Goal: Information Seeking & Learning: Learn about a topic

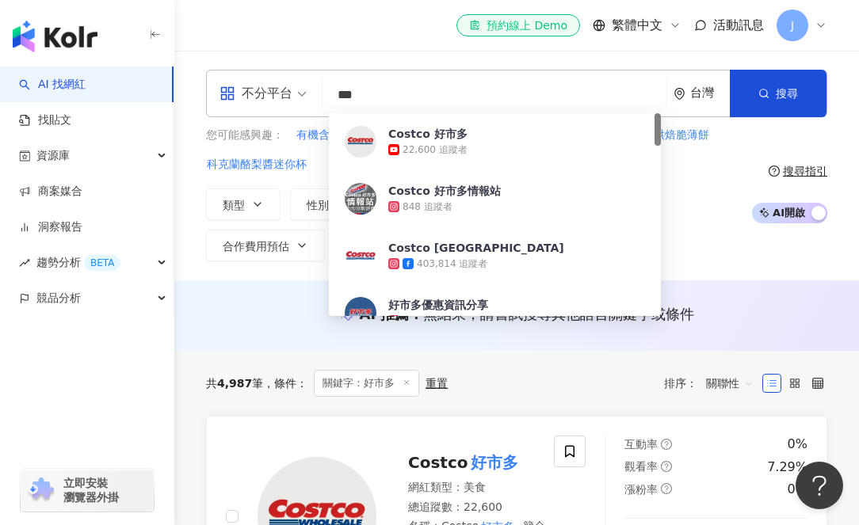
drag, startPoint x: 389, startPoint y: 90, endPoint x: 340, endPoint y: 84, distance: 49.5
click at [340, 84] on input "***" at bounding box center [494, 95] width 331 height 30
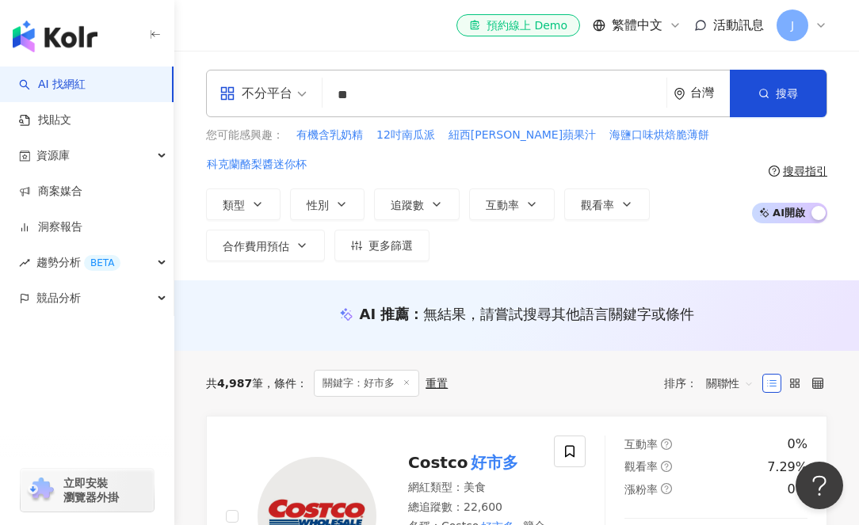
type input "*"
click at [407, 103] on input "search" at bounding box center [494, 95] width 331 height 30
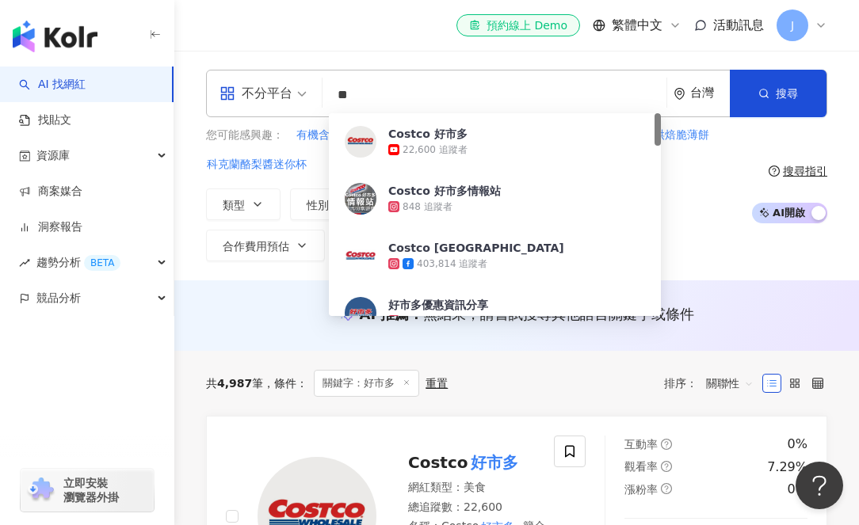
type input "*"
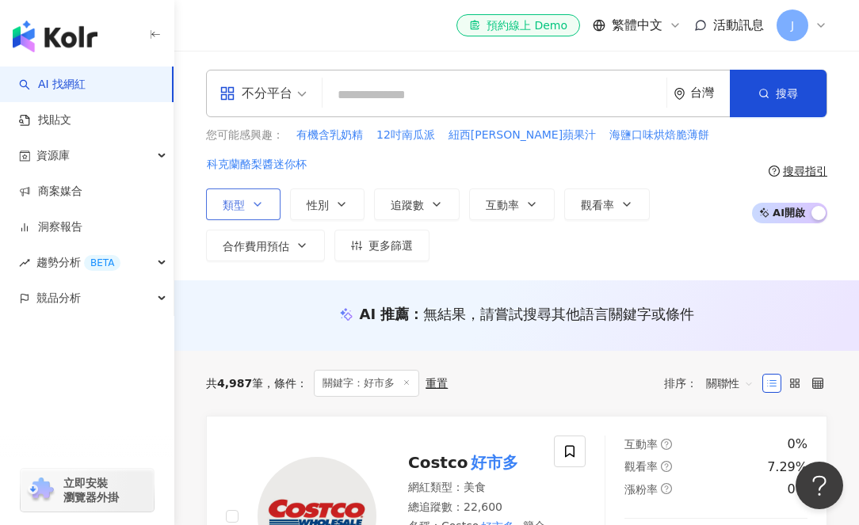
click at [260, 205] on icon "button" at bounding box center [257, 204] width 13 height 13
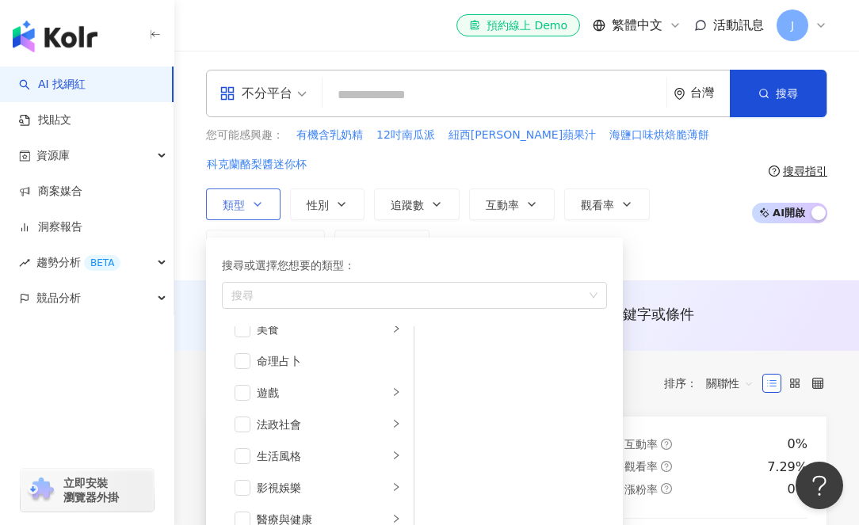
scroll to position [159, 0]
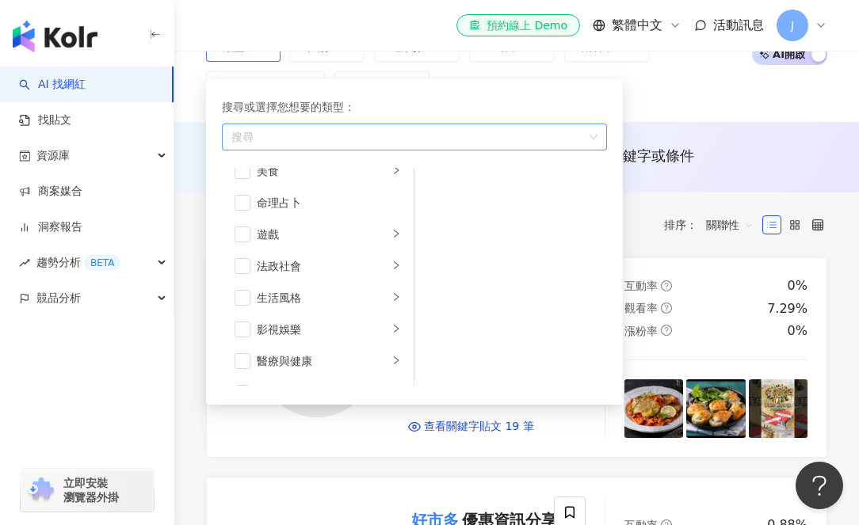
click at [331, 132] on div "button" at bounding box center [406, 138] width 362 height 12
type input "**"
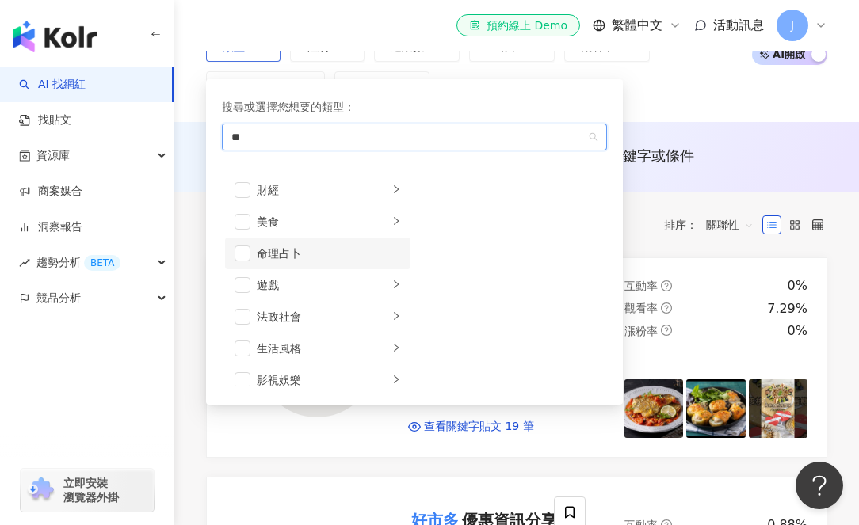
scroll to position [0, 0]
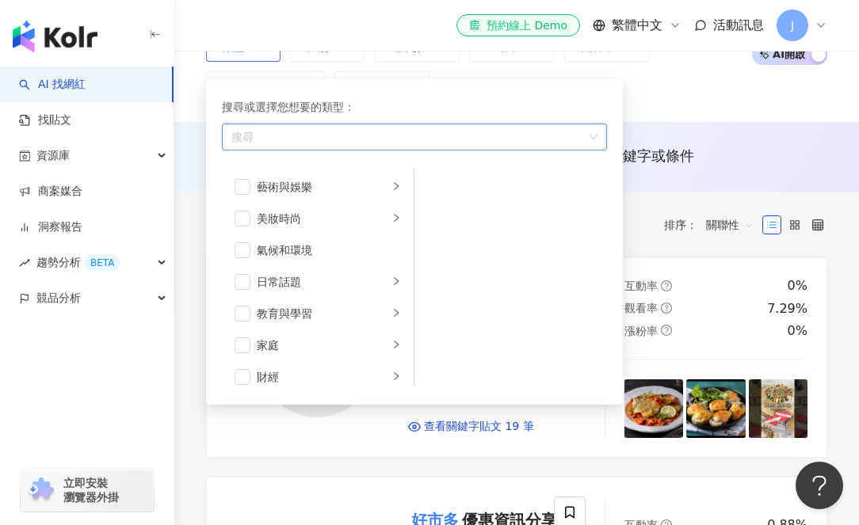
click at [597, 136] on div "搜尋" at bounding box center [414, 137] width 385 height 27
click at [574, 135] on div "button" at bounding box center [406, 138] width 362 height 12
click at [394, 185] on icon "right" at bounding box center [396, 186] width 5 height 8
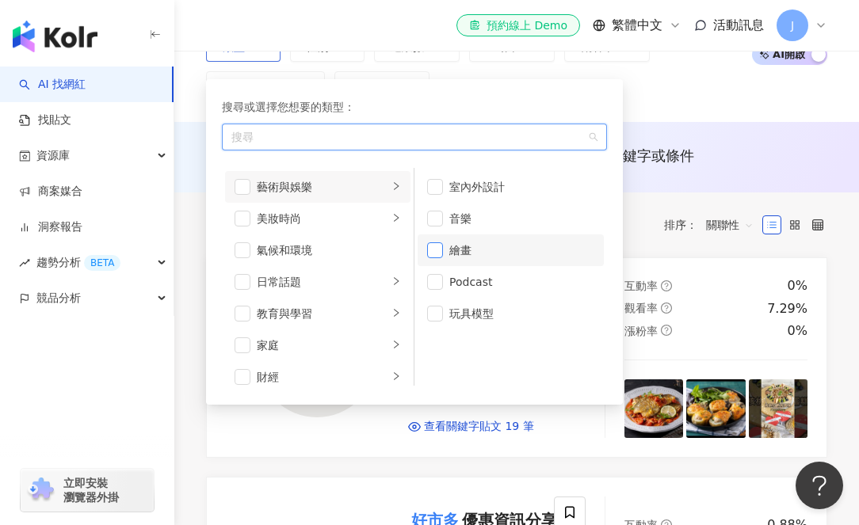
click at [435, 244] on span "button" at bounding box center [435, 251] width 16 height 16
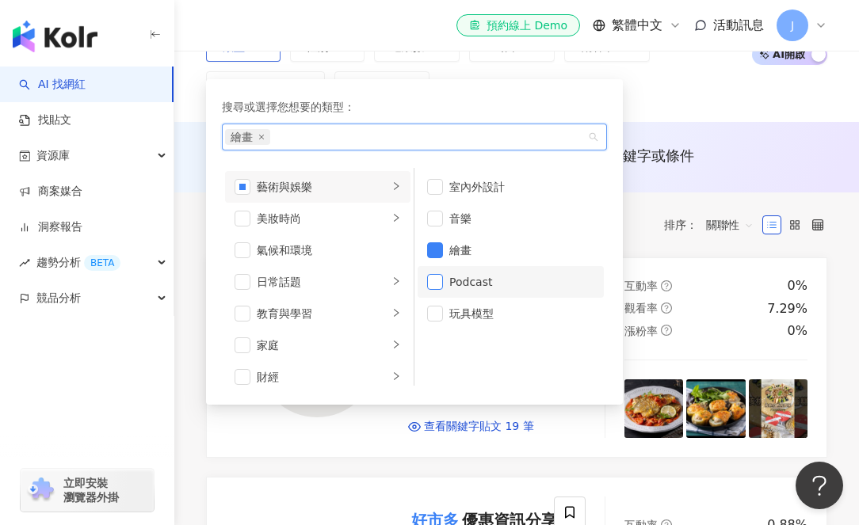
click at [440, 285] on span "button" at bounding box center [435, 282] width 16 height 16
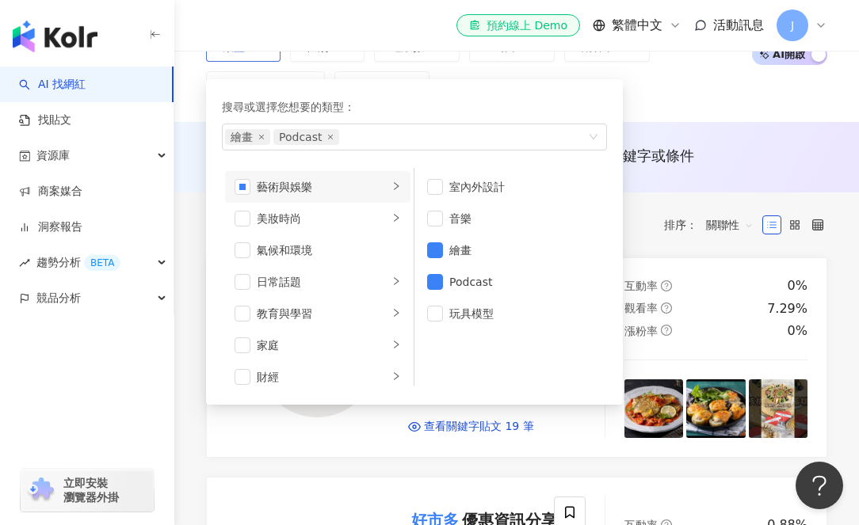
click at [495, 102] on div "搜尋或選擇您想要的類型：" at bounding box center [414, 106] width 385 height 17
click at [596, 139] on div "繪畫 Podcast" at bounding box center [414, 137] width 385 height 27
click at [590, 132] on div "繪畫 Podcast" at bounding box center [414, 137] width 385 height 27
click at [498, 104] on div "搜尋或選擇您想要的類型：" at bounding box center [414, 106] width 385 height 17
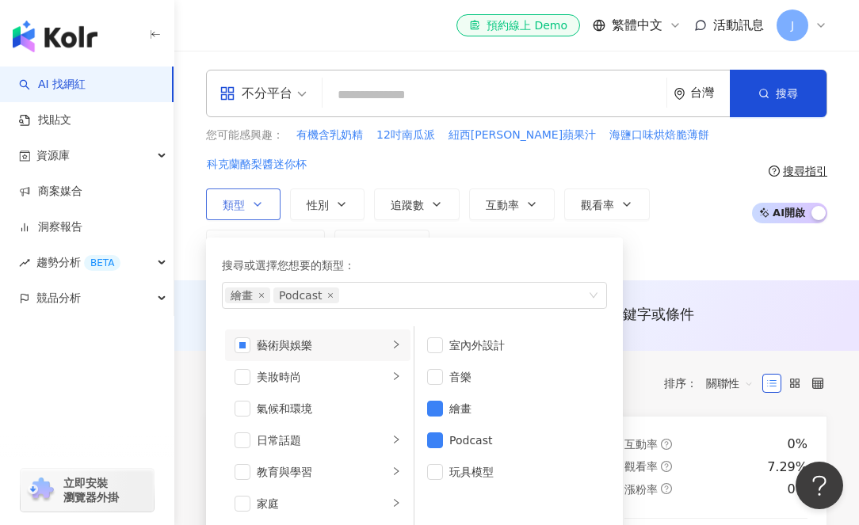
click at [575, 266] on div "搜尋或選擇您想要的類型：" at bounding box center [414, 265] width 385 height 17
click at [266, 197] on button "類型 搜尋或選擇您想要的類型： 繪畫 Podcast 藝術與娛樂 美妝時尚 氣候和環境 日常話題 教育與學習 家庭 財經 美食 命理占卜 遊戲 法政社會 生活…" at bounding box center [243, 205] width 75 height 32
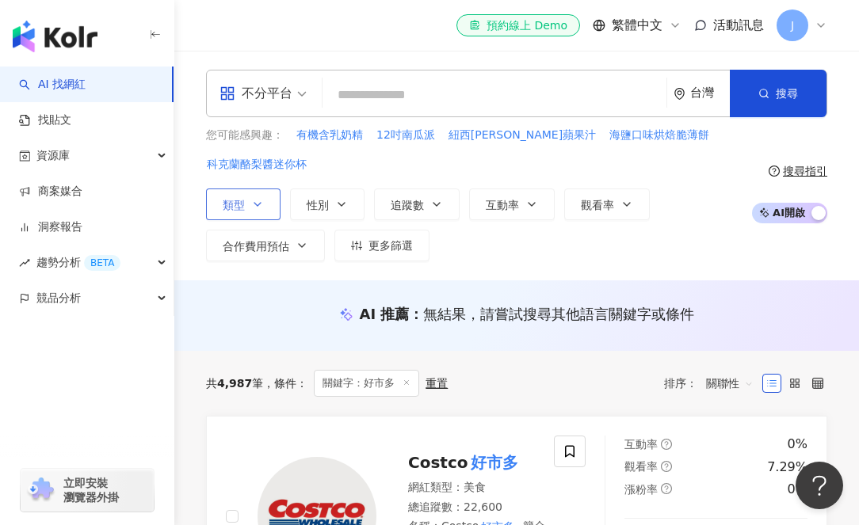
click at [266, 200] on button "類型" at bounding box center [243, 205] width 75 height 32
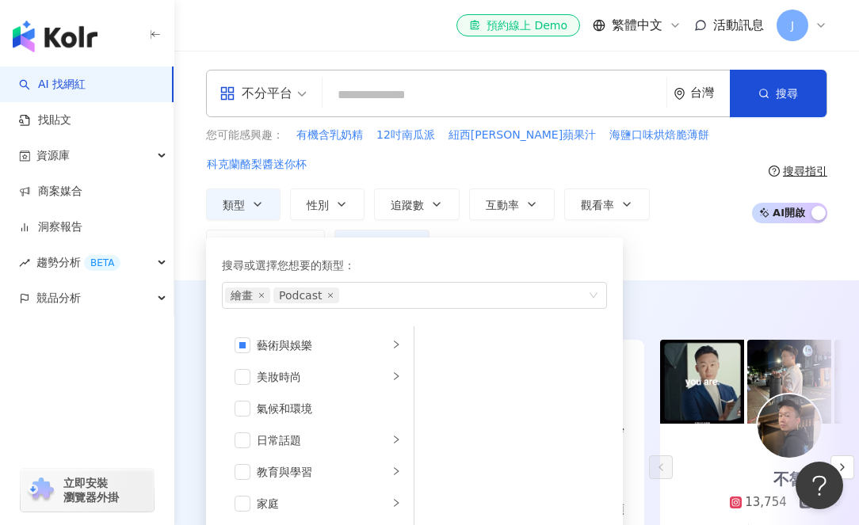
click at [206, 21] on div "el-icon-cs 預約線上 Demo 繁體中文 活動訊息 J" at bounding box center [516, 25] width 621 height 51
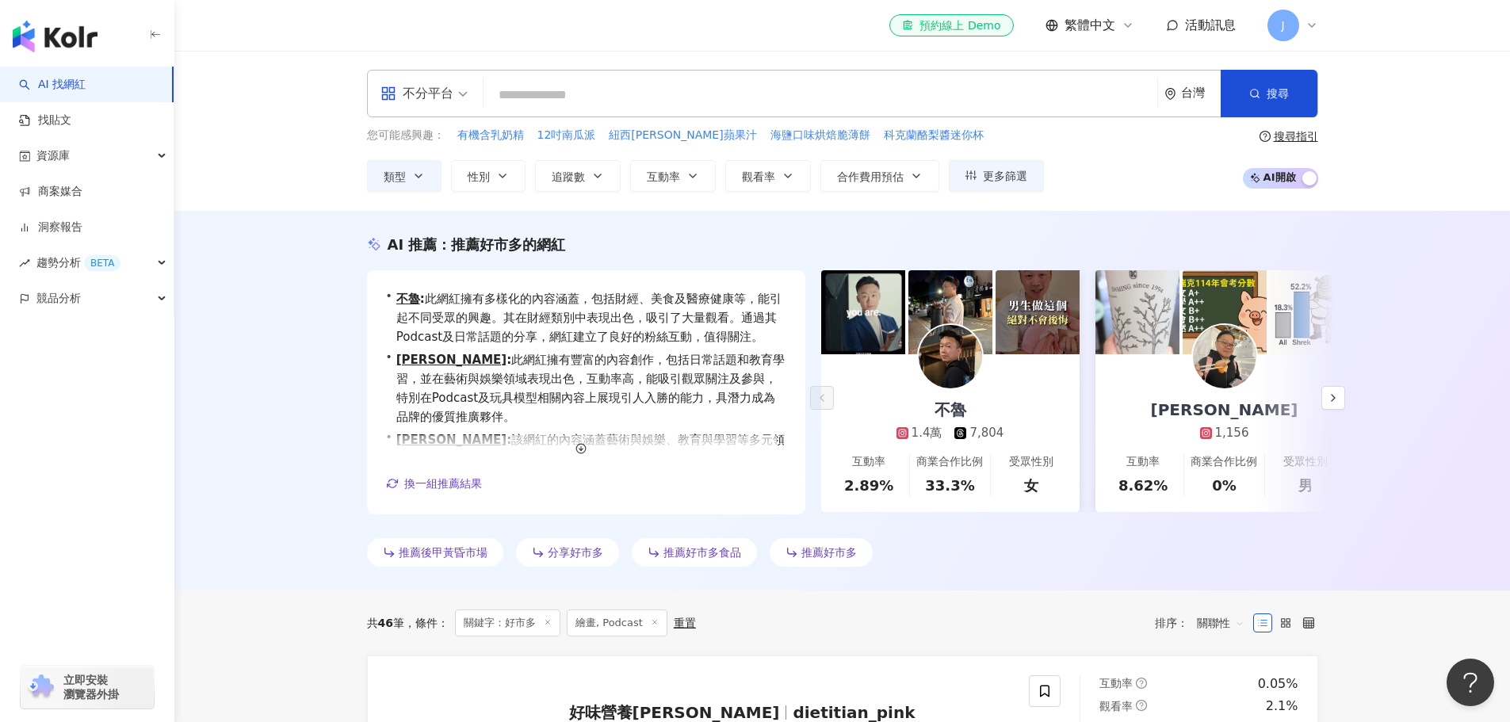
click at [556, 100] on input "search" at bounding box center [820, 95] width 661 height 30
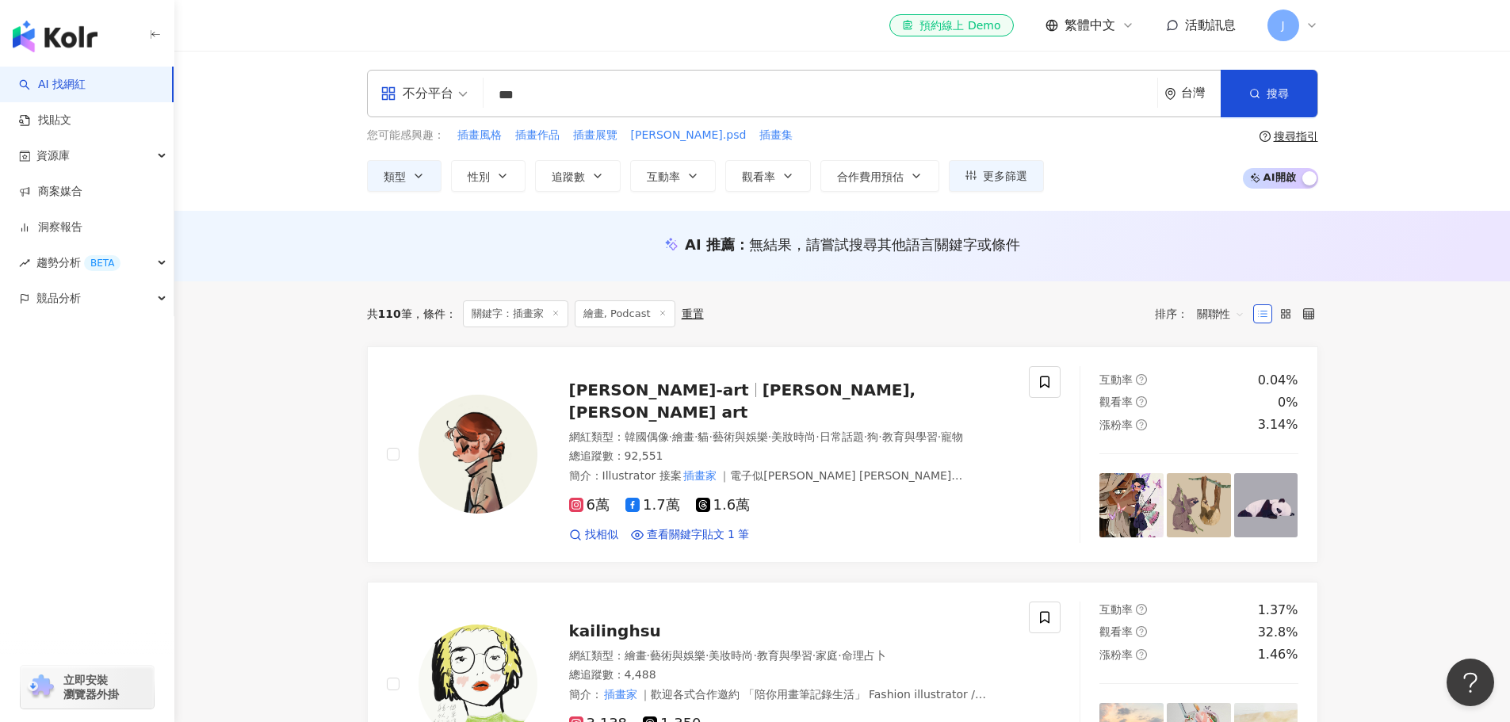
click at [419, 174] on icon "button" at bounding box center [418, 176] width 13 height 13
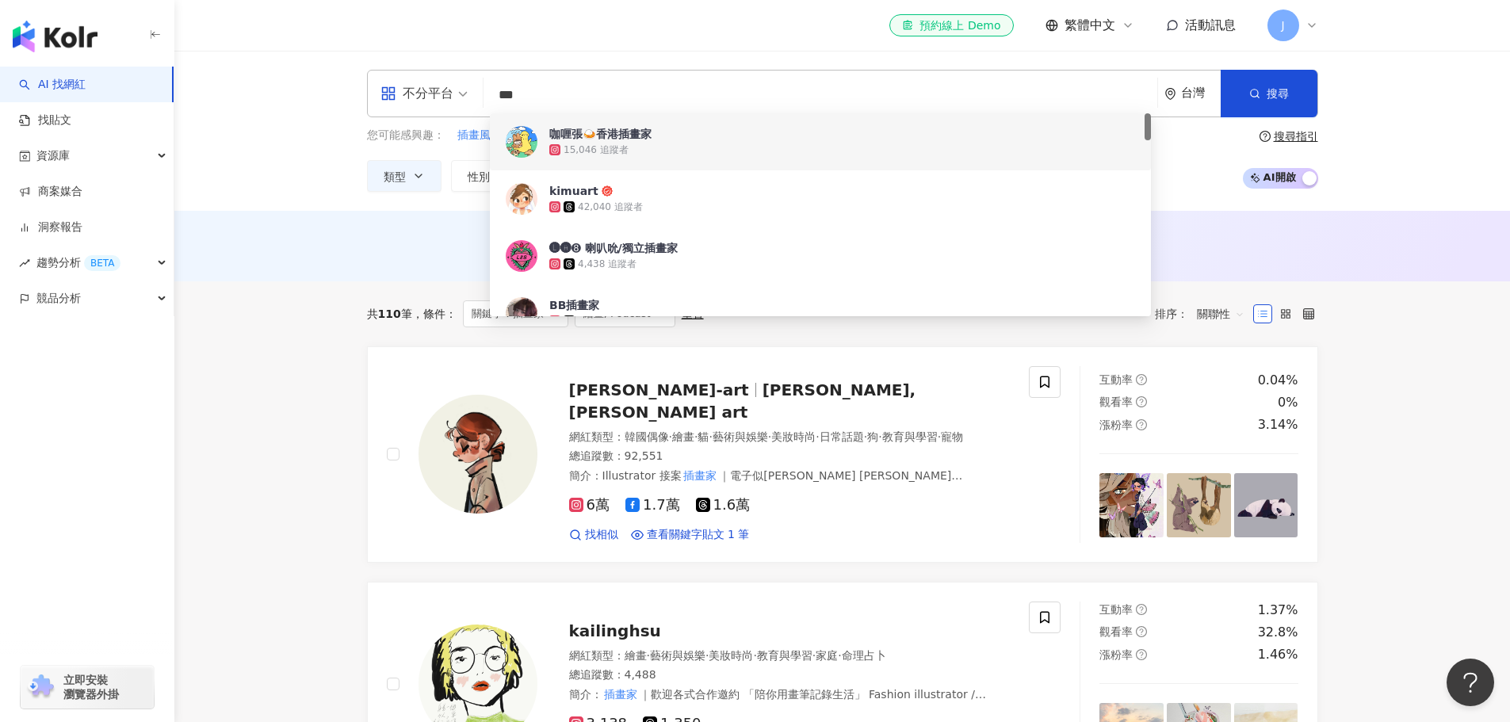
drag, startPoint x: 555, startPoint y: 90, endPoint x: 448, endPoint y: 71, distance: 108.7
click at [449, 73] on div "不分平台 *** 台灣 搜尋 18af72e1-4a5a-4963-9275-6d02b0edac75 e9091e6e-0651-4e4e-8fd9-447…" at bounding box center [842, 94] width 951 height 48
type input "*"
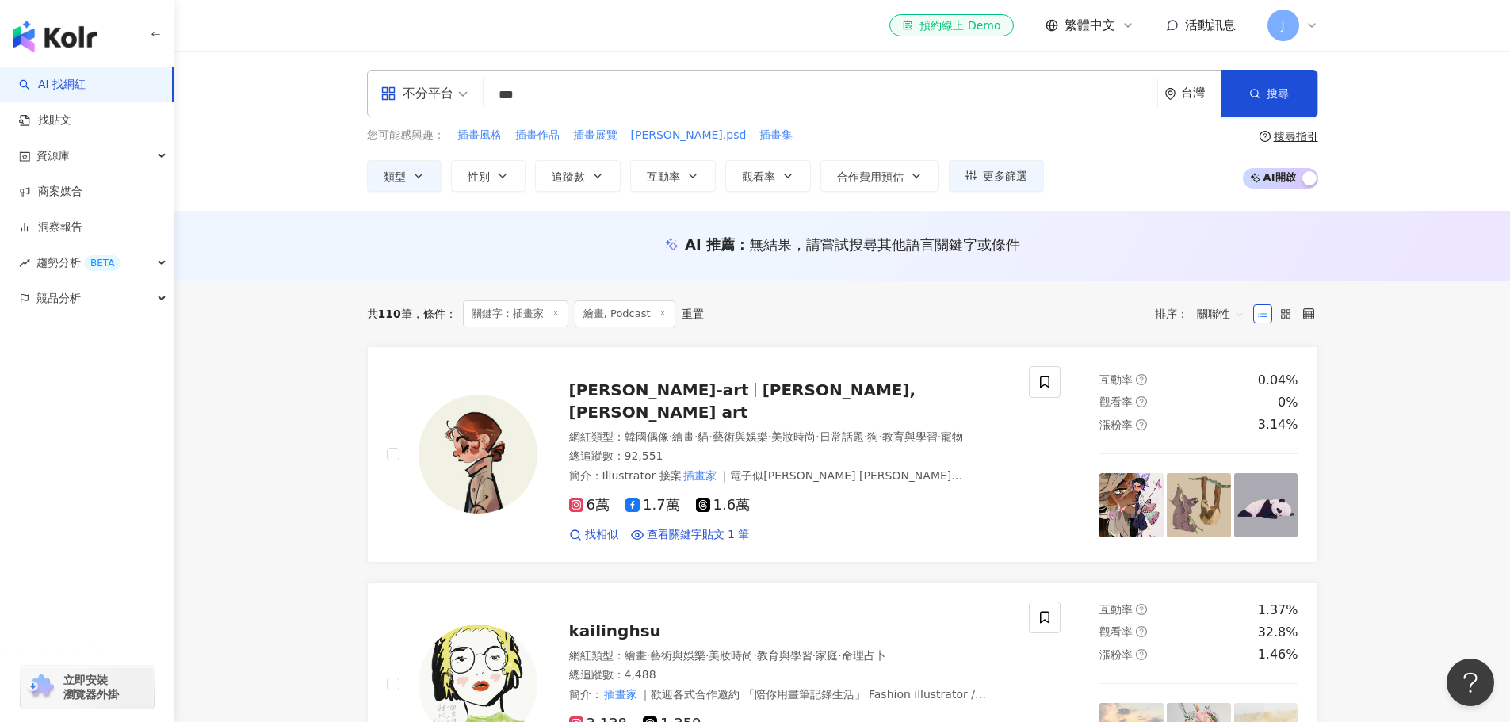
type input "***"
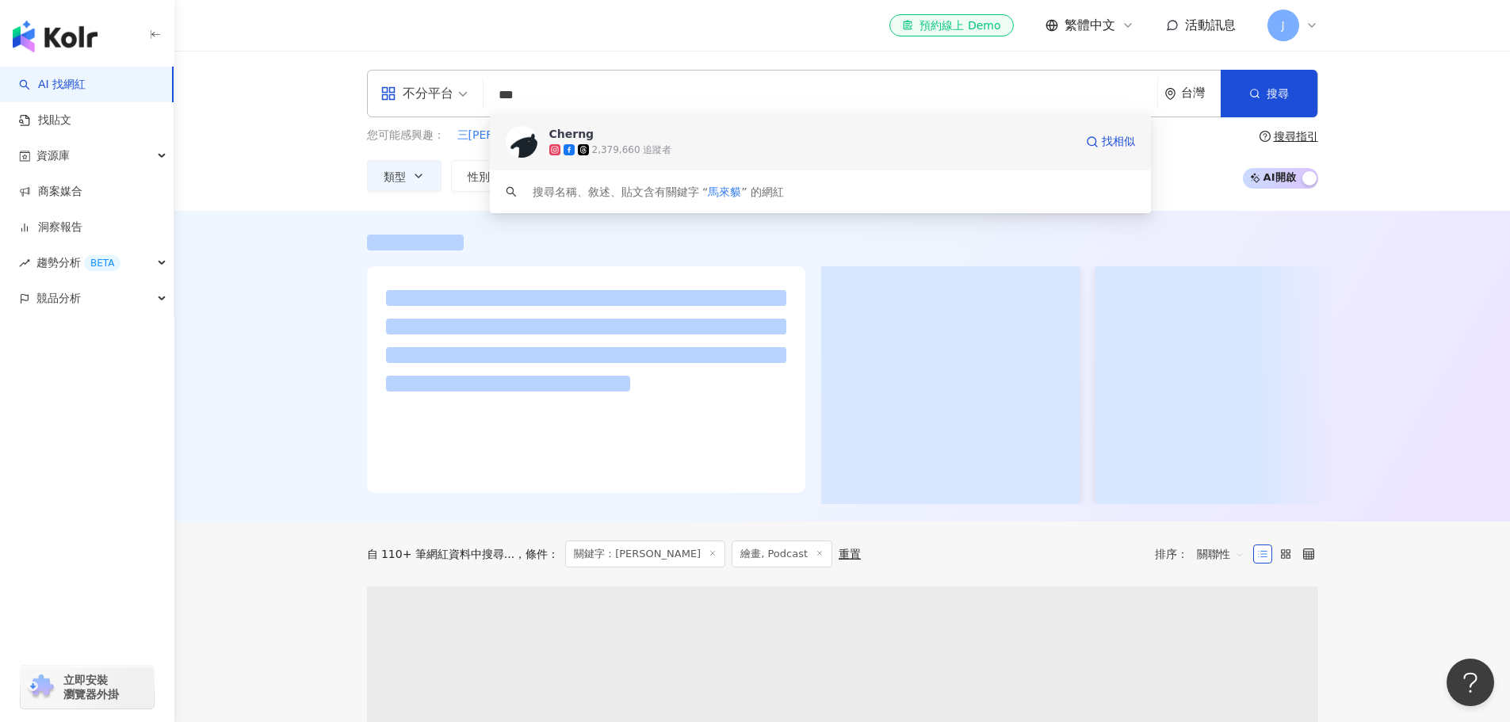
click at [580, 136] on div "Cherng" at bounding box center [571, 134] width 45 height 16
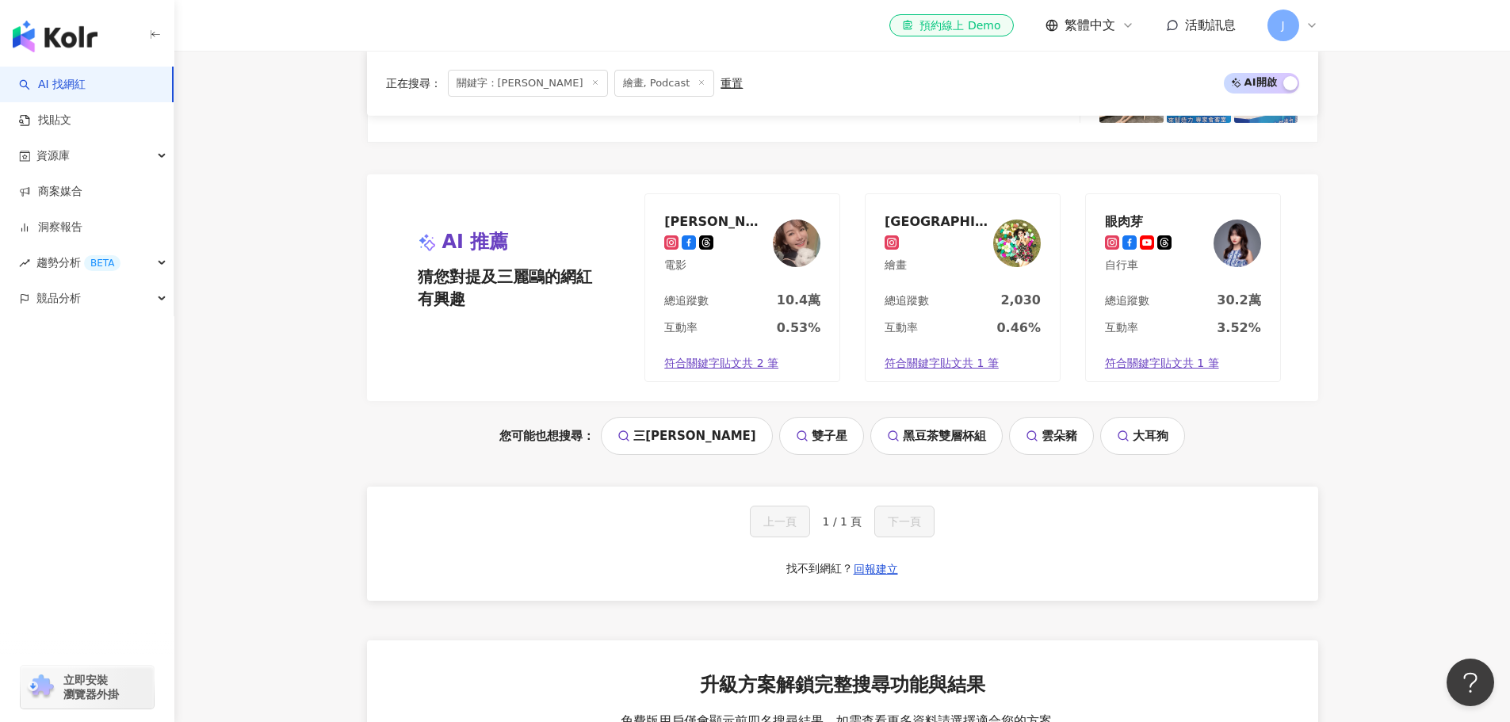
scroll to position [1585, 0]
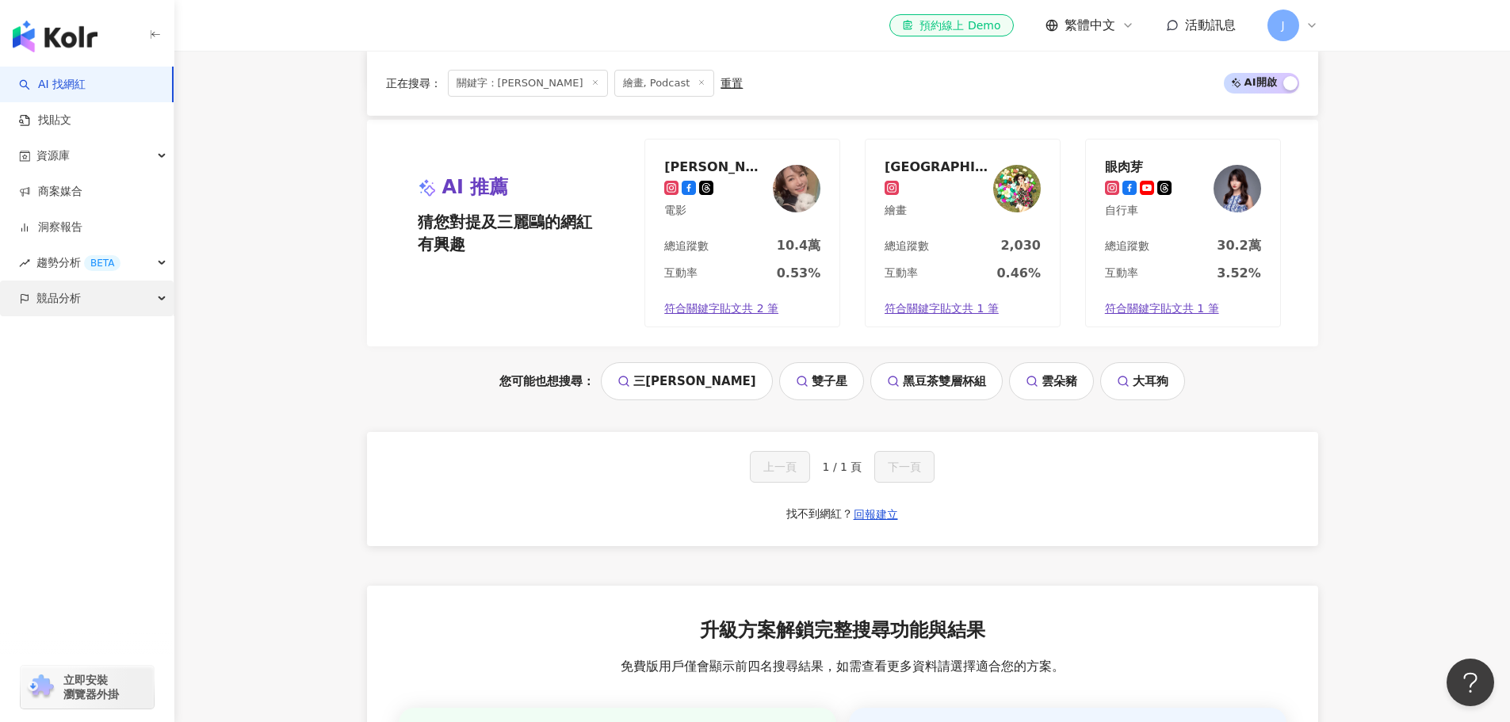
click at [75, 296] on span "競品分析" at bounding box center [58, 299] width 44 height 36
click at [105, 327] on link "品牌帳號分析" at bounding box center [71, 335] width 67 height 16
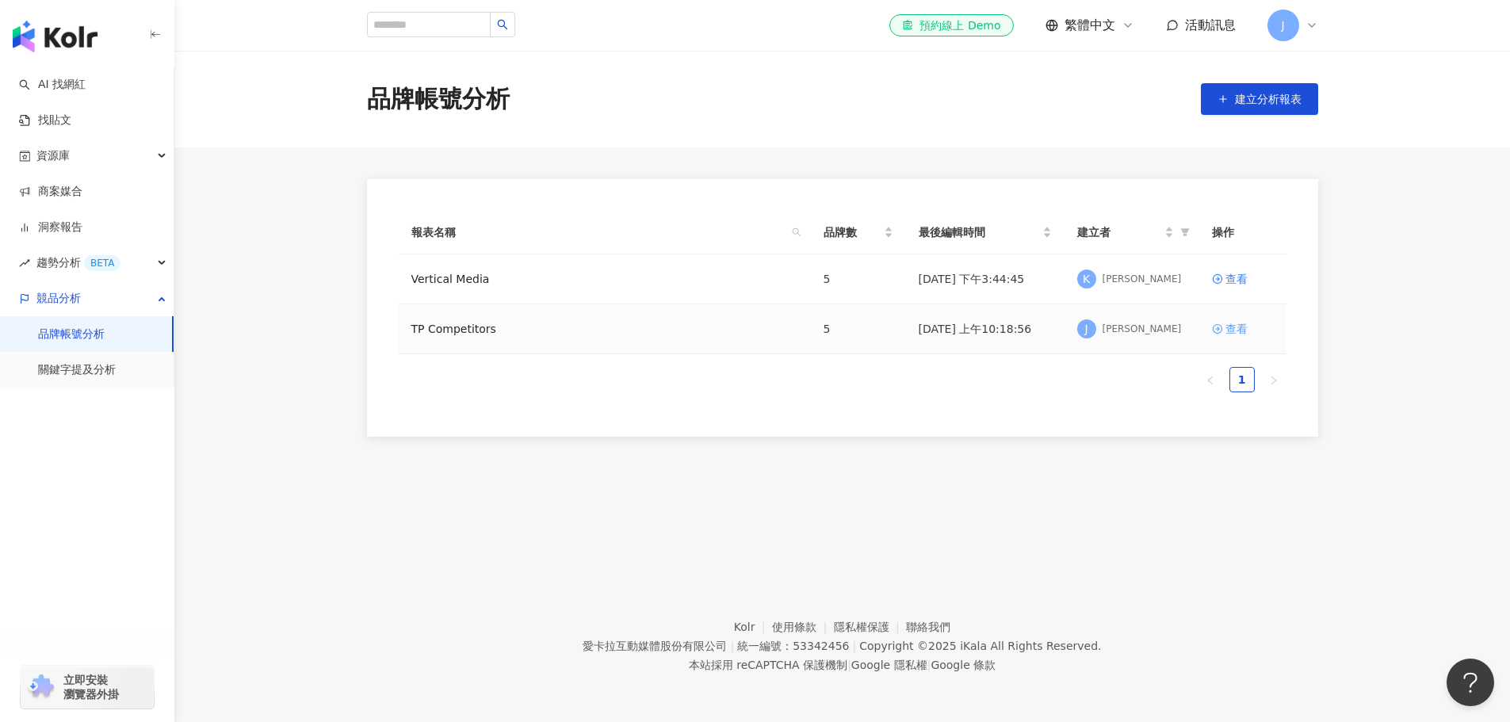
click at [858, 334] on link "查看" at bounding box center [1243, 328] width 62 height 17
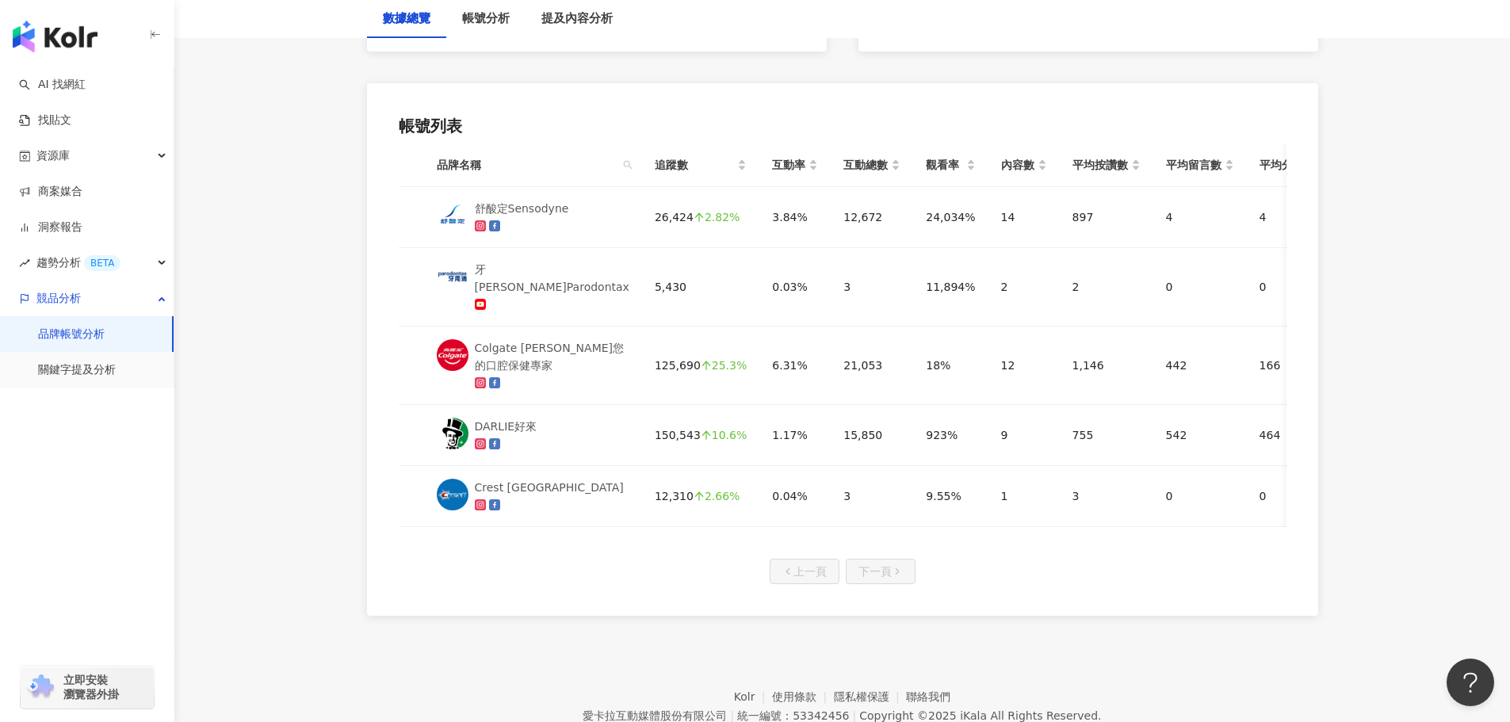
scroll to position [793, 0]
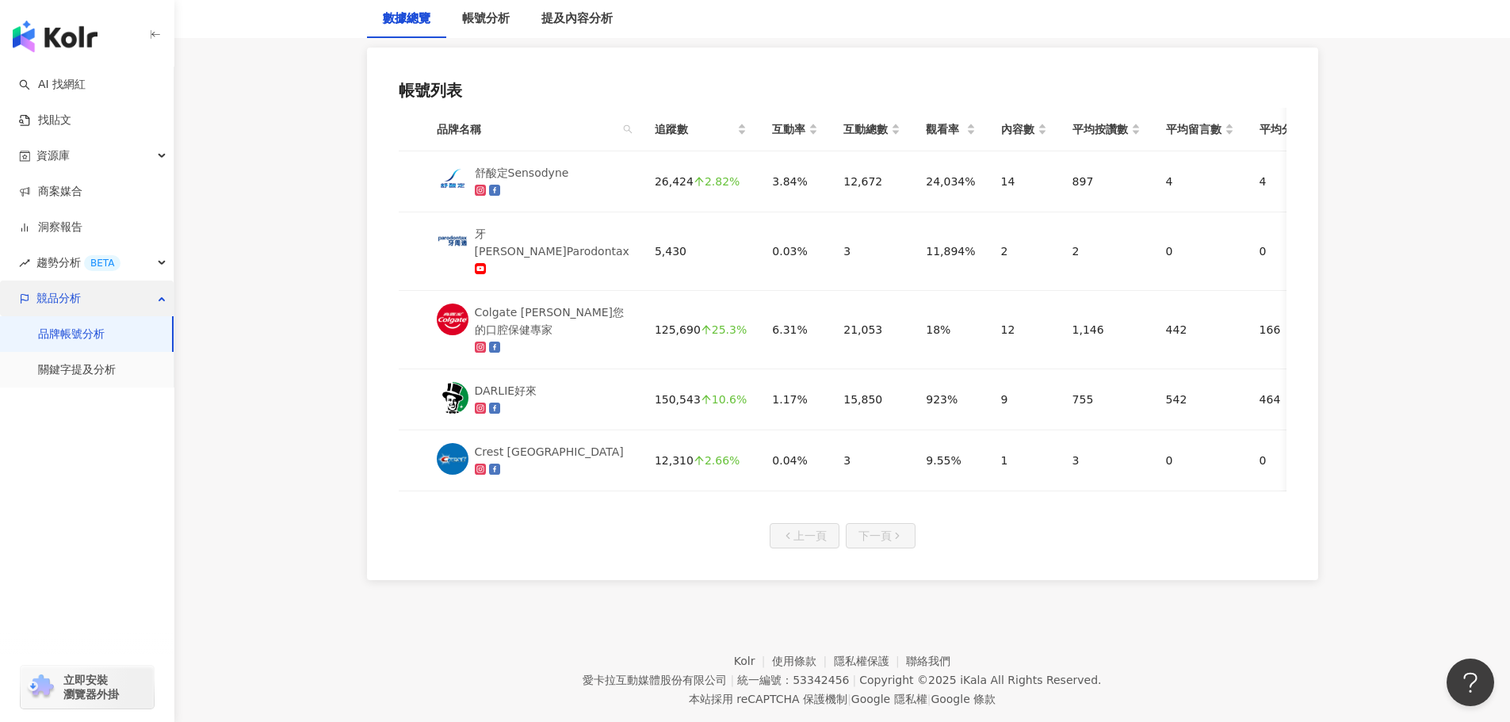
click at [104, 301] on div "競品分析" at bounding box center [87, 299] width 174 height 36
click at [80, 245] on span "趨勢分析 BETA" at bounding box center [78, 263] width 84 height 36
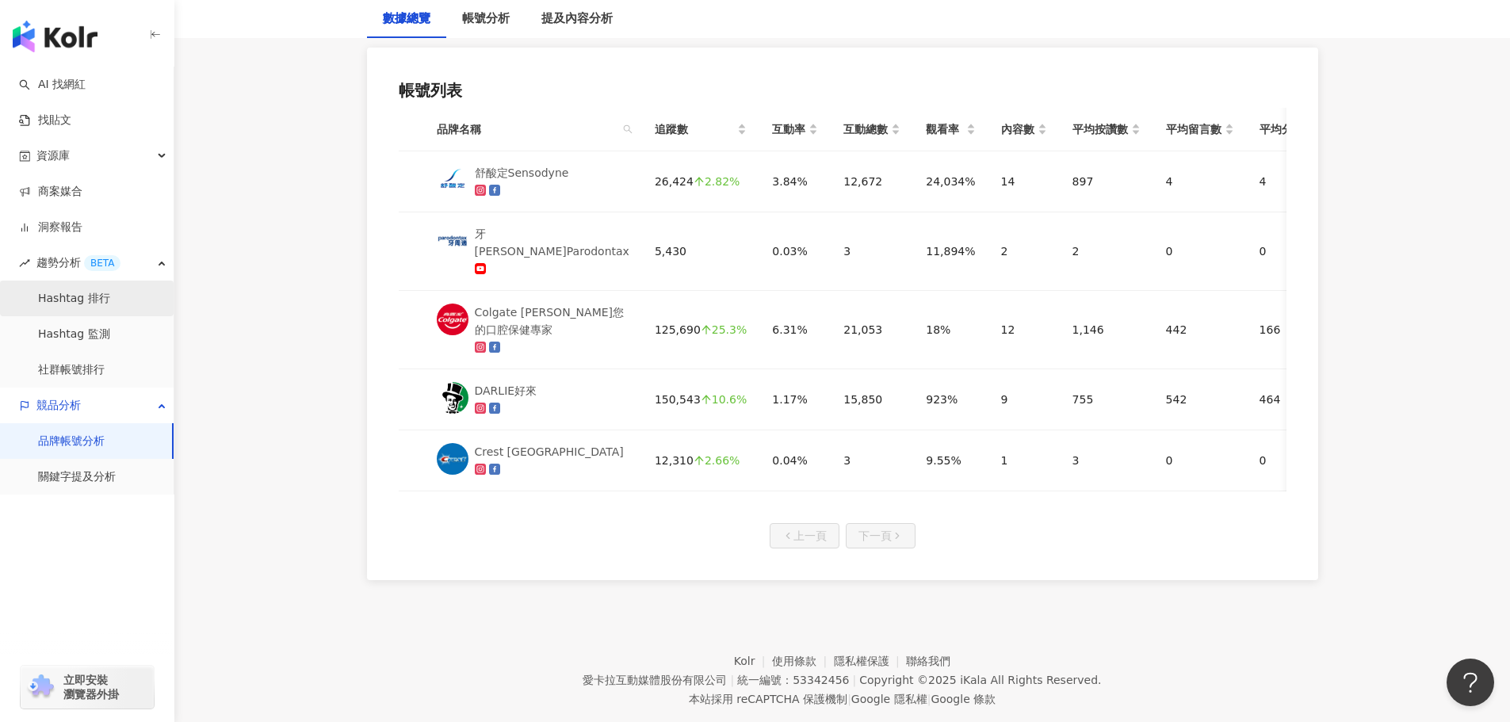
click at [101, 298] on link "Hashtag 排行" at bounding box center [74, 299] width 72 height 16
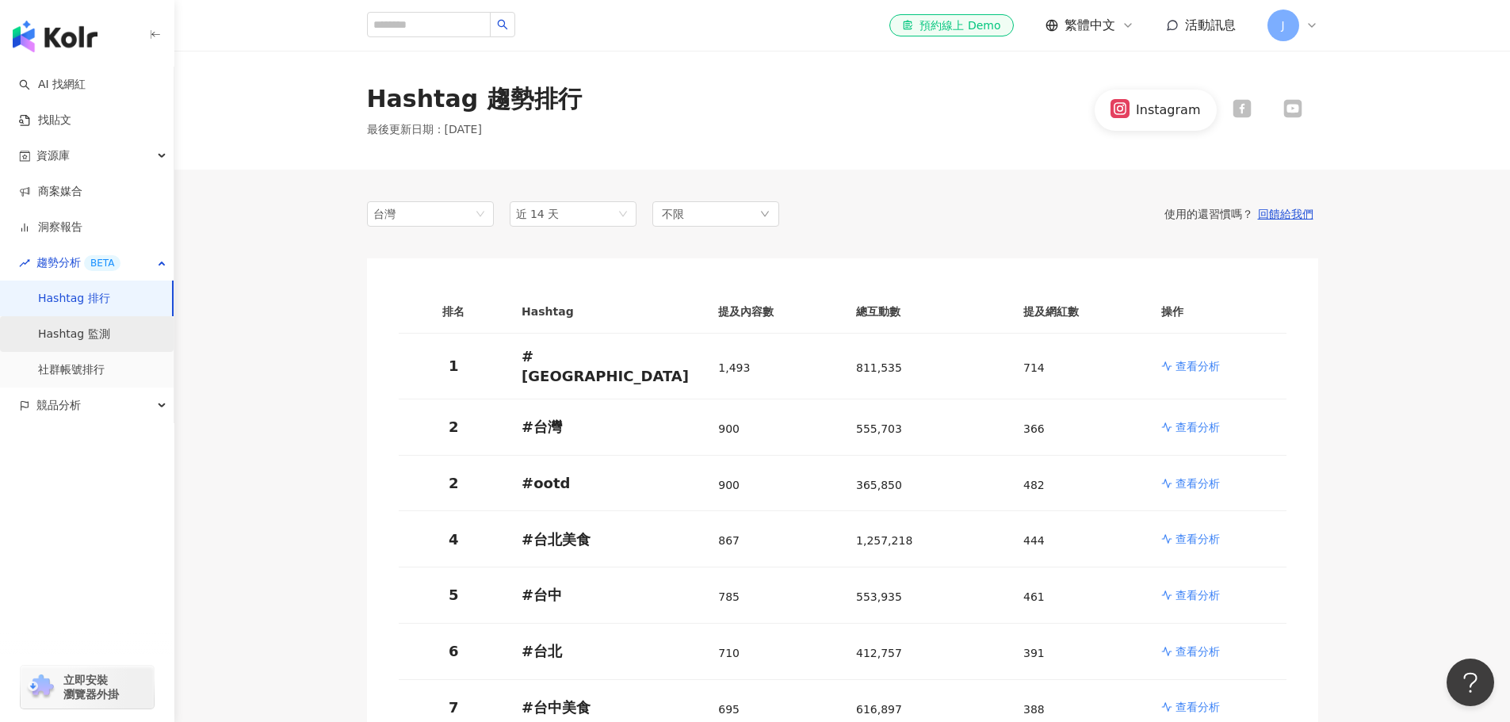
click at [105, 327] on link "Hashtag 監測" at bounding box center [74, 335] width 72 height 16
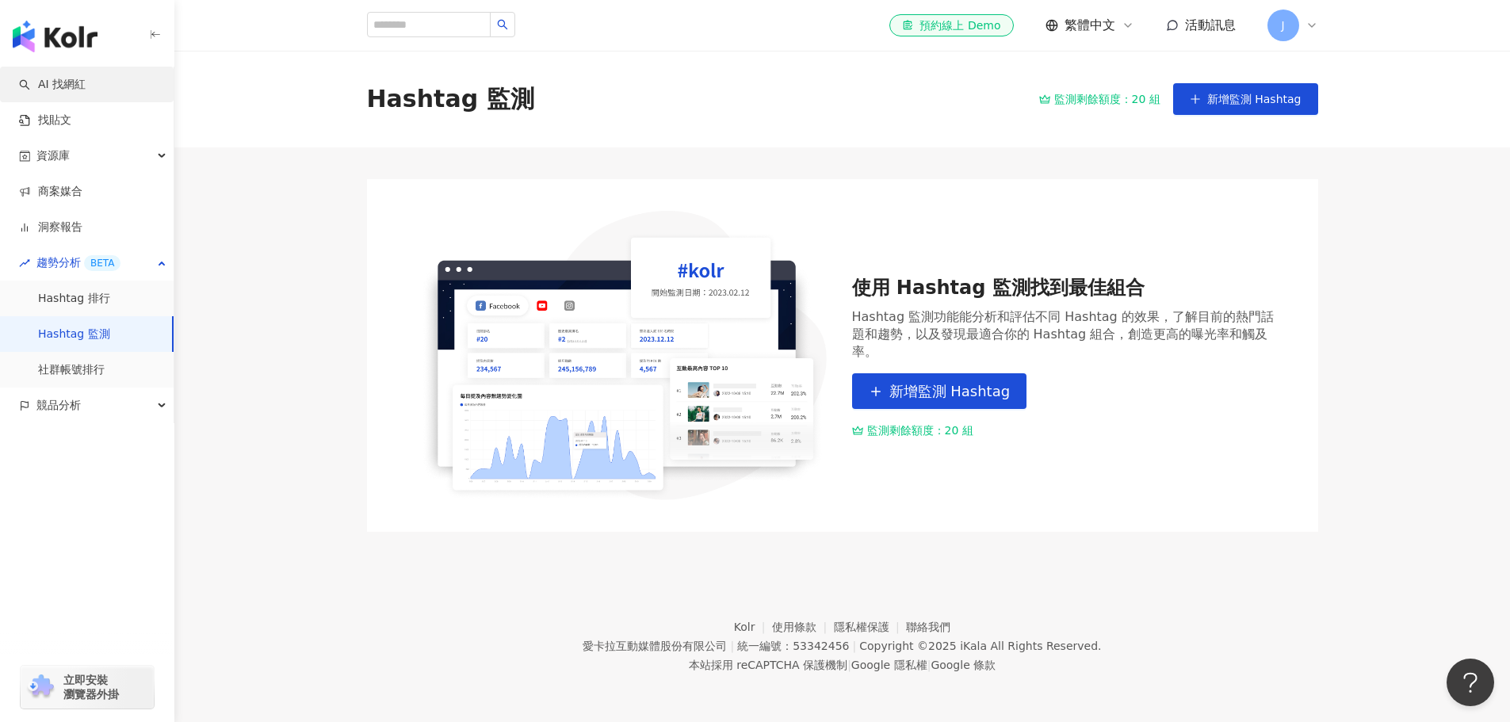
click at [86, 90] on link "AI 找網紅" at bounding box center [52, 85] width 67 height 16
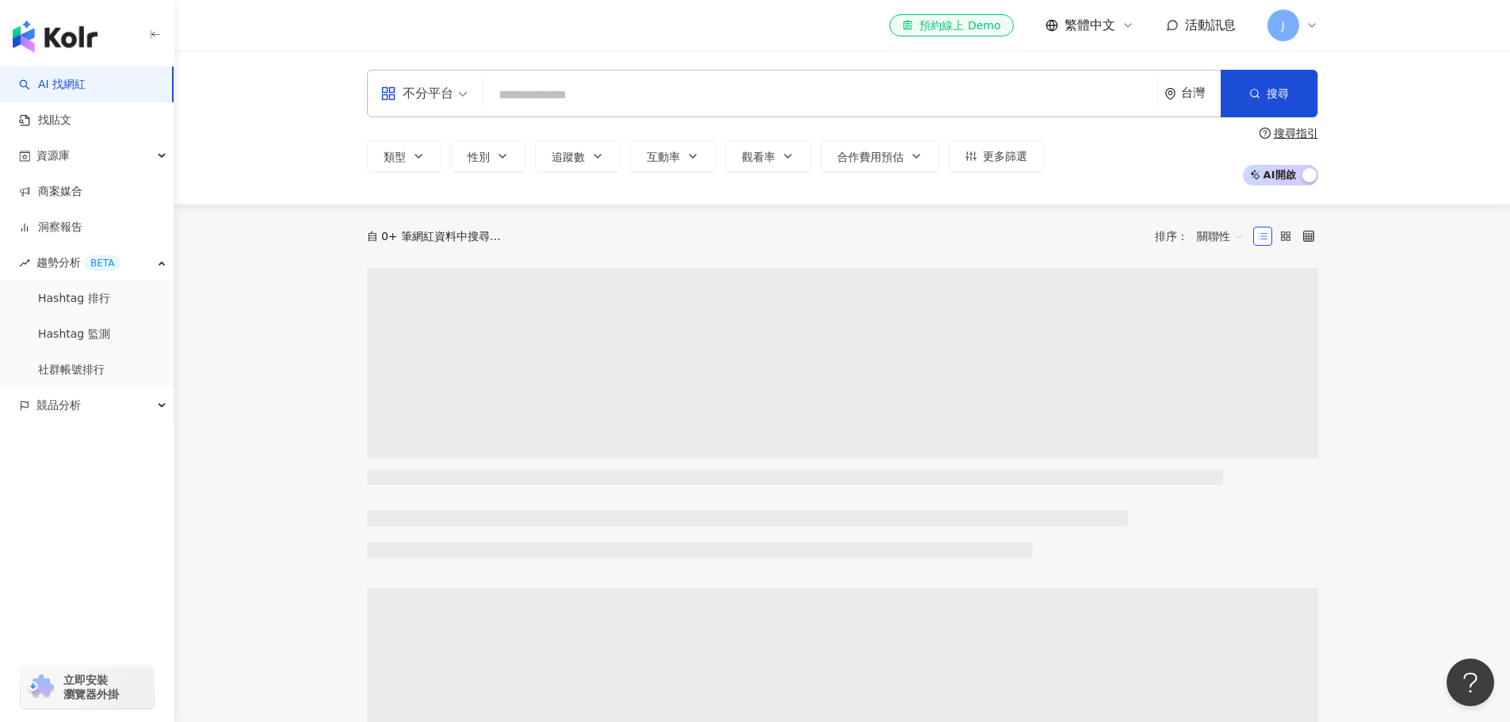
click at [548, 96] on input "search" at bounding box center [820, 95] width 661 height 30
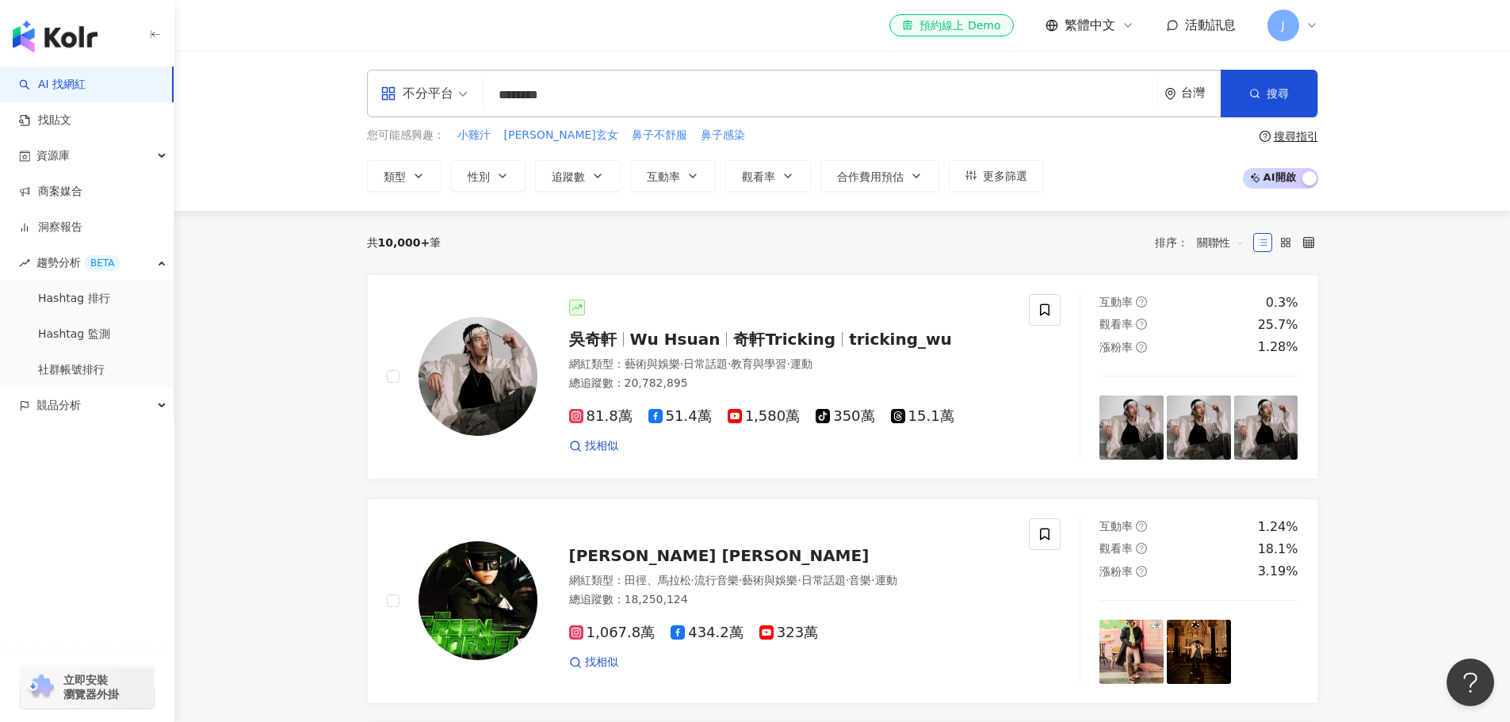
type input "*********"
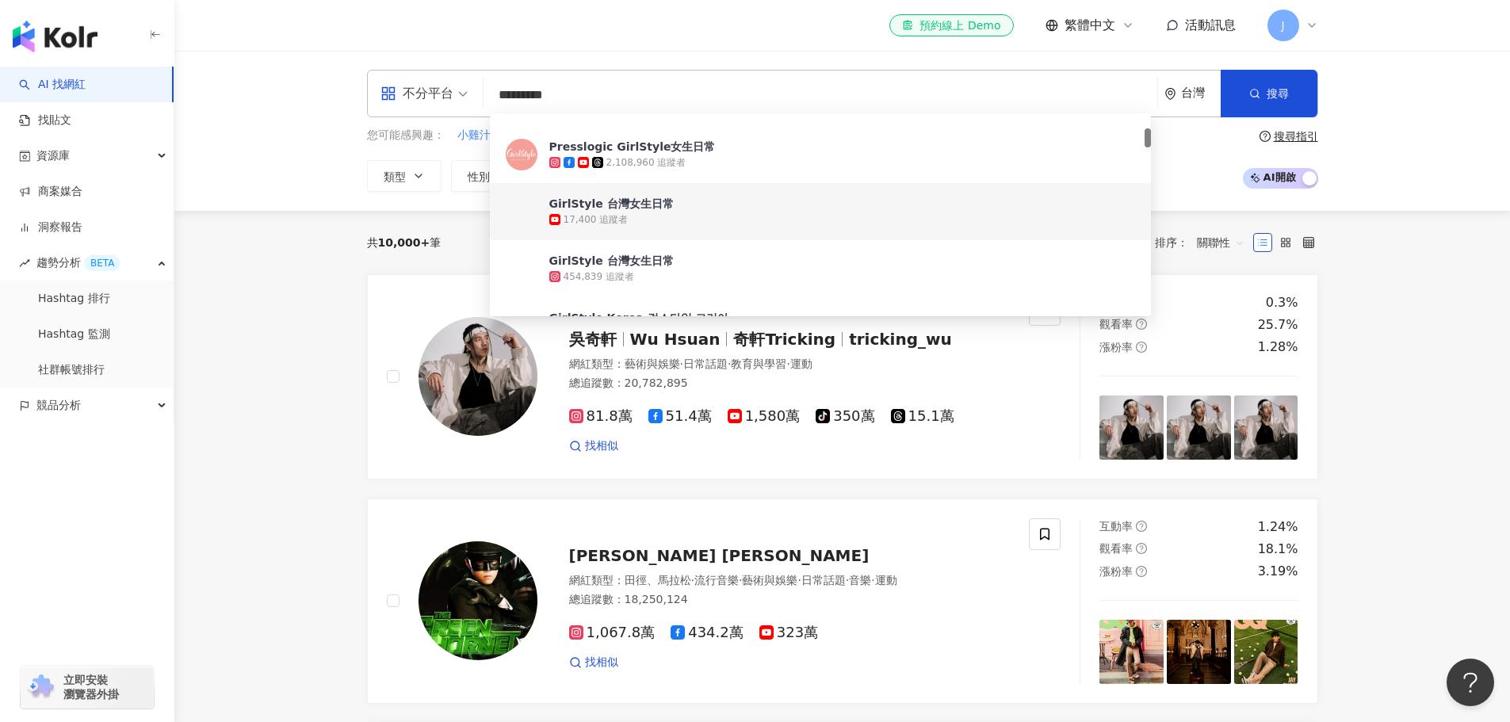
scroll to position [238, 0]
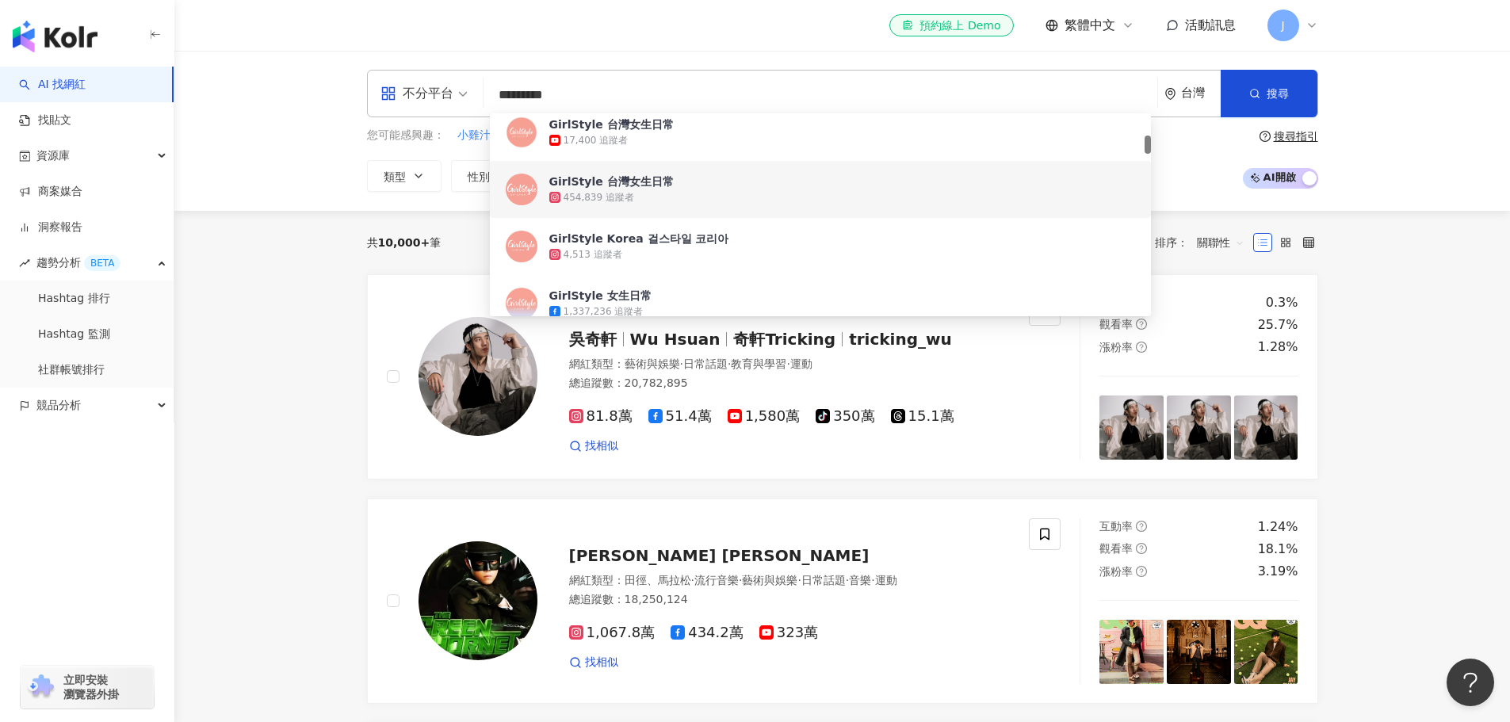
click at [670, 195] on div "454,839 追蹤者" at bounding box center [842, 197] width 586 height 16
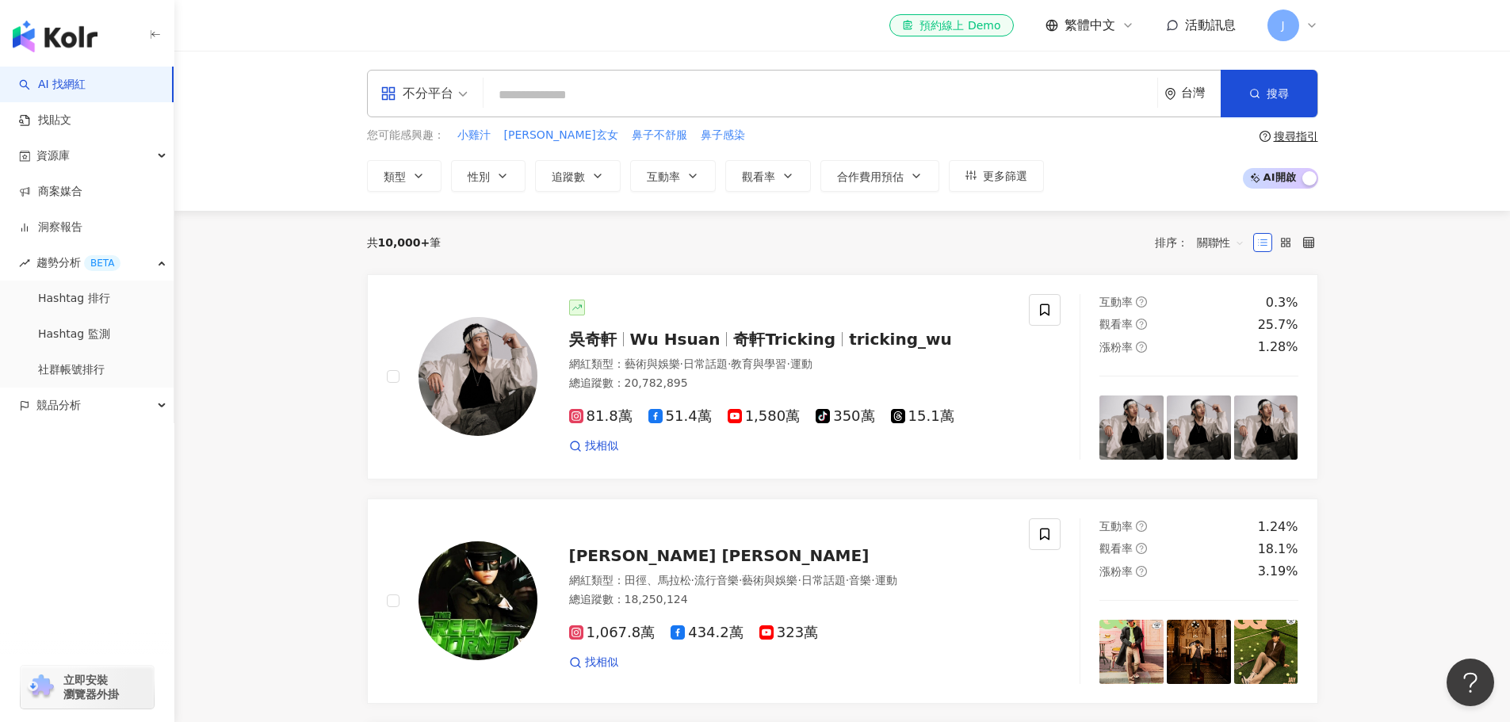
click at [571, 84] on input "search" at bounding box center [820, 95] width 661 height 30
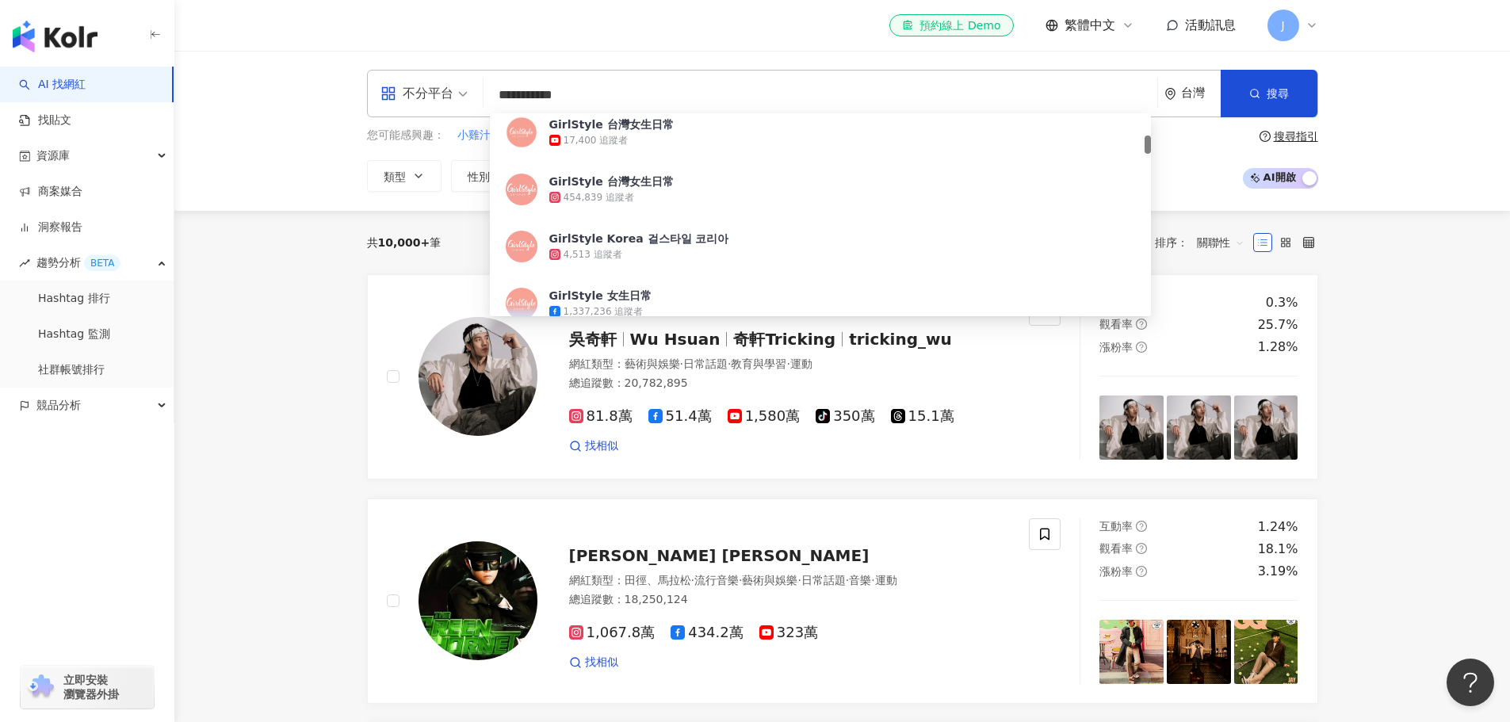
type input "**********"
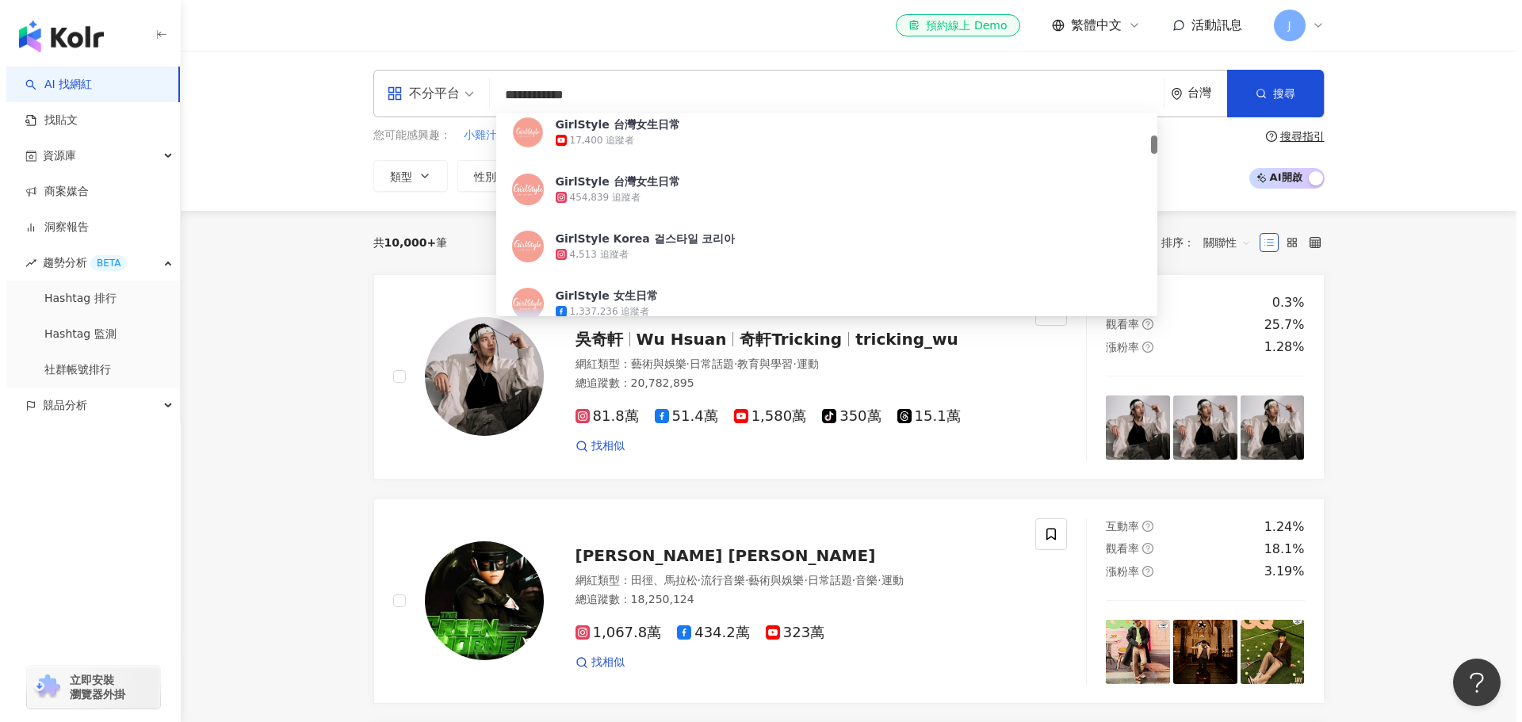
scroll to position [0, 0]
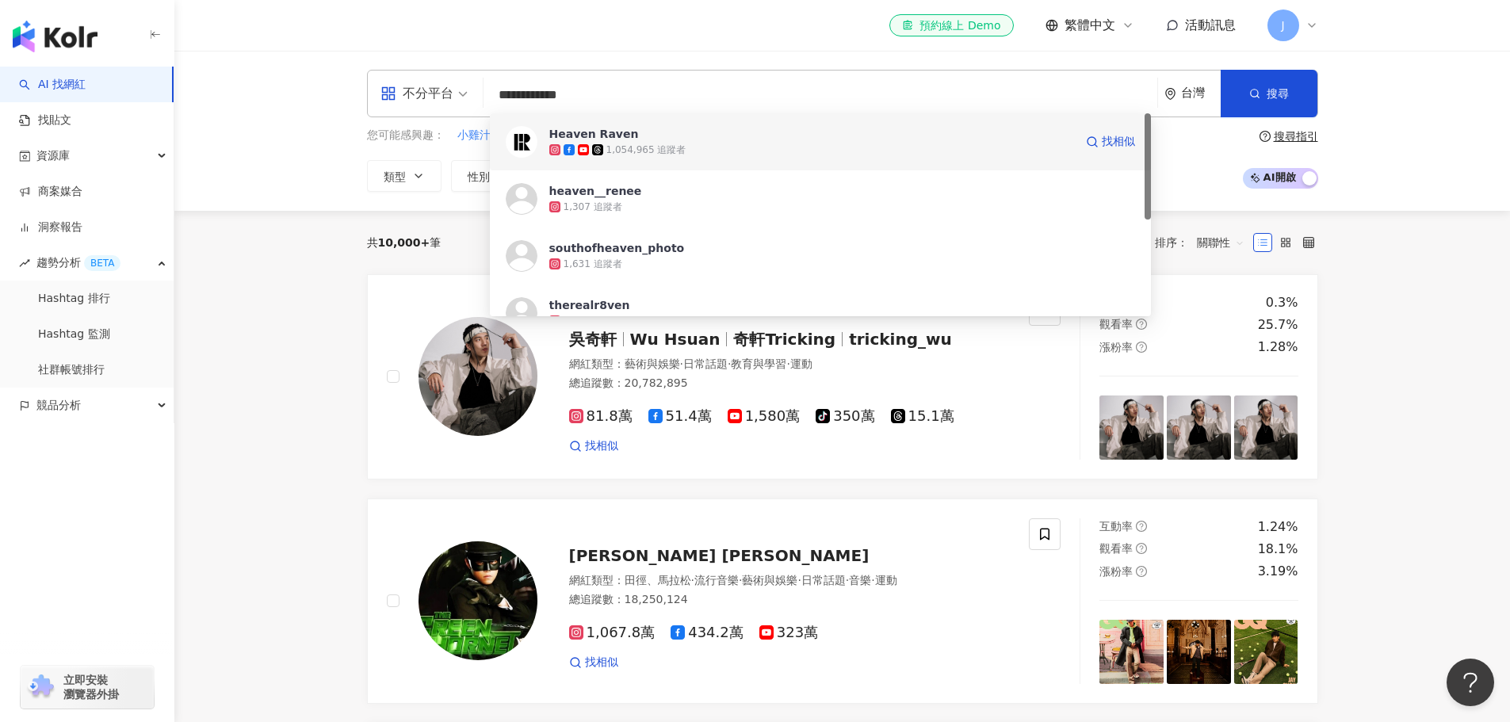
click at [584, 124] on div "Heaven Raven 1,054,965 追蹤者 找相似" at bounding box center [820, 141] width 661 height 57
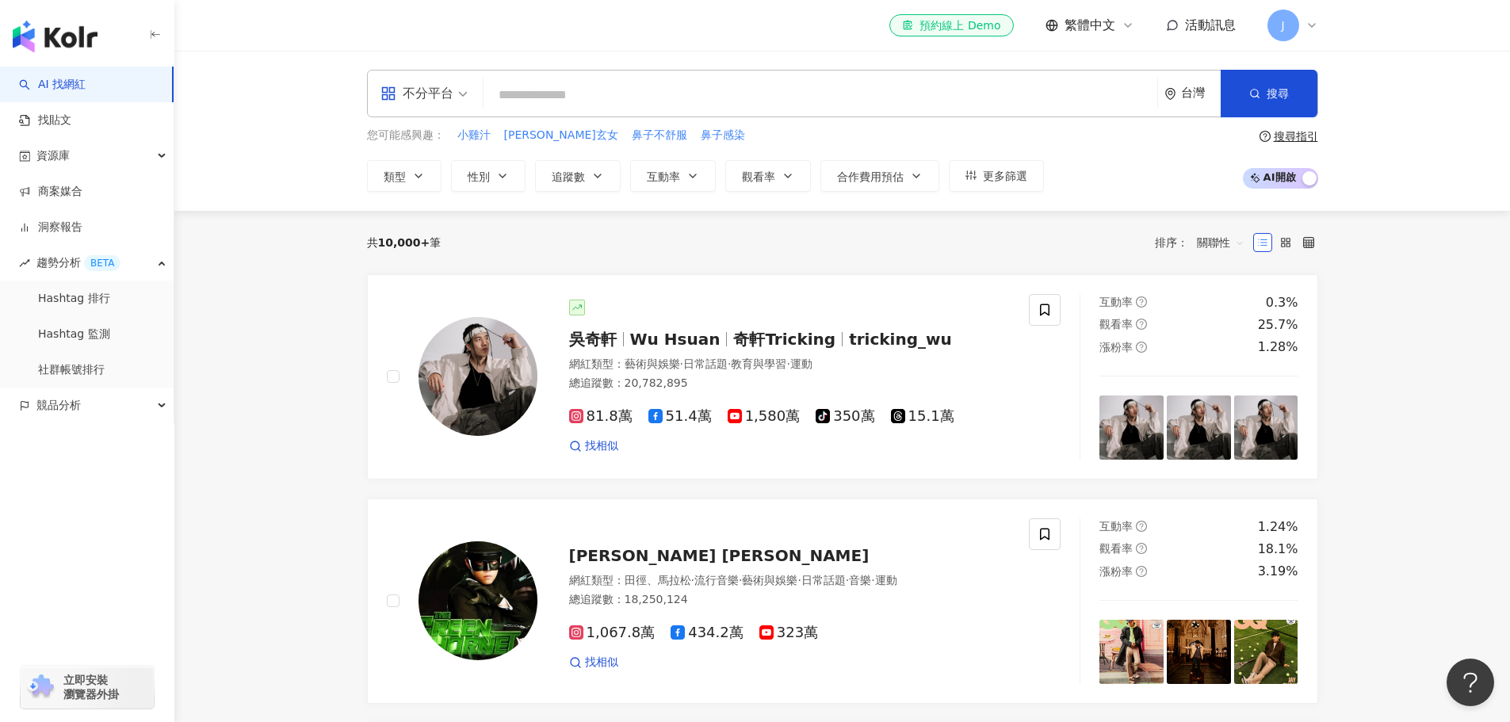
click at [858, 22] on div "J" at bounding box center [1292, 26] width 51 height 32
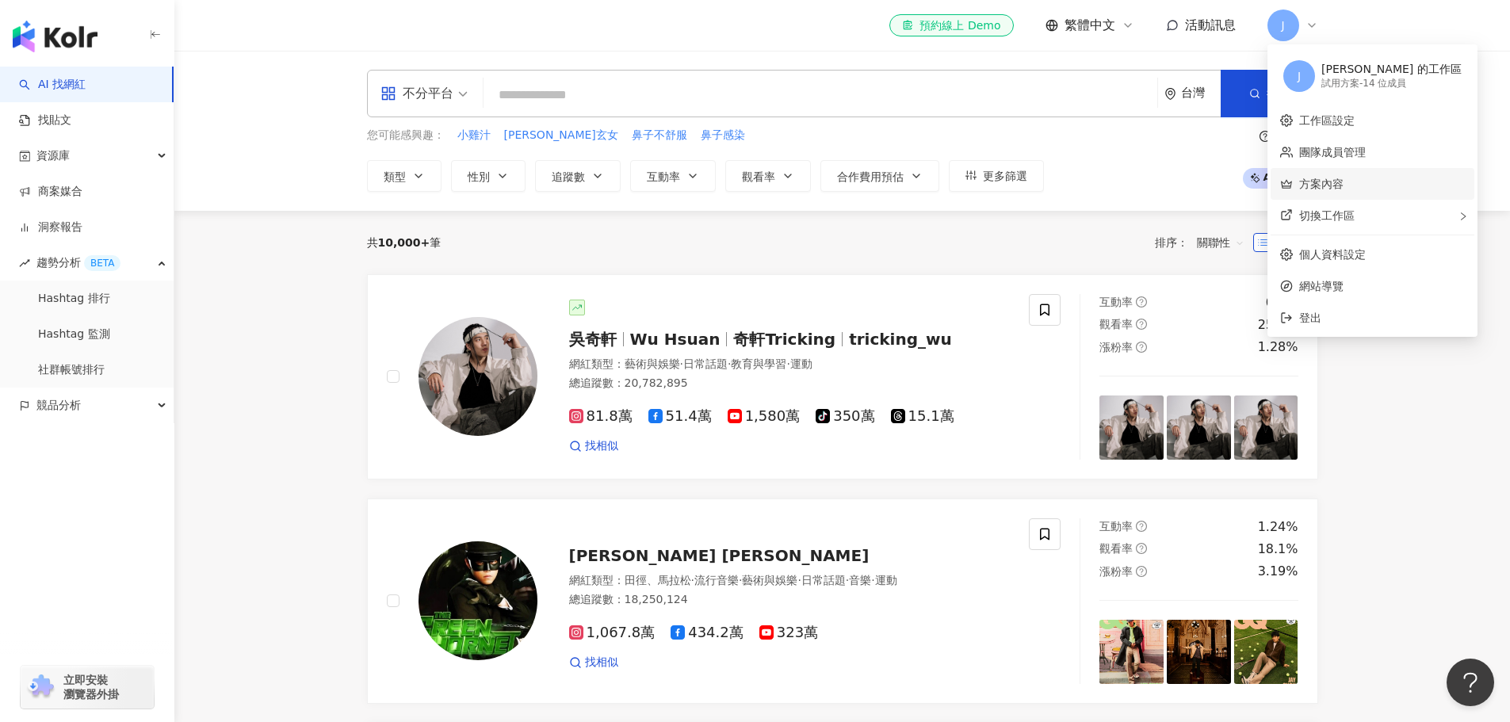
click at [858, 181] on link "方案內容" at bounding box center [1321, 184] width 44 height 13
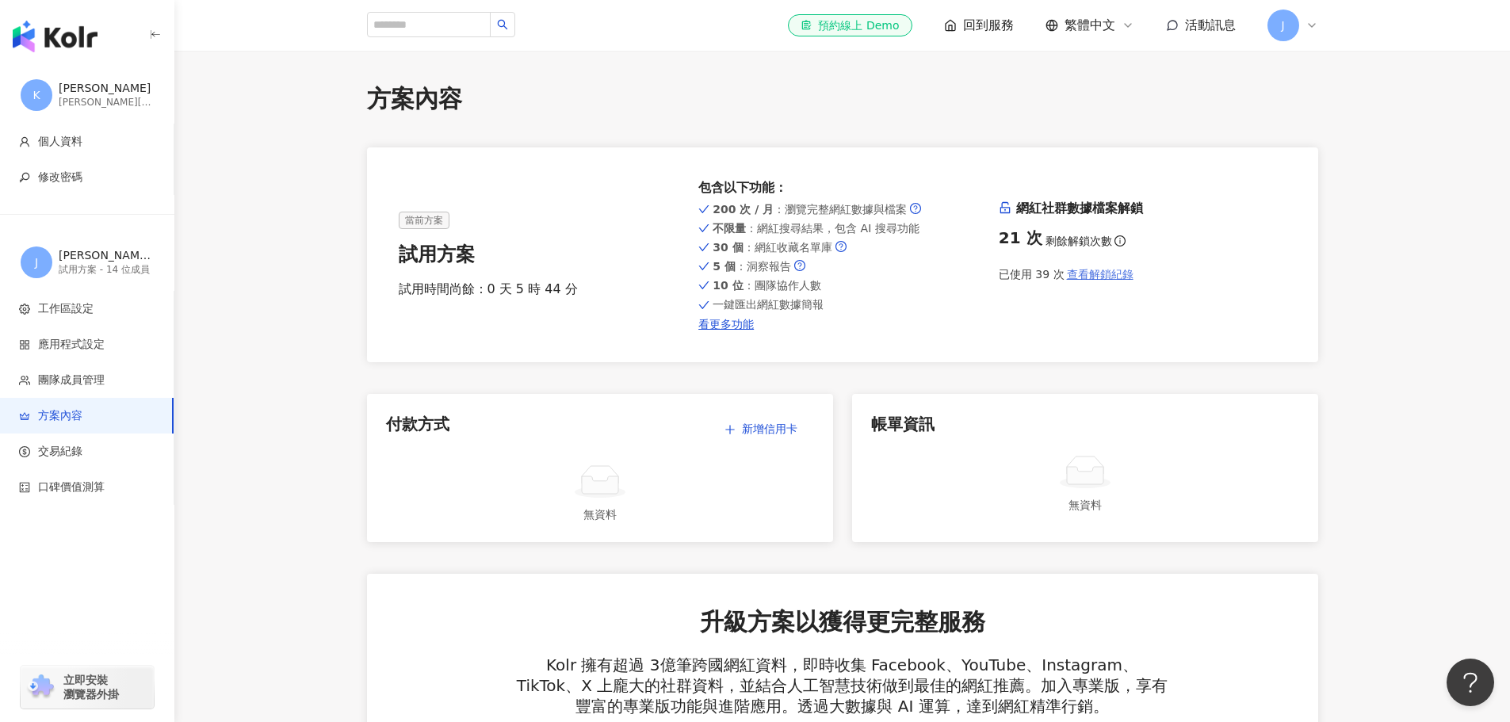
click at [858, 279] on span "查看解鎖紀錄" at bounding box center [1100, 274] width 67 height 13
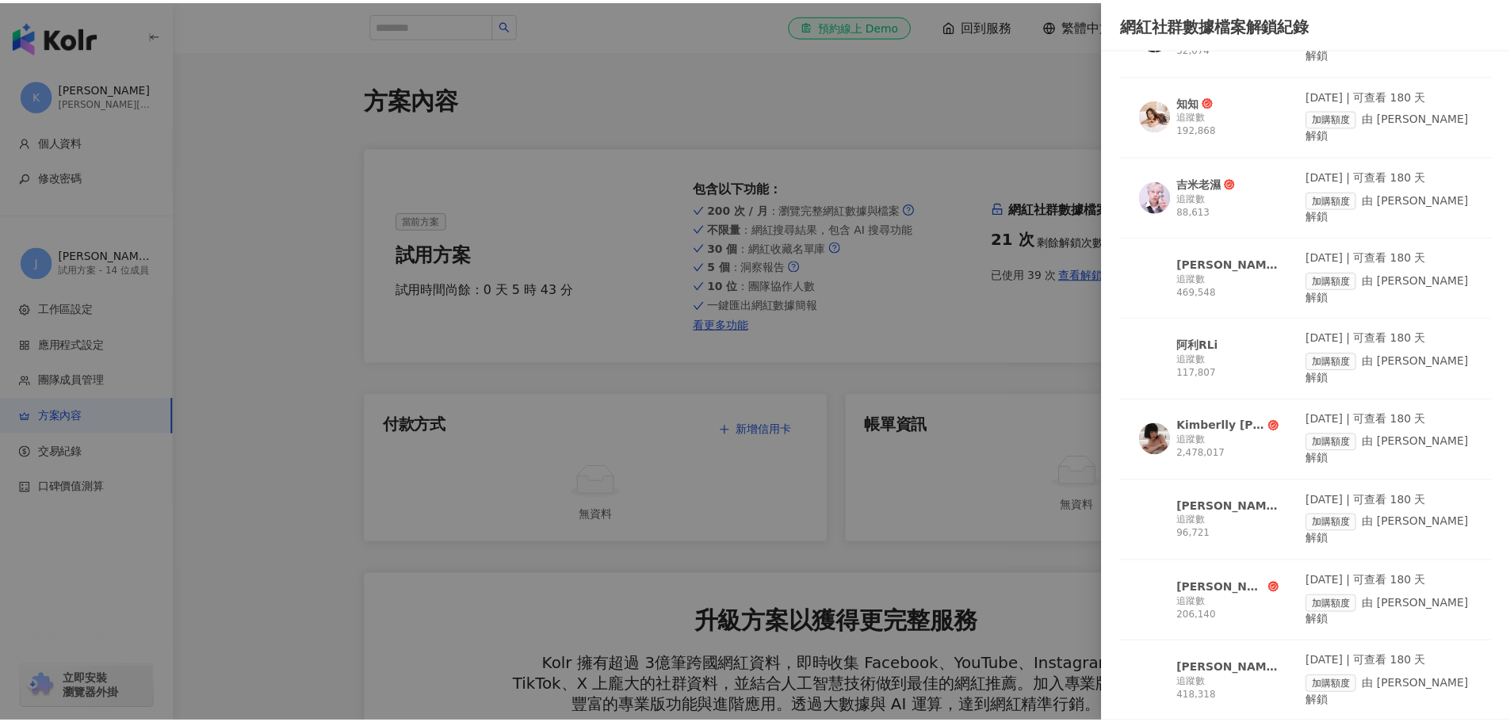
scroll to position [2225, 0]
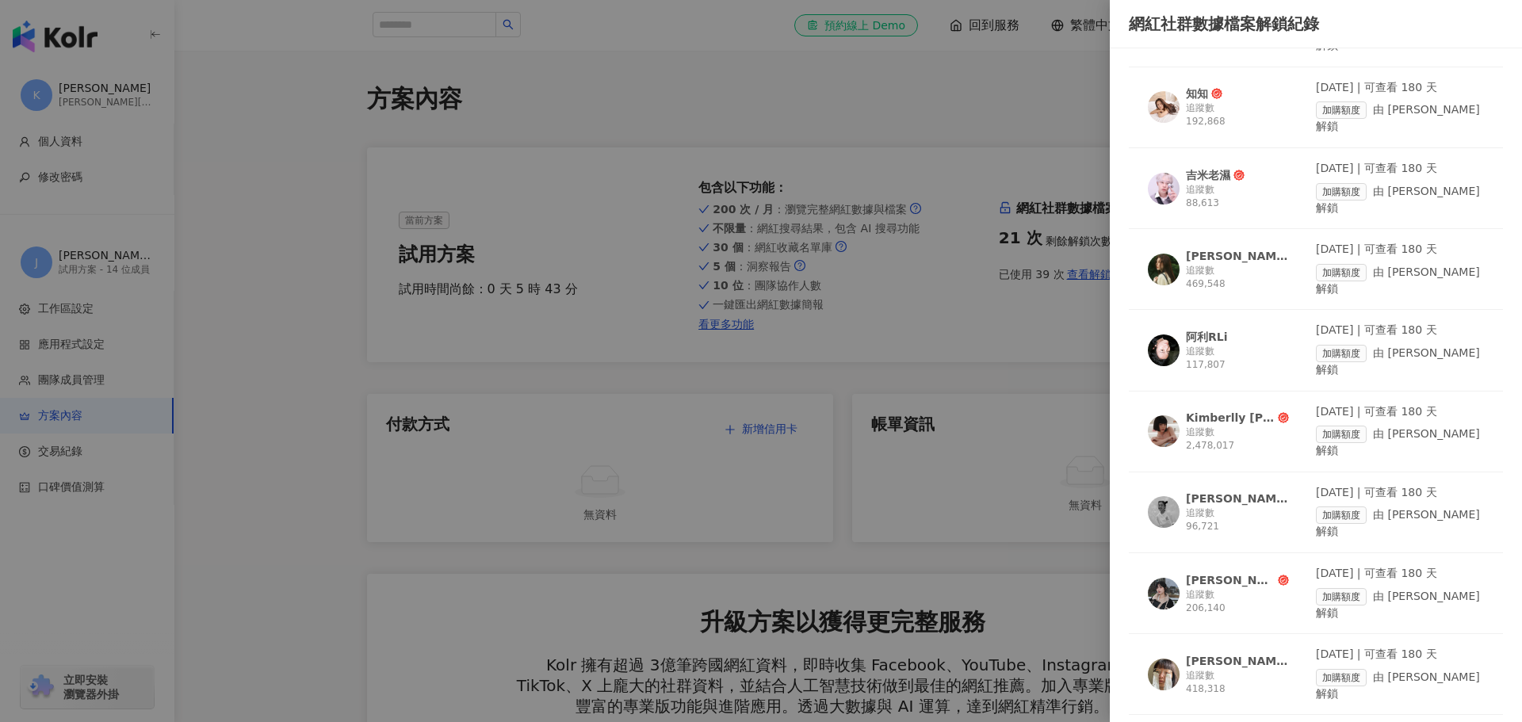
click at [334, 235] on div at bounding box center [761, 361] width 1522 height 722
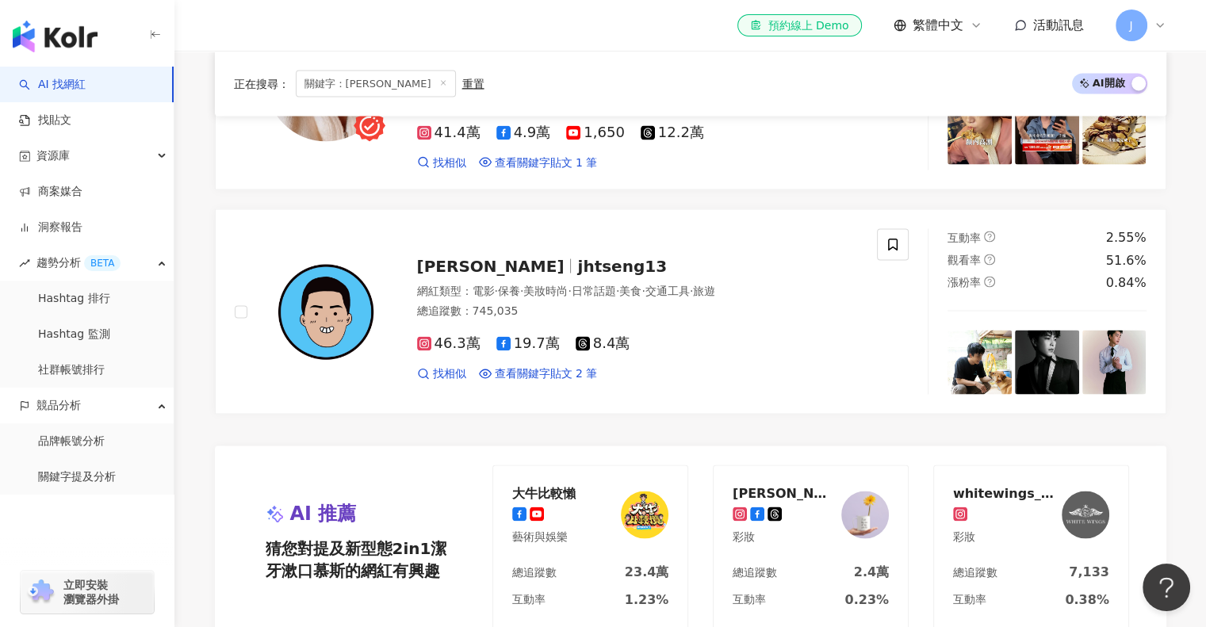
scroll to position [38, 0]
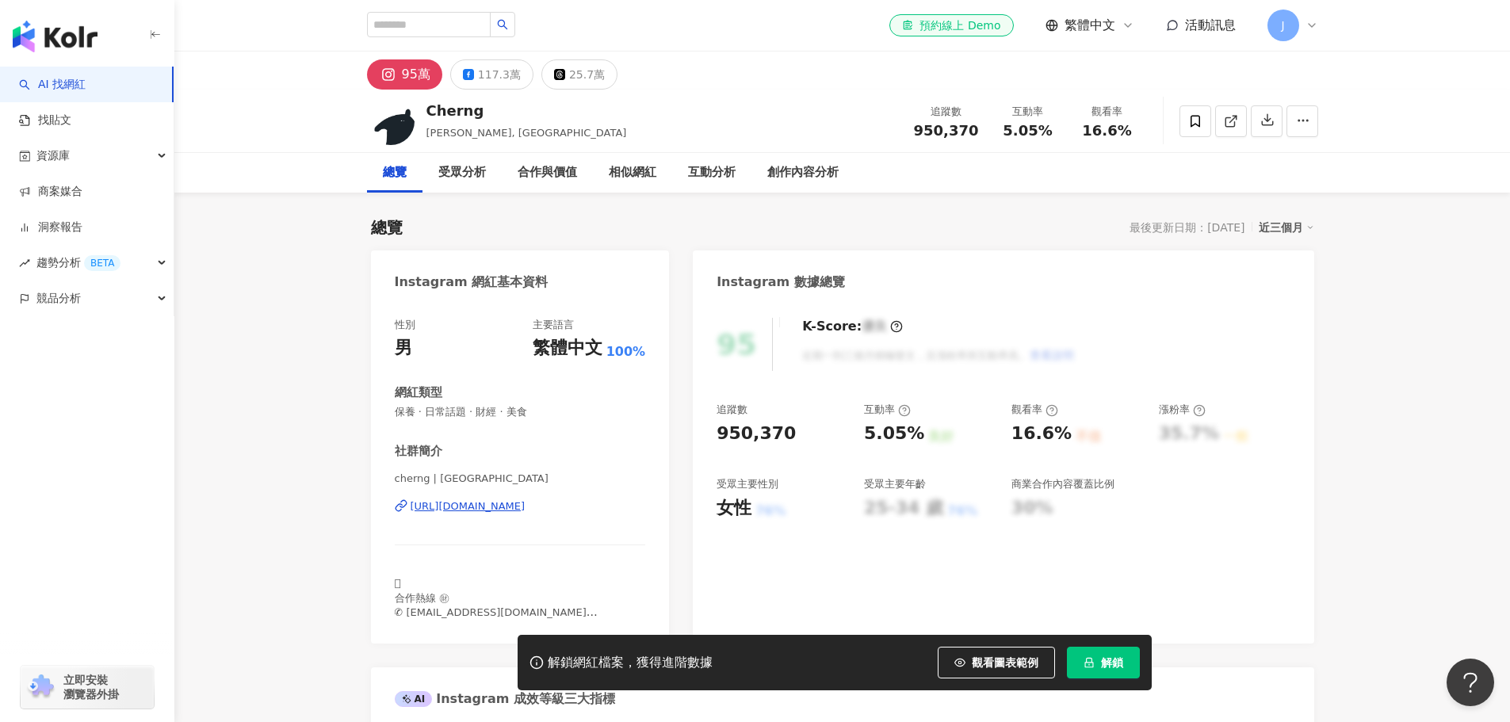
click at [391, 173] on div "總覽" at bounding box center [395, 172] width 24 height 19
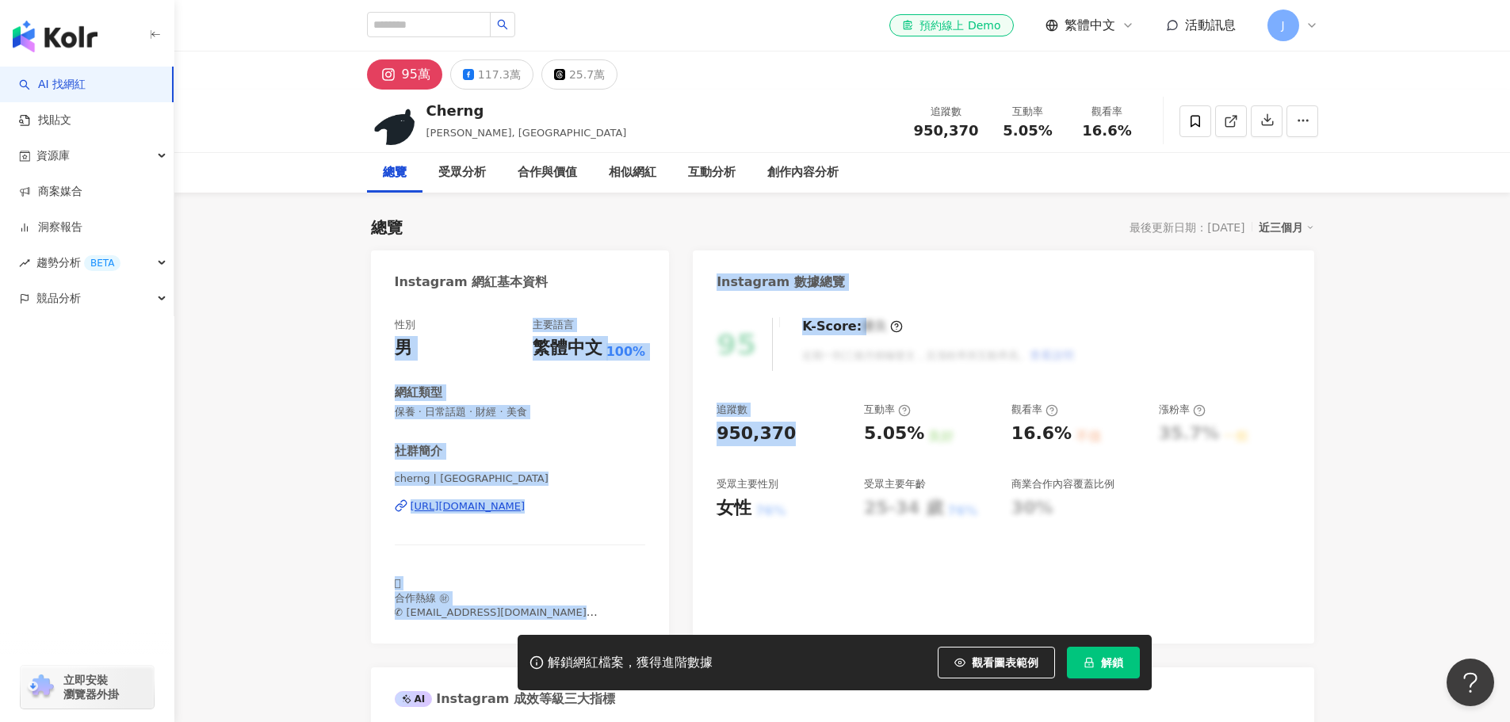
drag, startPoint x: 401, startPoint y: 361, endPoint x: 792, endPoint y: 538, distance: 428.9
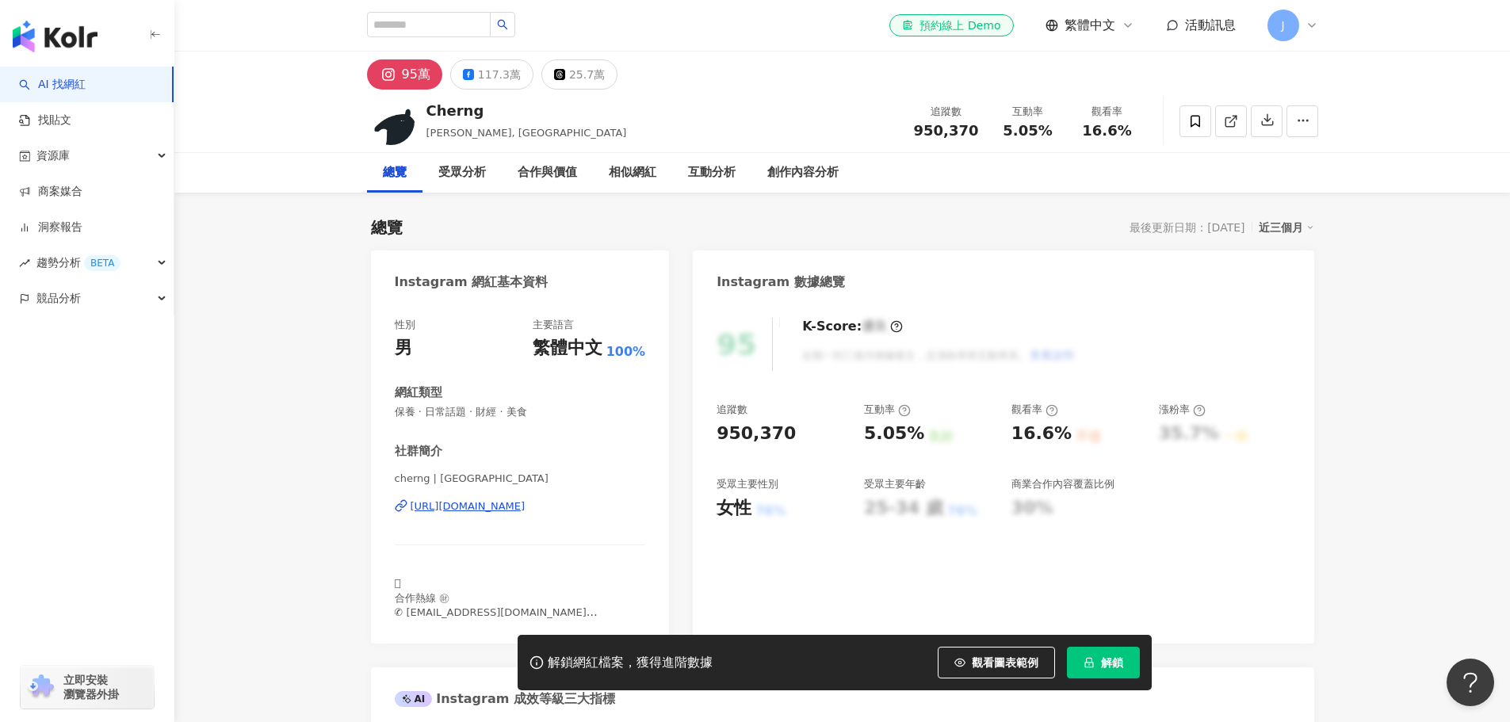
click at [713, 503] on div "95 K-Score : 優良 近期一到三個月積極發文，且漲粉率與互動率高。 查看說明 追蹤數 950,370 互動率 5.05% 良好 觀看率 16.6% …" at bounding box center [1003, 473] width 621 height 342
drag, startPoint x: 728, startPoint y: 510, endPoint x: 752, endPoint y: 510, distance: 24.6
click at [752, 510] on div "女性 76%" at bounding box center [783, 508] width 132 height 25
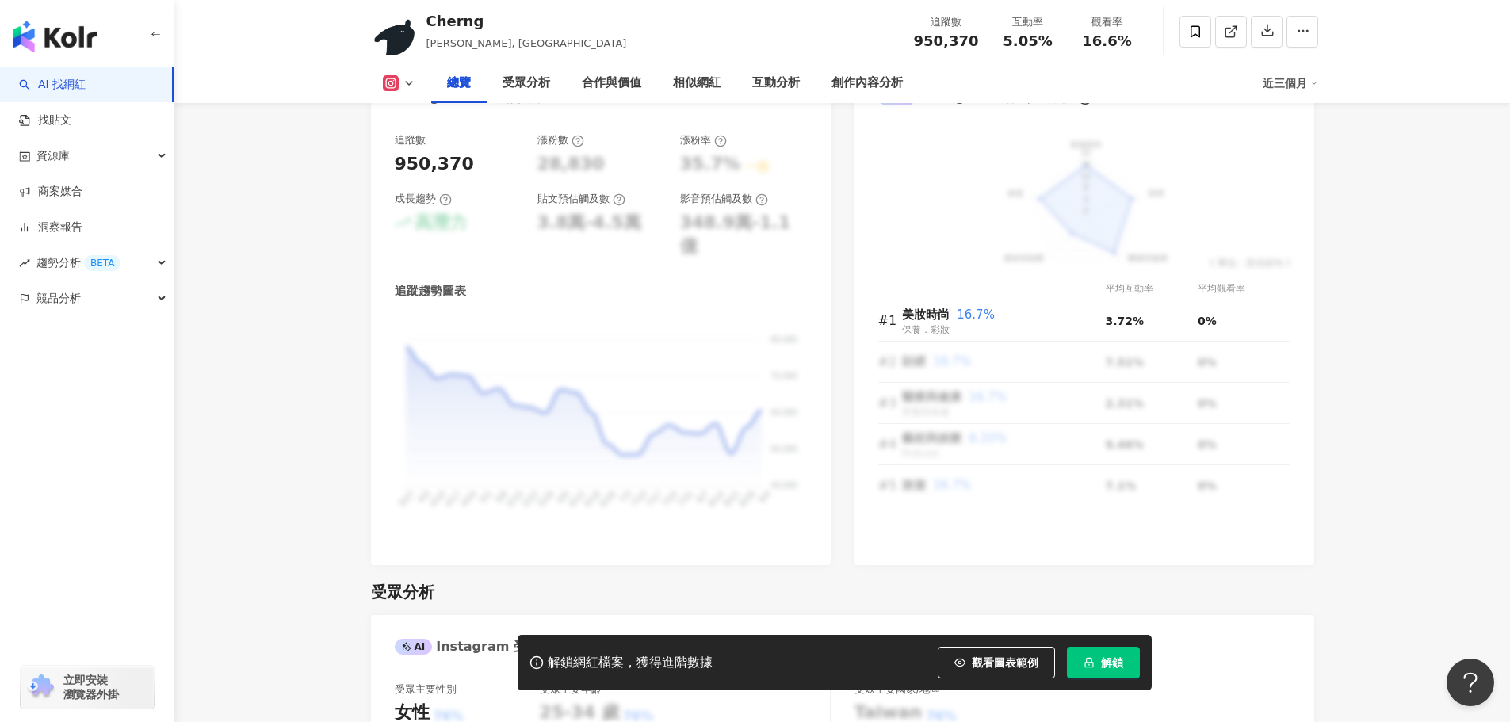
scroll to position [1030, 0]
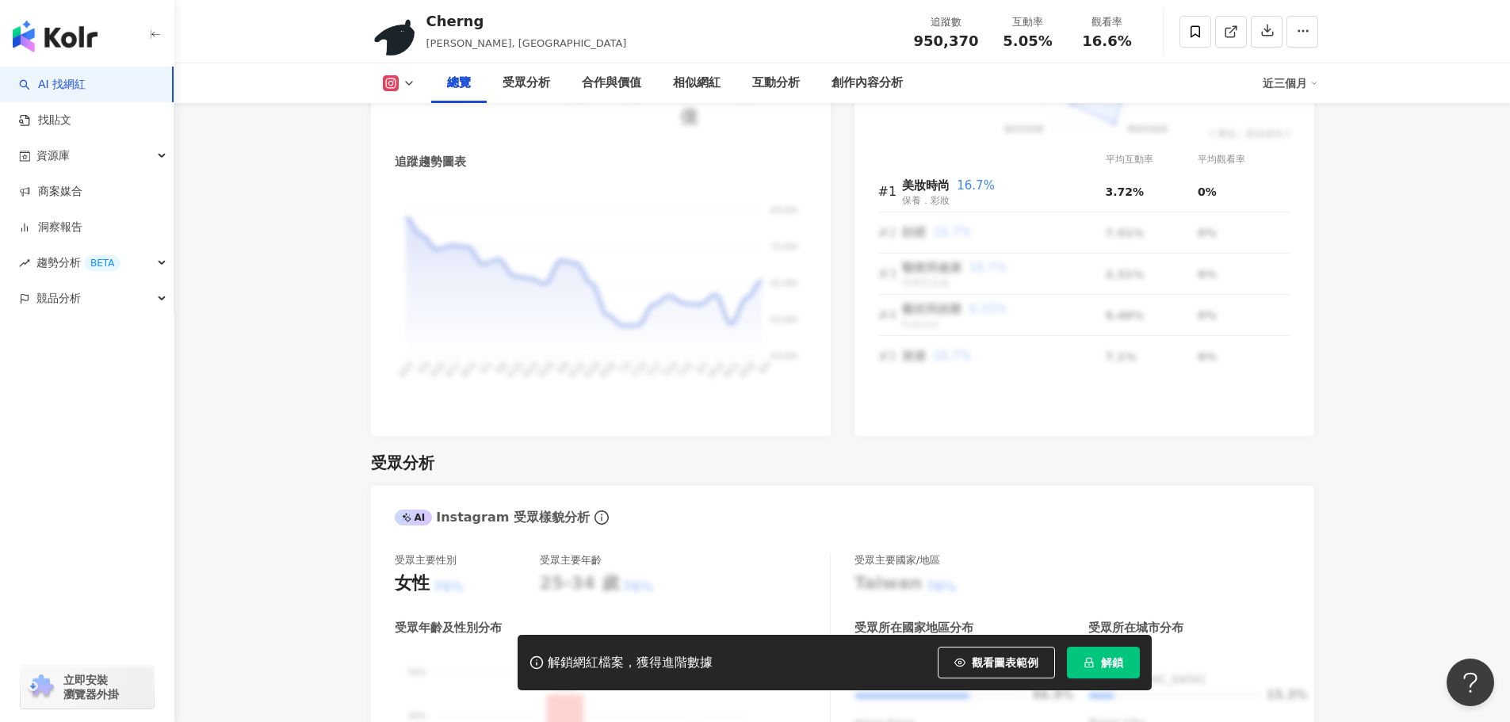
click at [400, 78] on button at bounding box center [399, 83] width 64 height 16
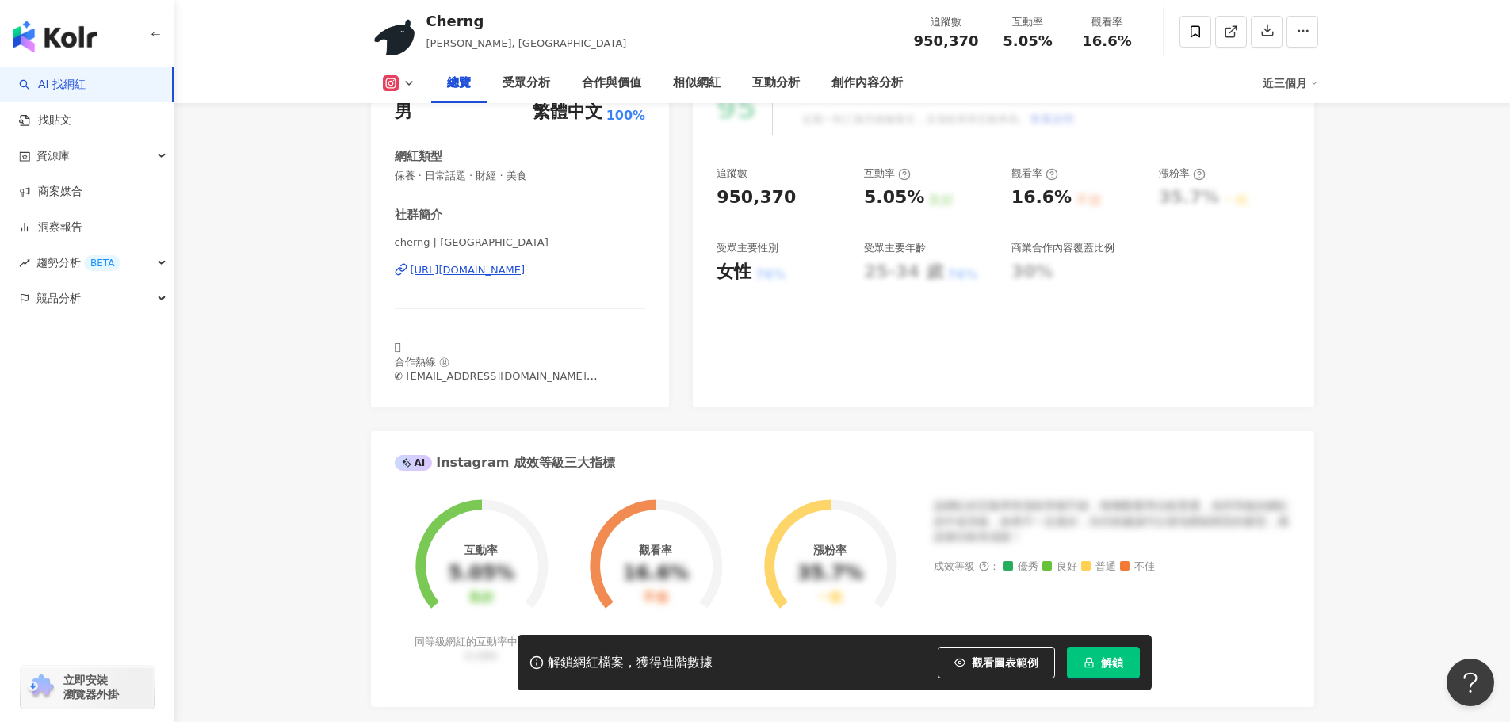
scroll to position [159, 0]
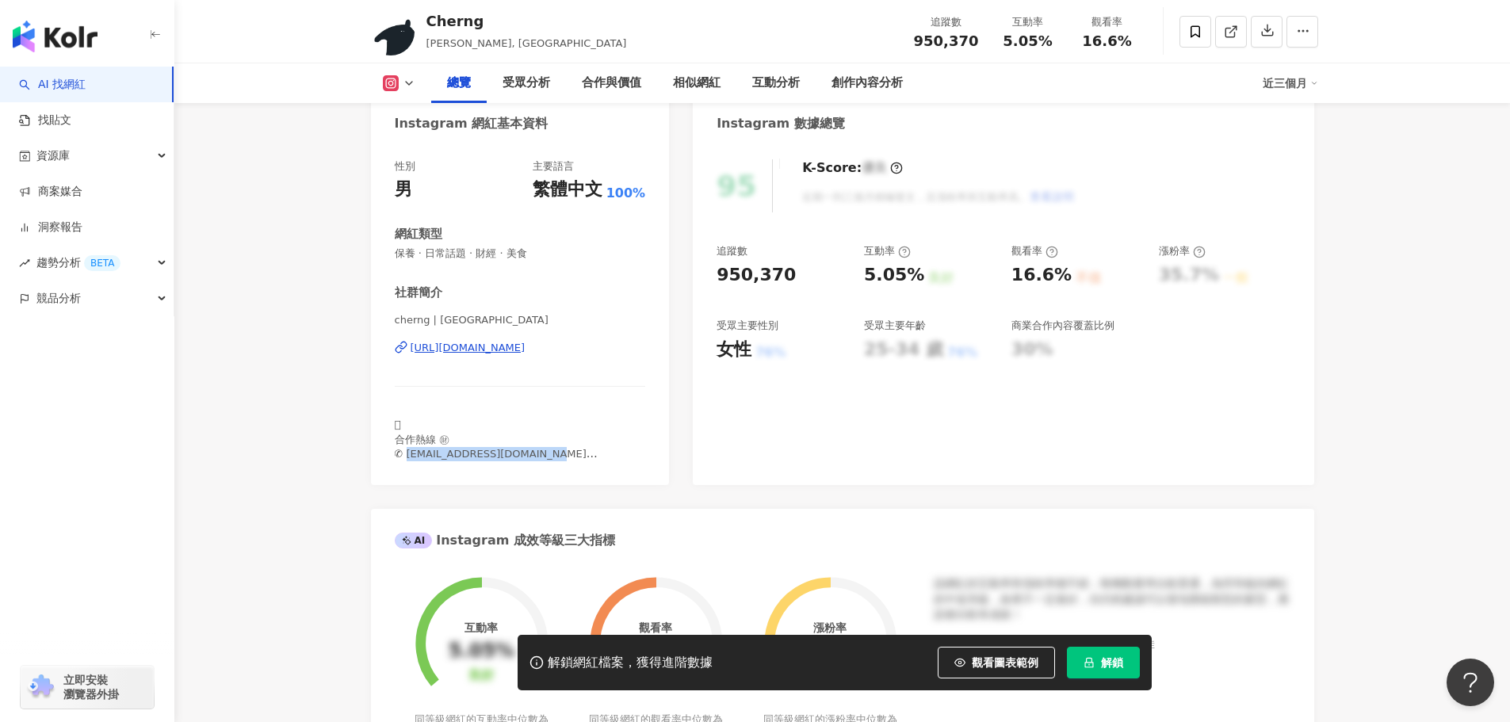
drag, startPoint x: 407, startPoint y: 454, endPoint x: 599, endPoint y: 381, distance: 205.9
click at [585, 467] on div "性別 男 主要語言 繁體中文 100% 網紅類型 保養 · 日常話題 · 財經 · 美食 社群簡介 cherng | cherngyang https://w…" at bounding box center [520, 314] width 299 height 342
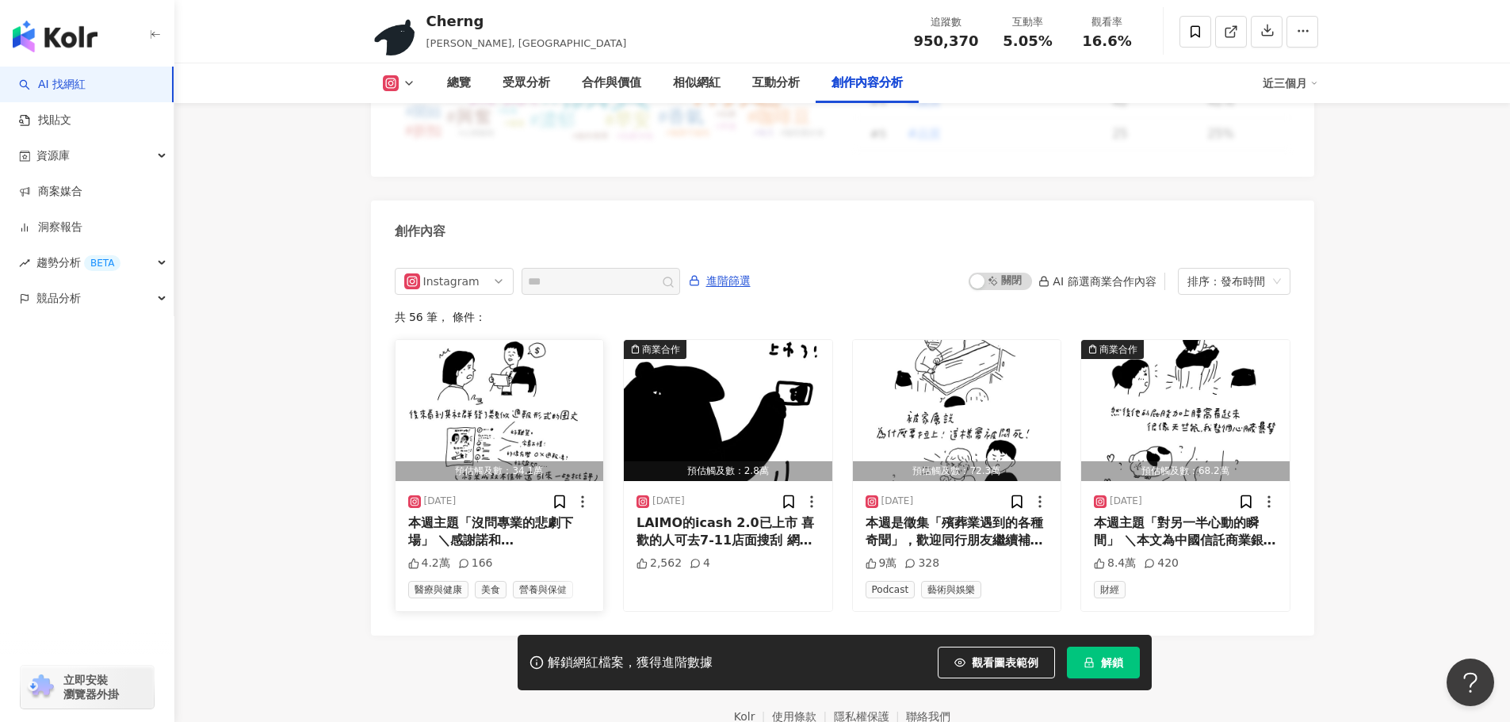
scroll to position [4813, 0]
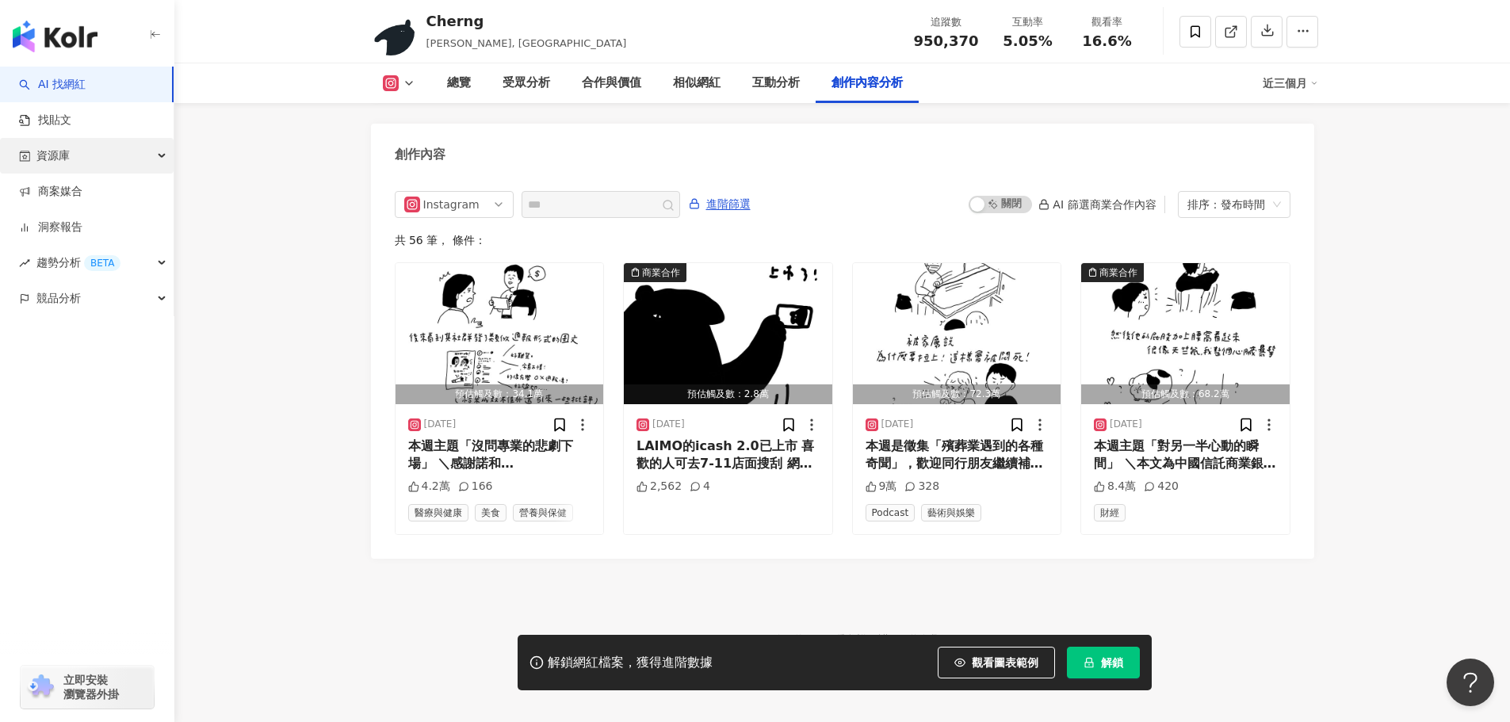
click at [90, 164] on div "資源庫" at bounding box center [87, 156] width 174 height 36
click at [71, 128] on link "找貼文" at bounding box center [45, 121] width 52 height 16
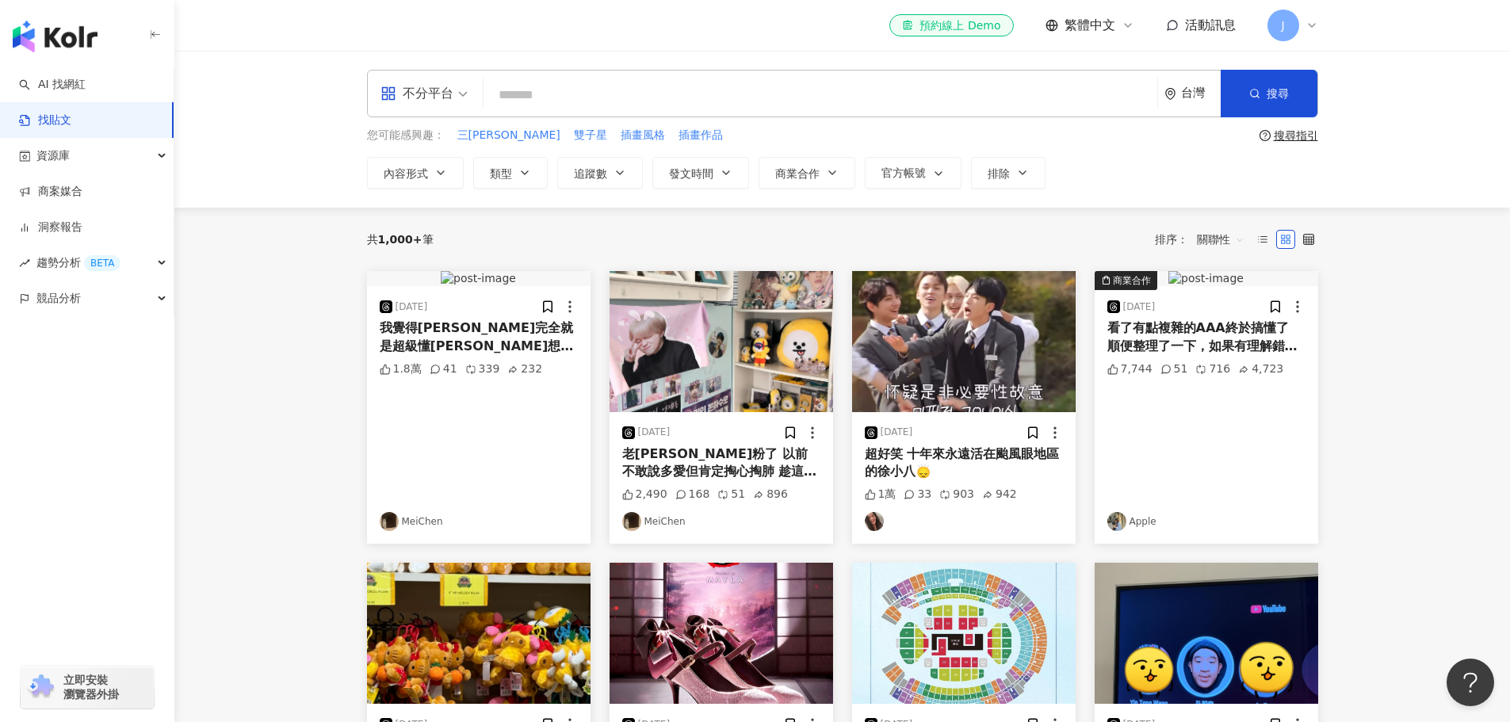
click at [1314, 26] on icon at bounding box center [1311, 25] width 13 height 13
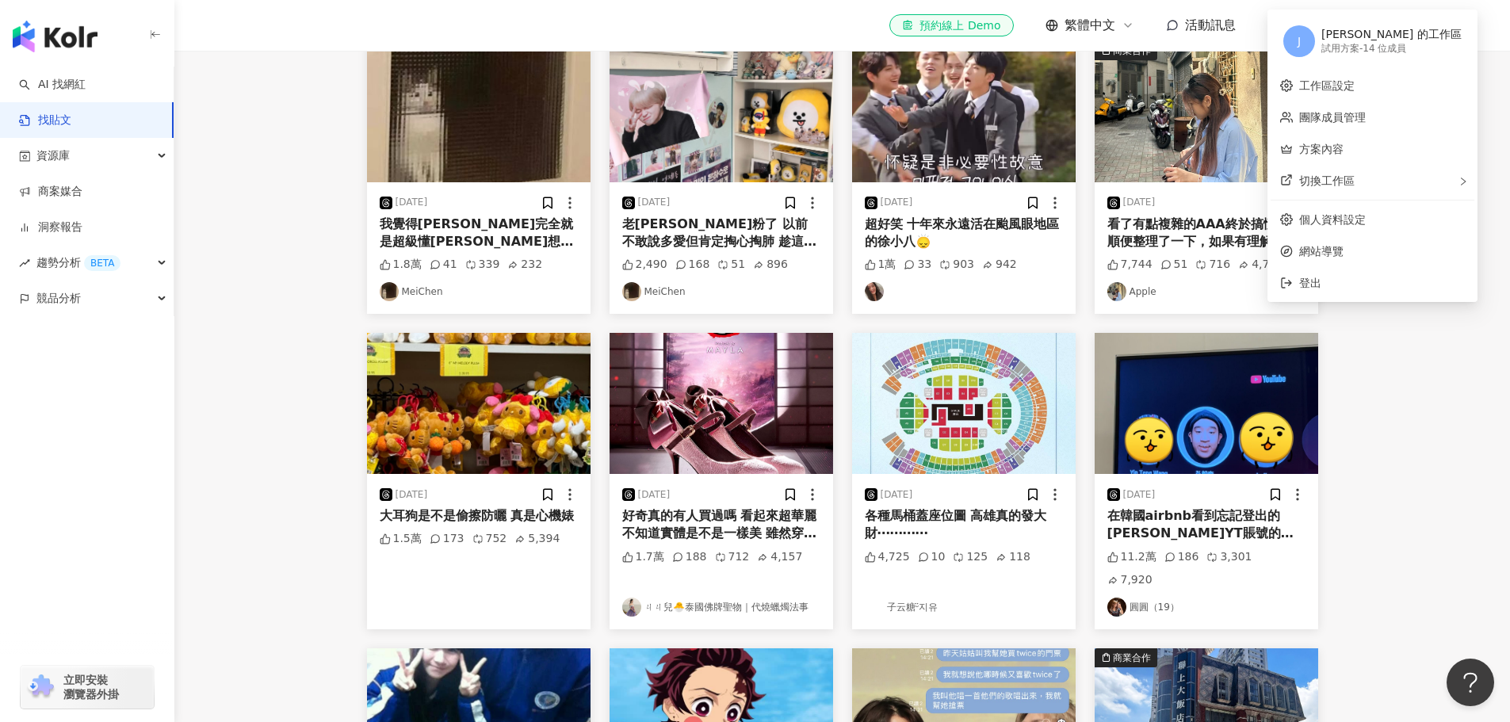
scroll to position [238, 0]
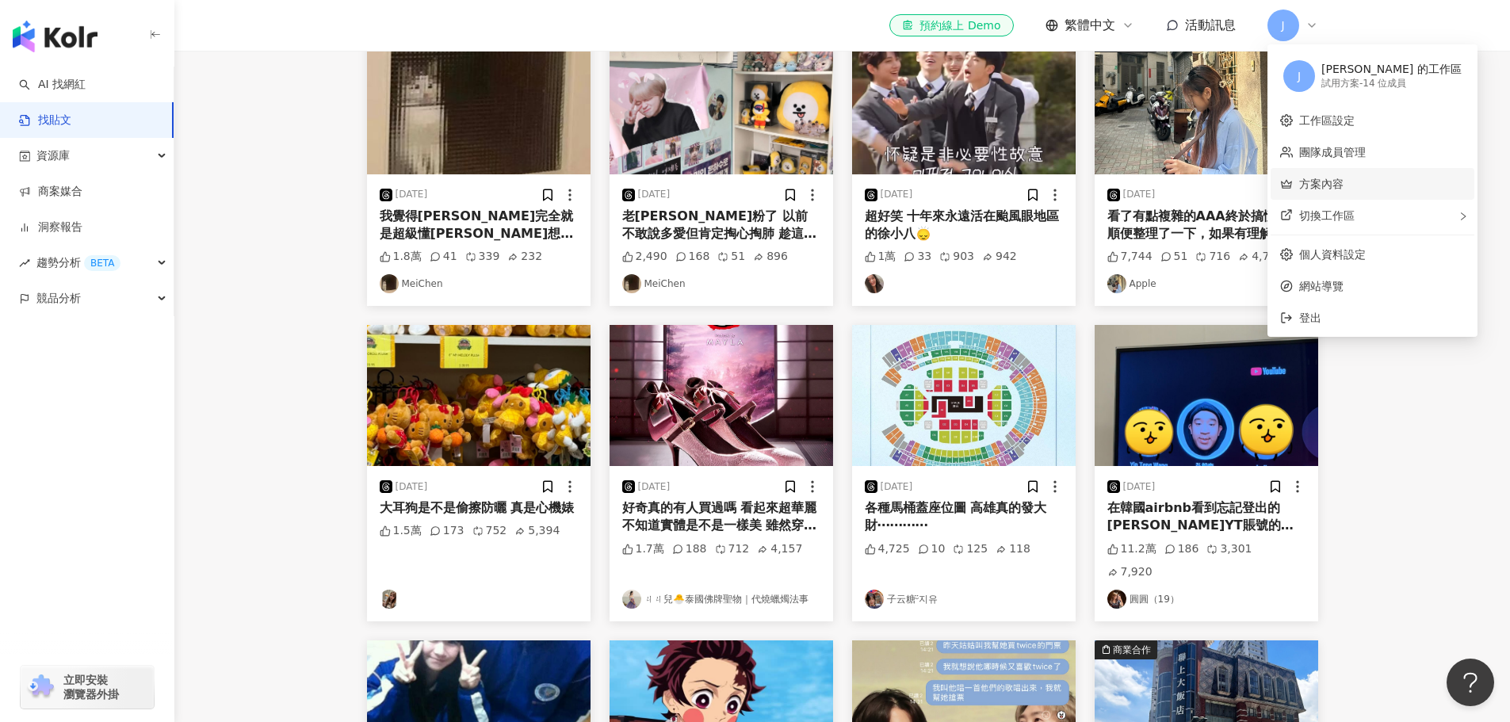
click at [1343, 189] on link "方案內容" at bounding box center [1321, 184] width 44 height 13
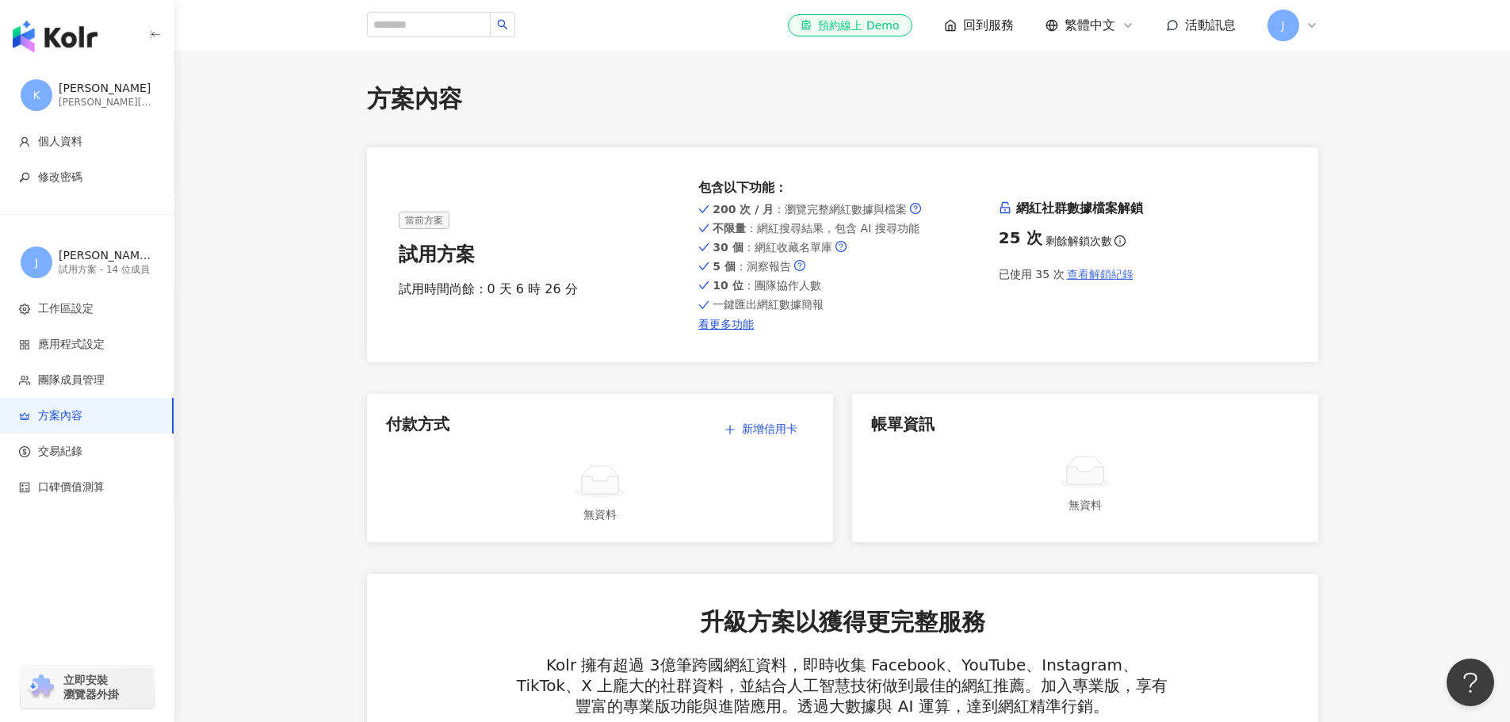
click at [1095, 283] on button "查看解鎖紀錄" at bounding box center [1099, 274] width 70 height 32
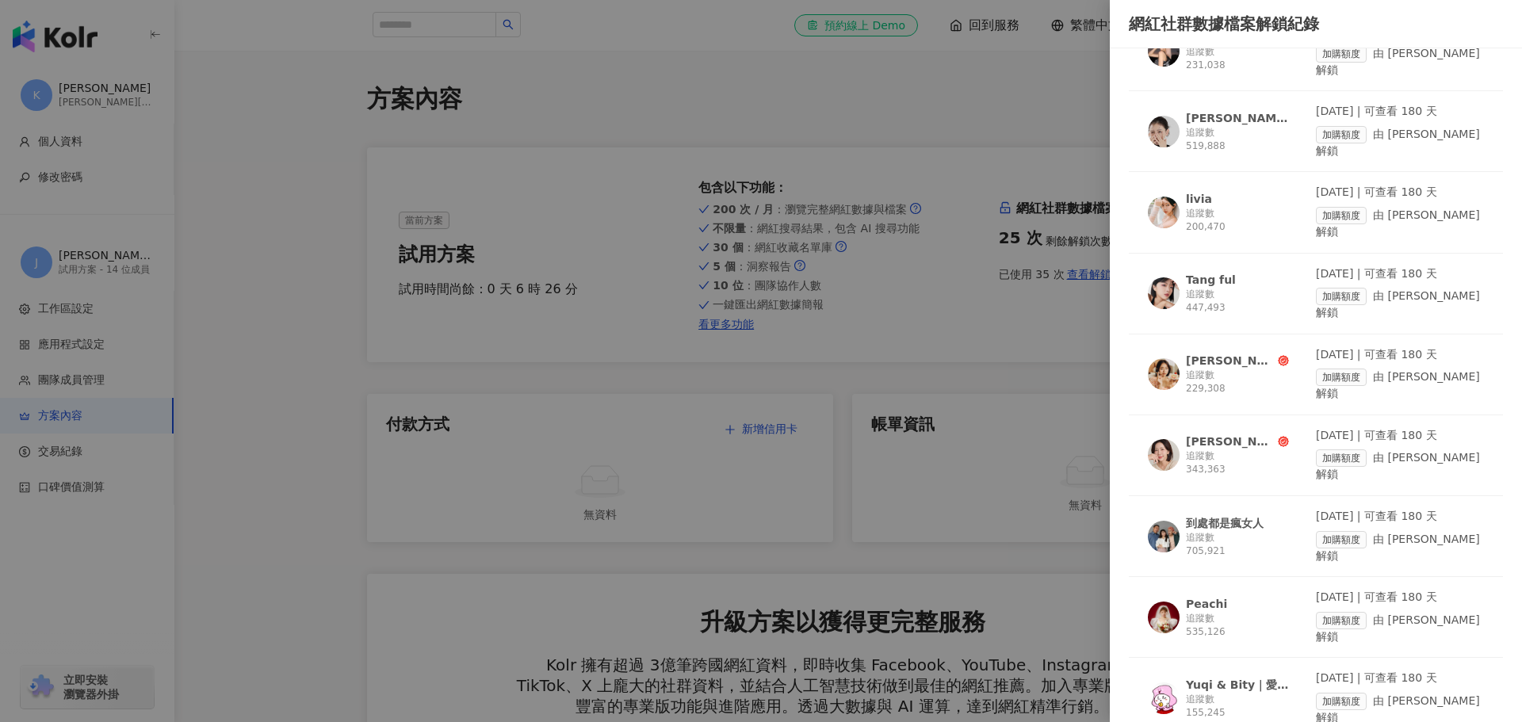
scroll to position [634, 0]
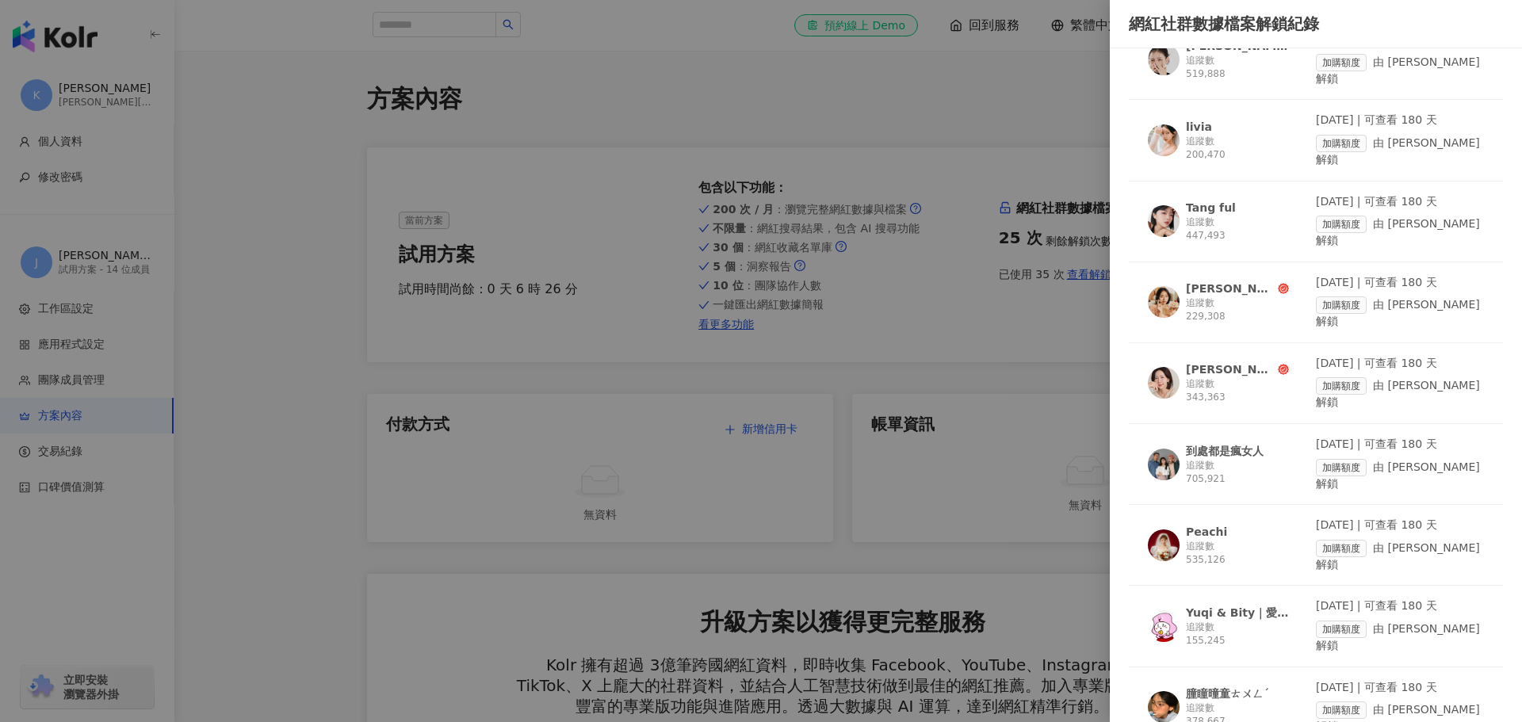
click at [1410, 598] on div "2025/9/4 | 可查看 180 天" at bounding box center [1400, 606] width 168 height 16
click at [642, 162] on div at bounding box center [761, 361] width 1522 height 722
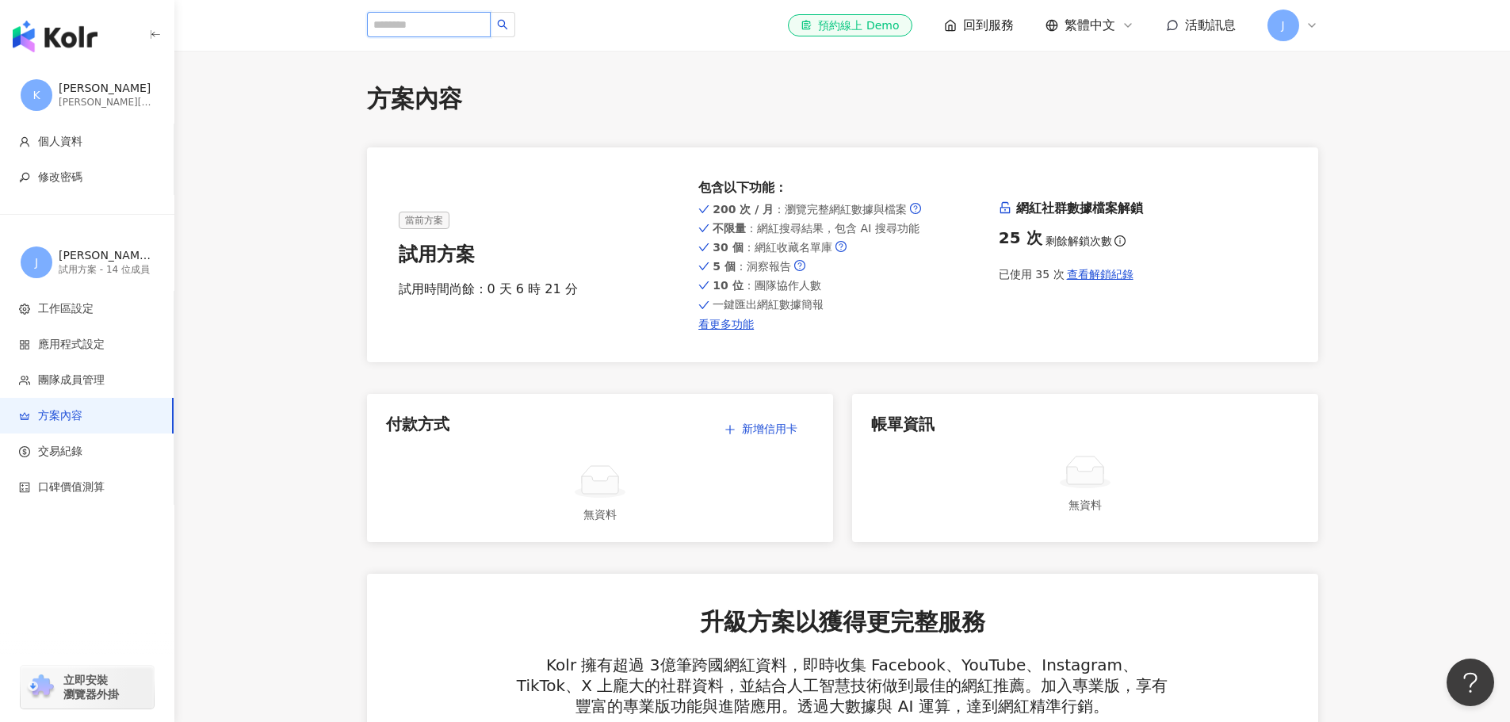
click at [466, 21] on input "search" at bounding box center [429, 24] width 124 height 25
click at [1313, 21] on icon at bounding box center [1311, 25] width 13 height 13
click at [1097, 275] on span "查看解鎖紀錄" at bounding box center [1100, 274] width 67 height 13
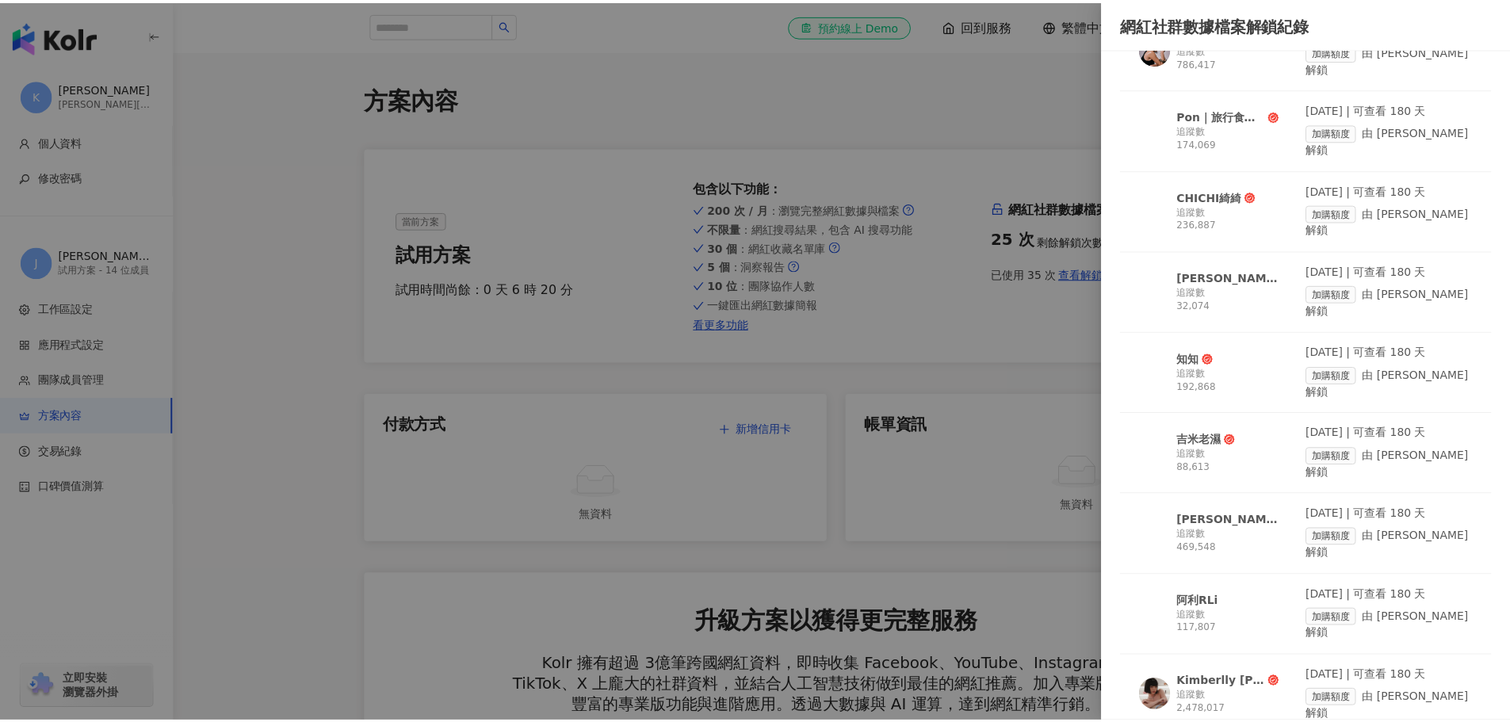
scroll to position [1664, 0]
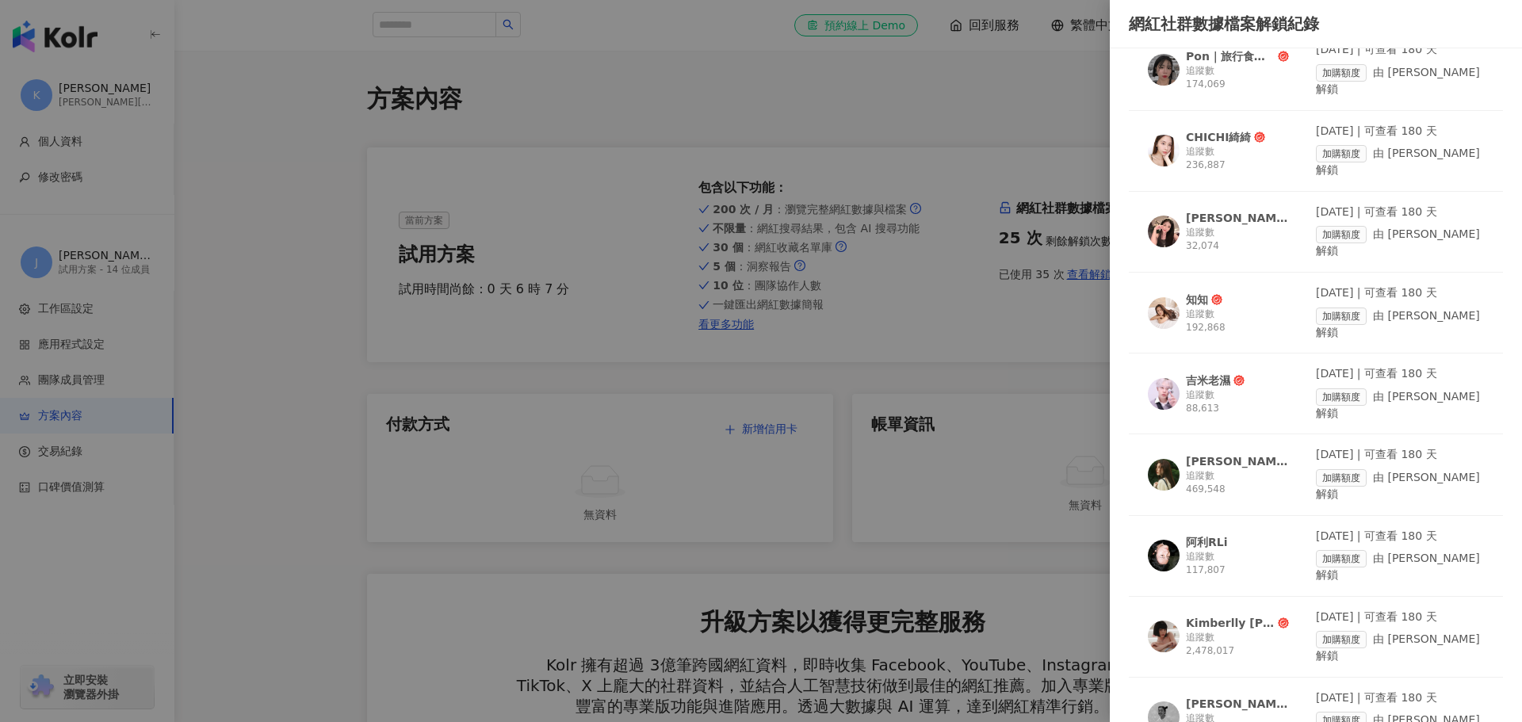
click at [90, 456] on div at bounding box center [761, 361] width 1522 height 722
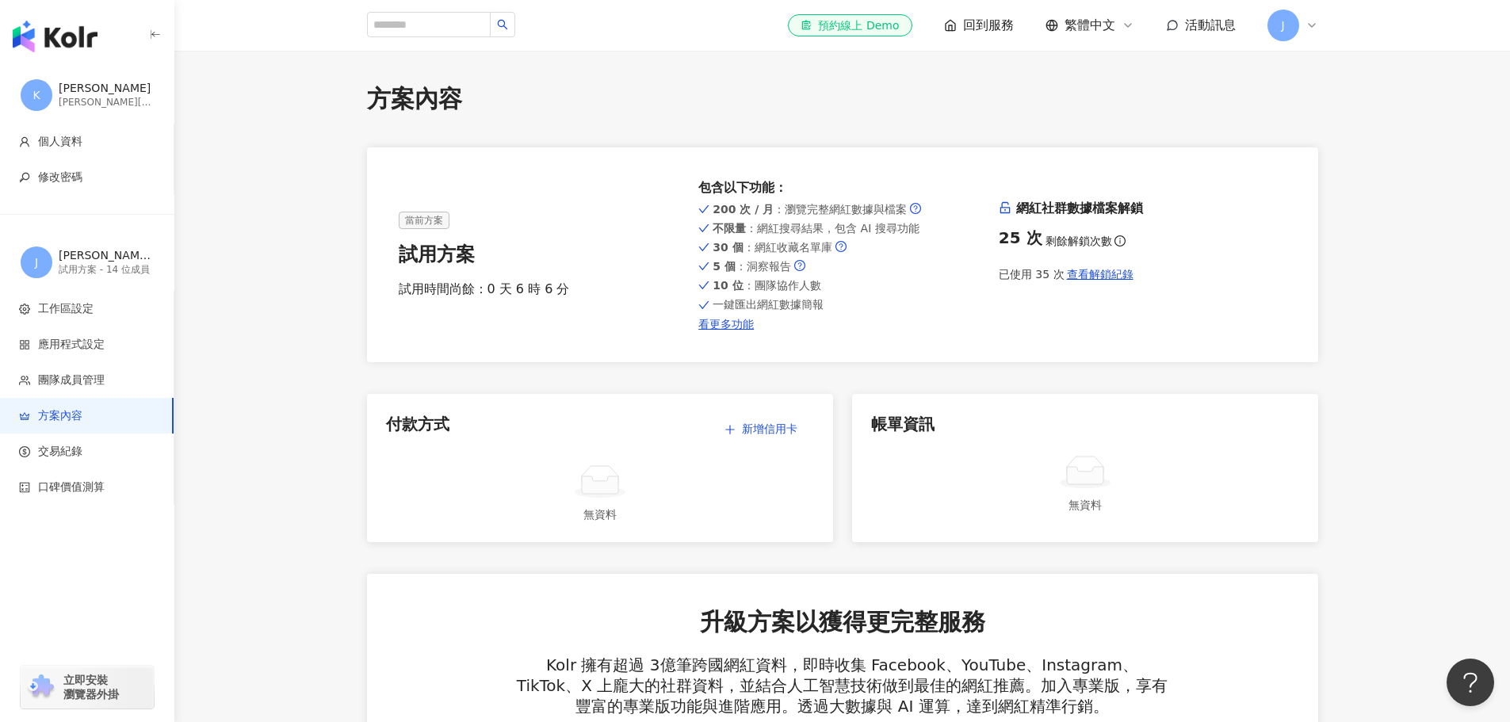
drag, startPoint x: 753, startPoint y: 264, endPoint x: 805, endPoint y: 273, distance: 53.2
click at [805, 273] on div "200 次 / 月 ：瀏覽完整網紅數據與檔案 不限量 ：網紅搜尋結果，包含 AI 搜尋功能 30 個 ：網紅收藏名單庫 5 個 ：洞察報告 10 位 ：團隊協…" at bounding box center [842, 265] width 288 height 131
click at [787, 287] on span "10 位 ：團隊協作人數" at bounding box center [767, 285] width 108 height 13
click at [429, 20] on input "search" at bounding box center [429, 24] width 124 height 25
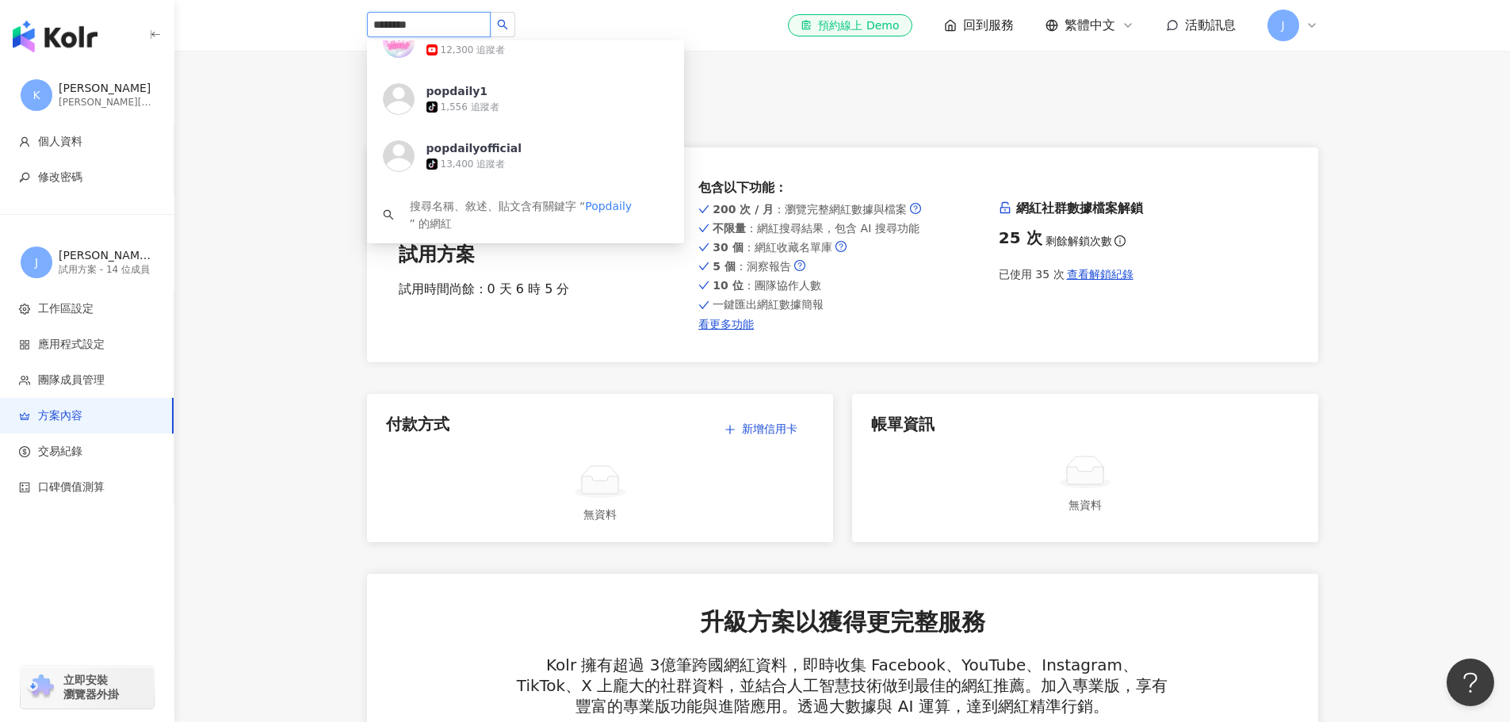
scroll to position [599, 0]
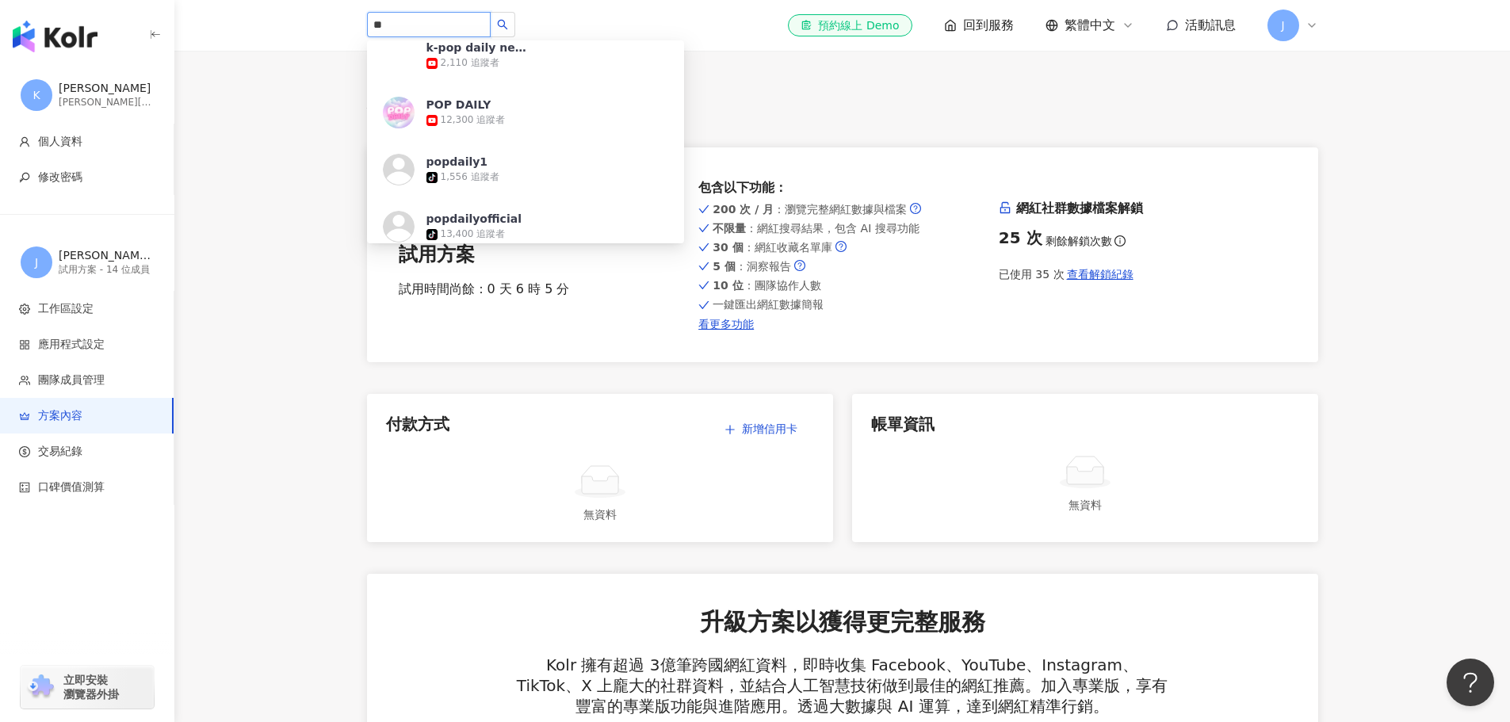
type input "*"
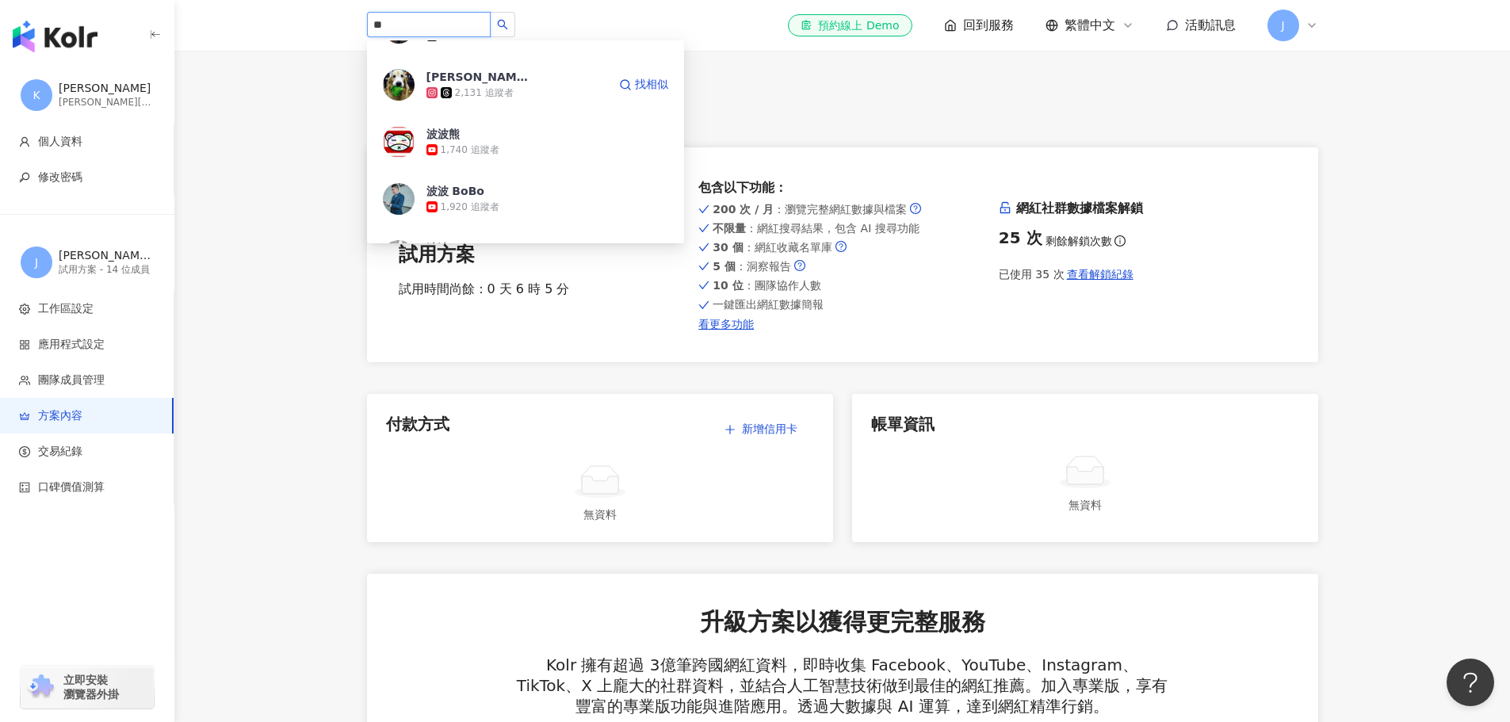
scroll to position [317, 0]
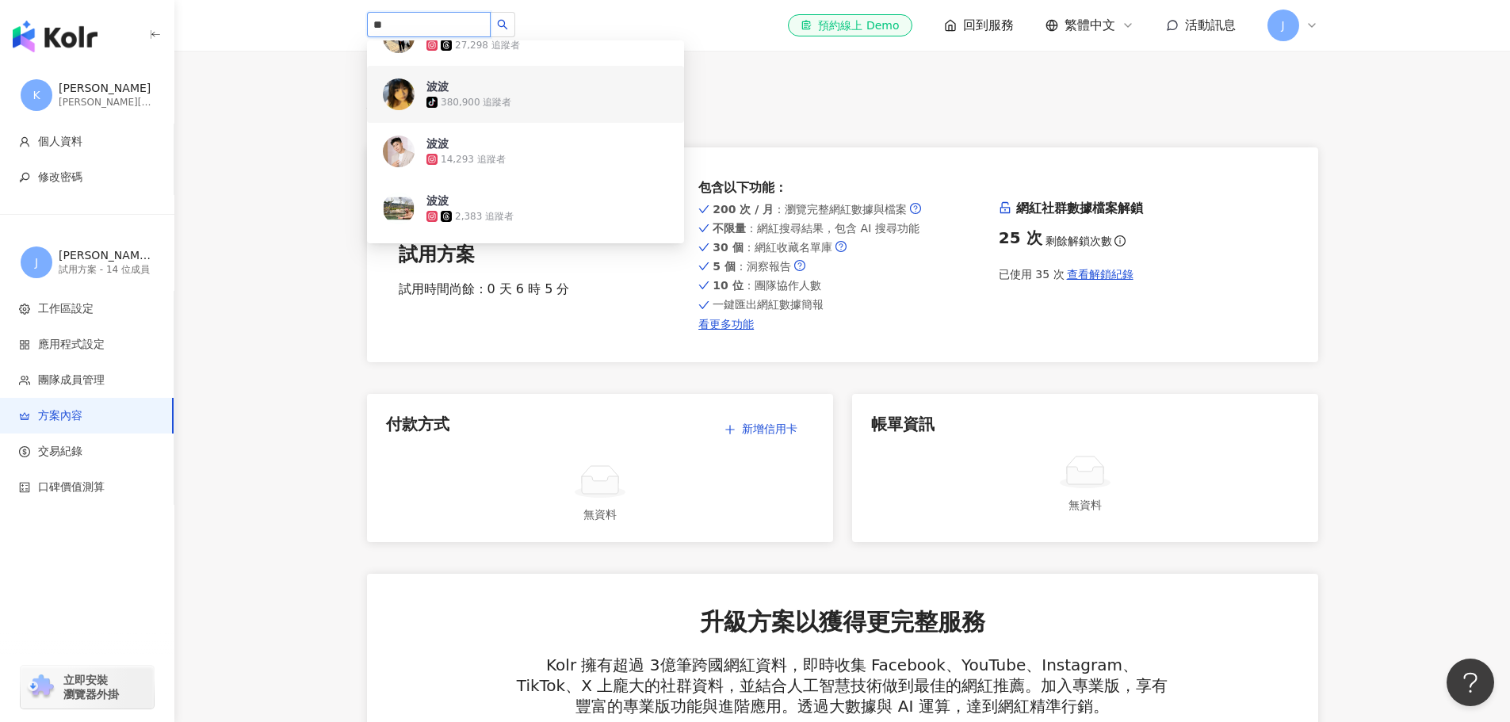
click at [343, 16] on div "** 波波波 931 追蹤者 波波 1,000 追蹤者 波波❤️ tiktok-icon 60,300 追蹤者 波波 tiktok-icon 38,700 追…" at bounding box center [842, 25] width 1015 height 51
paste input "**********"
type input "**********"
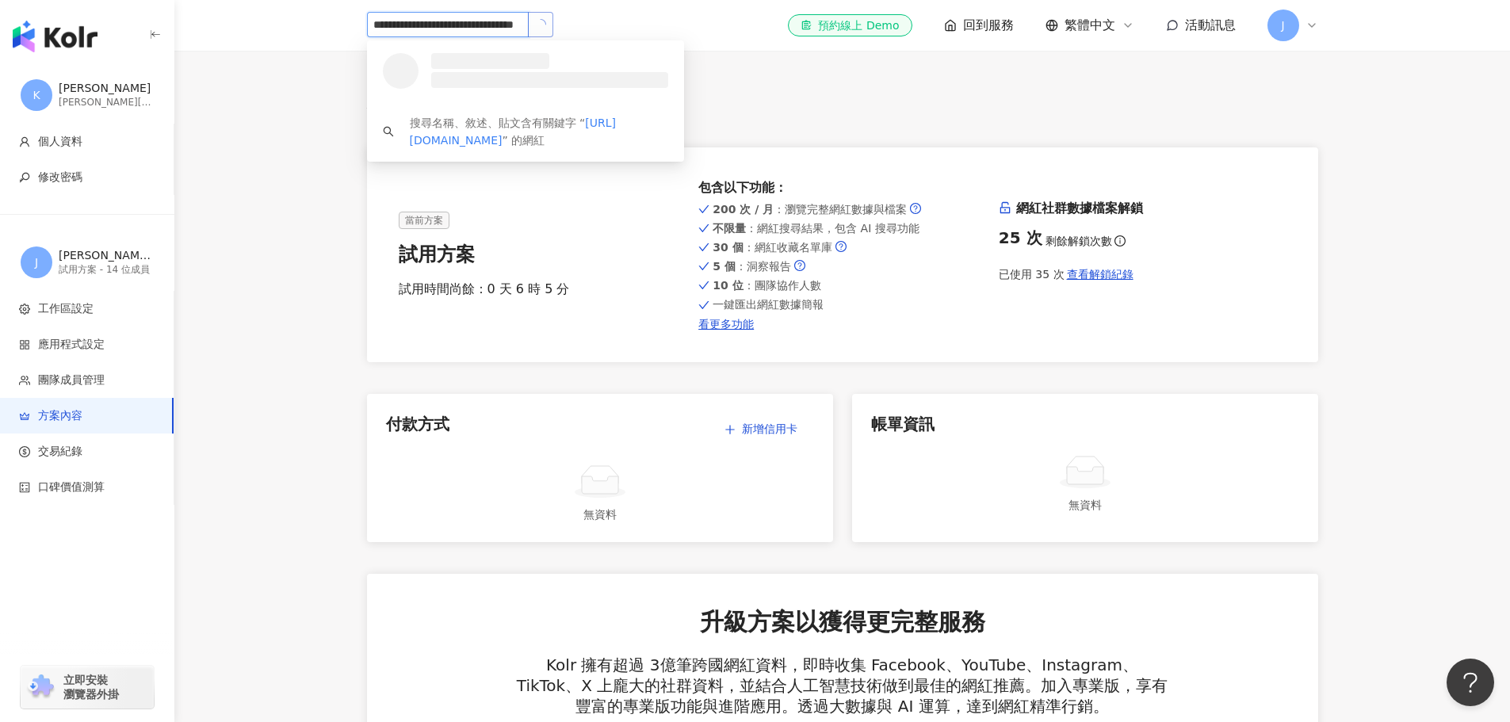
scroll to position [0, 0]
click at [533, 26] on button "button" at bounding box center [540, 24] width 25 height 25
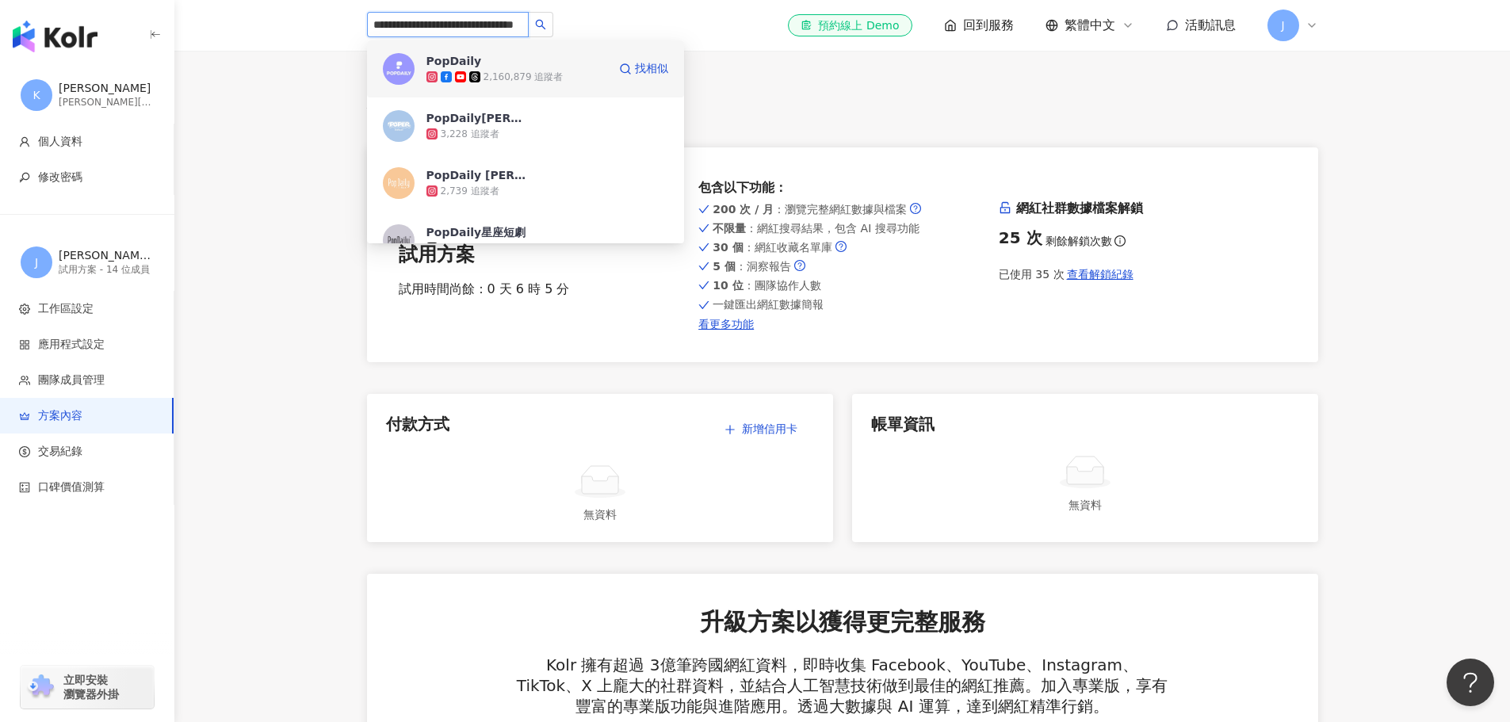
click at [520, 74] on div "2,160,879 追蹤者" at bounding box center [523, 77] width 80 height 13
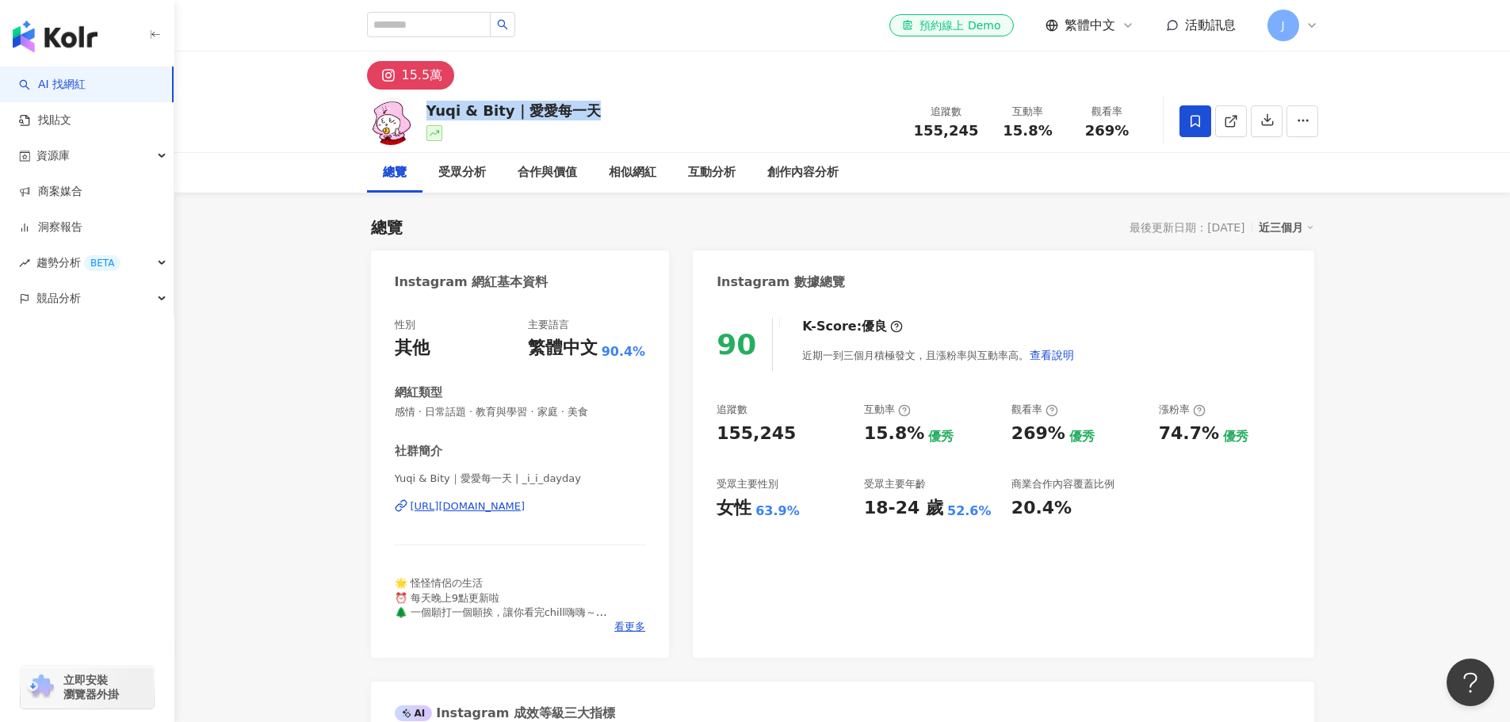
drag, startPoint x: 424, startPoint y: 111, endPoint x: 681, endPoint y: 132, distance: 257.7
click at [681, 132] on div "Yuqi & Bity｜愛愛每一天 追蹤數 155,245 互動率 15.8% 觀看率 269%" at bounding box center [842, 121] width 1015 height 63
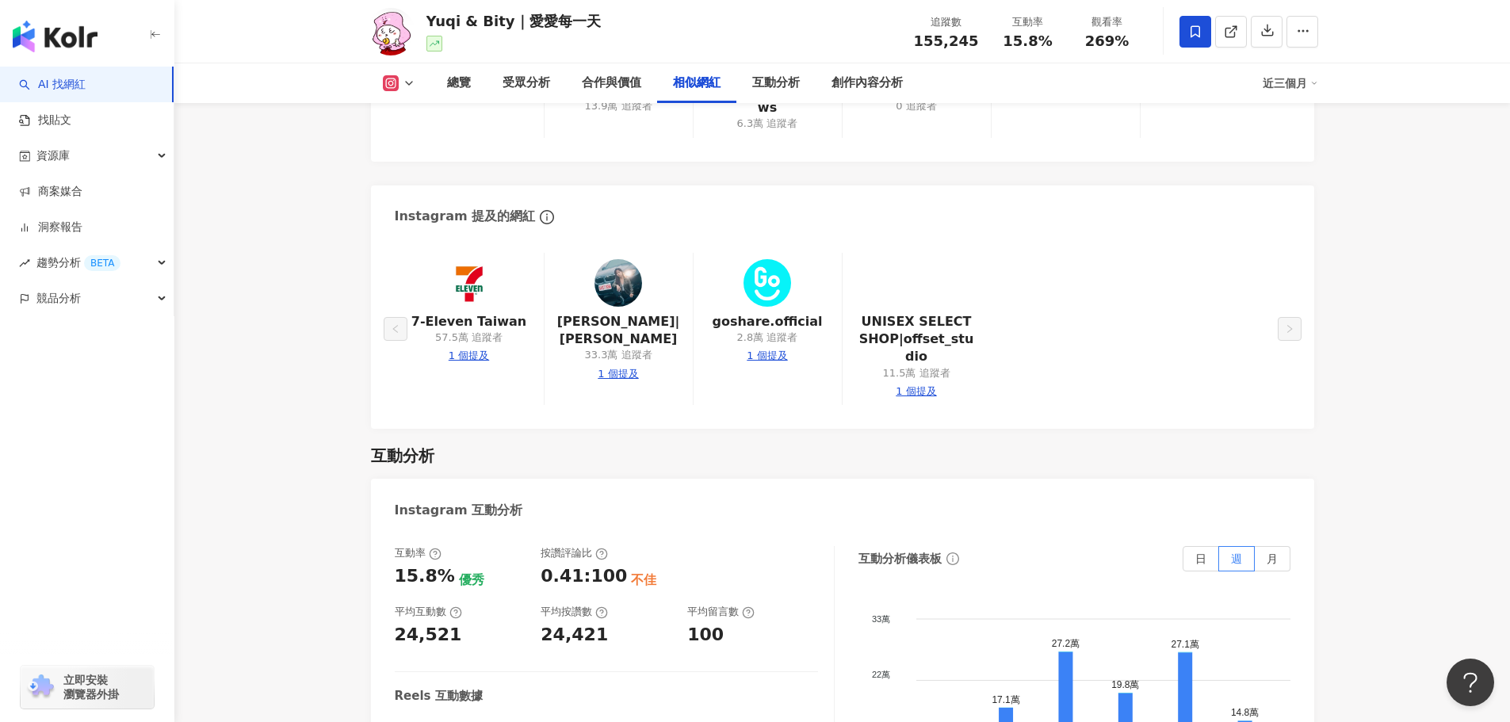
scroll to position [3091, 0]
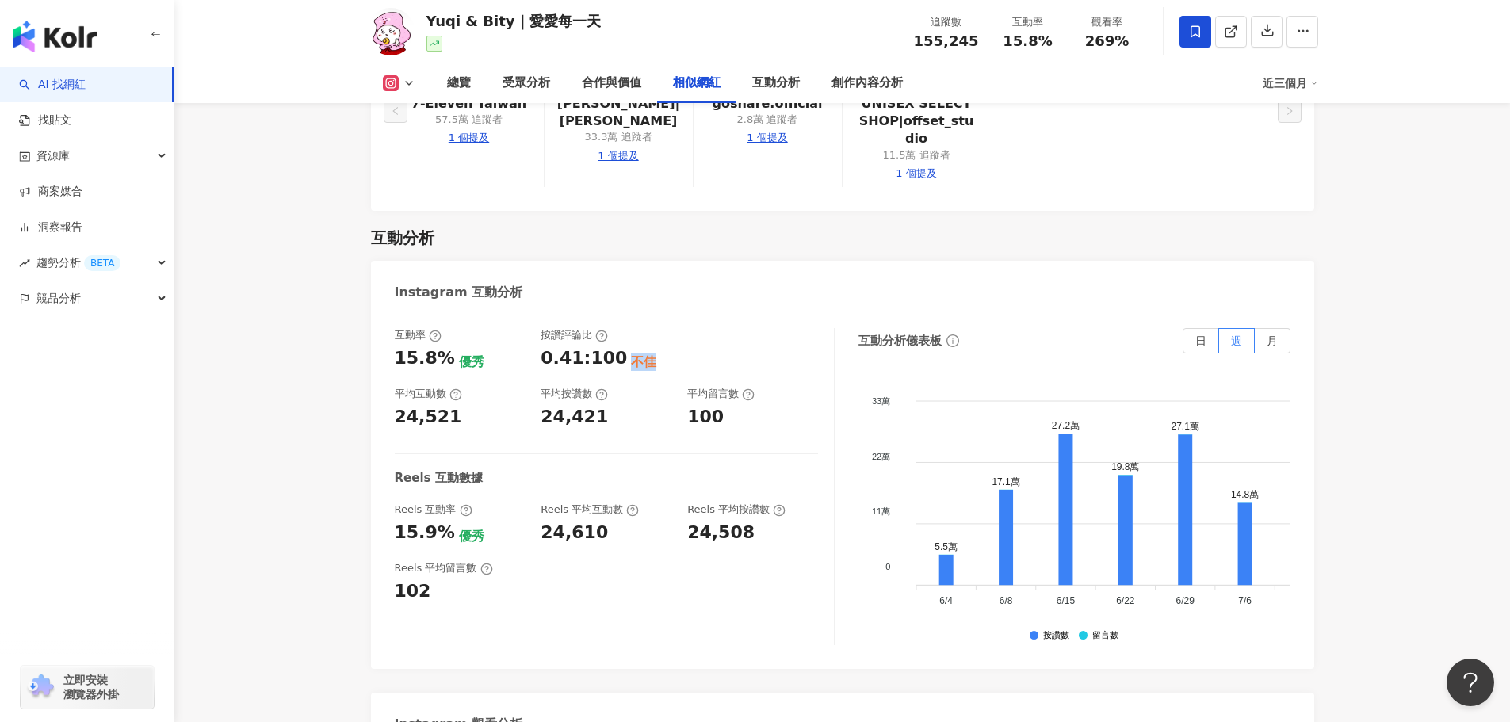
drag, startPoint x: 645, startPoint y: 311, endPoint x: 621, endPoint y: 312, distance: 24.6
click at [621, 328] on div "互動率 15.8% 優秀 按讚評論比 0.41:100 不佳 平均互動數 24,521 平均按讚數 24,421 平均留言數 100" at bounding box center [606, 378] width 423 height 101
drag, startPoint x: 486, startPoint y: 303, endPoint x: 450, endPoint y: 304, distance: 35.7
click at [450, 346] on div "15.8% 優秀" at bounding box center [460, 358] width 131 height 25
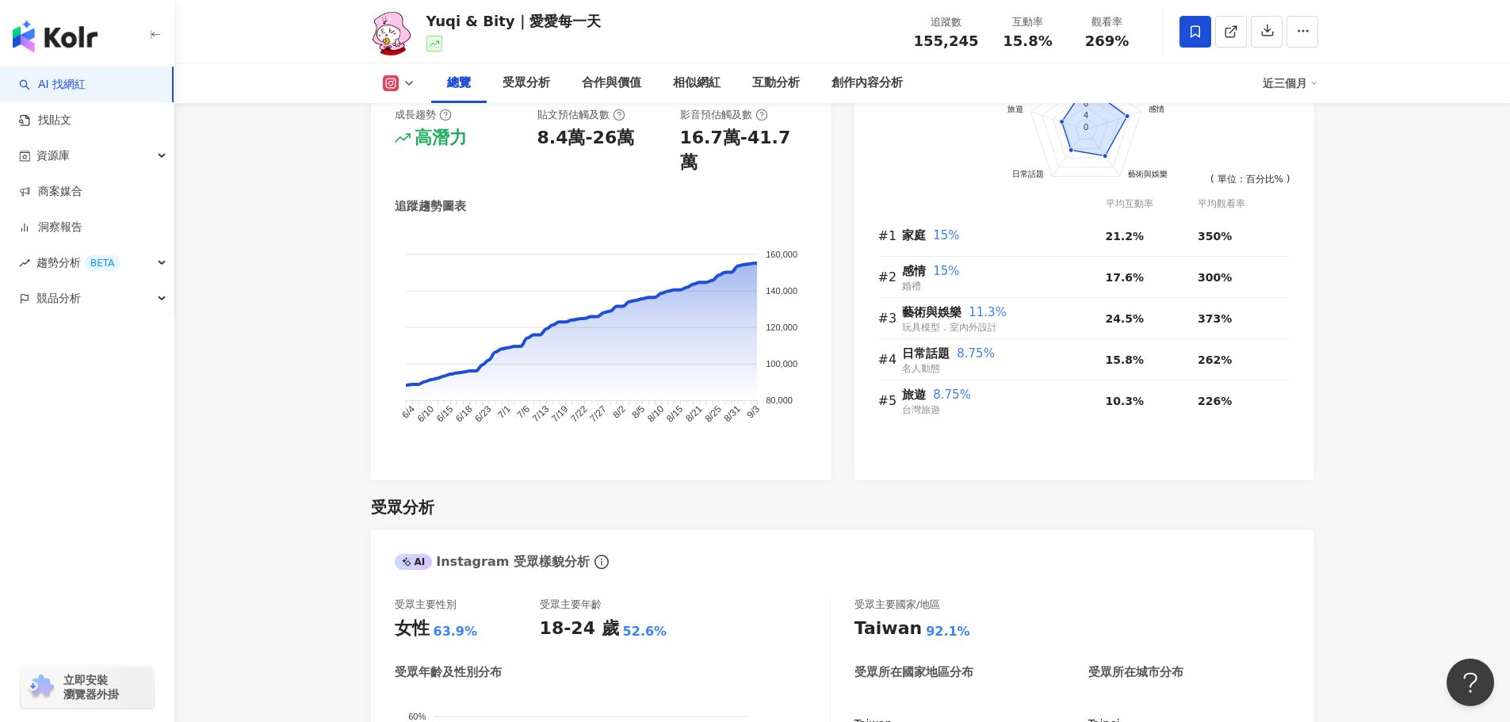
scroll to position [992, 0]
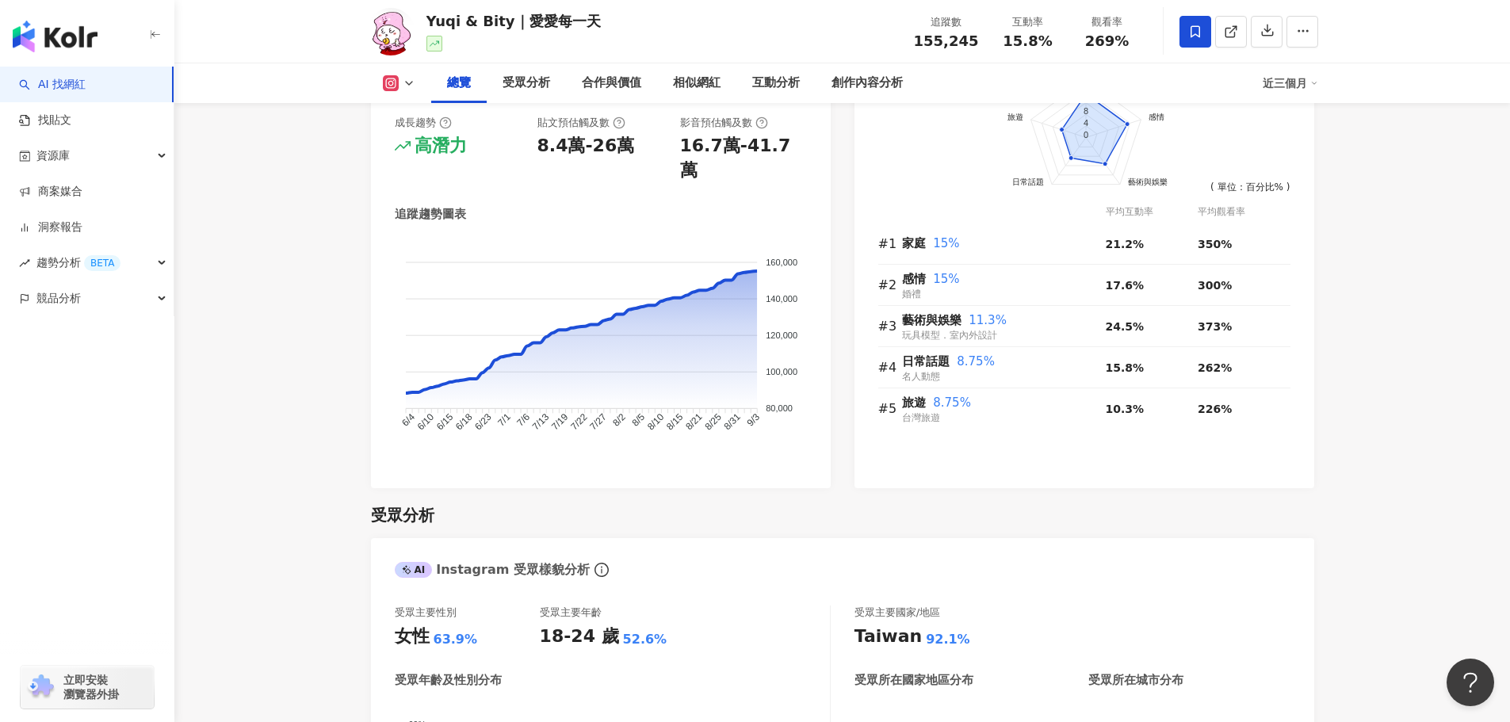
click at [82, 91] on link "AI 找網紅" at bounding box center [52, 85] width 67 height 16
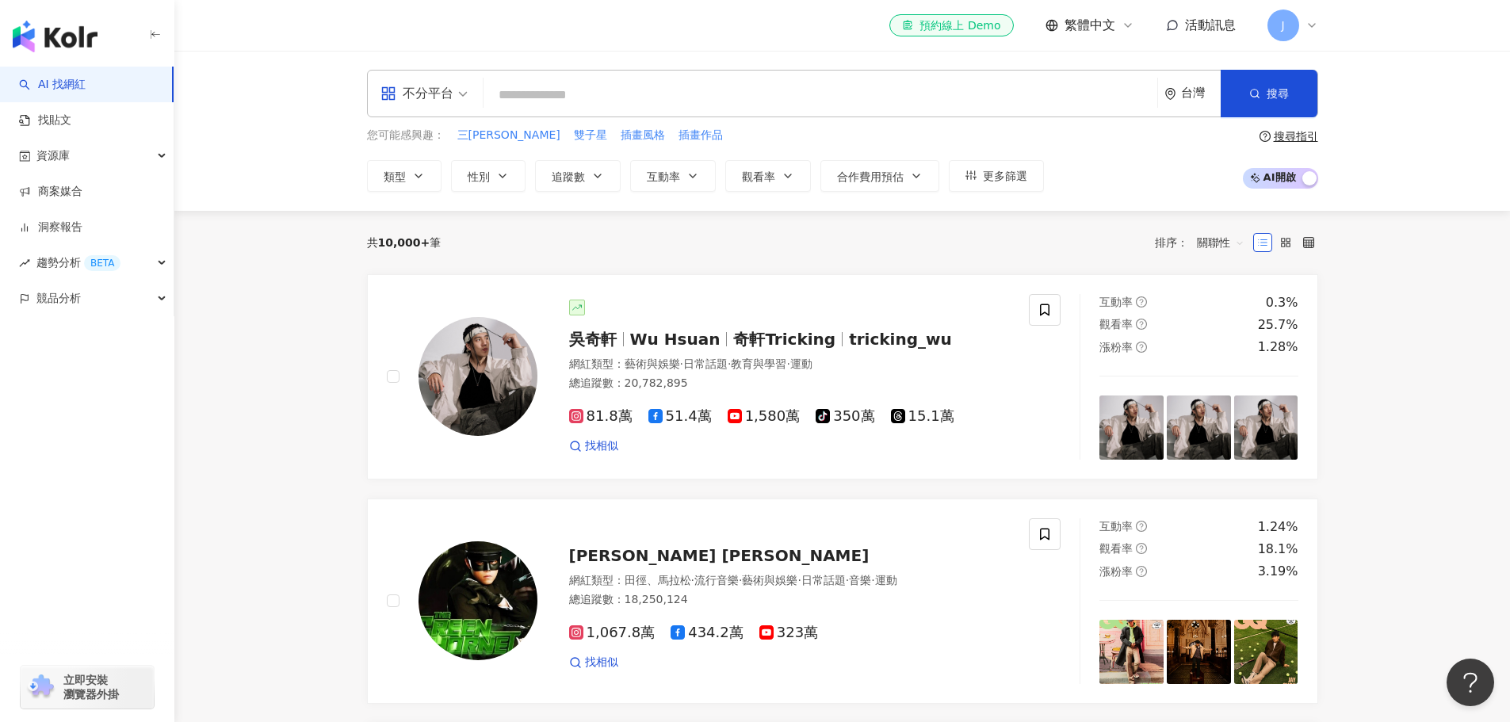
drag, startPoint x: 617, startPoint y: 90, endPoint x: 613, endPoint y: 82, distance: 8.9
click at [613, 82] on input "search" at bounding box center [820, 95] width 661 height 30
type input "*"
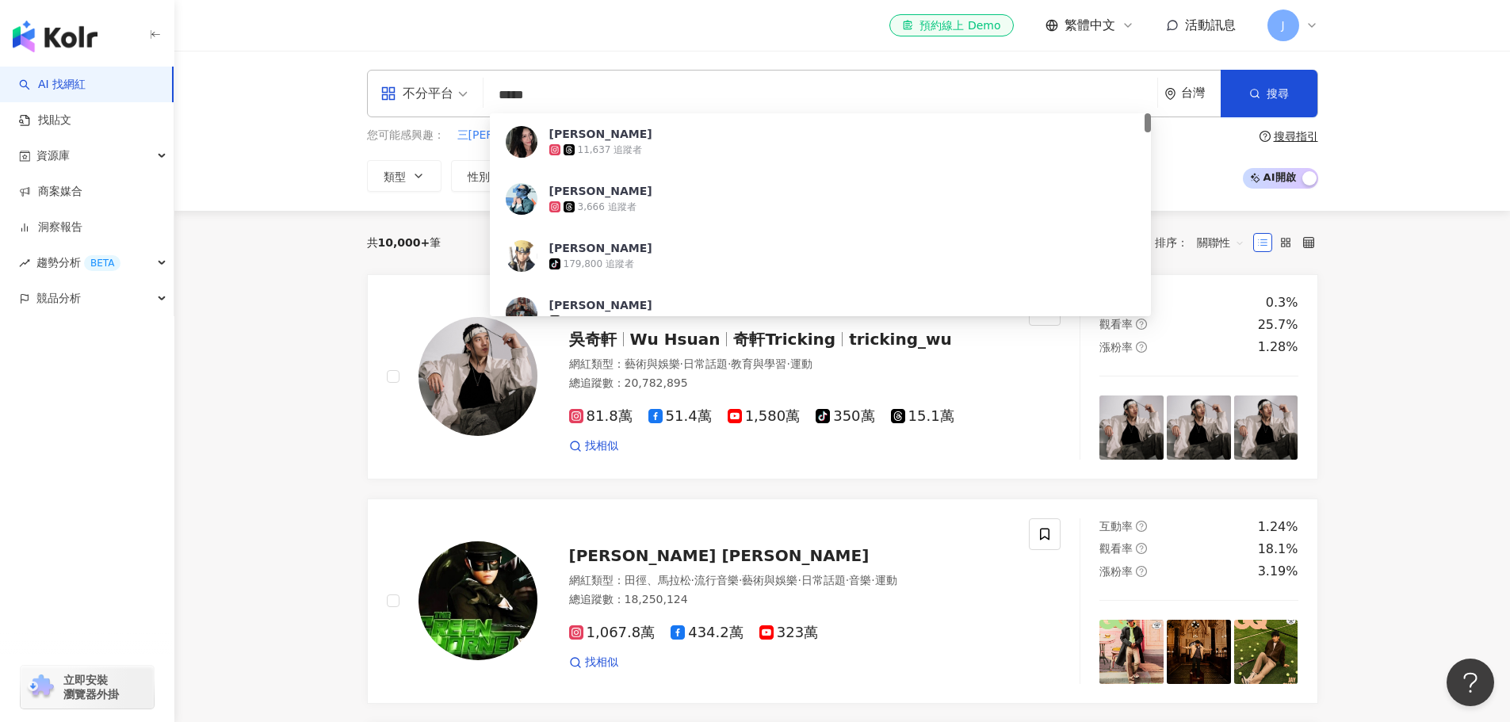
type input "******"
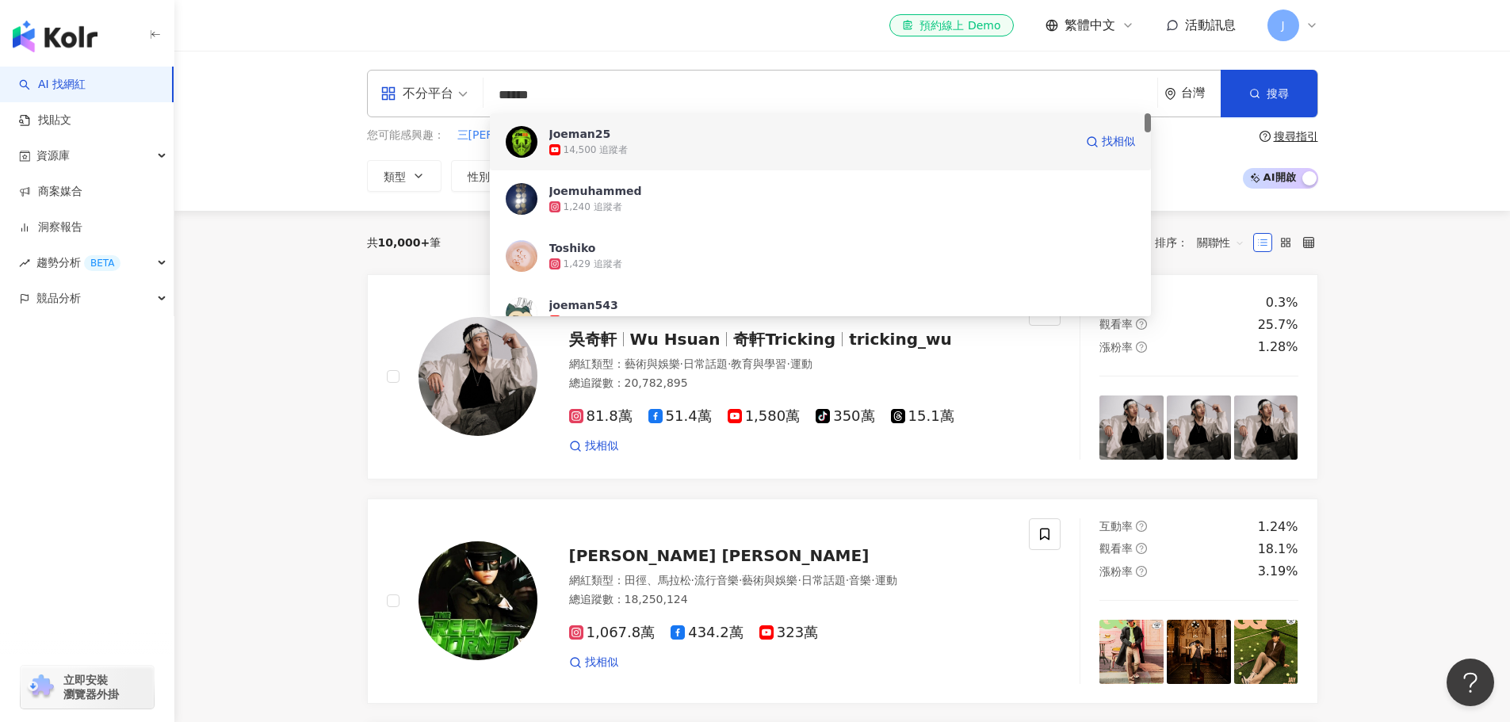
click at [632, 138] on span "Joeman25" at bounding box center [811, 134] width 525 height 16
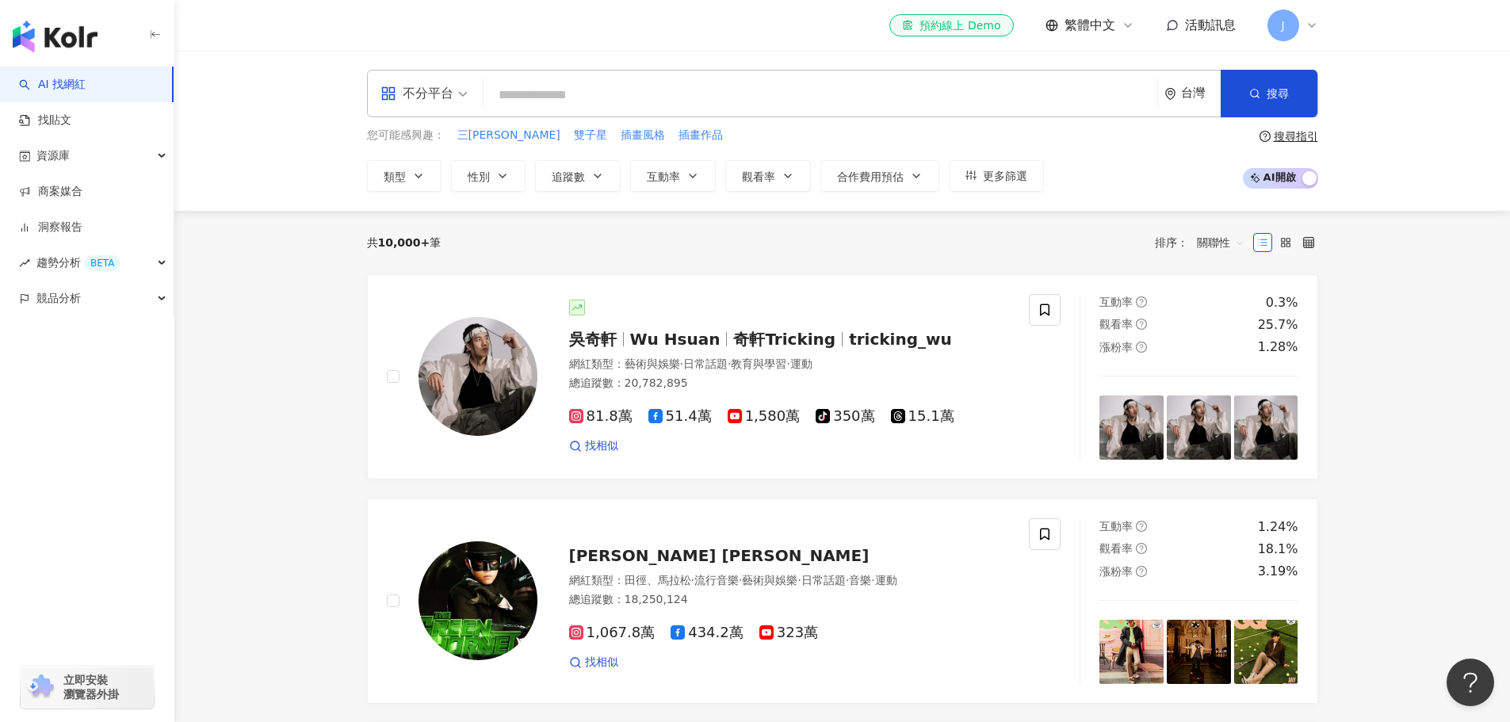
click at [579, 93] on input "search" at bounding box center [820, 95] width 661 height 30
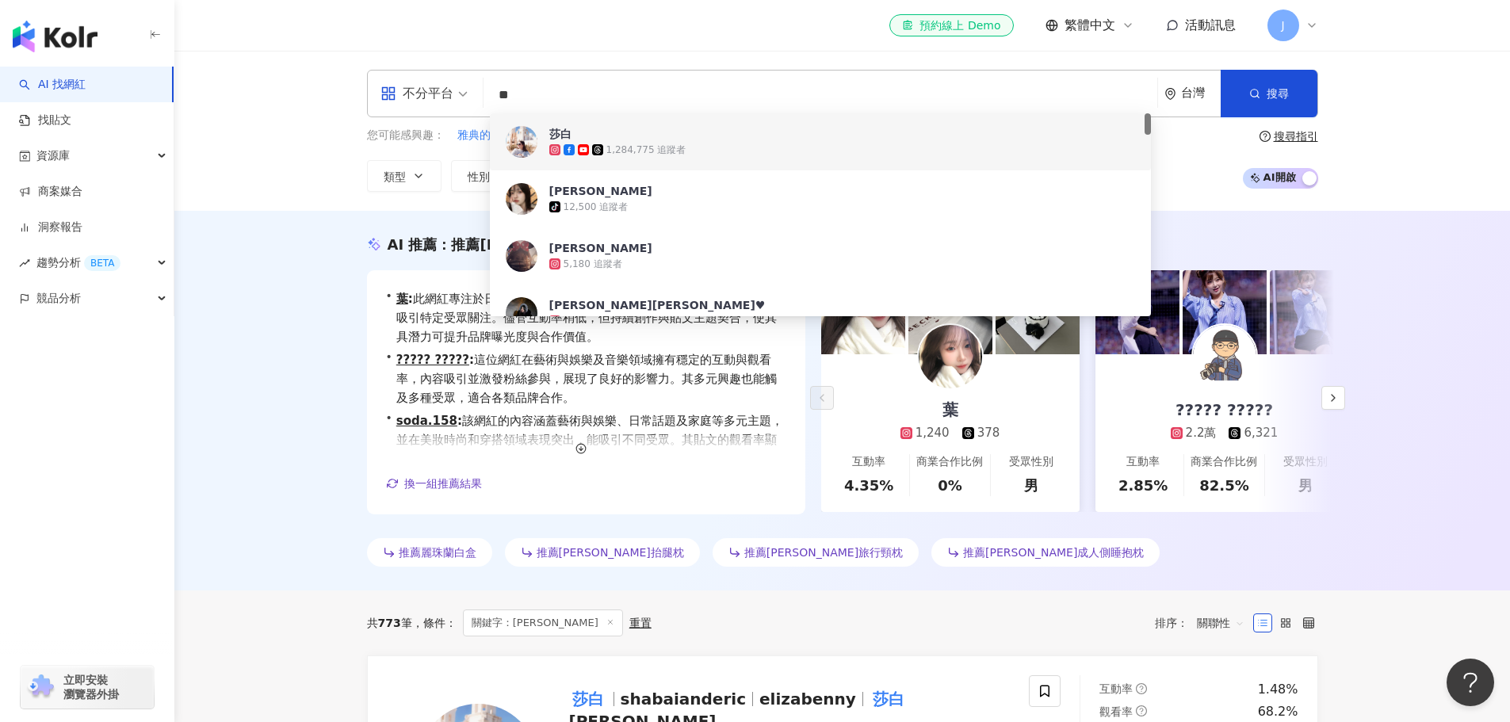
click at [538, 94] on input "**" at bounding box center [820, 95] width 661 height 30
type input "*"
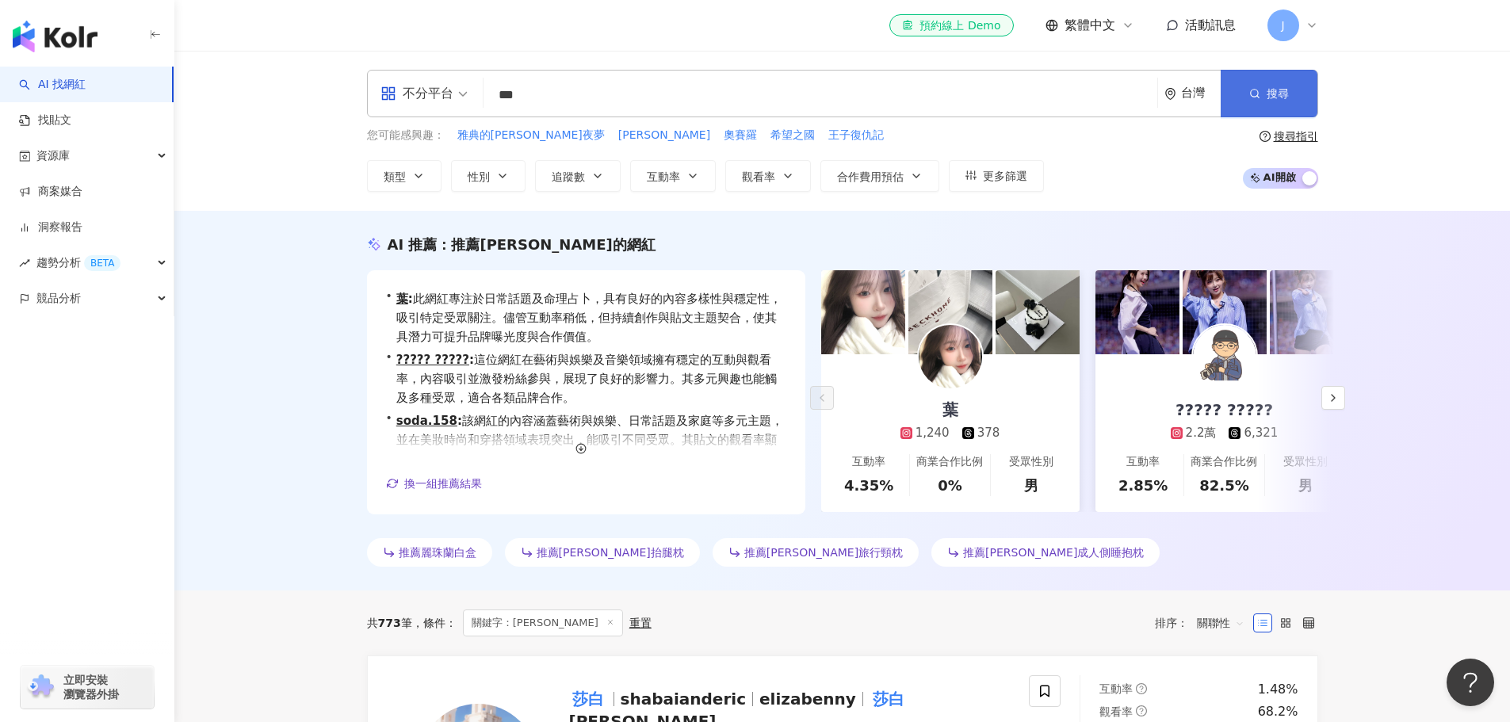
click at [1263, 86] on button "搜尋" at bounding box center [1269, 94] width 97 height 48
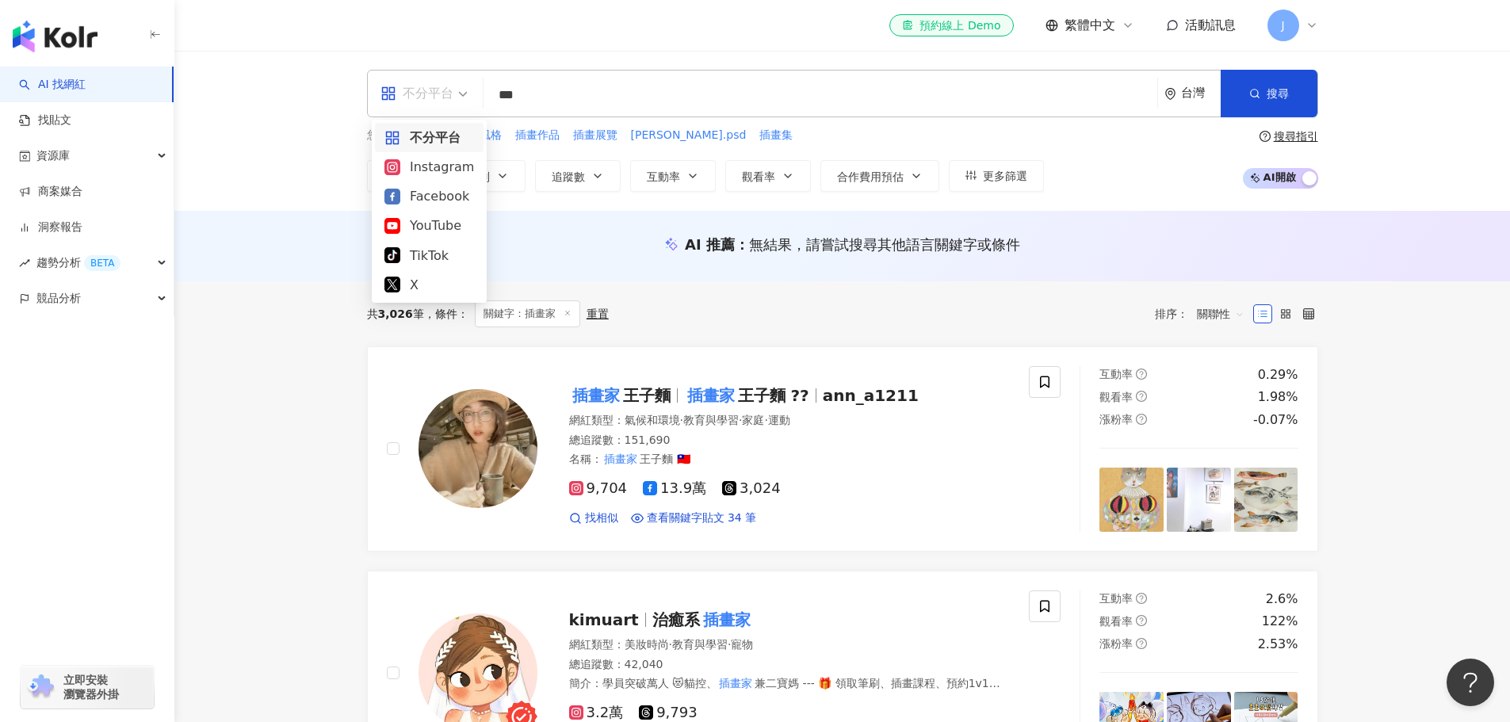
click at [447, 99] on div "不分平台" at bounding box center [416, 93] width 73 height 25
click at [446, 216] on div "YouTube" at bounding box center [429, 226] width 90 height 20
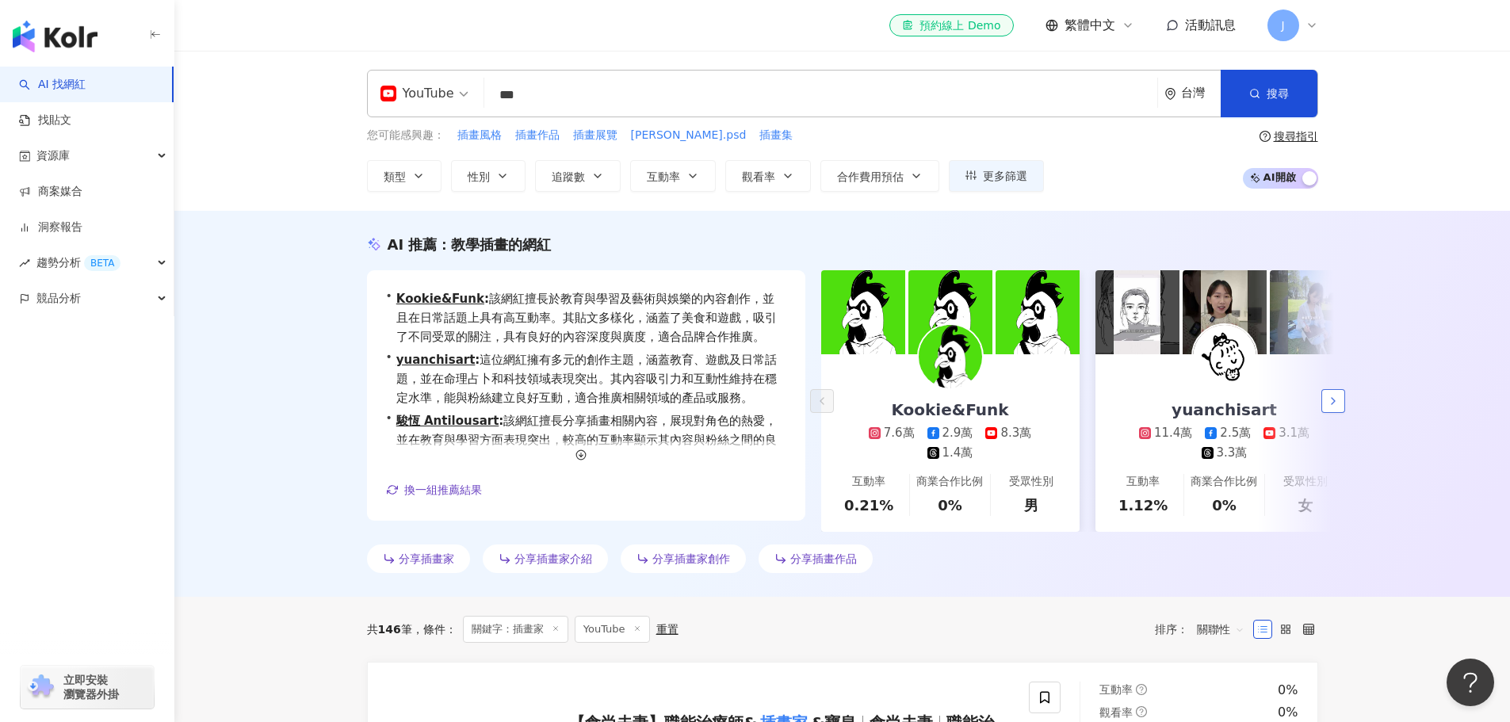
click at [1340, 413] on button "button" at bounding box center [1333, 401] width 24 height 24
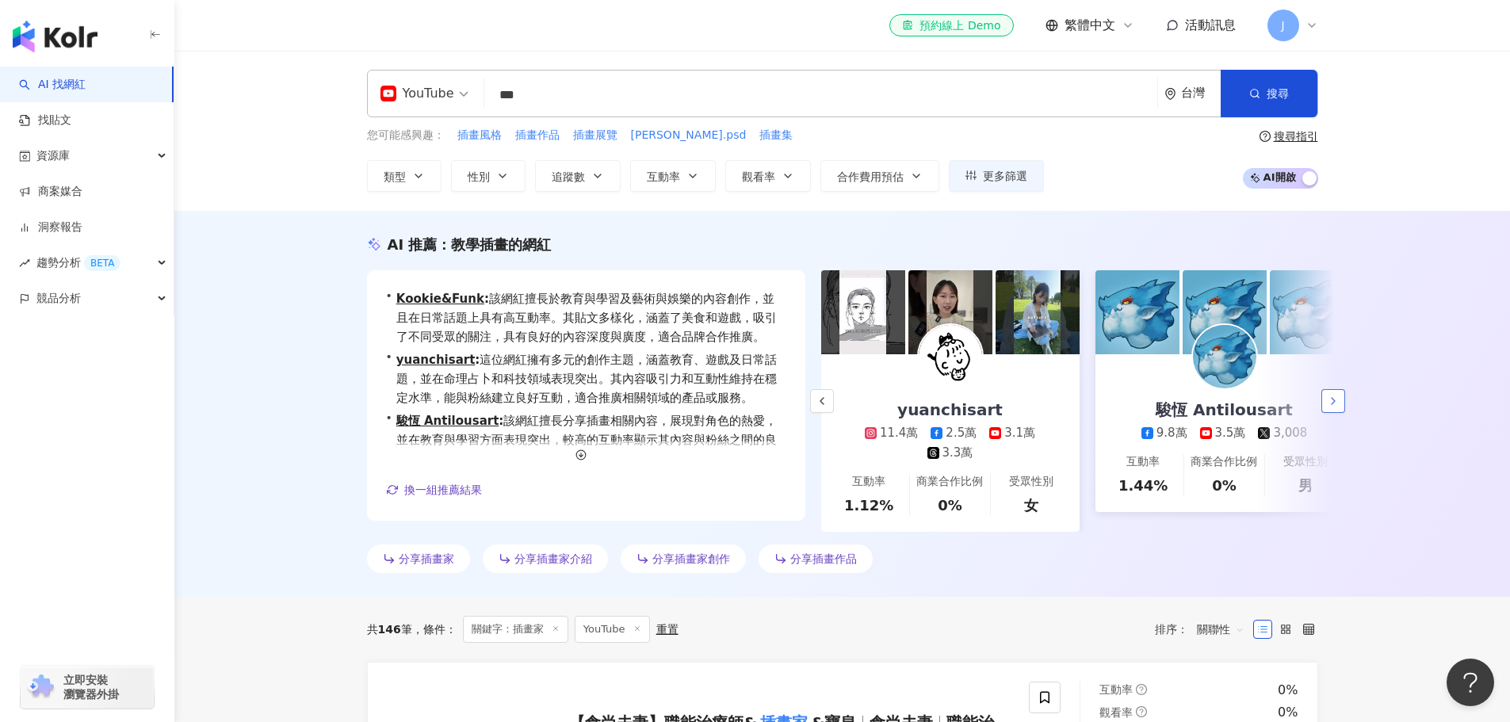
click at [1340, 413] on button "button" at bounding box center [1333, 401] width 24 height 24
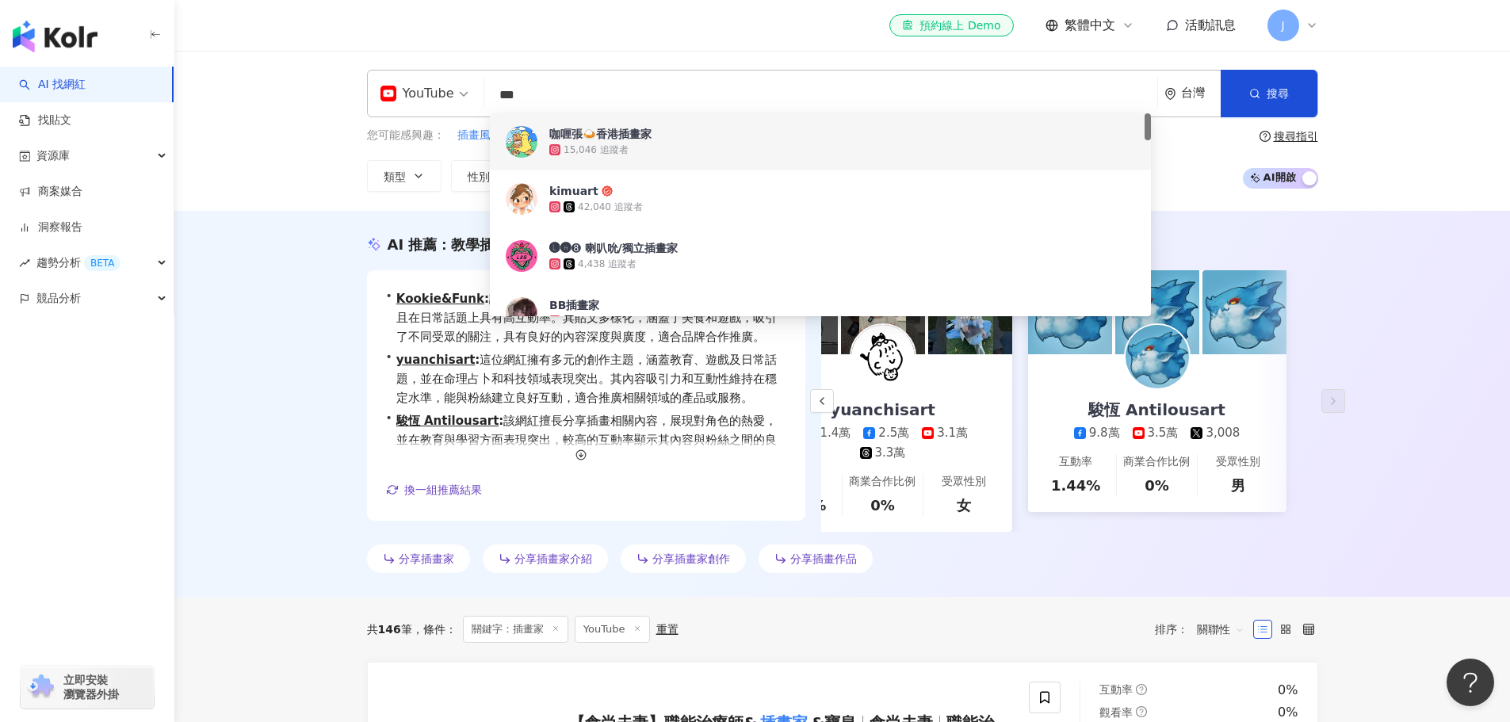
drag, startPoint x: 562, startPoint y: 96, endPoint x: 449, endPoint y: 81, distance: 114.3
click at [449, 81] on div "YouTube *** 台灣 搜尋 18af72e1-4a5a-4963-9275-6d02b0edac75 e9091e6e-0651-4e4e-8fd9-…" at bounding box center [842, 94] width 951 height 48
type input "**"
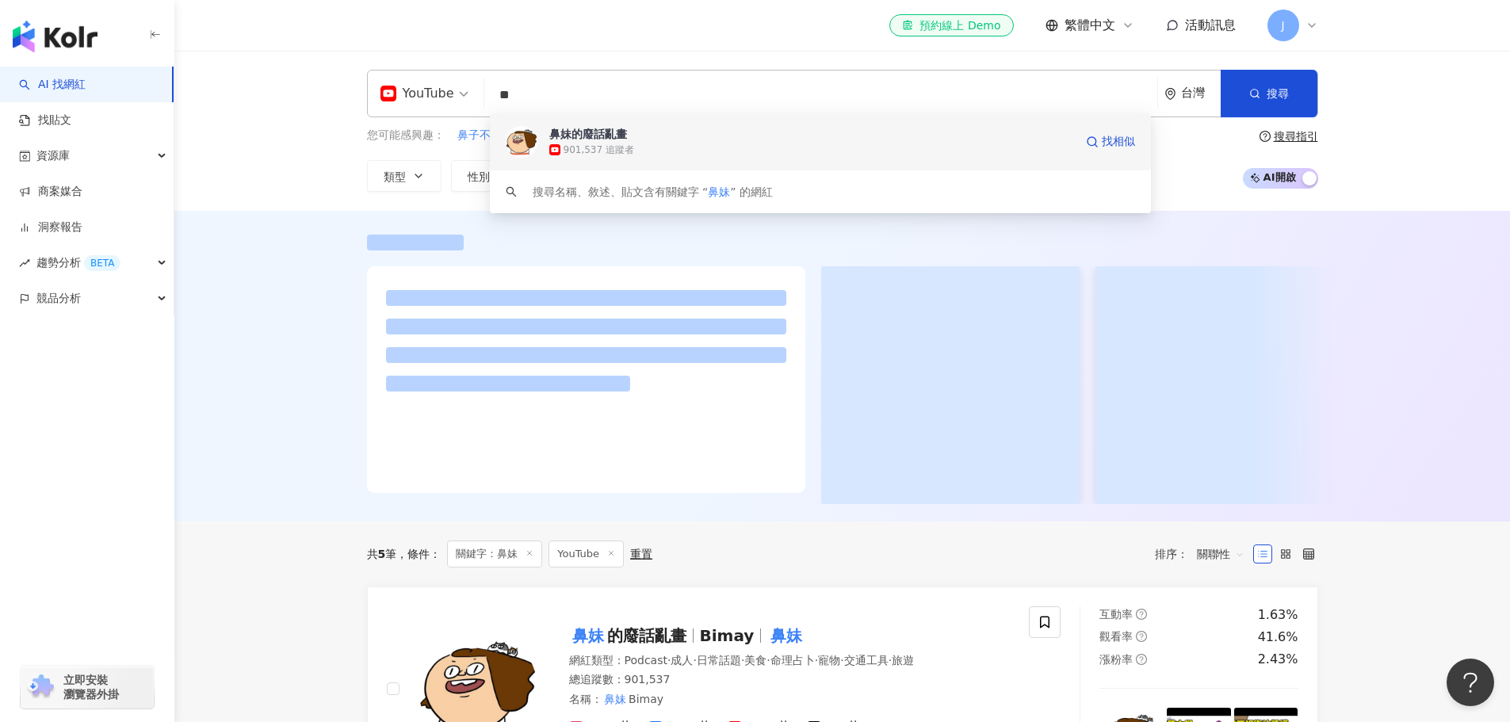
click at [597, 134] on div "鼻妹的廢話亂畫" at bounding box center [588, 134] width 78 height 16
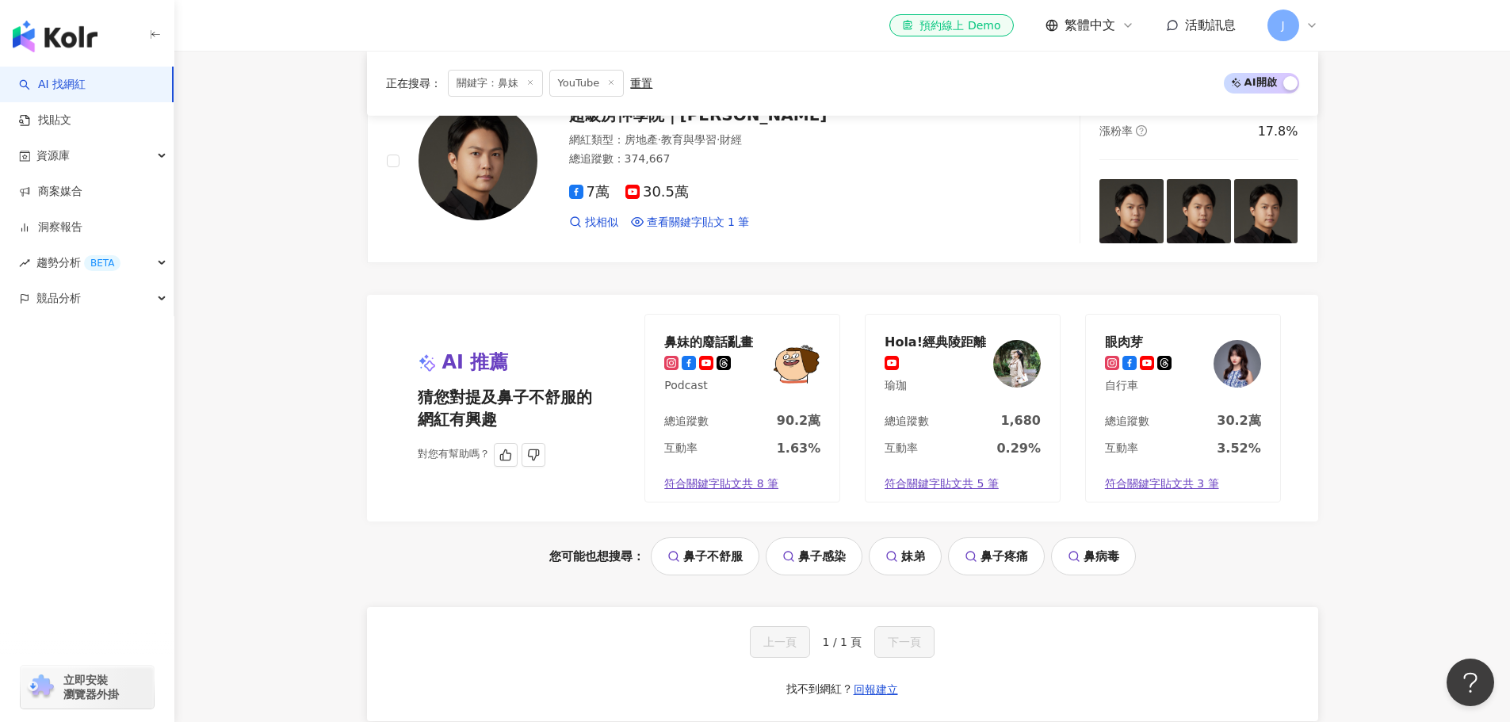
scroll to position [1189, 0]
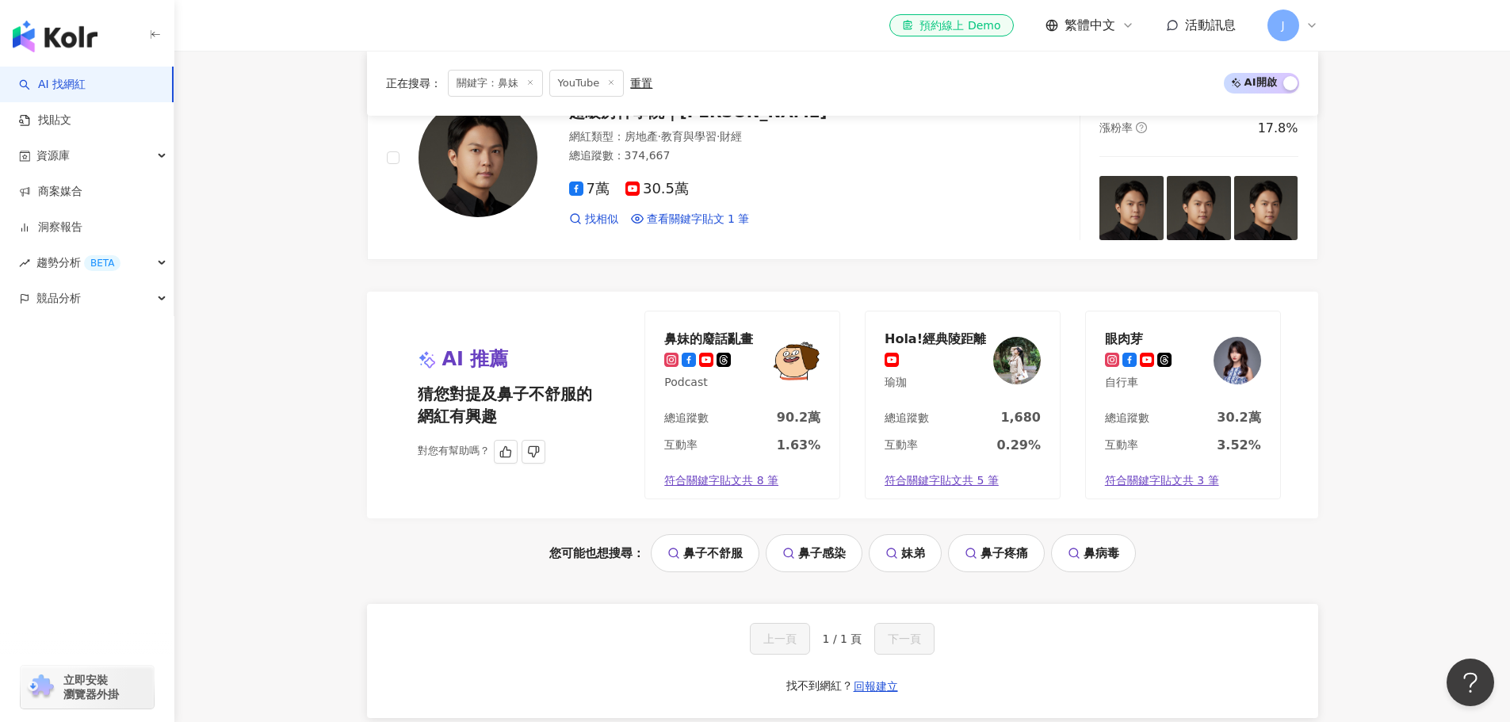
click at [727, 335] on div "鼻妹的廢話亂畫" at bounding box center [708, 339] width 89 height 16
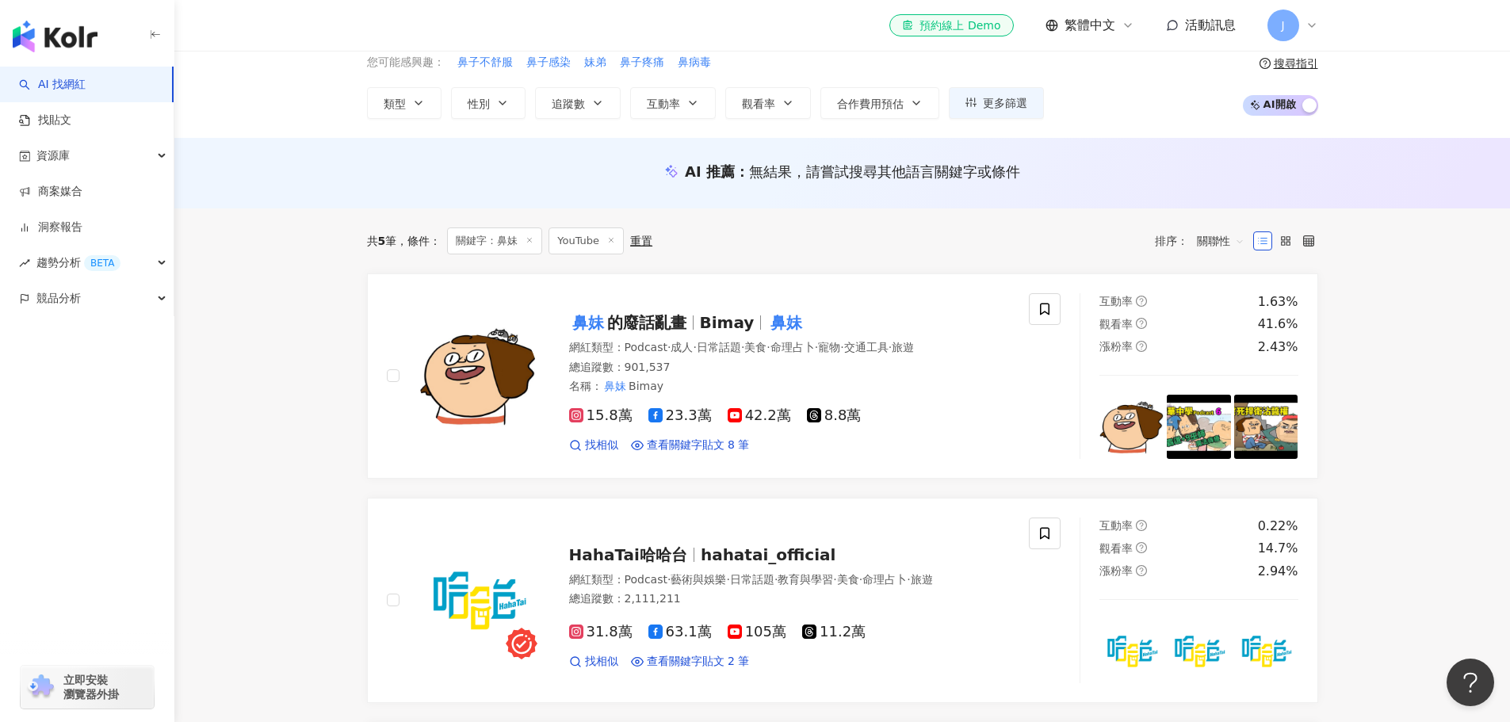
scroll to position [0, 0]
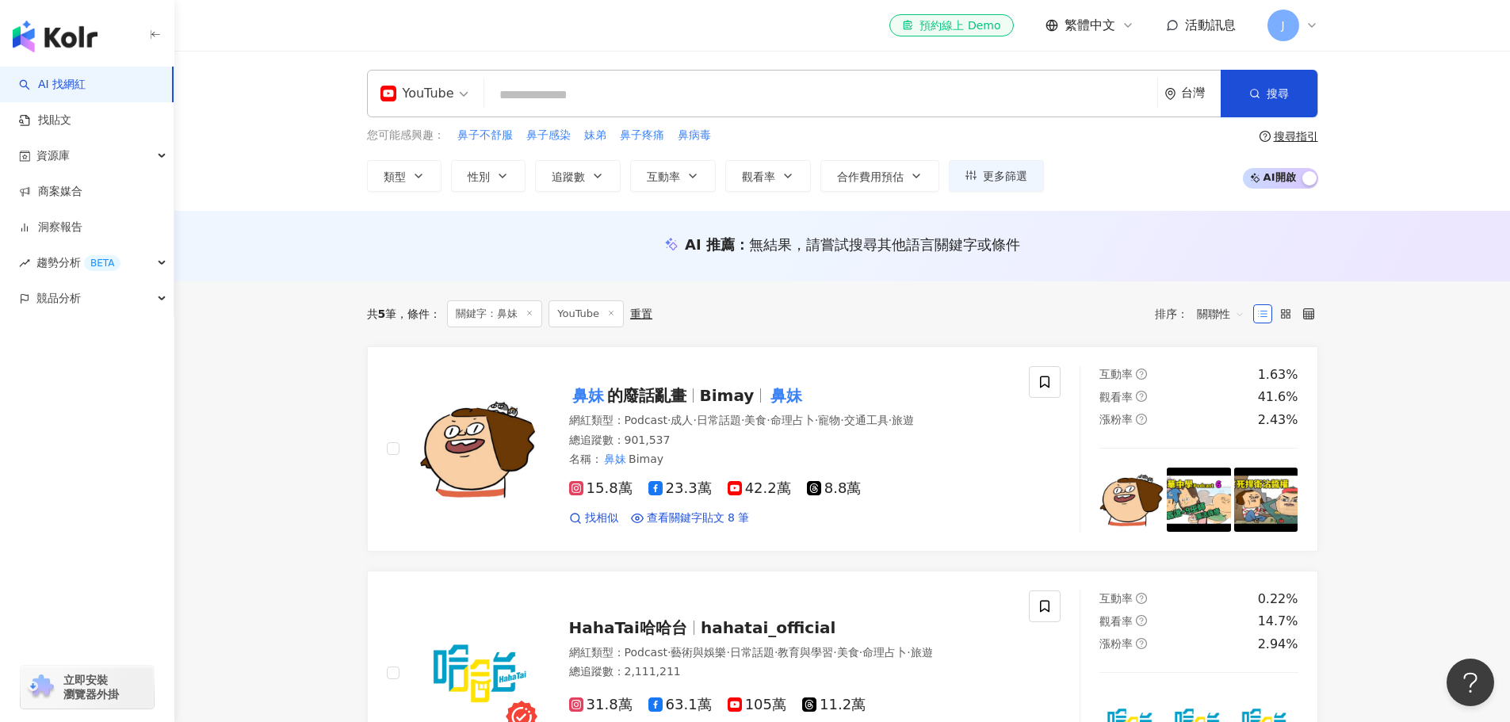
click at [517, 94] on input "search" at bounding box center [821, 95] width 660 height 30
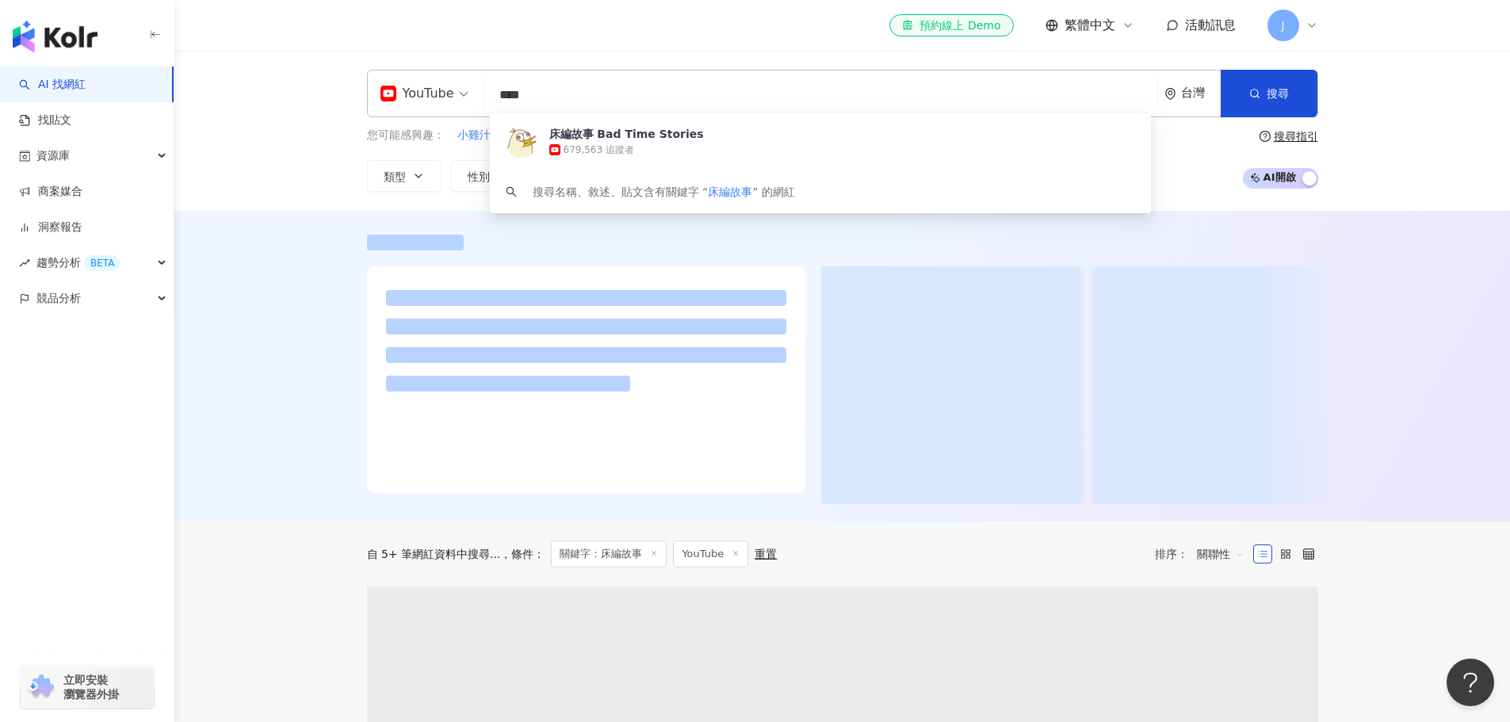
type input "****"
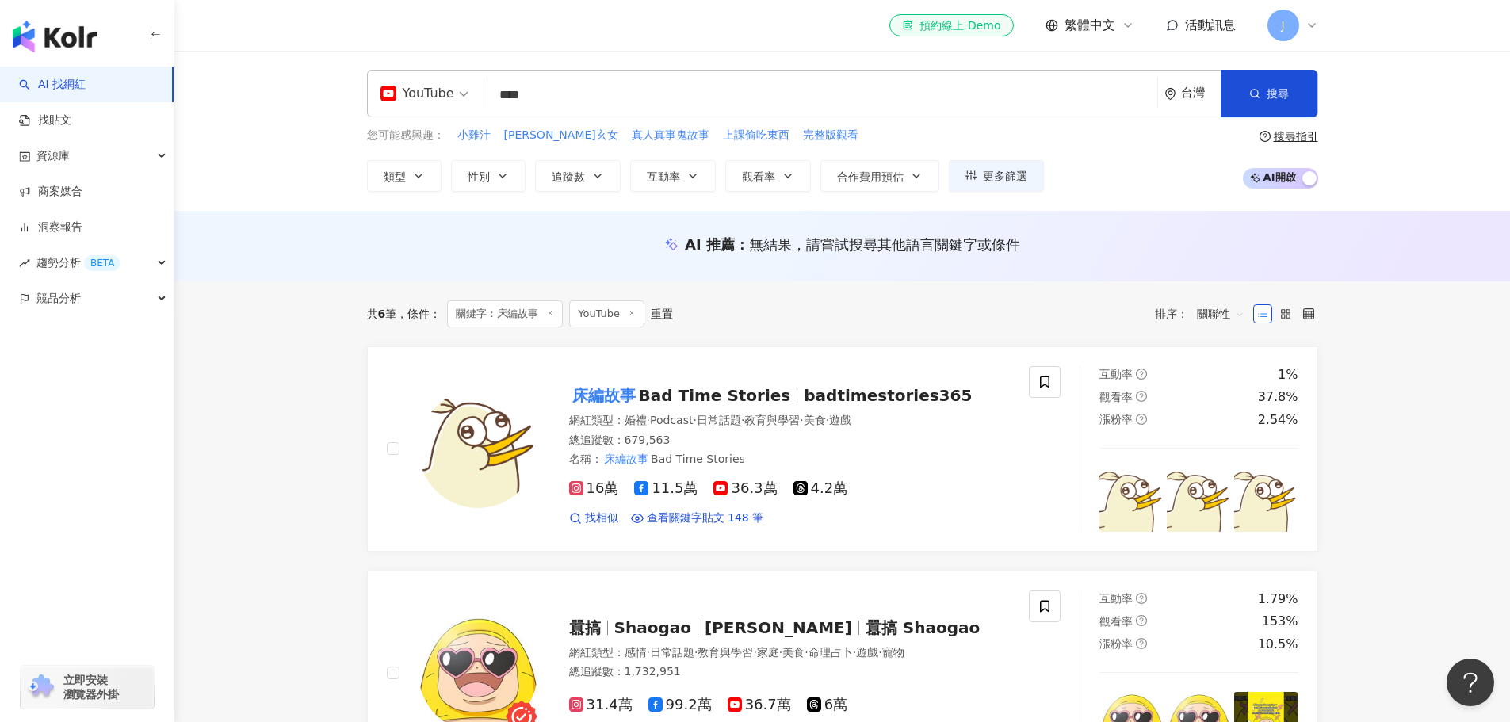
click at [775, 314] on div "共 6 筆 條件 ： 關鍵字：床編故事 YouTube 重置 排序： 關聯性" at bounding box center [842, 313] width 951 height 27
click at [699, 390] on span "Bad Time Stories" at bounding box center [715, 395] width 152 height 19
click at [168, 158] on div "資源庫" at bounding box center [87, 156] width 174 height 36
click at [82, 200] on link "網紅管理" at bounding box center [60, 192] width 44 height 16
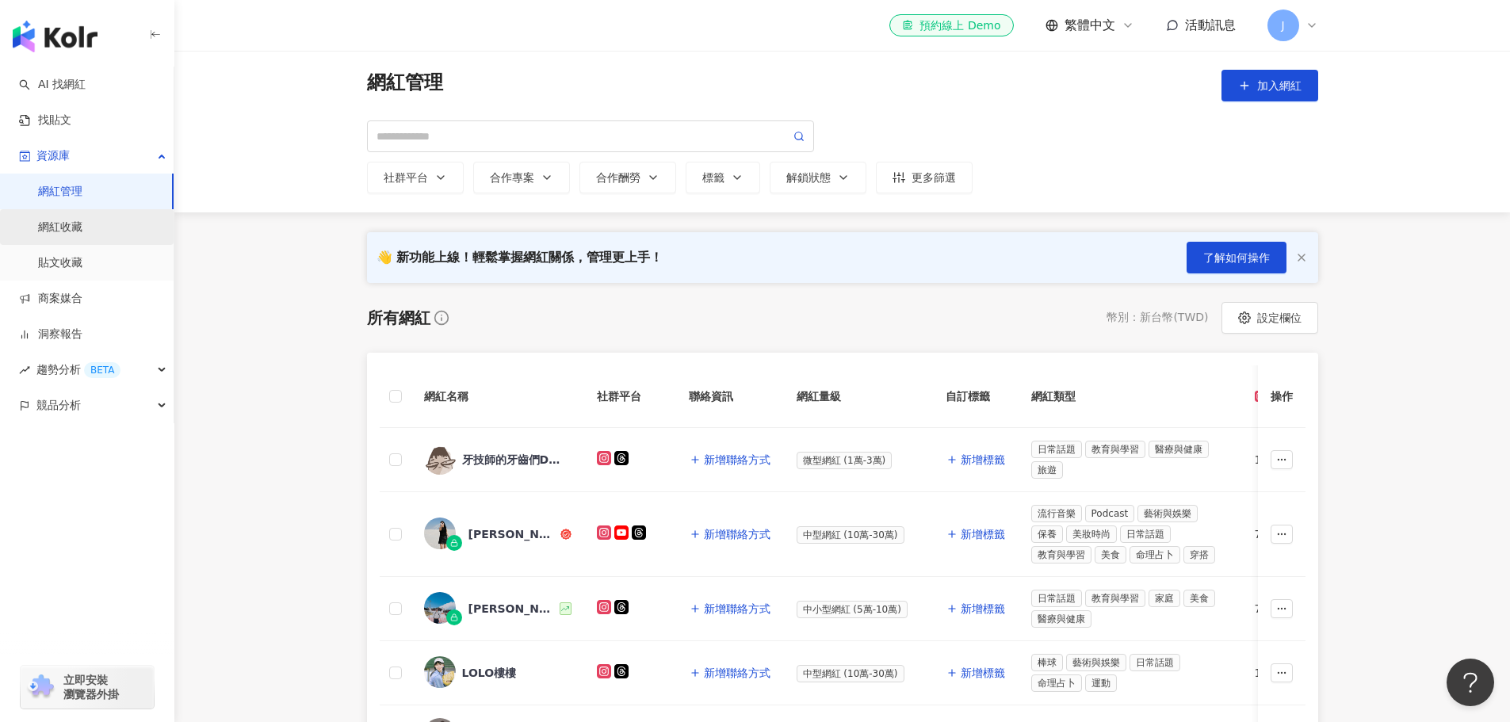
click at [82, 235] on link "網紅收藏" at bounding box center [60, 228] width 44 height 16
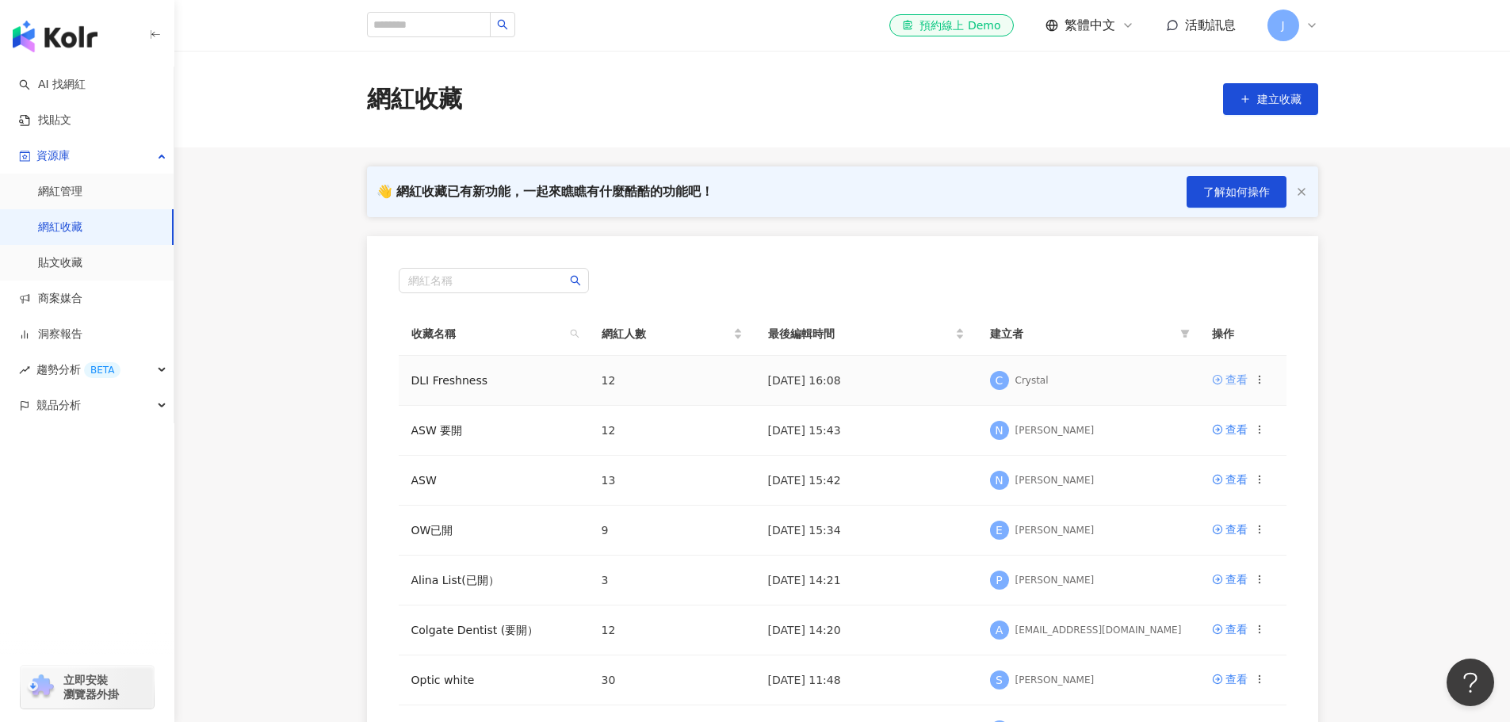
click at [1226, 388] on div "查看" at bounding box center [1236, 379] width 22 height 17
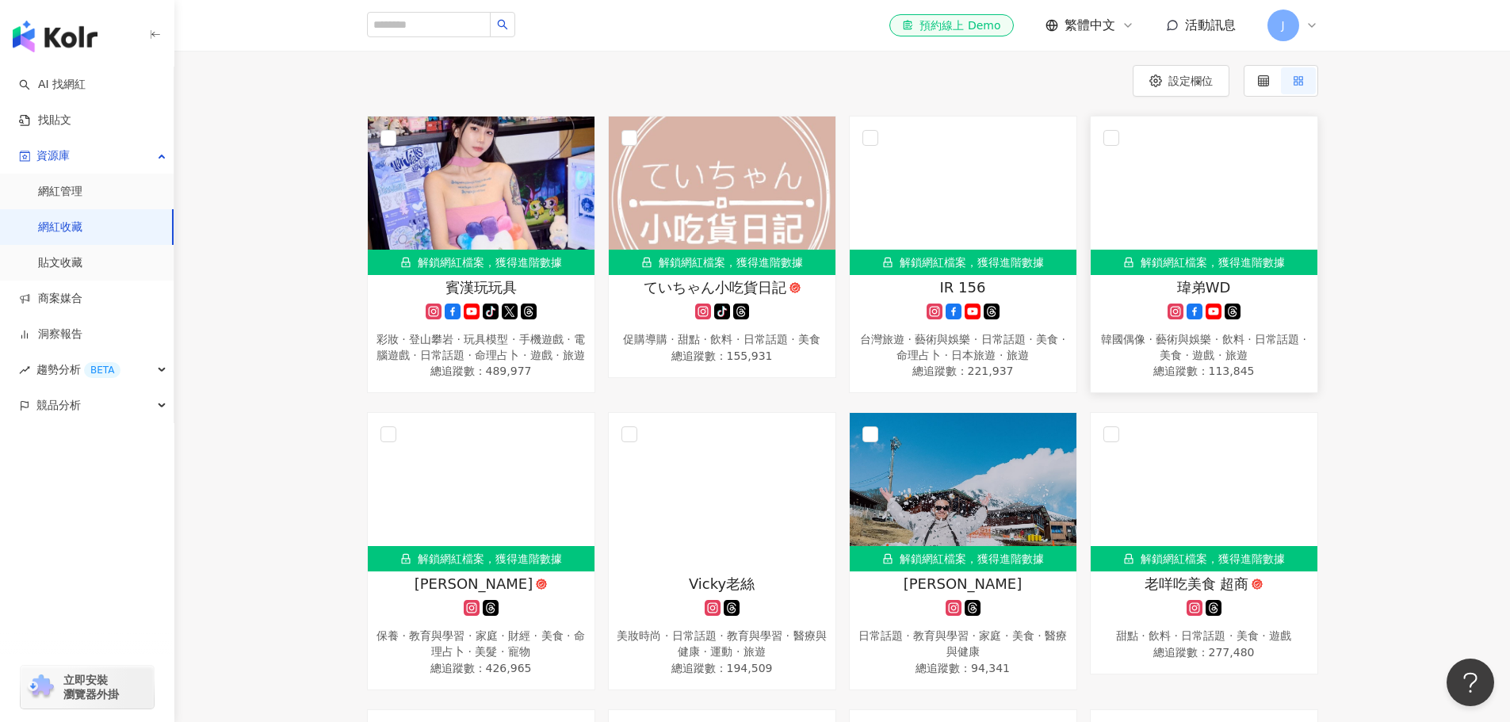
scroll to position [159, 0]
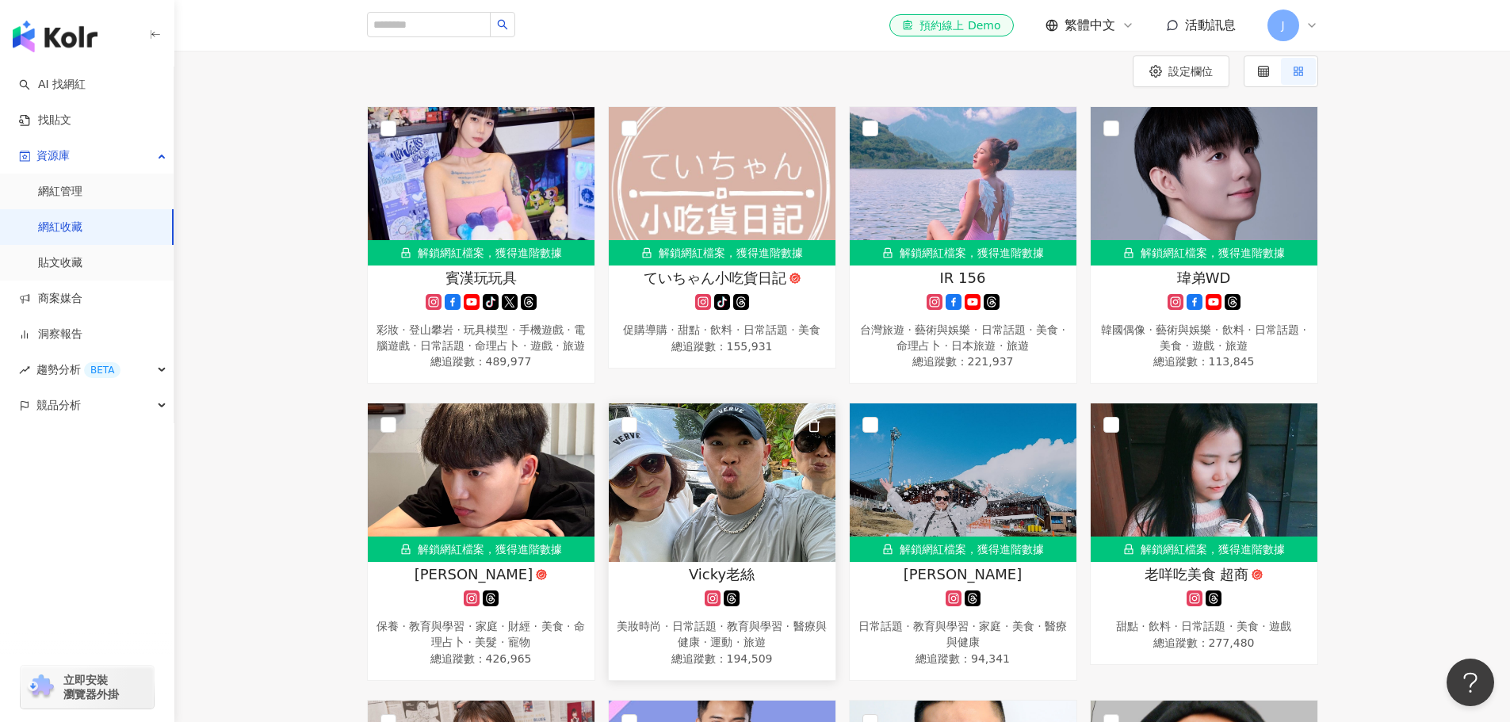
click at [675, 480] on img at bounding box center [722, 482] width 227 height 159
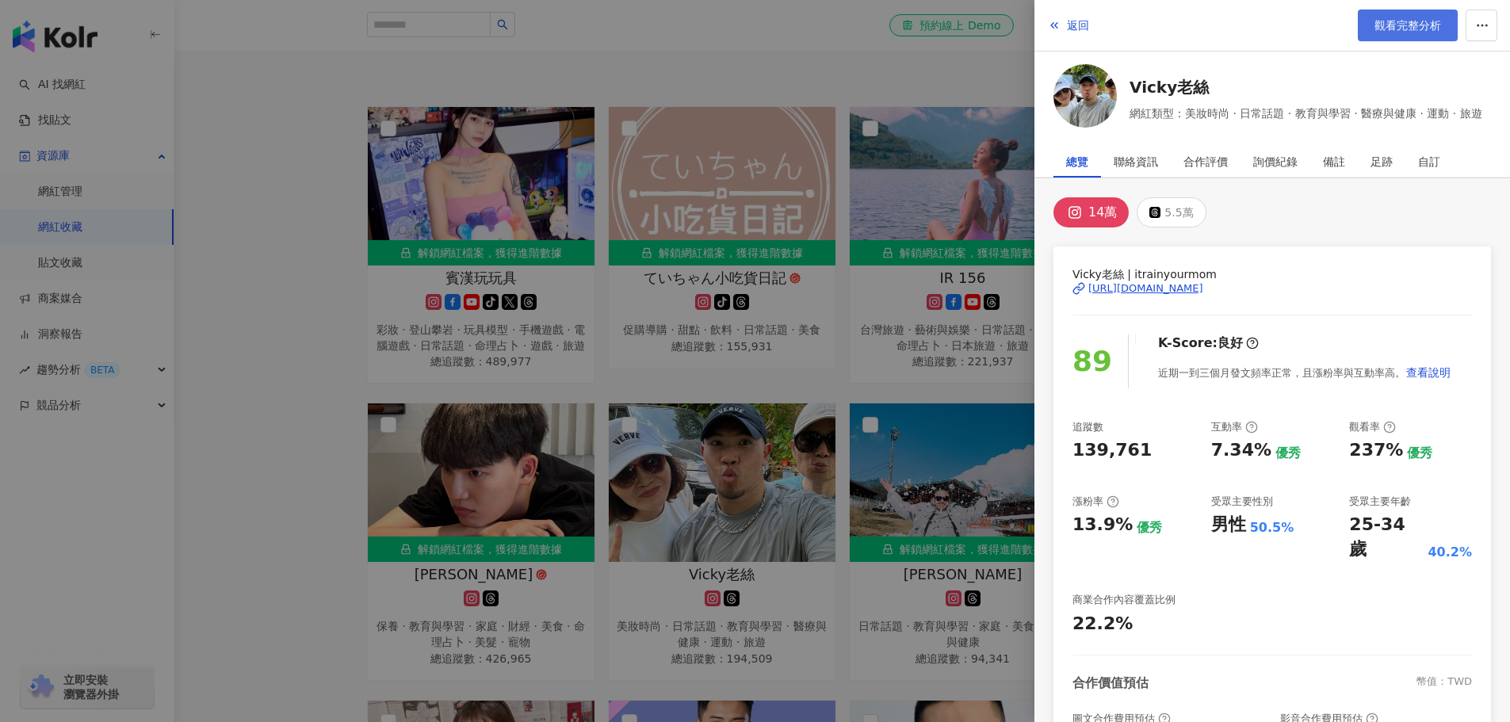
click at [1421, 31] on span "觀看完整分析" at bounding box center [1407, 25] width 67 height 13
click at [642, 132] on div at bounding box center [755, 361] width 1510 height 722
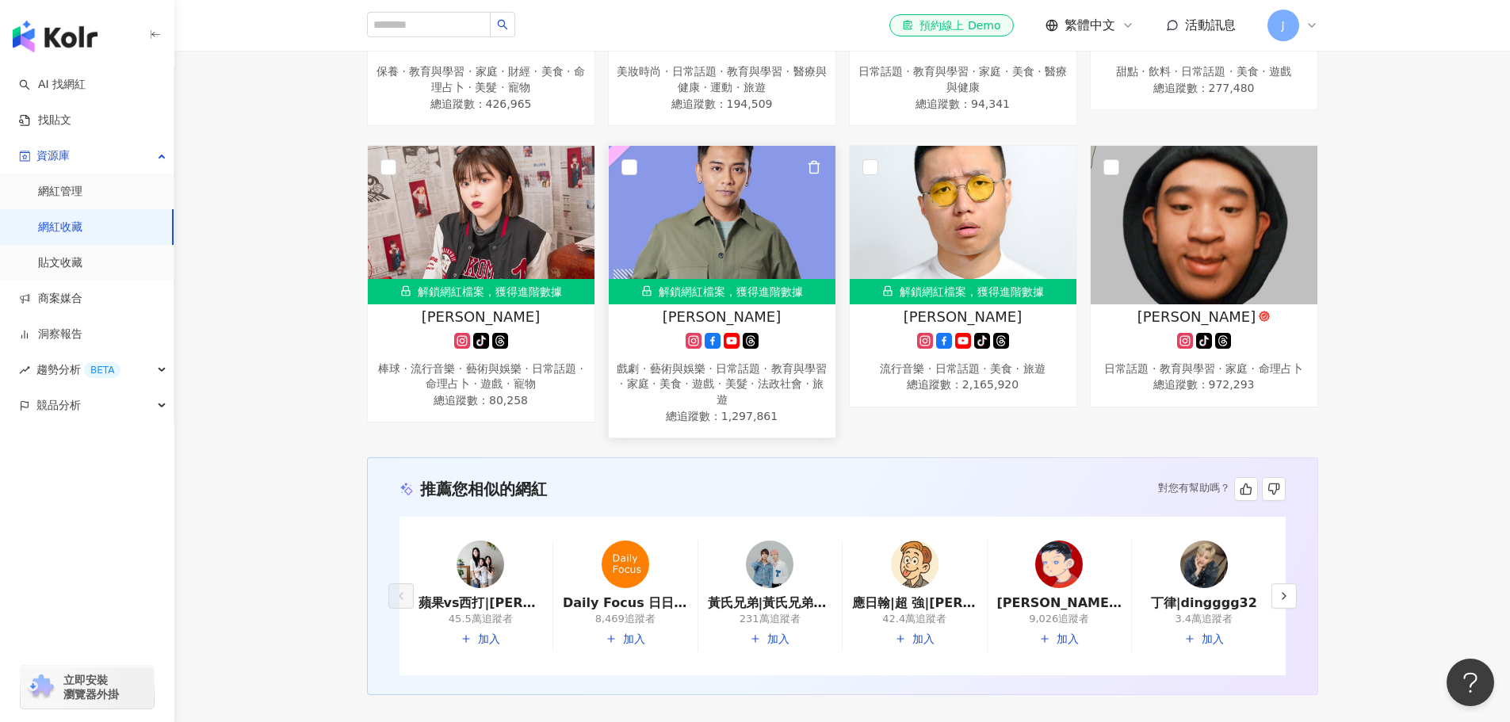
scroll to position [873, 0]
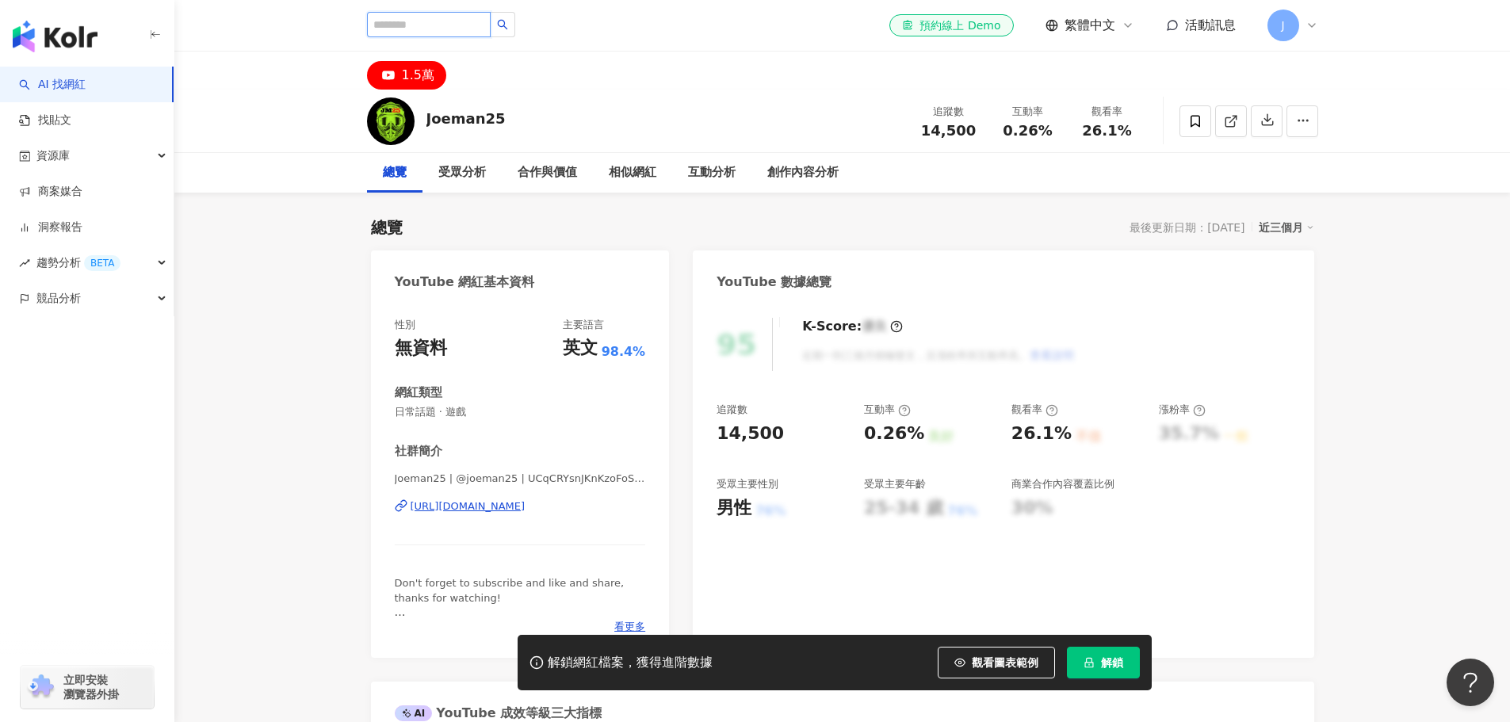
click at [452, 14] on input "search" at bounding box center [429, 24] width 124 height 25
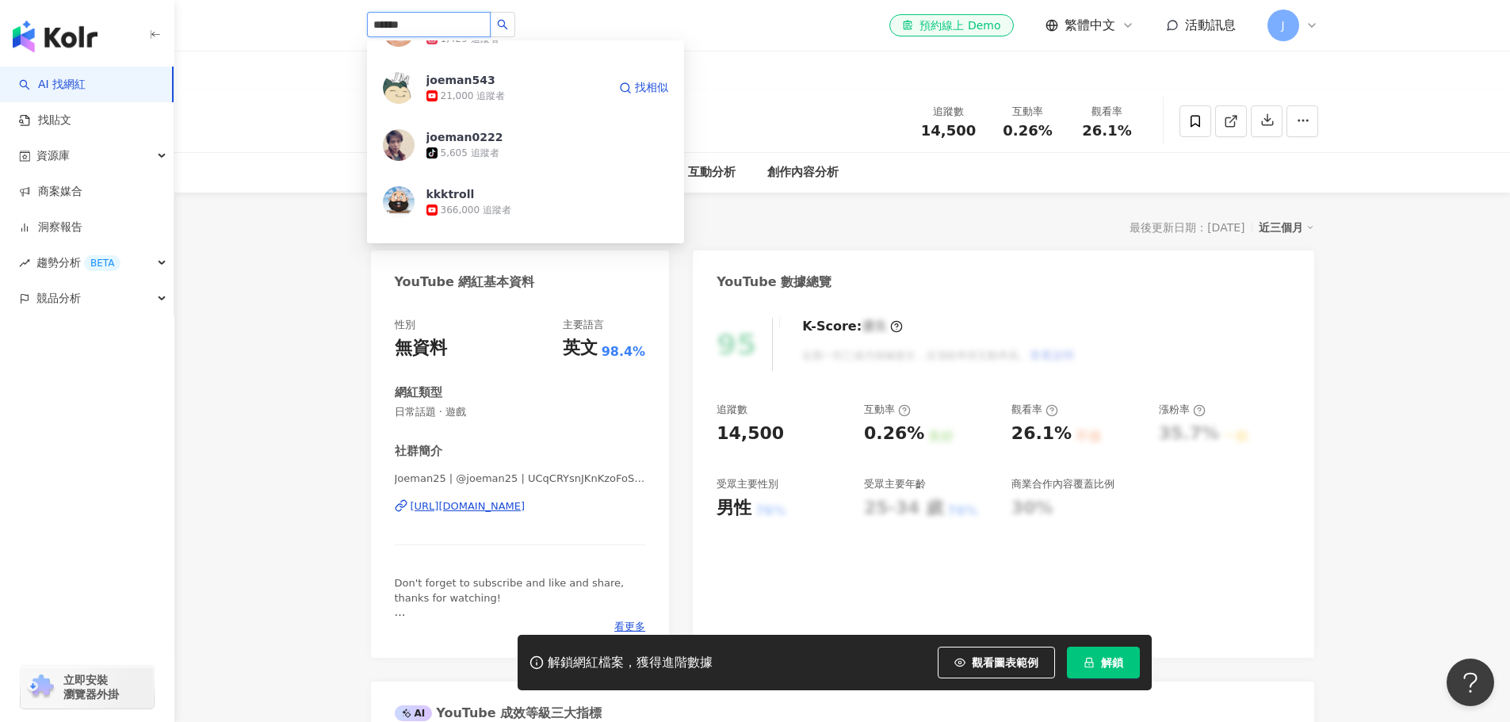
scroll to position [159, 0]
type input "*"
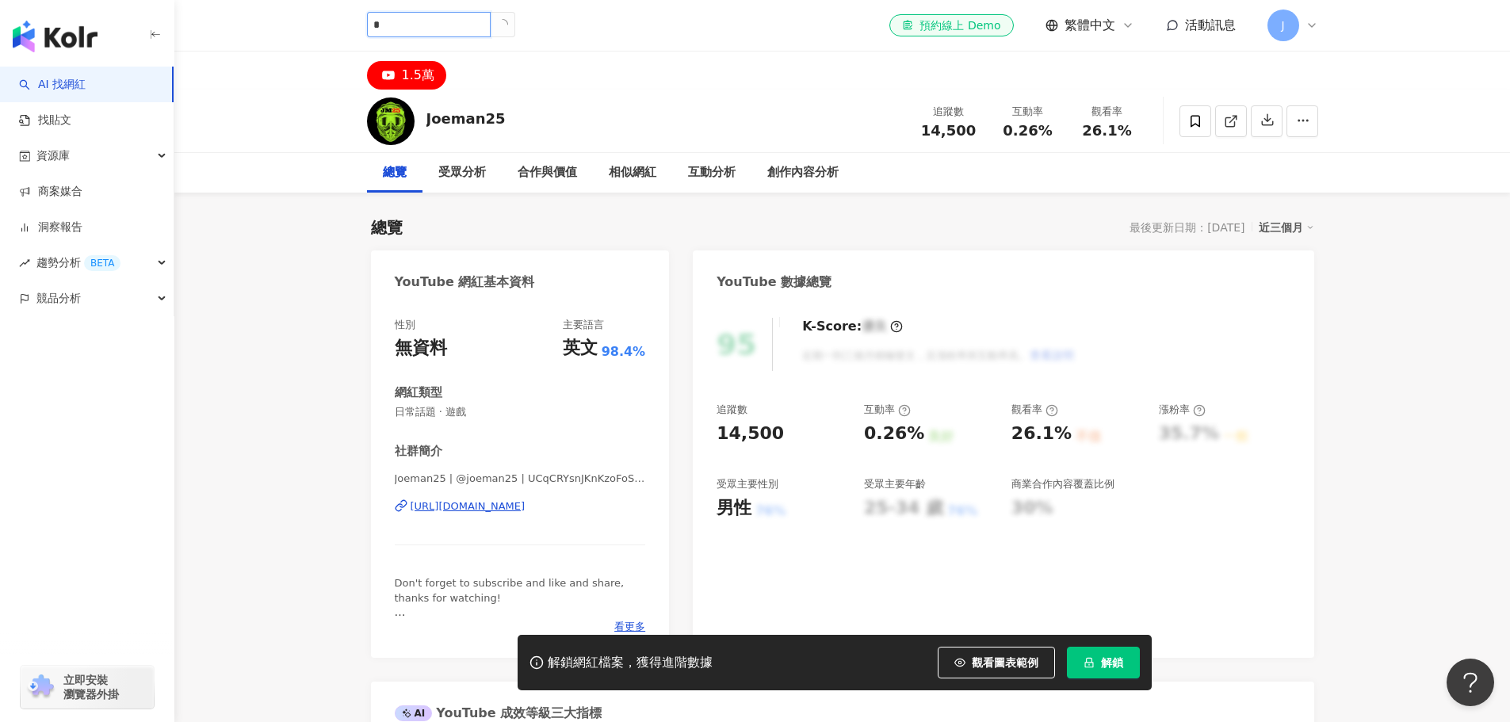
scroll to position [0, 0]
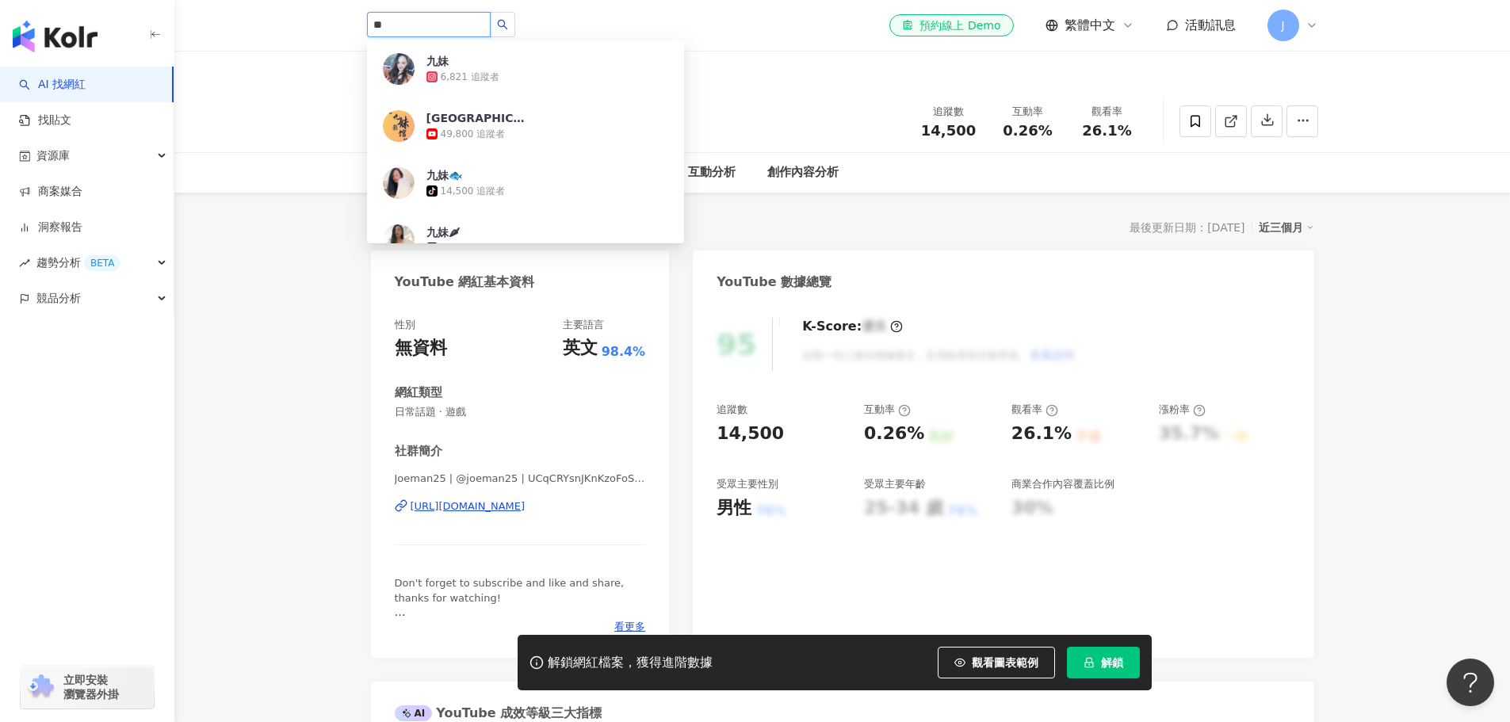
type input "*"
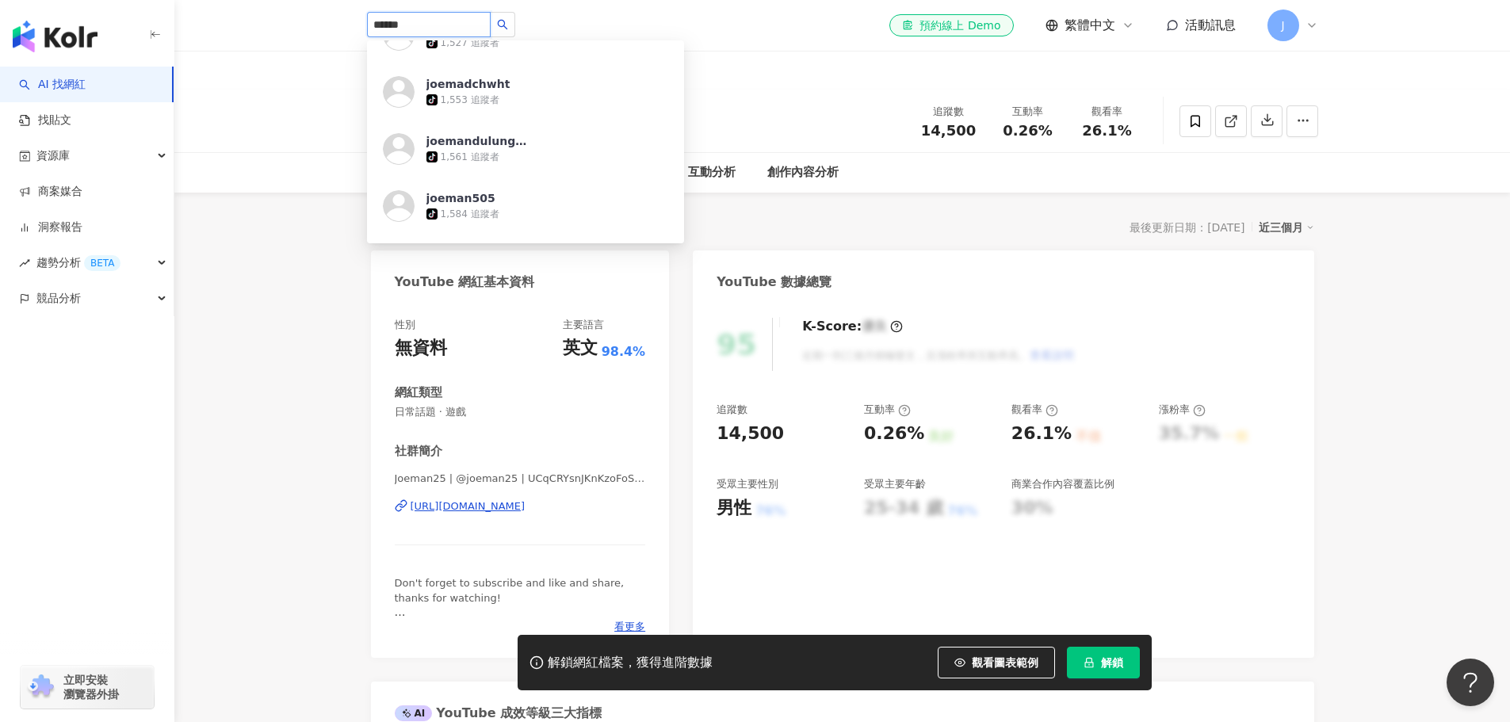
scroll to position [2586, 0]
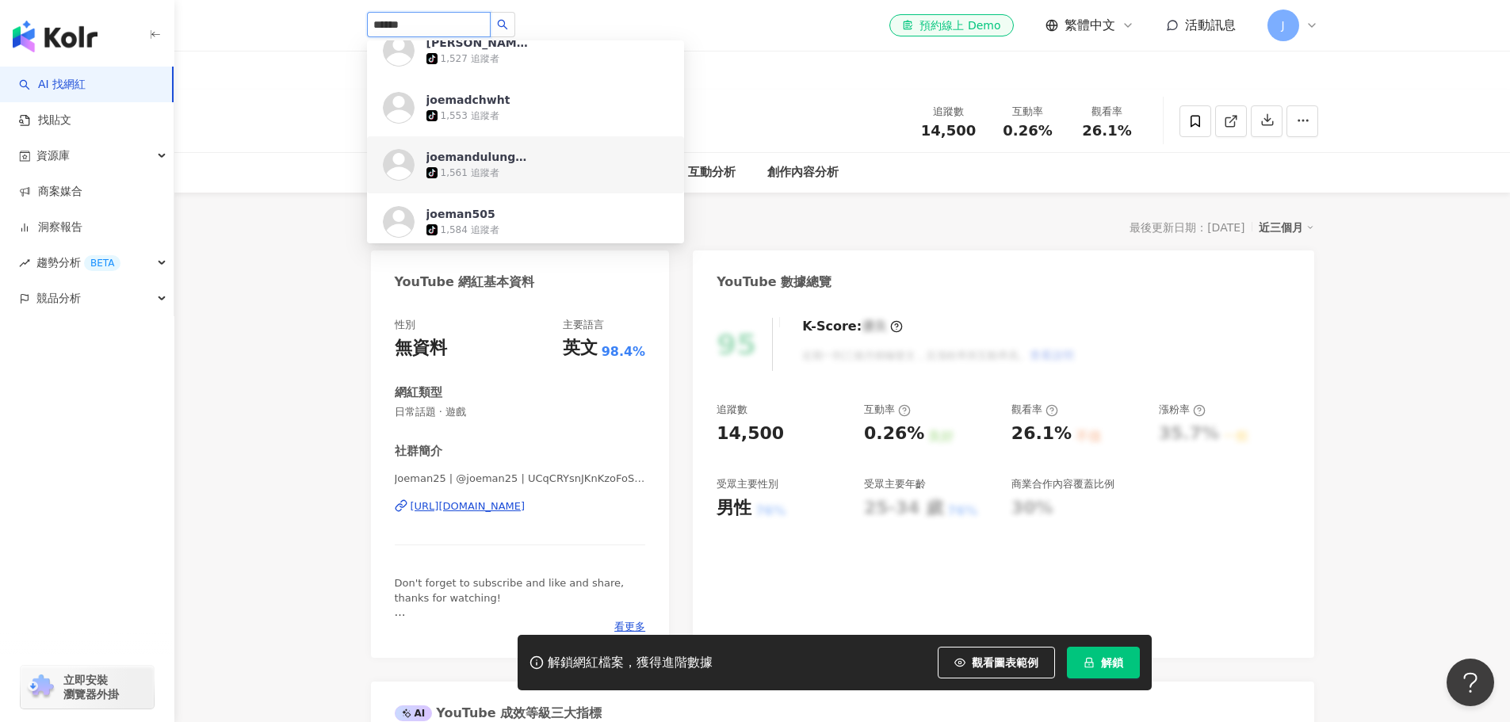
type input "******"
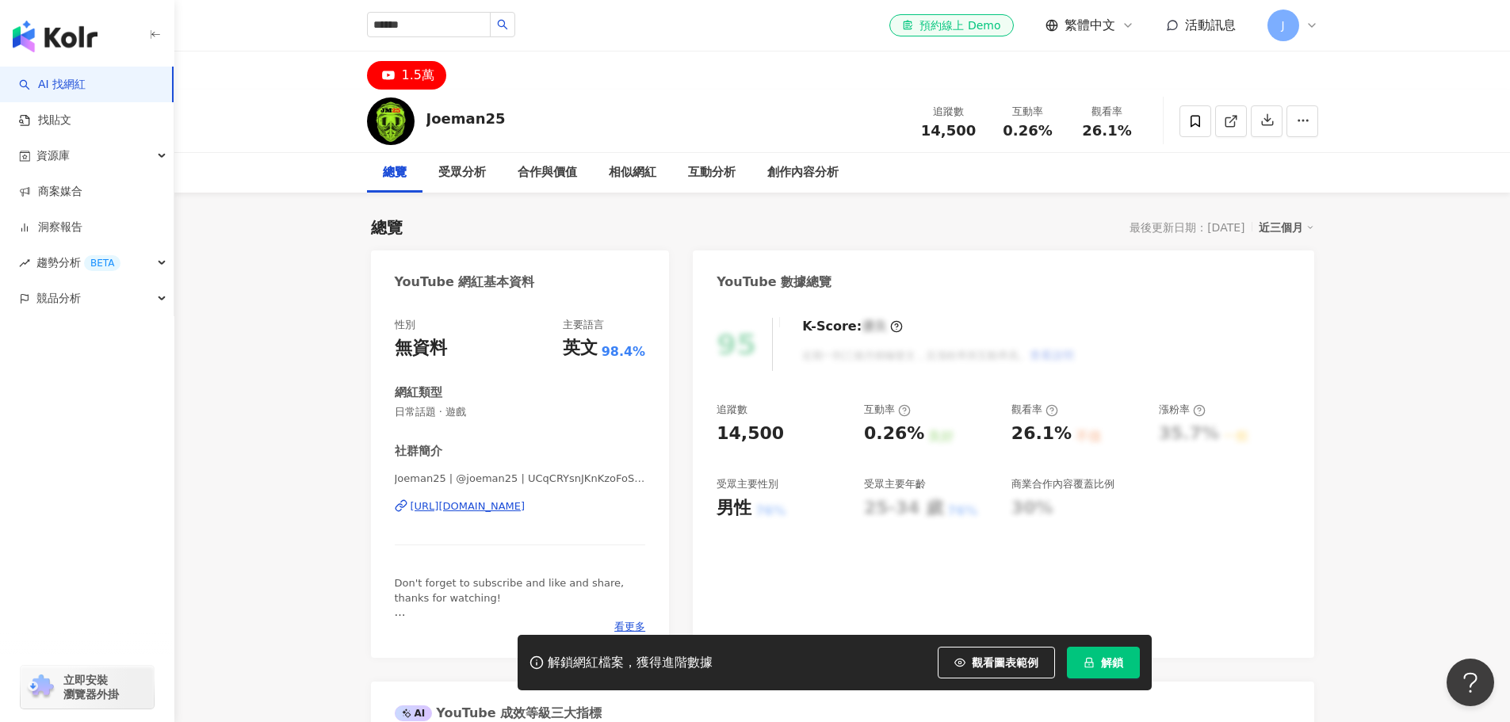
click at [74, 93] on link "AI 找網紅" at bounding box center [52, 85] width 67 height 16
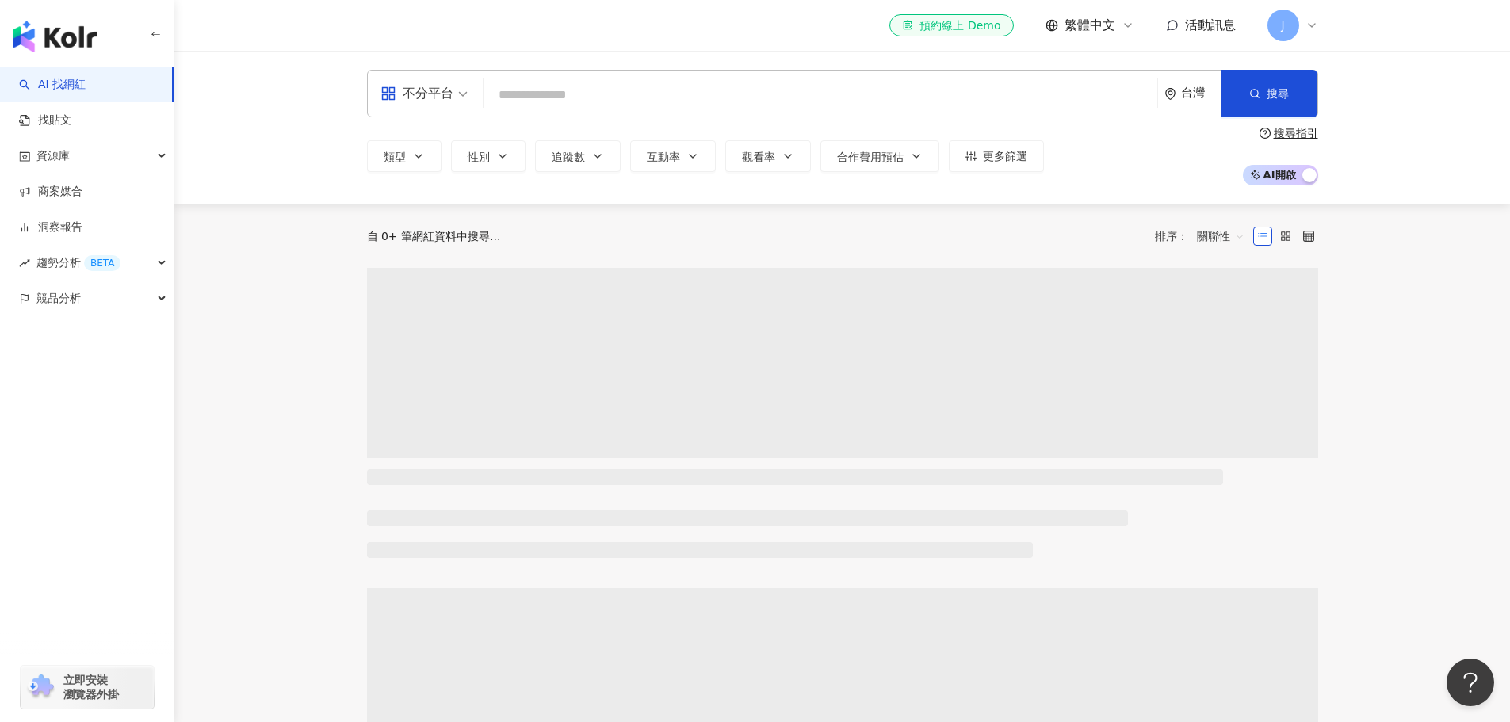
click at [634, 97] on input "search" at bounding box center [820, 95] width 661 height 30
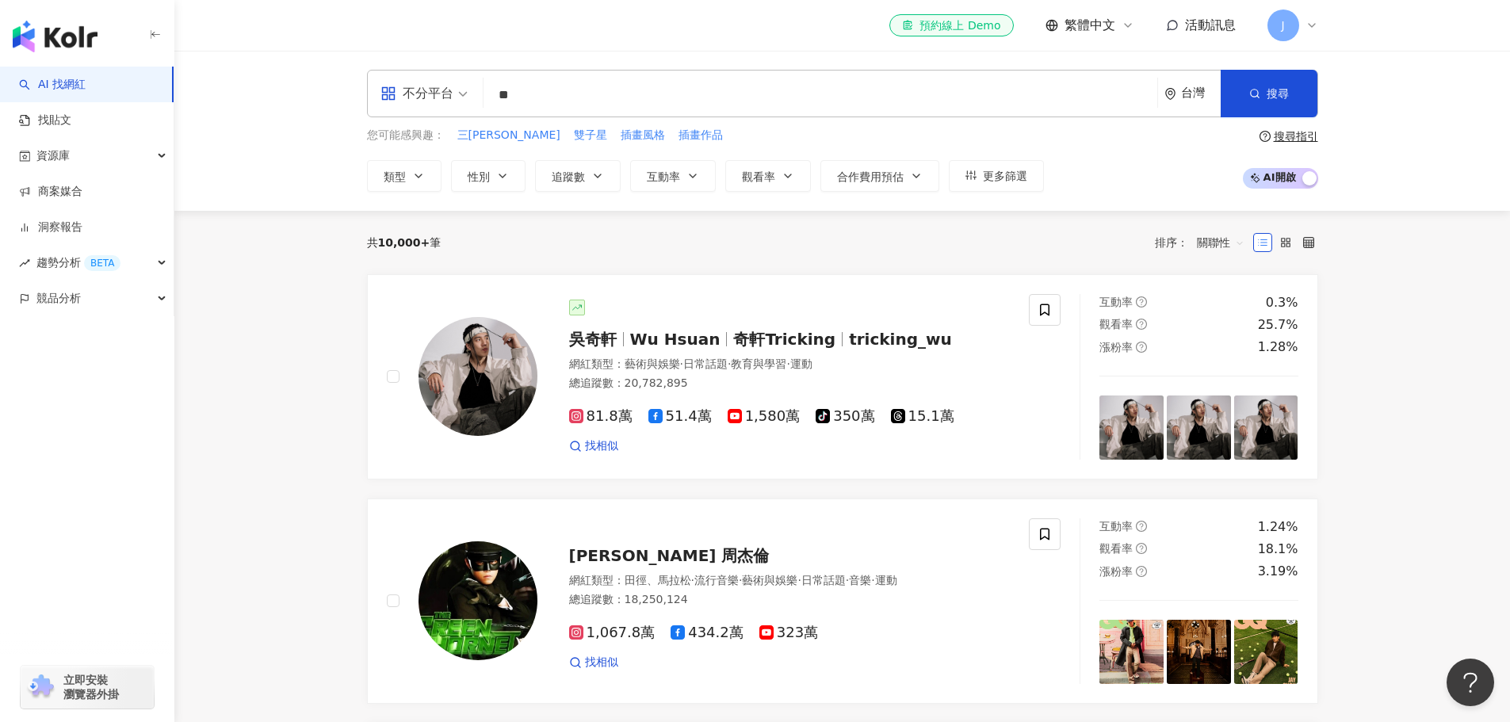
type input "*"
type input "***"
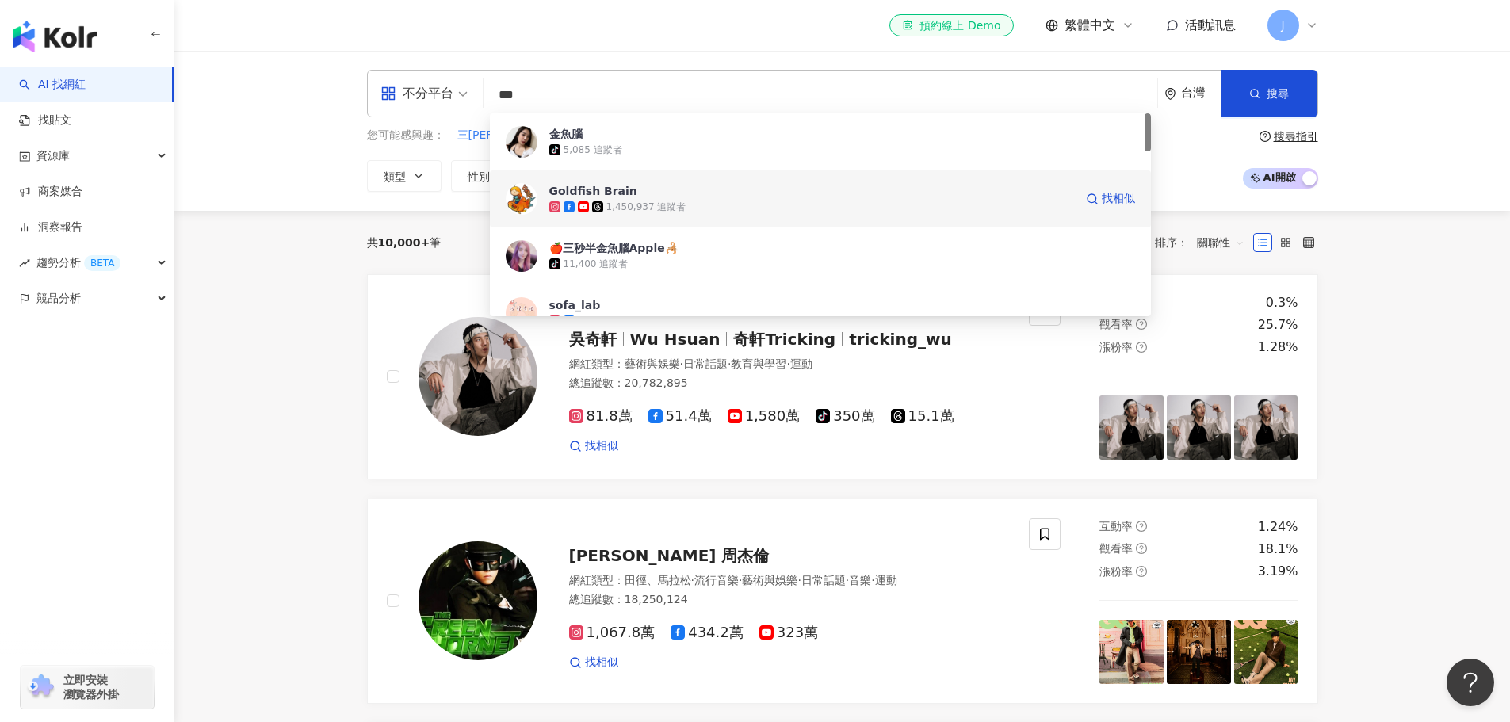
click at [661, 204] on div "1,450,937 追蹤者" at bounding box center [646, 207] width 80 height 13
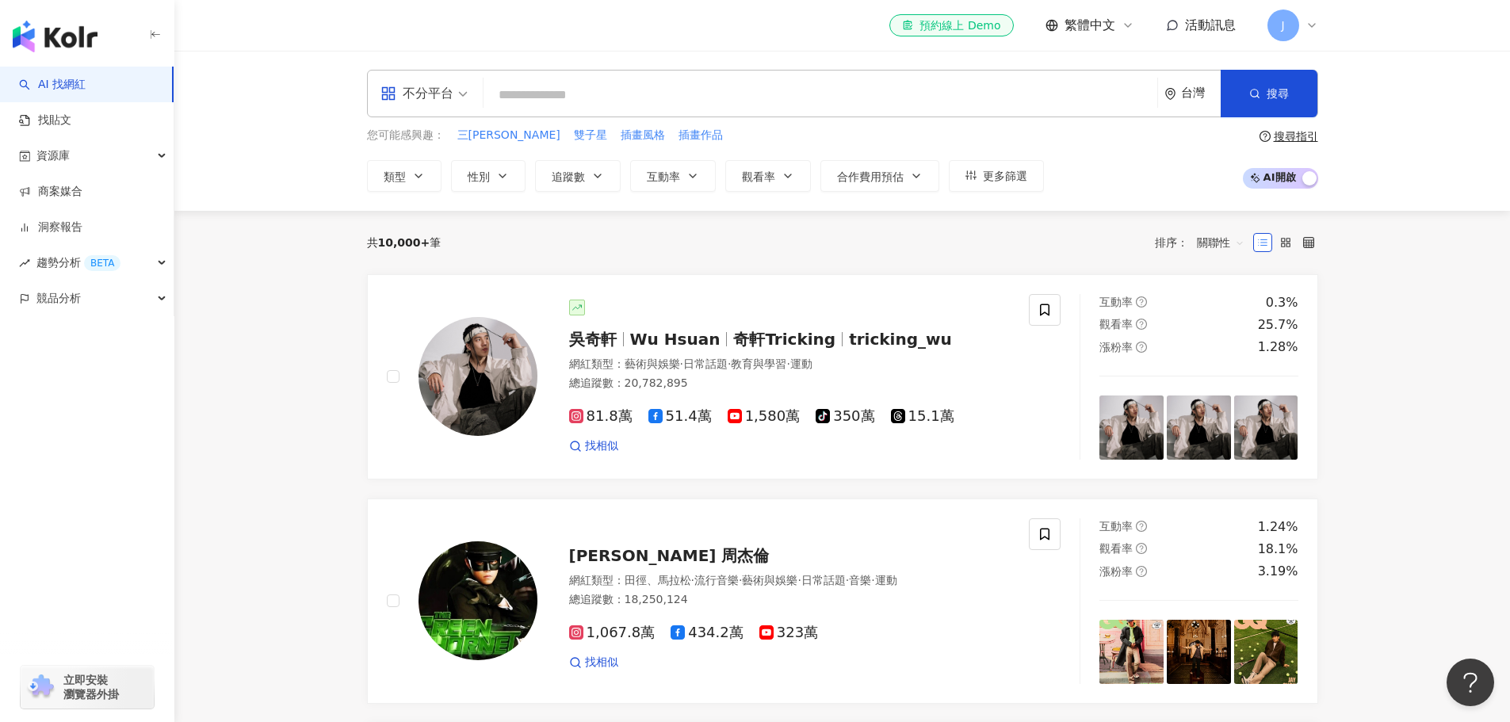
click at [545, 83] on input "search" at bounding box center [820, 95] width 661 height 30
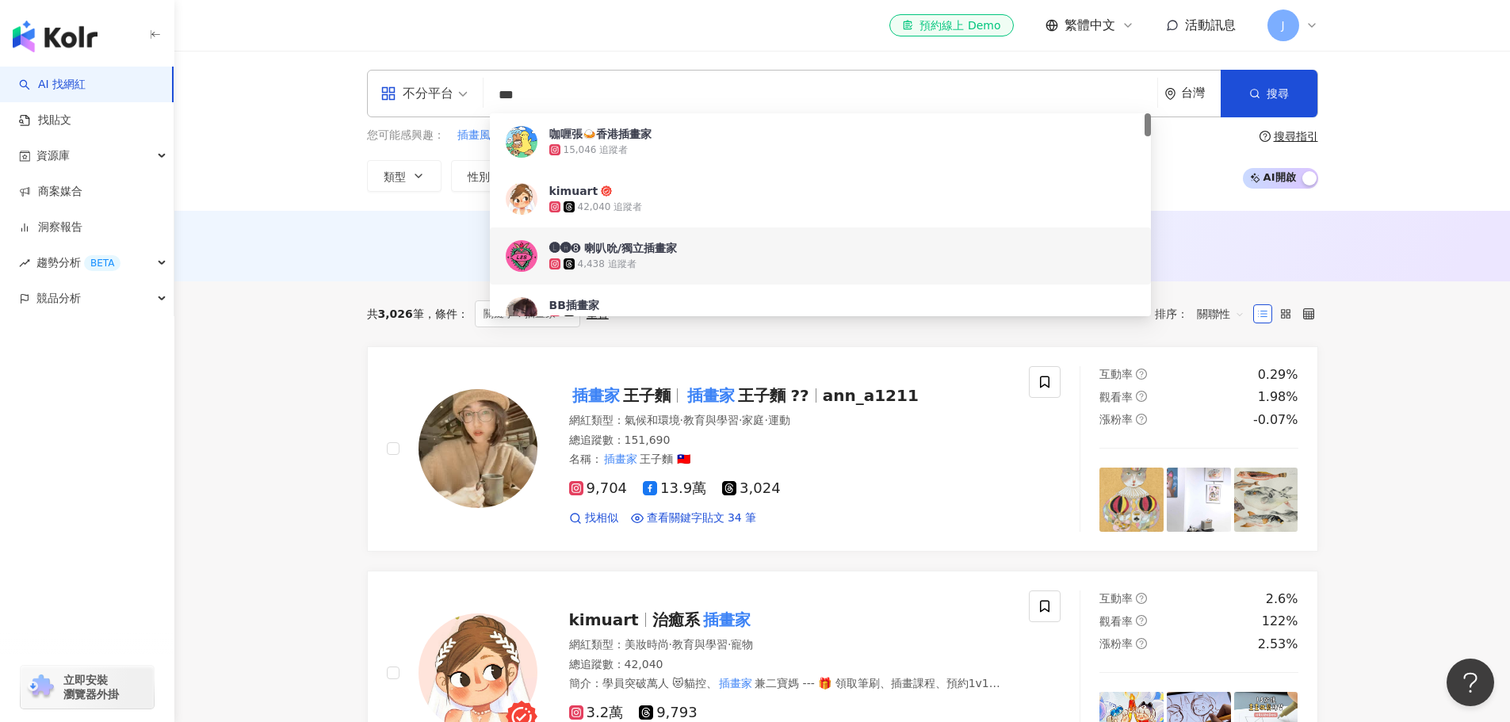
type input "***"
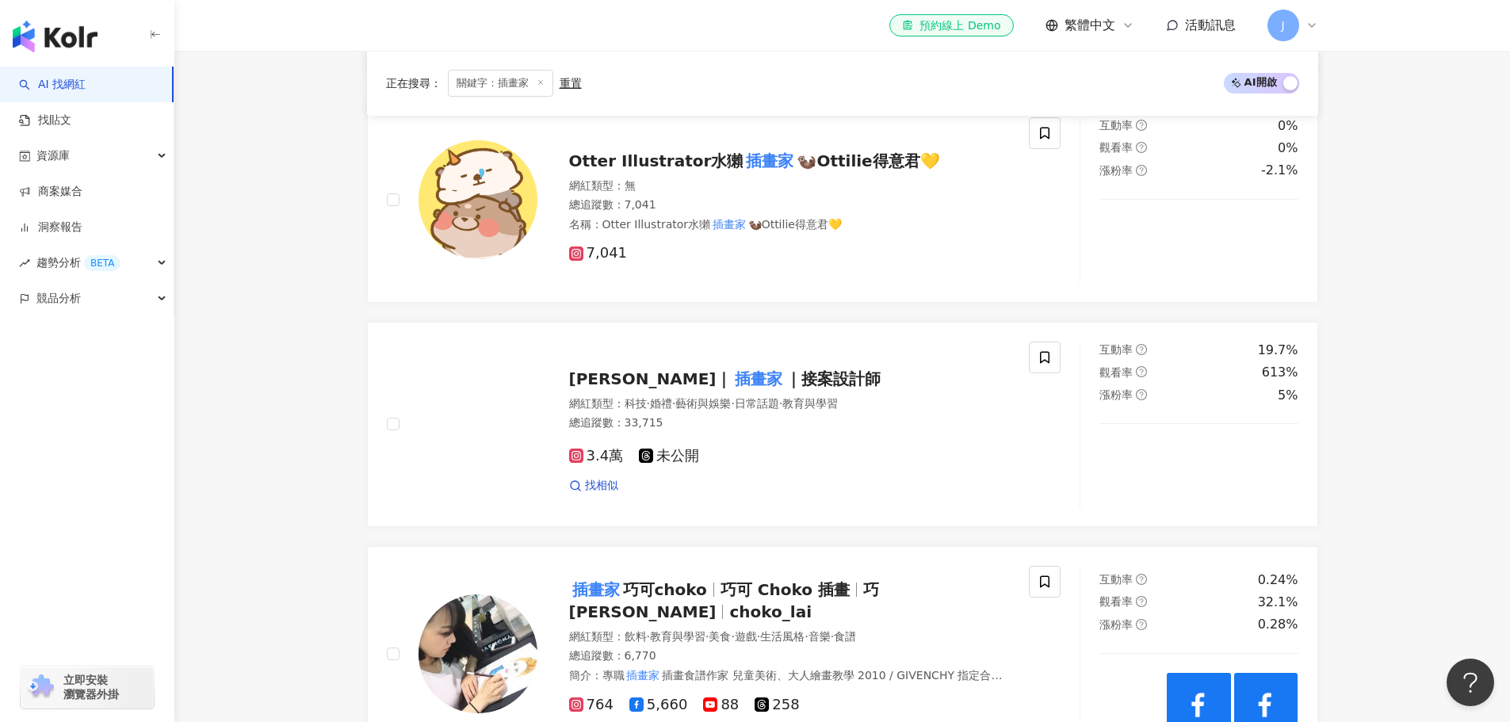
scroll to position [1982, 0]
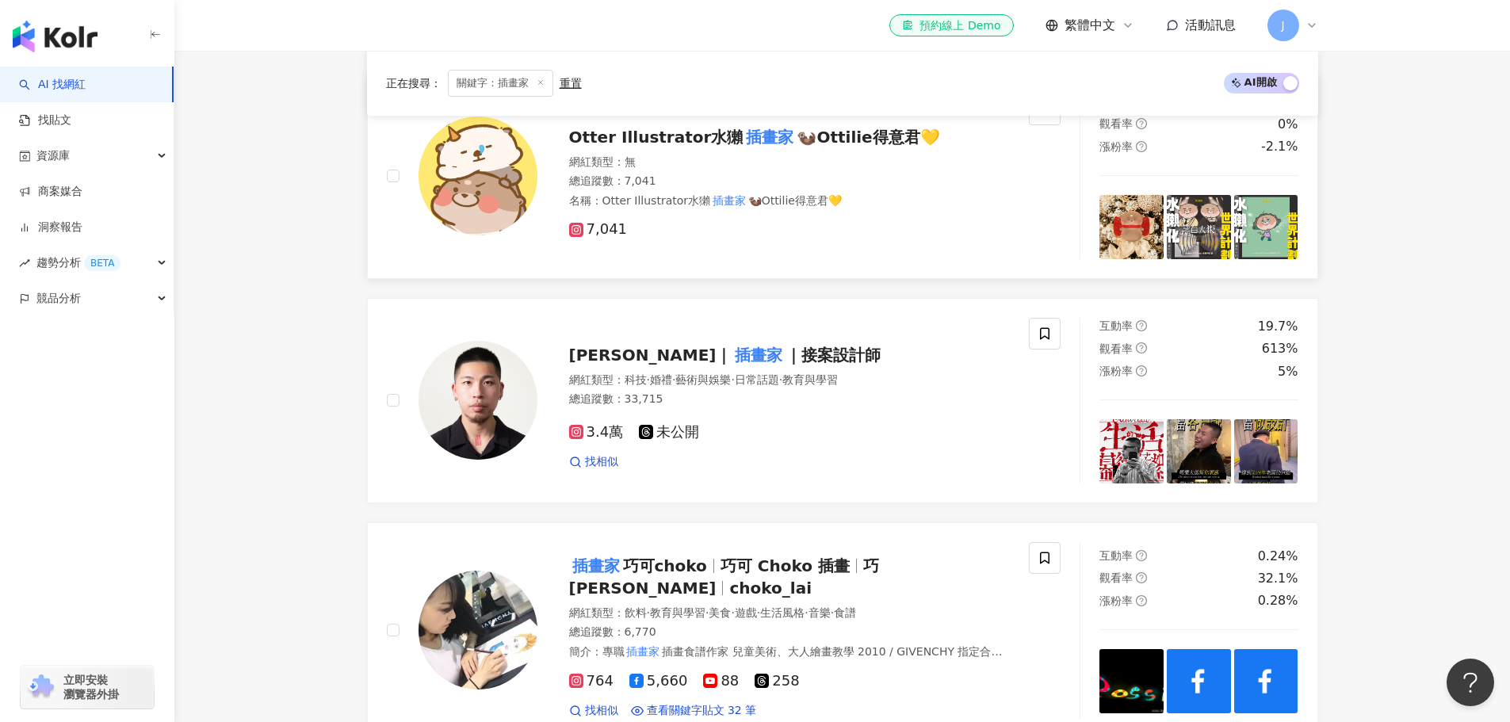
click at [720, 140] on span "Otter Illustrator水獺" at bounding box center [656, 137] width 174 height 19
click at [72, 312] on span "競品分析" at bounding box center [58, 299] width 44 height 36
click at [82, 220] on link "洞察報告" at bounding box center [50, 228] width 63 height 16
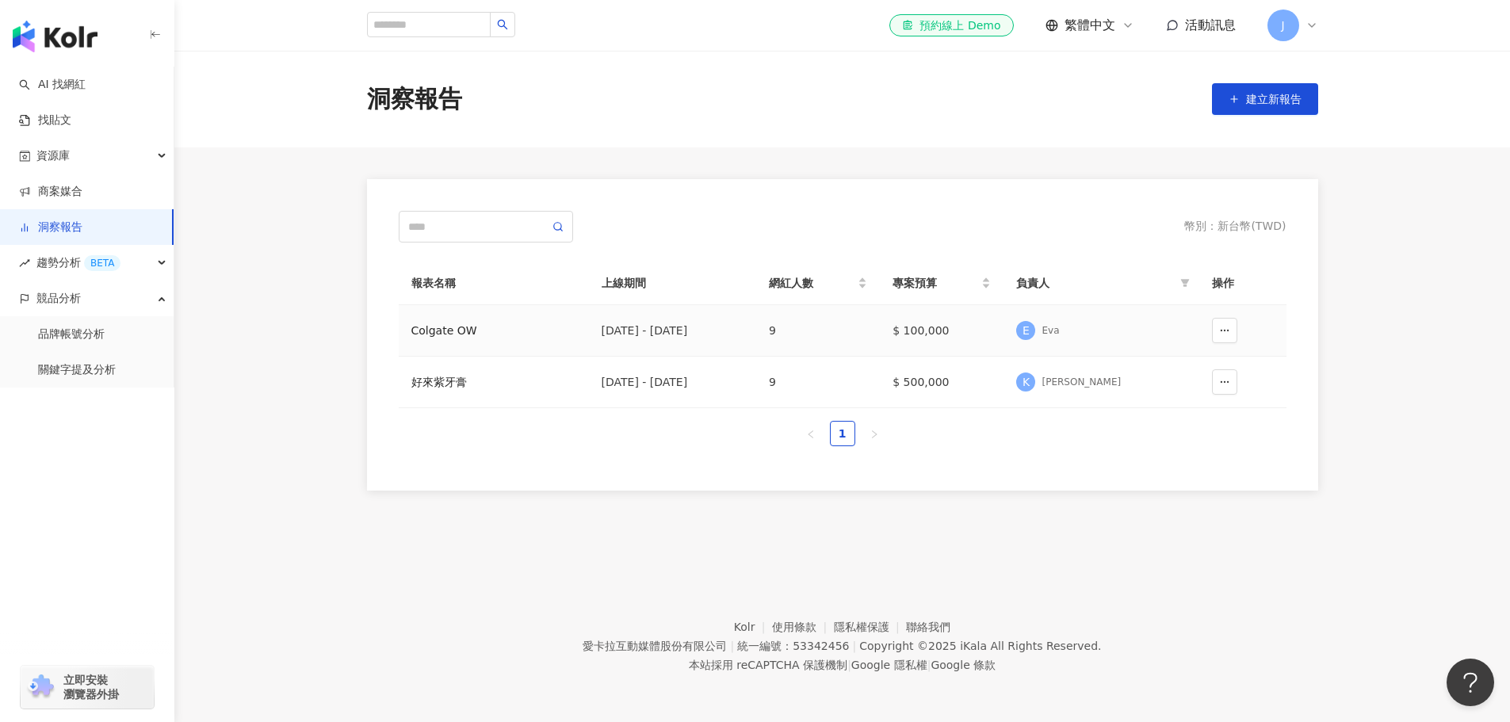
click at [454, 331] on div "Colgate OW" at bounding box center [493, 330] width 165 height 17
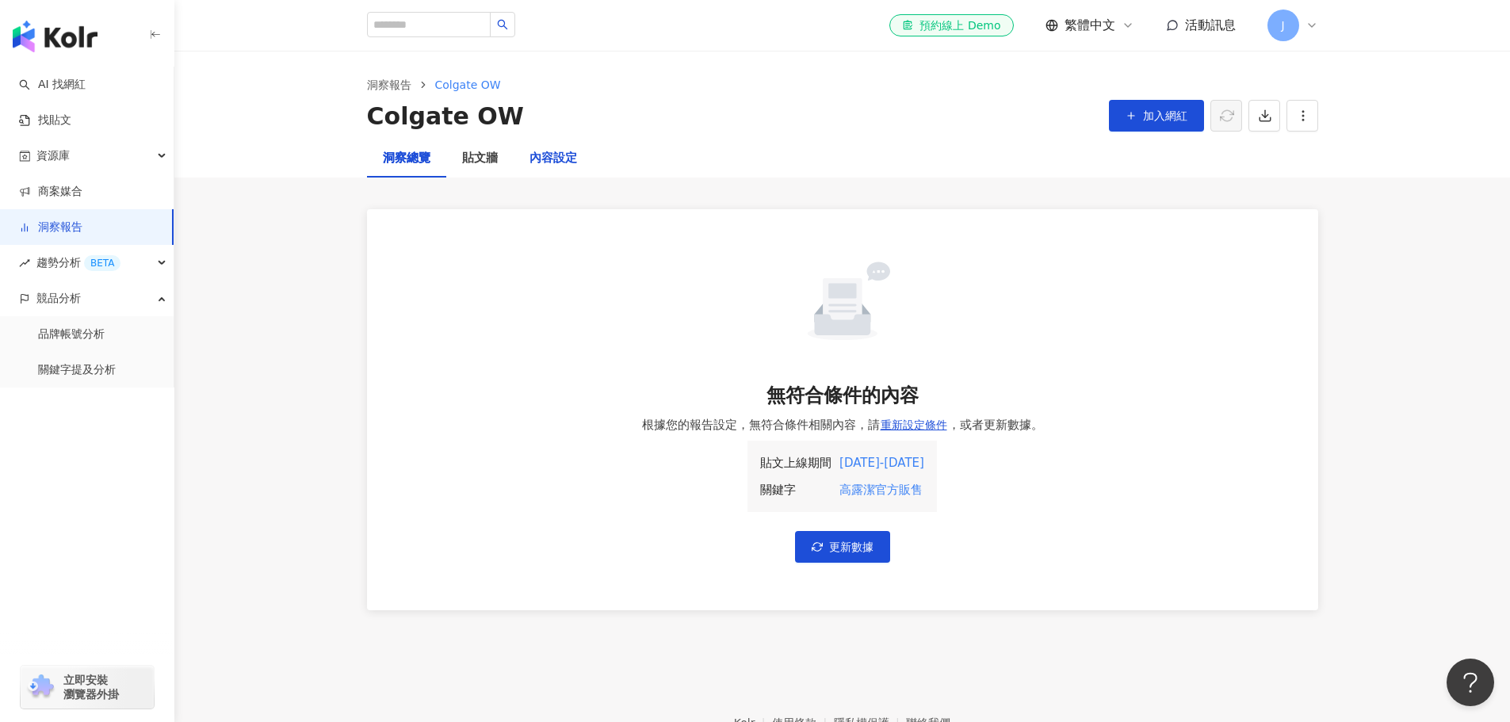
click at [555, 162] on div "內容設定" at bounding box center [553, 158] width 48 height 19
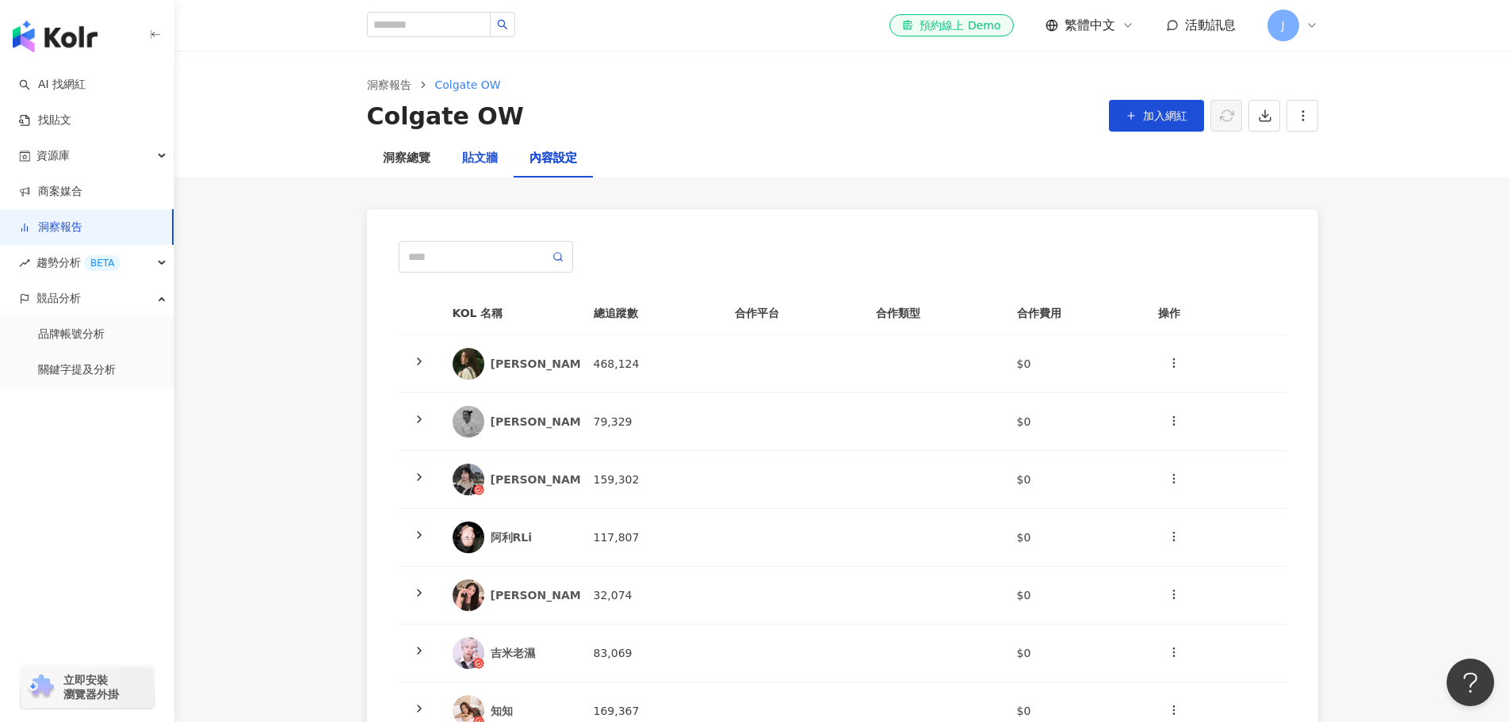
click at [473, 151] on div "貼文牆" at bounding box center [480, 158] width 36 height 19
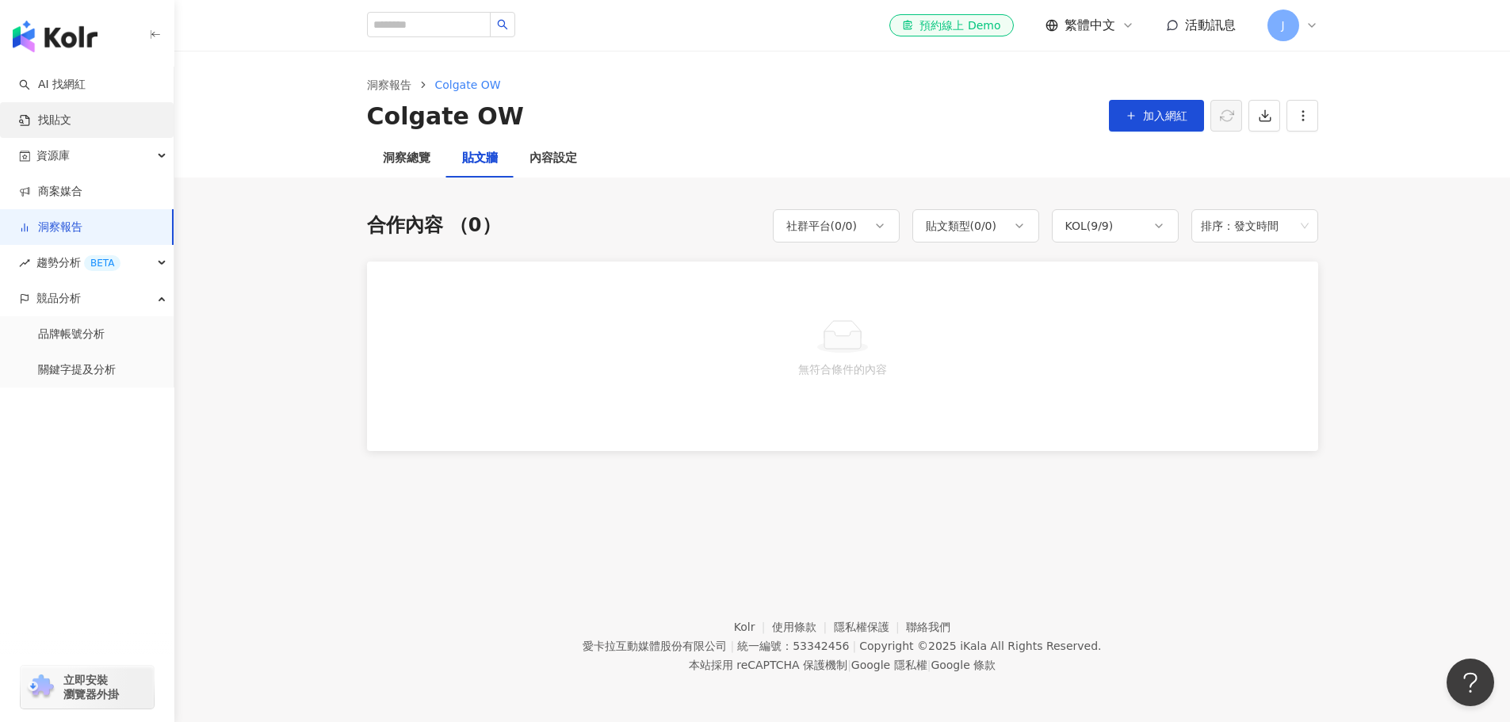
click at [71, 113] on link "找貼文" at bounding box center [45, 121] width 52 height 16
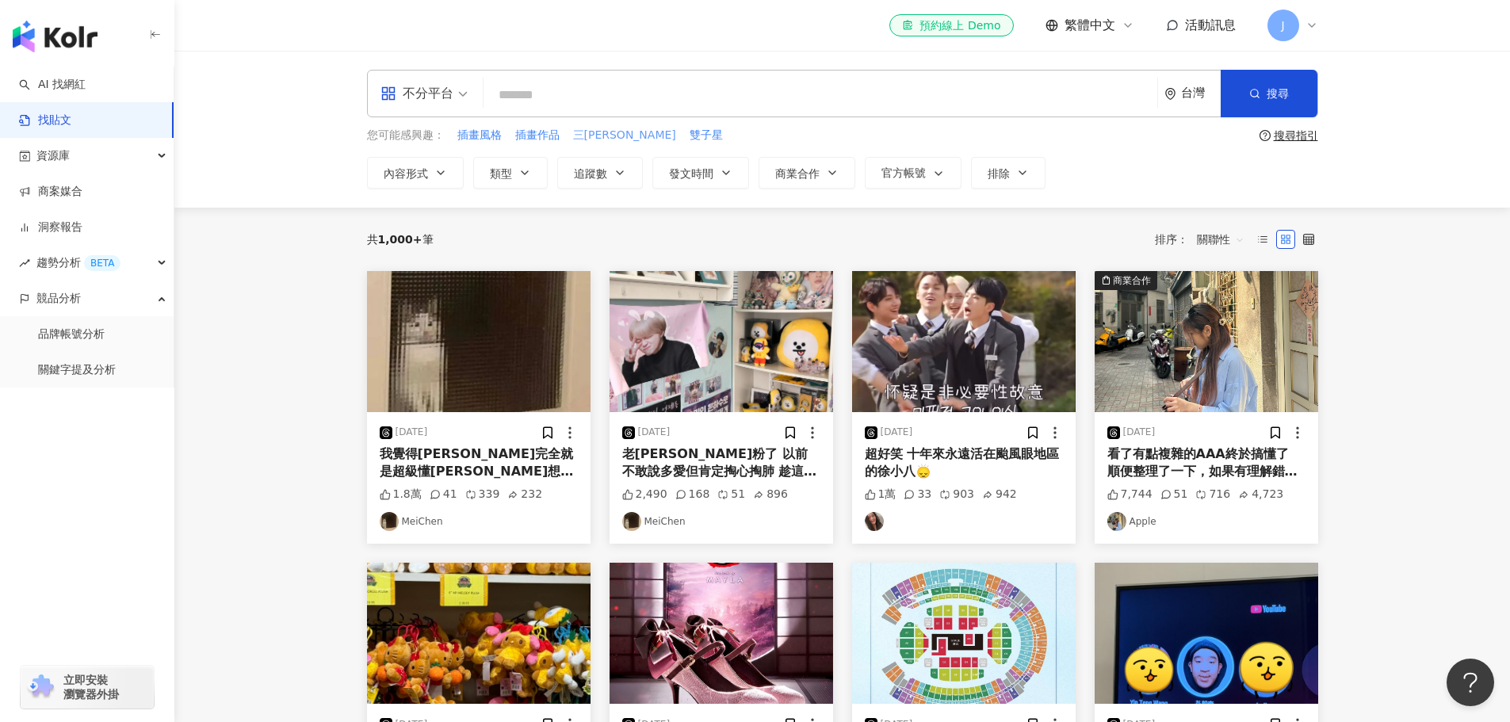
click at [584, 136] on span "三[PERSON_NAME]" at bounding box center [624, 136] width 103 height 16
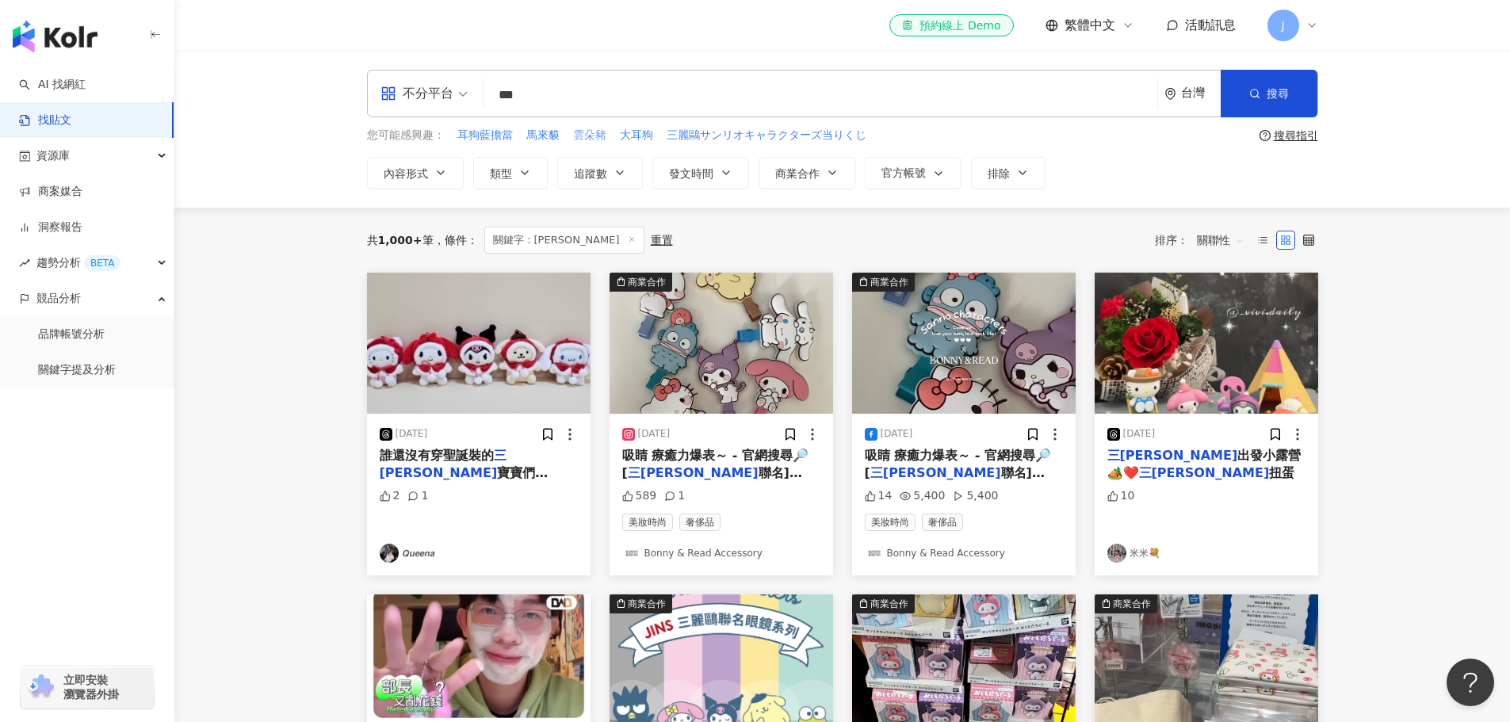
click at [600, 143] on button "雲朵豬" at bounding box center [589, 135] width 35 height 17
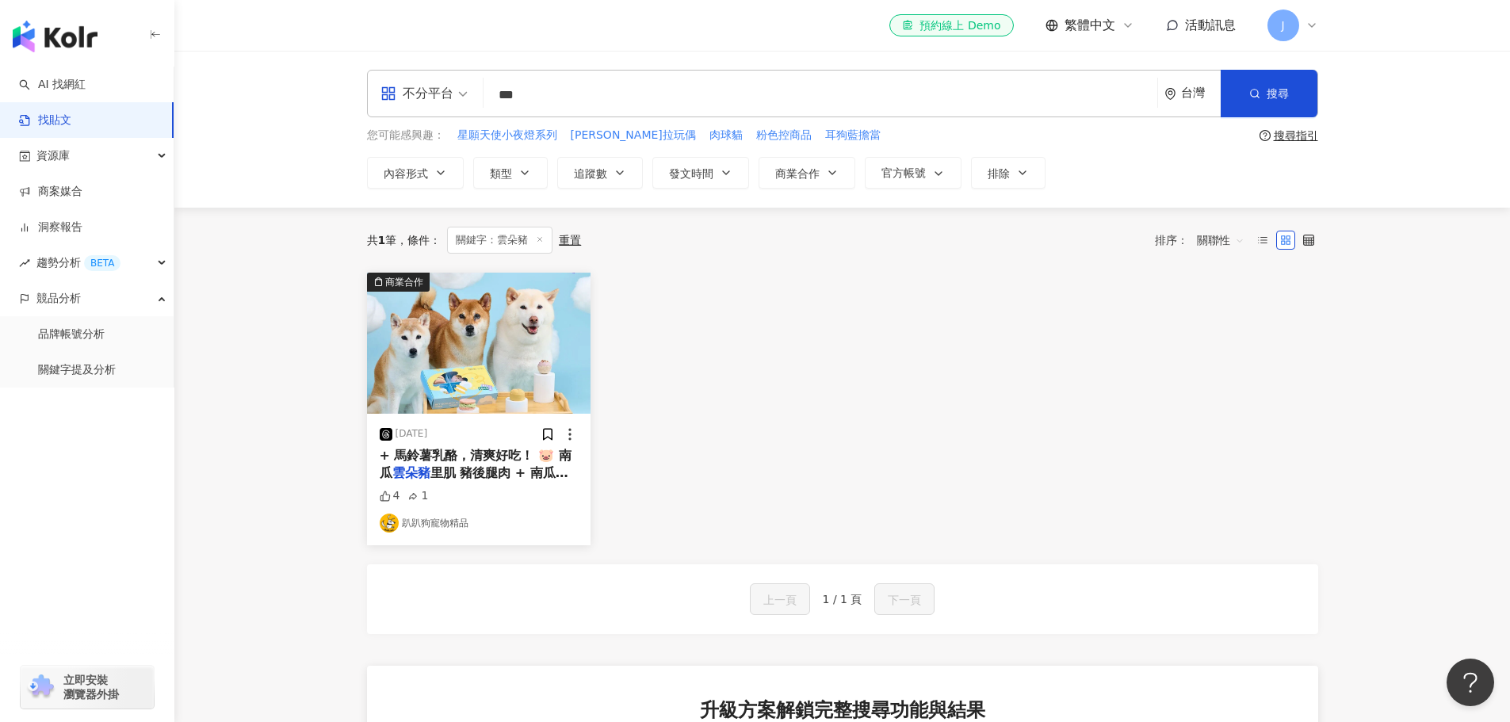
drag, startPoint x: 547, startPoint y: 92, endPoint x: 464, endPoint y: 97, distance: 83.4
click at [464, 97] on div "不分平台 雲朵豬 *** 台灣 搜尋" at bounding box center [842, 94] width 951 height 48
click at [554, 88] on input "***" at bounding box center [820, 95] width 661 height 34
drag, startPoint x: 563, startPoint y: 78, endPoint x: 442, endPoint y: 75, distance: 120.5
click at [442, 75] on div "不分平台 雲朵豬 *** 台灣 搜尋" at bounding box center [842, 94] width 951 height 48
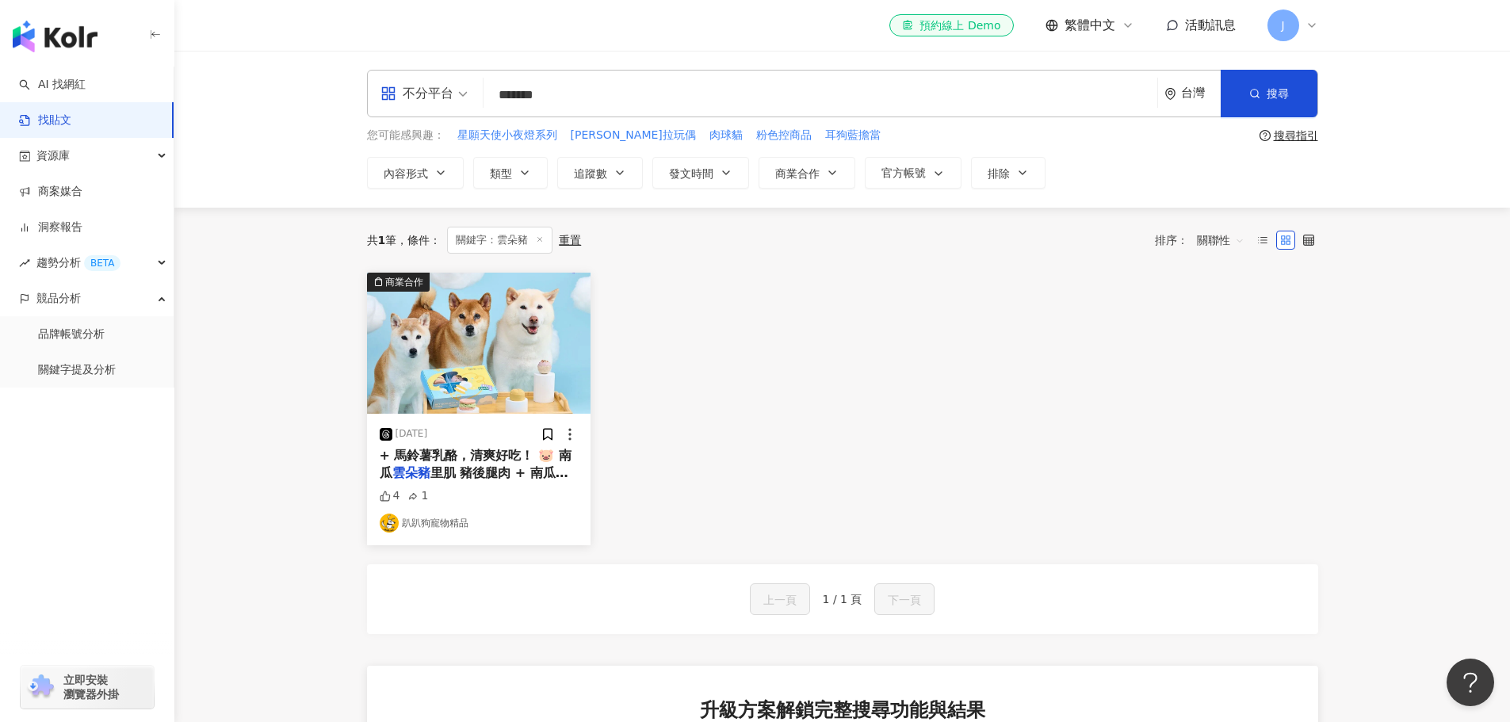
type input "*******"
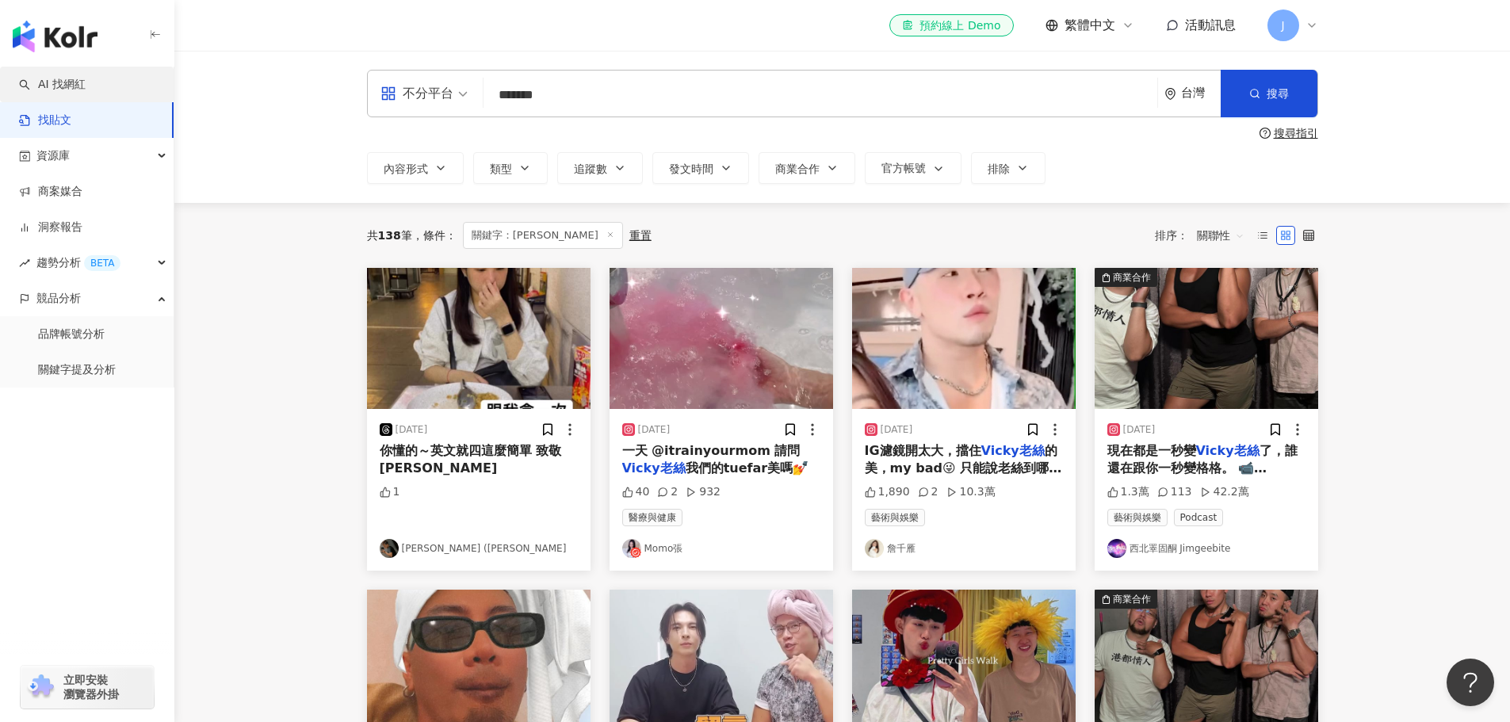
click at [81, 87] on link "AI 找網紅" at bounding box center [52, 85] width 67 height 16
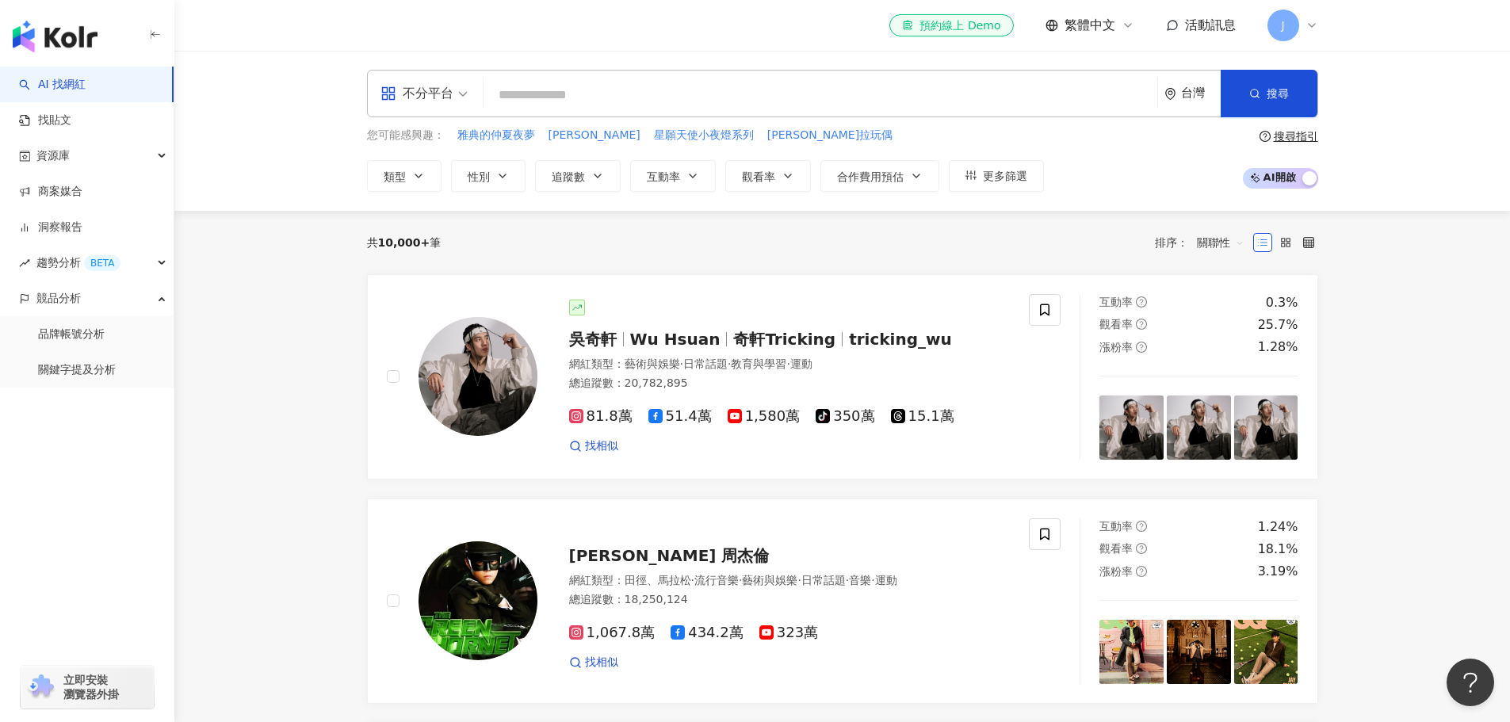
click at [523, 94] on input "search" at bounding box center [820, 95] width 661 height 30
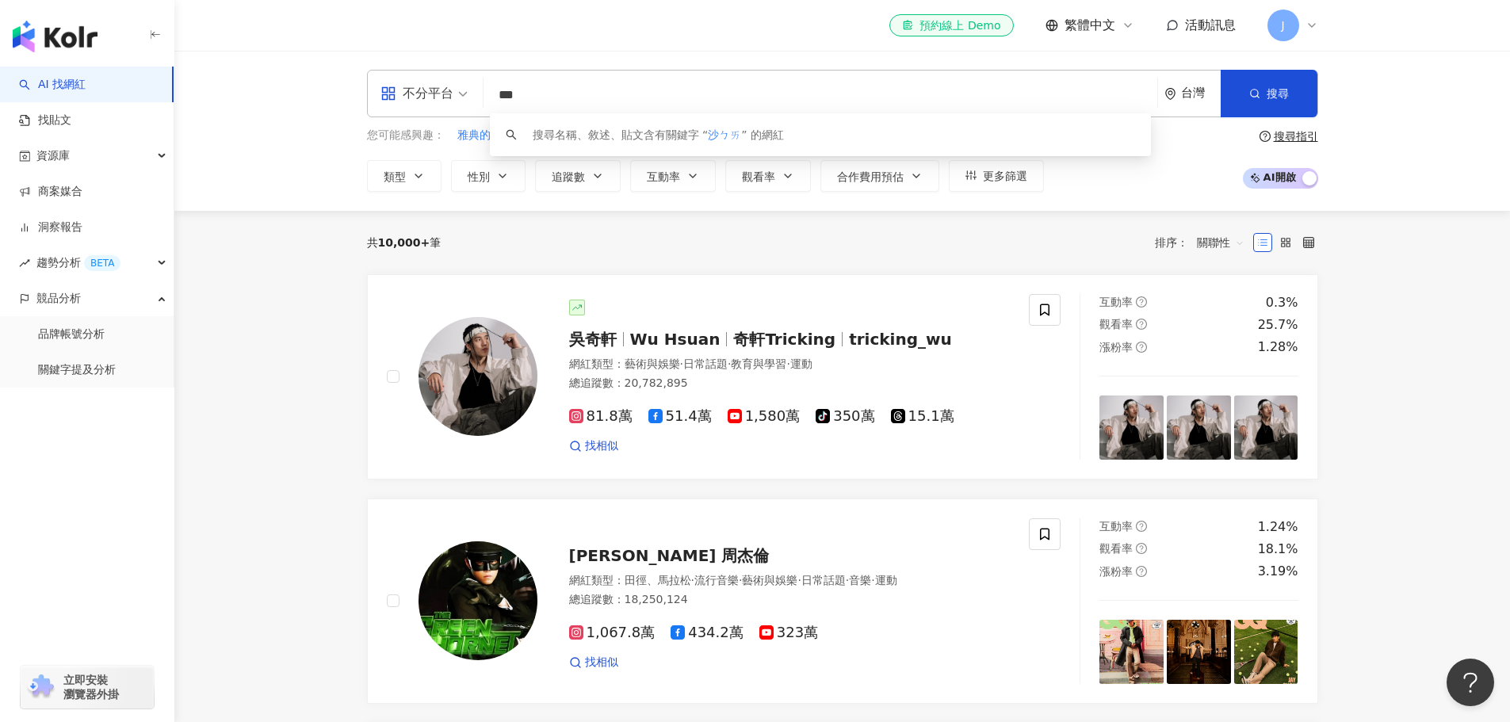
type input "**"
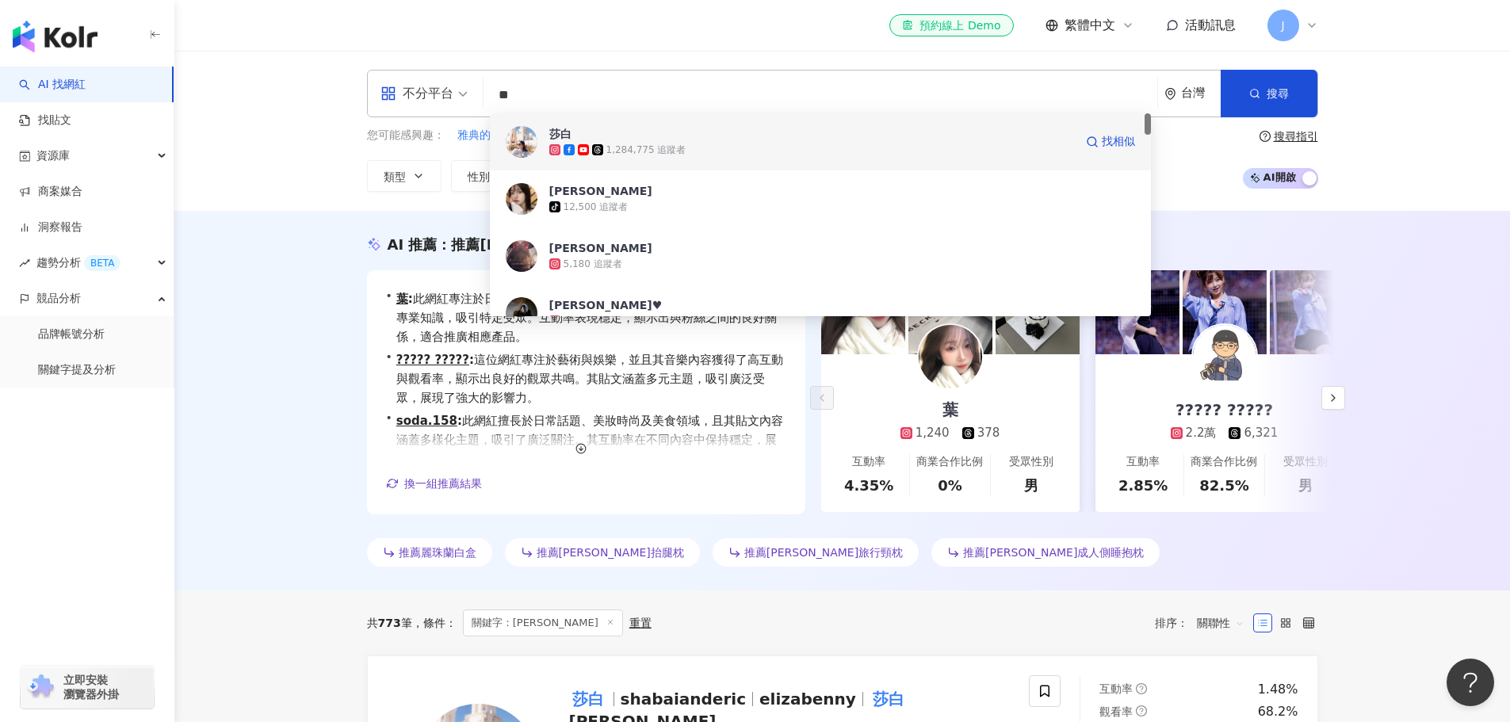
click at [719, 143] on div "1,284,775 追蹤者" at bounding box center [811, 150] width 525 height 16
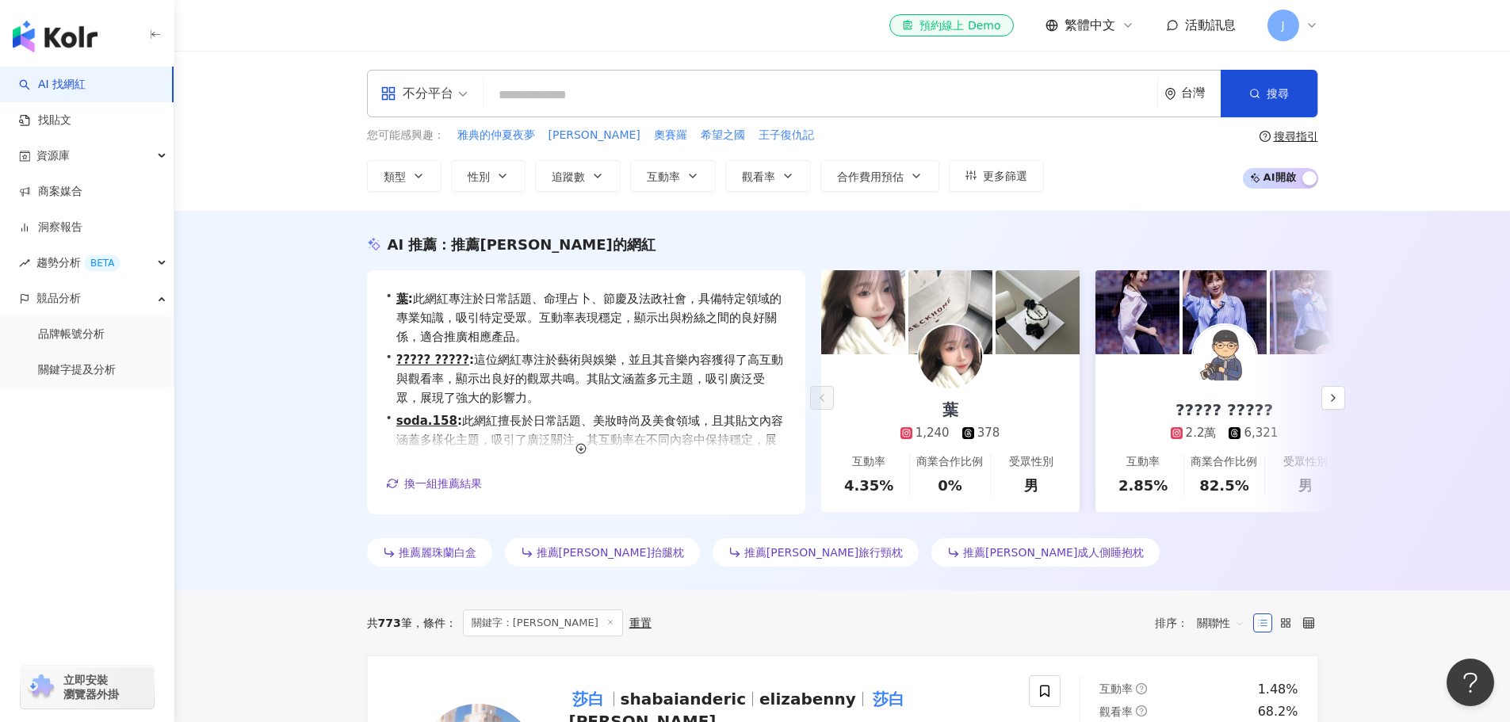
click at [520, 98] on input "search" at bounding box center [820, 95] width 661 height 30
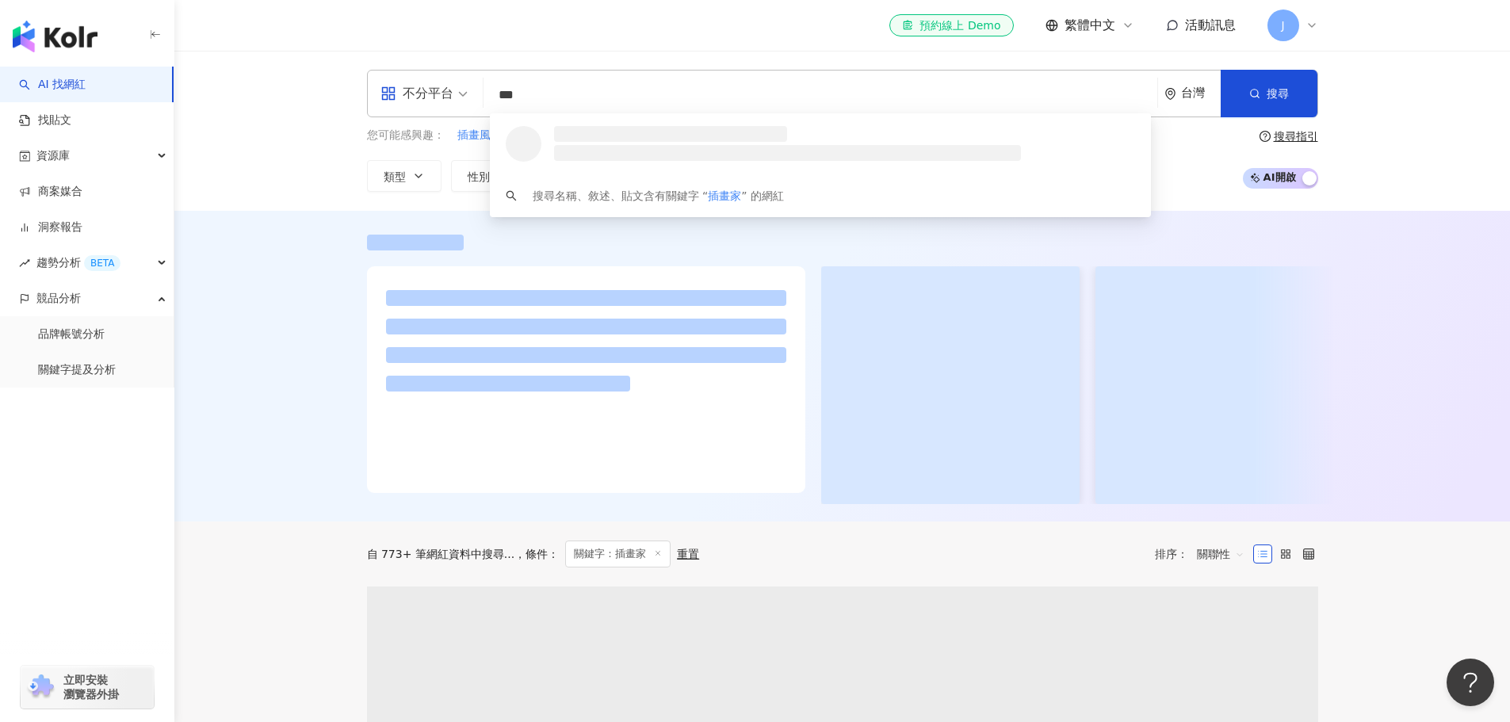
type input "***"
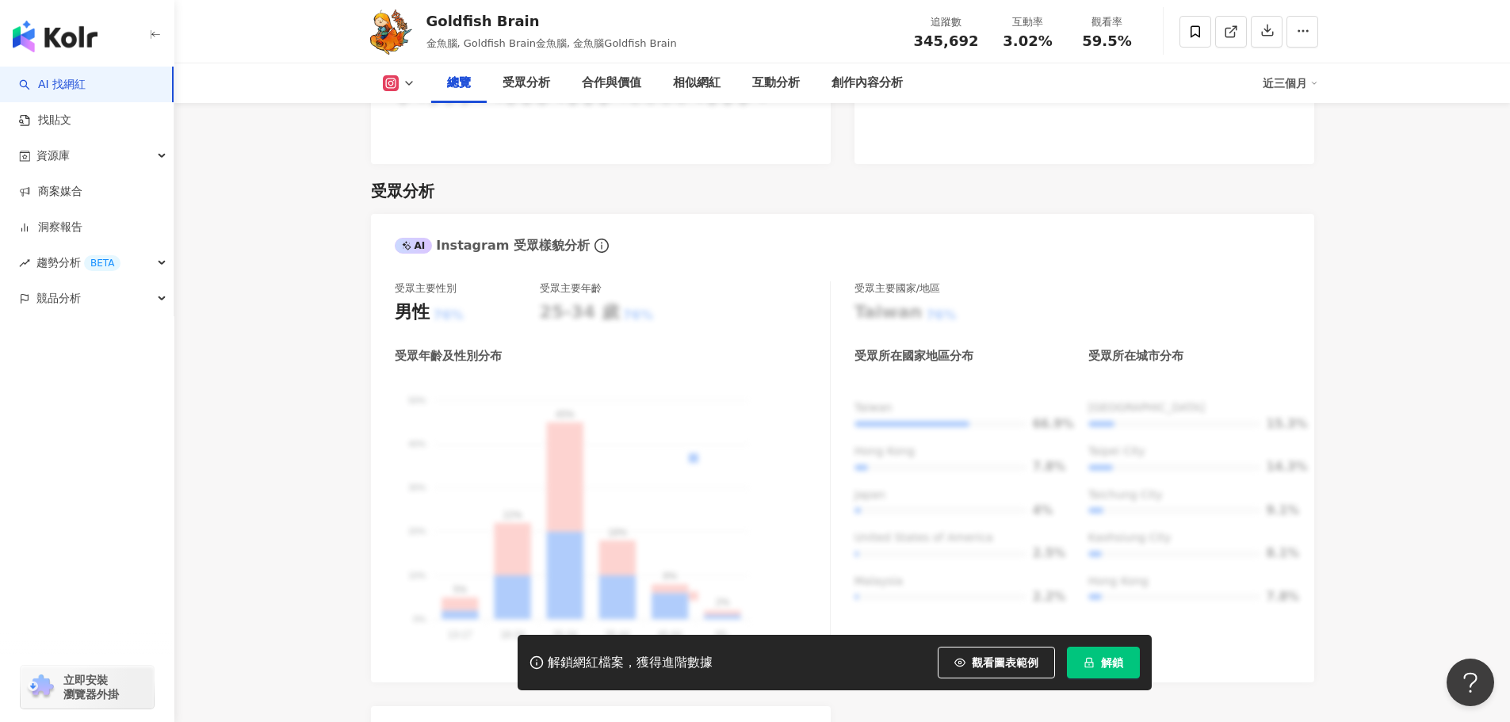
scroll to position [1110, 0]
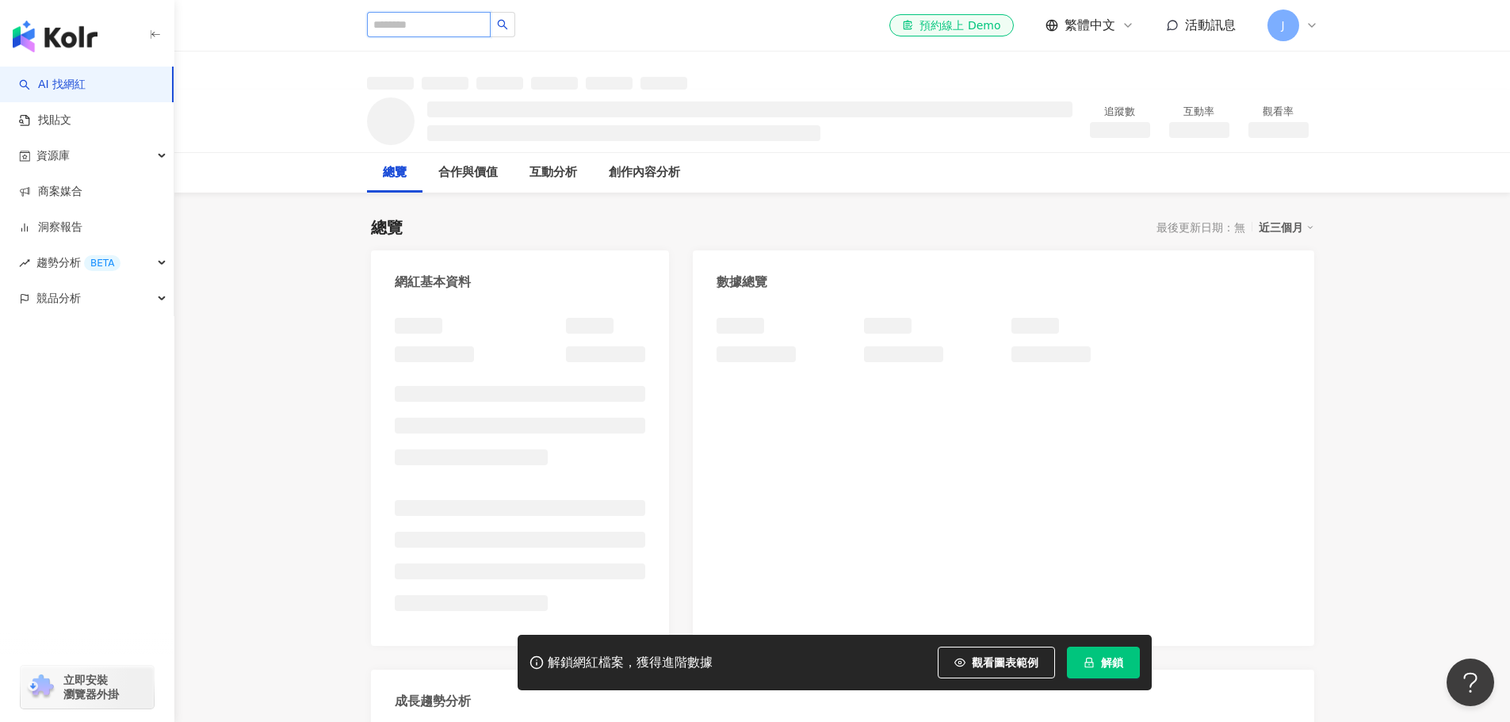
click at [457, 23] on input "search" at bounding box center [429, 24] width 124 height 25
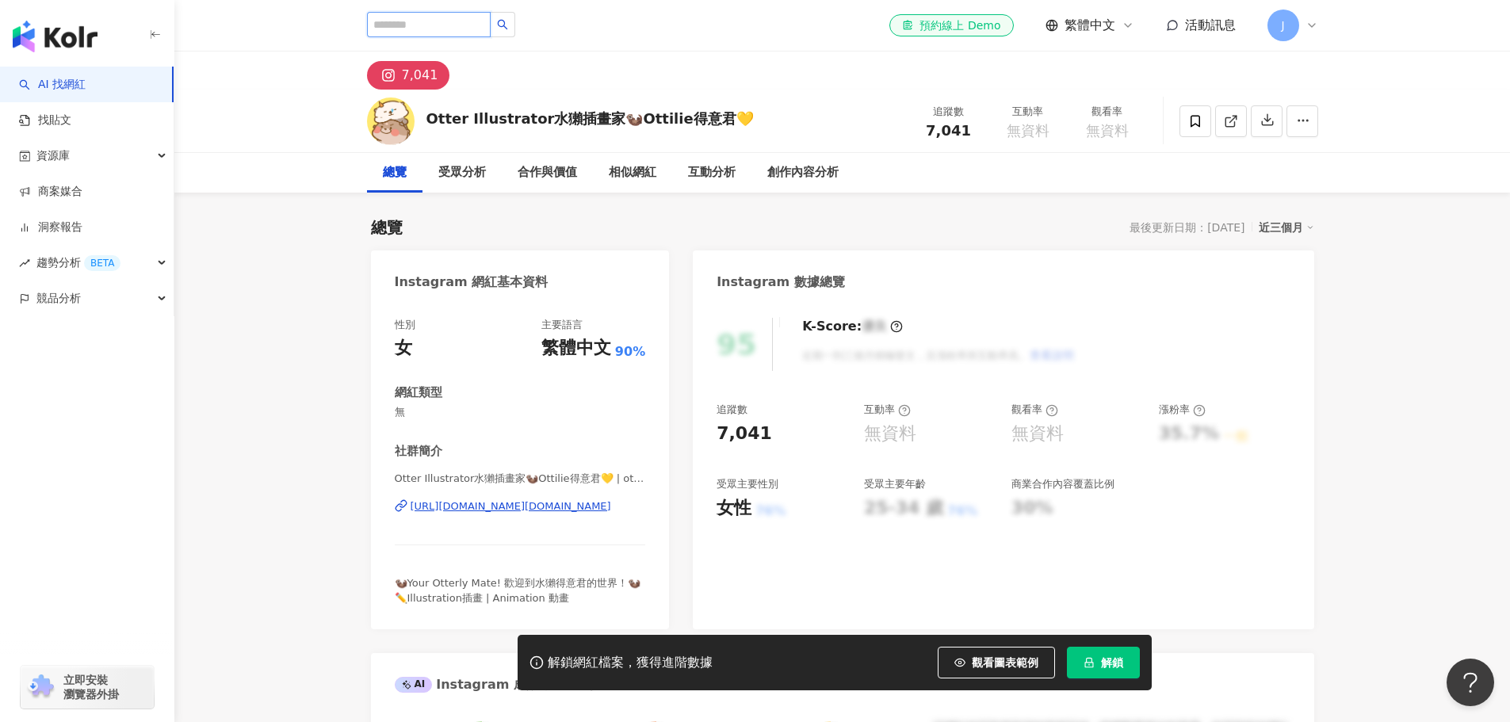
click at [468, 19] on input "search" at bounding box center [429, 24] width 124 height 25
type input "**"
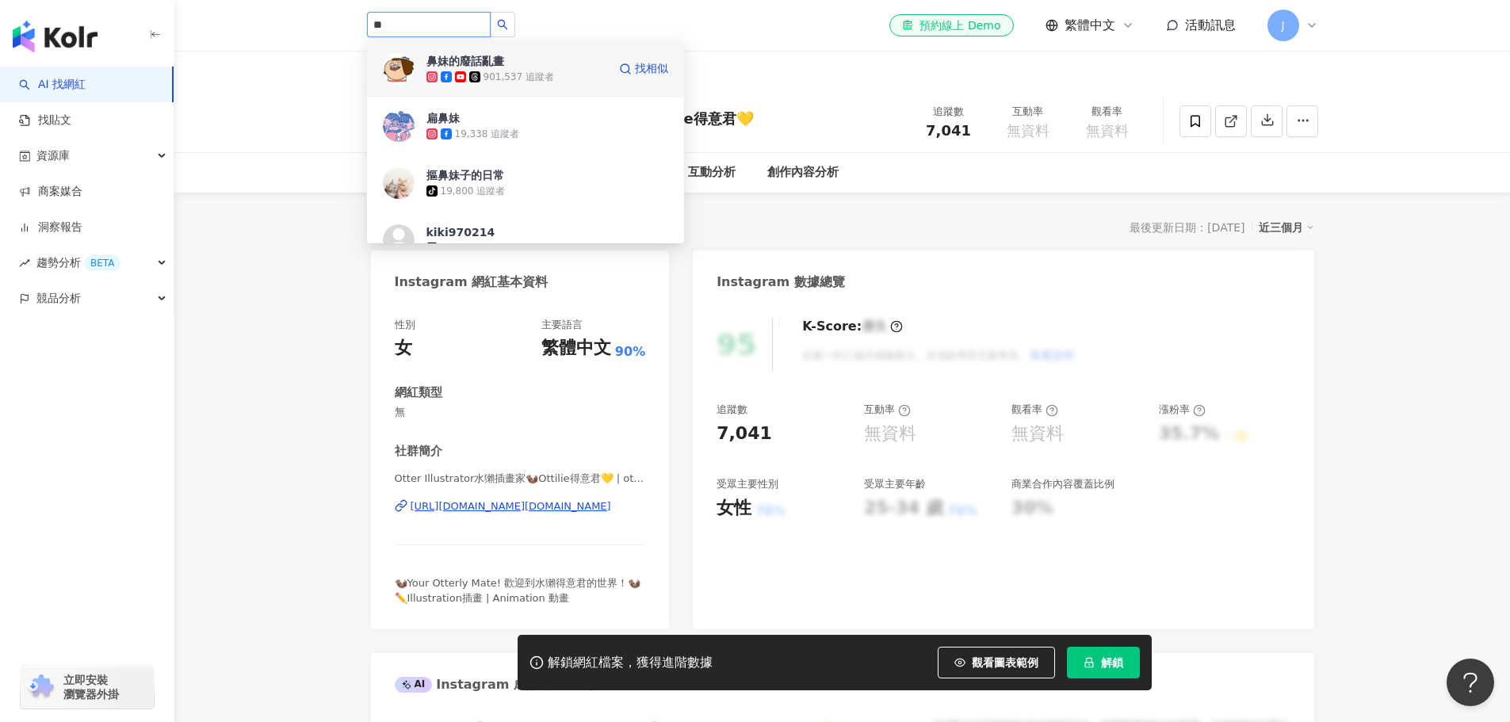
click at [537, 78] on div "901,537 追蹤者" at bounding box center [518, 77] width 71 height 13
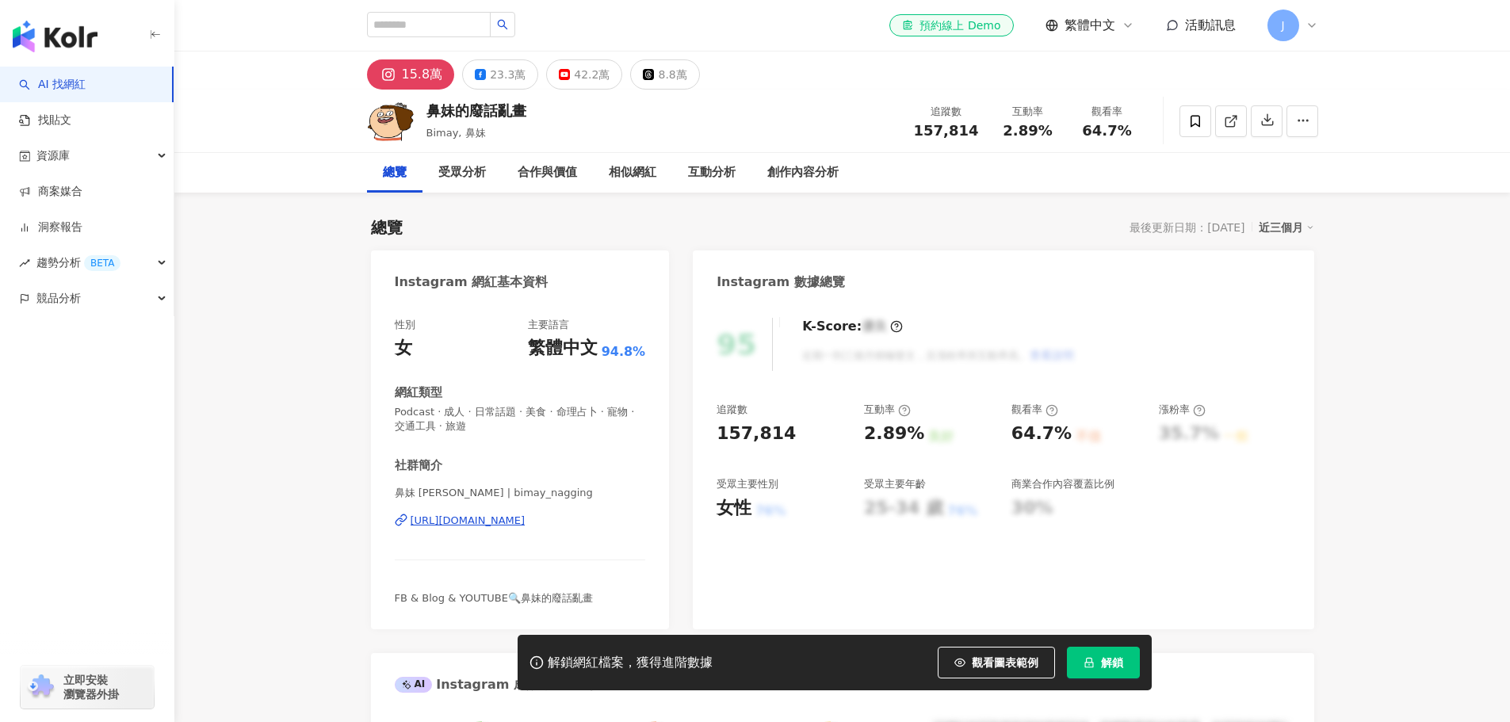
click at [585, 78] on div "42.2萬" at bounding box center [592, 74] width 36 height 22
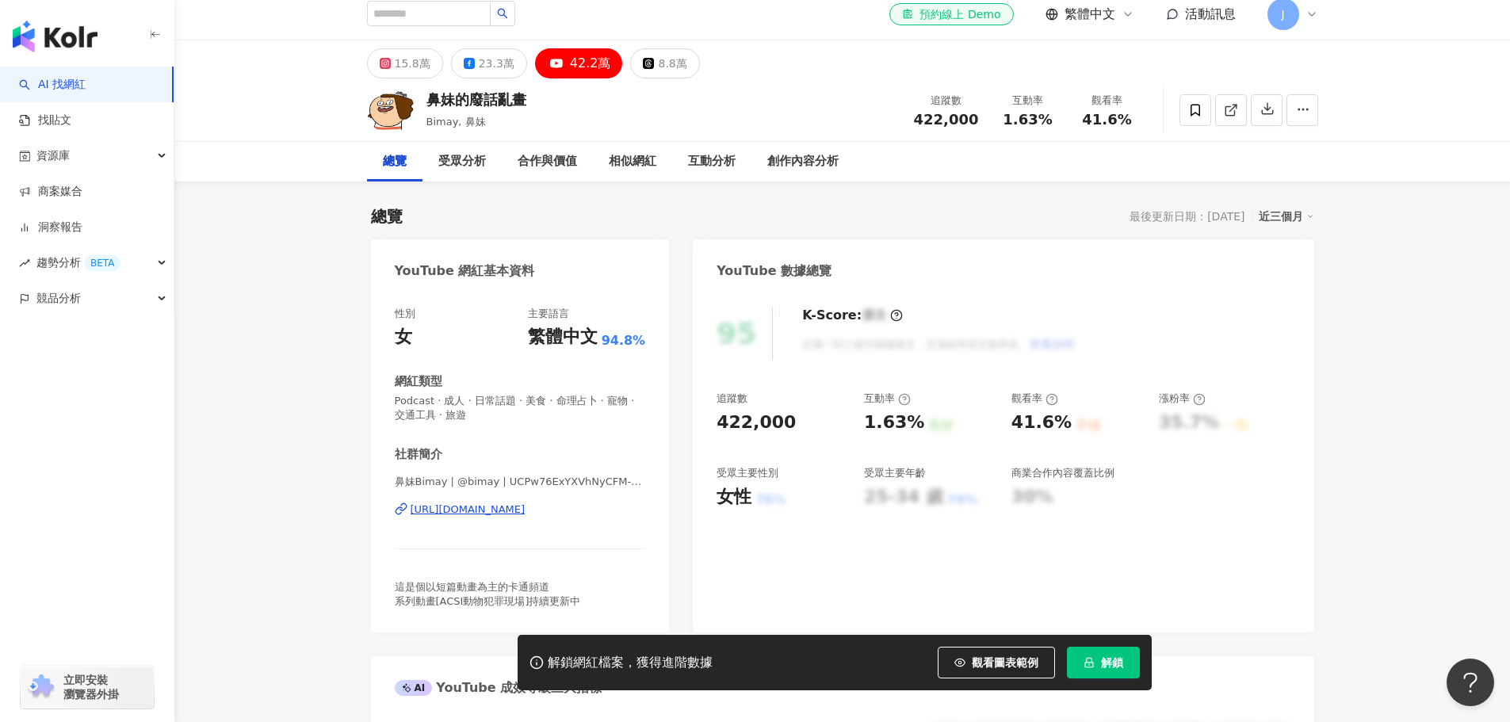
scroll to position [213, 0]
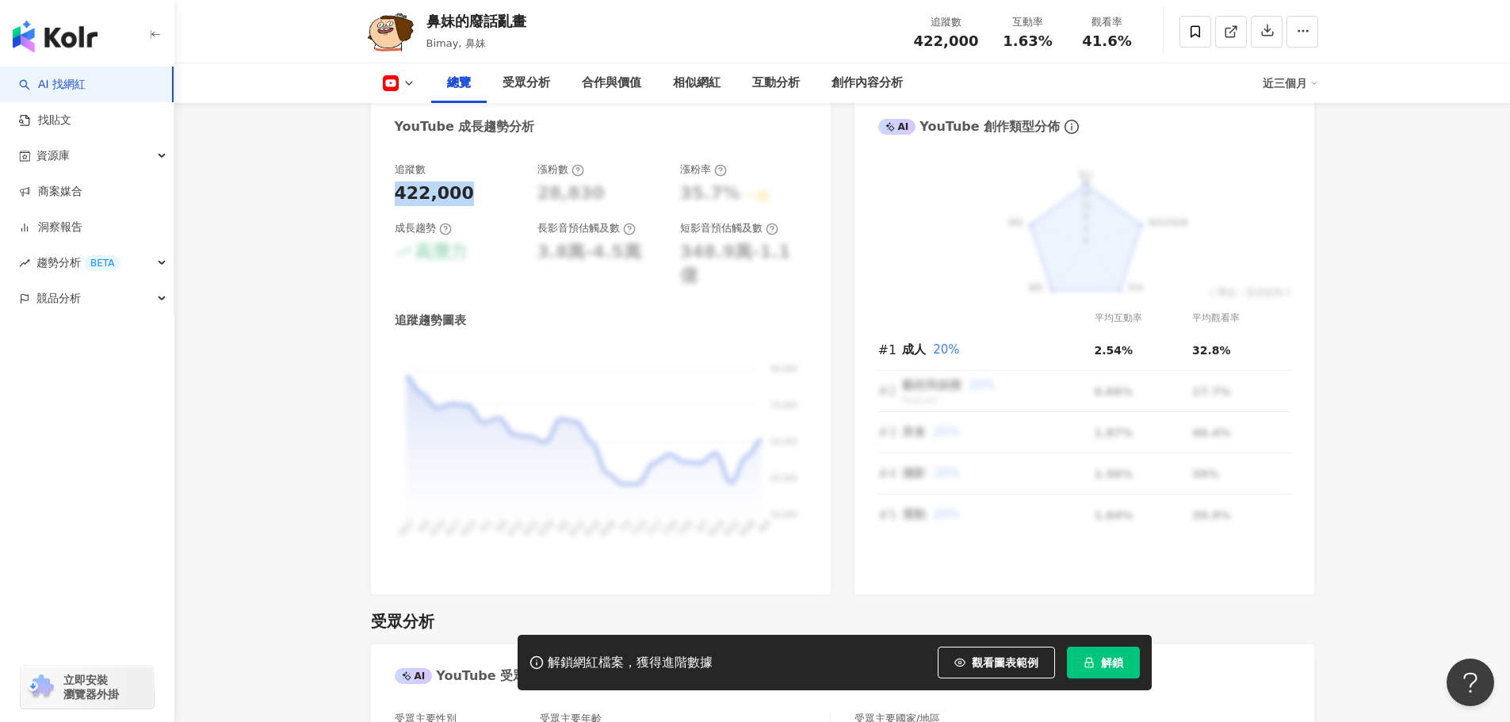
drag, startPoint x: 393, startPoint y: 190, endPoint x: 459, endPoint y: 197, distance: 66.1
click at [459, 197] on div "追蹤數 422,000 漲粉數 28,830 漲粉率 35.7% 一般 成長趨勢 高潛力 長影音預估觸及數 3.8萬-4.5萬 短影音預估觸及數 348.9萬…" at bounding box center [601, 371] width 460 height 448
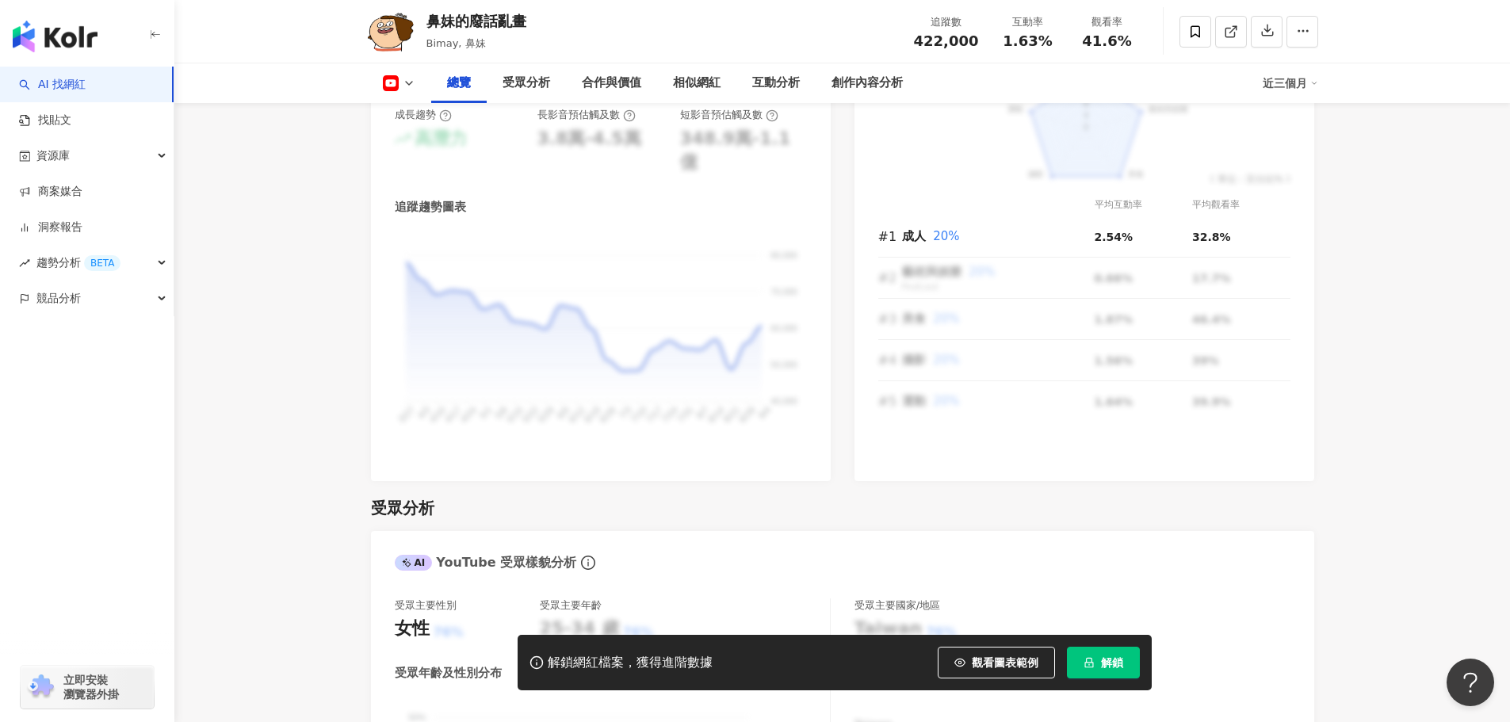
scroll to position [1030, 0]
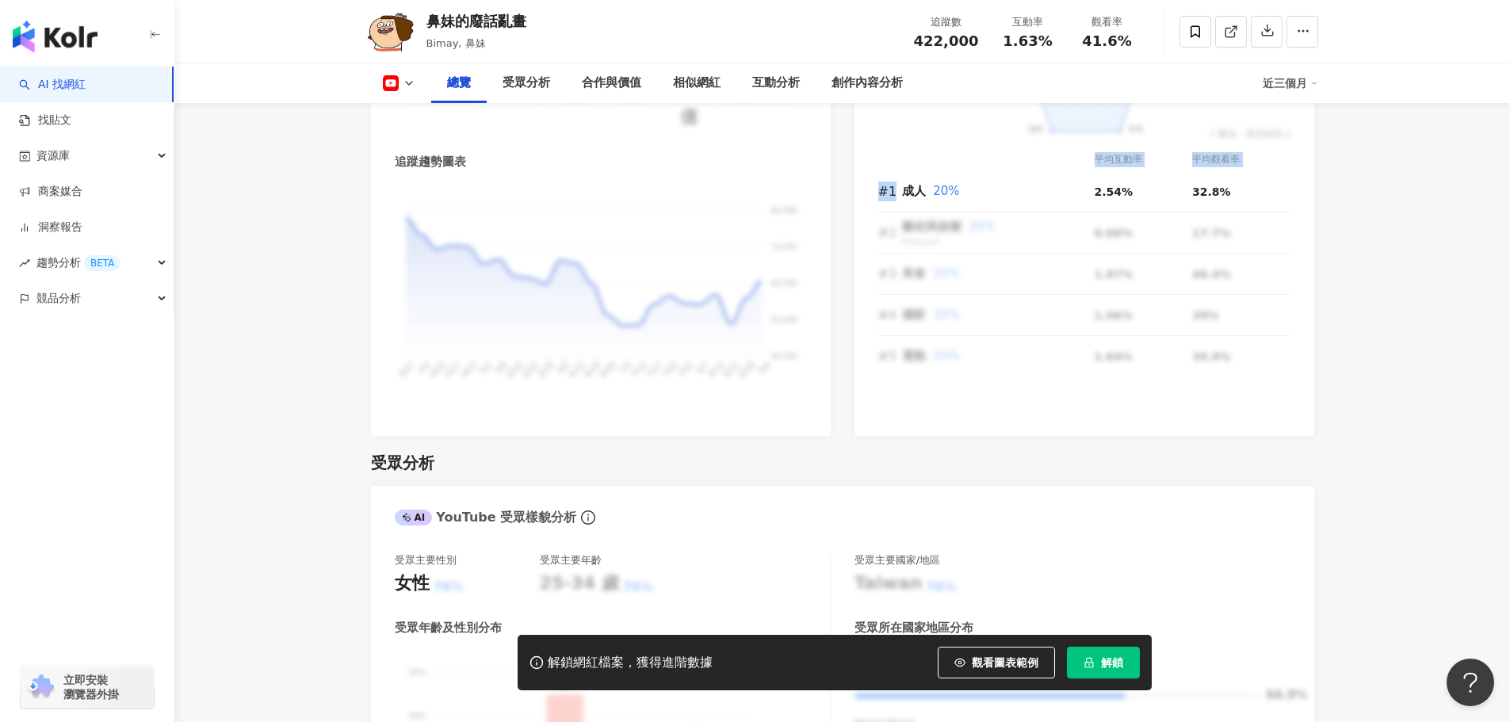
drag, startPoint x: 893, startPoint y: 186, endPoint x: 1321, endPoint y: 195, distance: 428.1
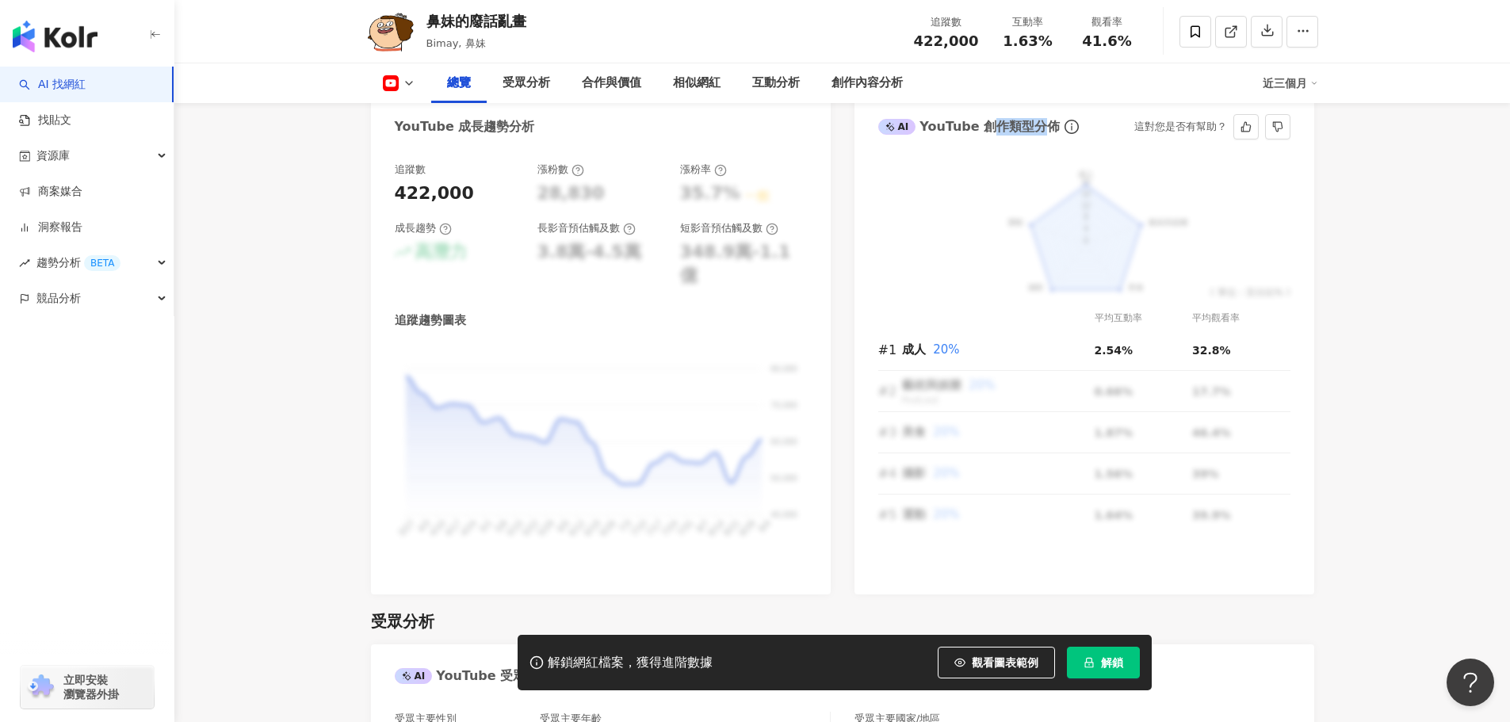
drag, startPoint x: 986, startPoint y: 120, endPoint x: 1028, endPoint y: 154, distance: 53.6
click at [1031, 127] on div "AI YouTube 創作類型分佈" at bounding box center [969, 126] width 182 height 17
drag, startPoint x: 904, startPoint y: 347, endPoint x: 1368, endPoint y: 353, distance: 464.5
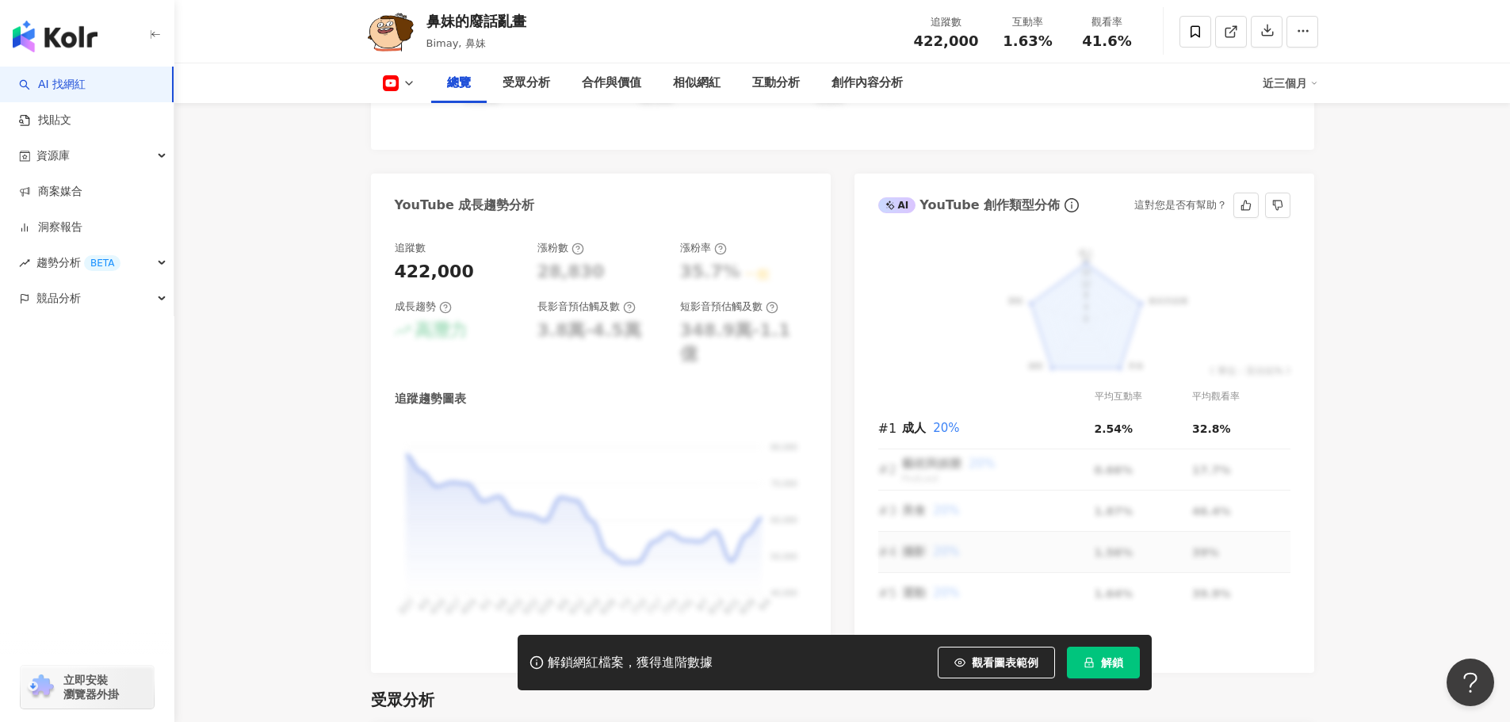
scroll to position [793, 0]
drag, startPoint x: 907, startPoint y: 423, endPoint x: 989, endPoint y: 420, distance: 82.5
click at [989, 420] on div "成人 20%" at bounding box center [998, 429] width 193 height 19
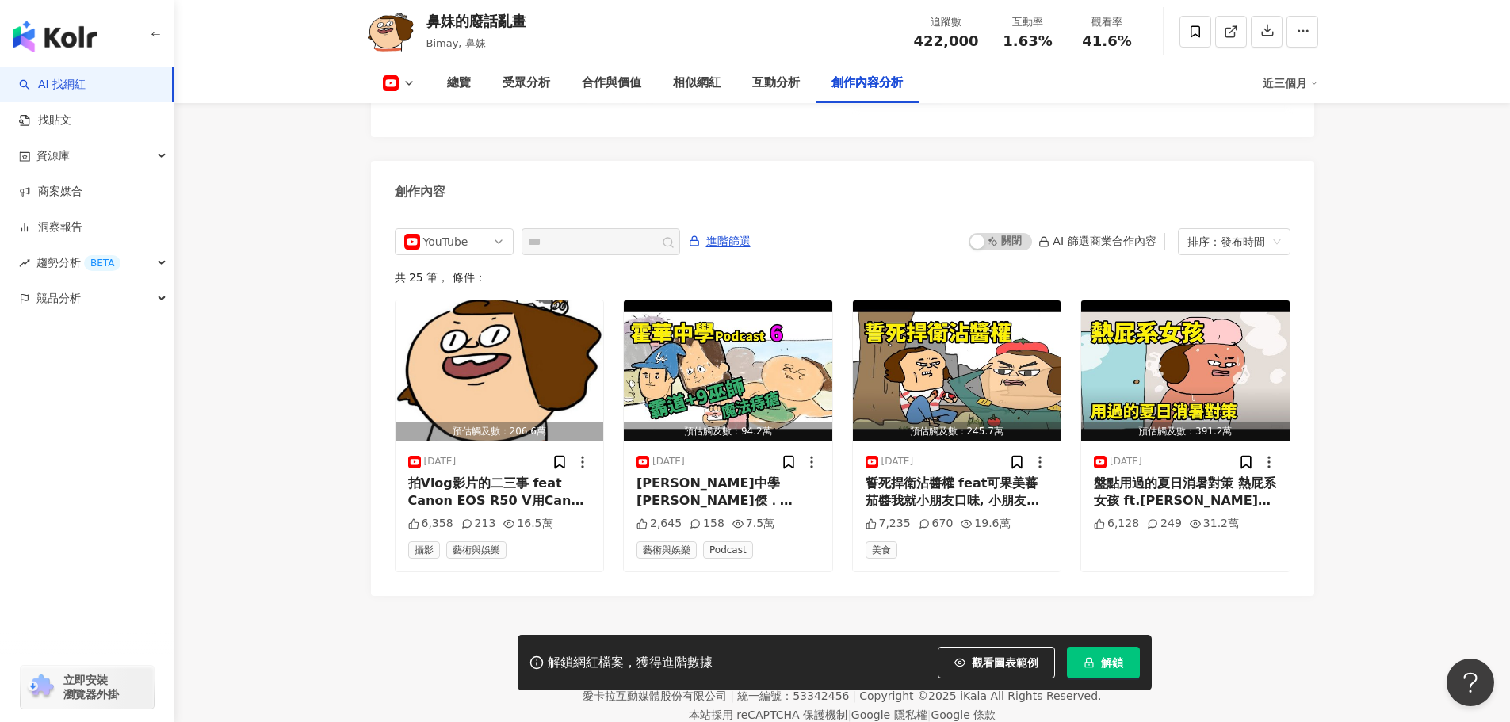
scroll to position [4290, 0]
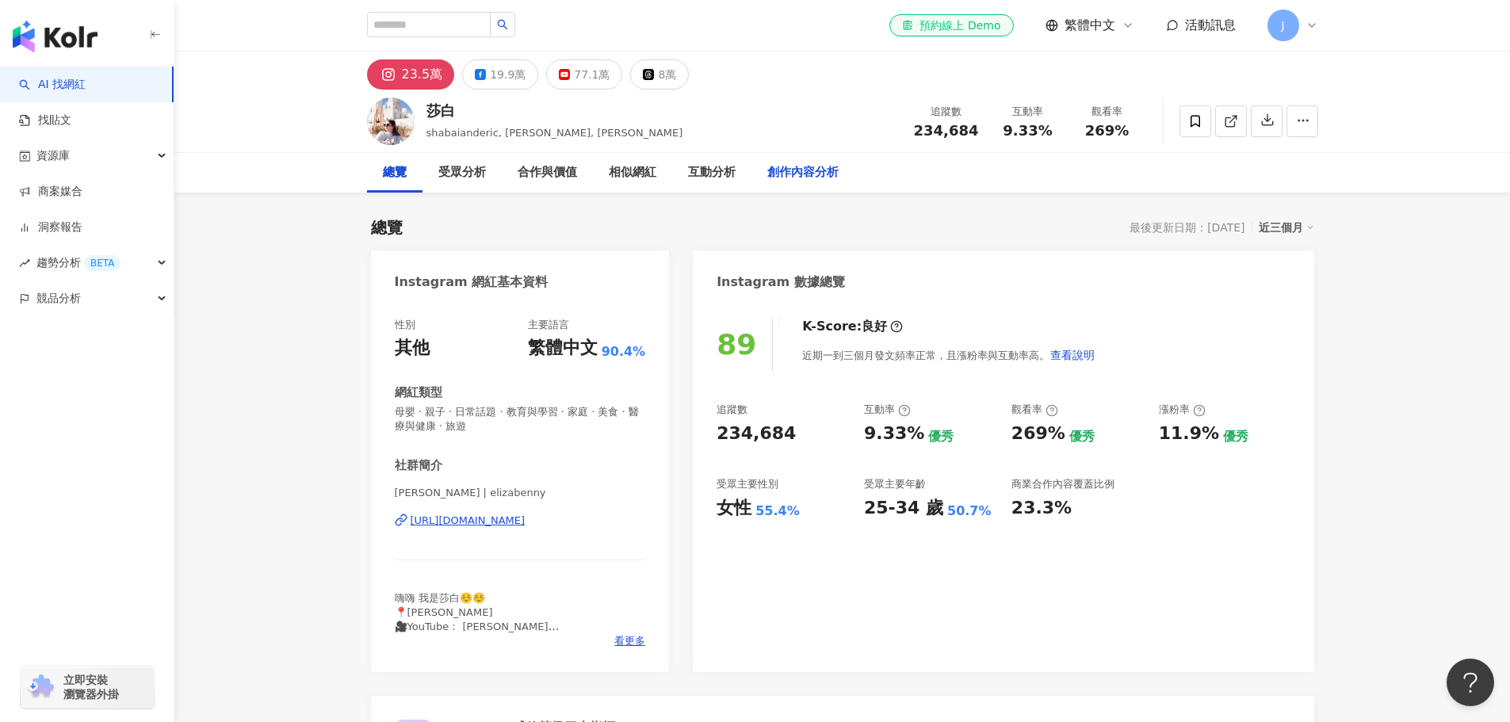
click at [820, 175] on div "創作內容分析" at bounding box center [802, 172] width 71 height 19
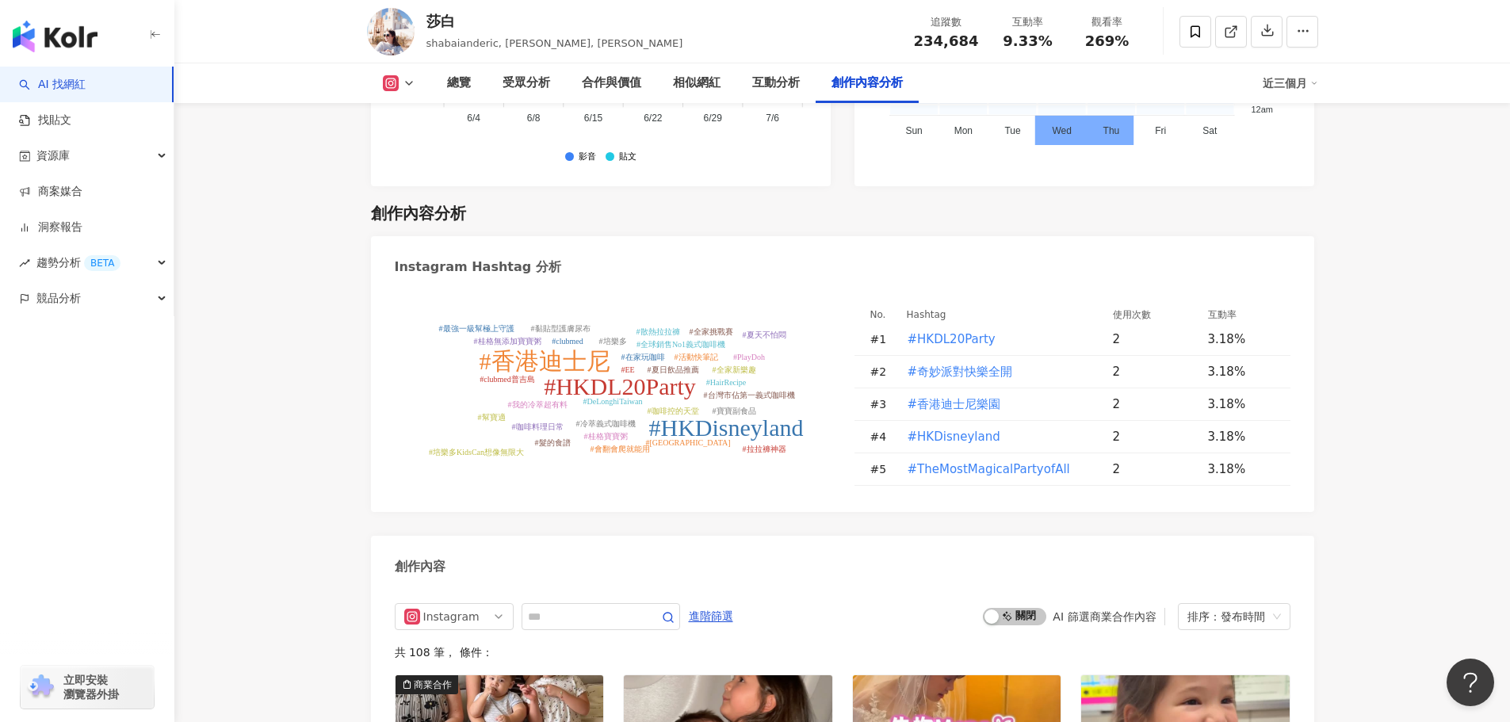
click at [1034, 603] on div "啟動 關閉 AI 篩選商業合作內容 排序：發布時間" at bounding box center [1136, 616] width 307 height 27
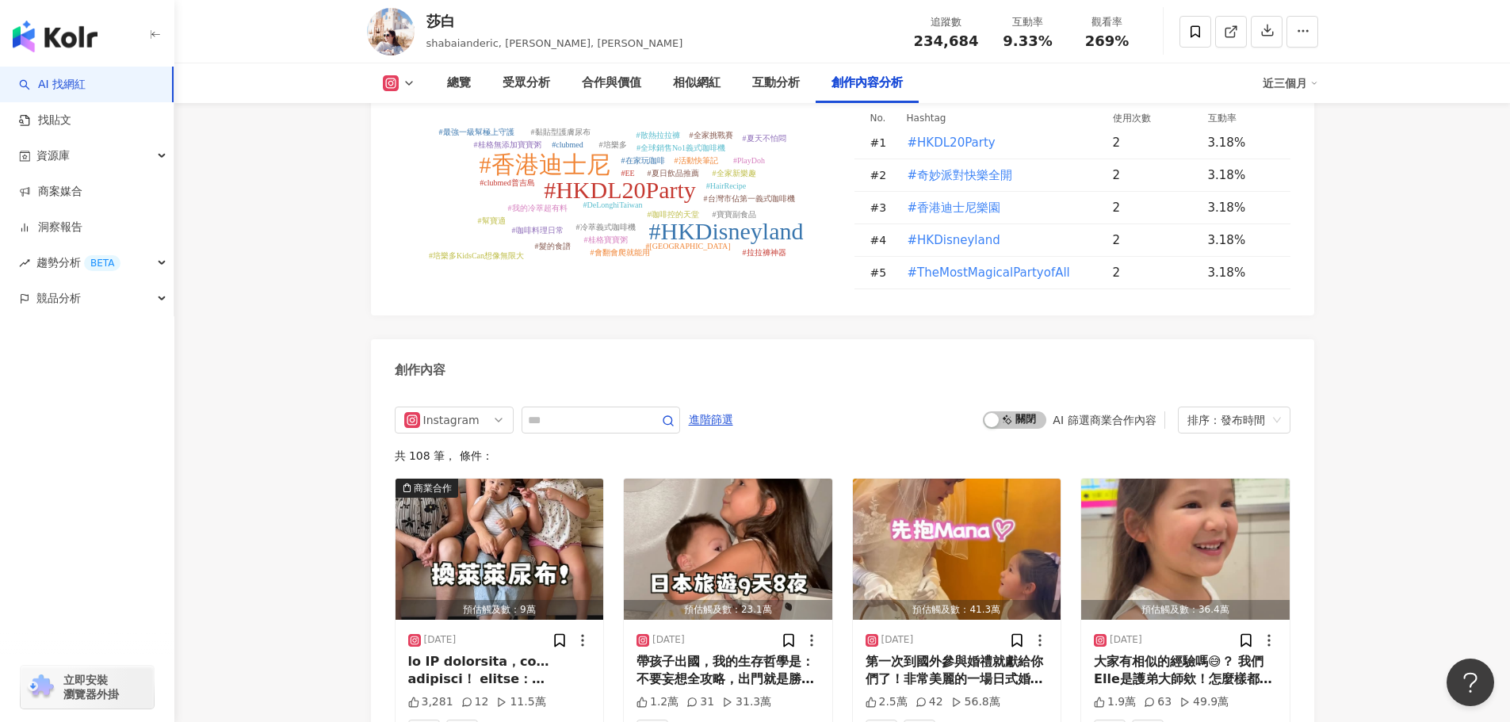
scroll to position [4511, 0]
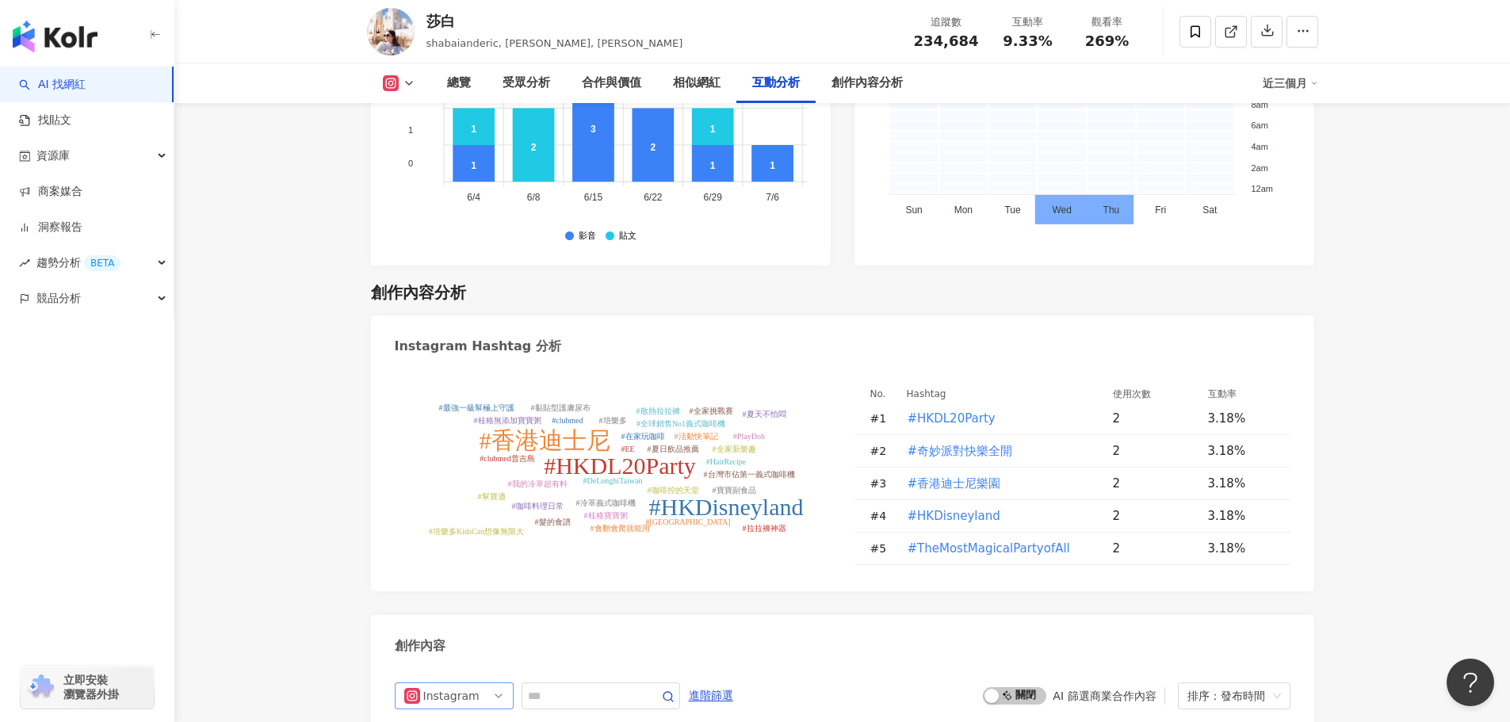
click at [473, 683] on div "Instagram" at bounding box center [449, 695] width 52 height 25
click at [458, 654] on div "Threads" at bounding box center [452, 662] width 52 height 17
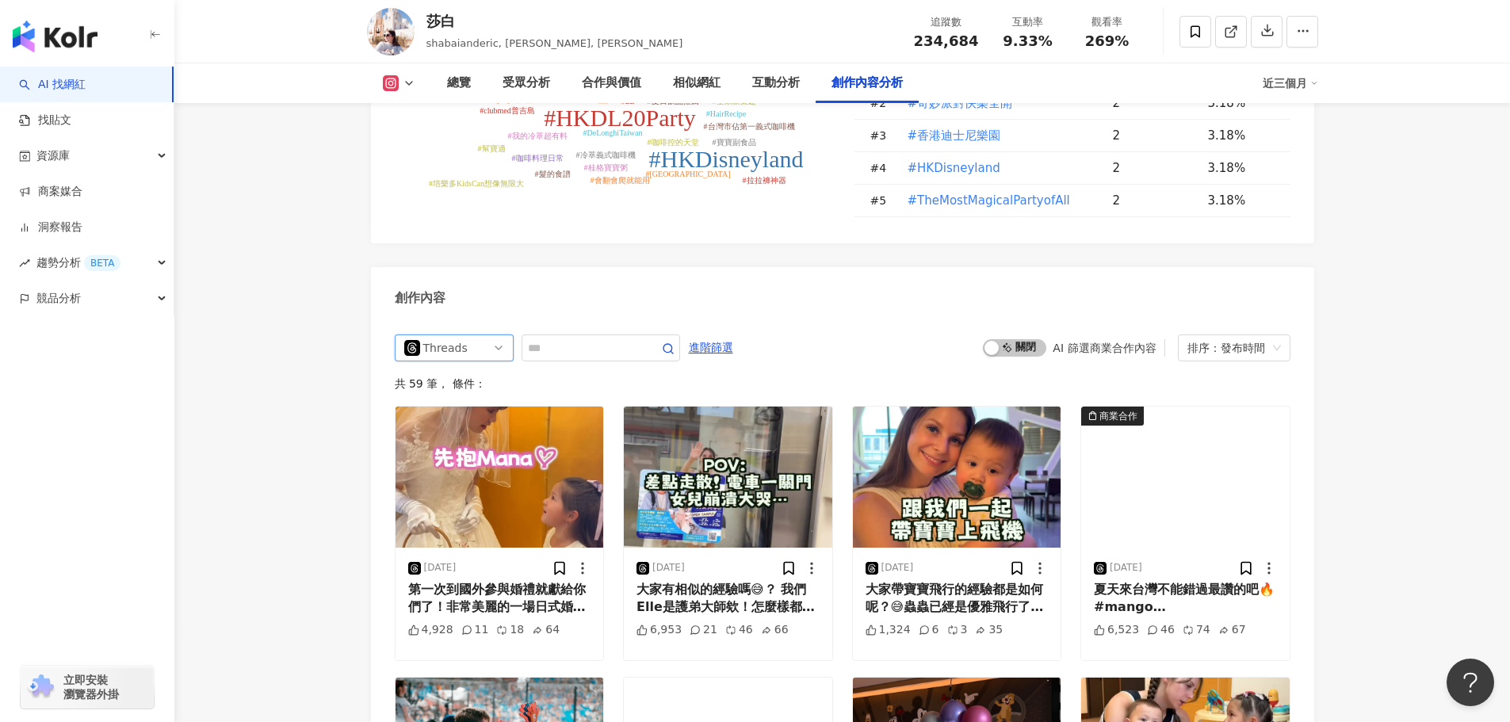
scroll to position [4859, 0]
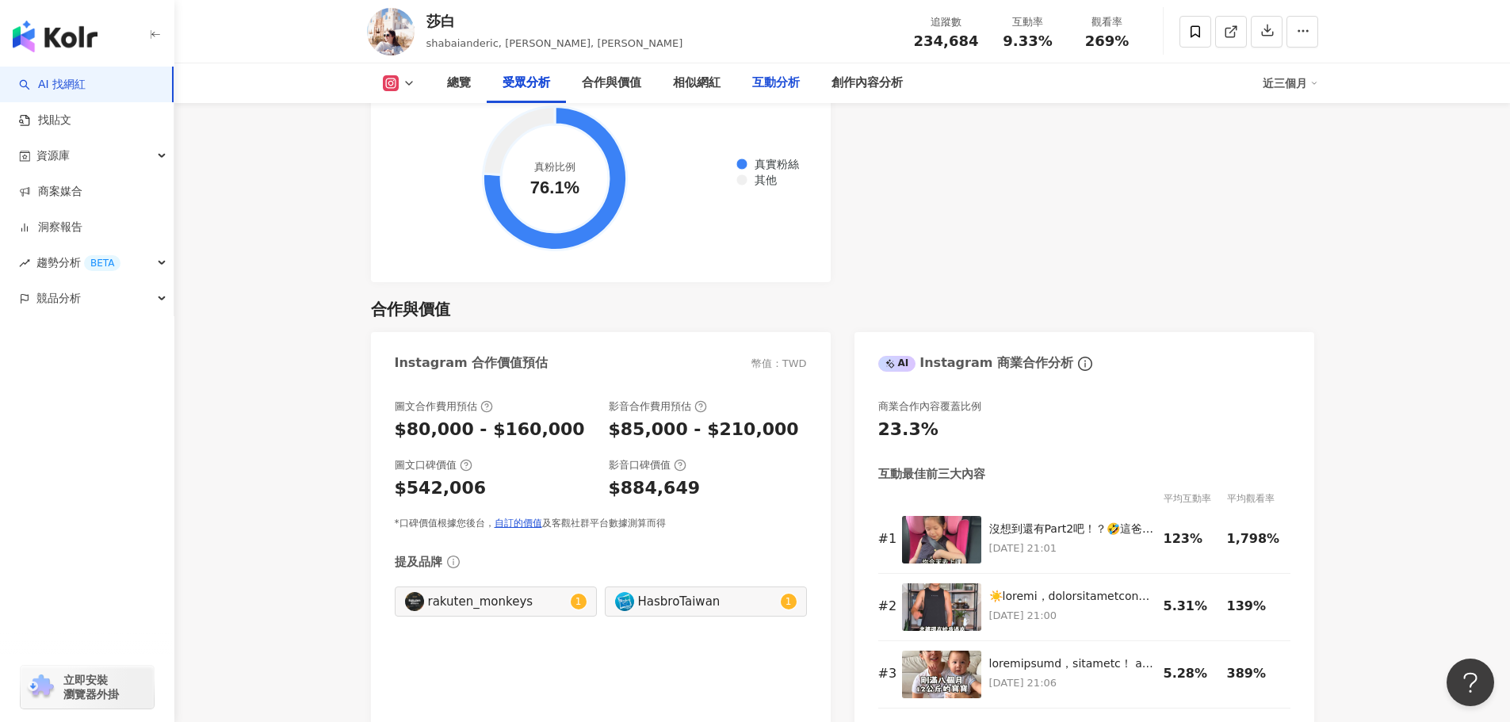
click at [760, 97] on div "互動分析" at bounding box center [775, 83] width 79 height 40
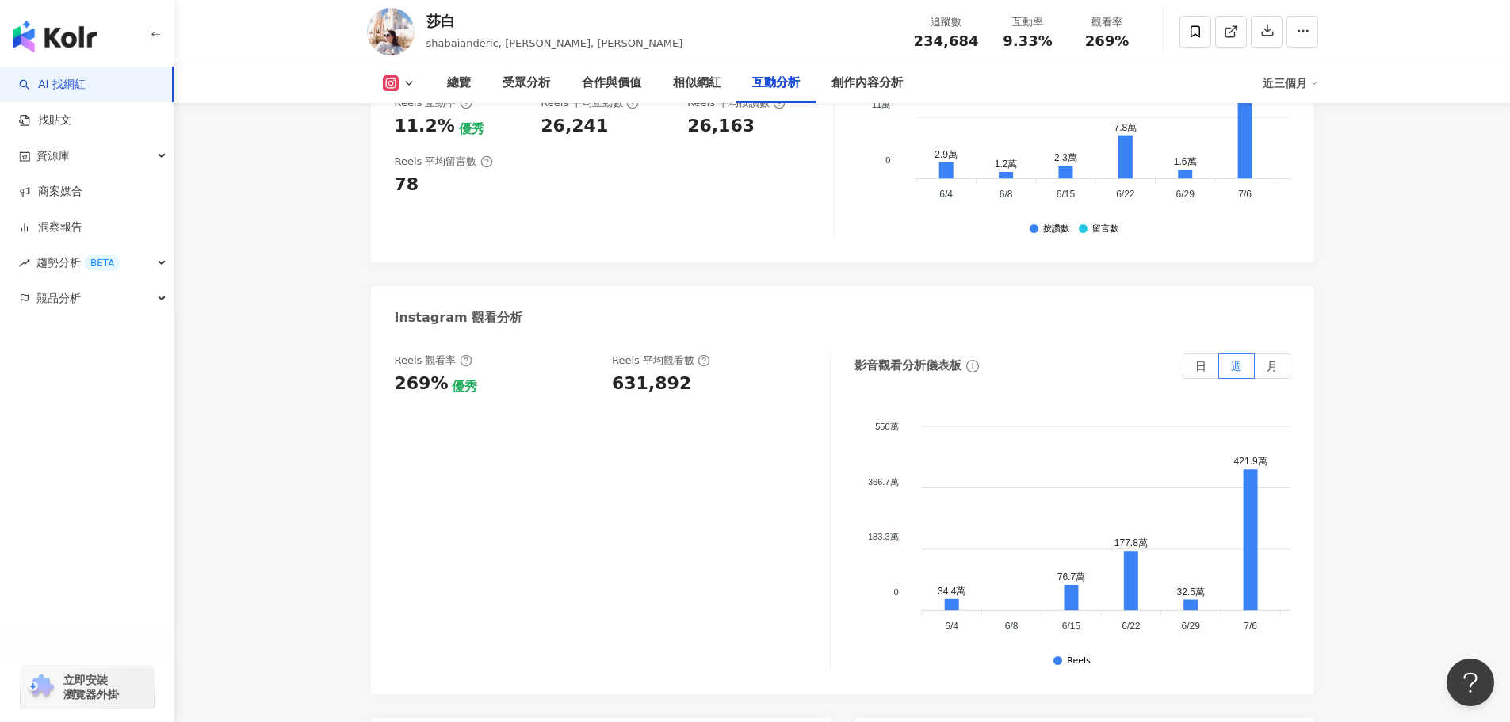
scroll to position [3586, 0]
click at [1269, 357] on span "月" at bounding box center [1272, 363] width 11 height 13
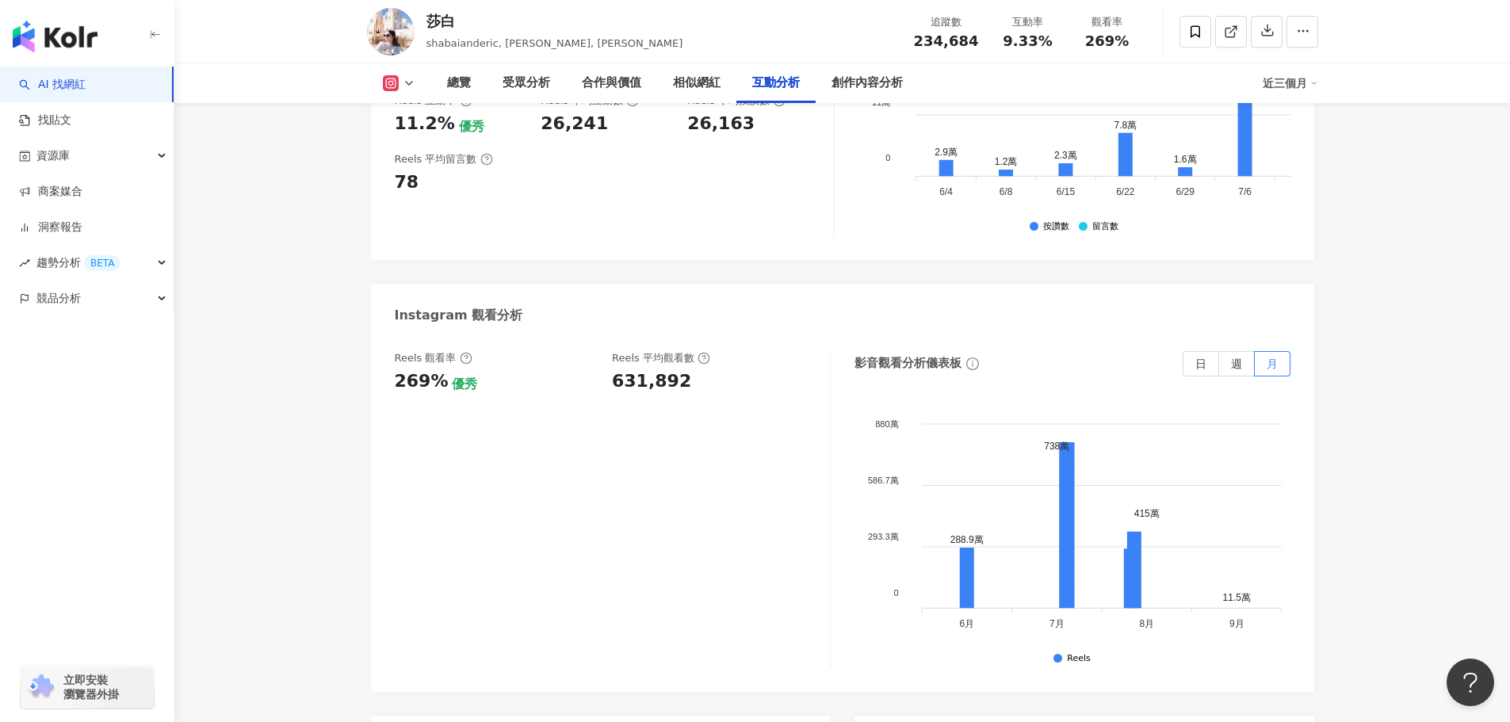
drag, startPoint x: 1354, startPoint y: 271, endPoint x: 1340, endPoint y: 264, distance: 15.2
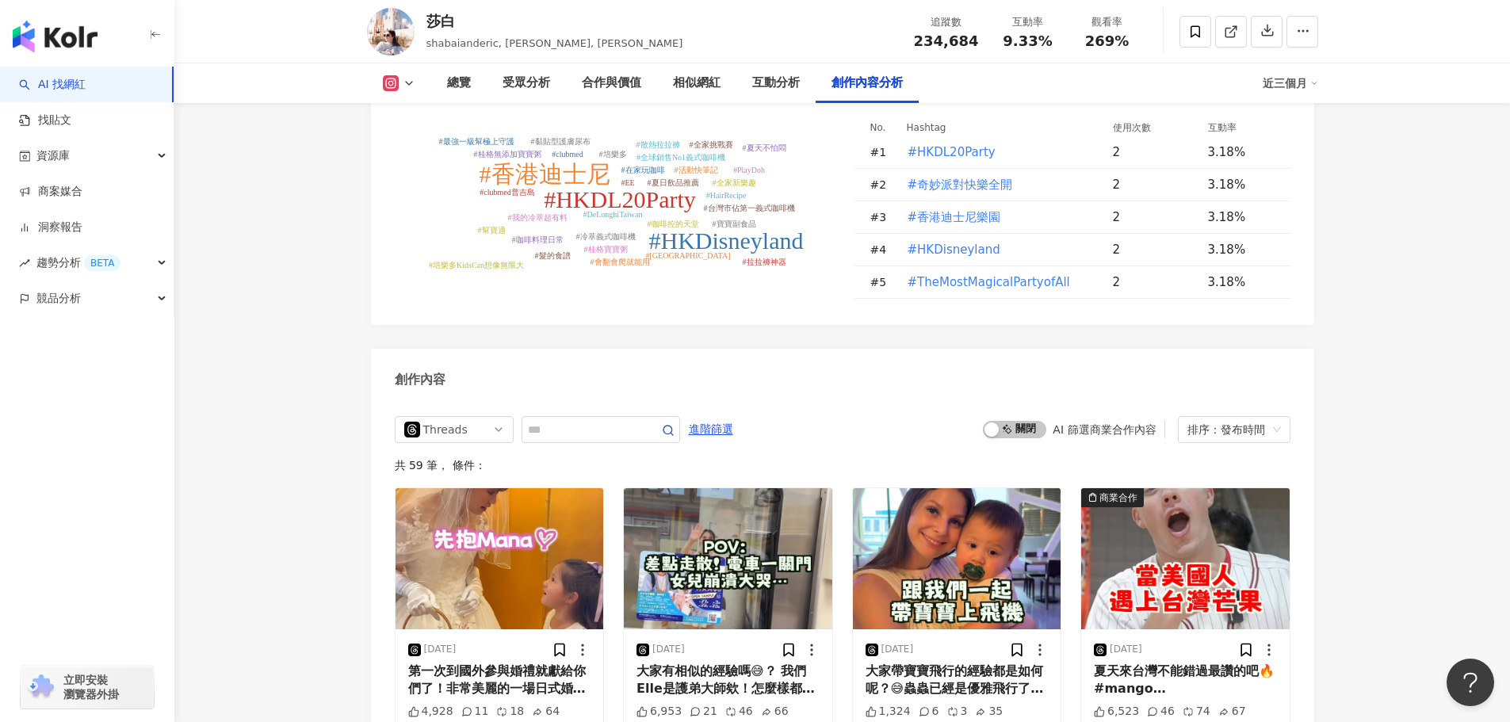
scroll to position [5012, 0]
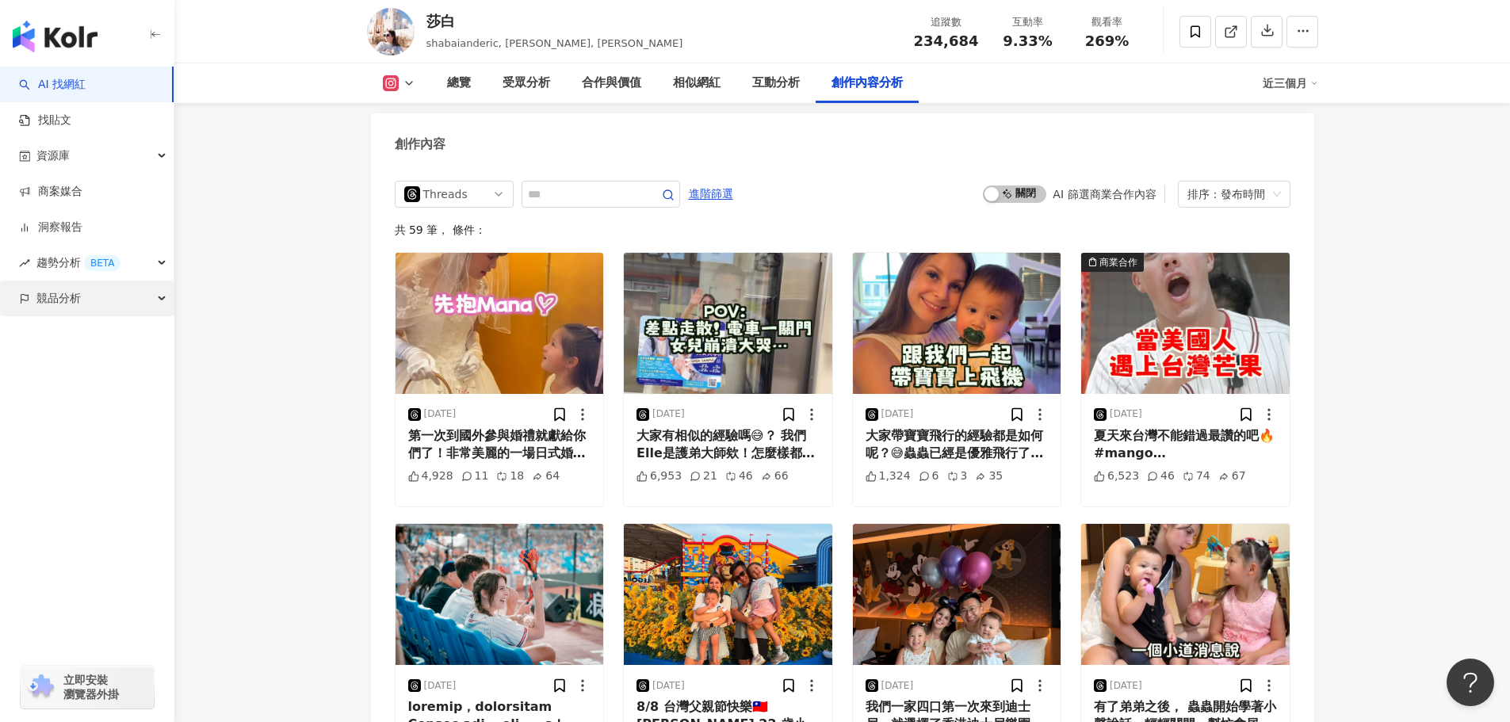
click at [149, 281] on div "競品分析" at bounding box center [87, 299] width 174 height 36
click at [158, 266] on div "趨勢分析 BETA" at bounding box center [87, 263] width 174 height 36
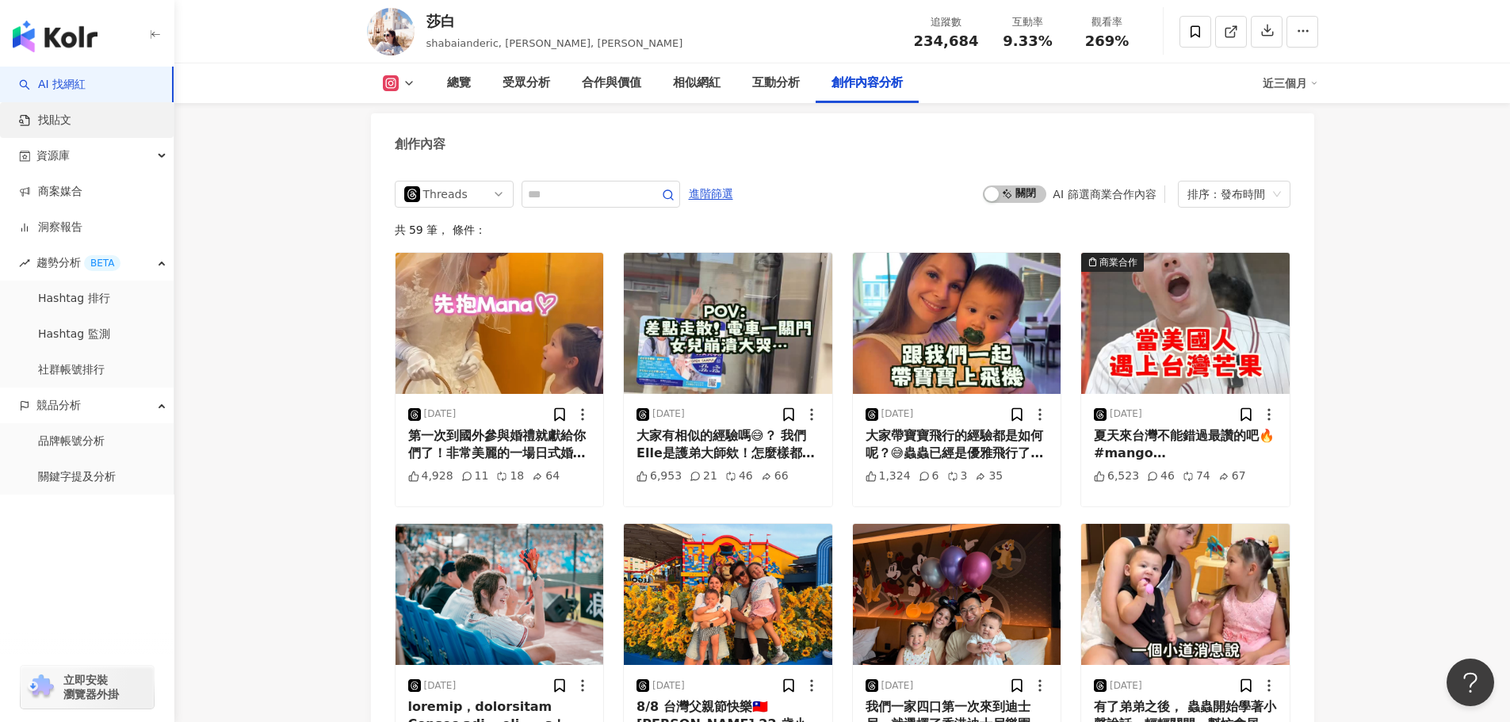
click at [71, 122] on link "找貼文" at bounding box center [45, 121] width 52 height 16
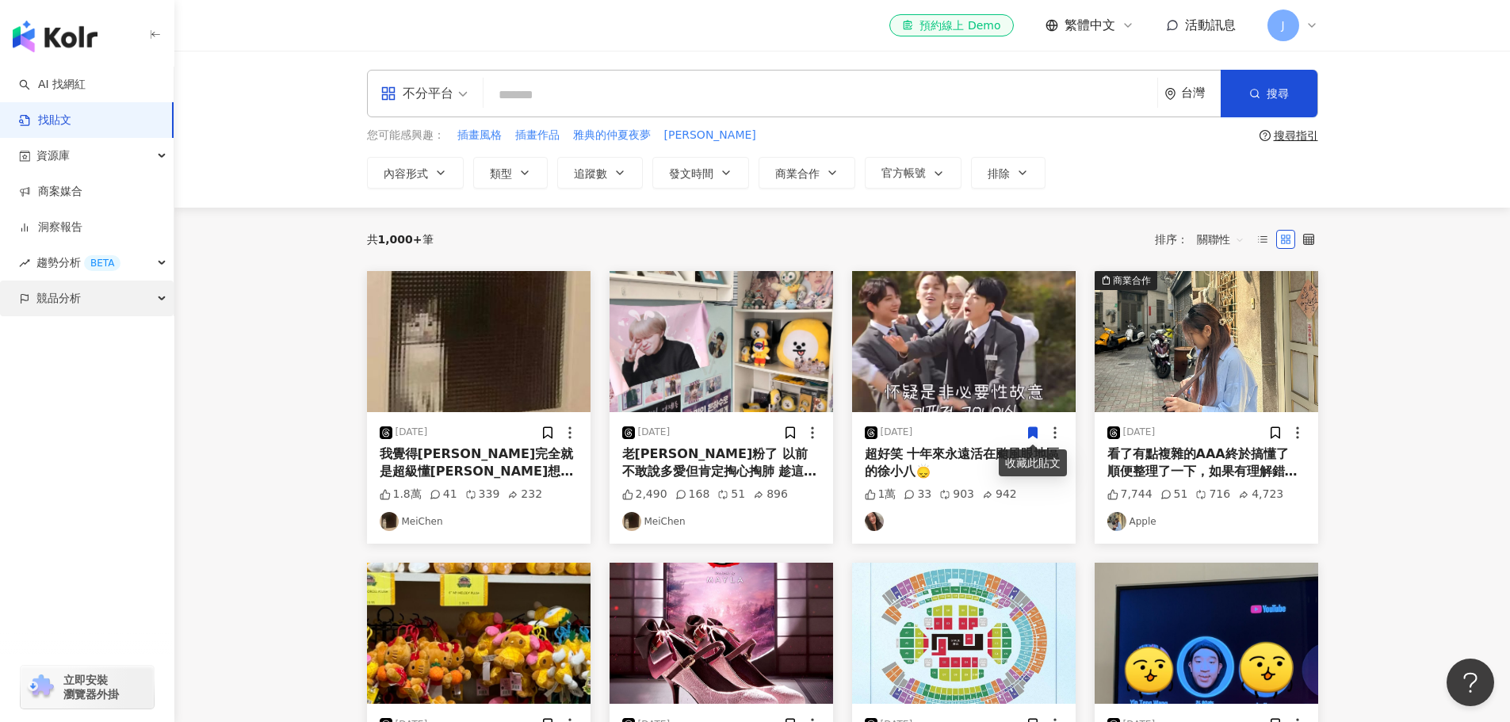
click at [119, 302] on div "競品分析" at bounding box center [87, 299] width 174 height 36
click at [92, 363] on link "關鍵字提及分析" at bounding box center [77, 370] width 78 height 16
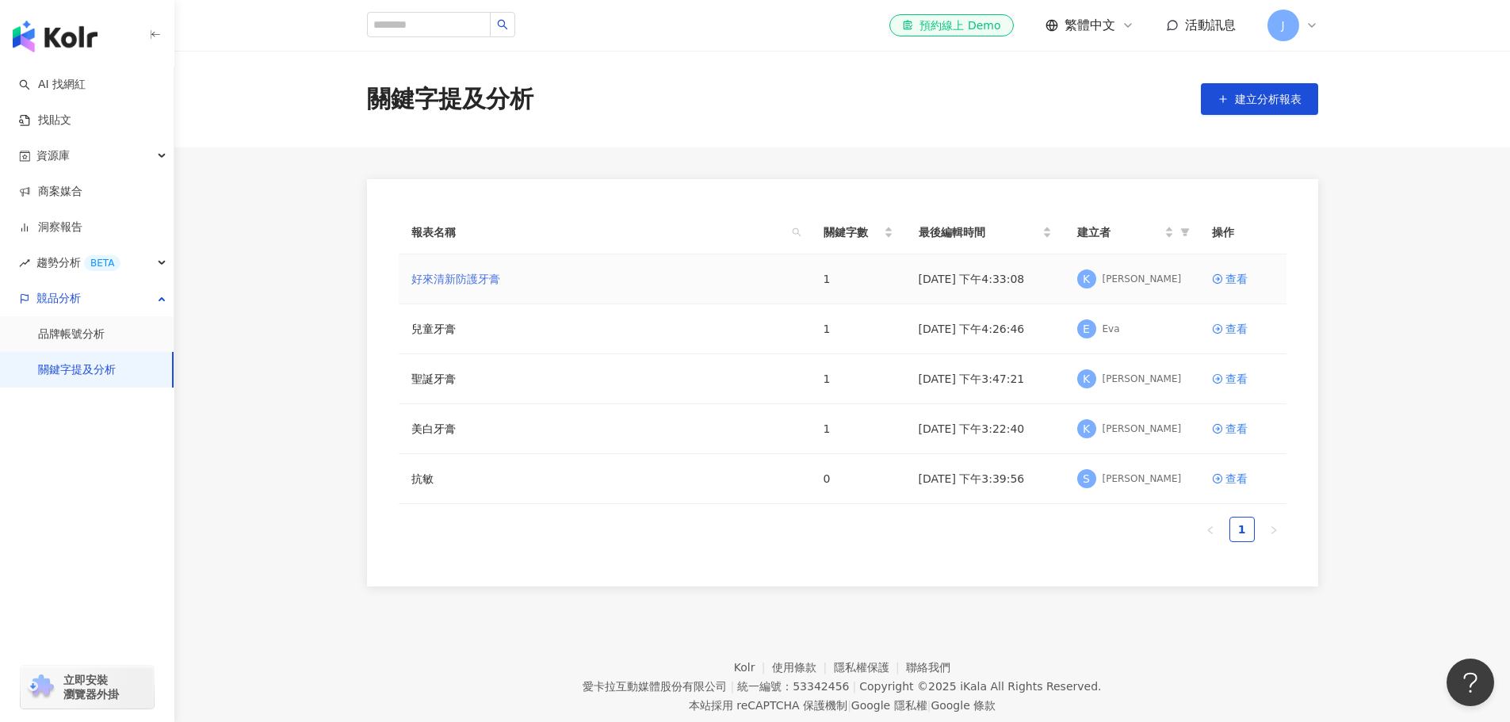
click at [458, 281] on link "好來清新防護牙膏" at bounding box center [455, 278] width 89 height 17
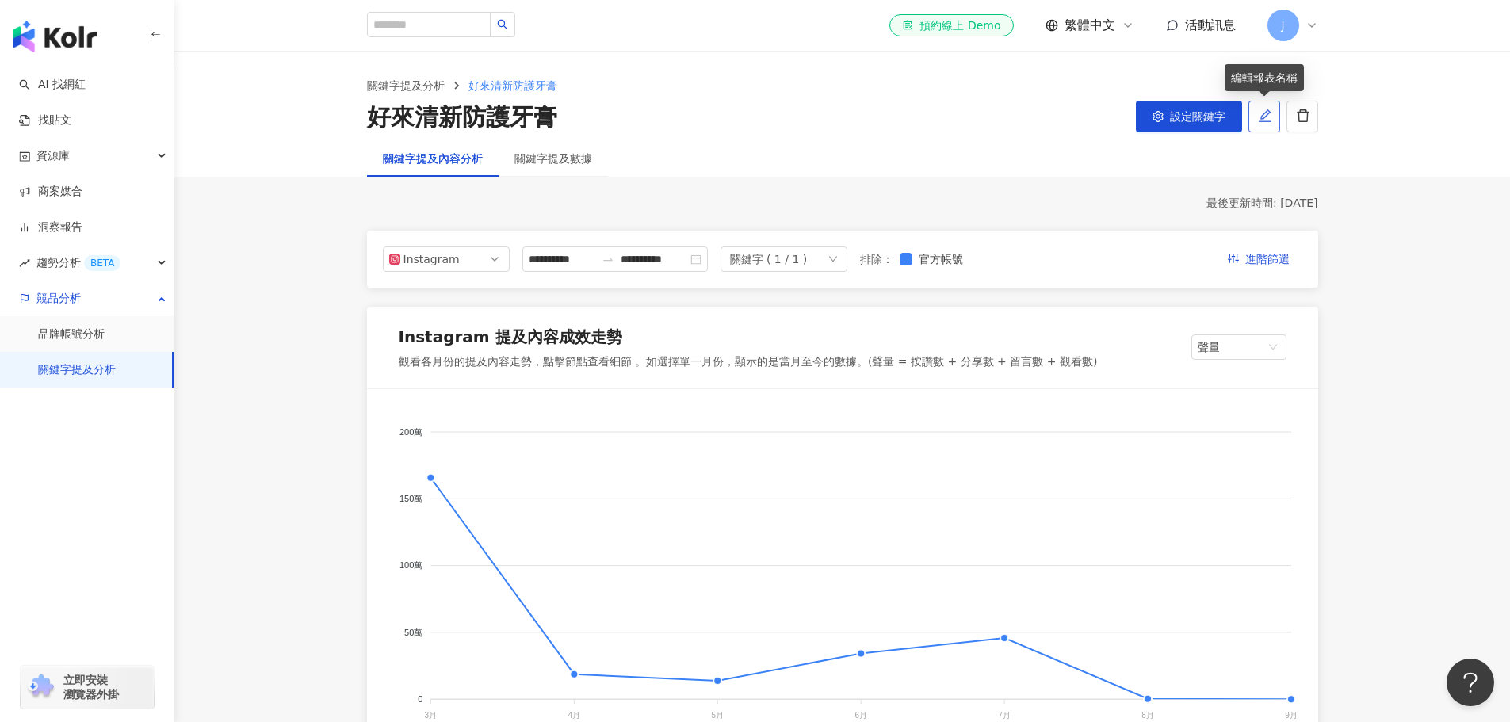
click at [1263, 117] on icon "edit" at bounding box center [1265, 116] width 14 height 14
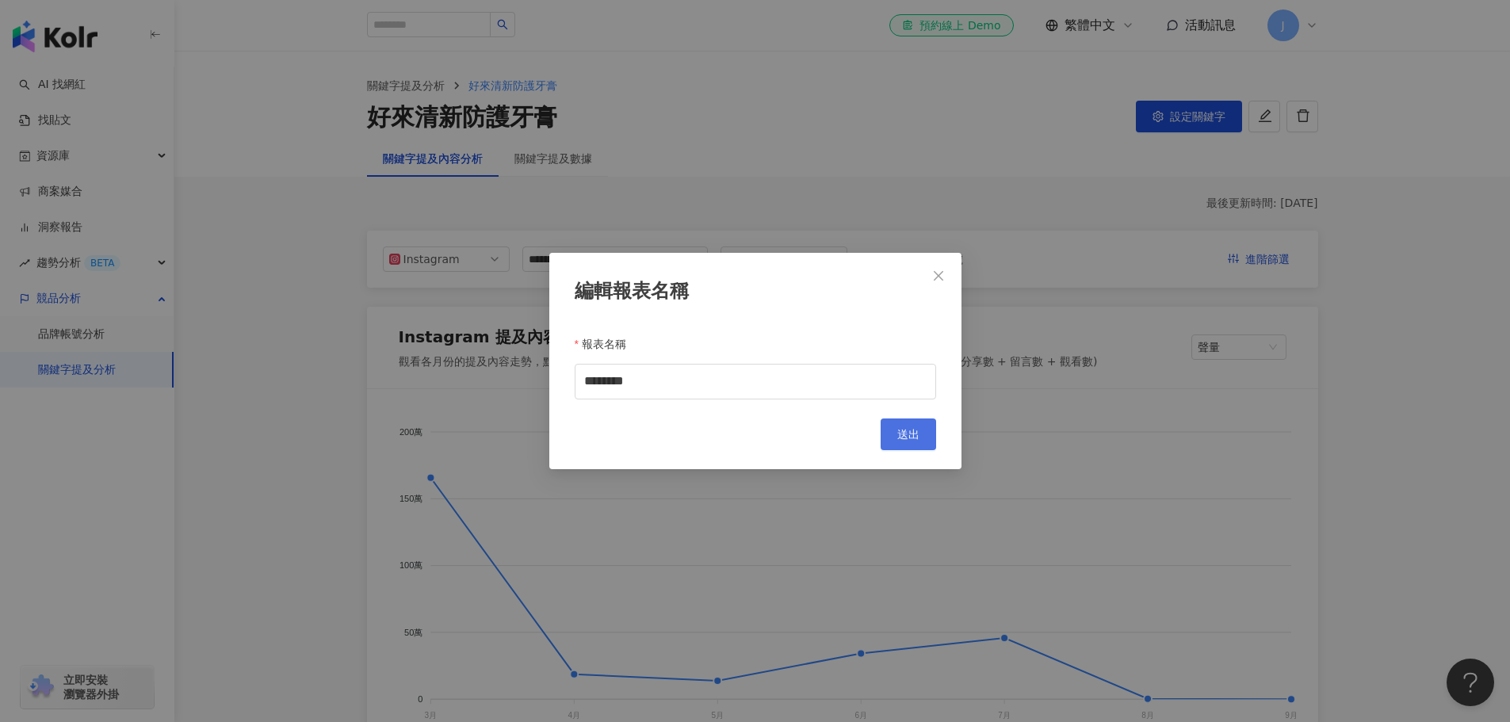
click at [915, 441] on span "送出" at bounding box center [908, 434] width 22 height 13
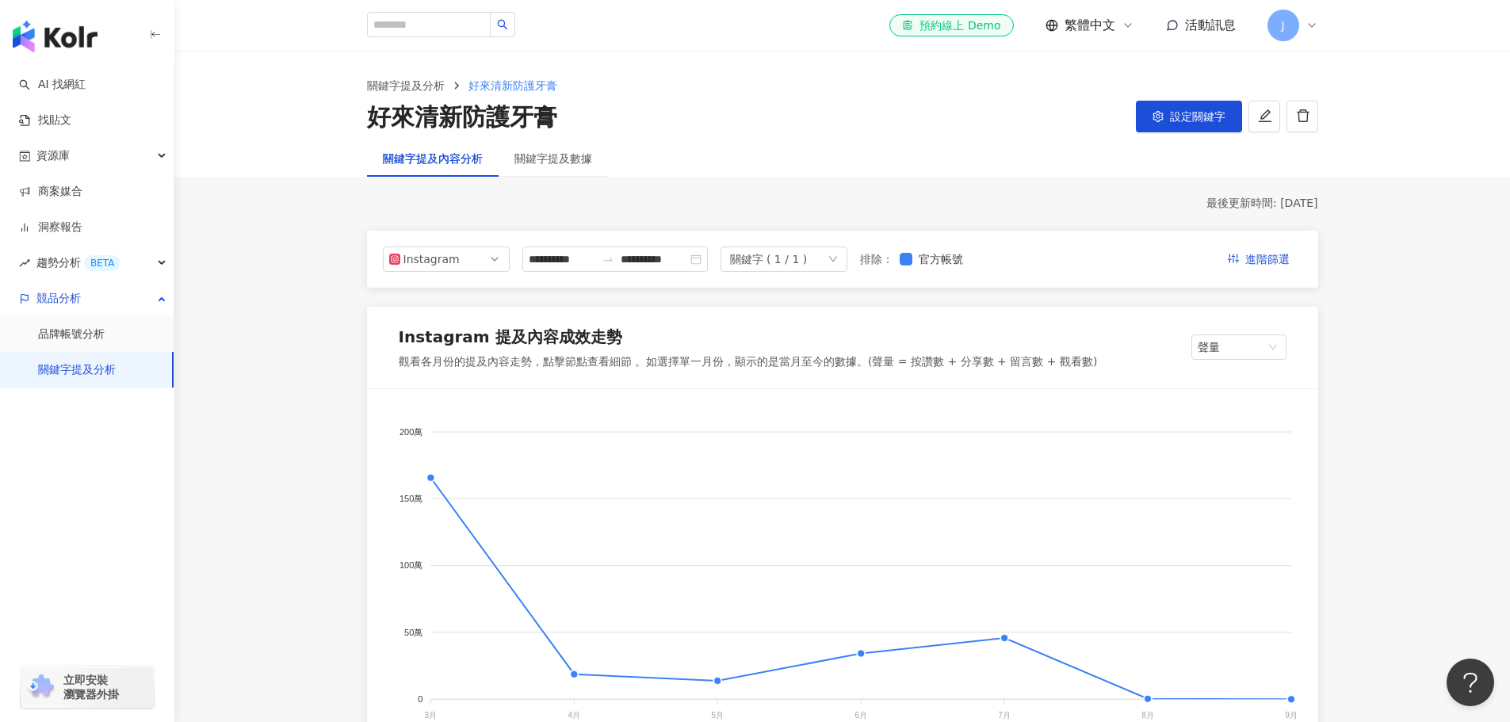
click at [1187, 117] on span "設定關鍵字" at bounding box center [1197, 116] width 55 height 13
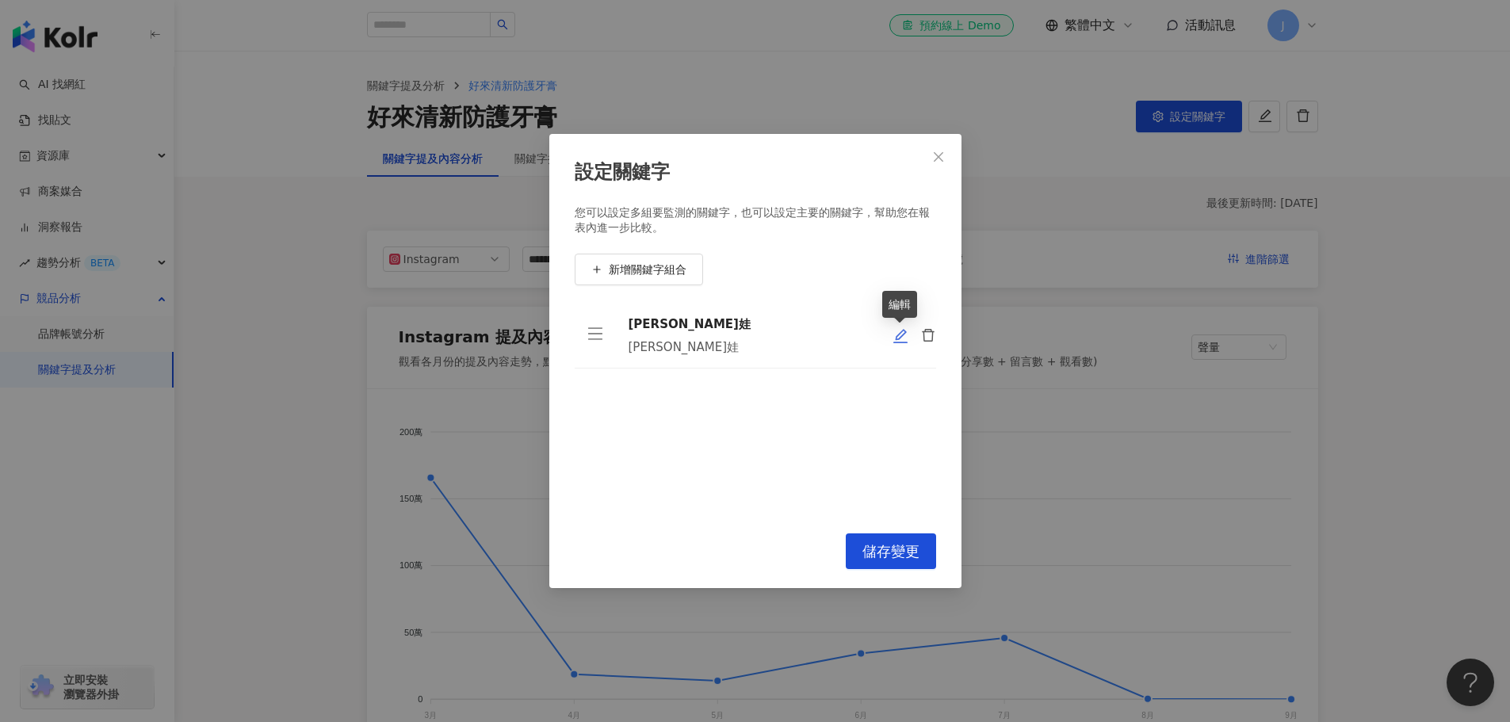
click at [896, 342] on icon "edit" at bounding box center [900, 336] width 16 height 16
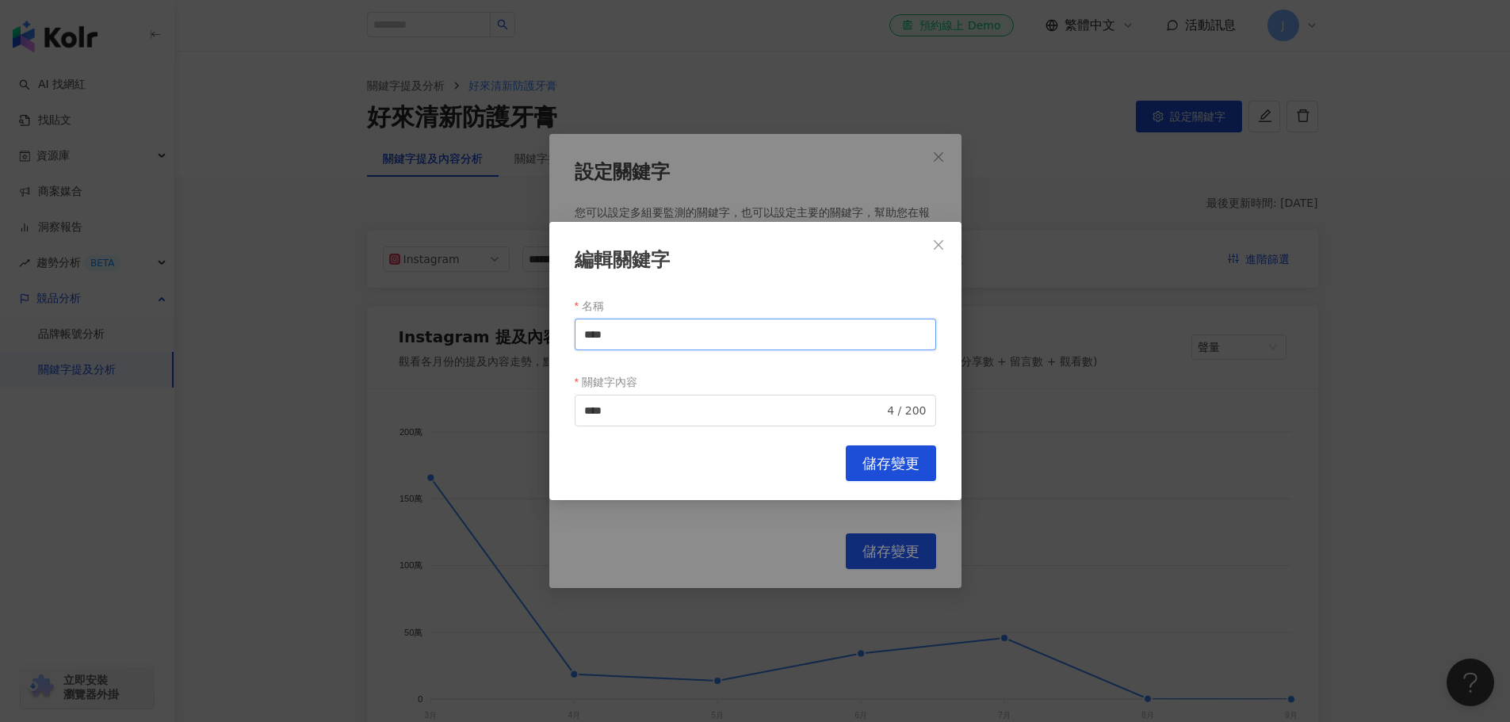
drag, startPoint x: 673, startPoint y: 342, endPoint x: 263, endPoint y: 320, distance: 410.3
click at [263, 320] on div "編輯關鍵字 名稱 **** 關鍵字內容 **** 4 / 200 Cancel 儲存變更" at bounding box center [755, 361] width 1510 height 722
type input "*"
type input "********"
drag, startPoint x: 645, startPoint y: 415, endPoint x: 560, endPoint y: 405, distance: 85.3
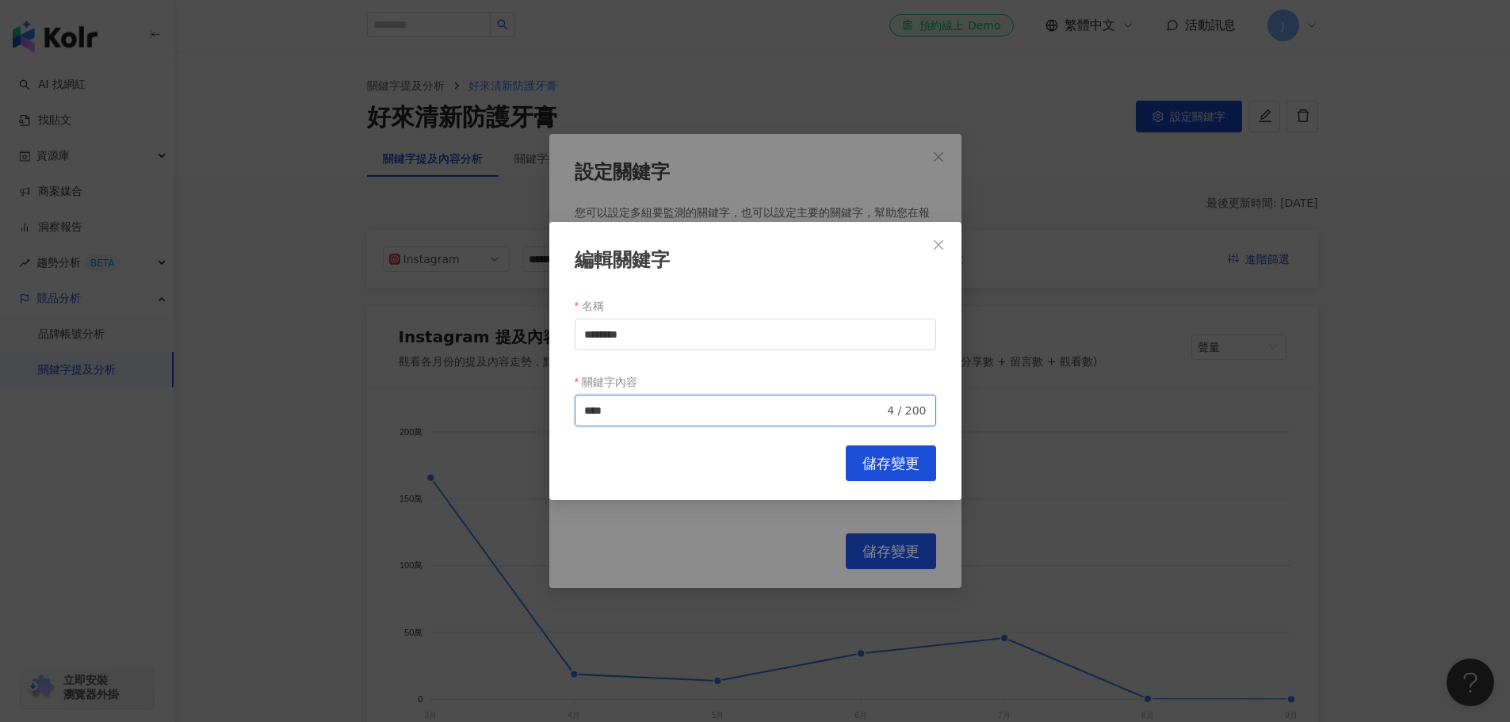
click at [560, 405] on div "編輯關鍵字 名稱 ******** 關鍵字內容 吉伊卡娃 **** 4 / 200 Cancel 儲存變更" at bounding box center [755, 361] width 412 height 278
paste input "****"
click at [584, 410] on input "********" at bounding box center [734, 410] width 300 height 17
drag, startPoint x: 588, startPoint y: 406, endPoint x: 545, endPoint y: 409, distance: 43.7
click at [545, 409] on div "**********" at bounding box center [755, 361] width 1510 height 722
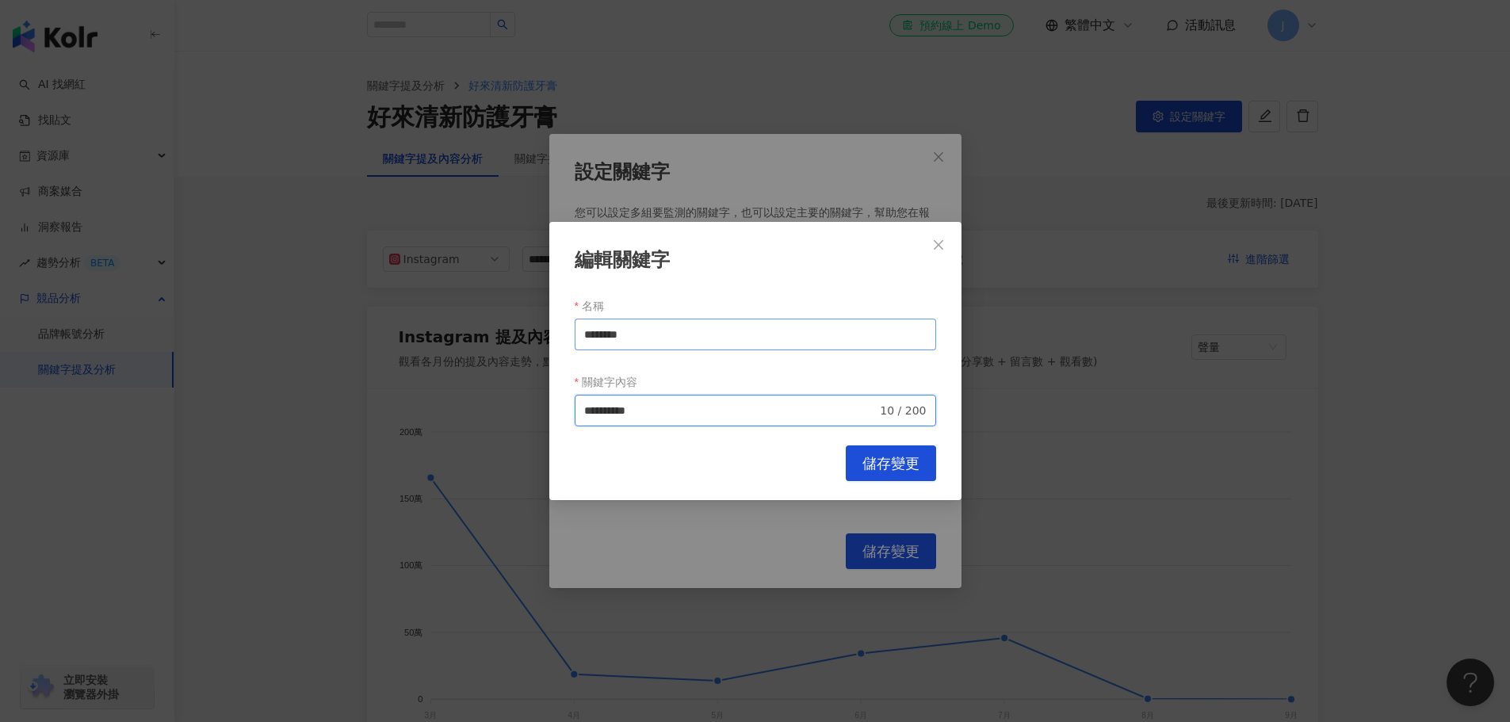
type input "**********"
drag, startPoint x: 717, startPoint y: 333, endPoint x: 376, endPoint y: 327, distance: 340.9
click at [376, 327] on div "**********" at bounding box center [755, 361] width 1510 height 722
type input "**"
click at [877, 449] on button "儲存變更" at bounding box center [891, 463] width 90 height 36
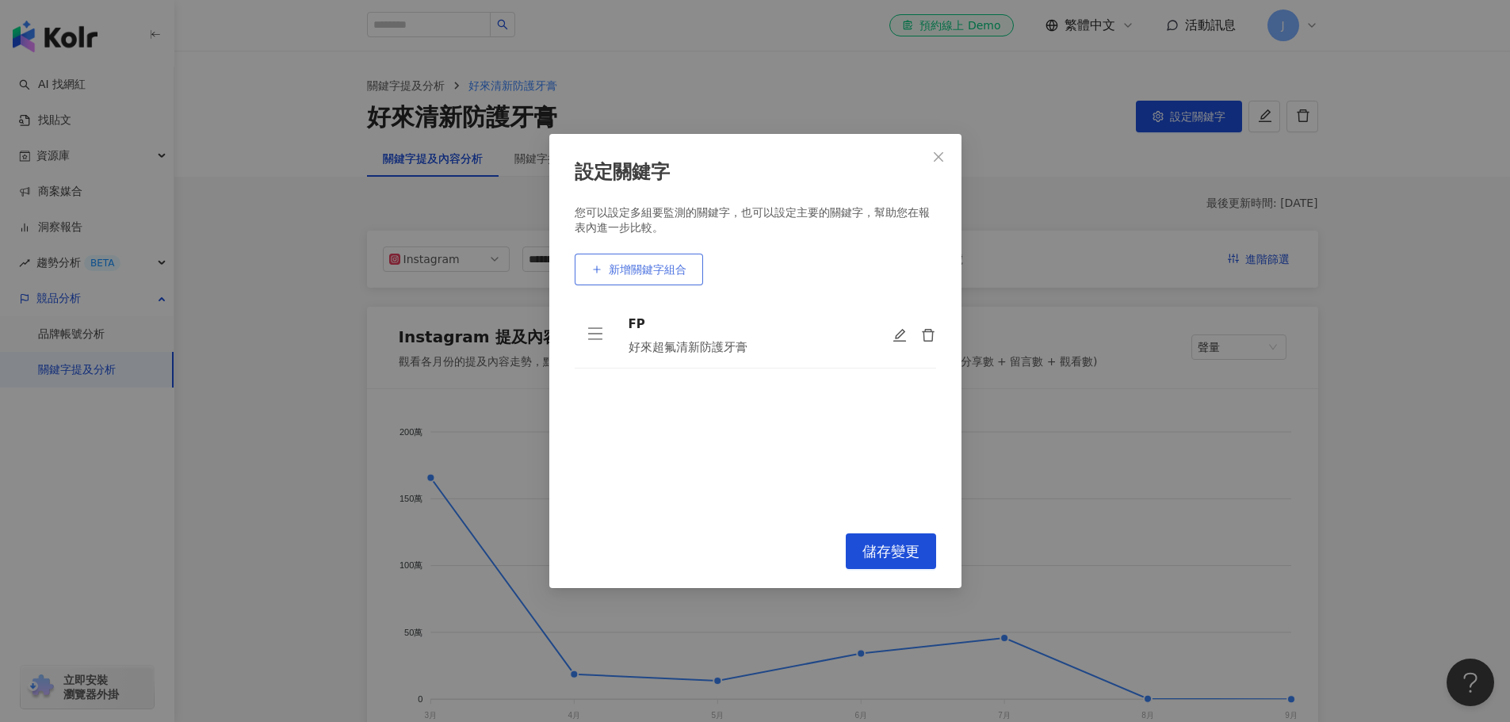
click at [623, 261] on button "新增關鍵字組合" at bounding box center [639, 270] width 128 height 32
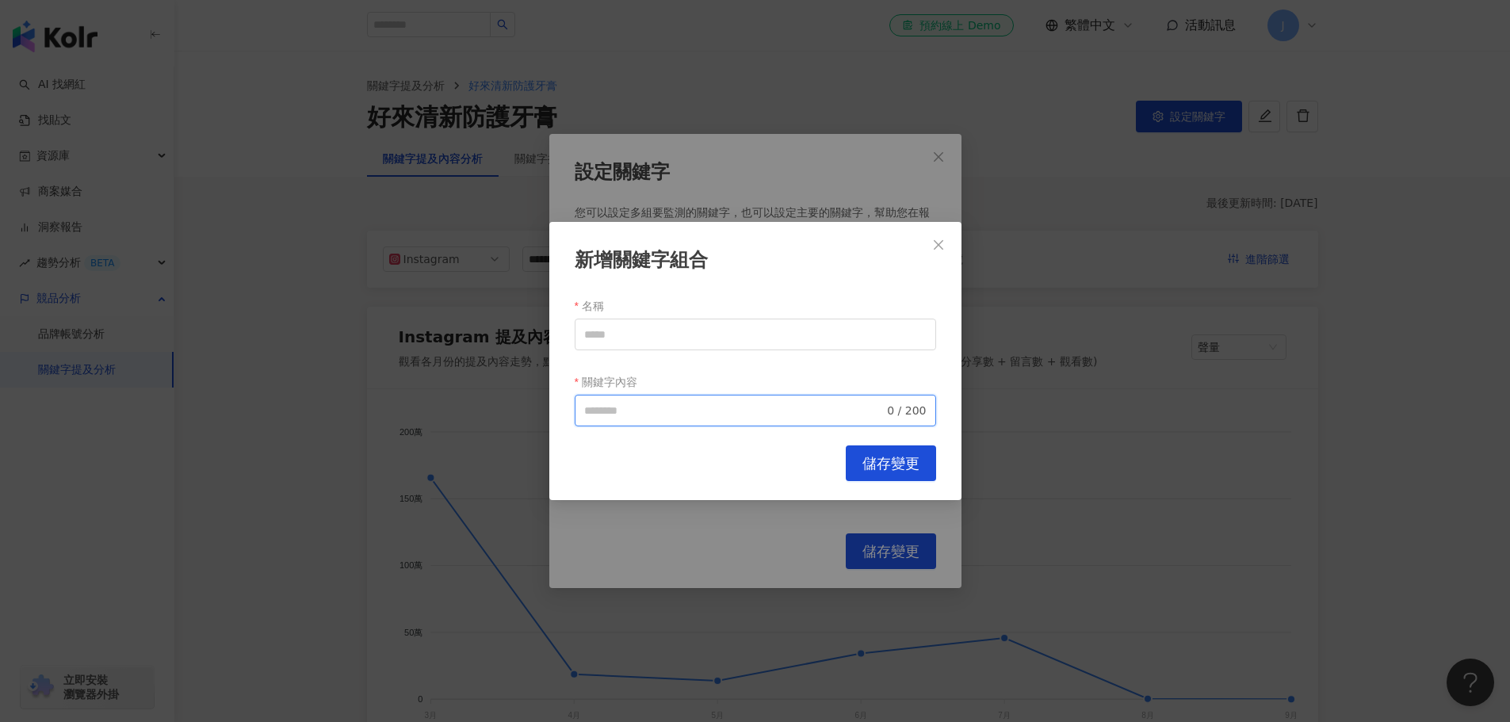
click at [623, 413] on input "關鍵字內容" at bounding box center [734, 410] width 300 height 17
paste input "**********"
type input "**********"
click at [661, 338] on input "名稱" at bounding box center [755, 335] width 361 height 32
type input "****"
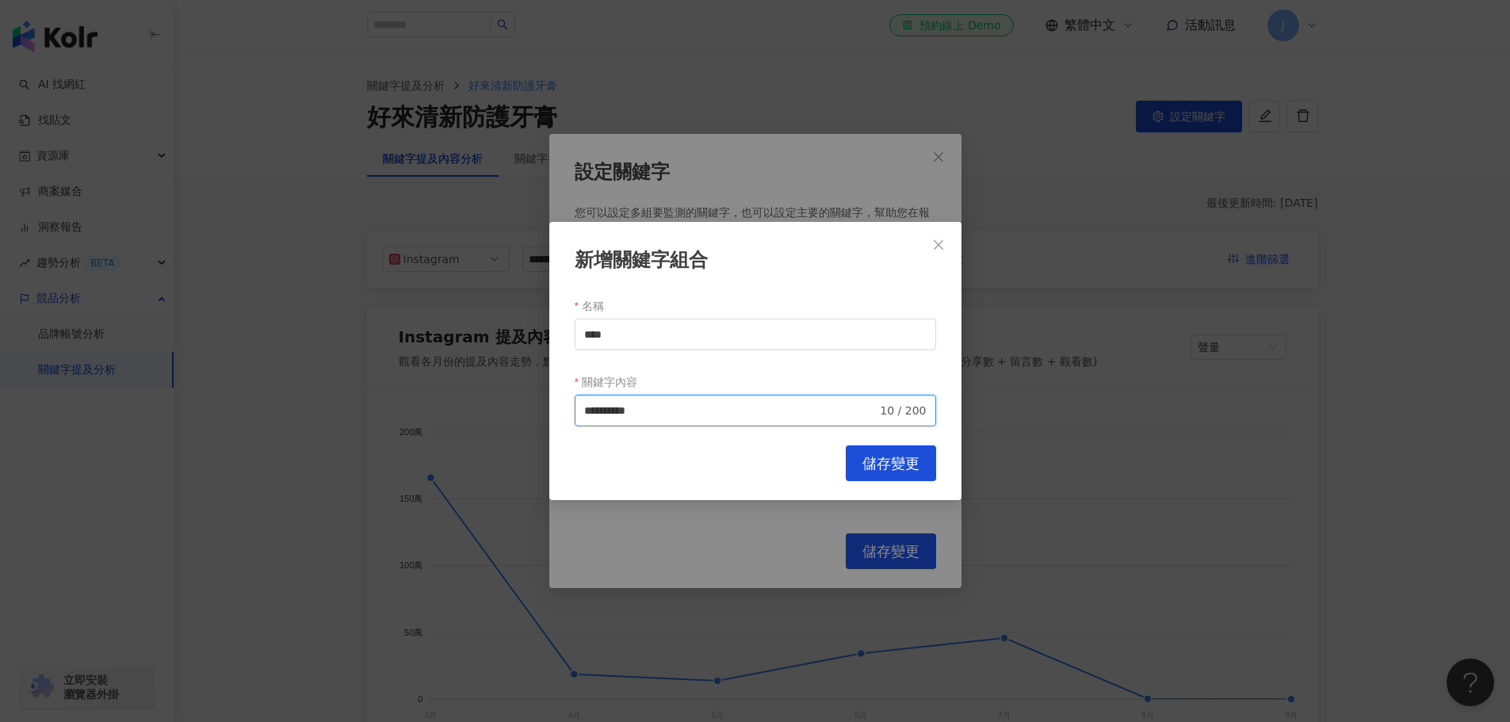
click at [629, 411] on input "**********" at bounding box center [730, 410] width 293 height 17
type input "**********"
click at [904, 450] on button "儲存變更" at bounding box center [891, 463] width 90 height 36
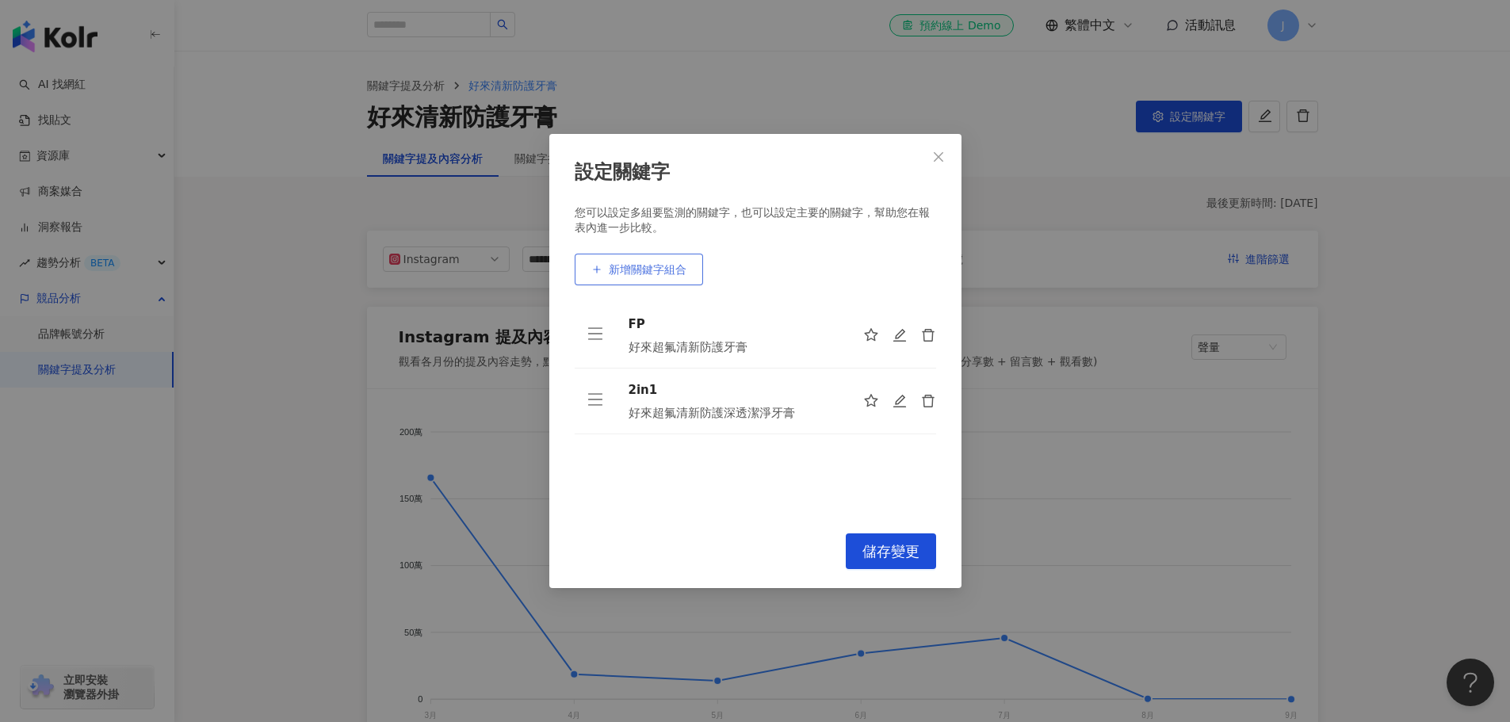
click at [617, 276] on span "新增關鍵字組合" at bounding box center [648, 269] width 78 height 13
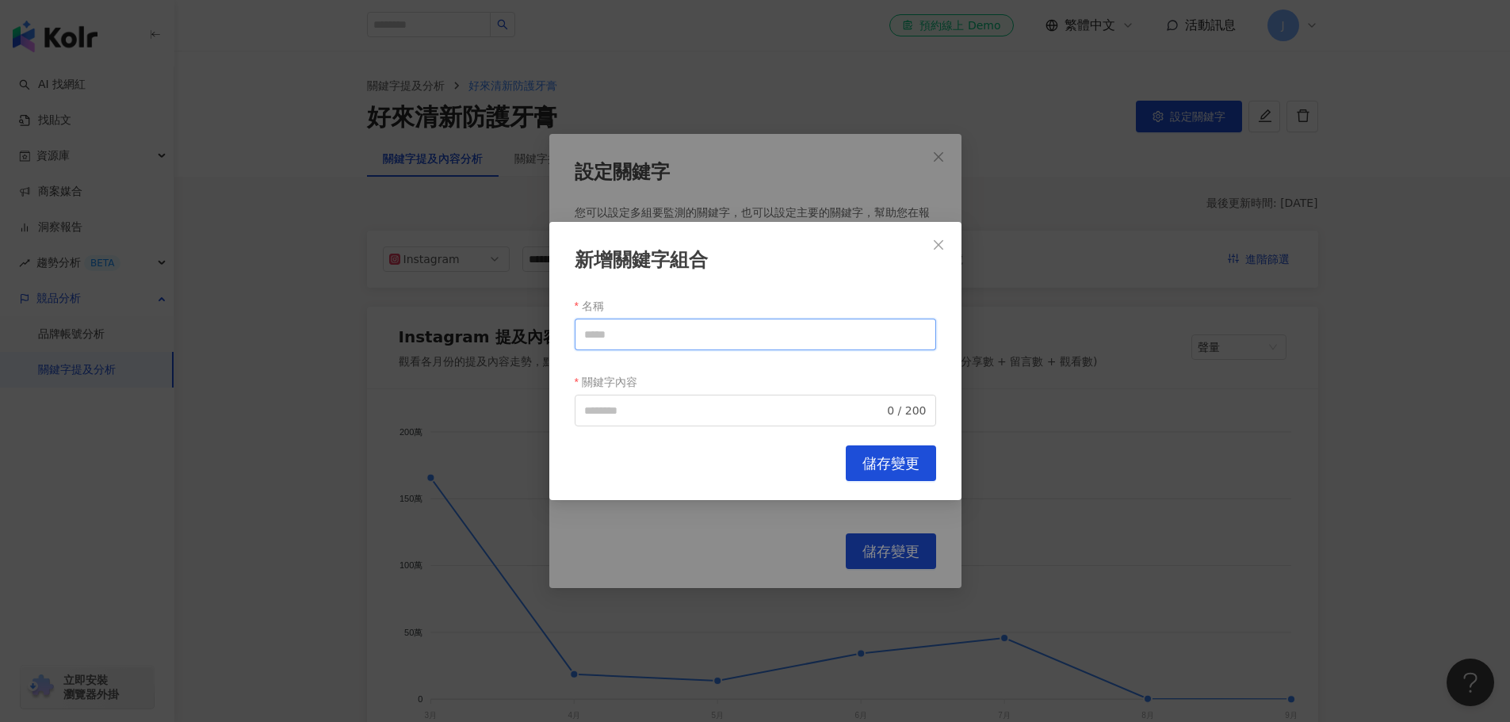
click at [653, 345] on input "名稱" at bounding box center [755, 335] width 361 height 32
type input "*********"
click at [646, 402] on input "關鍵字內容" at bounding box center [734, 410] width 300 height 17
paste input "**********"
drag, startPoint x: 634, startPoint y: 408, endPoint x: 667, endPoint y: 417, distance: 34.4
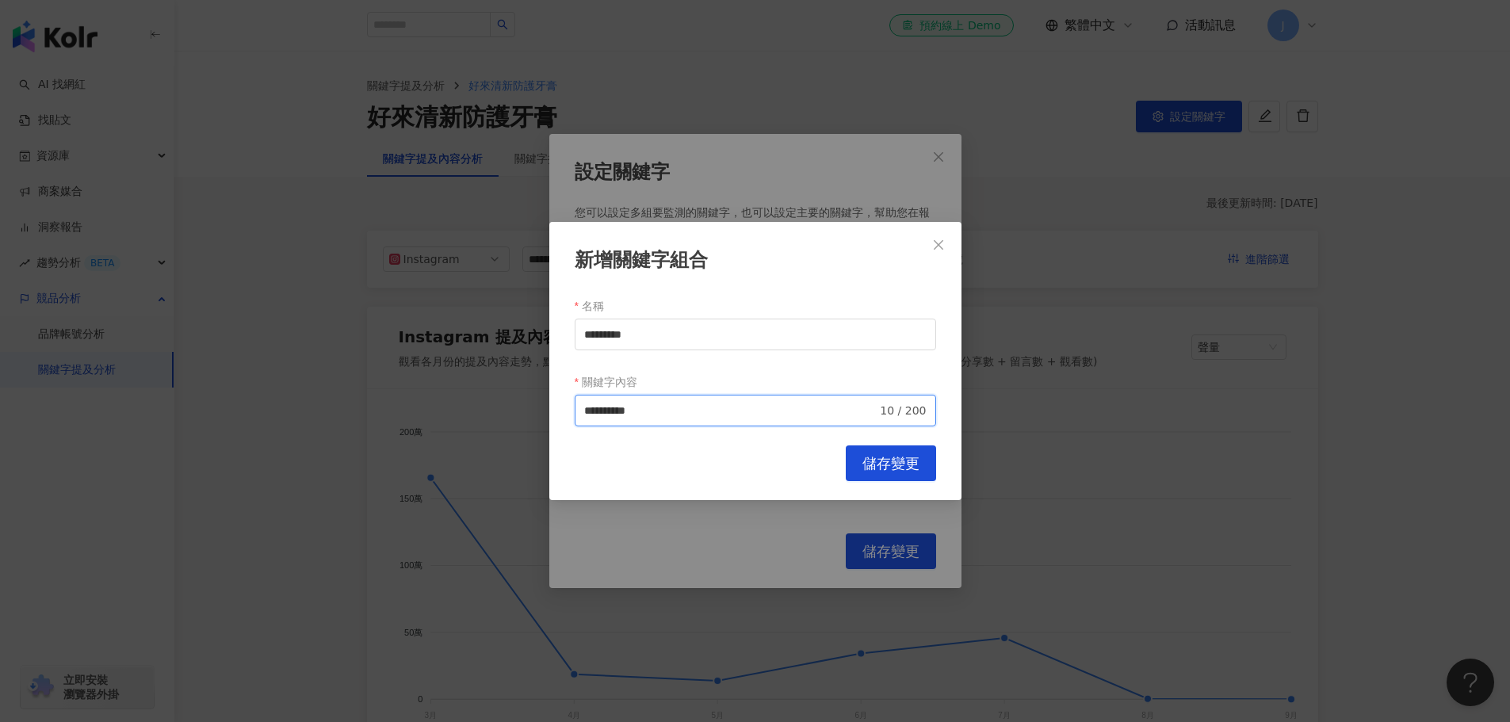
click at [666, 418] on input "**********" at bounding box center [730, 410] width 293 height 17
click at [668, 414] on input "**********" at bounding box center [730, 410] width 293 height 17
type input "**********"
click at [884, 460] on span "儲存變更" at bounding box center [890, 463] width 57 height 17
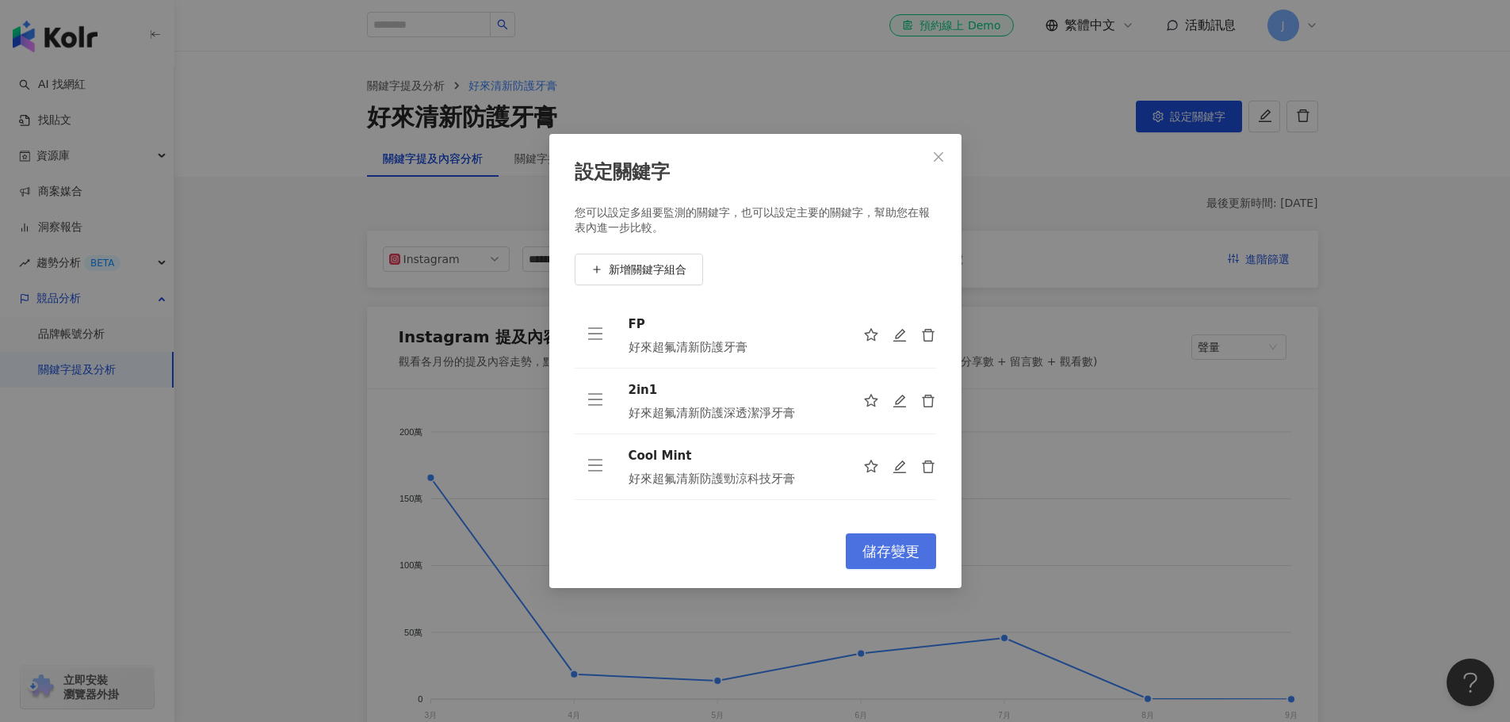
click at [902, 544] on span "儲存變更" at bounding box center [890, 551] width 57 height 17
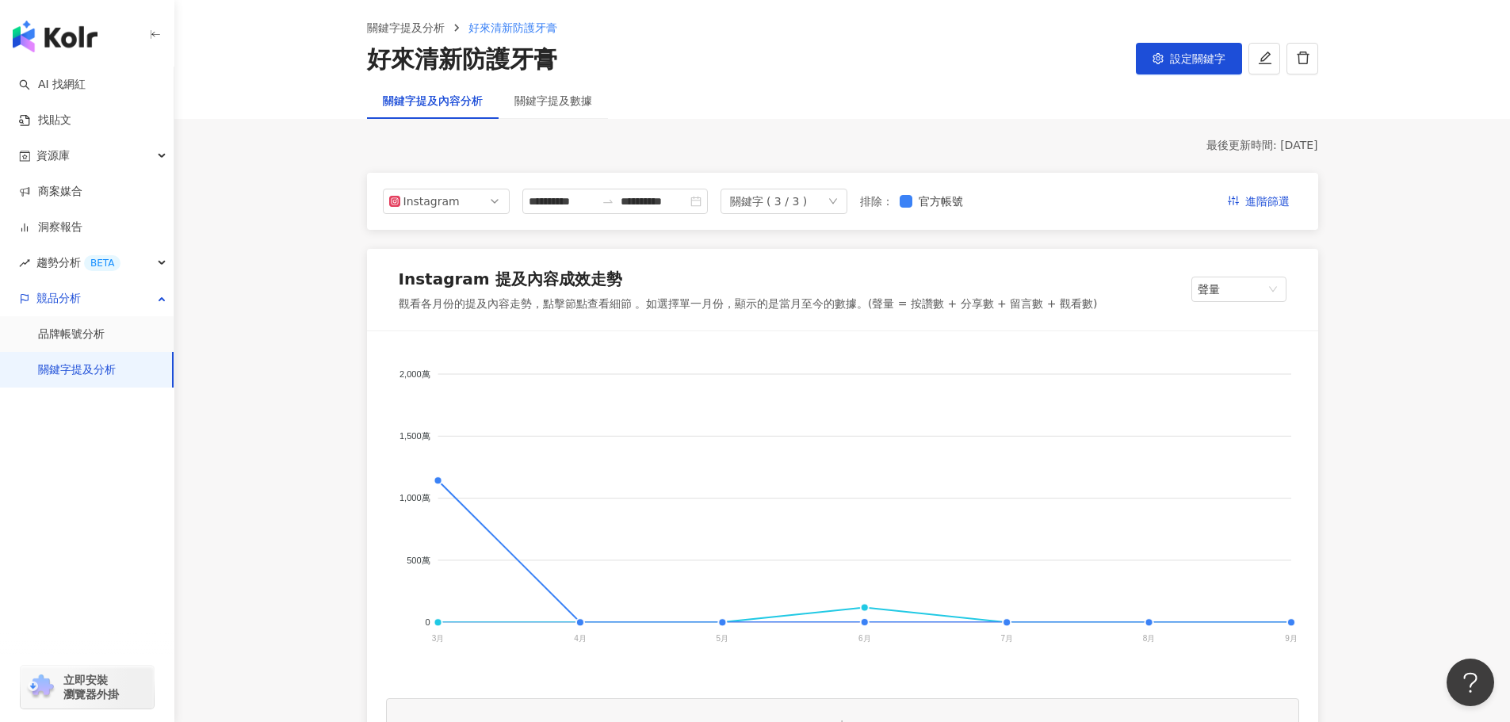
scroll to position [159, 0]
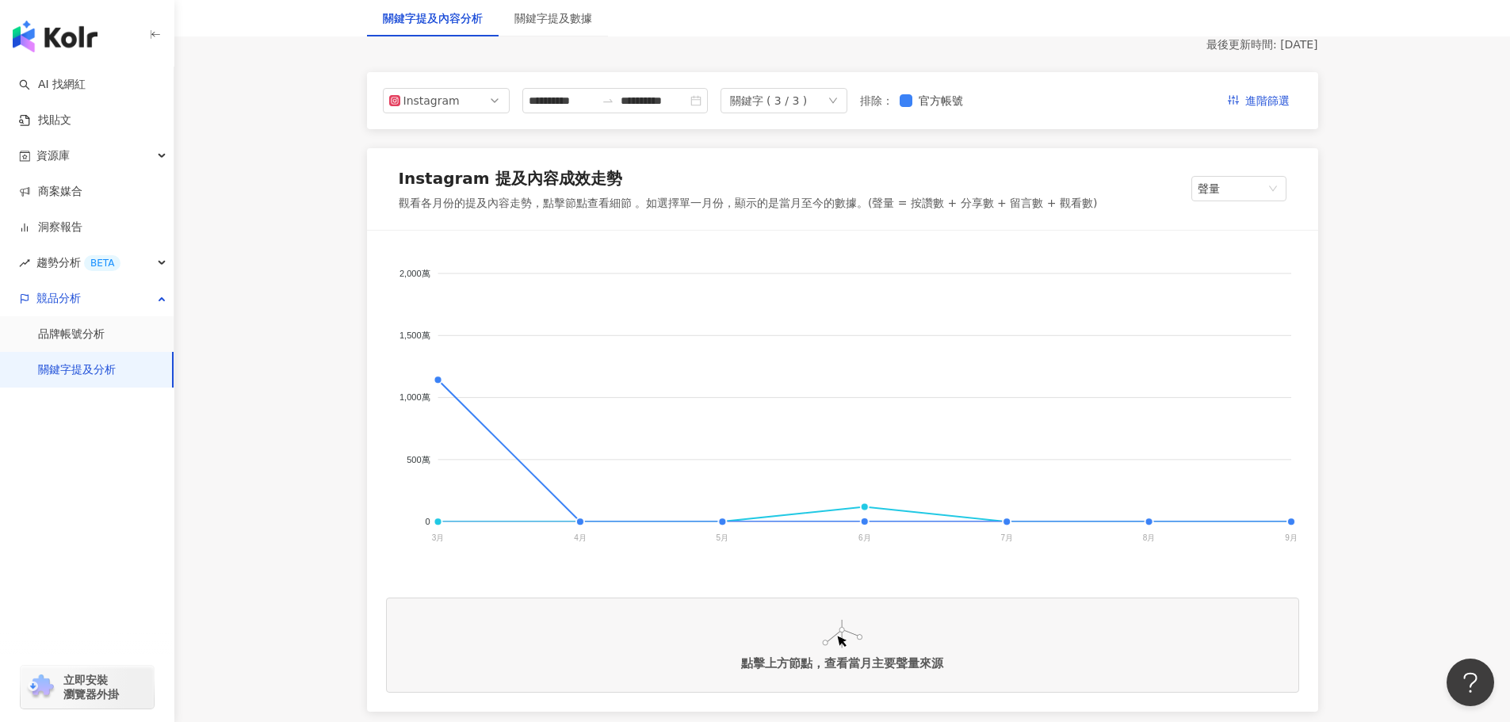
click at [667, 114] on div "**********" at bounding box center [842, 100] width 951 height 57
click at [675, 101] on input "**********" at bounding box center [654, 100] width 67 height 17
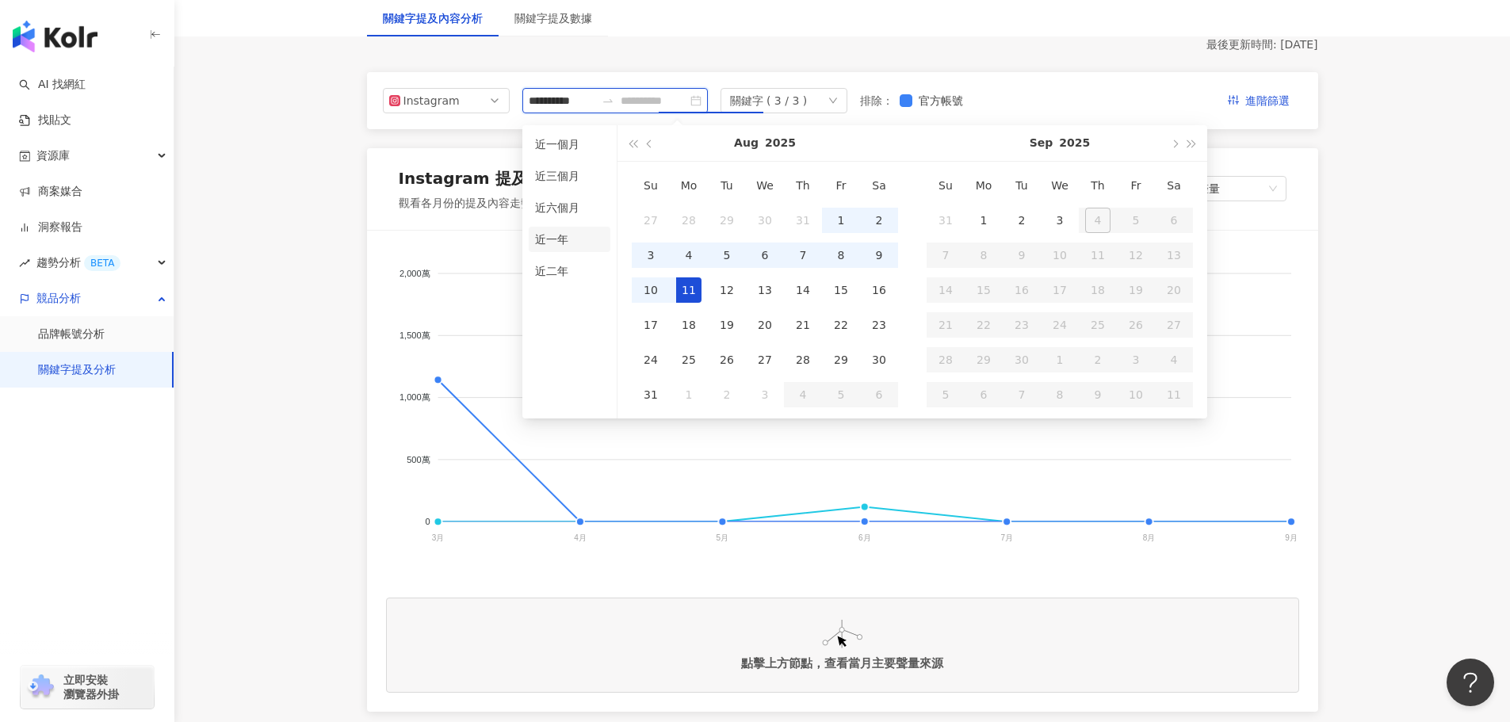
type input "**********"
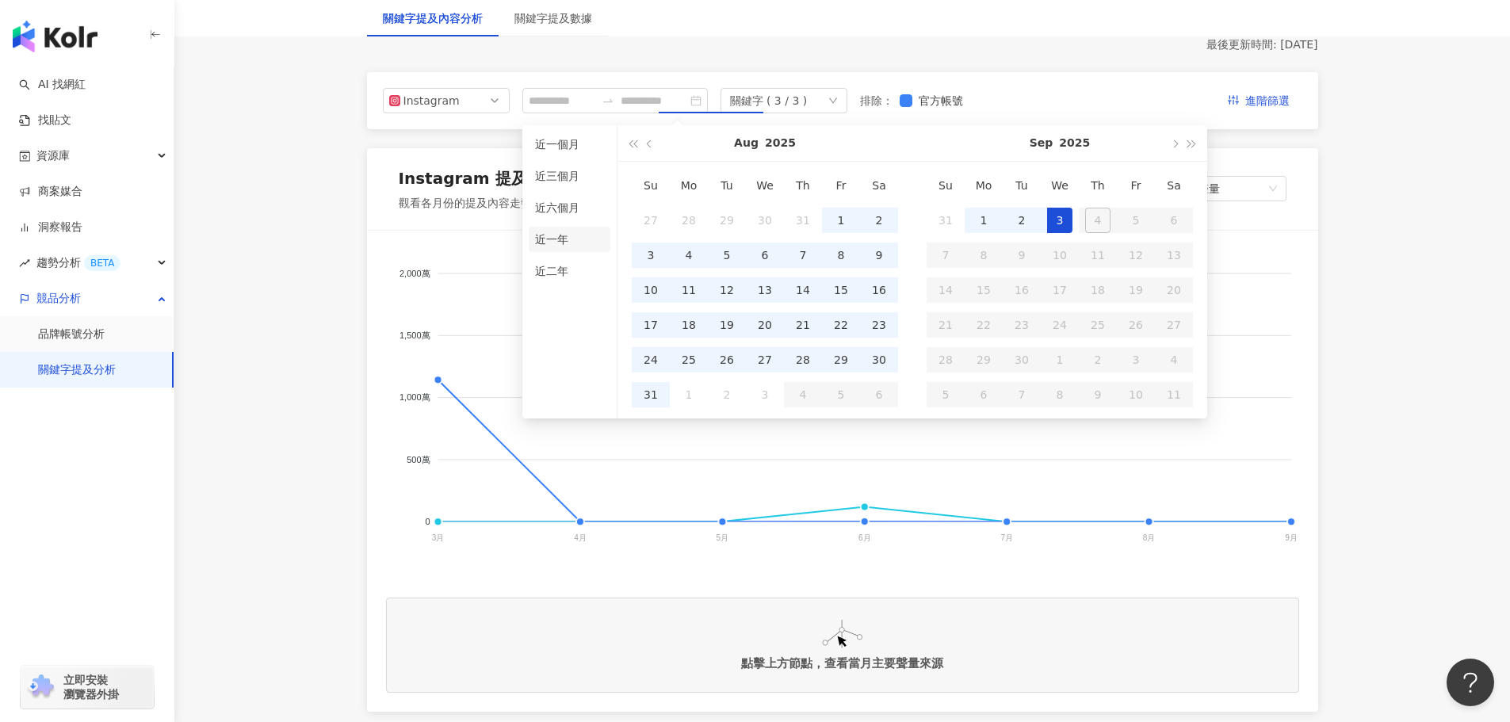
click at [553, 250] on li "近一年" at bounding box center [570, 239] width 82 height 25
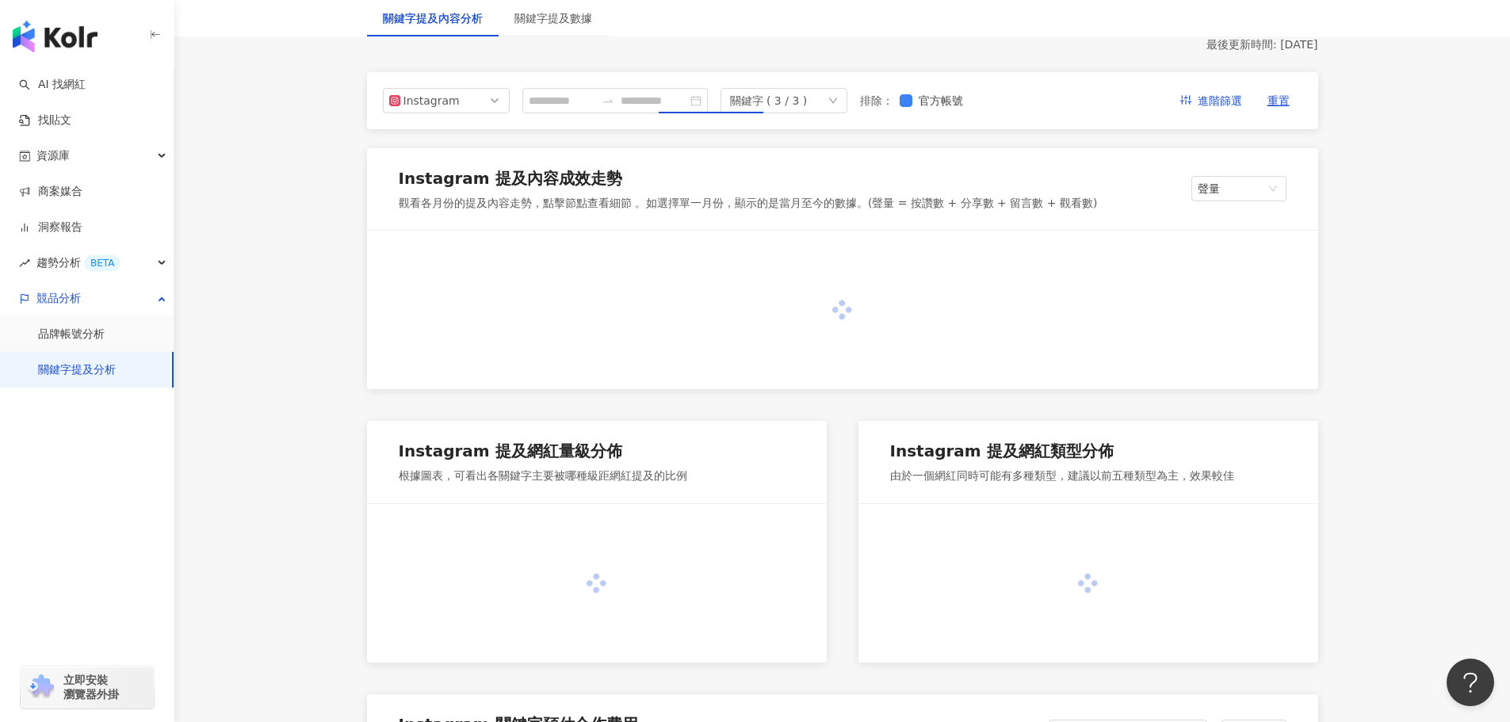
type input "**********"
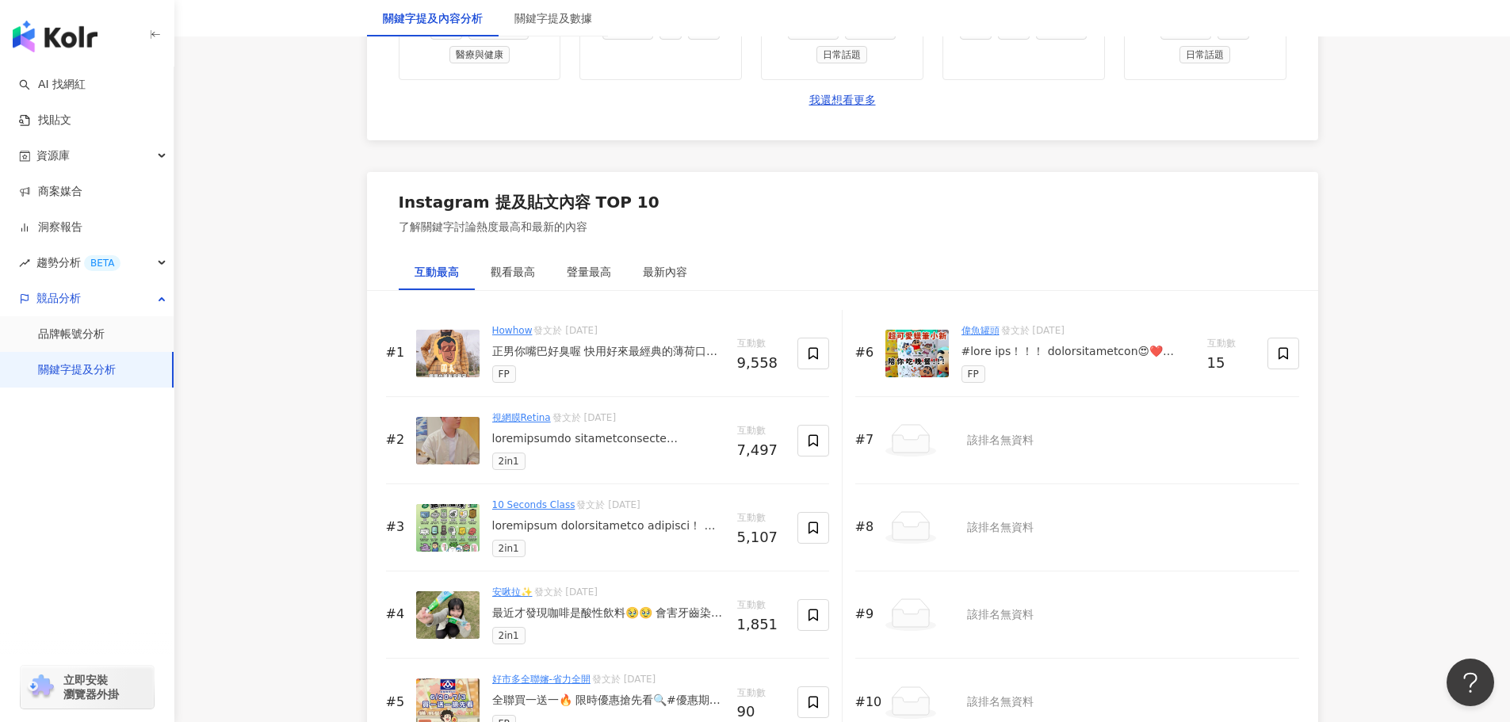
scroll to position [2378, 0]
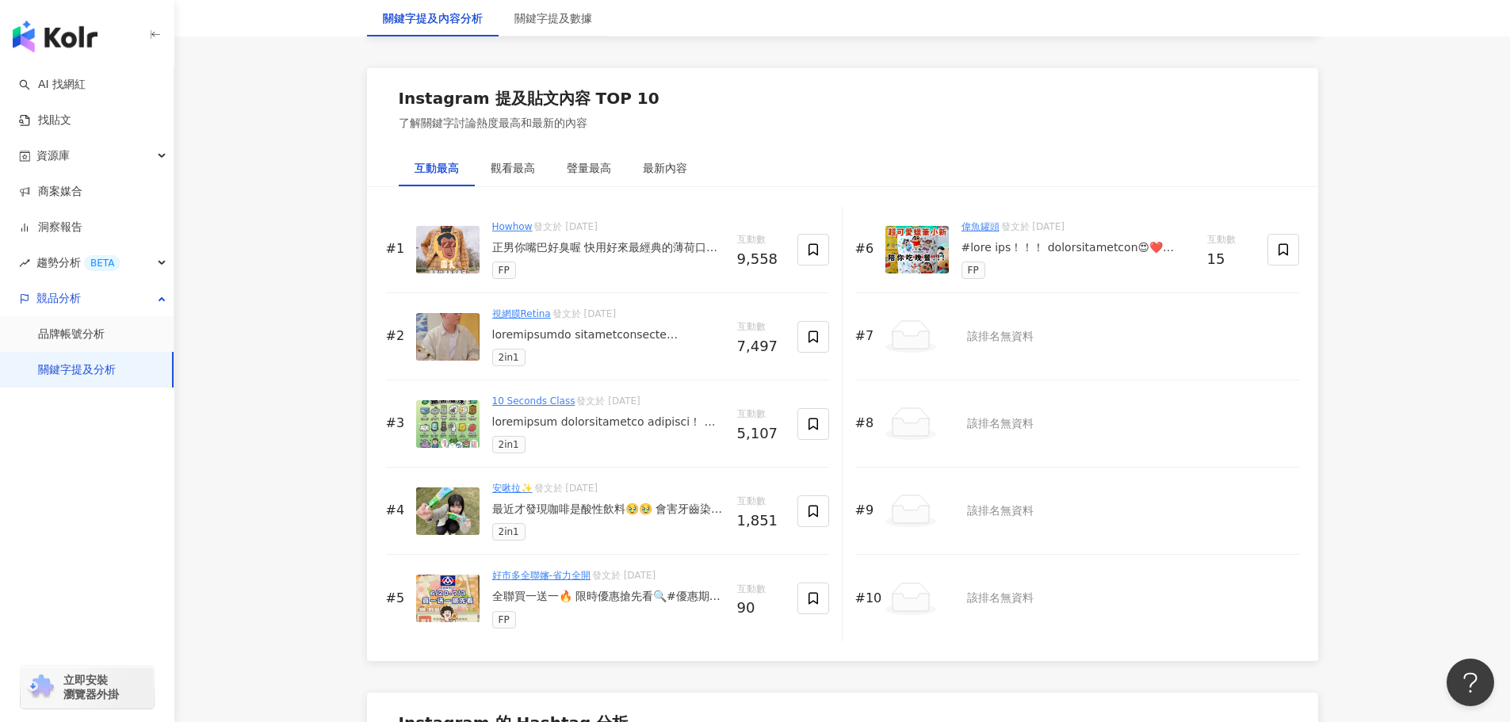
click at [574, 343] on div at bounding box center [608, 335] width 232 height 16
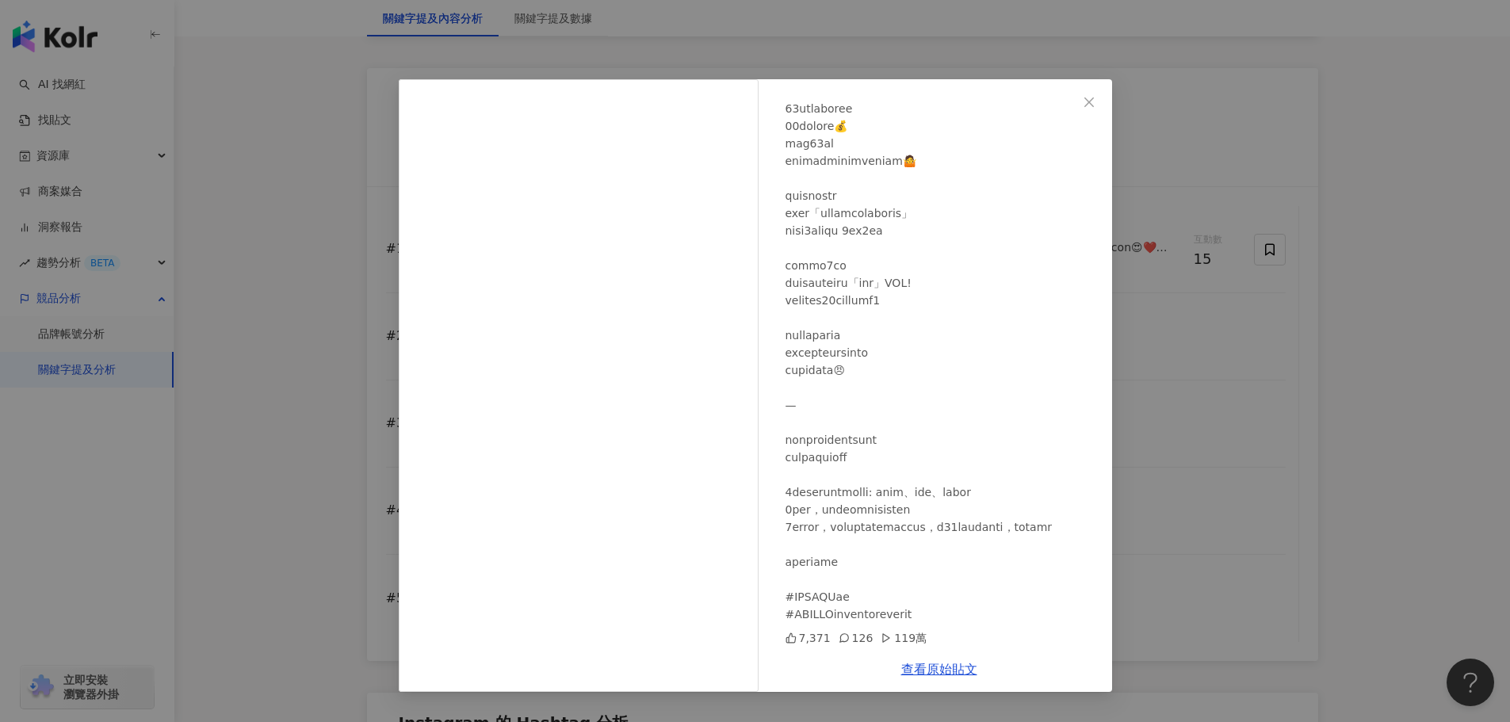
scroll to position [204, 0]
click at [1090, 99] on icon "close" at bounding box center [1089, 102] width 13 height 13
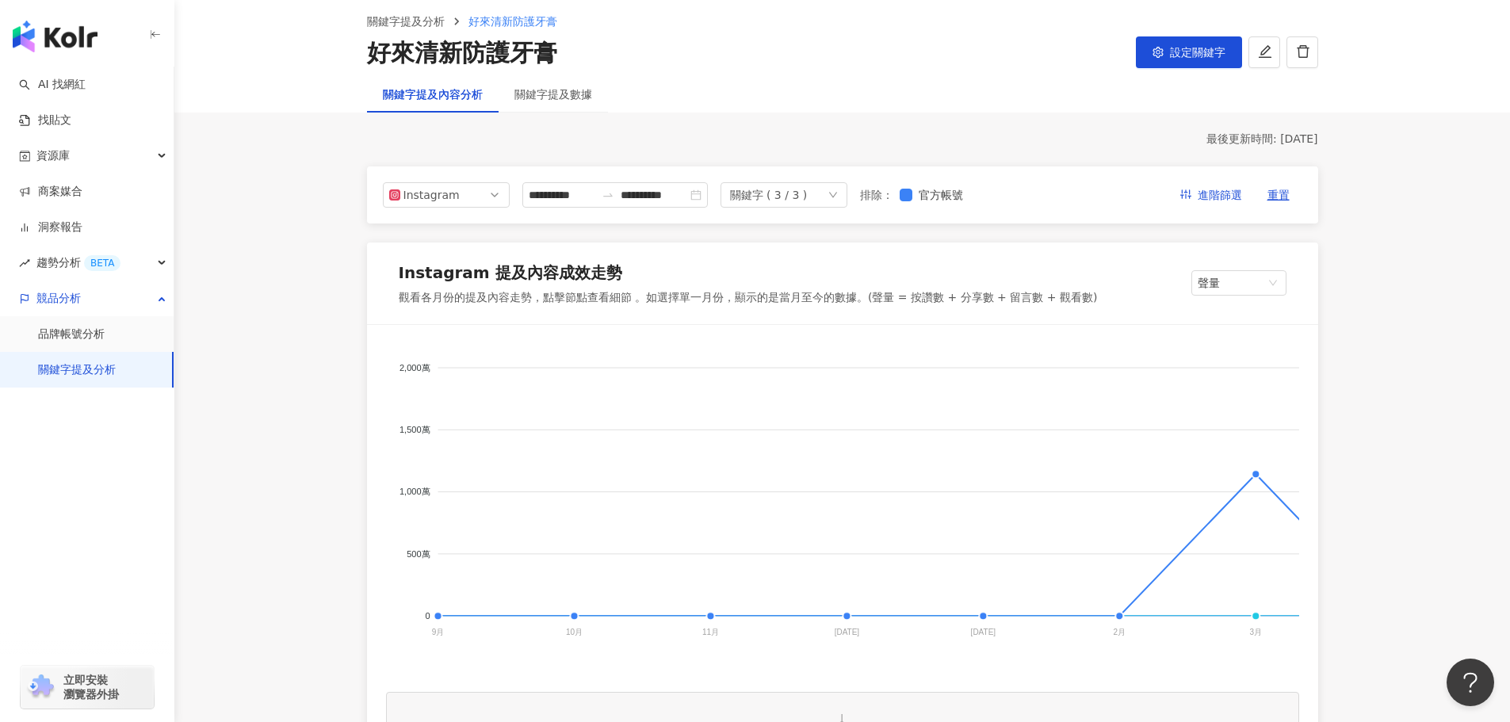
scroll to position [0, 0]
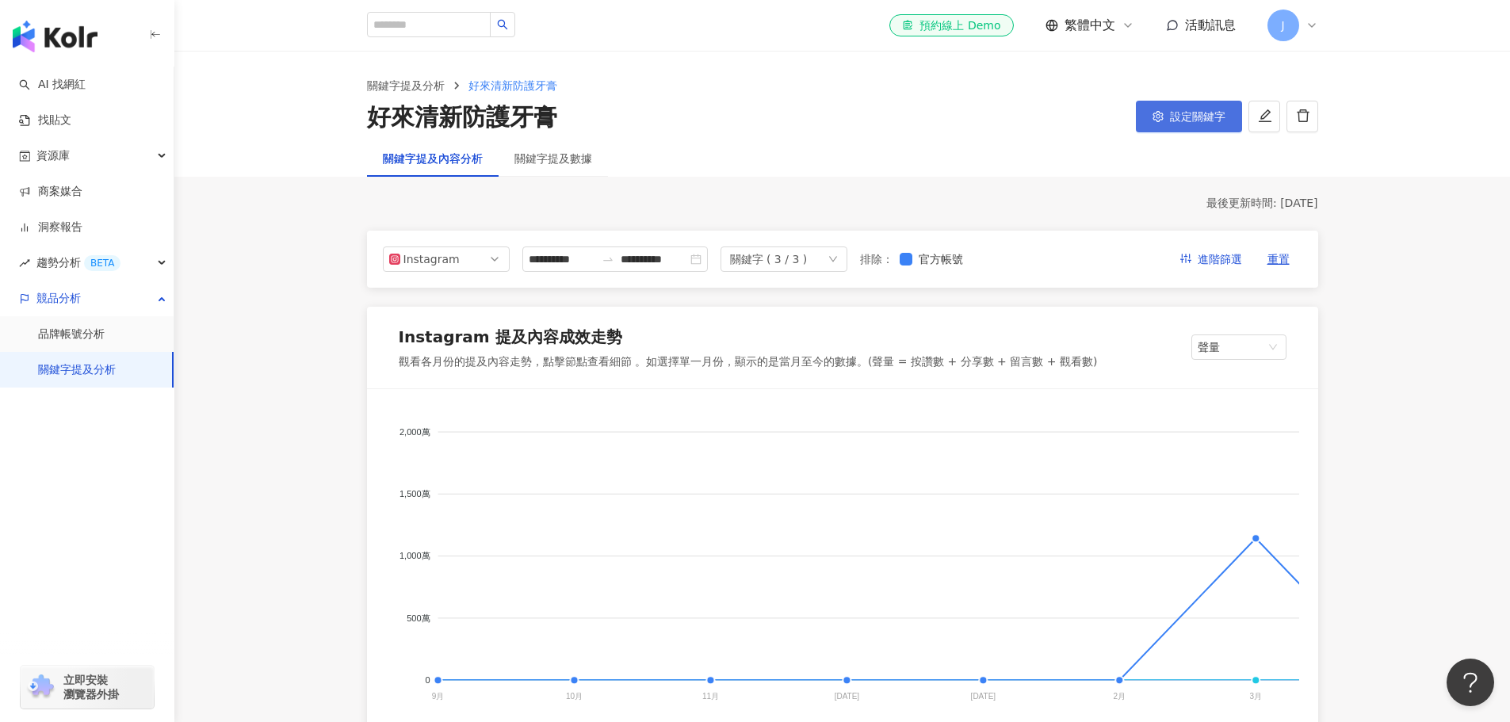
click at [1187, 117] on span "設定關鍵字" at bounding box center [1197, 116] width 55 height 13
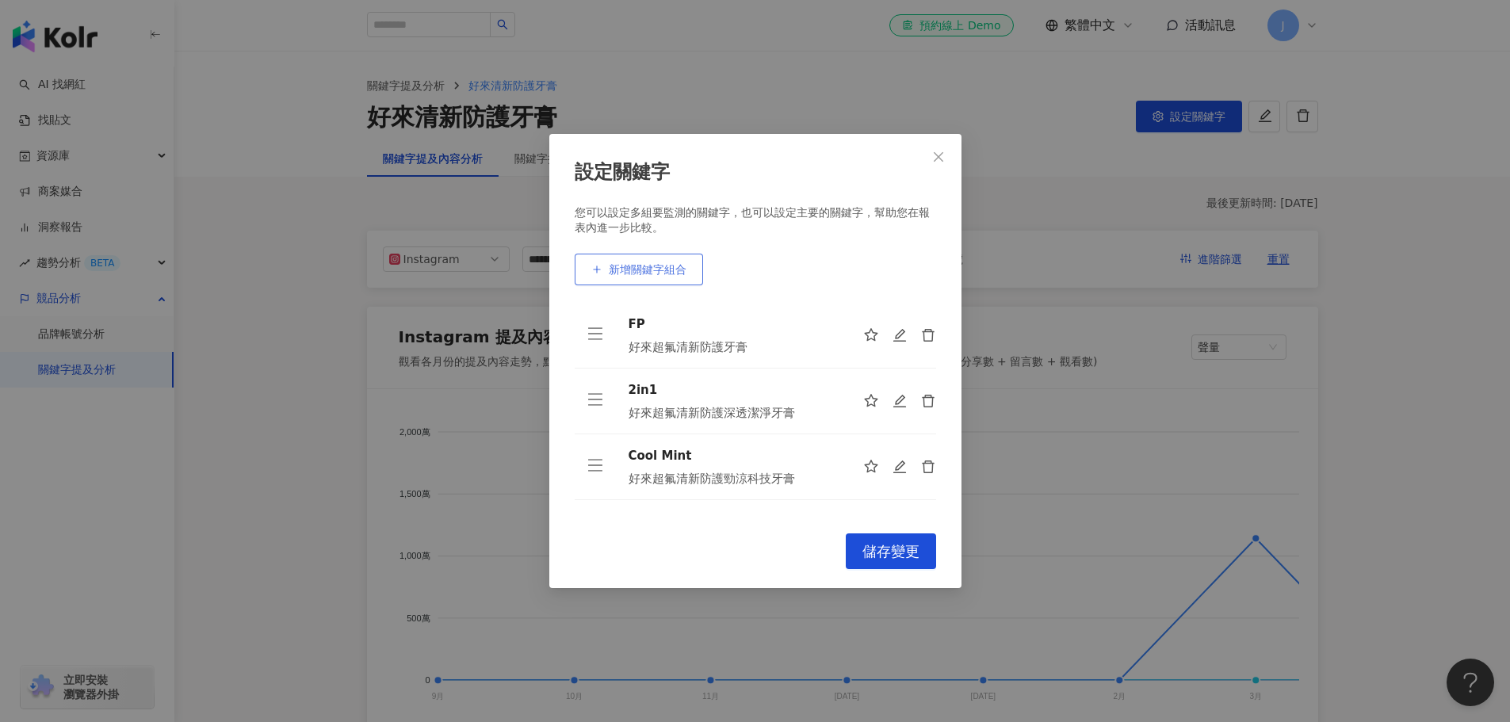
click at [630, 265] on span "新增關鍵字組合" at bounding box center [648, 269] width 78 height 13
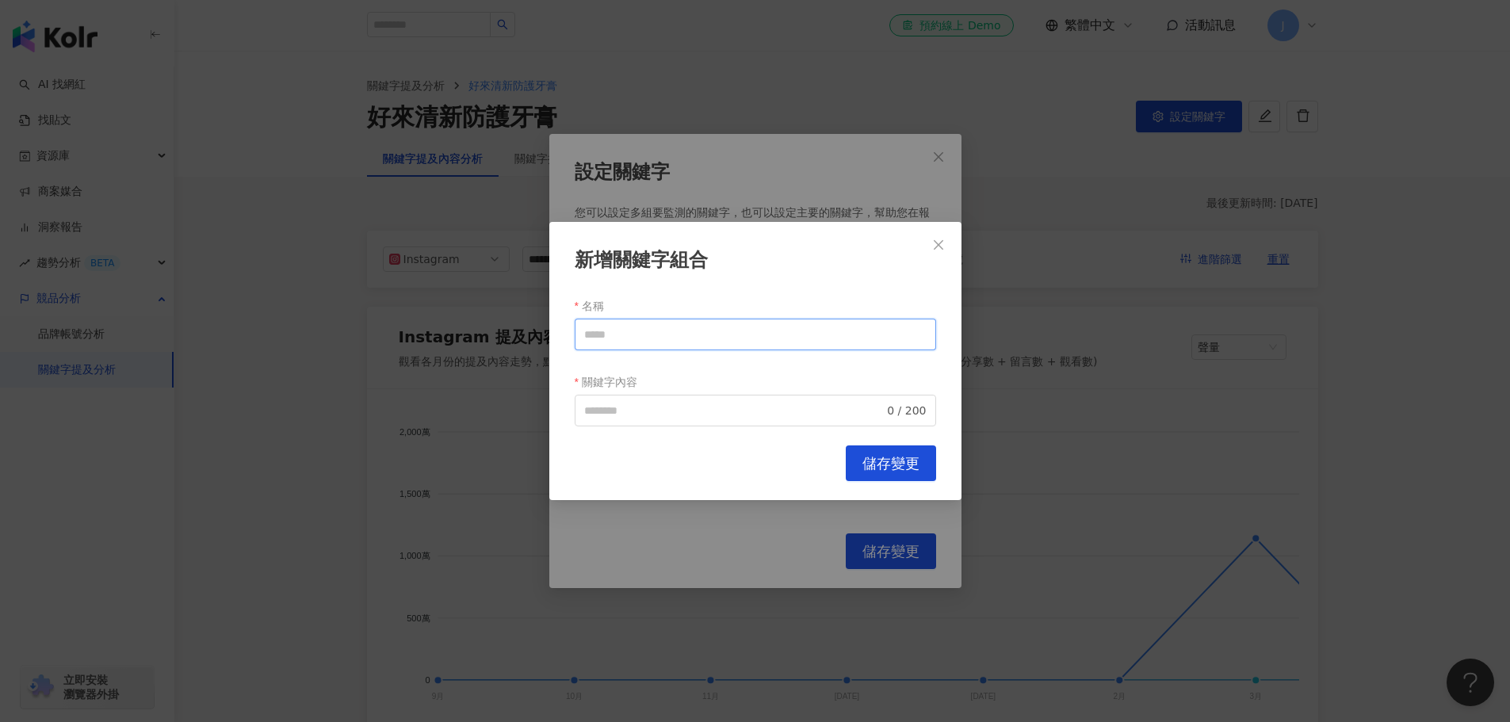
click at [676, 340] on input "名稱" at bounding box center [755, 335] width 361 height 32
drag, startPoint x: 678, startPoint y: 328, endPoint x: 405, endPoint y: 311, distance: 274.0
click at [351, 304] on div "新增關鍵字組合 名稱 ******** 關鍵字內容 0 / 200 Cancel 儲存變更" at bounding box center [755, 361] width 1510 height 722
type input "********"
click at [700, 408] on input "關鍵字內容" at bounding box center [734, 410] width 300 height 17
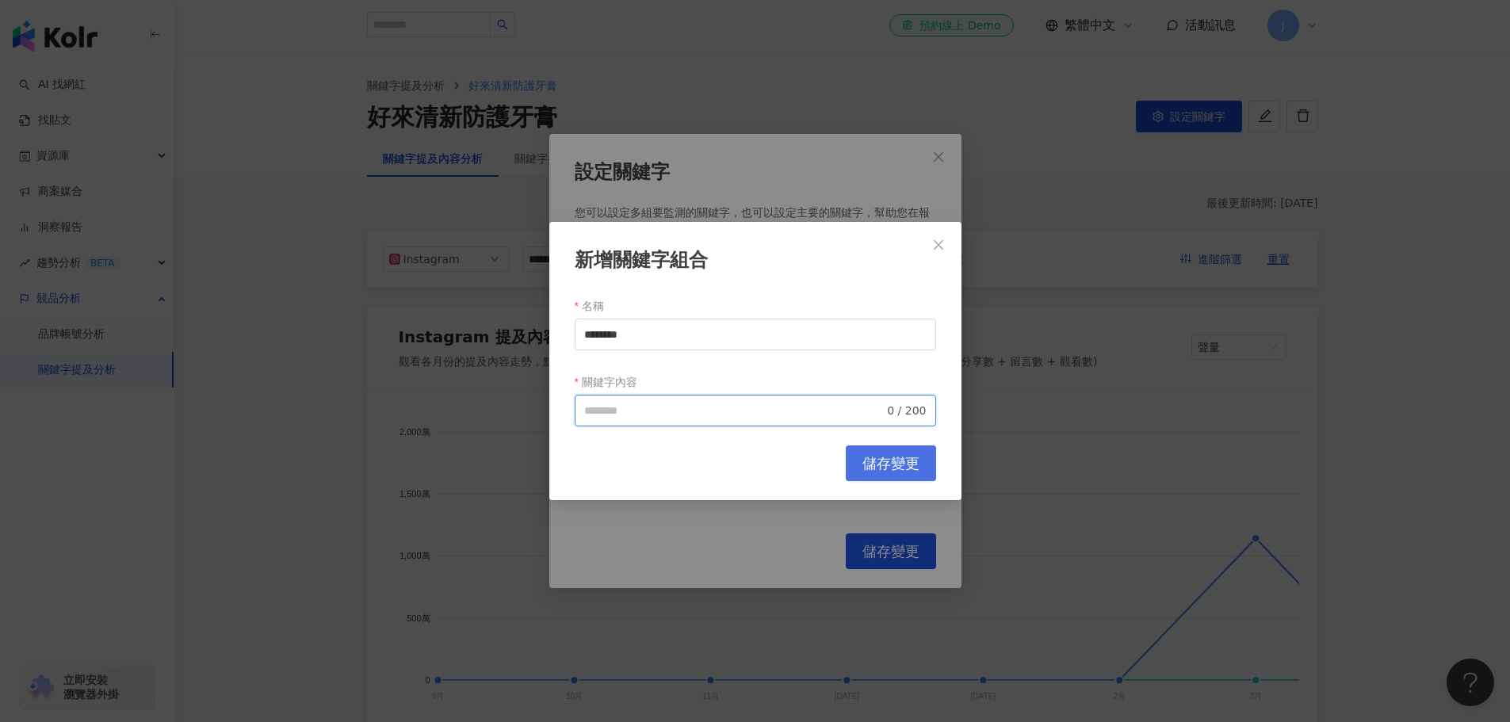
paste input "********"
type input "********"
click at [895, 468] on span "儲存變更" at bounding box center [890, 463] width 57 height 17
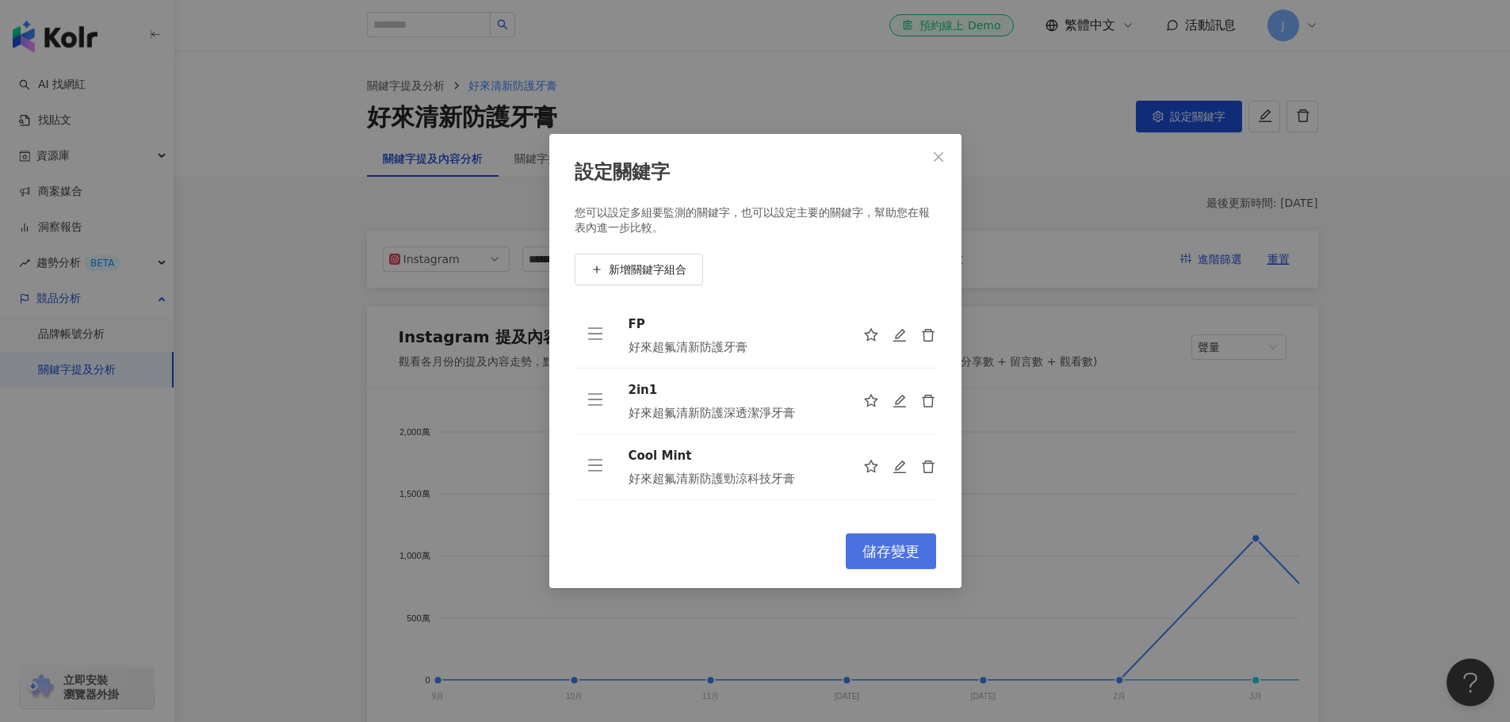
click at [885, 545] on span "儲存變更" at bounding box center [890, 551] width 57 height 17
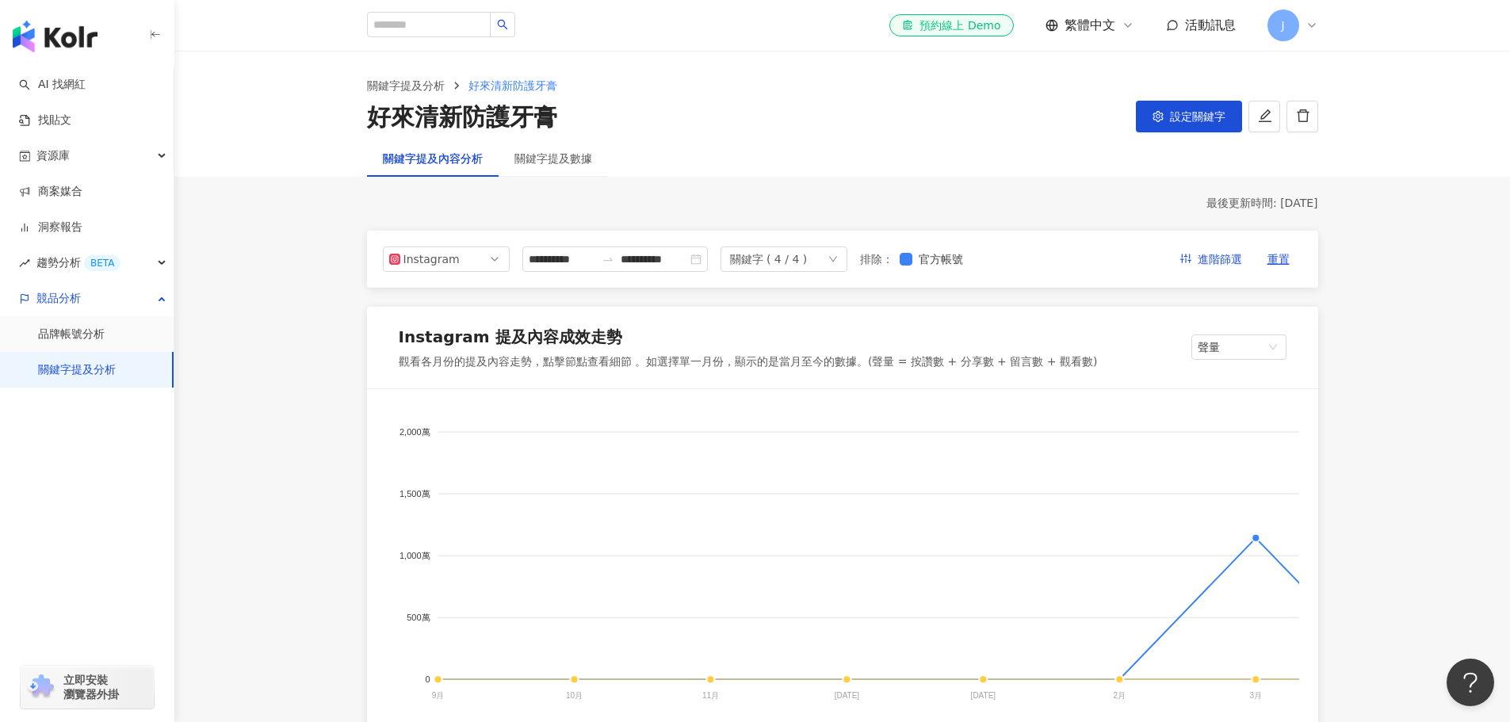
drag, startPoint x: 1214, startPoint y: 115, endPoint x: 1202, endPoint y: 120, distance: 13.1
click at [1214, 115] on span "設定關鍵字" at bounding box center [1197, 116] width 55 height 13
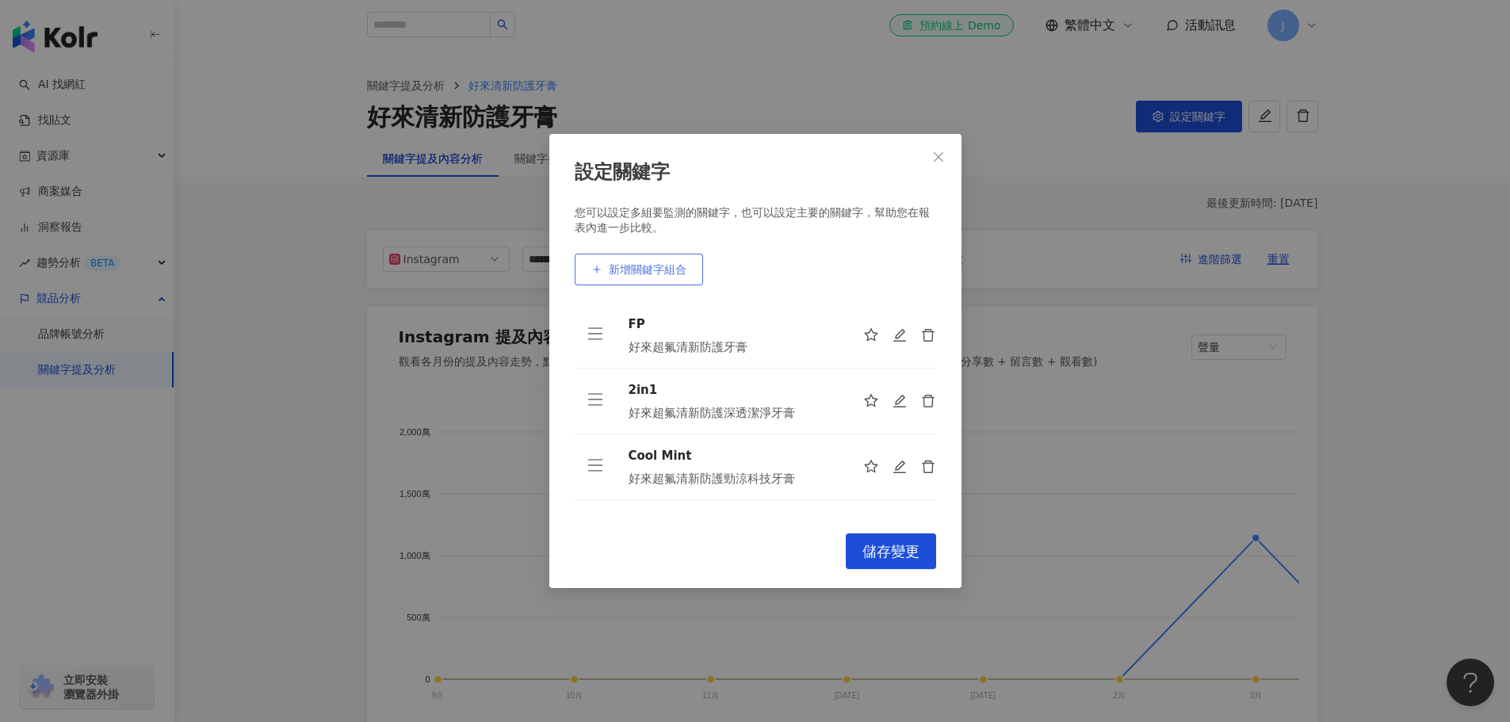
click at [651, 267] on span "新增關鍵字組合" at bounding box center [648, 269] width 78 height 13
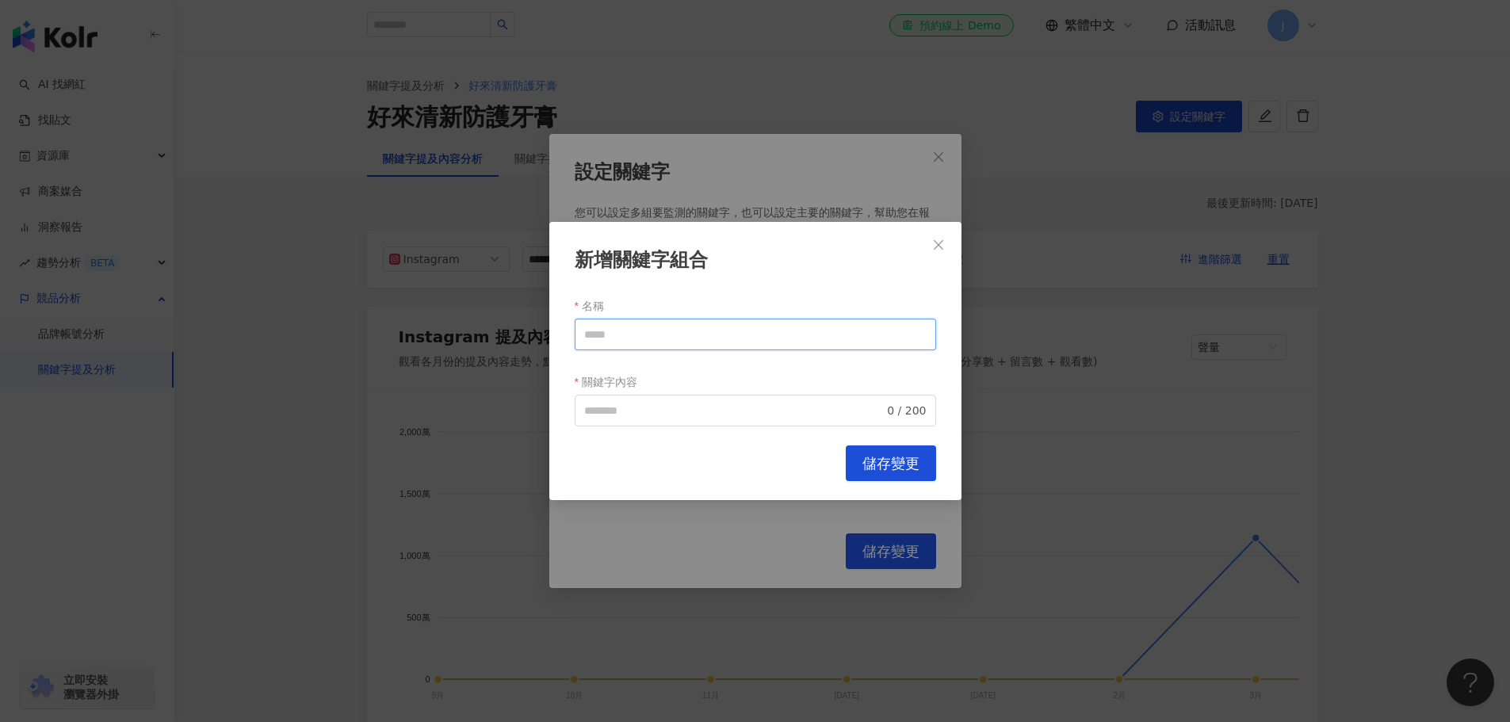
click at [654, 325] on input "名稱" at bounding box center [755, 335] width 361 height 32
type input "******"
click at [624, 410] on input "關鍵字內容" at bounding box center [734, 410] width 300 height 17
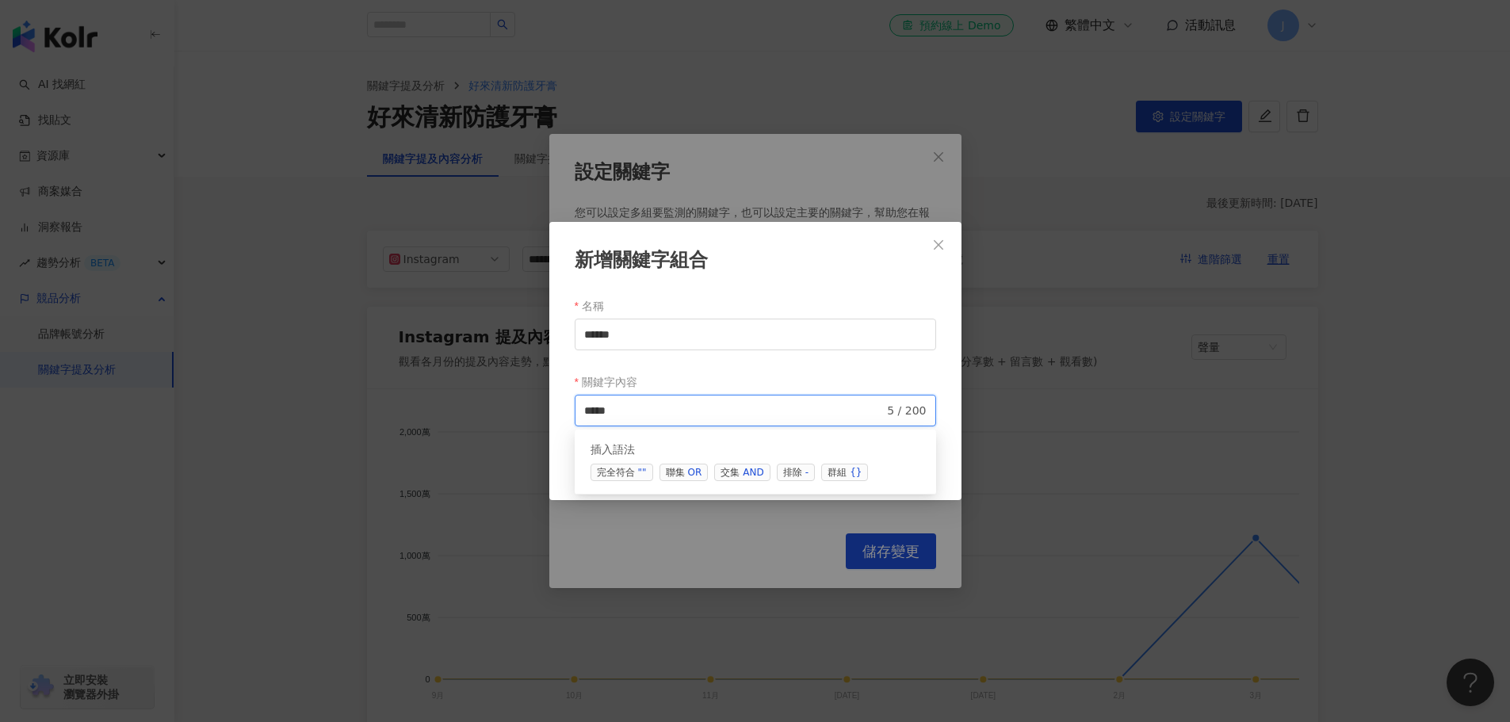
click at [684, 471] on span "聯集 OR" at bounding box center [683, 472] width 49 height 17
click at [675, 476] on span "聯集 OR" at bounding box center [683, 472] width 49 height 17
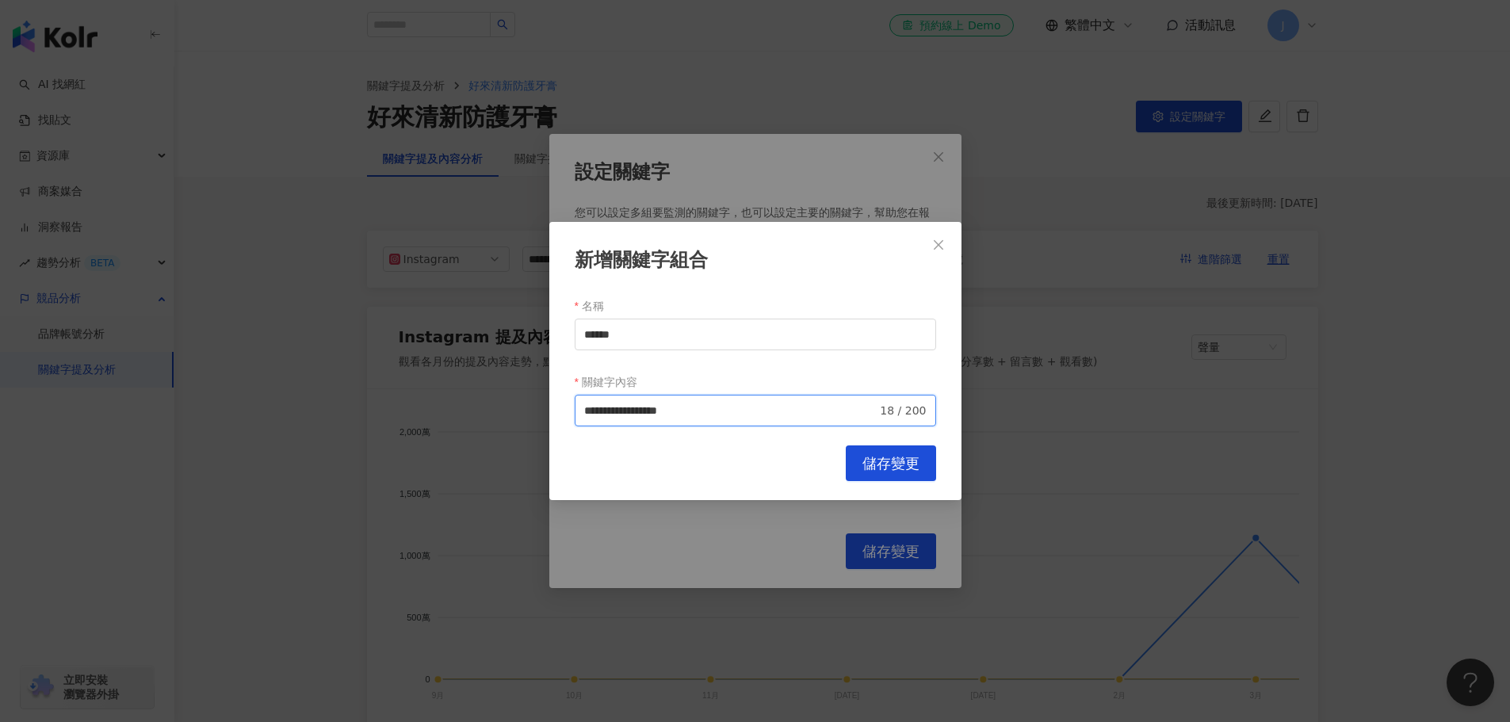
click at [766, 414] on input "**********" at bounding box center [730, 410] width 293 height 17
click at [685, 472] on span "聯集 OR" at bounding box center [683, 472] width 49 height 17
type input "**********"
click at [911, 462] on span "儲存變更" at bounding box center [890, 463] width 57 height 17
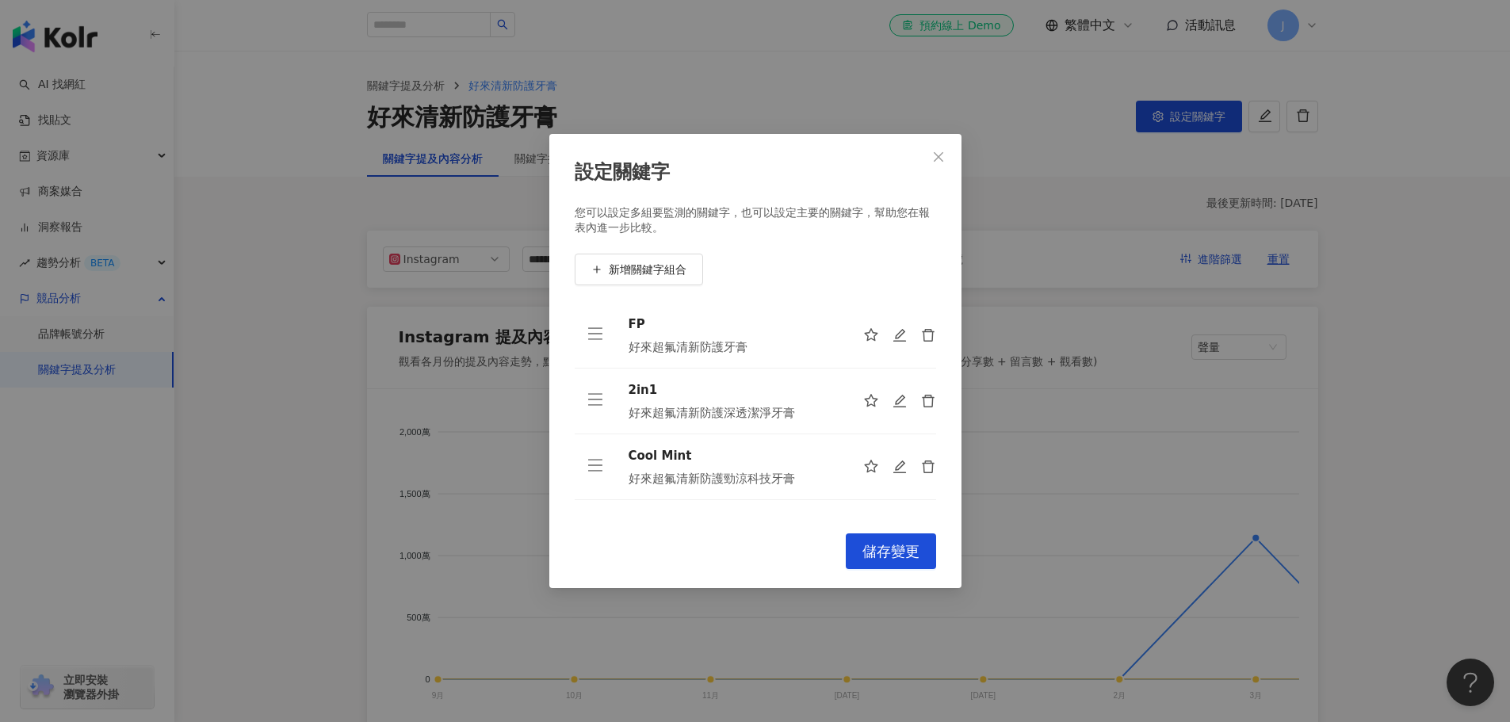
click at [770, 557] on div "Cancel 儲存變更" at bounding box center [755, 551] width 361 height 36
click at [881, 552] on span "儲存變更" at bounding box center [890, 551] width 57 height 17
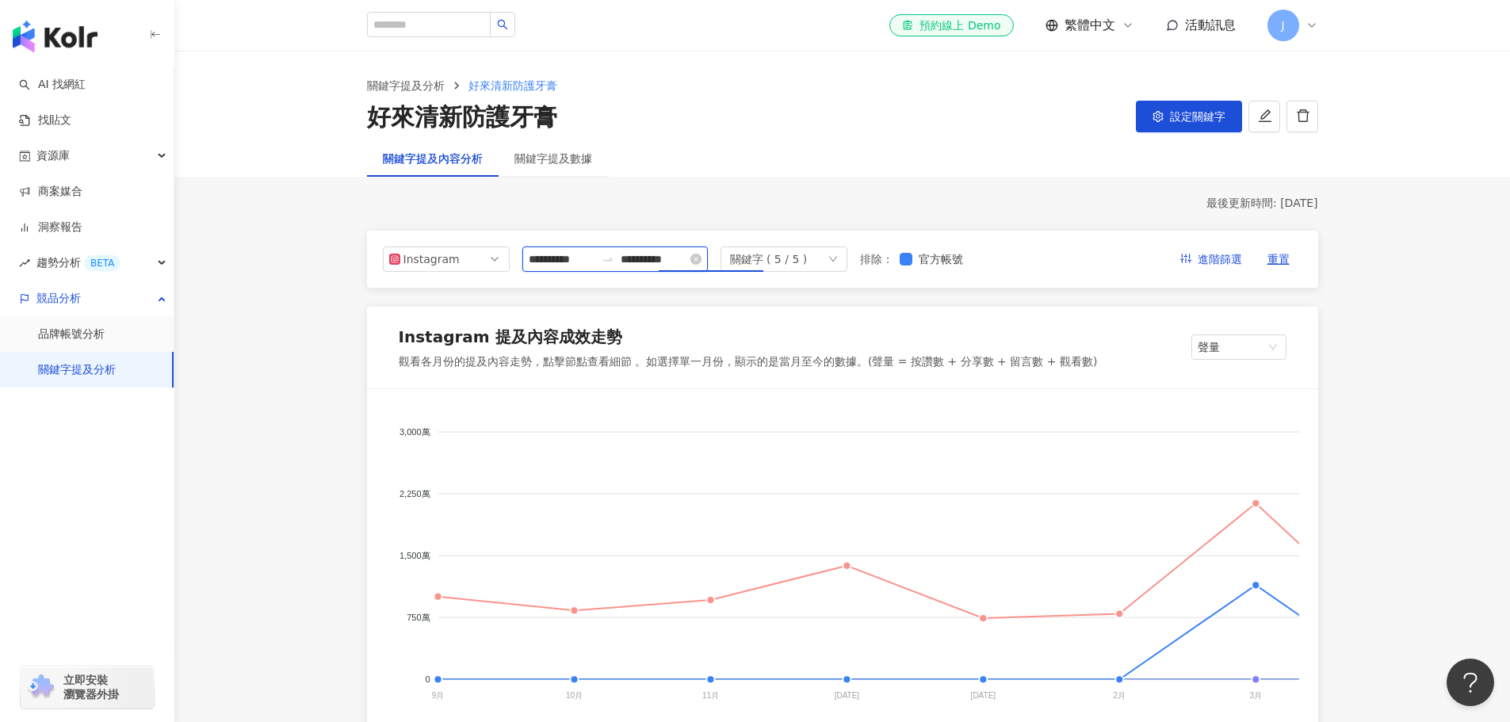
click at [676, 250] on input "**********" at bounding box center [654, 258] width 67 height 17
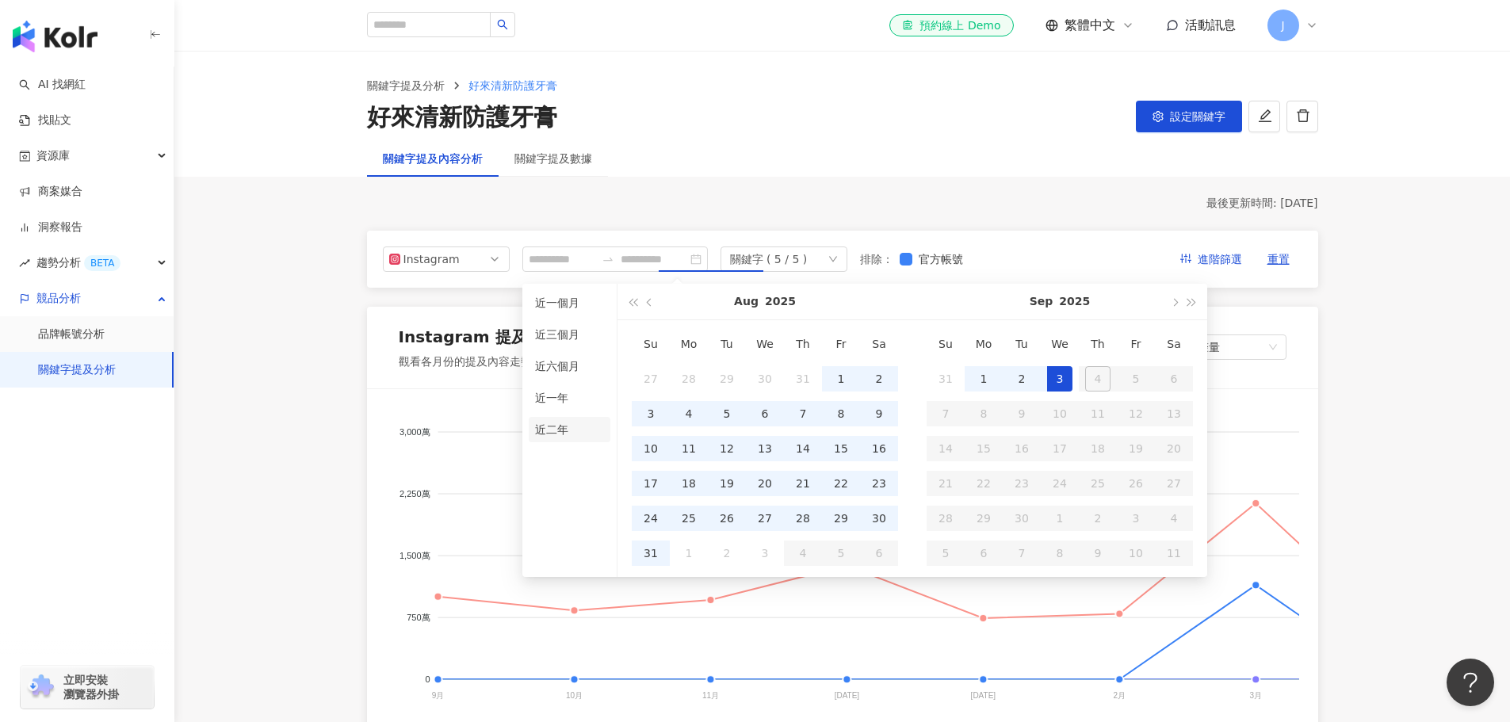
click at [555, 433] on li "近二年" at bounding box center [570, 429] width 82 height 25
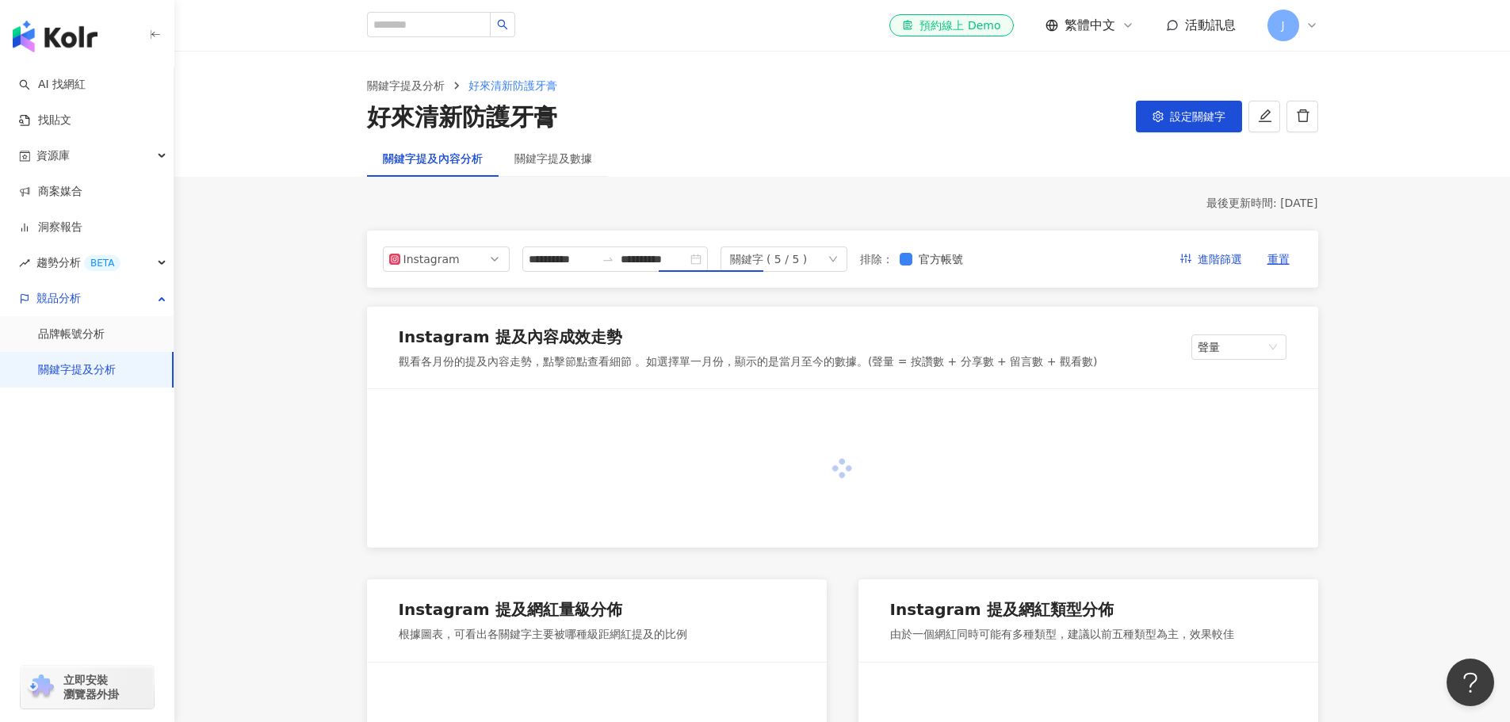
type input "**********"
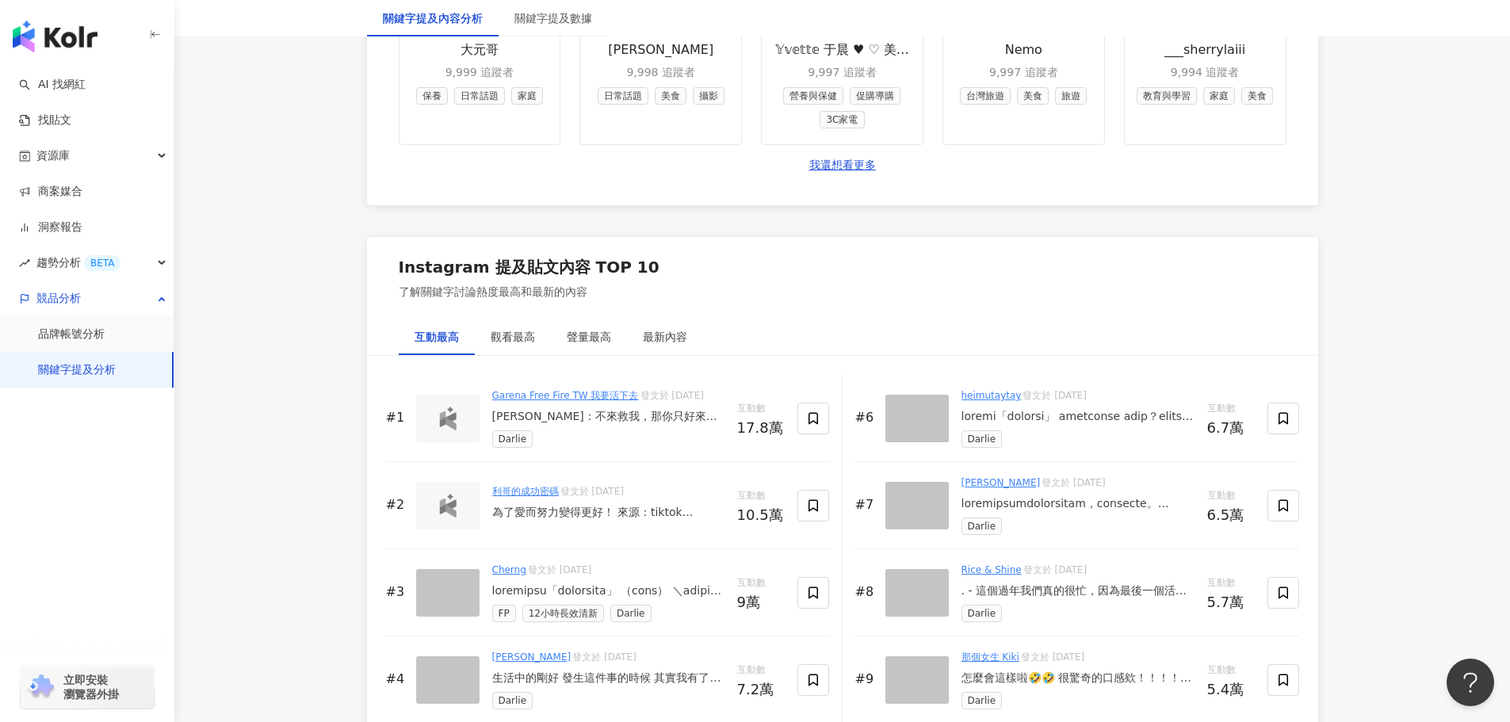
scroll to position [2219, 0]
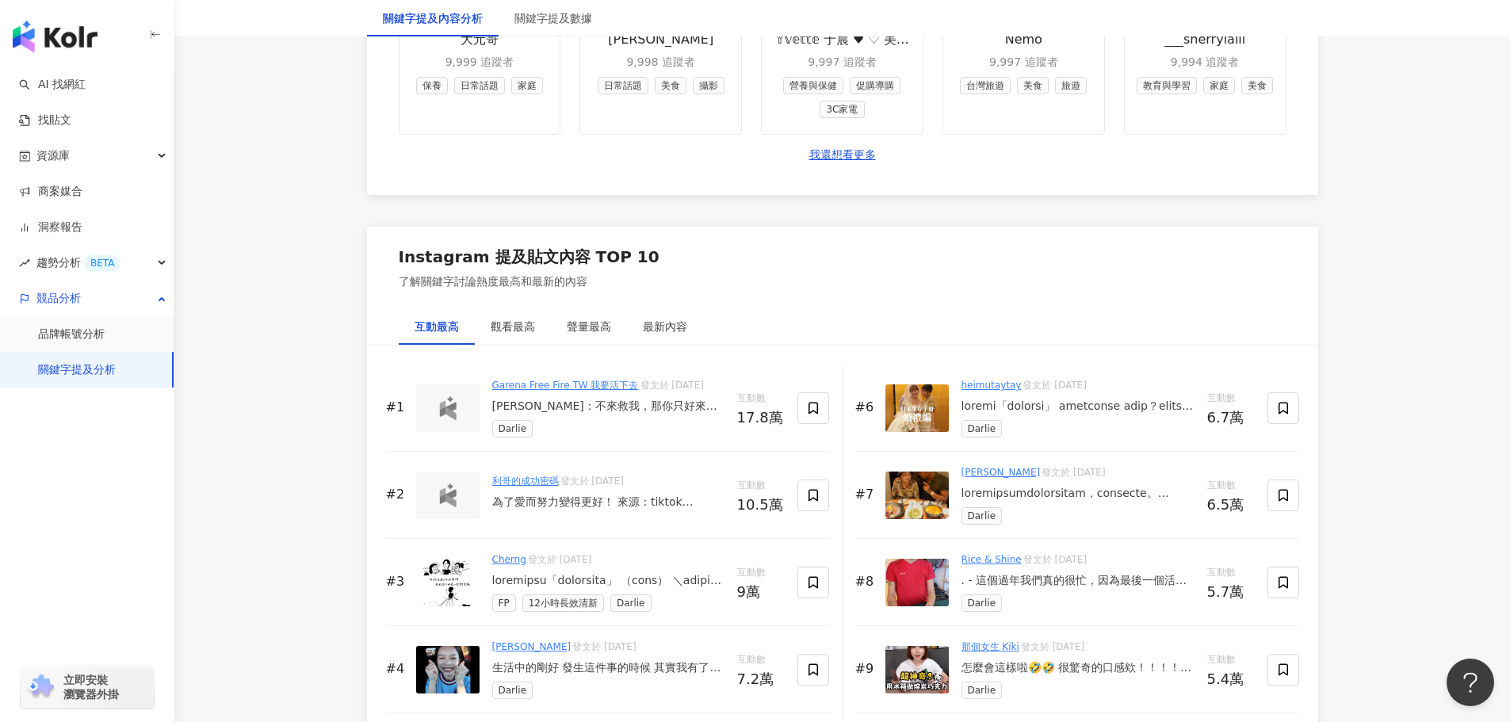
click at [632, 415] on div "凱莉：不來救我，那你只好來挽救我們的感情 😤 #FreeFire" at bounding box center [608, 407] width 232 height 16
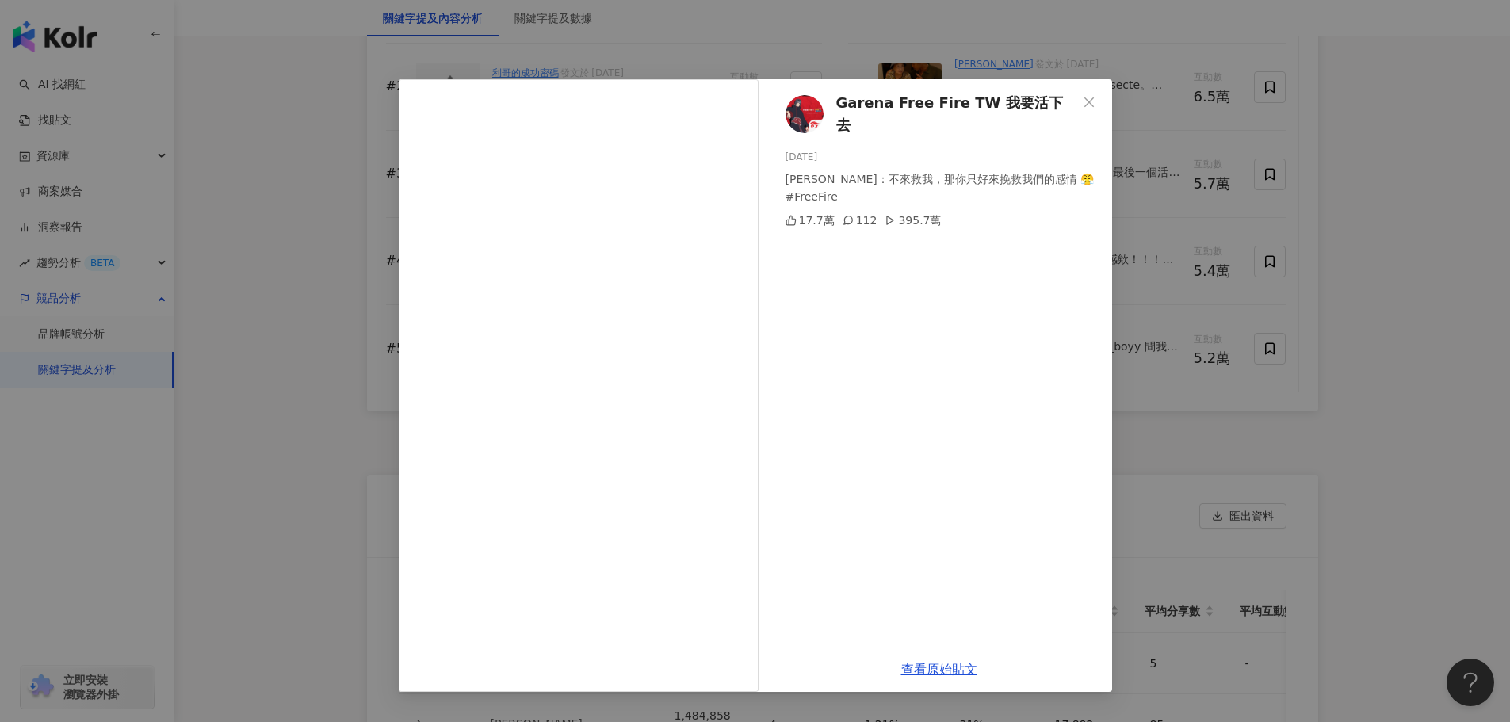
scroll to position [2695, 0]
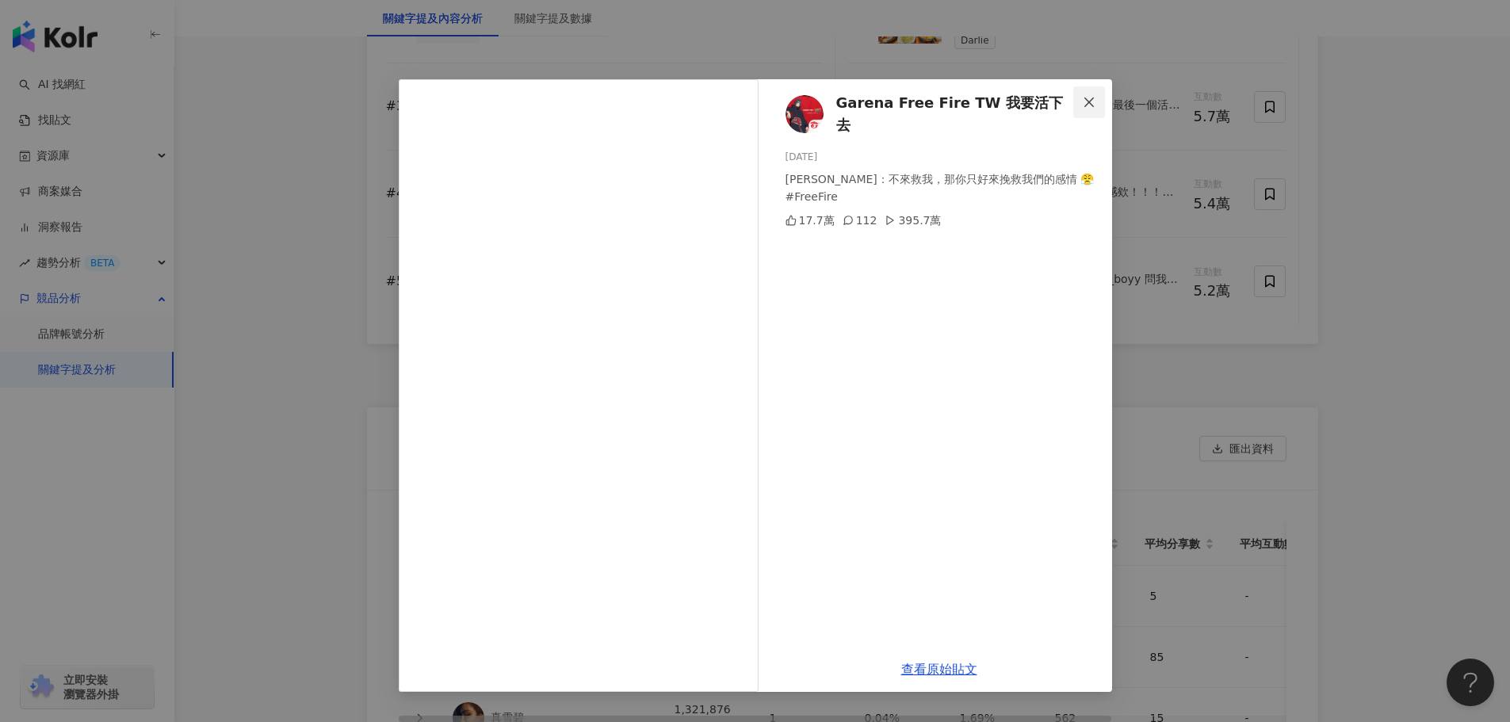
click at [1099, 90] on button "Close" at bounding box center [1089, 102] width 32 height 32
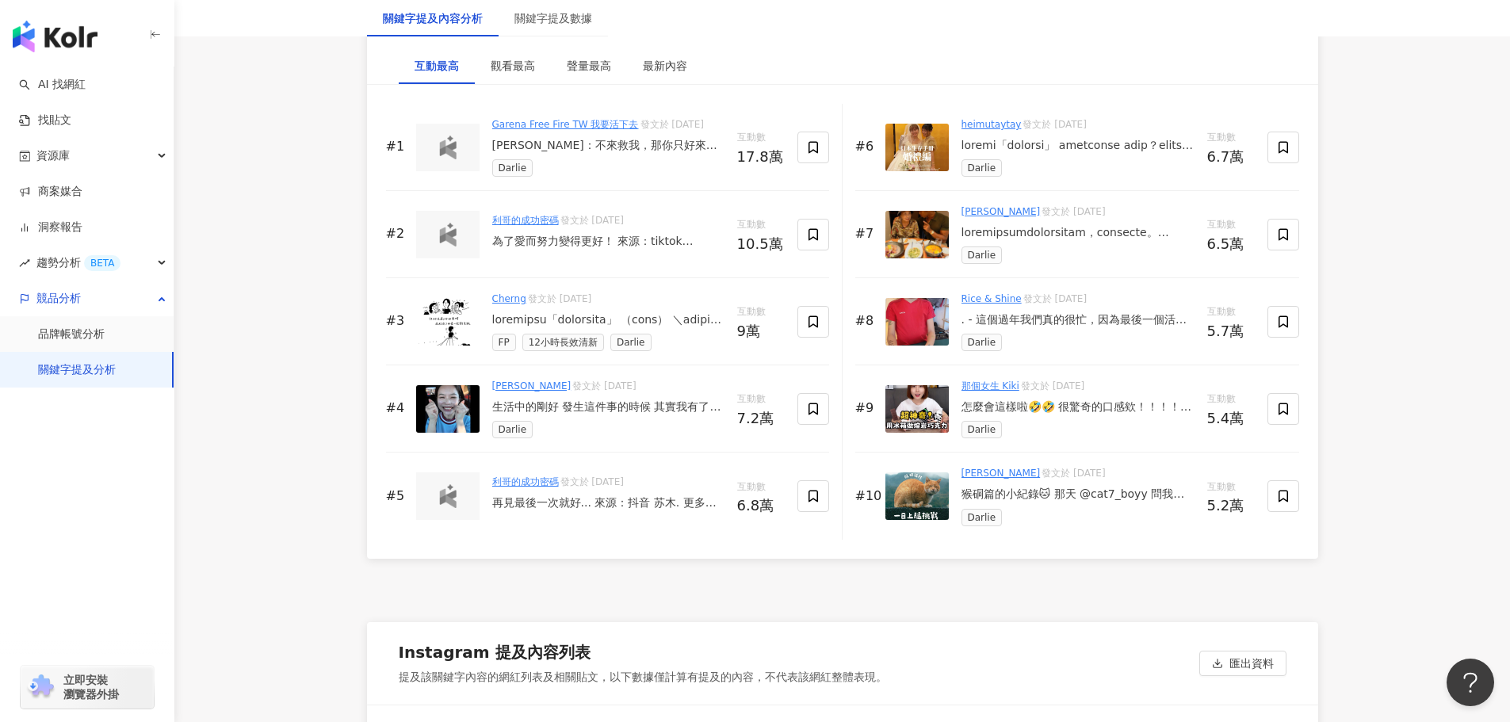
scroll to position [2536, 0]
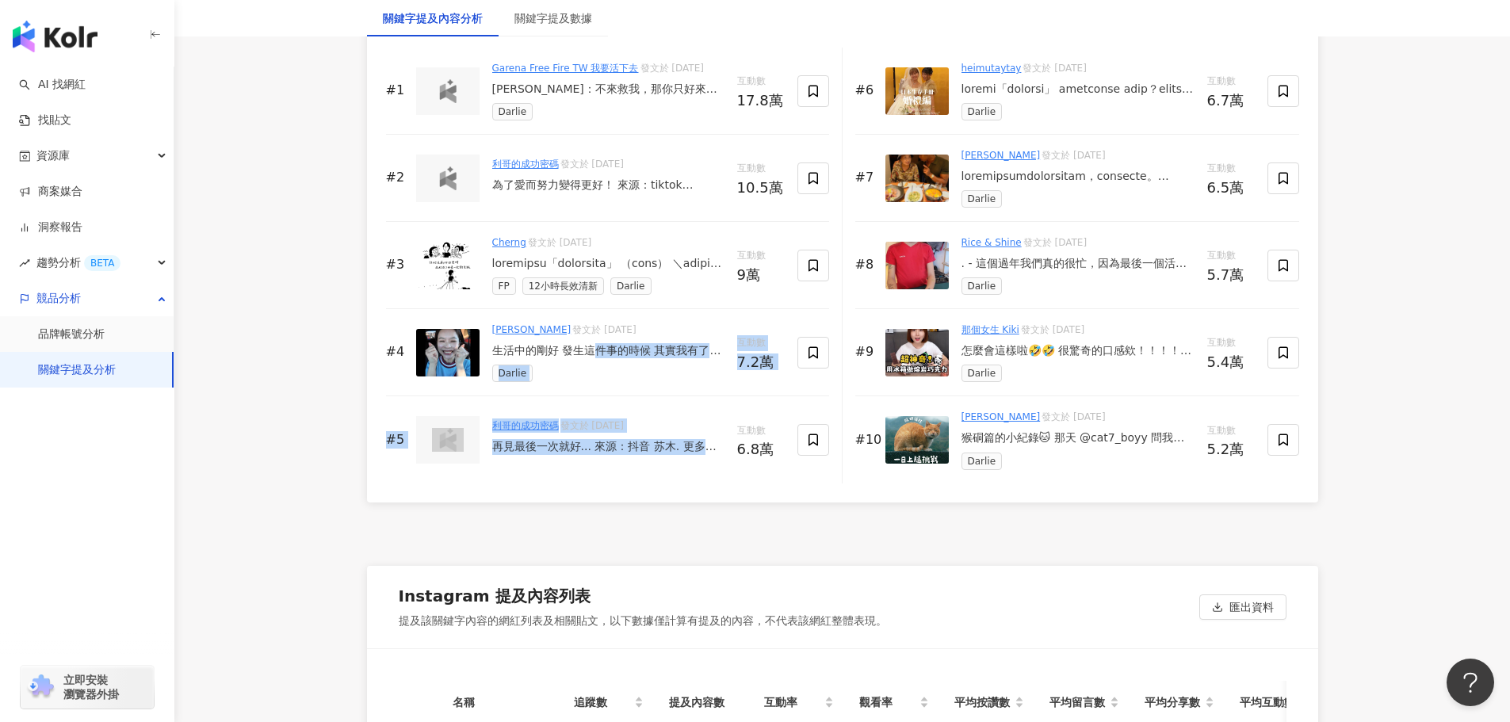
drag, startPoint x: 593, startPoint y: 364, endPoint x: 663, endPoint y: 549, distance: 198.4
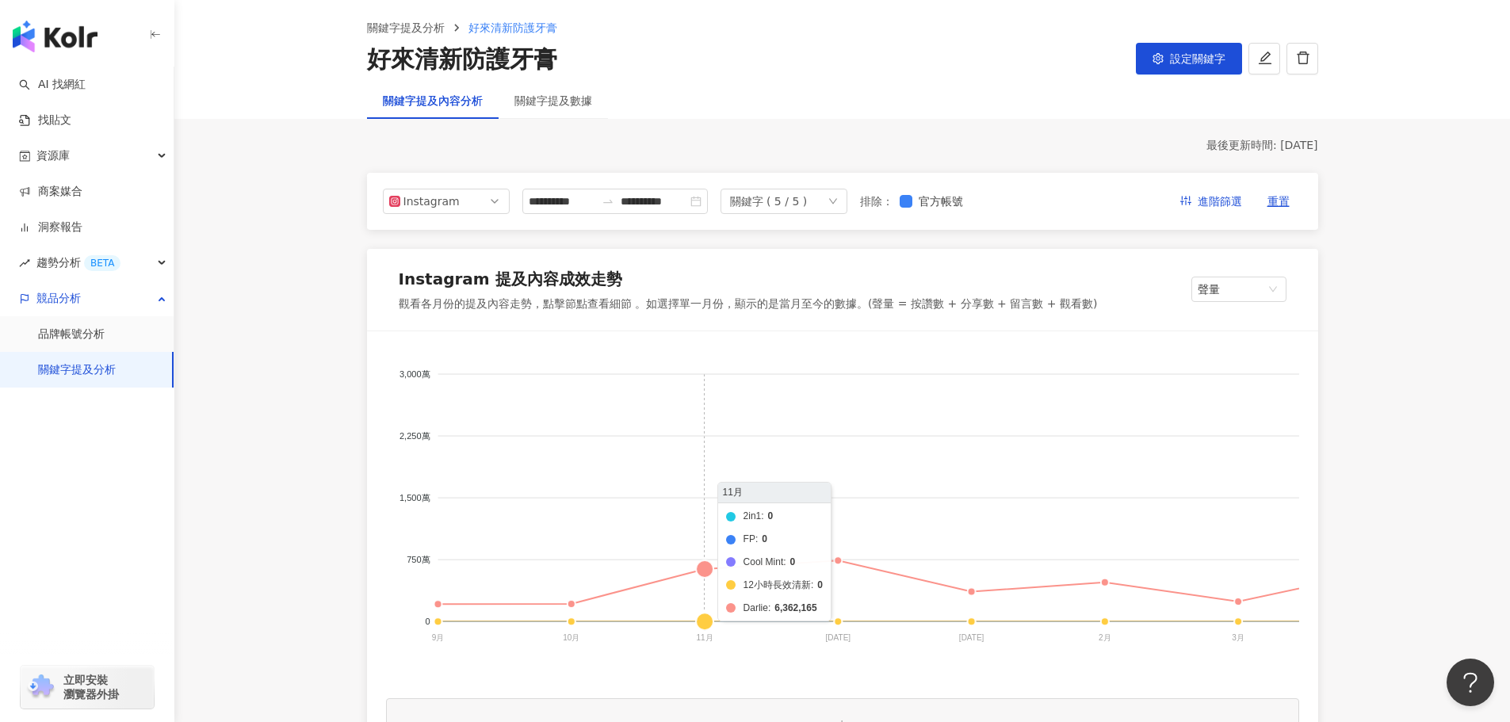
scroll to position [0, 0]
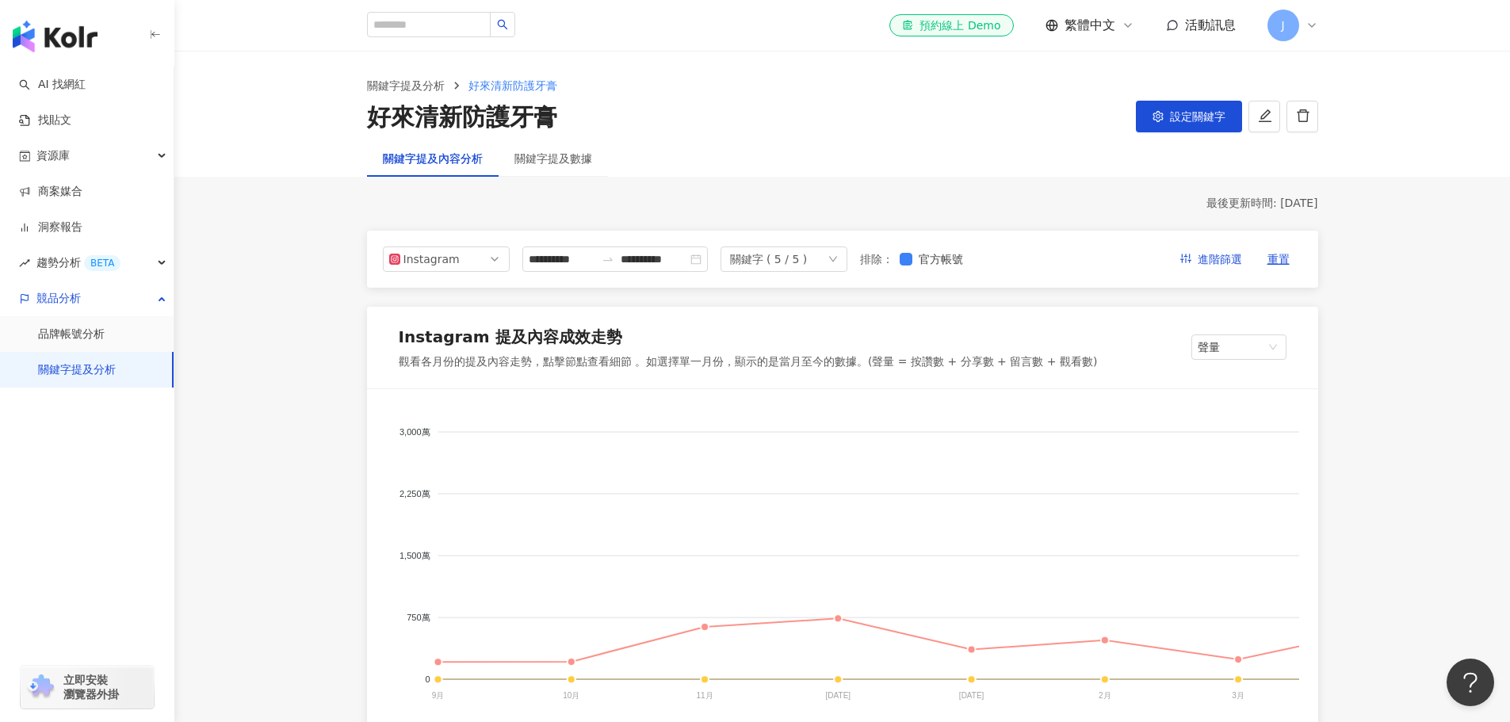
drag, startPoint x: 1208, startPoint y: 131, endPoint x: 1203, endPoint y: 115, distance: 16.5
click at [1208, 128] on button "設定關鍵字" at bounding box center [1189, 117] width 106 height 32
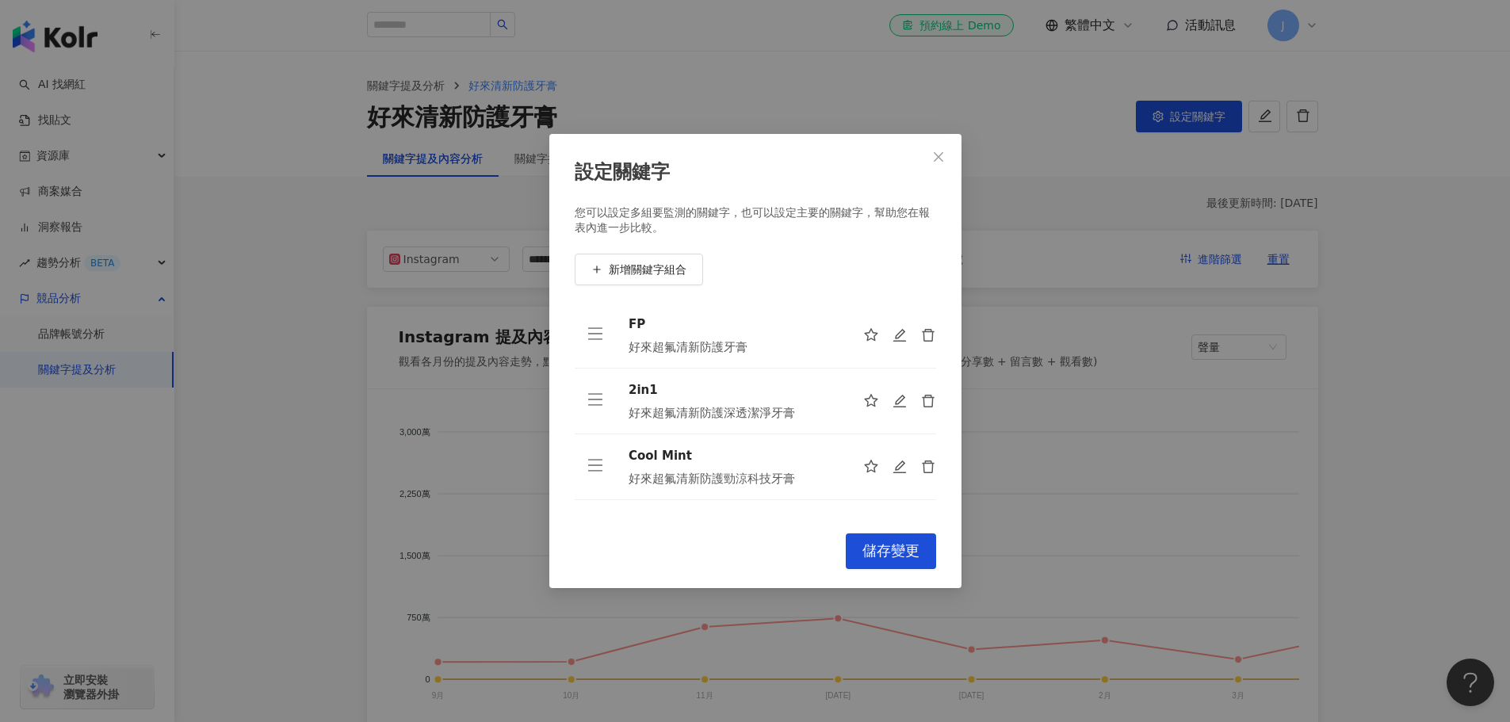
click at [1203, 109] on div "設定關鍵字 您可以設定多組要監測的關鍵字，也可以設定主要的關鍵字，幫助您在報表內進一步比較。 新增關鍵字組合 FP 好來超氟清新防護牙膏 2in1 好來超氟清…" at bounding box center [755, 361] width 1510 height 722
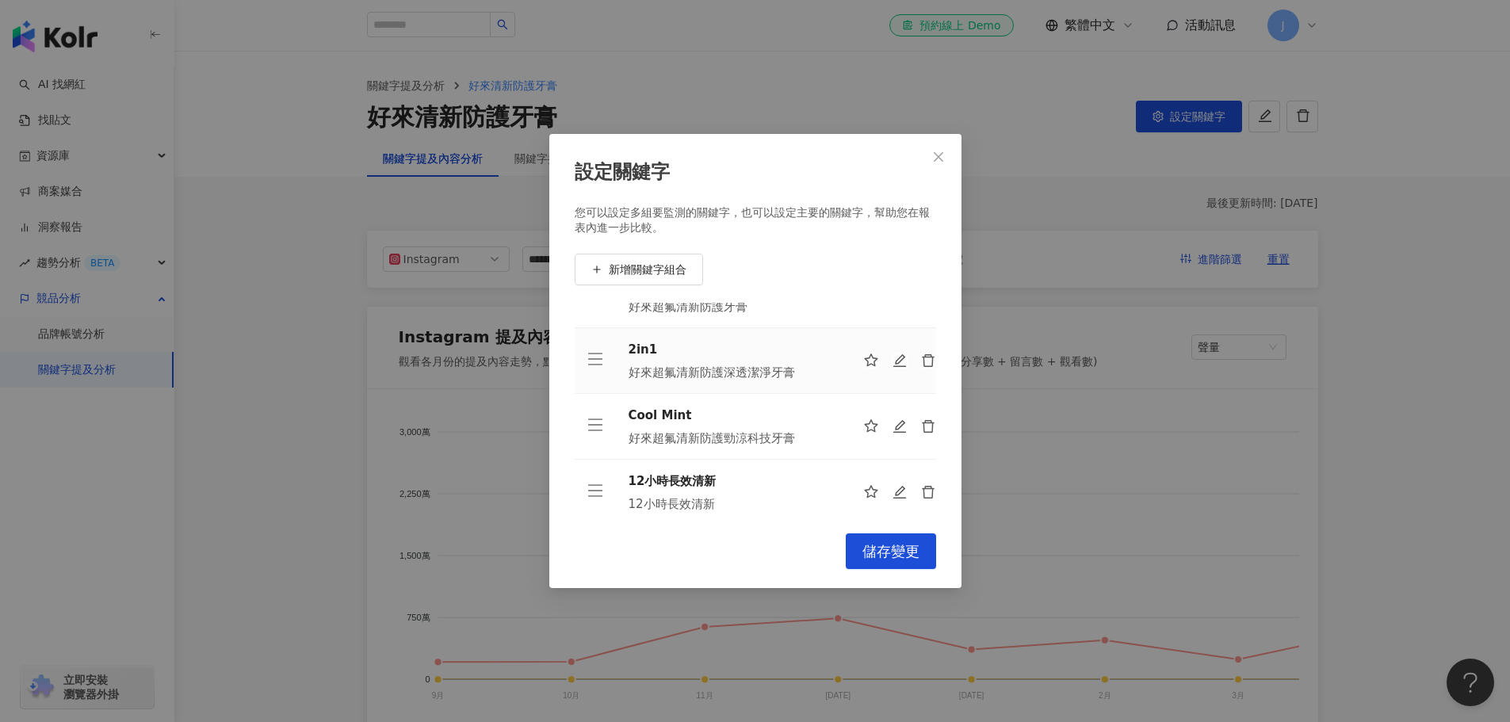
scroll to position [133, 0]
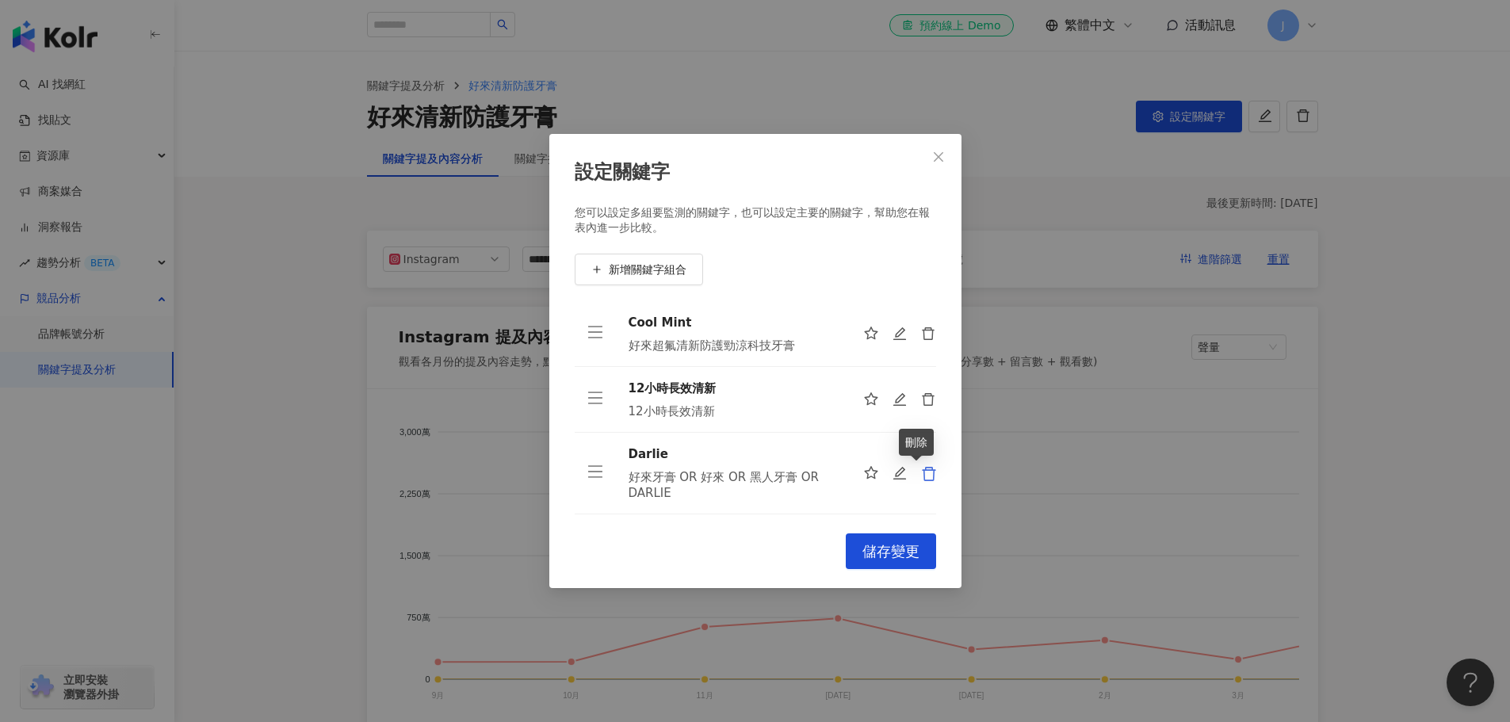
click at [921, 472] on icon "delete" at bounding box center [929, 474] width 16 height 16
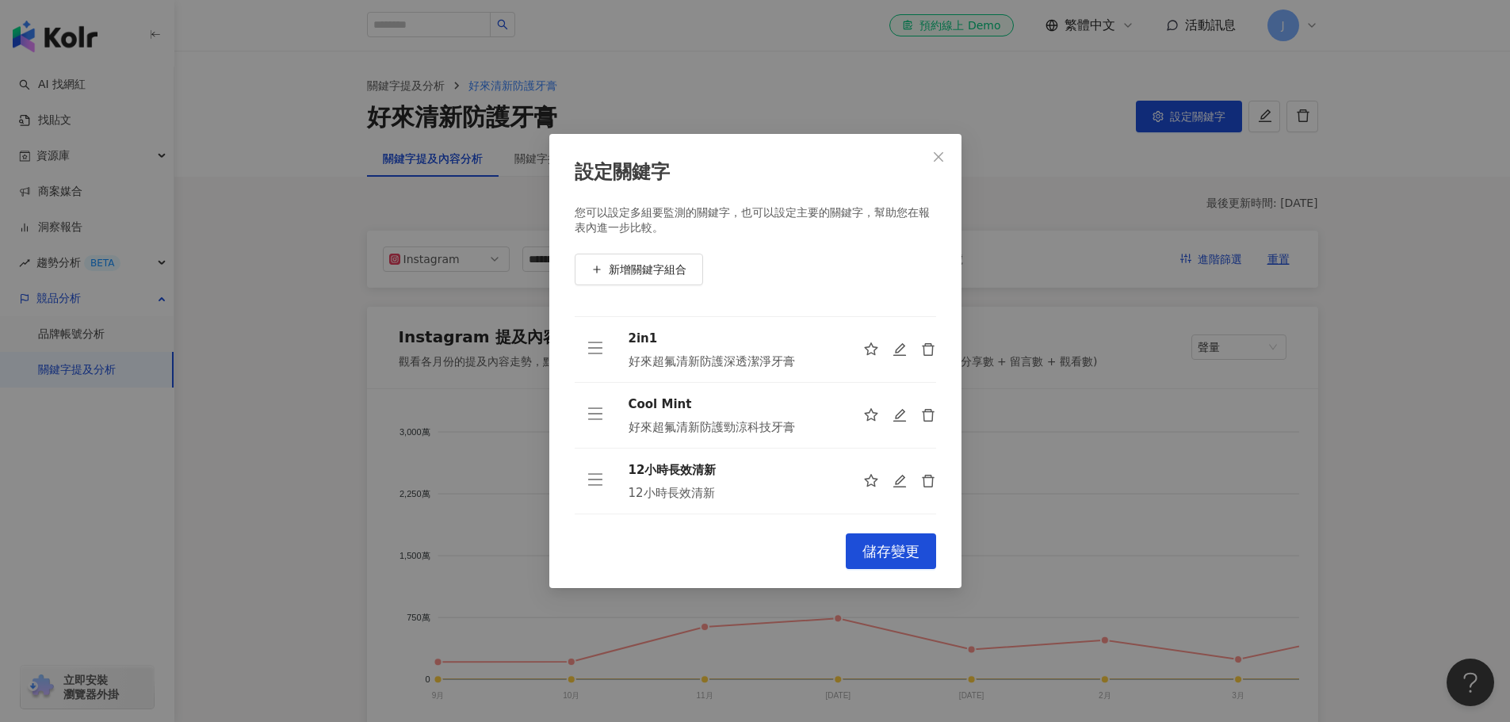
scroll to position [52, 0]
click at [890, 550] on span "儲存變更" at bounding box center [890, 551] width 57 height 17
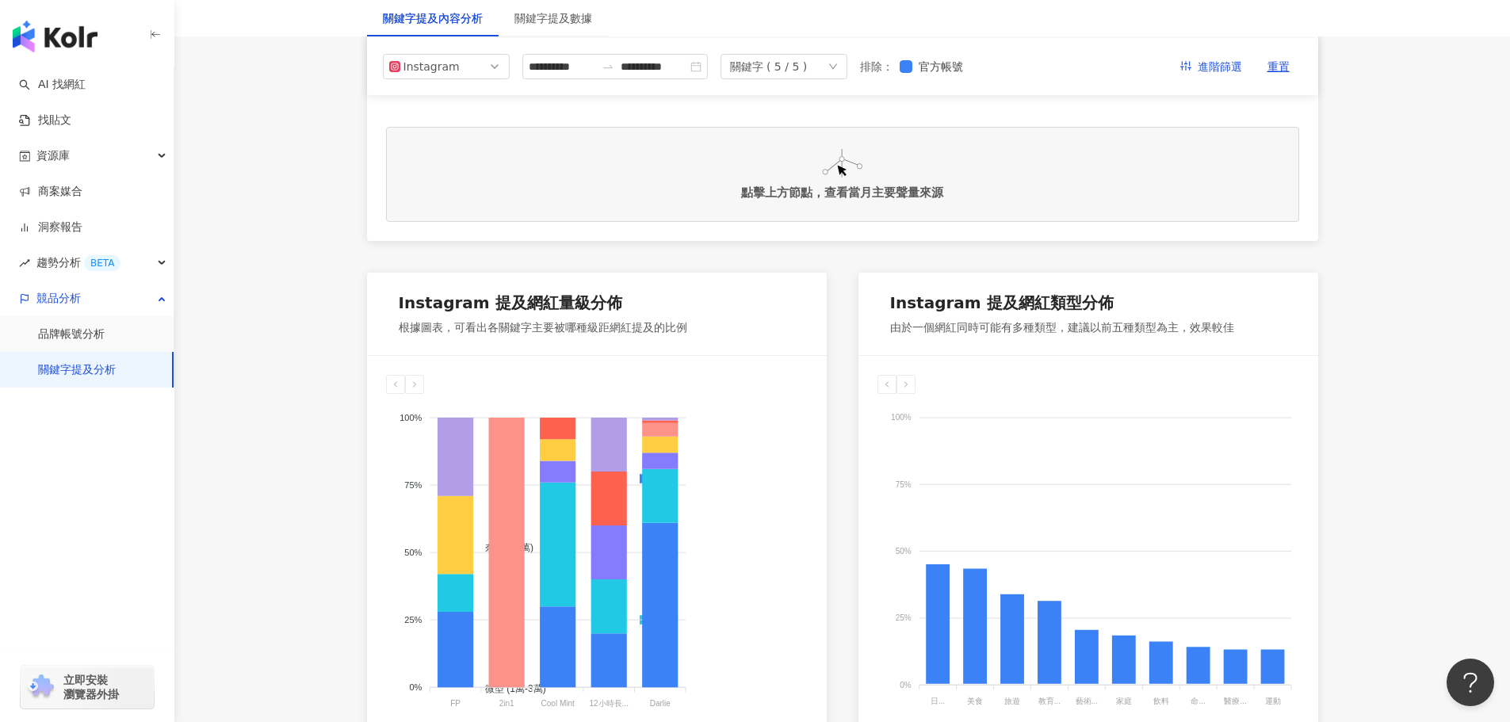
scroll to position [0, 0]
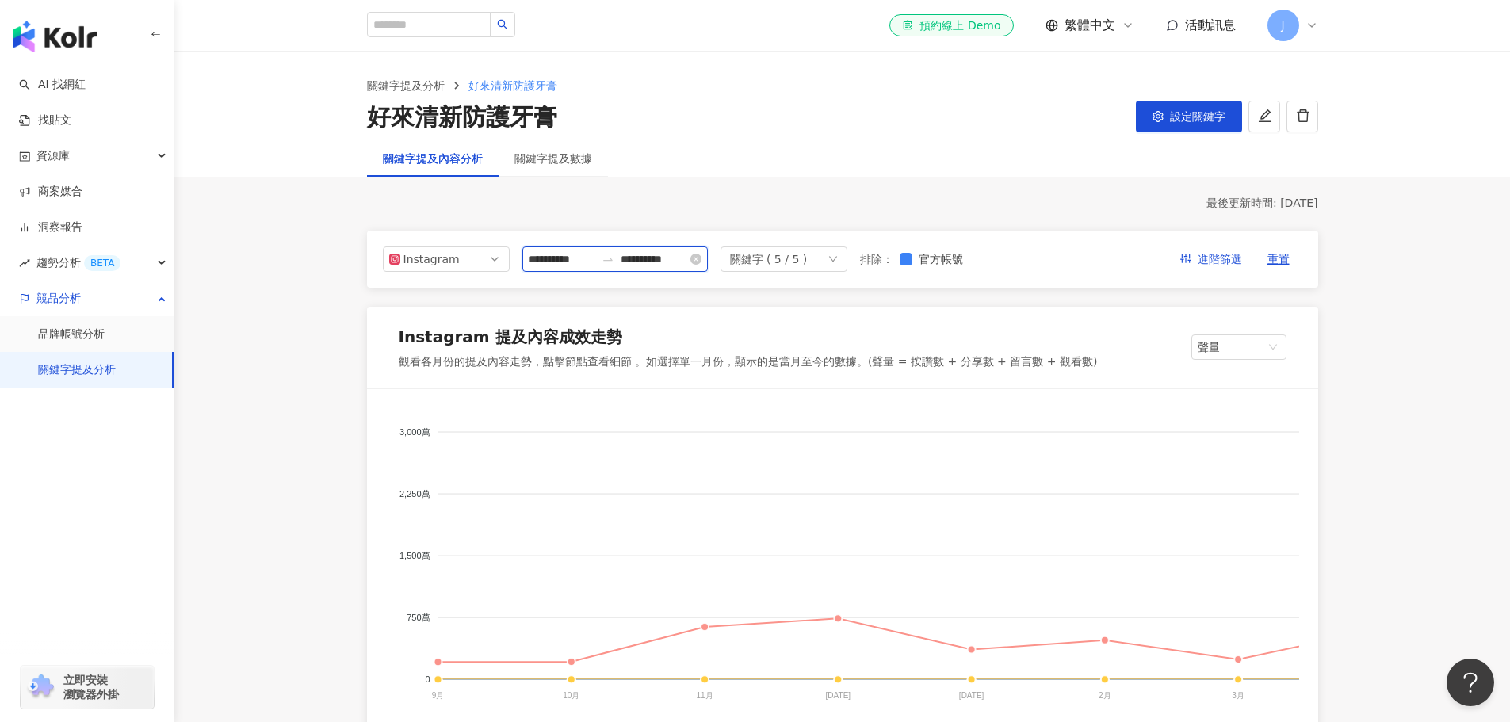
click at [687, 266] on input "**********" at bounding box center [654, 258] width 67 height 17
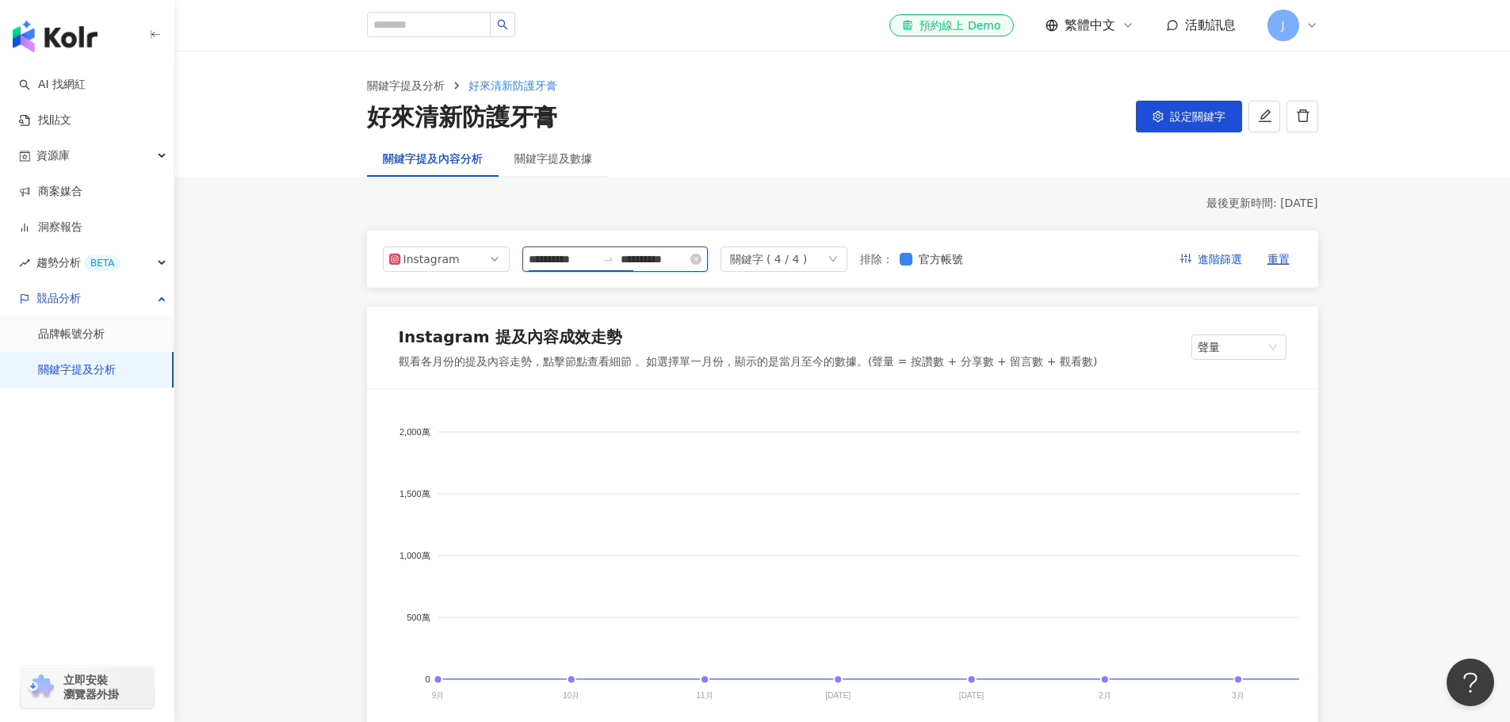
click at [595, 256] on input "**********" at bounding box center [562, 258] width 67 height 17
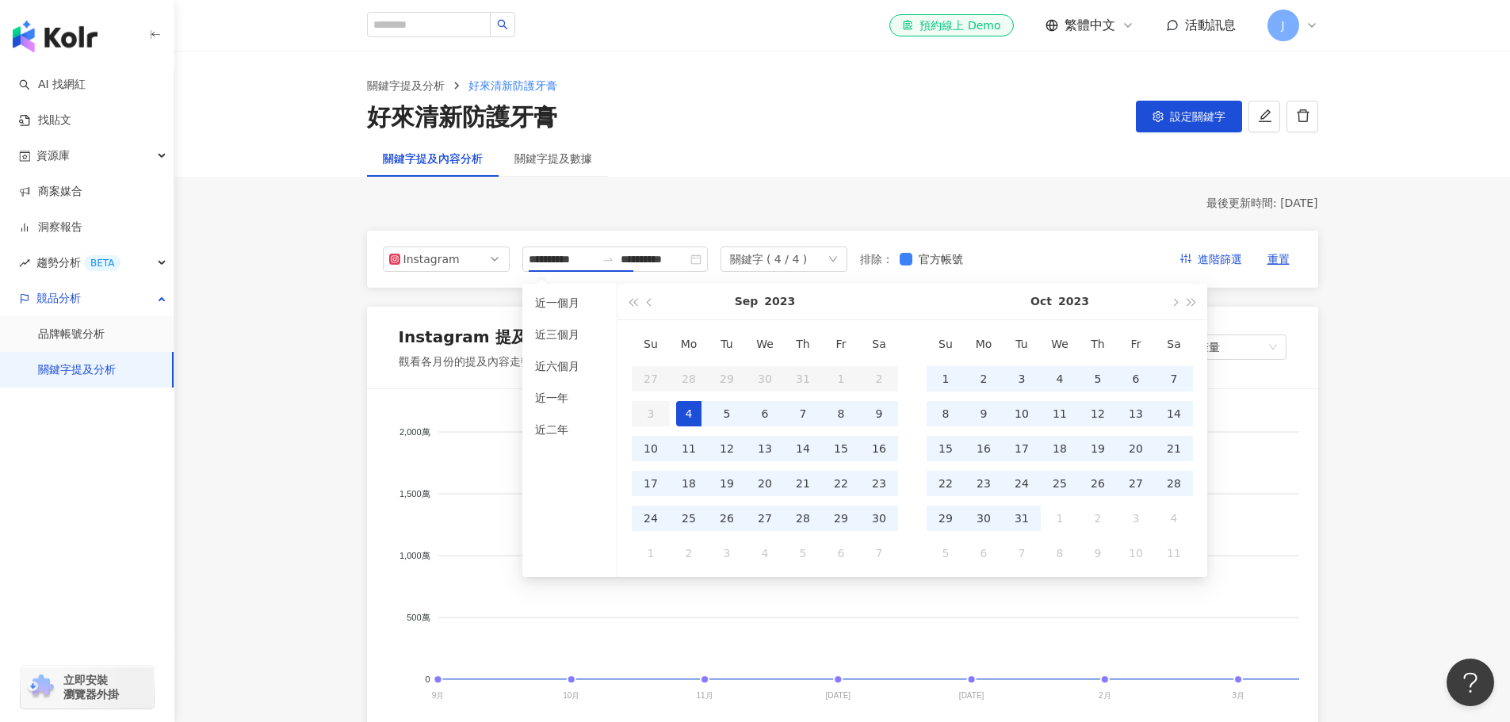
click at [605, 208] on div "最後更新時間: 2025/9/3" at bounding box center [842, 204] width 951 height 16
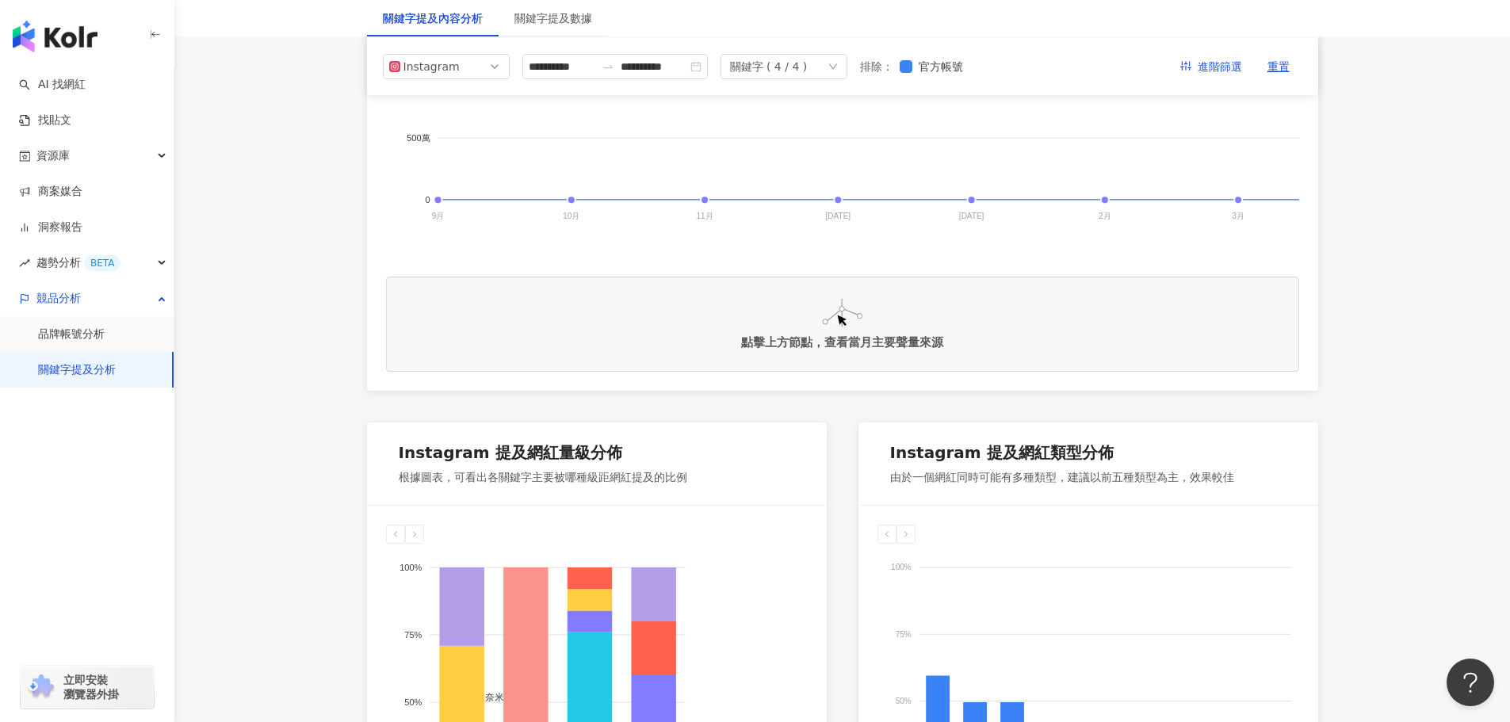
scroll to position [133, 0]
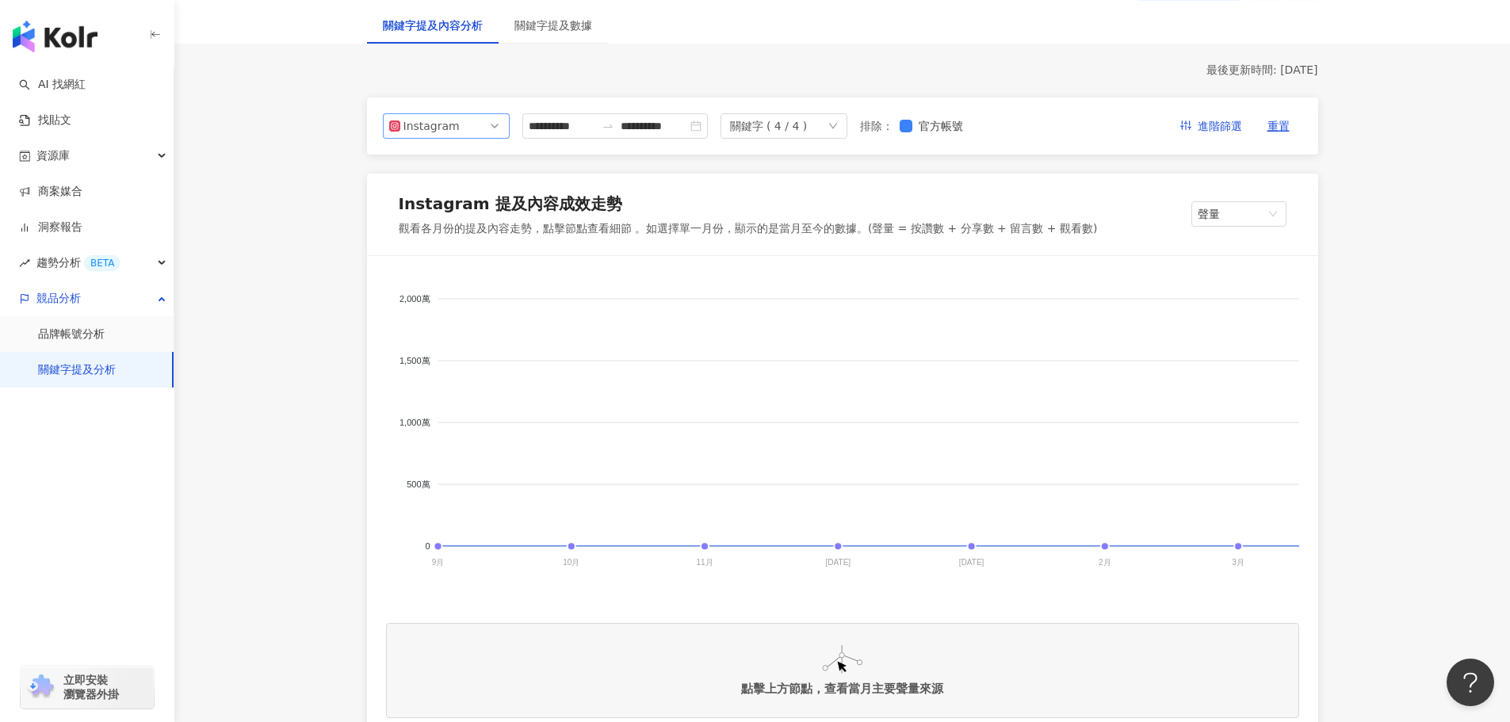
click at [462, 120] on span "Instagram" at bounding box center [446, 126] width 114 height 24
click at [441, 185] on div "Facebook" at bounding box center [436, 189] width 52 height 17
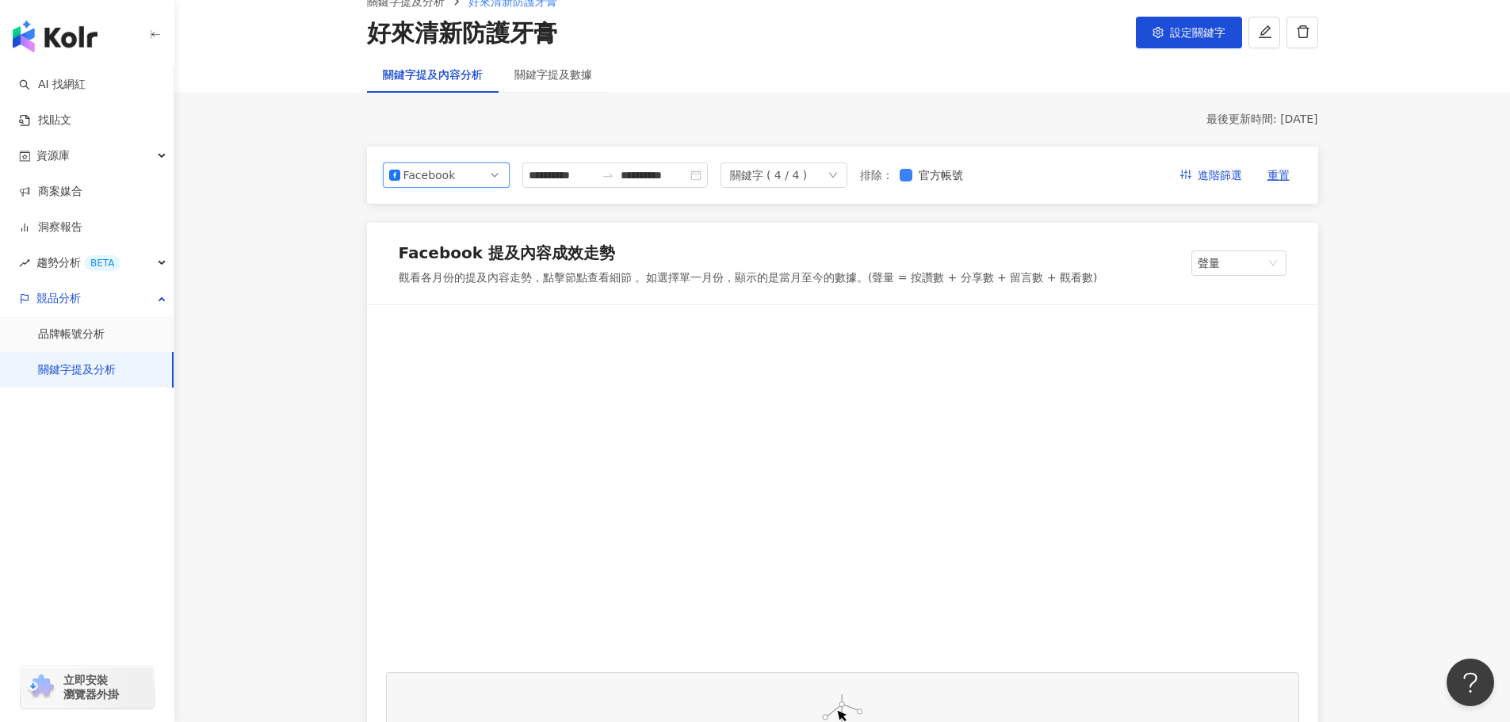
scroll to position [79, 0]
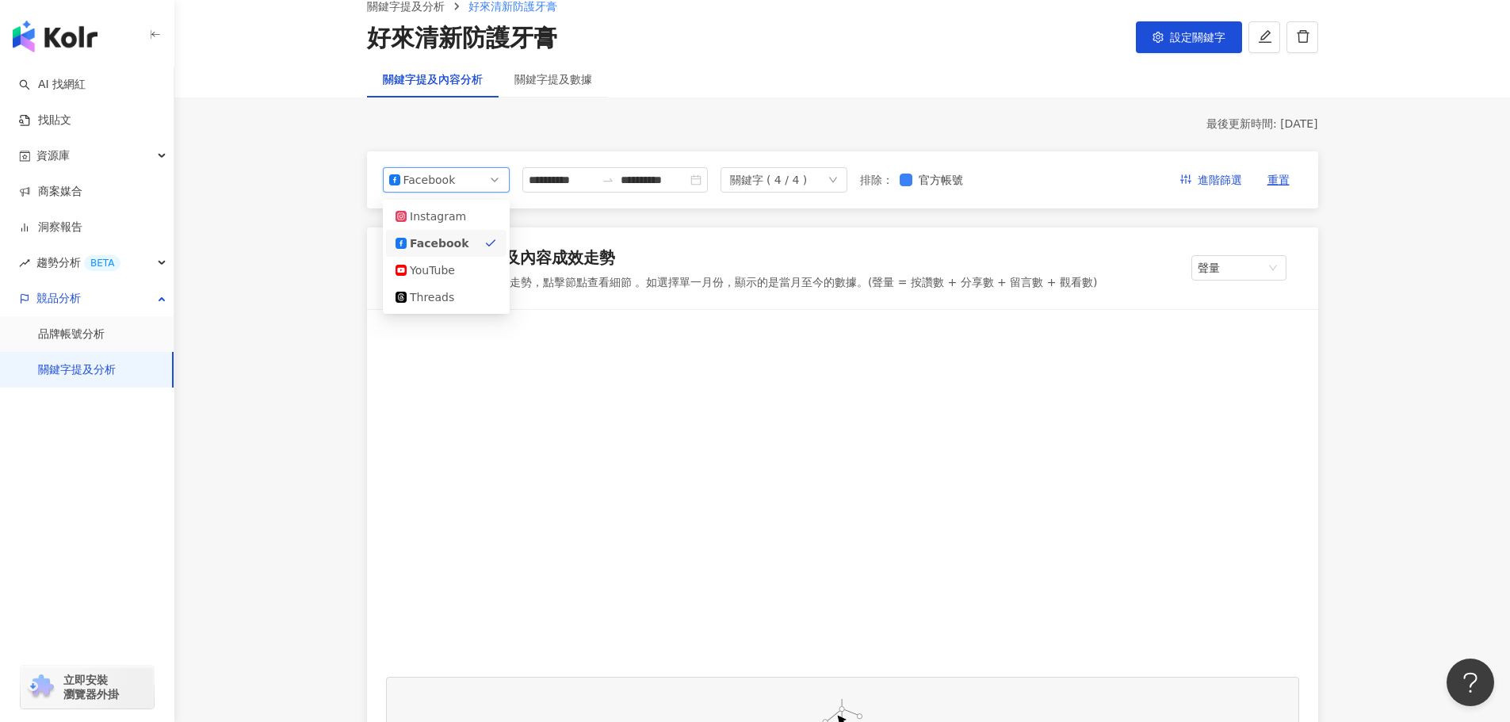
click at [491, 184] on span "Facebook" at bounding box center [446, 180] width 114 height 24
click at [472, 275] on div "YouTube" at bounding box center [446, 270] width 101 height 17
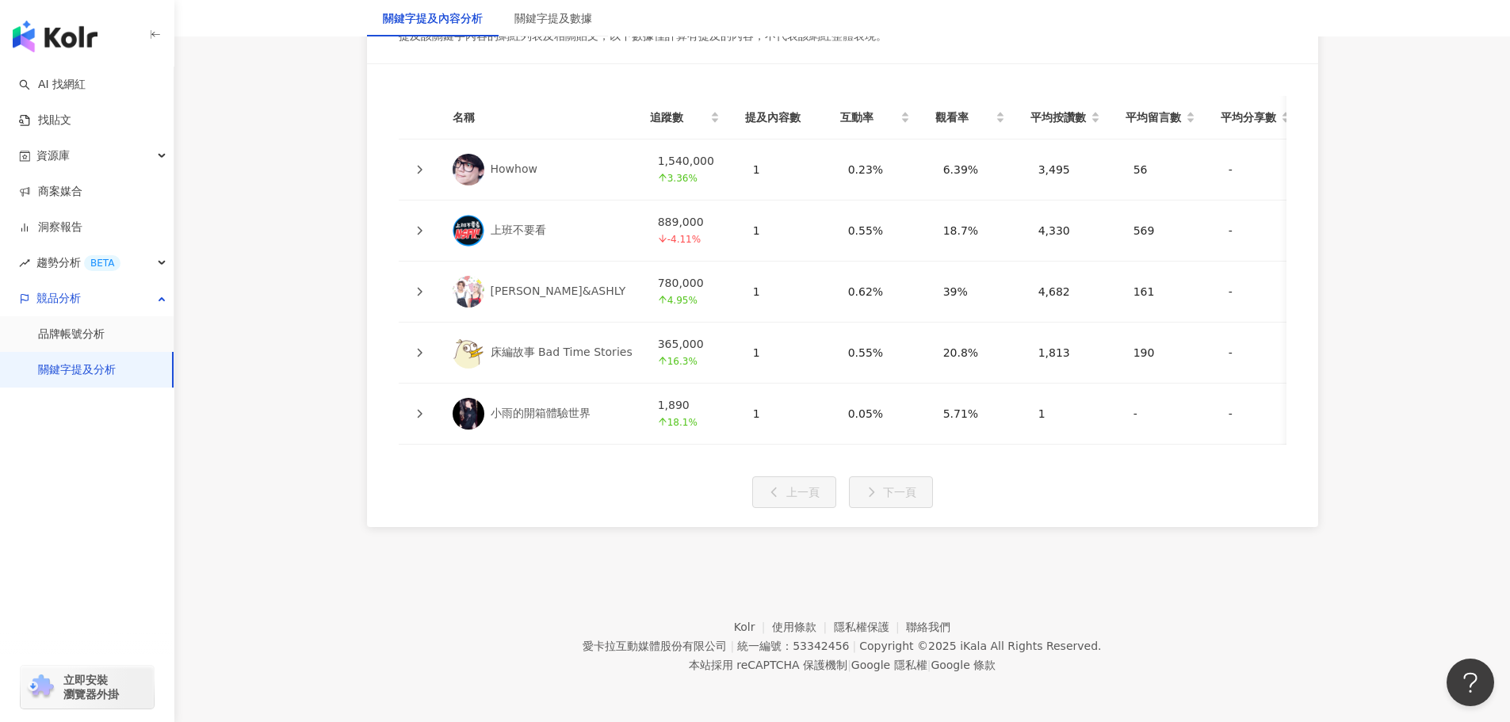
scroll to position [3608, 0]
click at [105, 339] on link "品牌帳號分析" at bounding box center [71, 335] width 67 height 16
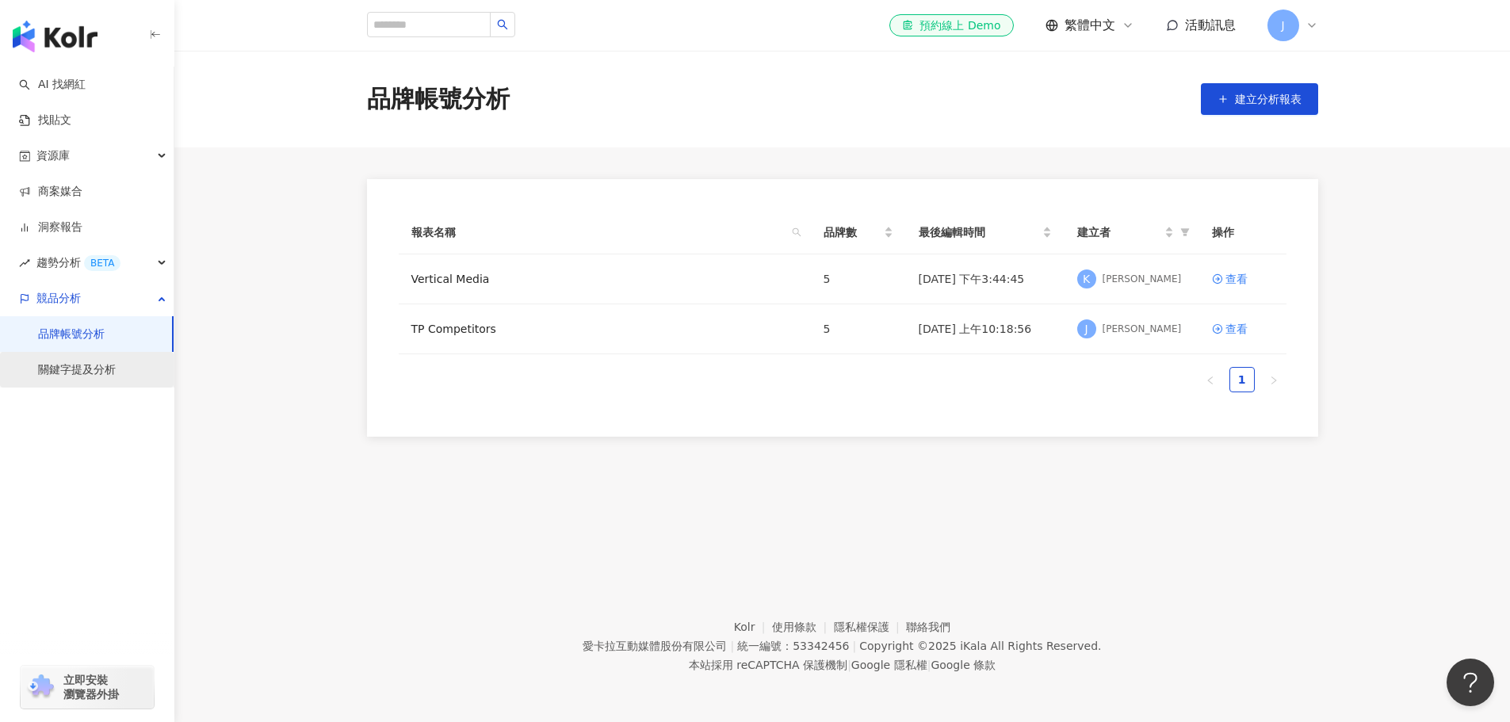
click at [109, 376] on link "關鍵字提及分析" at bounding box center [77, 370] width 78 height 16
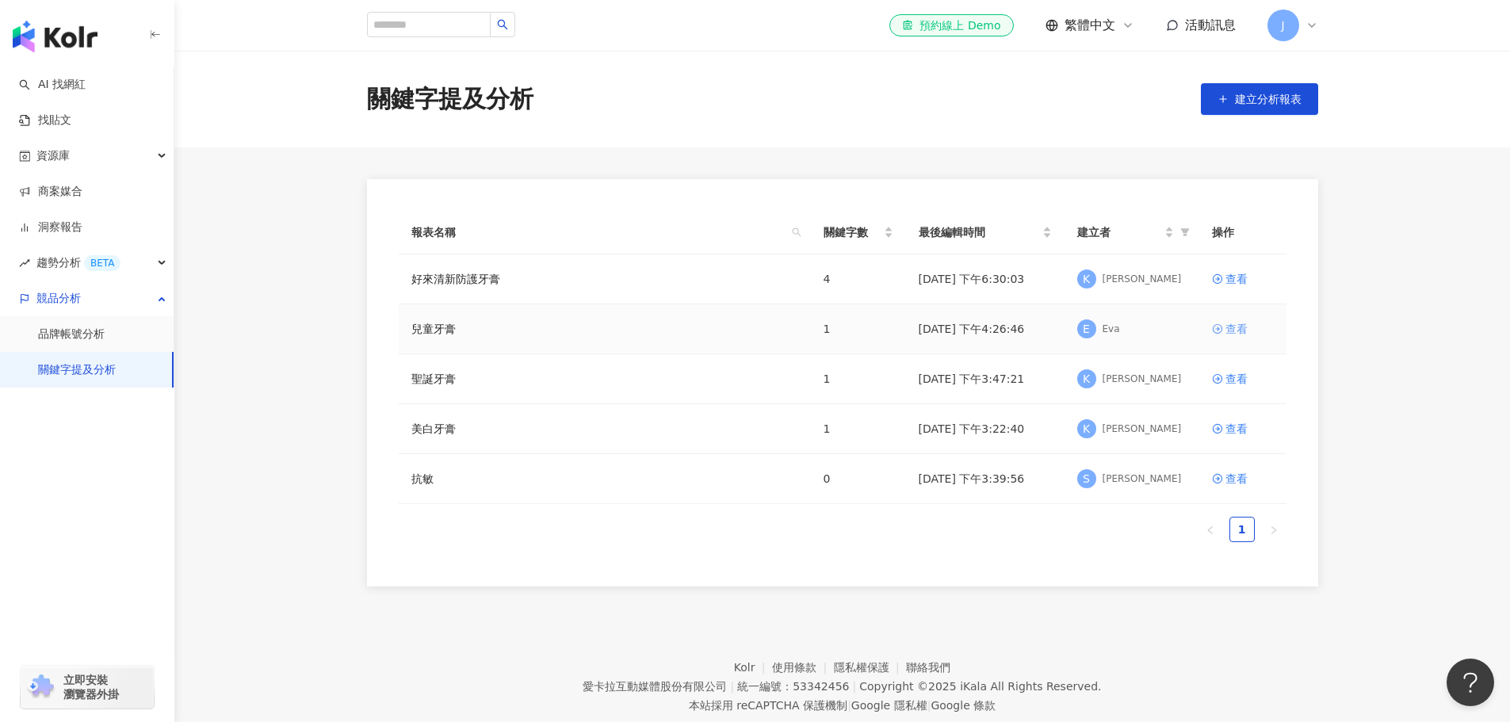
click at [1236, 331] on div "查看" at bounding box center [1236, 328] width 22 height 17
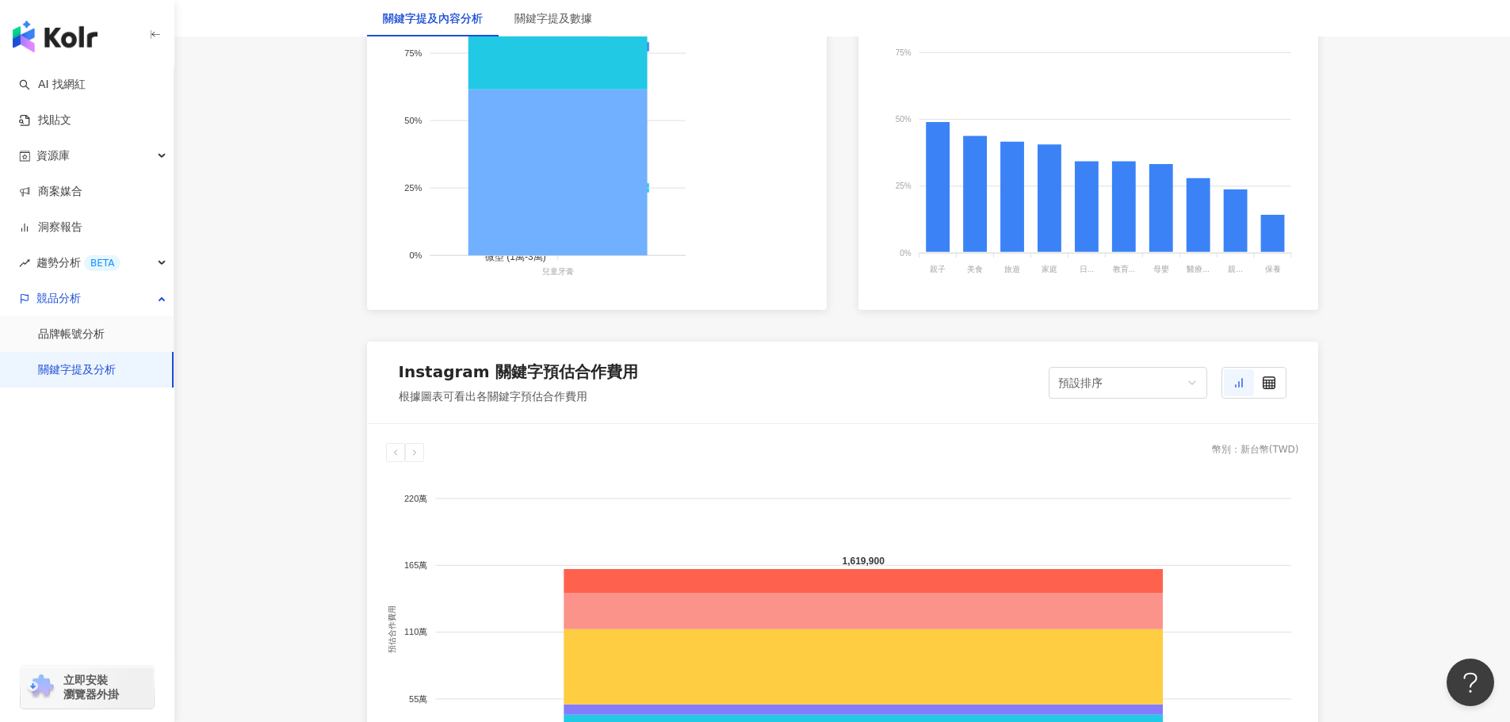
scroll to position [1506, 0]
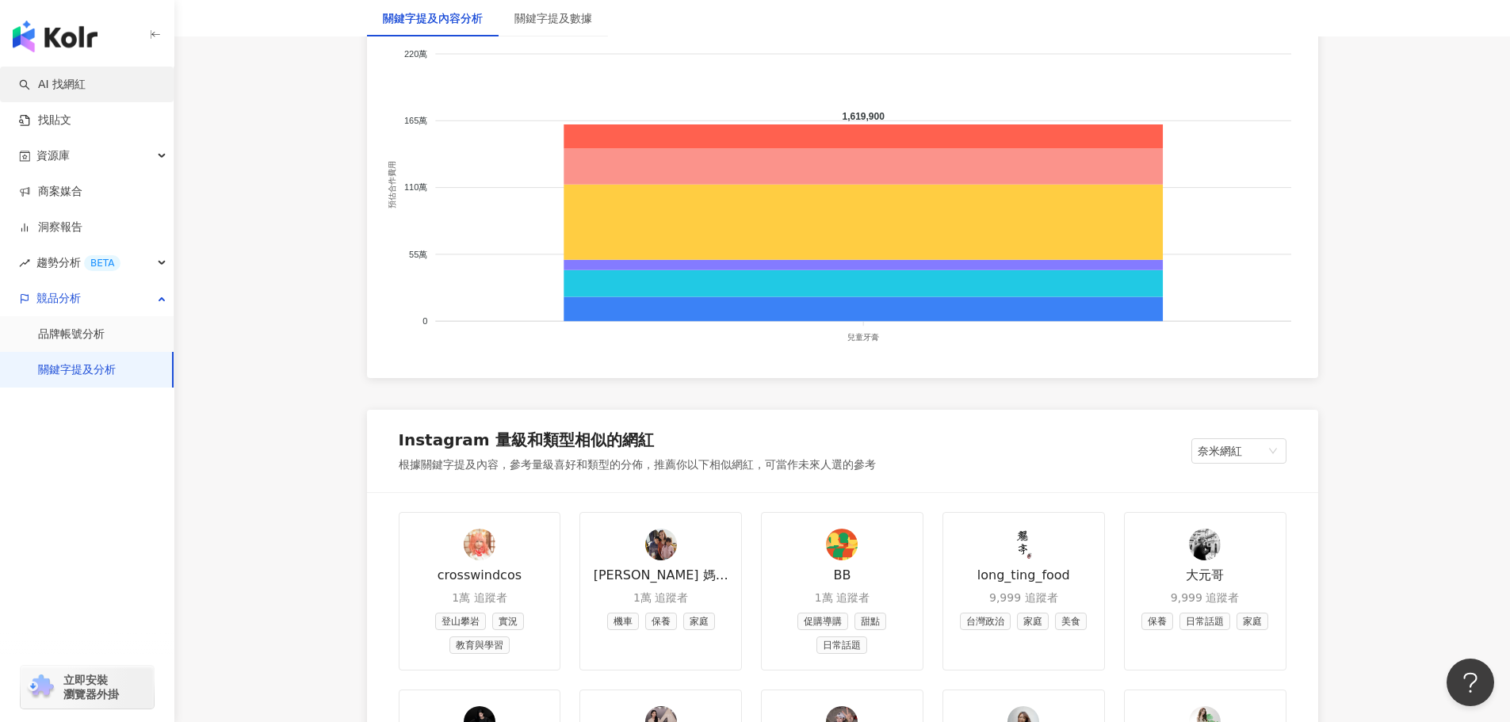
click at [86, 80] on link "AI 找網紅" at bounding box center [52, 85] width 67 height 16
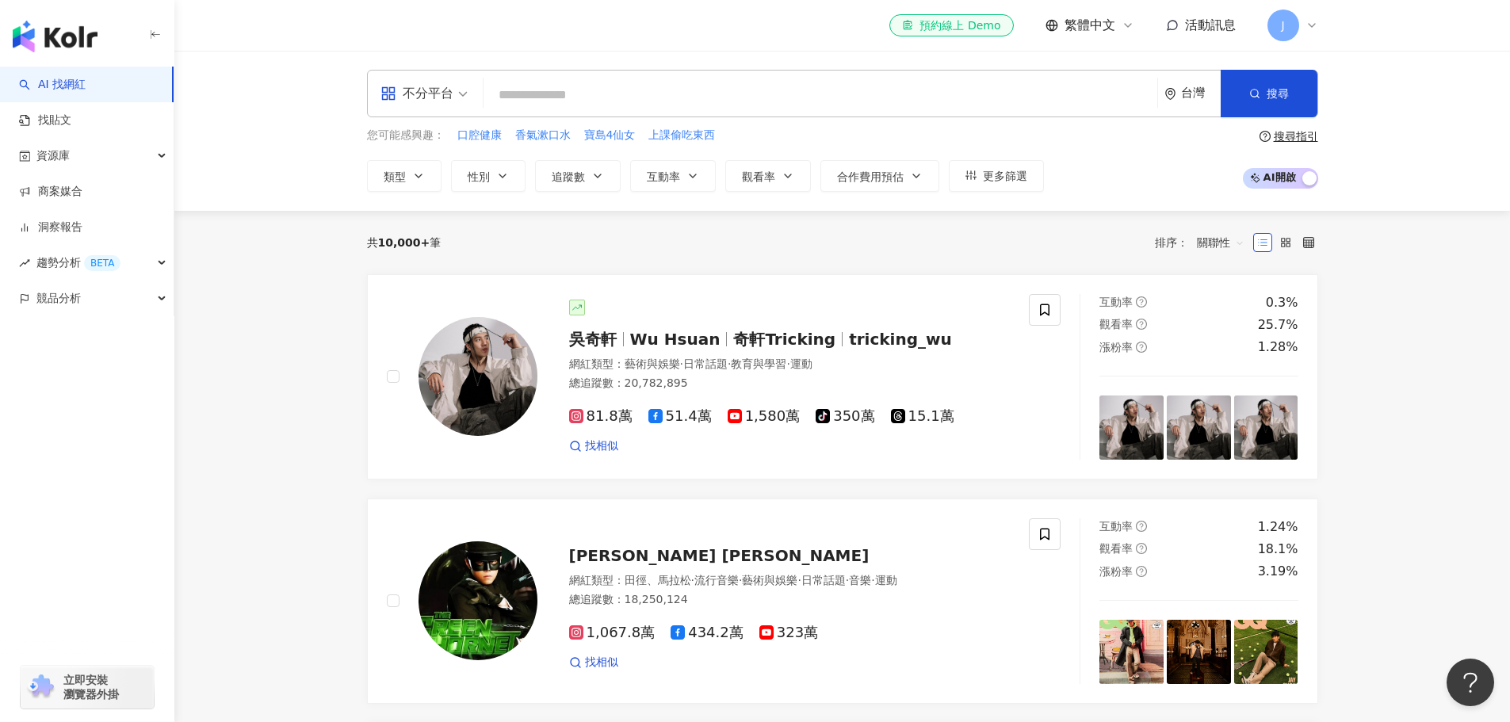
click at [1291, 14] on span "J" at bounding box center [1283, 26] width 32 height 32
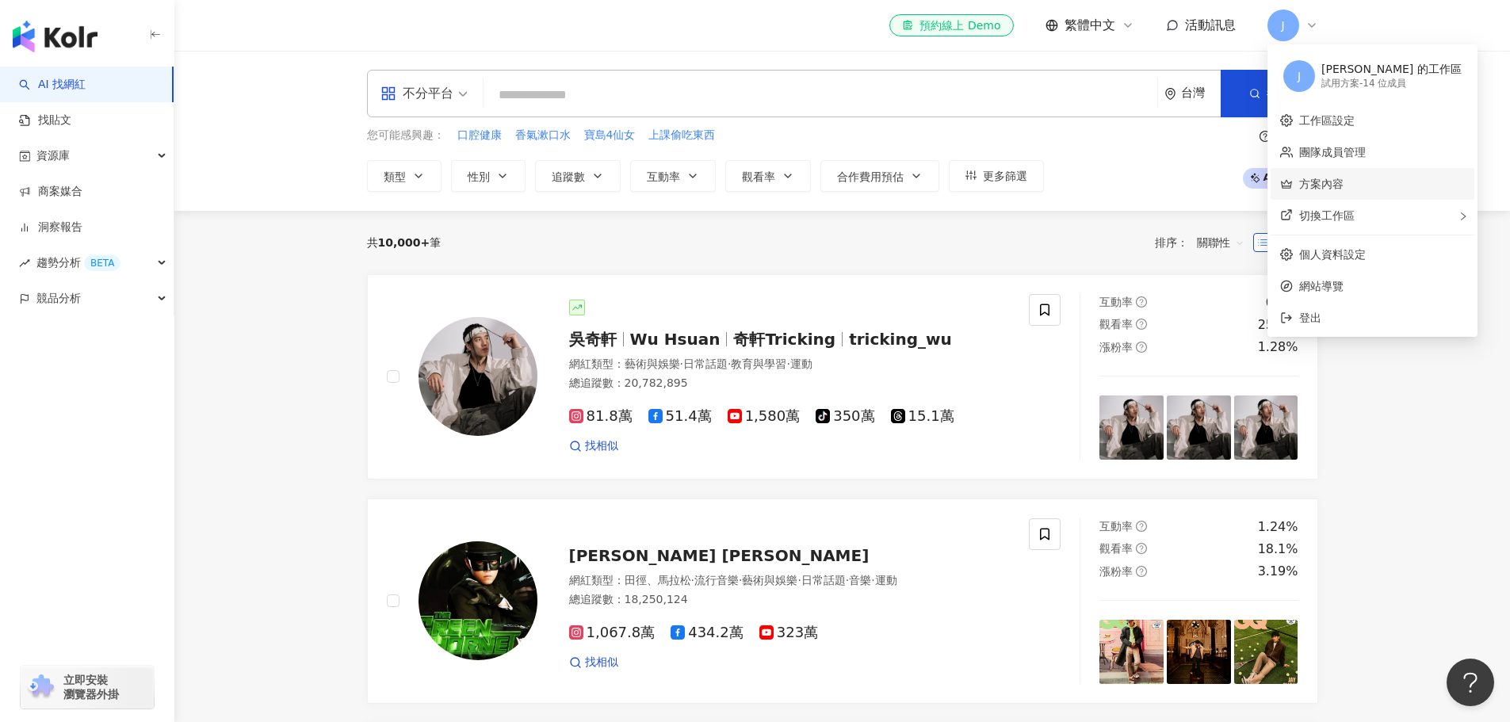
click at [1327, 184] on link "方案內容" at bounding box center [1321, 184] width 44 height 13
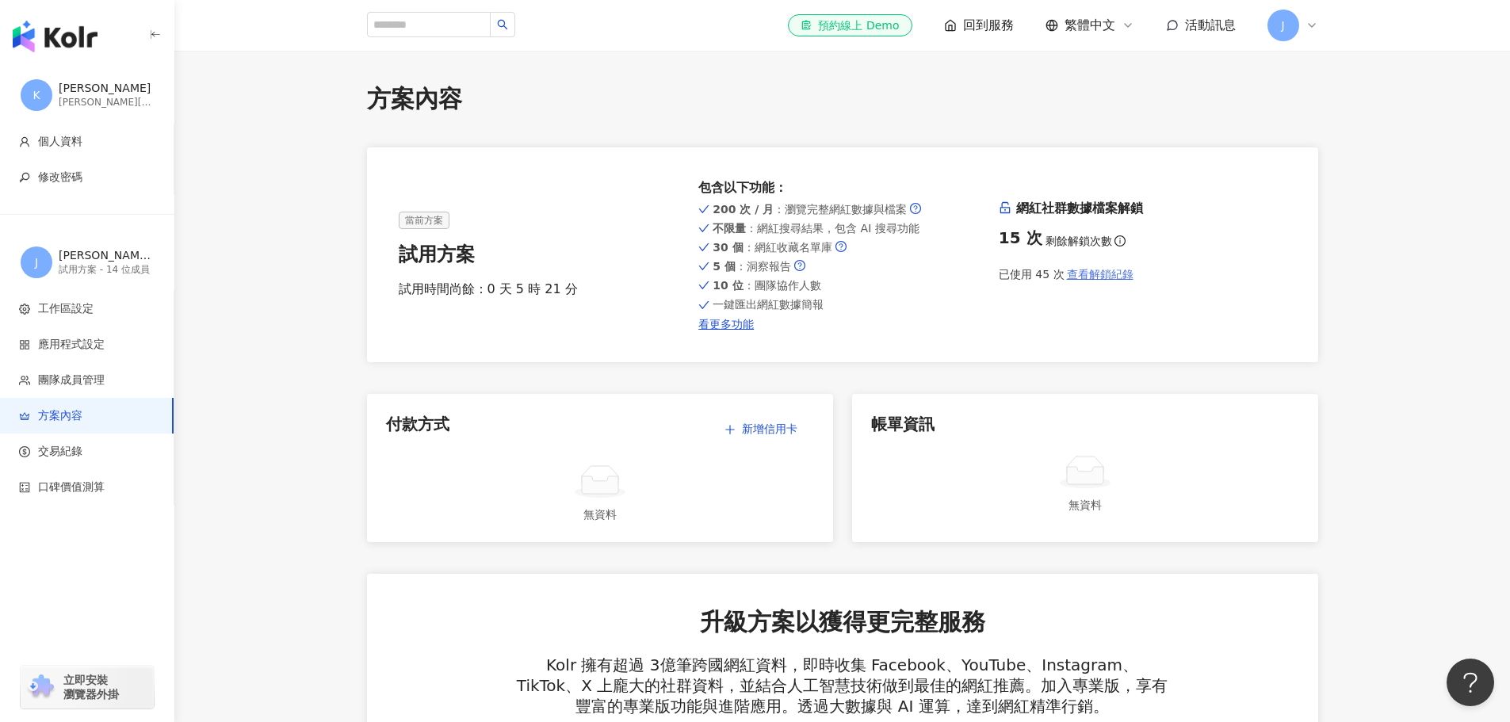
click at [1094, 269] on span "查看解鎖紀錄" at bounding box center [1100, 274] width 67 height 13
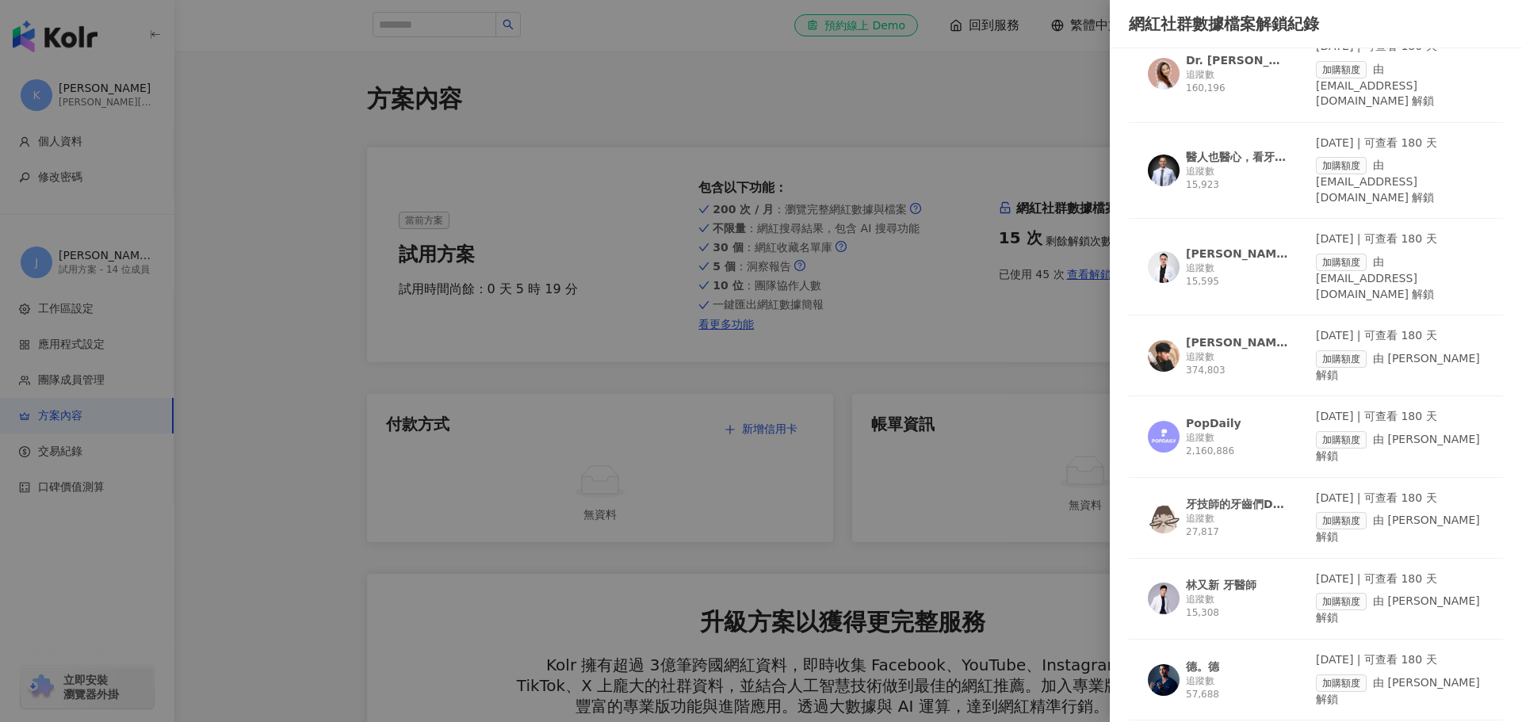
scroll to position [79, 0]
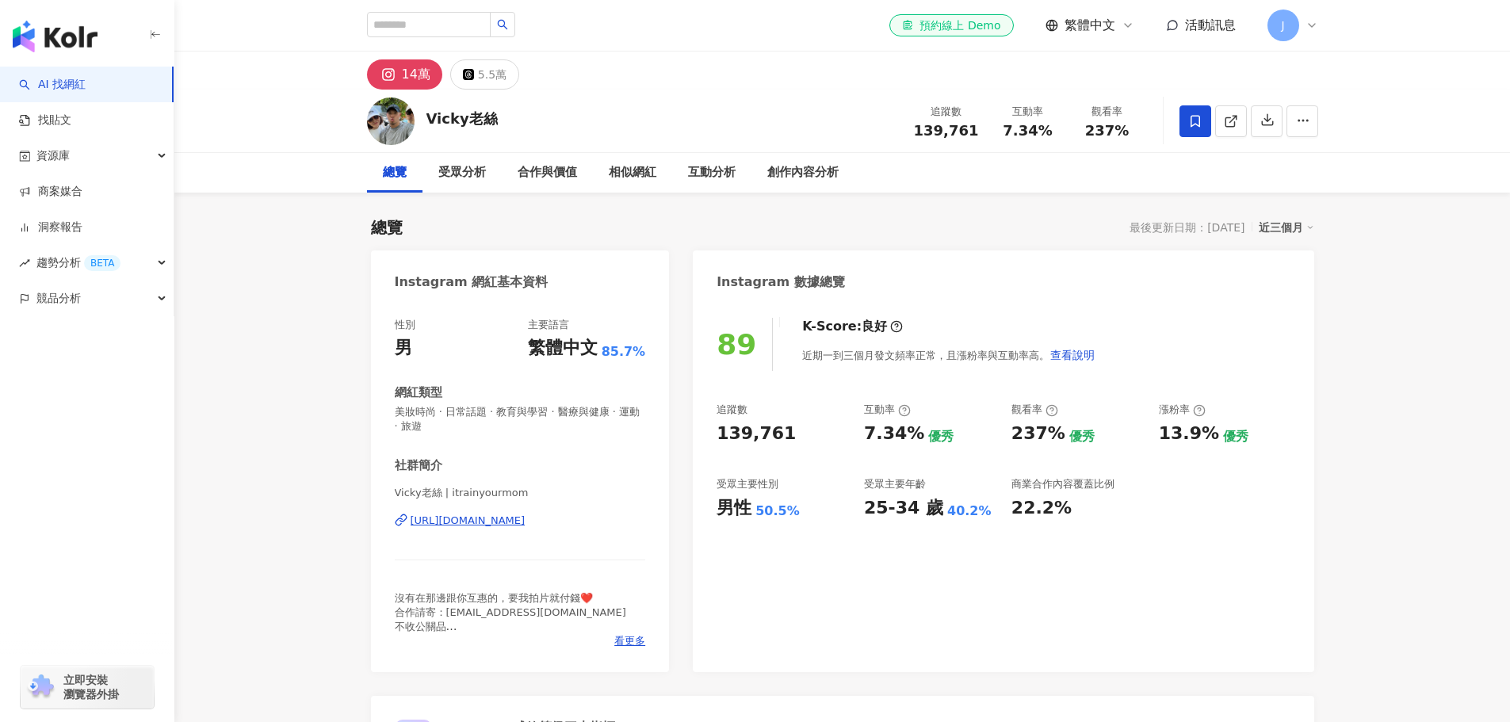
drag, startPoint x: 978, startPoint y: 341, endPoint x: 993, endPoint y: 354, distance: 20.2
click at [993, 354] on div "近期一到三個月發文頻率正常，且漲粉率與互動率高。 查看說明" at bounding box center [948, 355] width 293 height 32
click at [457, 182] on div "受眾分析" at bounding box center [461, 173] width 79 height 40
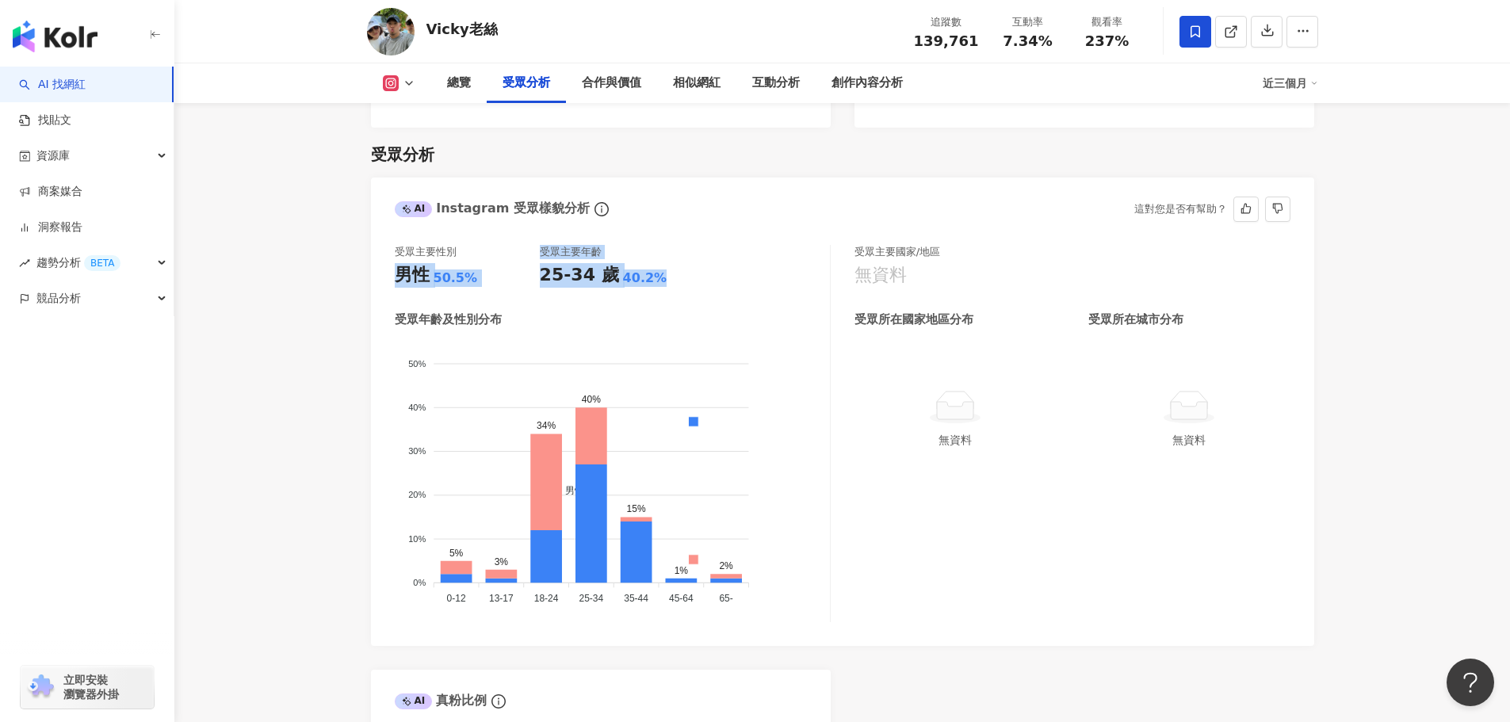
drag, startPoint x: 396, startPoint y: 254, endPoint x: 671, endPoint y: 250, distance: 275.9
click at [671, 250] on div "受眾主要性別 男性 50.5% 受眾主要年齡 25-34 歲 40.2%" at bounding box center [612, 266] width 435 height 43
click at [671, 263] on div "25-34 歲 40.2%" at bounding box center [612, 275] width 145 height 25
drag, startPoint x: 399, startPoint y: 293, endPoint x: 551, endPoint y: 306, distance: 151.9
click at [551, 311] on div "受眾年齡及性別分布 男性 女性 50% 50% 40% 40% 30% 30% 20% 20% 10% 10% 0% 0% 5% 3% 34% 40% 15%…" at bounding box center [612, 466] width 435 height 311
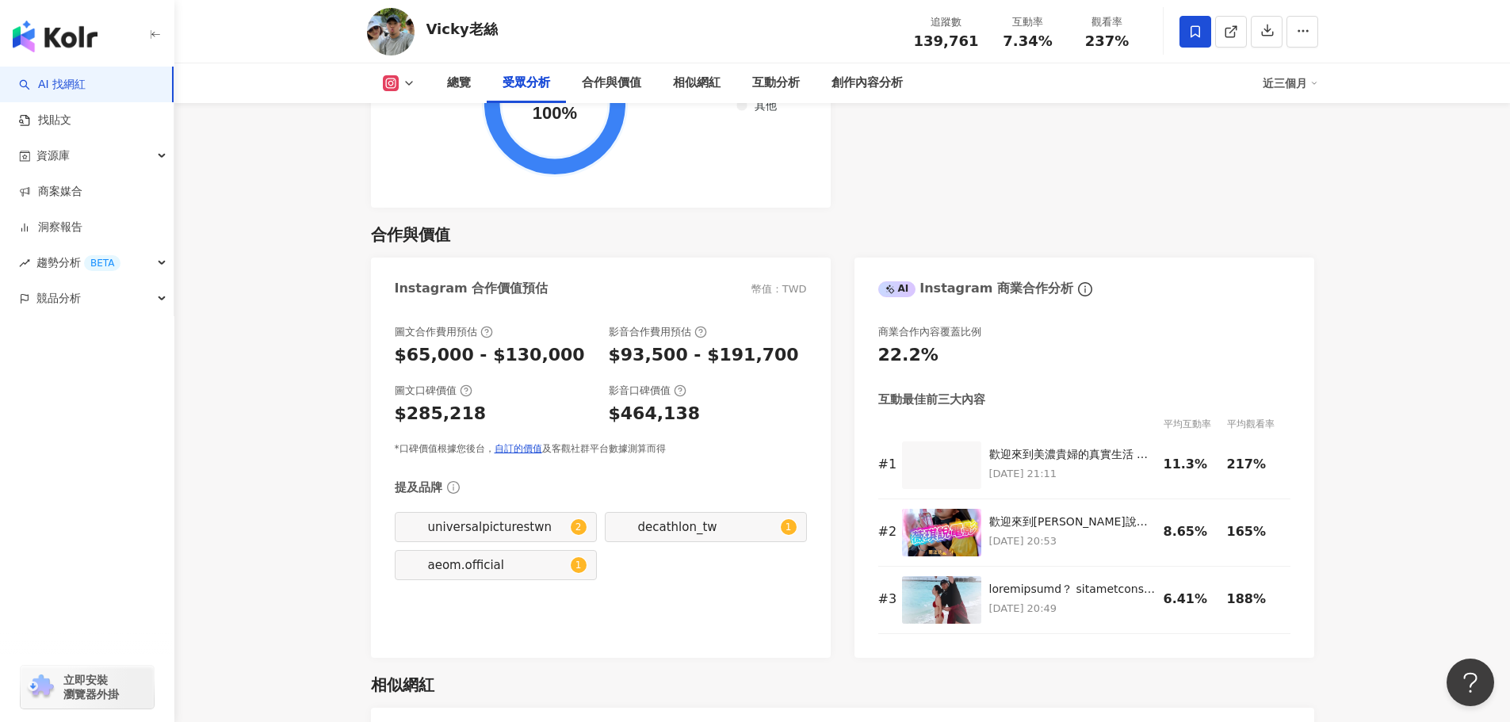
scroll to position [2081, 0]
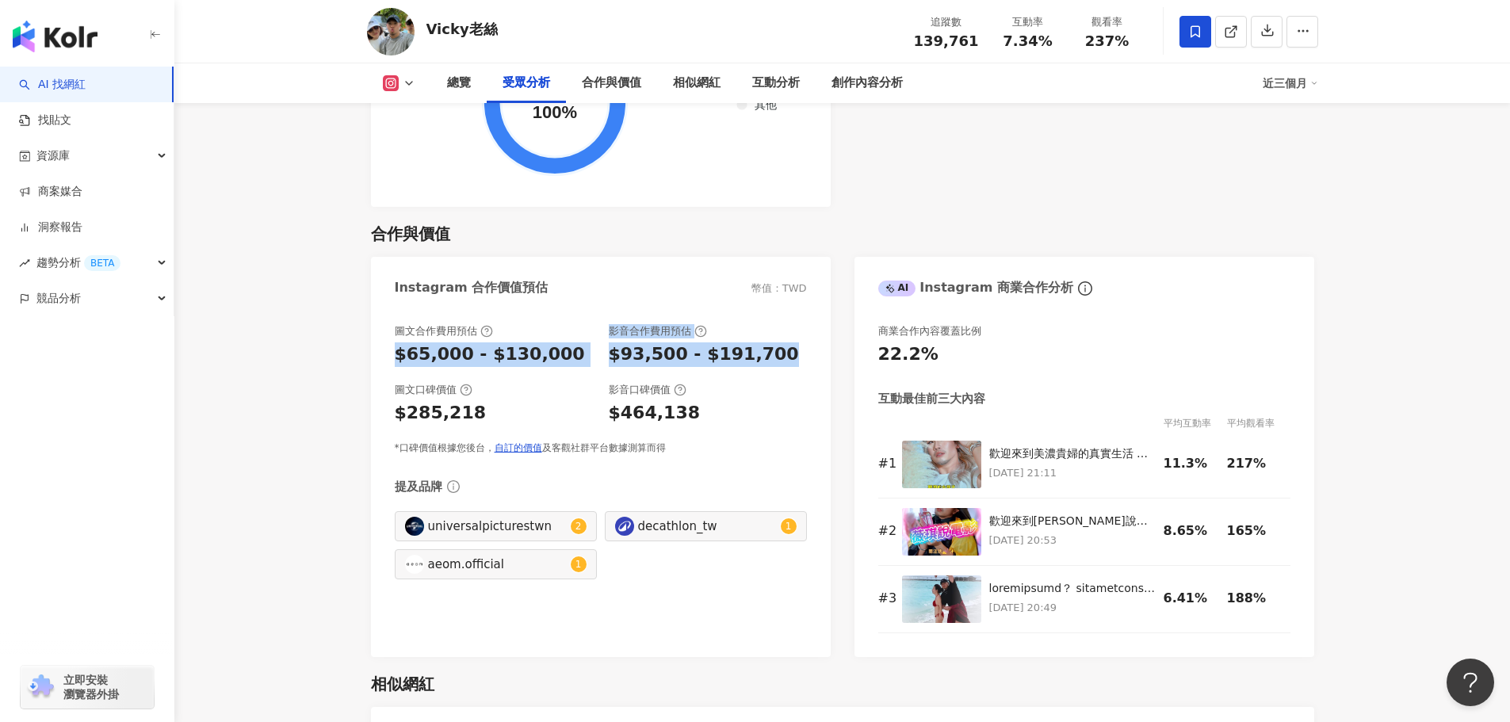
drag, startPoint x: 399, startPoint y: 327, endPoint x: 779, endPoint y: 336, distance: 380.6
click at [779, 336] on div "圖文合作費用預估 $65,000 - $130,000 影音合作費用預估 $93,500 - $191,700" at bounding box center [601, 345] width 412 height 43
click at [768, 342] on div "$93,500 - $191,700" at bounding box center [708, 354] width 198 height 25
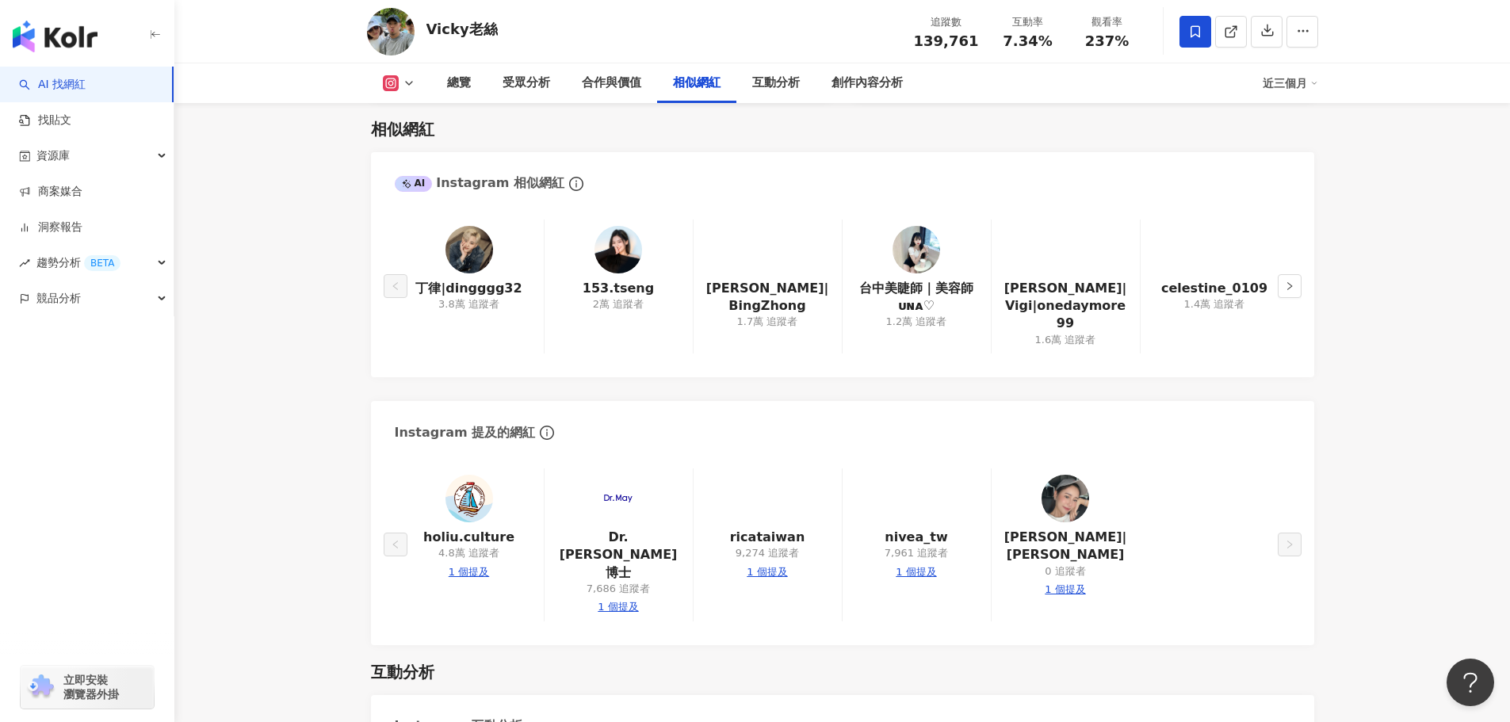
scroll to position [3032, 0]
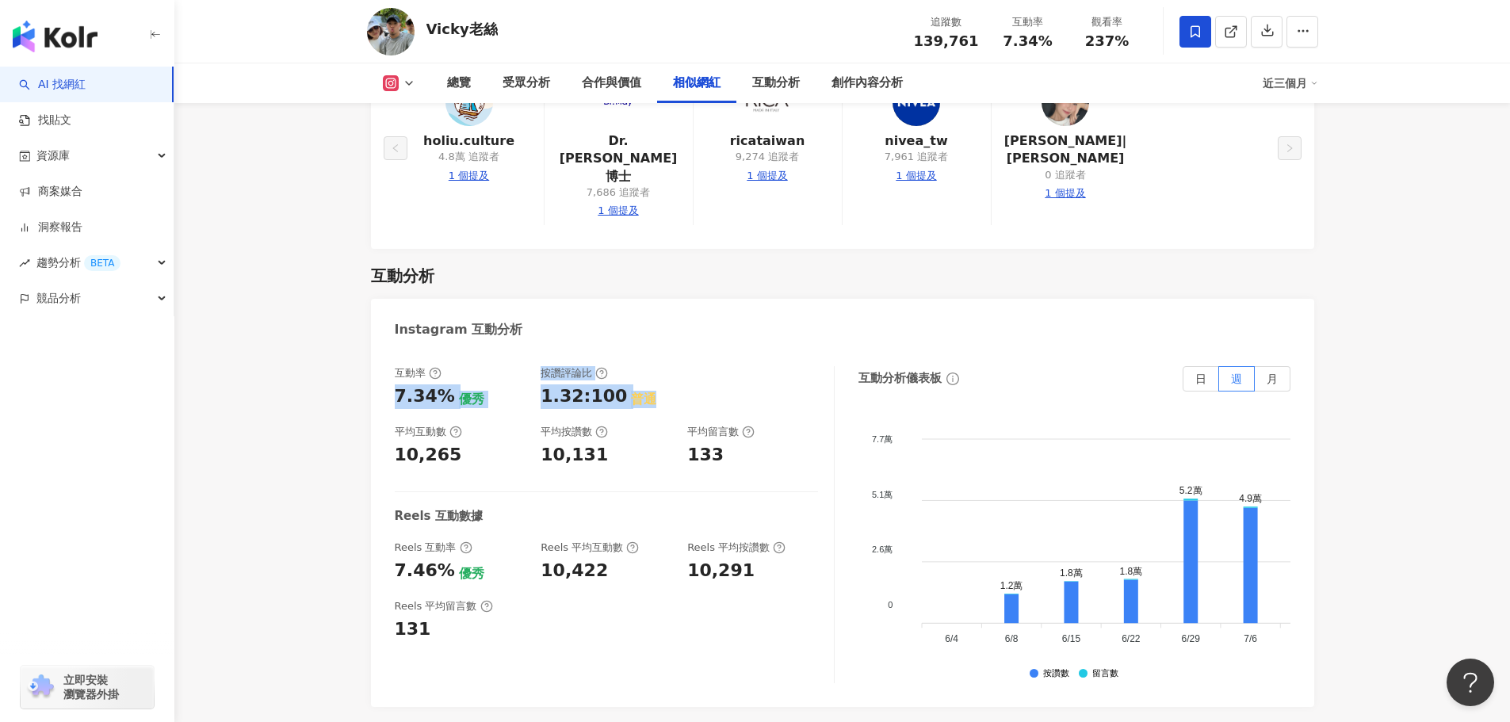
drag, startPoint x: 389, startPoint y: 374, endPoint x: 643, endPoint y: 387, distance: 253.9
click at [643, 387] on div "互動率 7.34% 優秀 按讚評論比 1.32:100 普通 平均互動數 10,265 平均按讚數 10,131 平均留言數 133 Reels 互動數據 R…" at bounding box center [842, 528] width 943 height 357
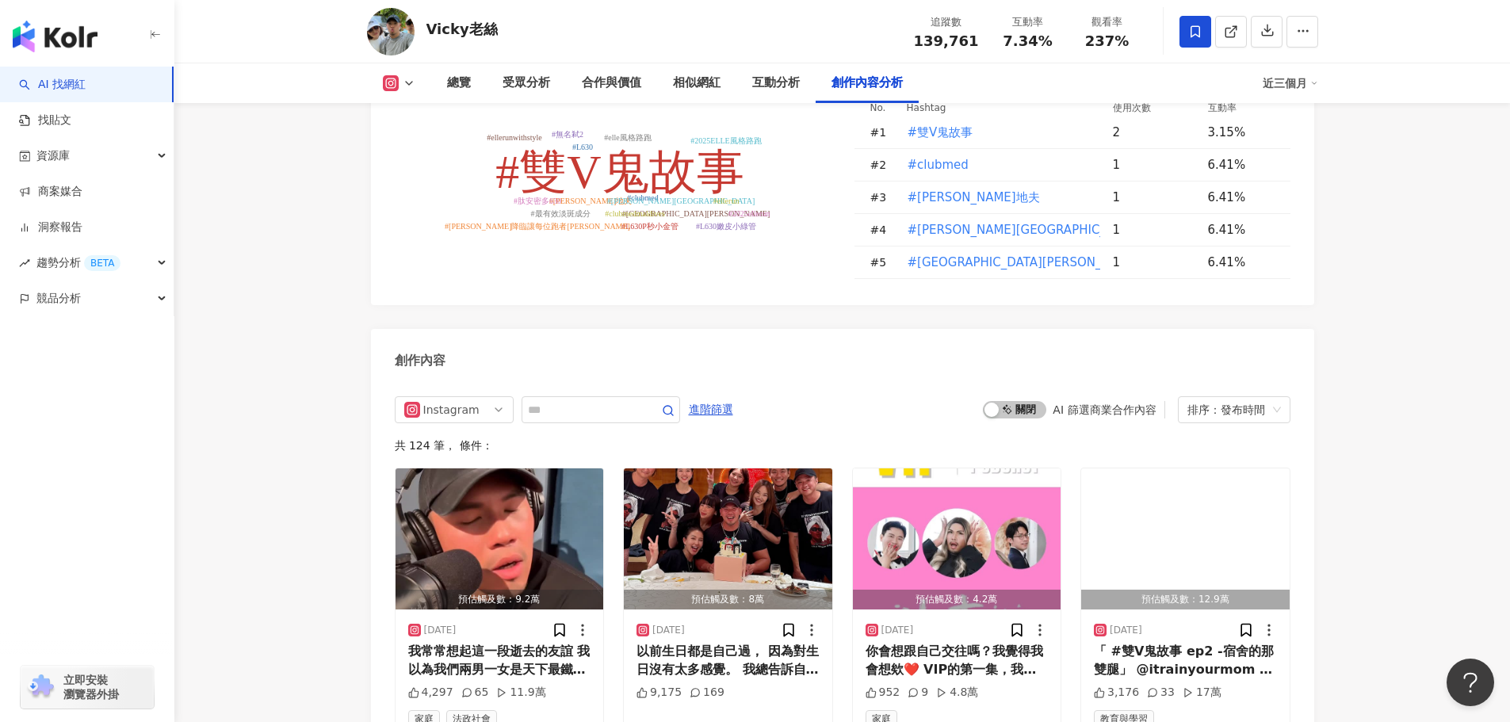
scroll to position [4538, 0]
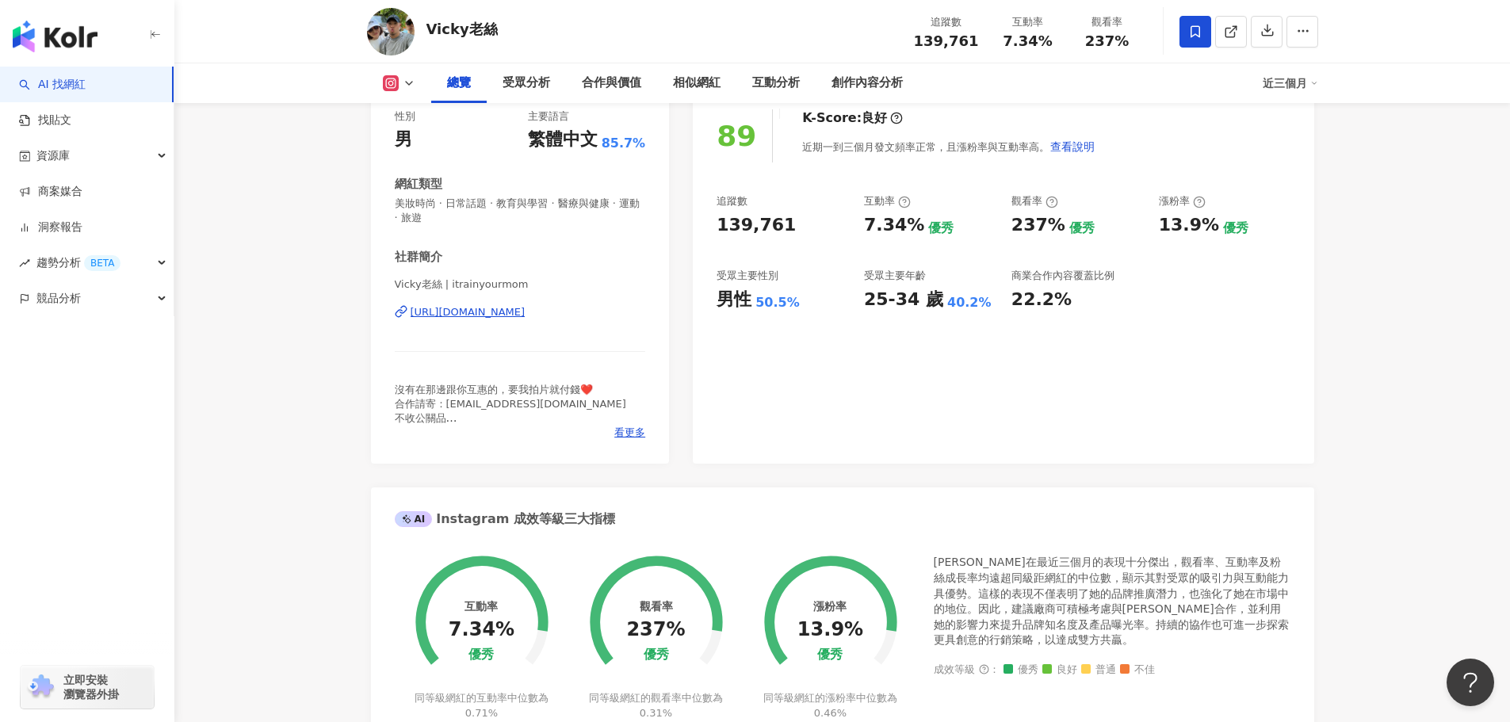
scroll to position [555, 0]
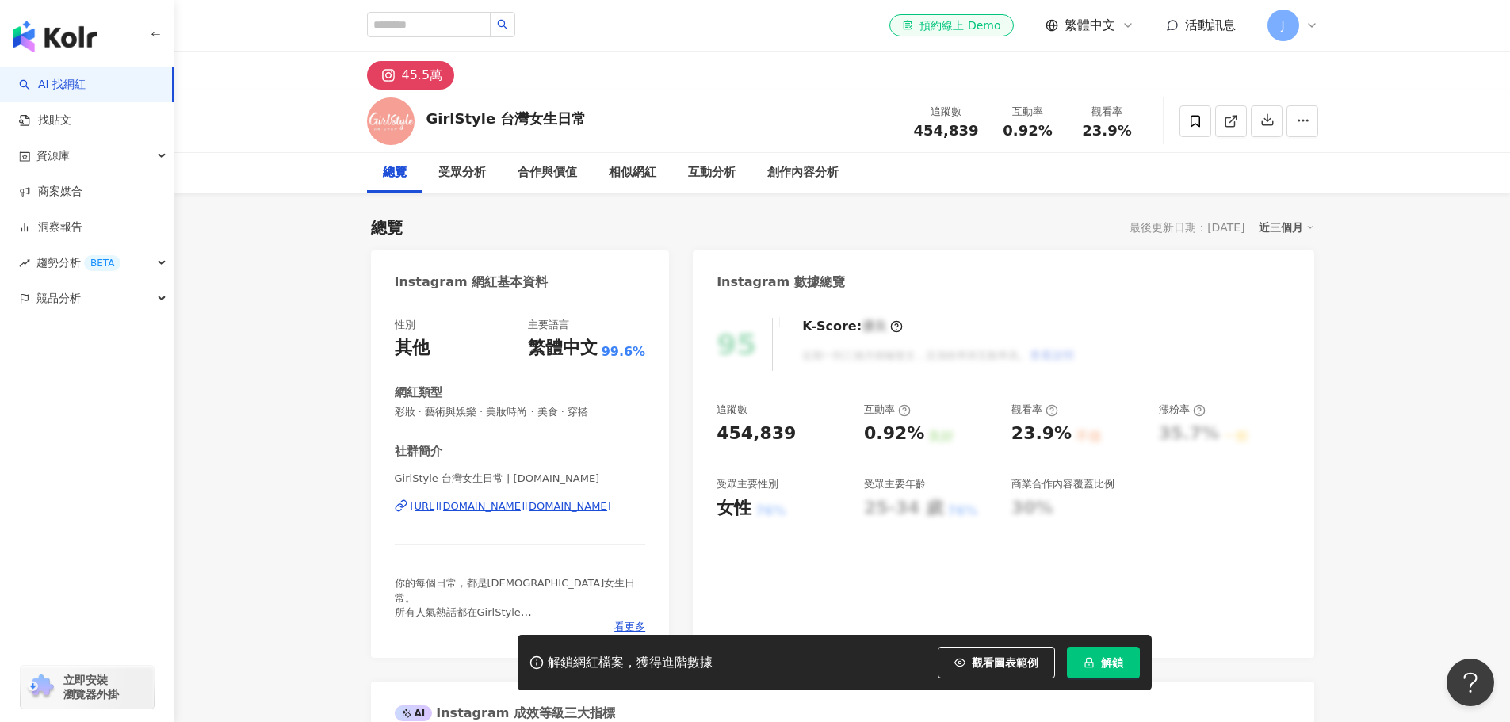
drag, startPoint x: 398, startPoint y: 182, endPoint x: 406, endPoint y: 127, distance: 56.0
click at [398, 178] on div "總覽" at bounding box center [394, 173] width 55 height 40
click at [425, 71] on div "45.5萬" at bounding box center [422, 75] width 41 height 22
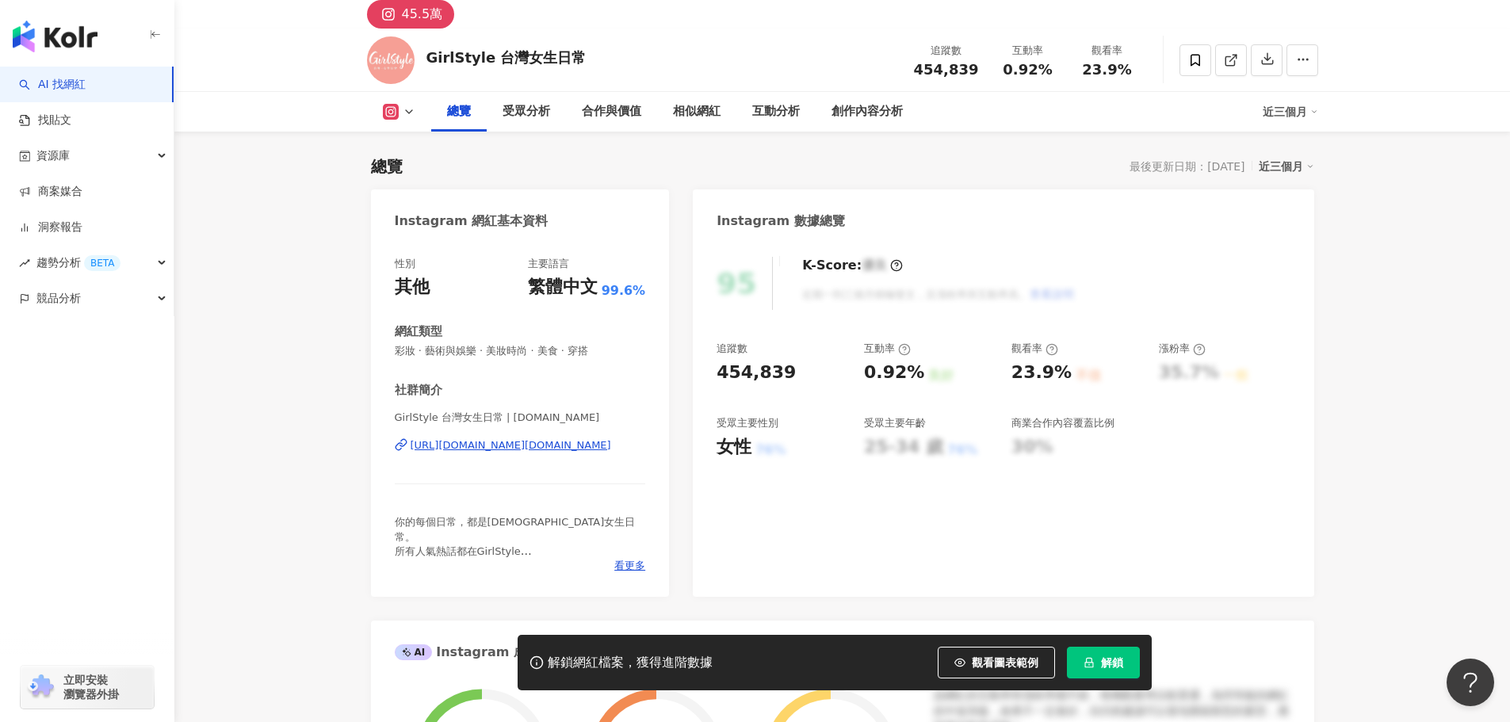
scroll to position [159, 0]
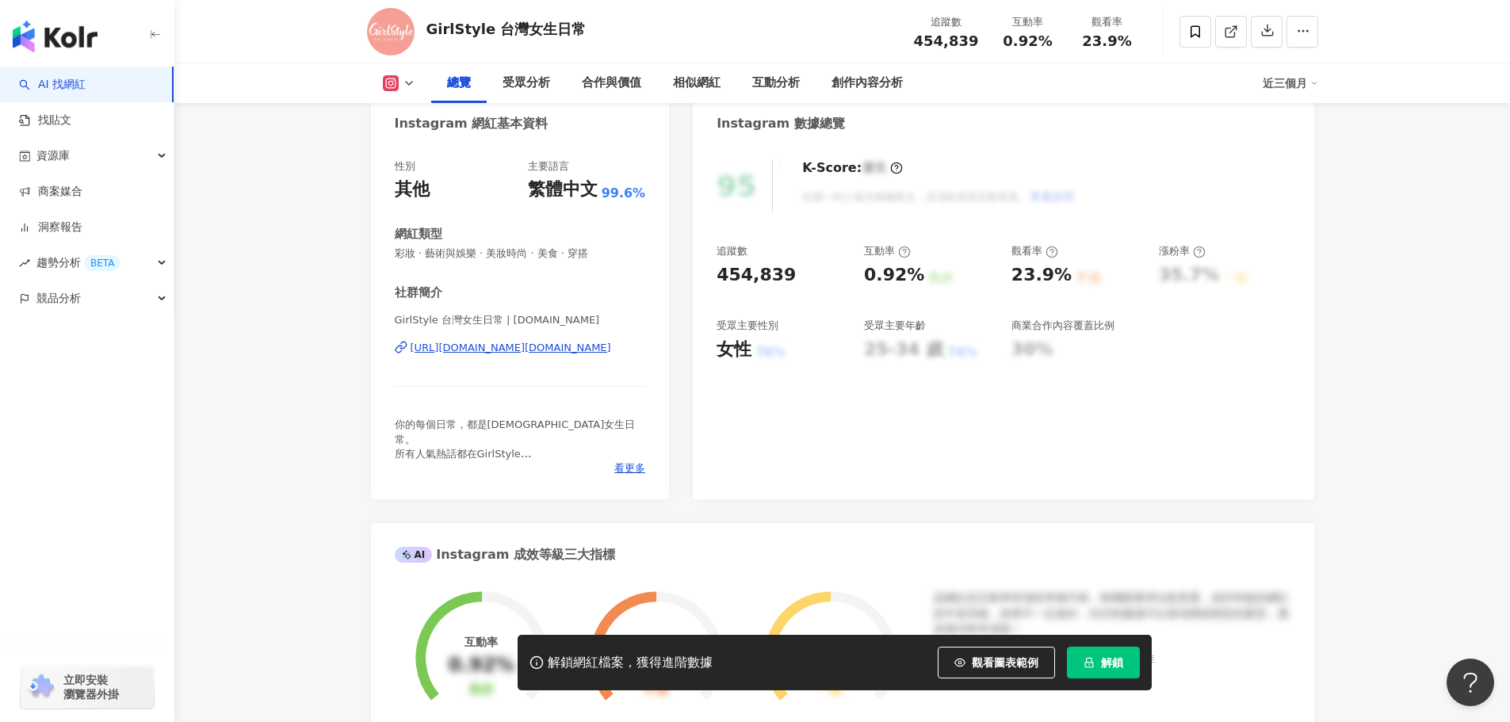
click at [409, 85] on polyline at bounding box center [409, 83] width 6 height 3
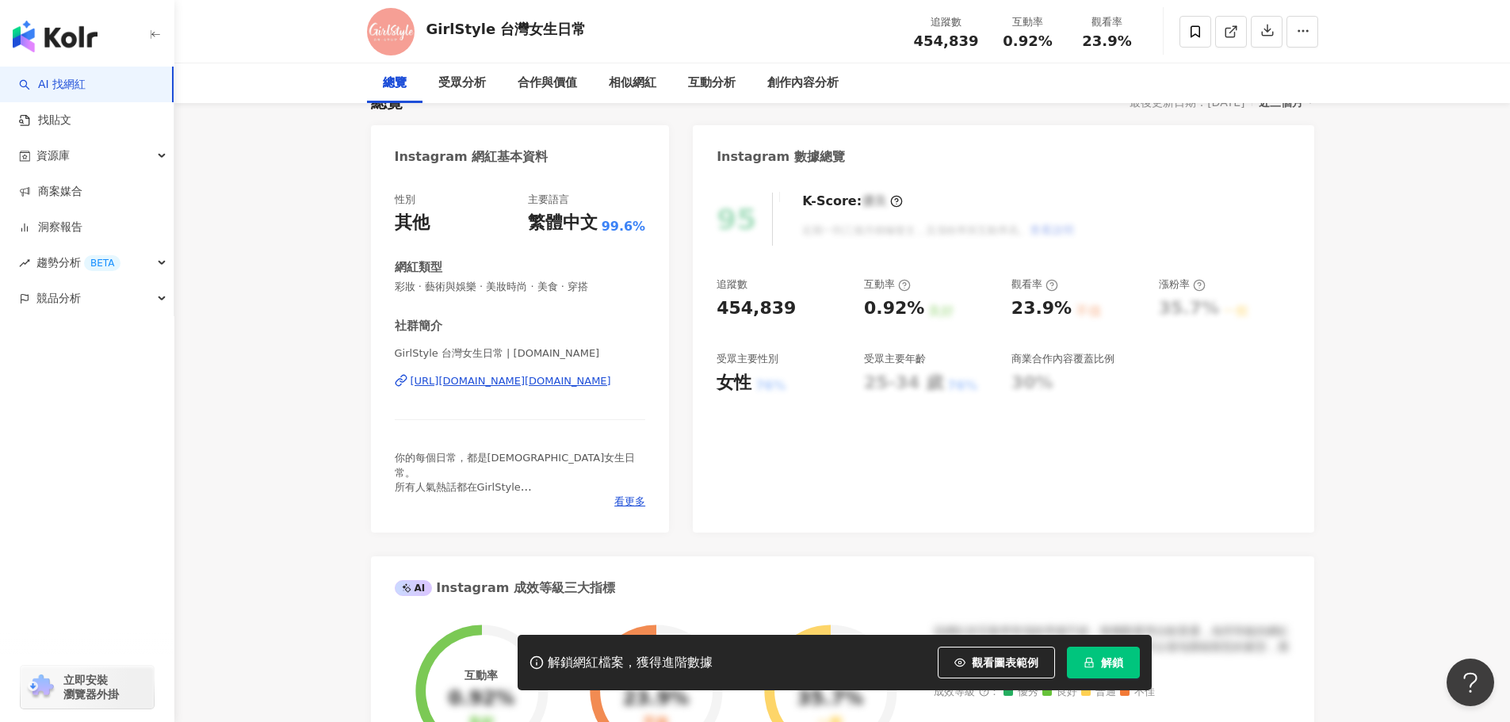
scroll to position [0, 0]
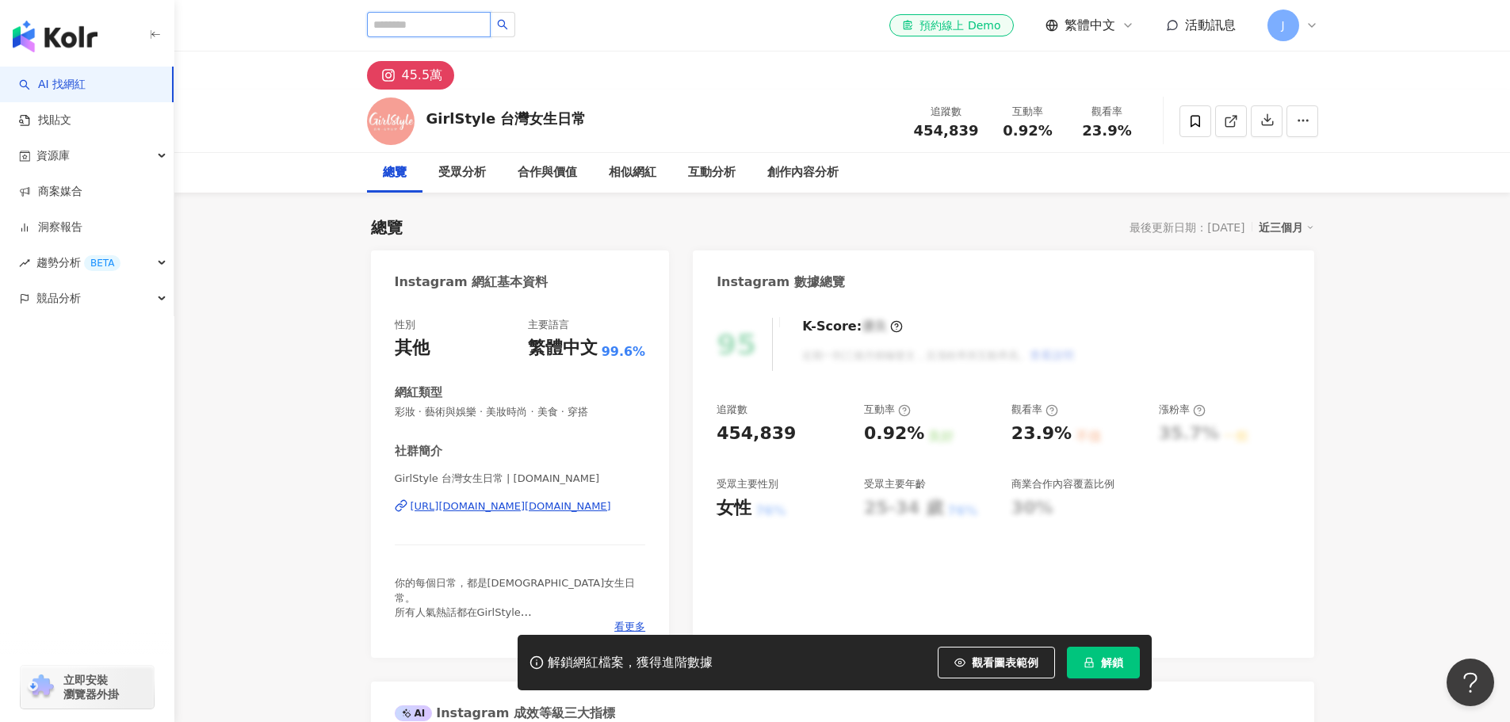
click at [440, 25] on input "search" at bounding box center [429, 24] width 124 height 25
paste input "**********"
type input "**********"
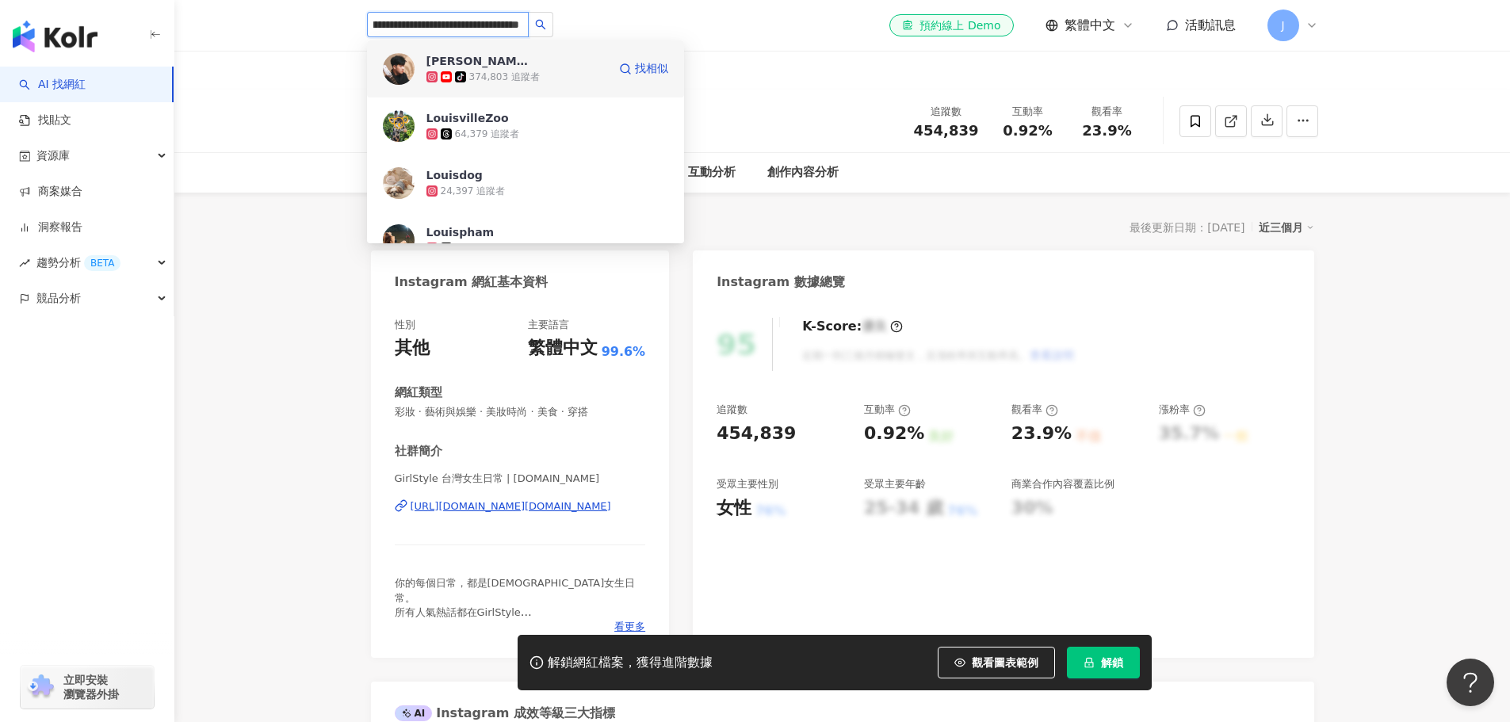
click at [531, 81] on div "374,803 追蹤者" at bounding box center [504, 77] width 71 height 13
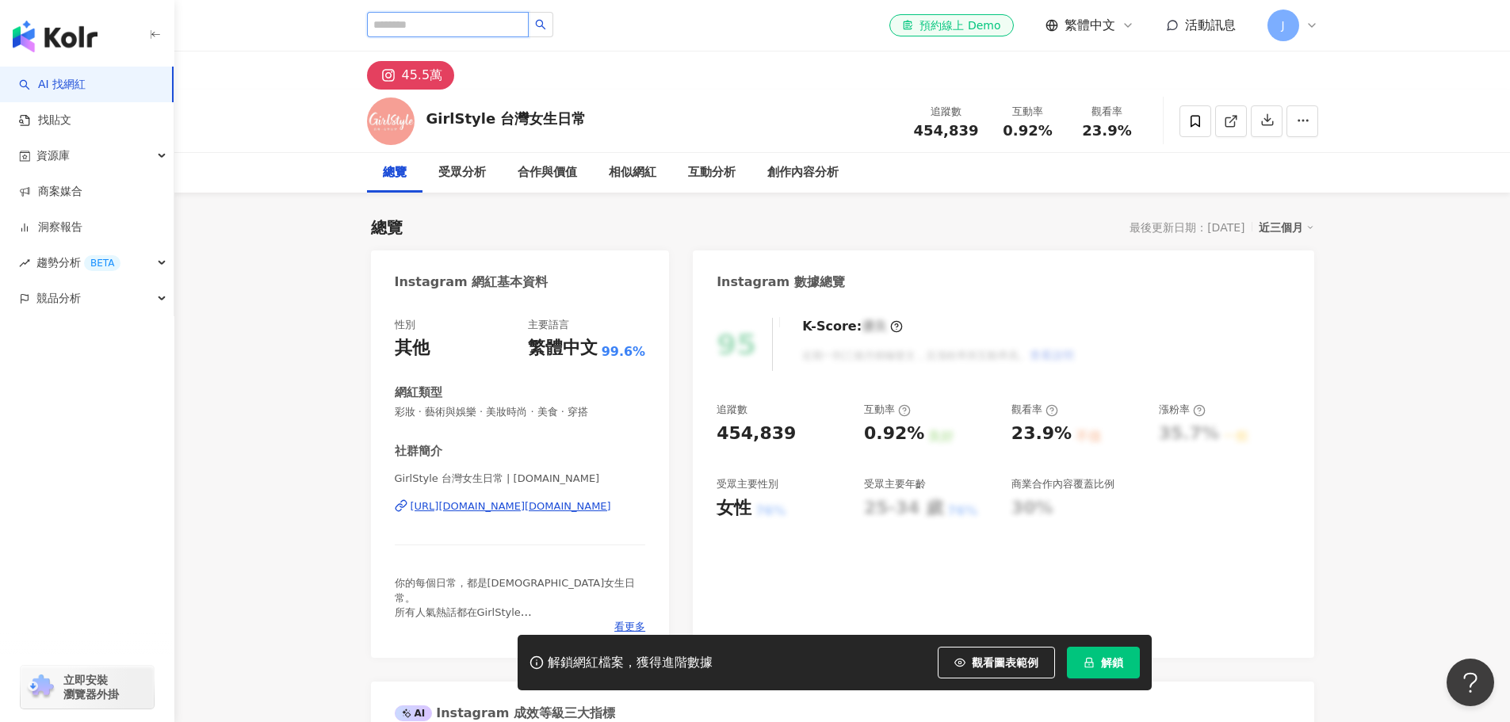
scroll to position [0, 0]
click at [86, 82] on link "AI 找網紅" at bounding box center [52, 85] width 67 height 16
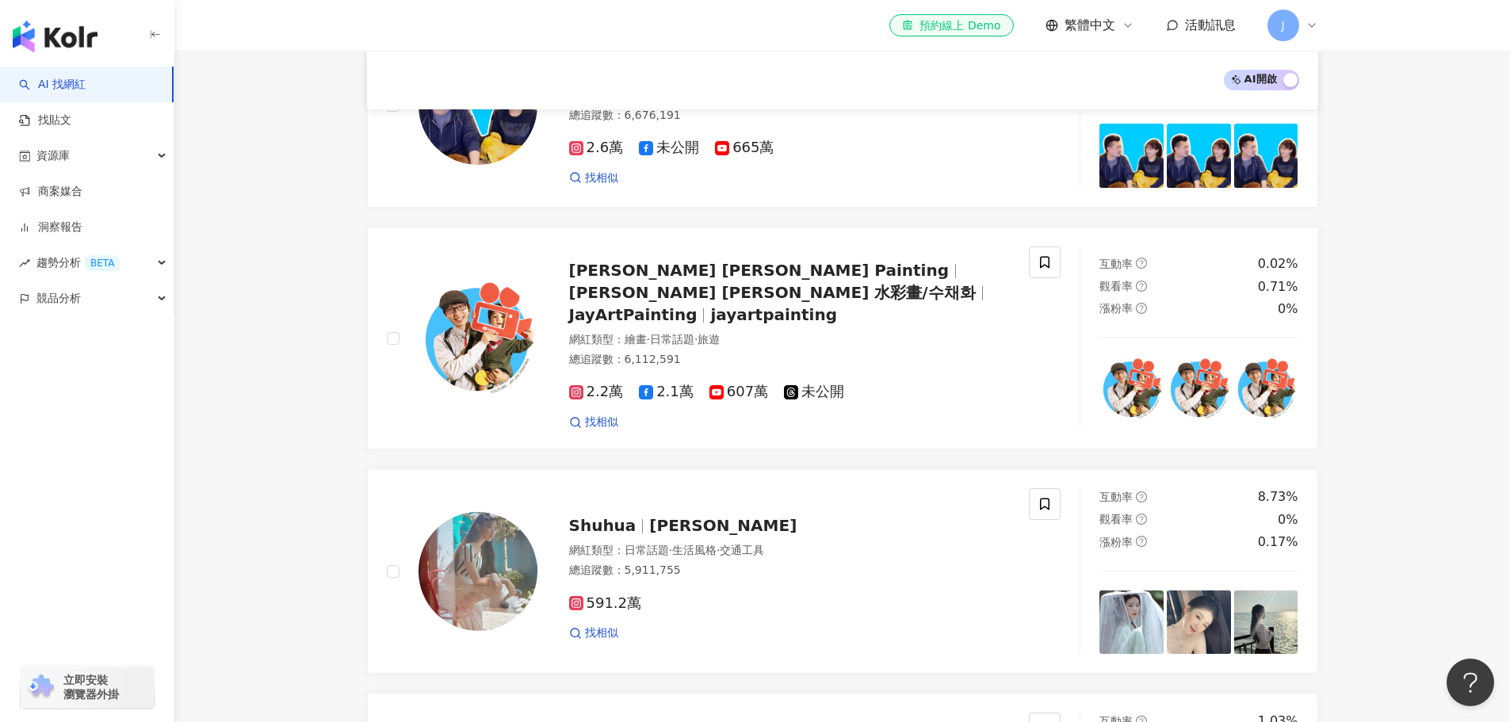
scroll to position [2061, 0]
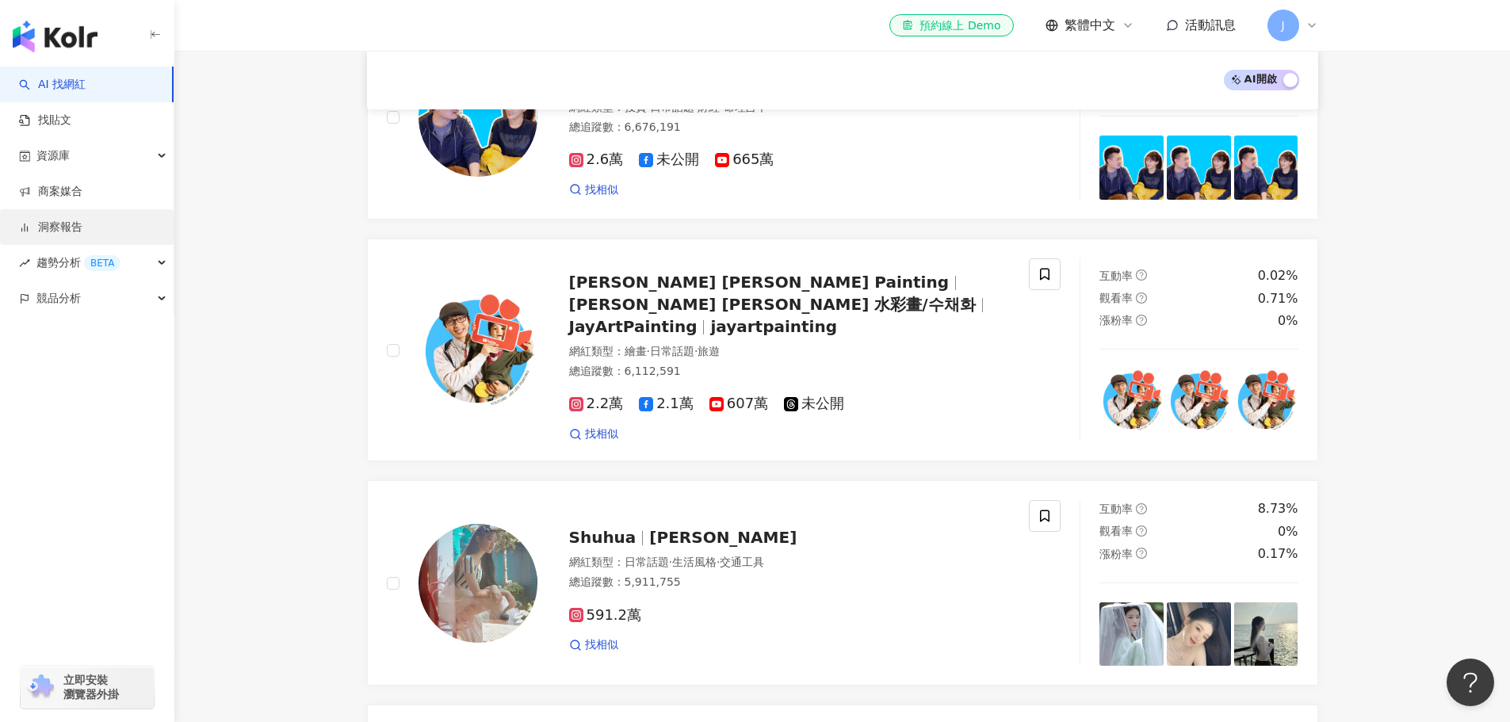
click at [82, 234] on link "洞察報告" at bounding box center [50, 228] width 63 height 16
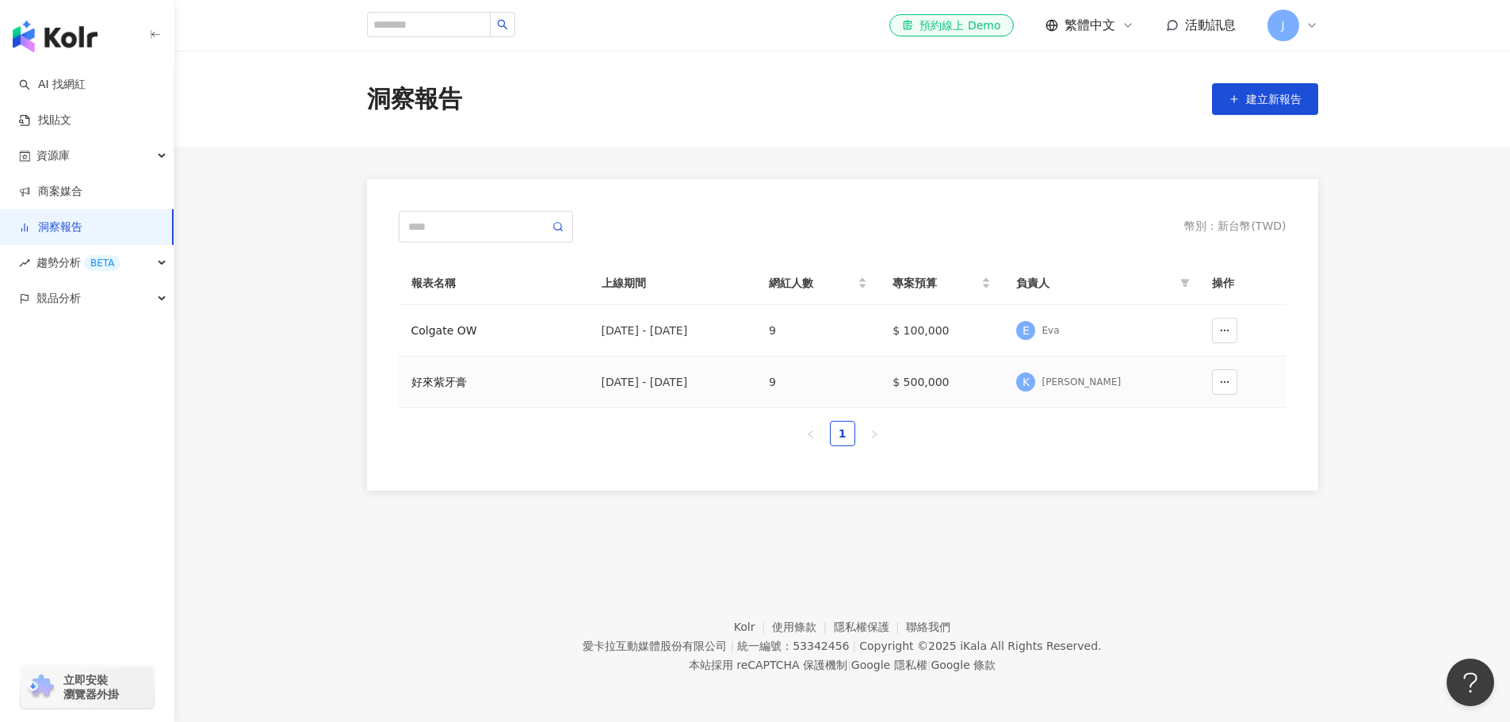
click at [438, 383] on div "好來紫牙膏" at bounding box center [493, 381] width 165 height 17
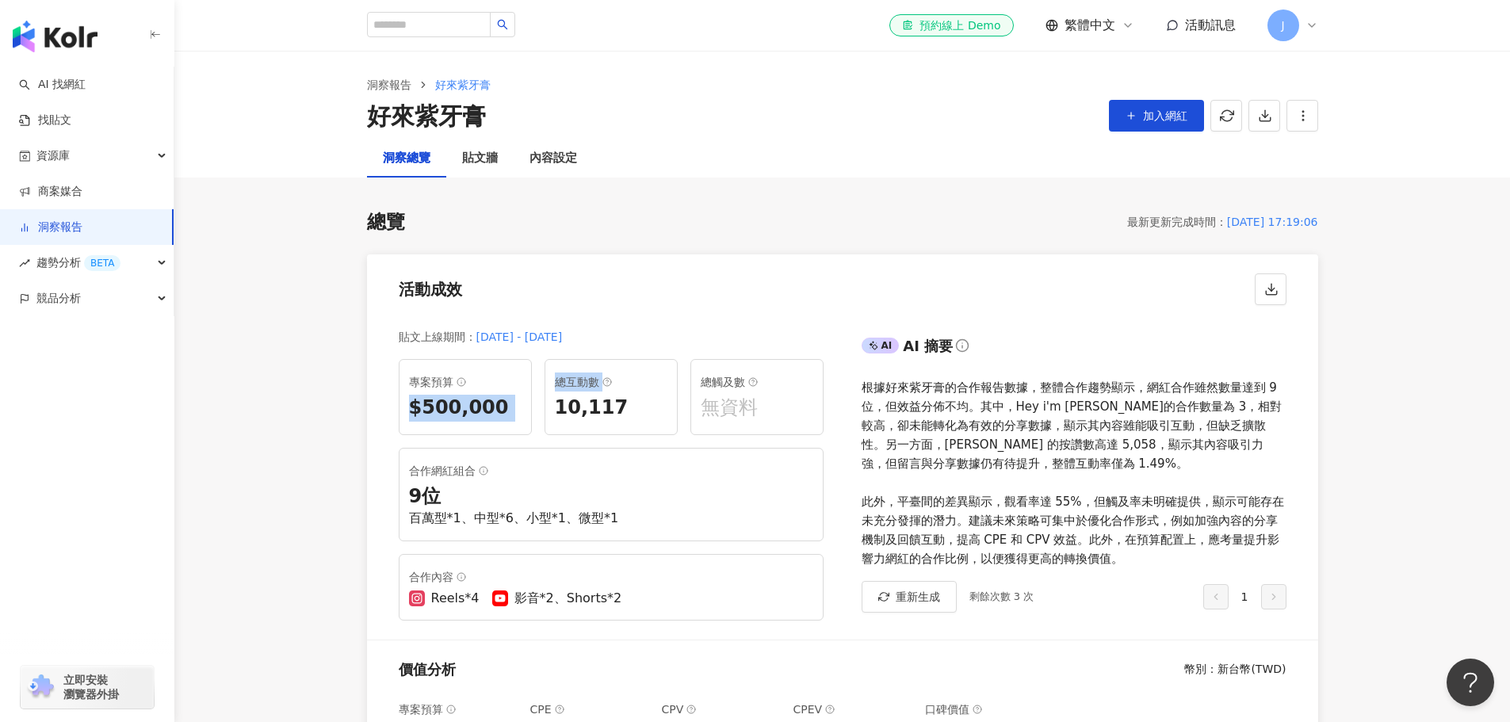
drag, startPoint x: 414, startPoint y: 403, endPoint x: 548, endPoint y: 404, distance: 134.7
click at [548, 404] on div "專案預算 $500,000 總互動數 10,117 總觸及數 無資料 合作網紅組合 9 位 百萬型*1、中型*6、小型*1、微型*1 合作內容 Reels*4…" at bounding box center [611, 490] width 425 height 262
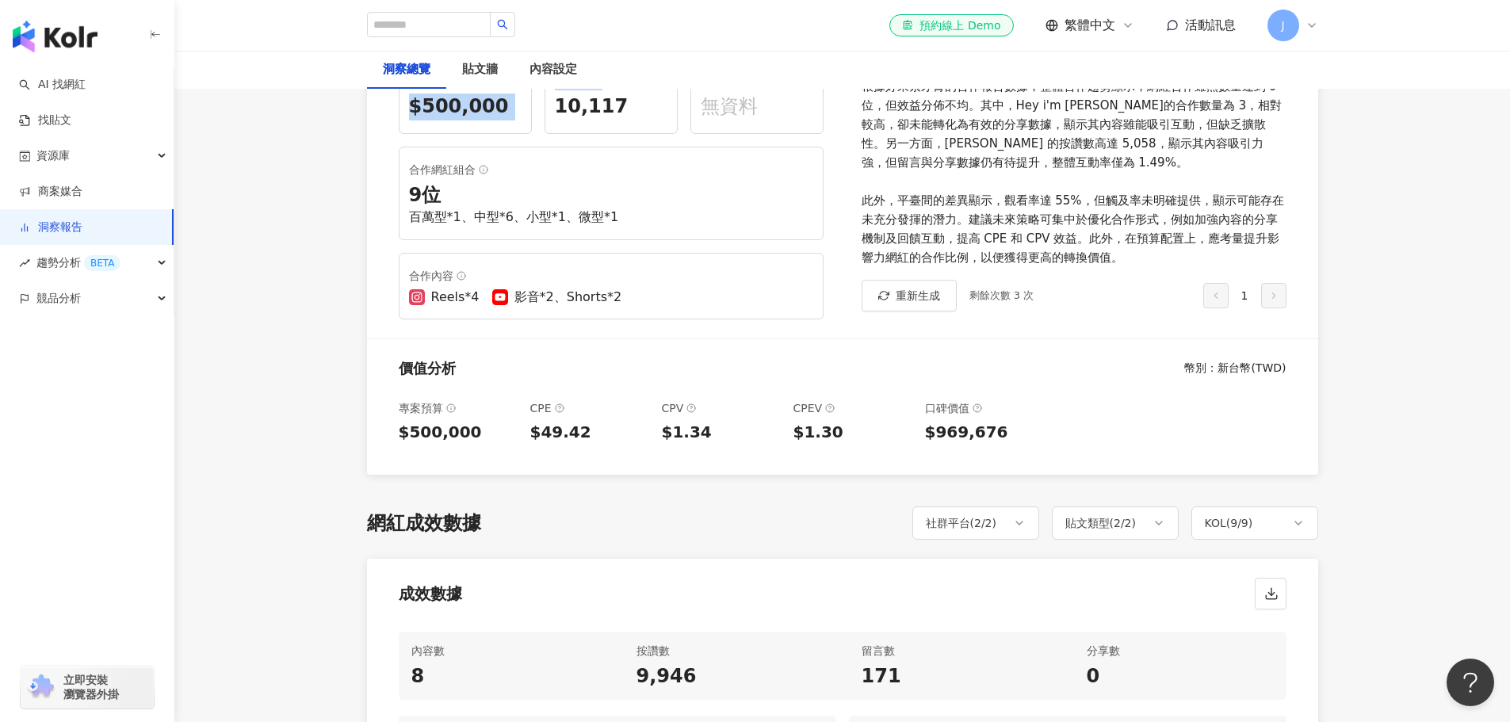
scroll to position [396, 0]
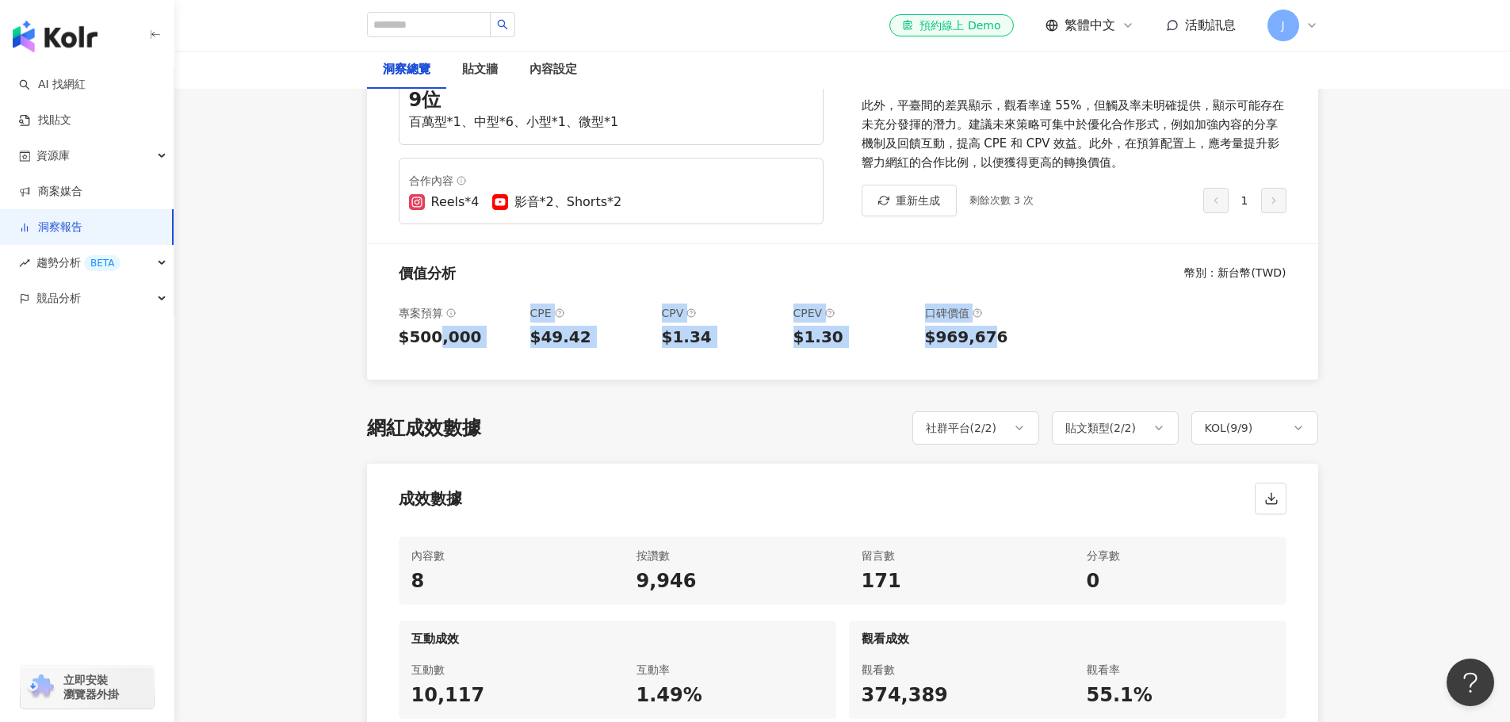
drag, startPoint x: 943, startPoint y: 335, endPoint x: 434, endPoint y: 332, distance: 508.9
click at [434, 332] on div "專案預算 $500,000 CPE $49.42 CPV $1.34 CPEV $1.30 口碑價值 $969,676" at bounding box center [842, 335] width 951 height 89
click at [434, 332] on div "$500,000" at bounding box center [458, 337] width 119 height 22
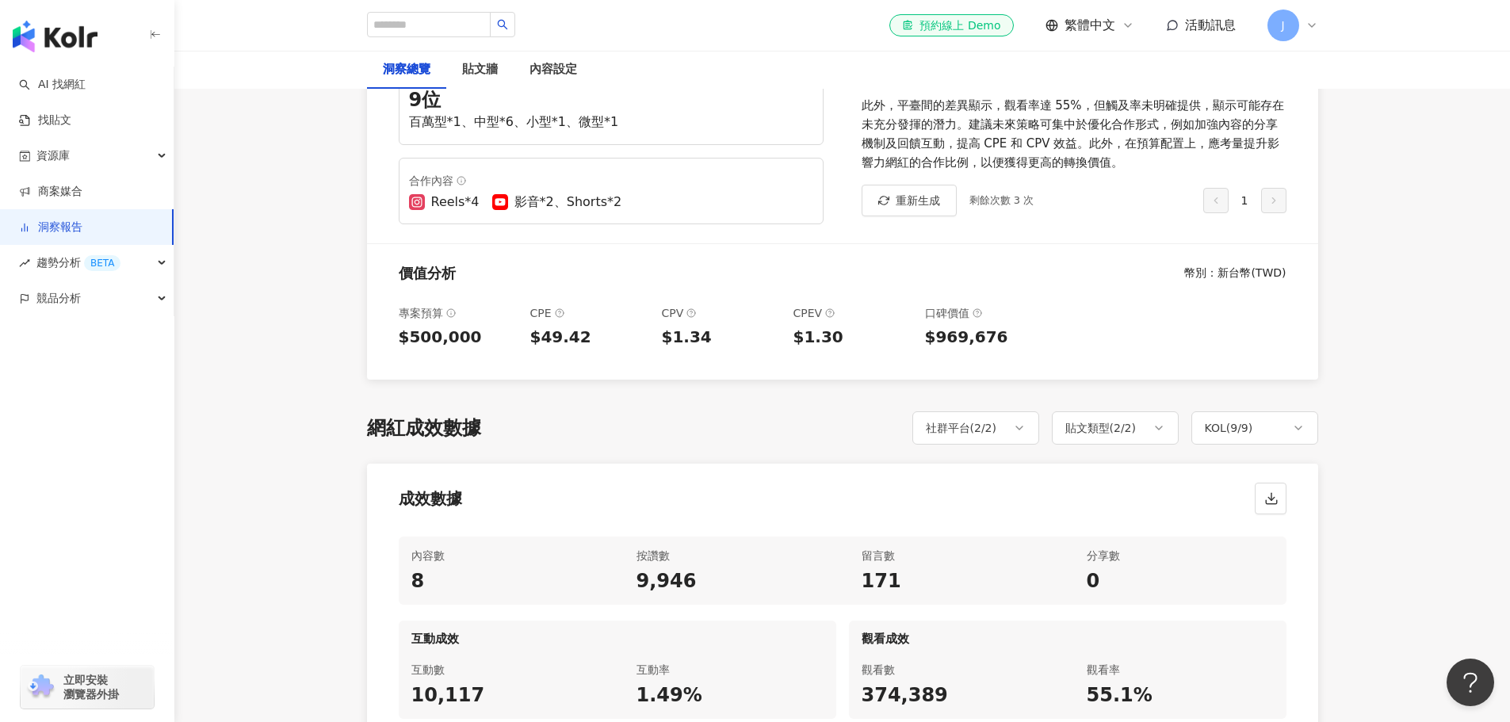
scroll to position [476, 0]
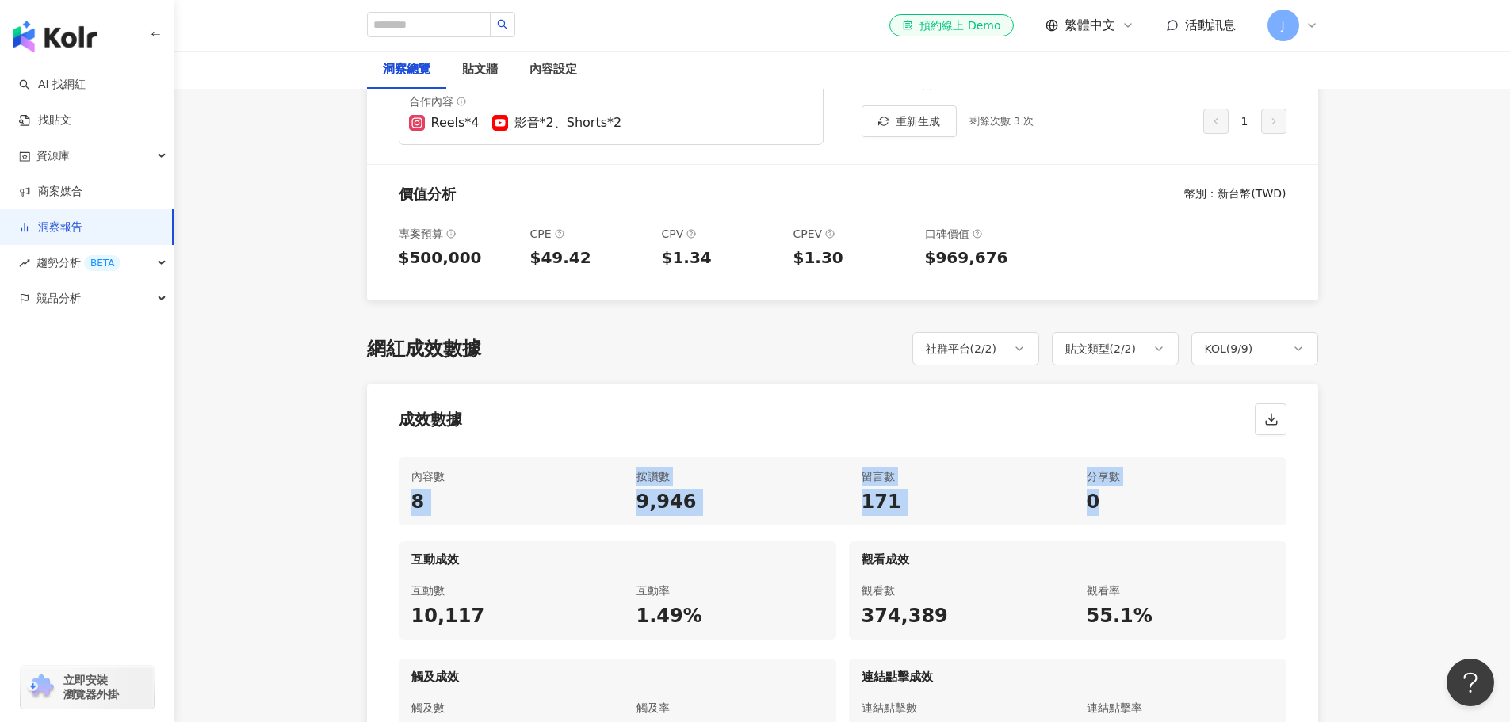
drag, startPoint x: 416, startPoint y: 499, endPoint x: 1146, endPoint y: 494, distance: 730.0
click at [1146, 494] on div "內容數 8 按讚數 9,946 留言數 171 分享數 0" at bounding box center [843, 491] width 888 height 68
click at [1146, 494] on div "0" at bounding box center [1180, 502] width 187 height 27
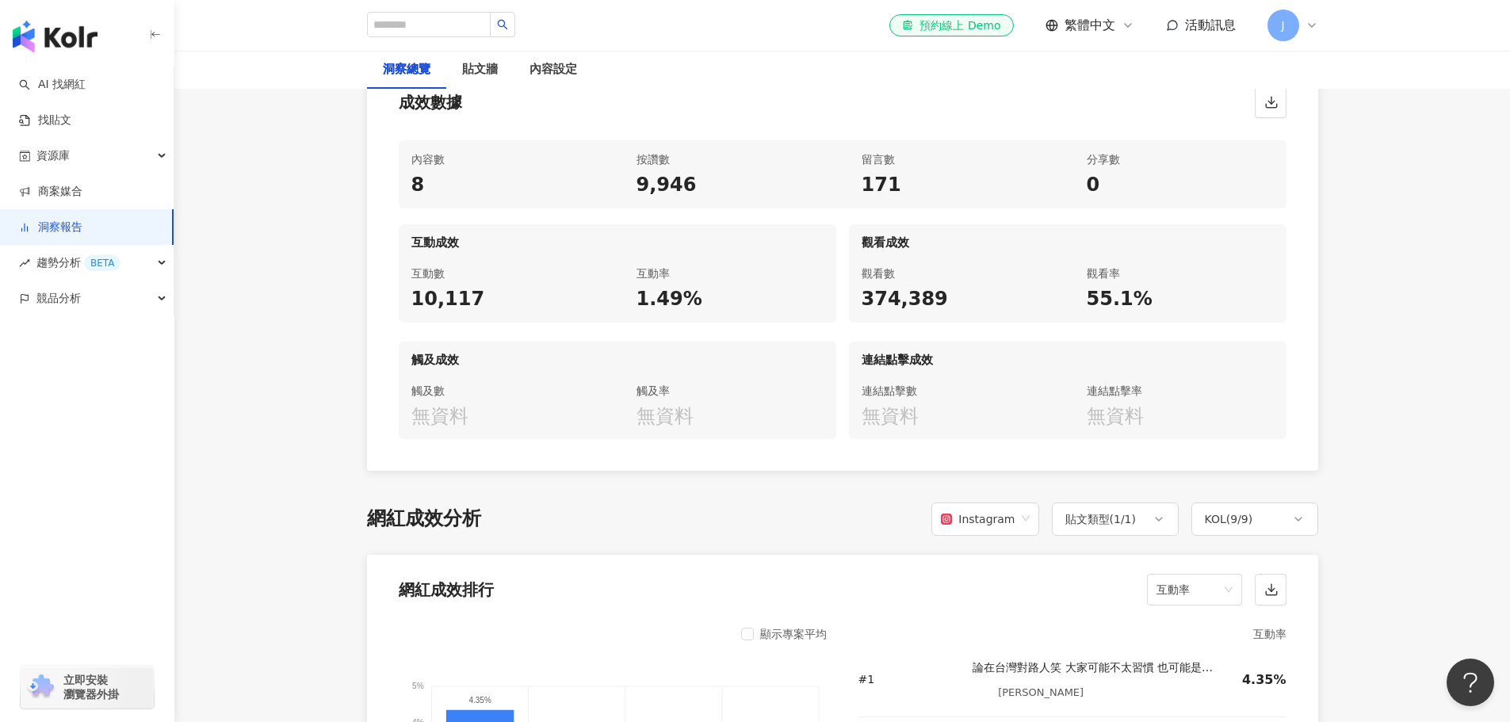
scroll to position [1189, 0]
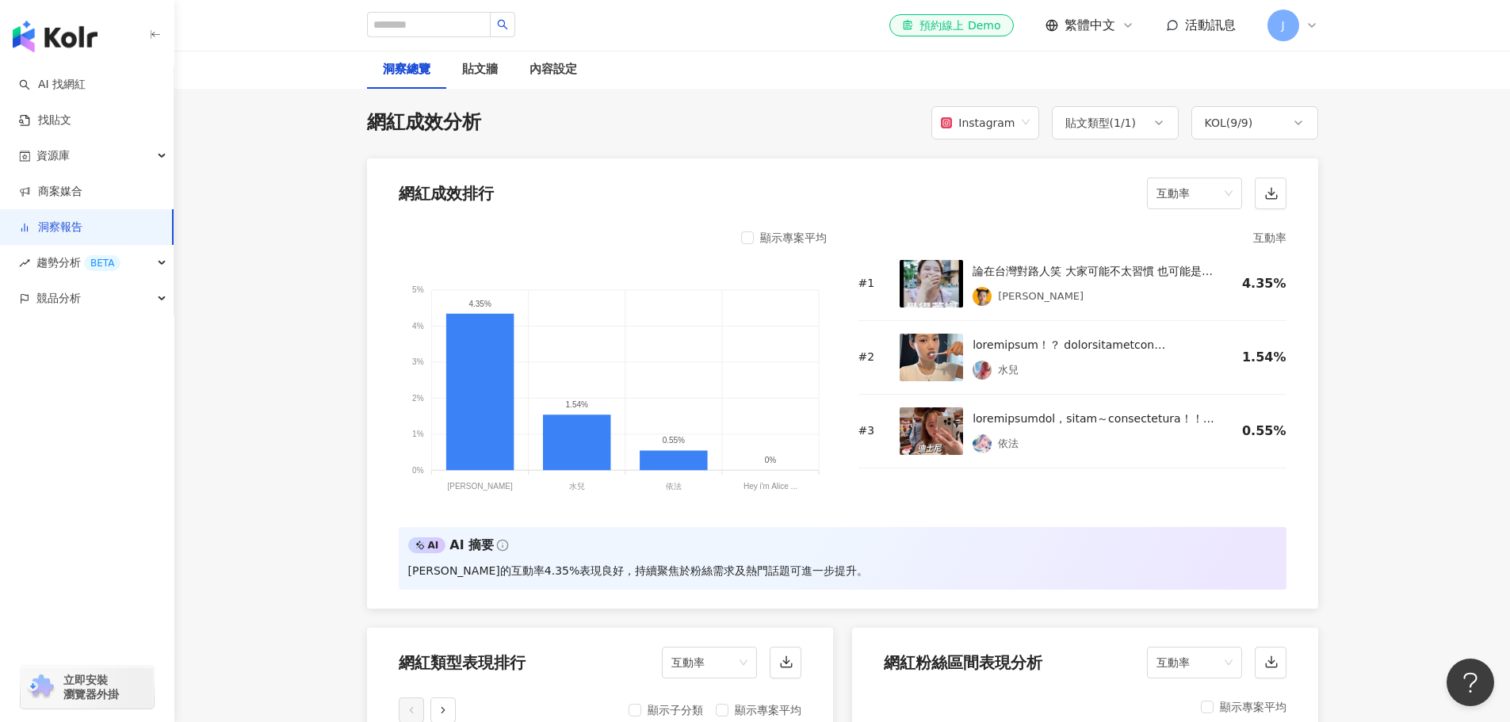
click at [1301, 35] on div "J" at bounding box center [1292, 26] width 51 height 32
click at [1090, 80] on div "洞察總覽 貼文牆 內容設定" at bounding box center [842, 70] width 1015 height 38
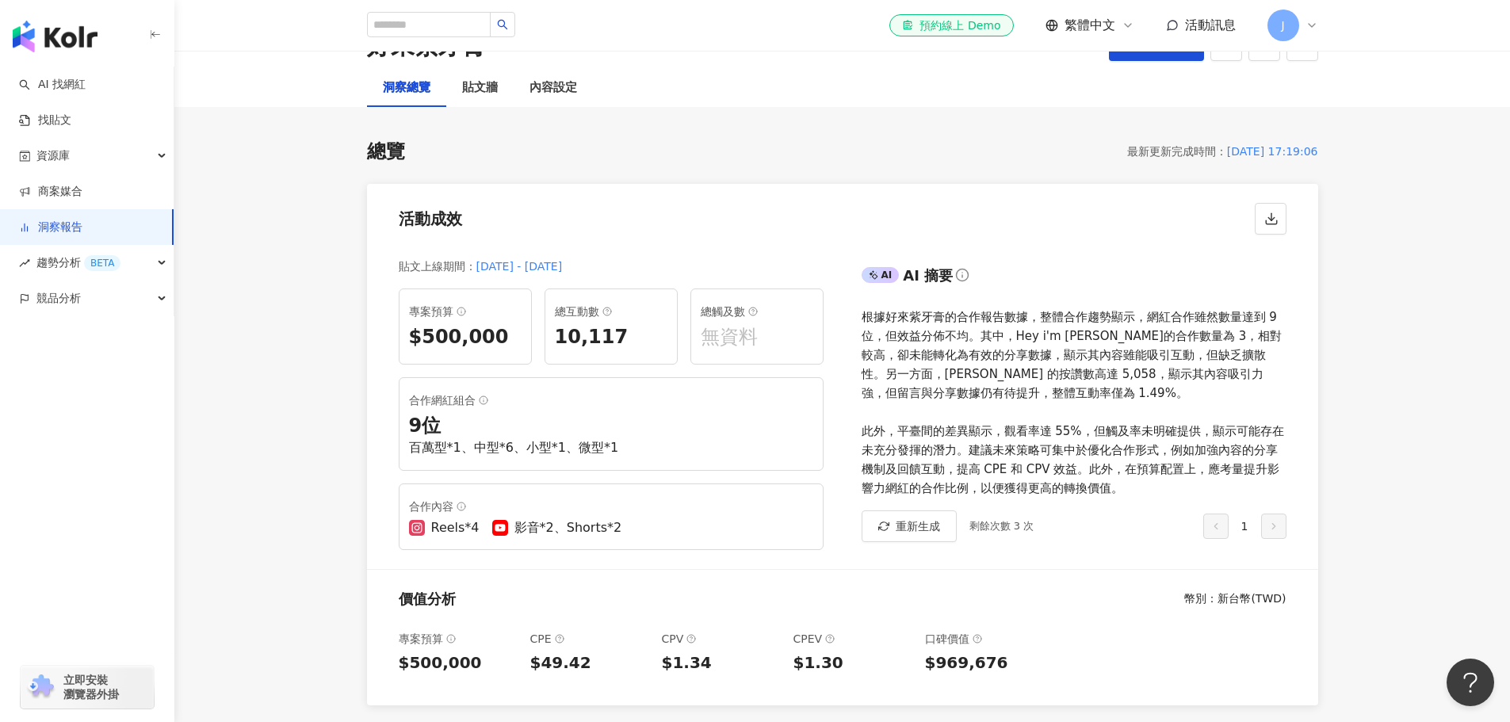
scroll to position [0, 0]
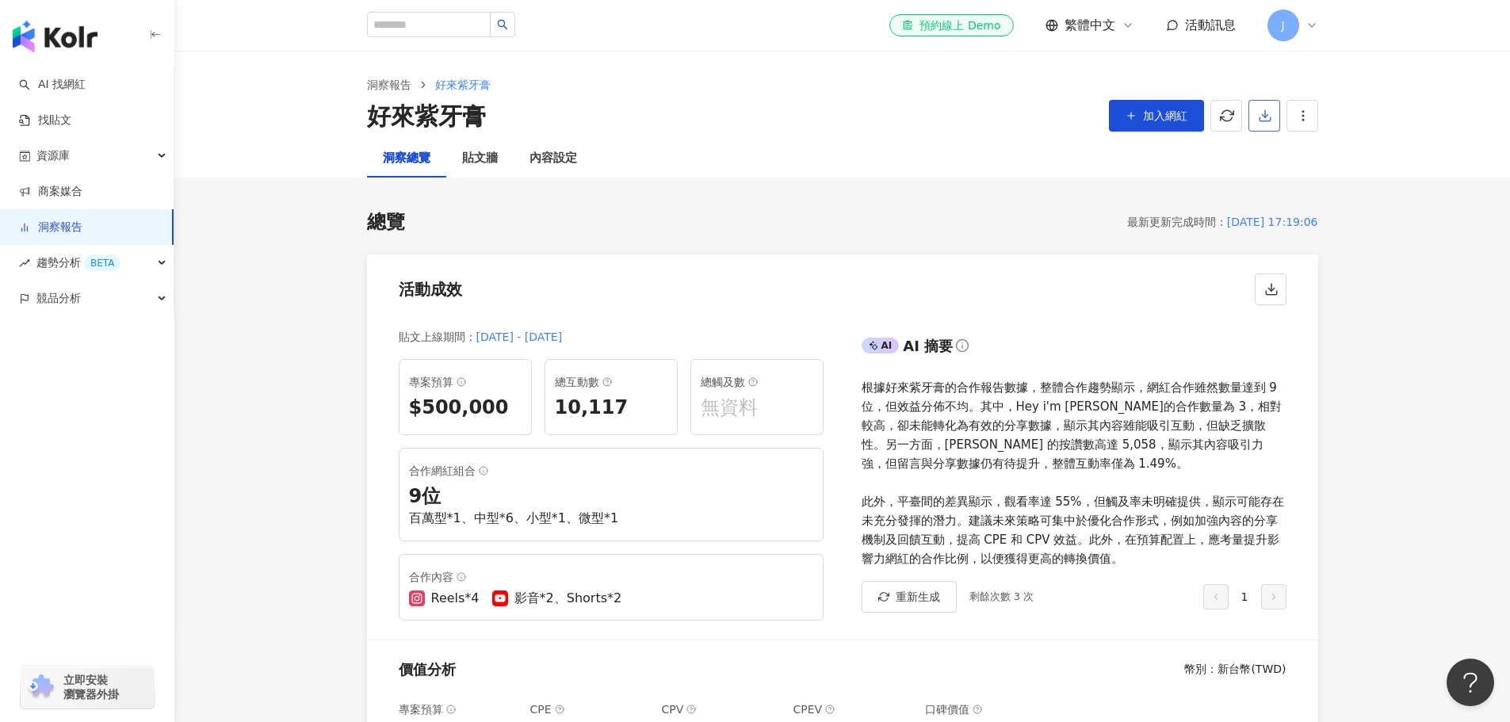
click at [1260, 124] on span "button" at bounding box center [1265, 115] width 14 height 17
click at [1278, 156] on span "匯出 PPT" at bounding box center [1288, 153] width 55 height 17
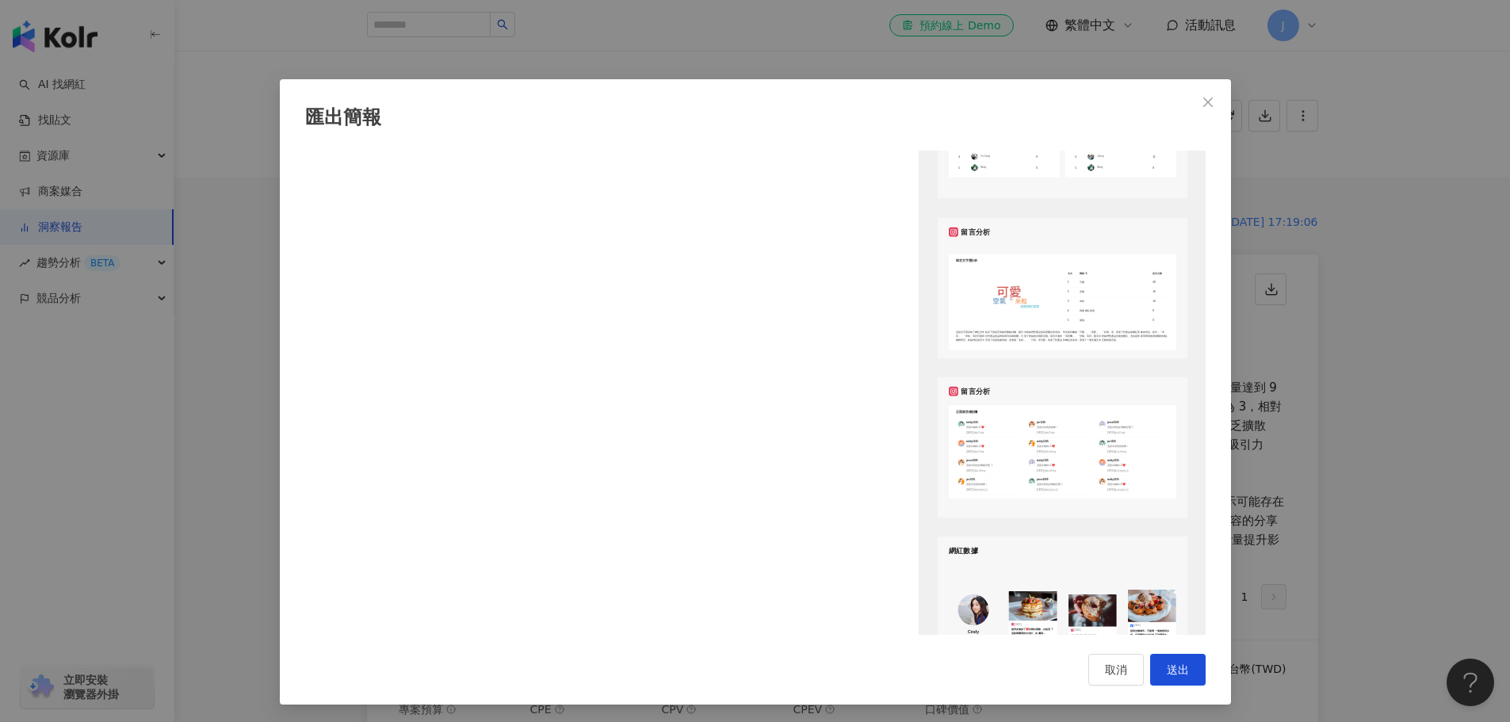
scroll to position [1966, 0]
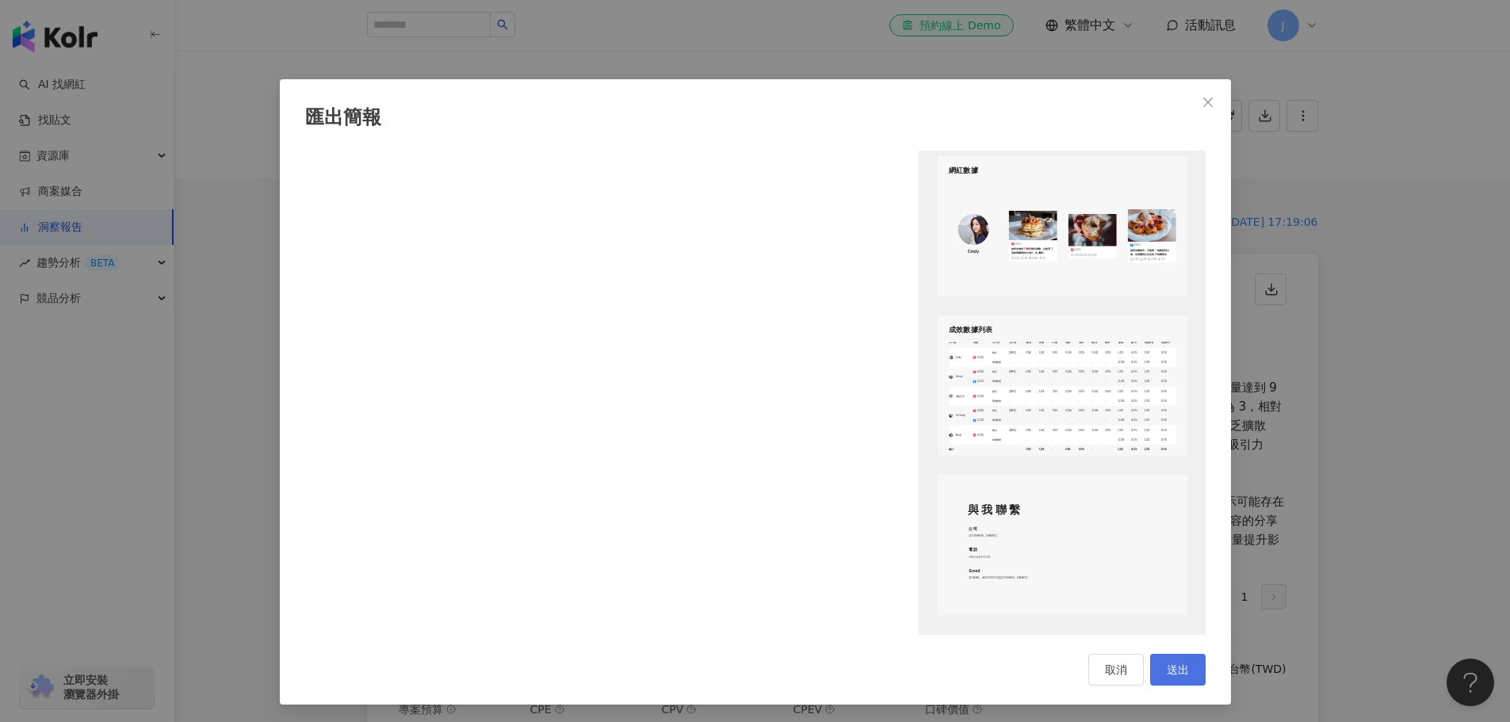
click at [1177, 661] on button "送出" at bounding box center [1177, 670] width 55 height 32
click at [1183, 685] on button "送出" at bounding box center [1177, 670] width 55 height 32
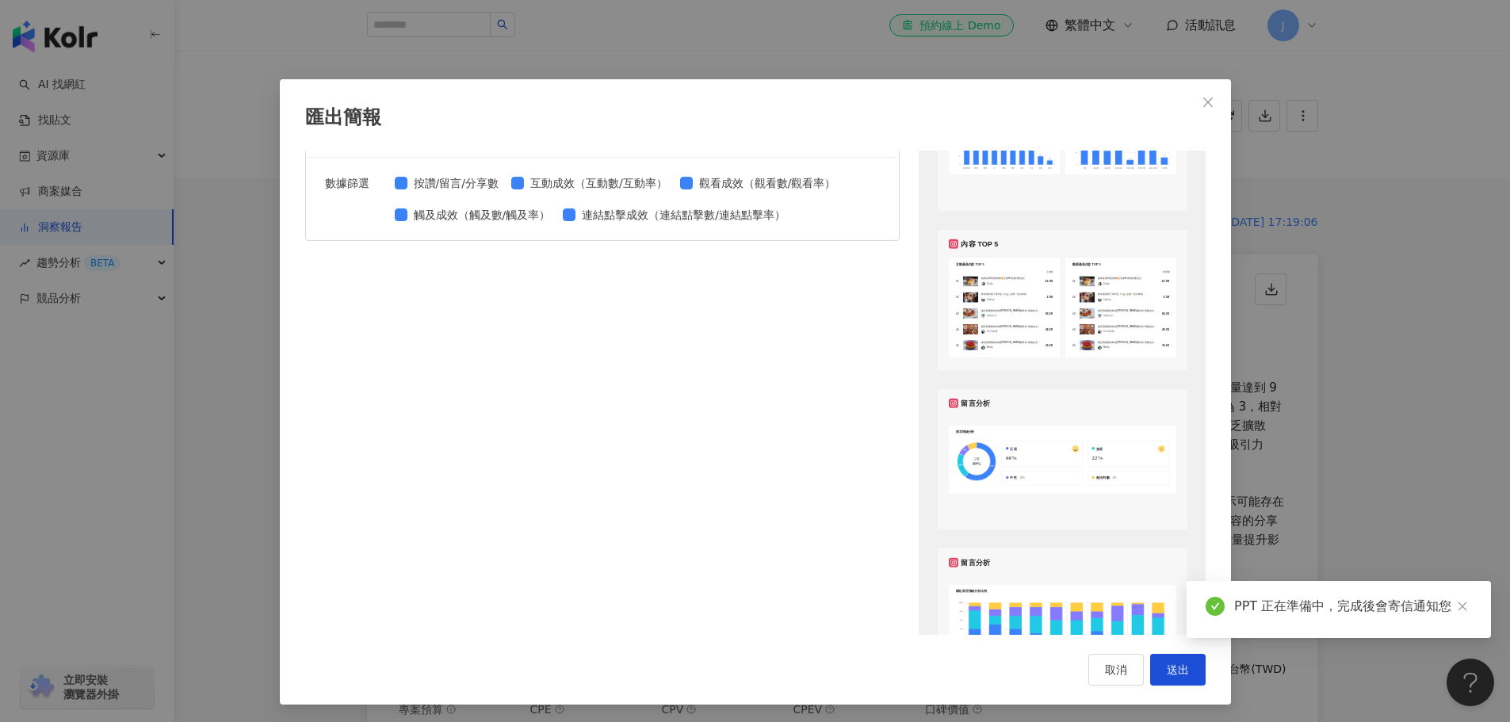
scroll to position [380, 0]
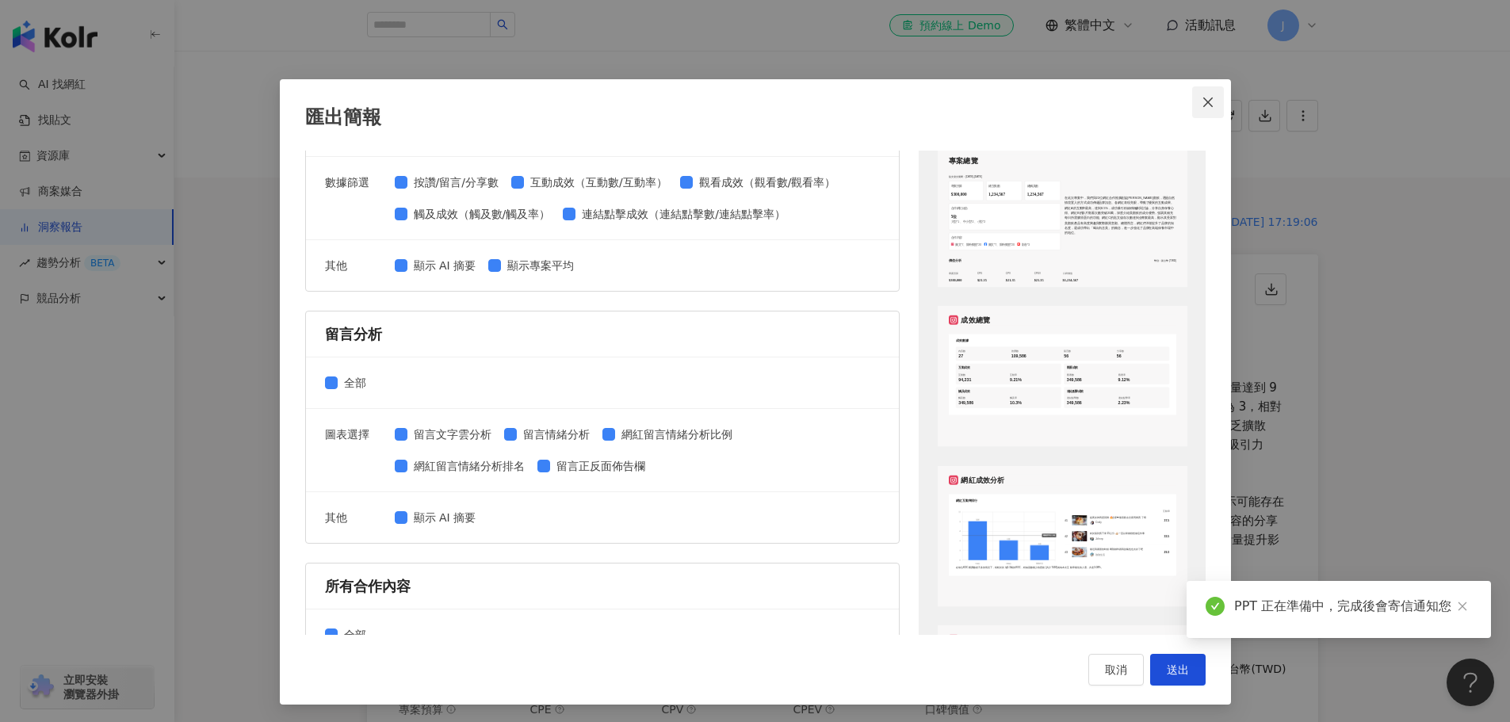
click at [1208, 98] on icon "close" at bounding box center [1208, 102] width 13 height 13
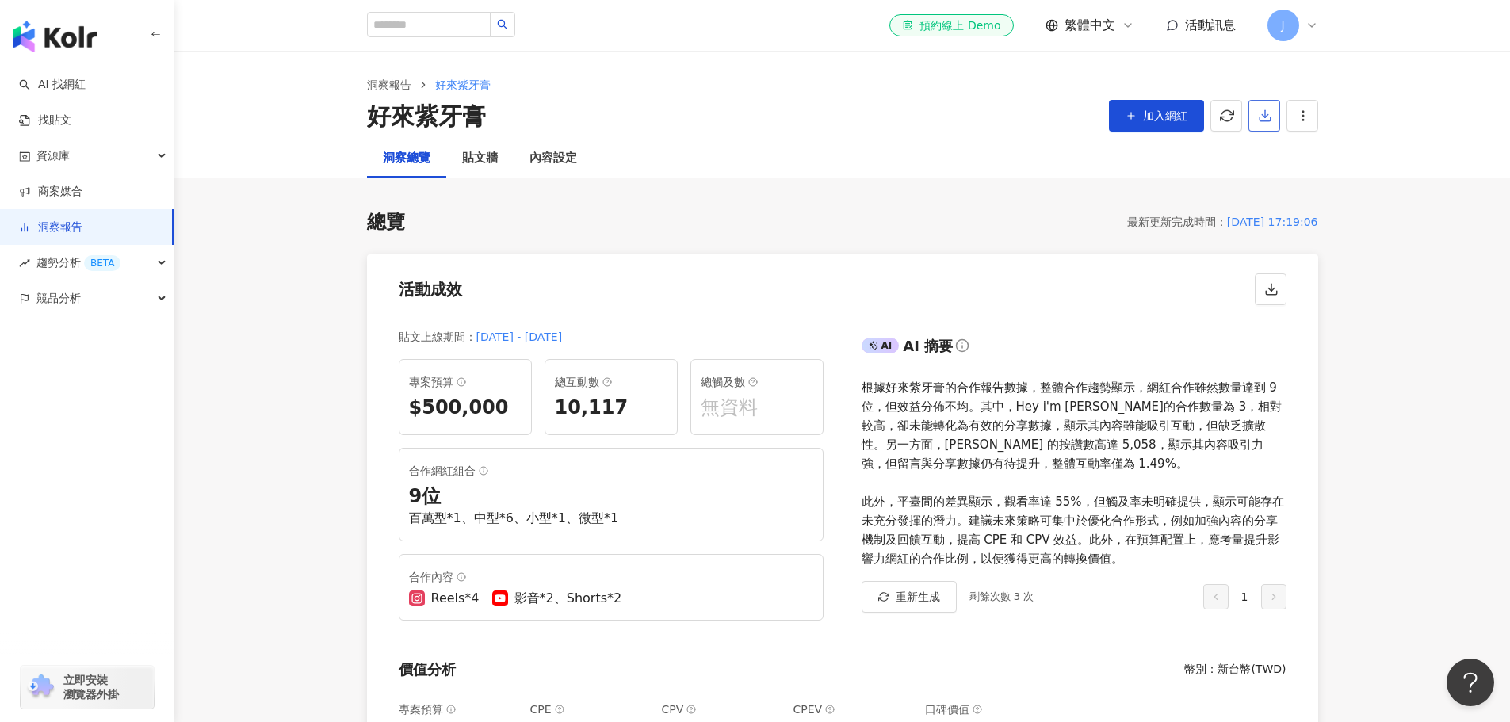
click at [1267, 113] on icon "button" at bounding box center [1265, 116] width 14 height 14
click at [1275, 193] on span "匯出 Excel" at bounding box center [1288, 185] width 55 height 17
click at [57, 266] on span "趨勢分析 BETA" at bounding box center [78, 263] width 84 height 36
click at [63, 297] on link "Hashtag 排行" at bounding box center [74, 299] width 72 height 16
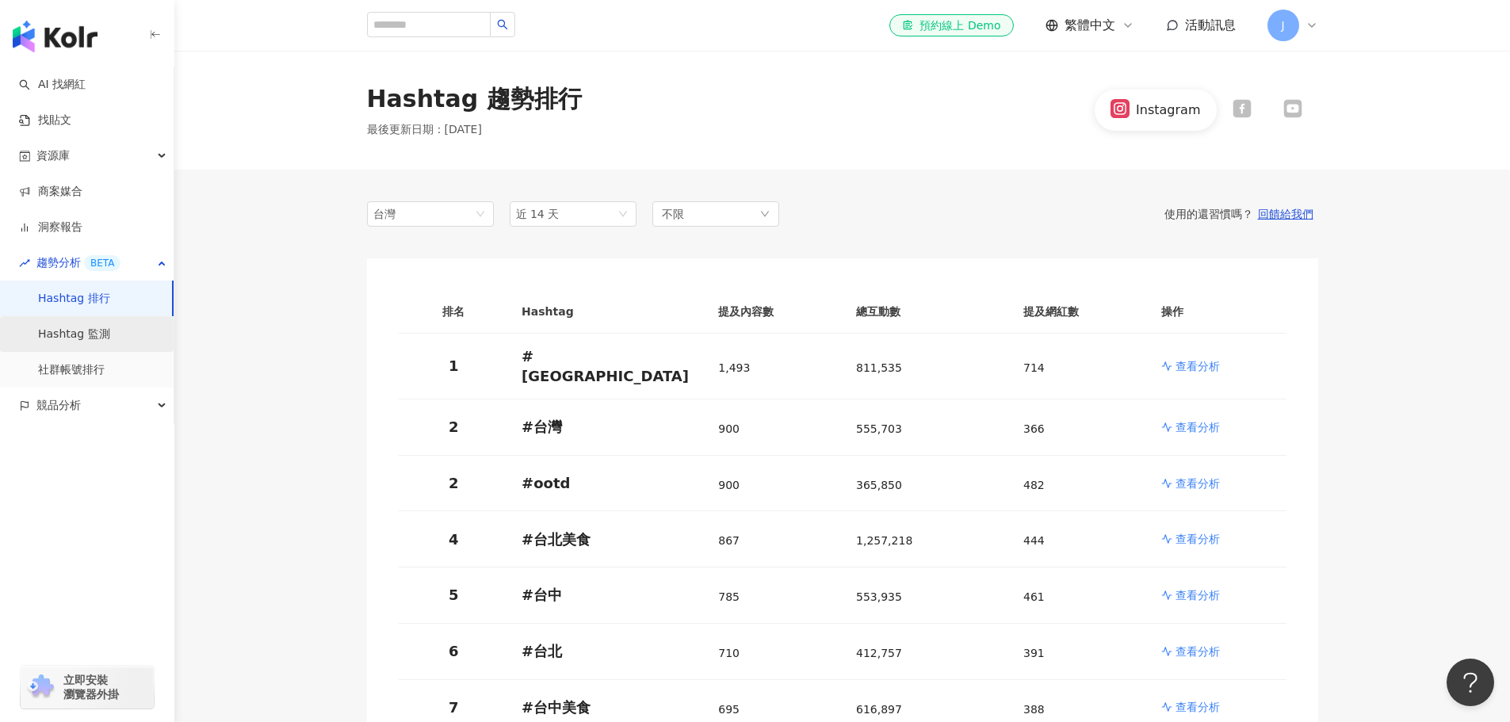
click at [69, 336] on link "Hashtag 監測" at bounding box center [74, 335] width 72 height 16
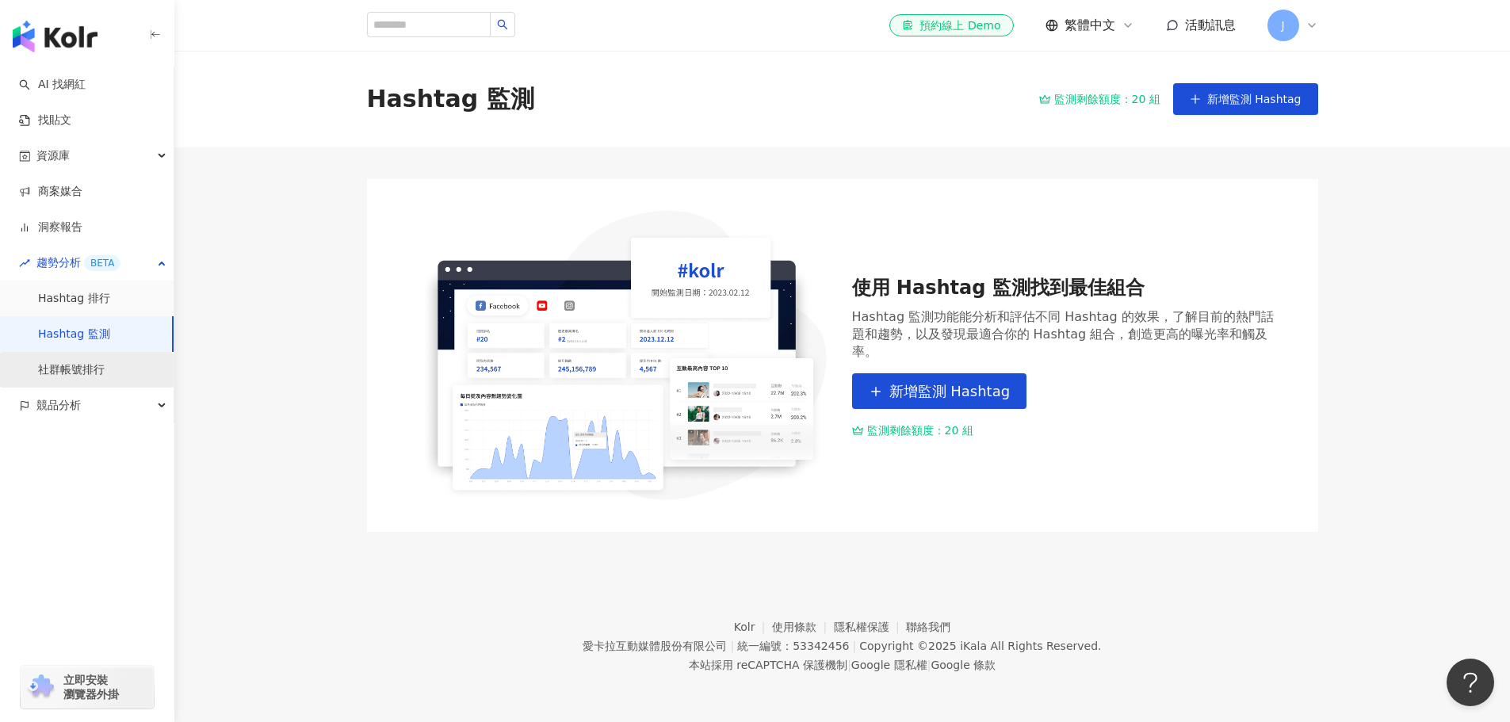
click at [60, 377] on link "社群帳號排行" at bounding box center [71, 370] width 67 height 16
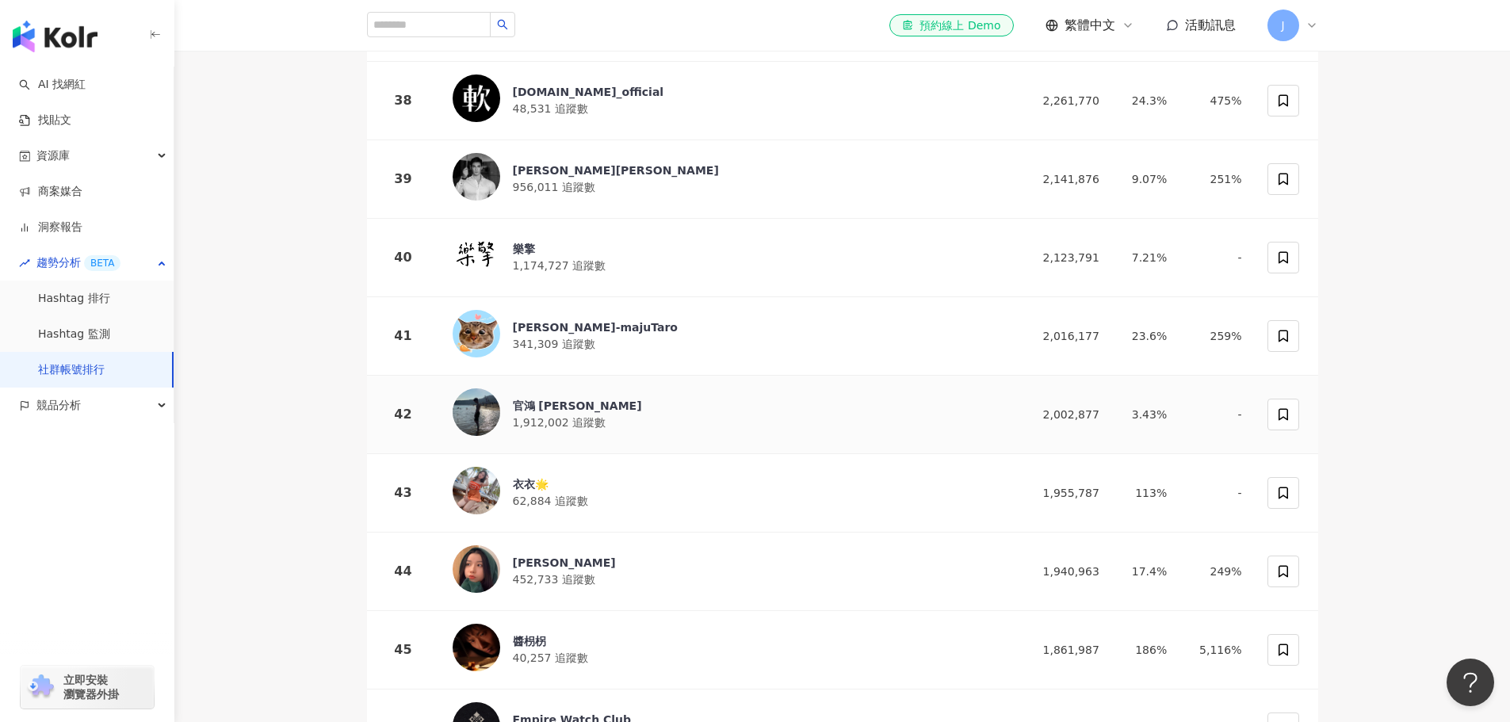
scroll to position [3170, 0]
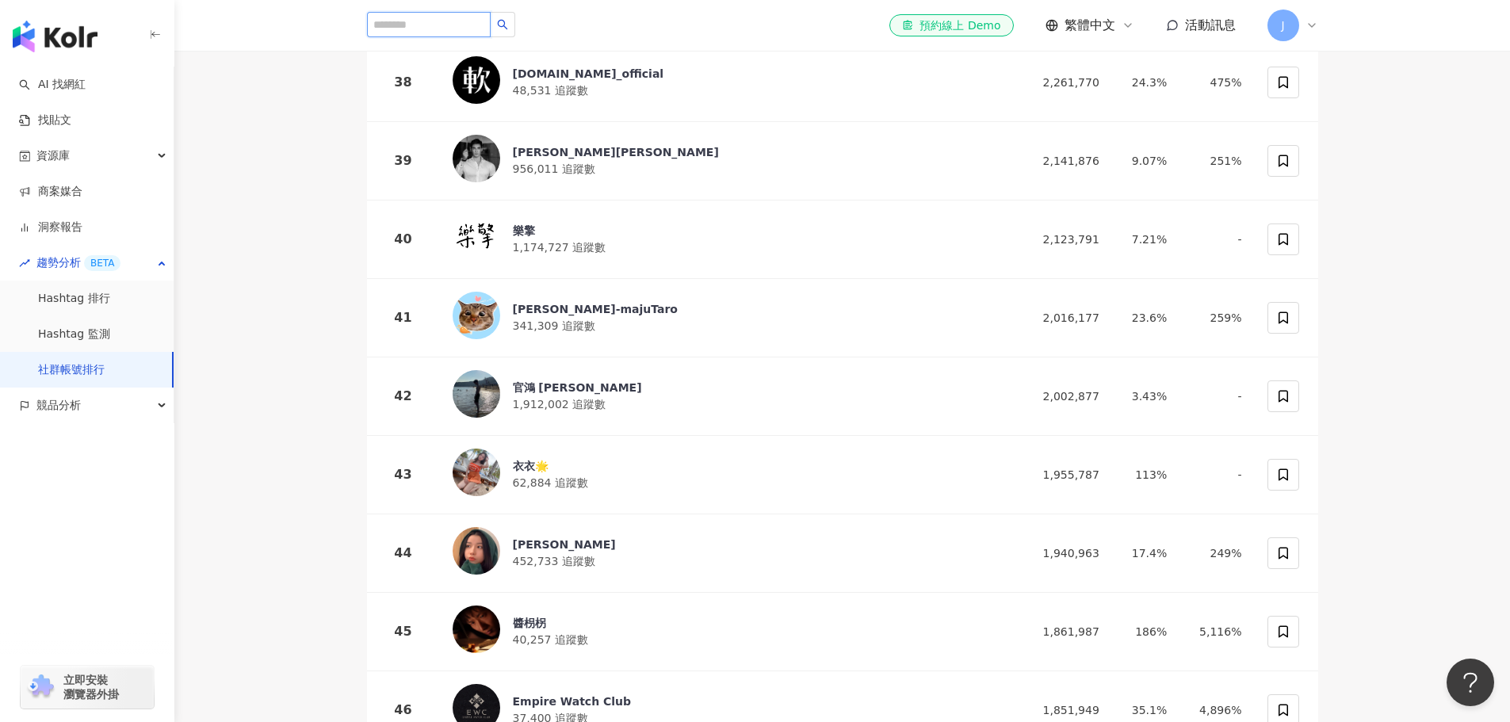
click at [438, 17] on input "search" at bounding box center [429, 24] width 124 height 25
paste input "**********"
click at [536, 25] on icon "search" at bounding box center [540, 25] width 10 height 10
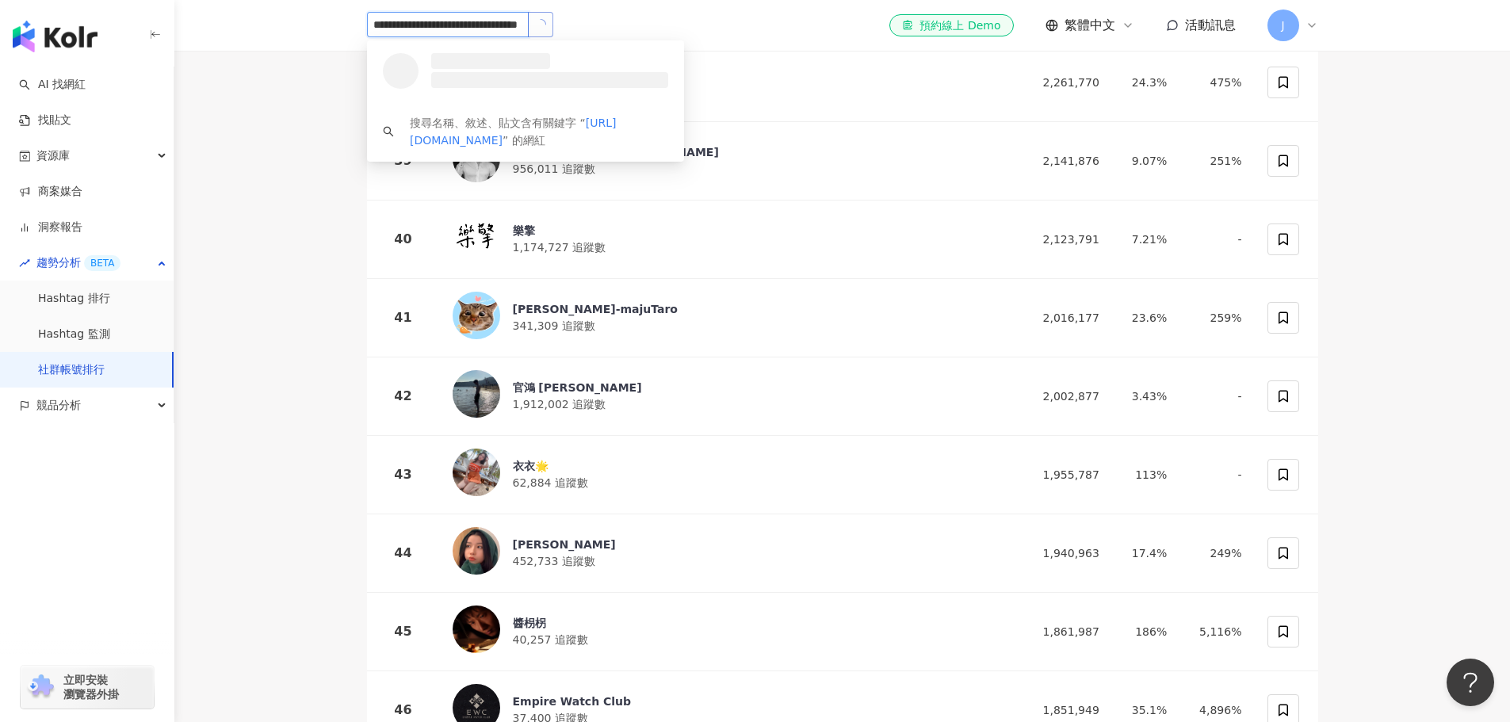
type input "**********"
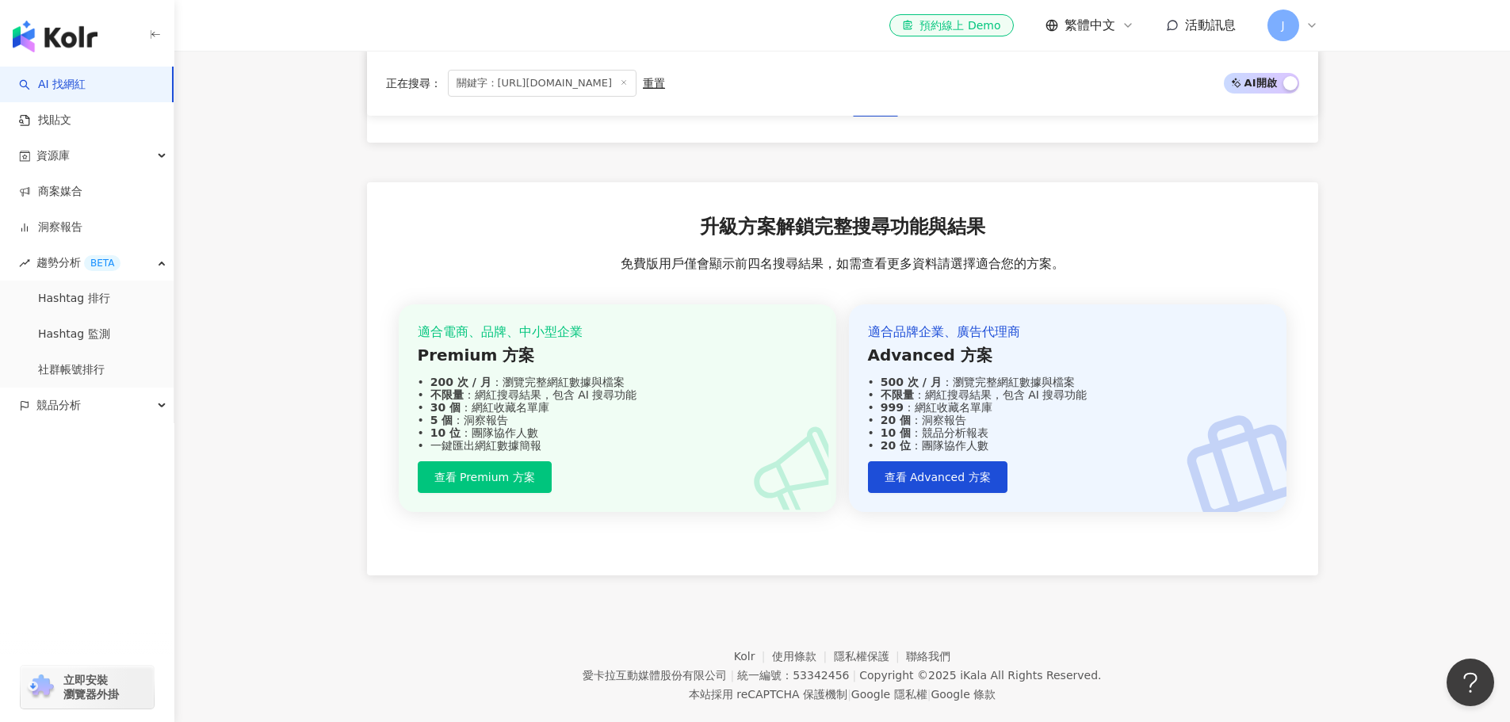
scroll to position [852, 0]
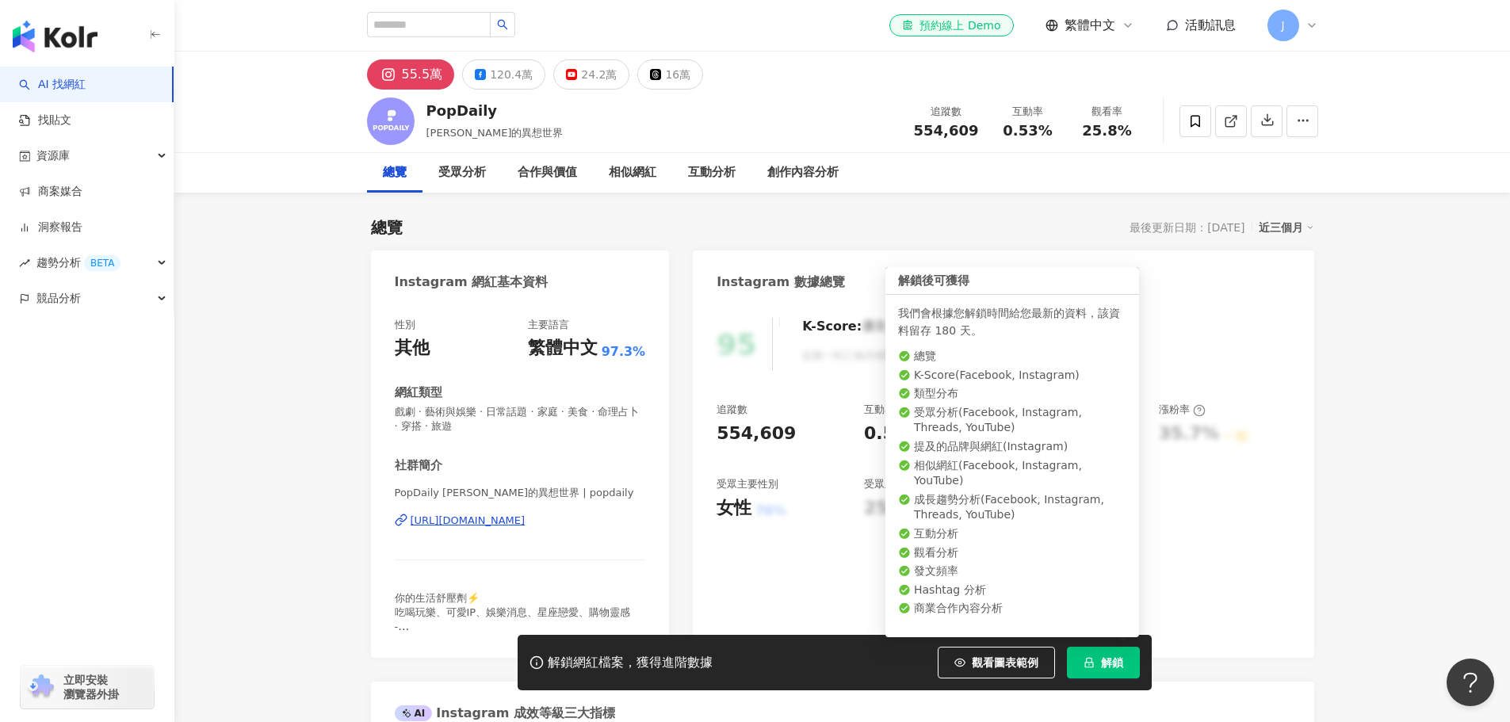
click at [1113, 654] on button "解鎖" at bounding box center [1103, 663] width 73 height 32
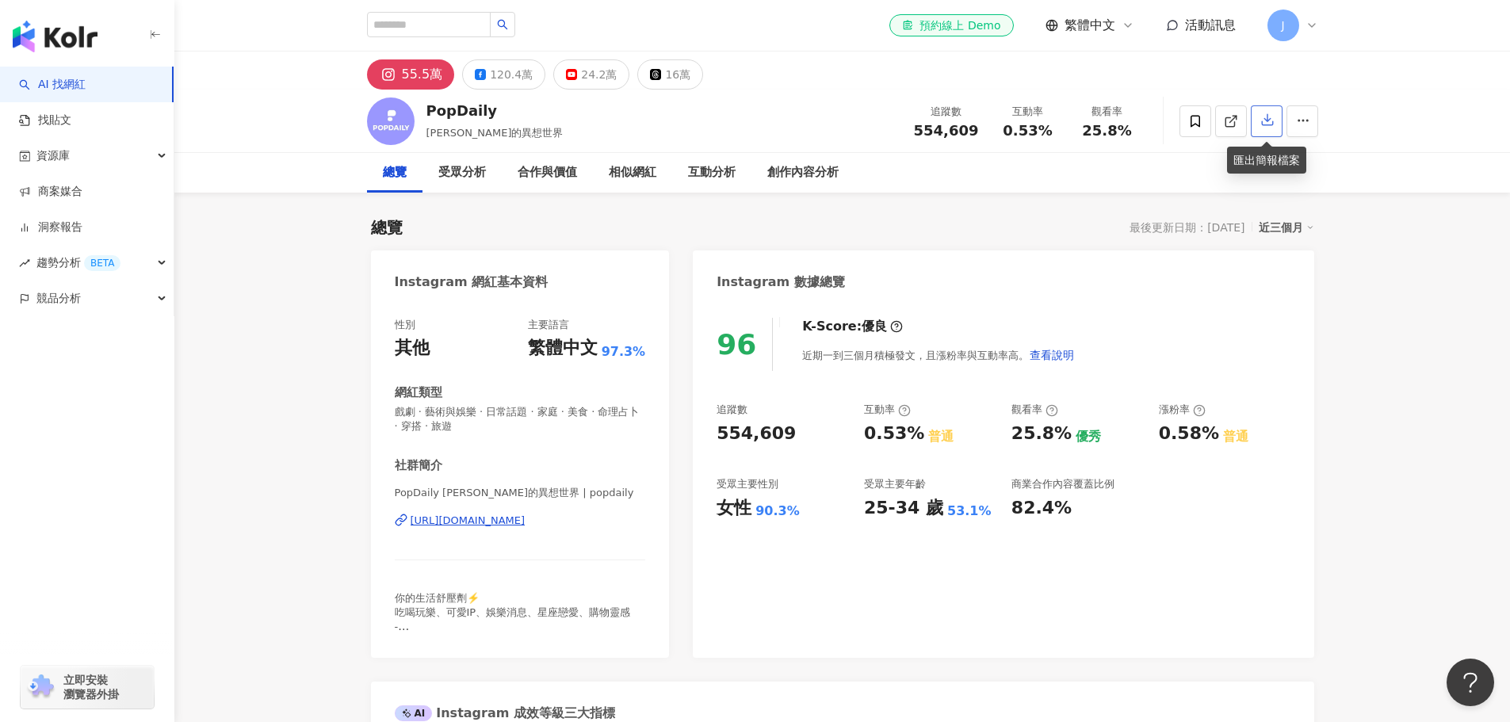
click at [1264, 118] on icon "button" at bounding box center [1267, 120] width 14 height 14
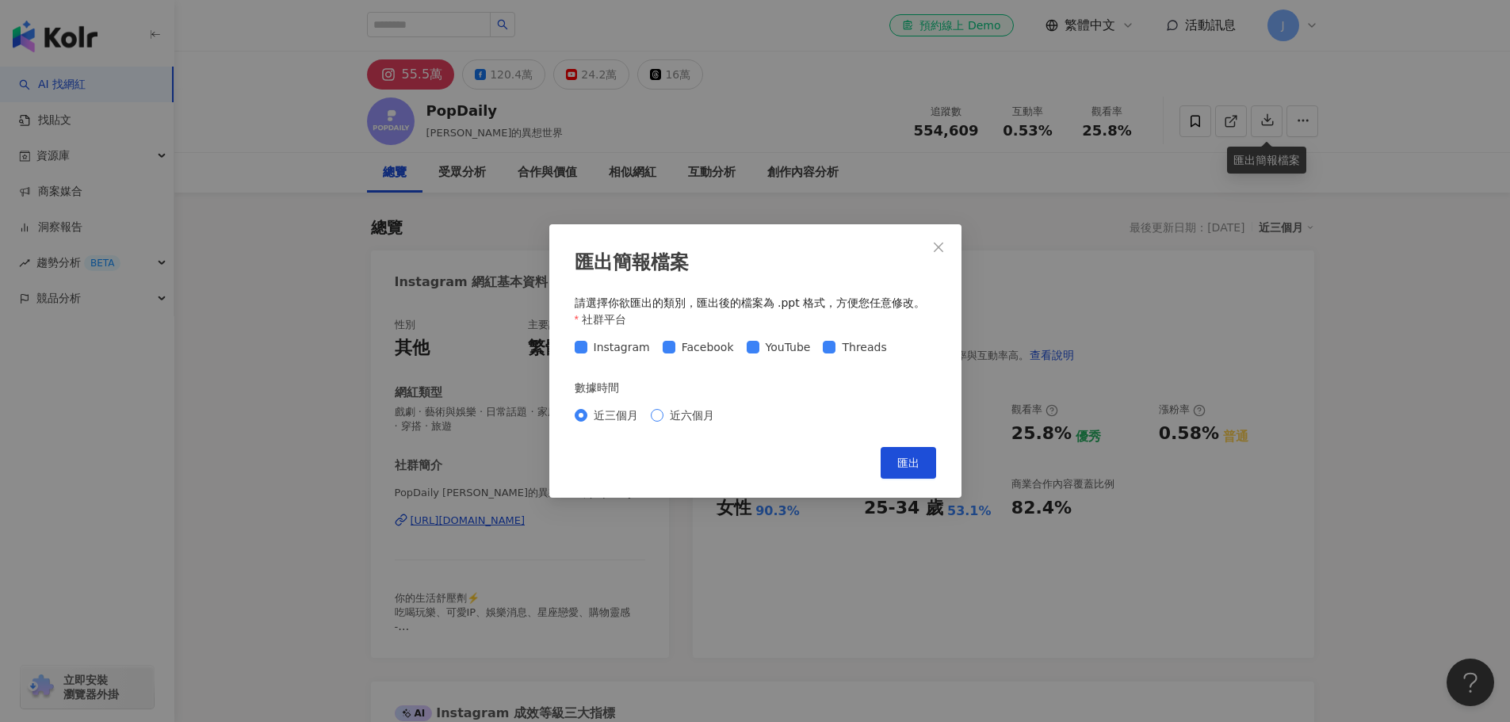
click at [655, 424] on label "近六個月" at bounding box center [686, 415] width 70 height 17
click at [911, 462] on span "匯出" at bounding box center [908, 463] width 22 height 13
click at [939, 247] on icon "close" at bounding box center [939, 247] width 10 height 10
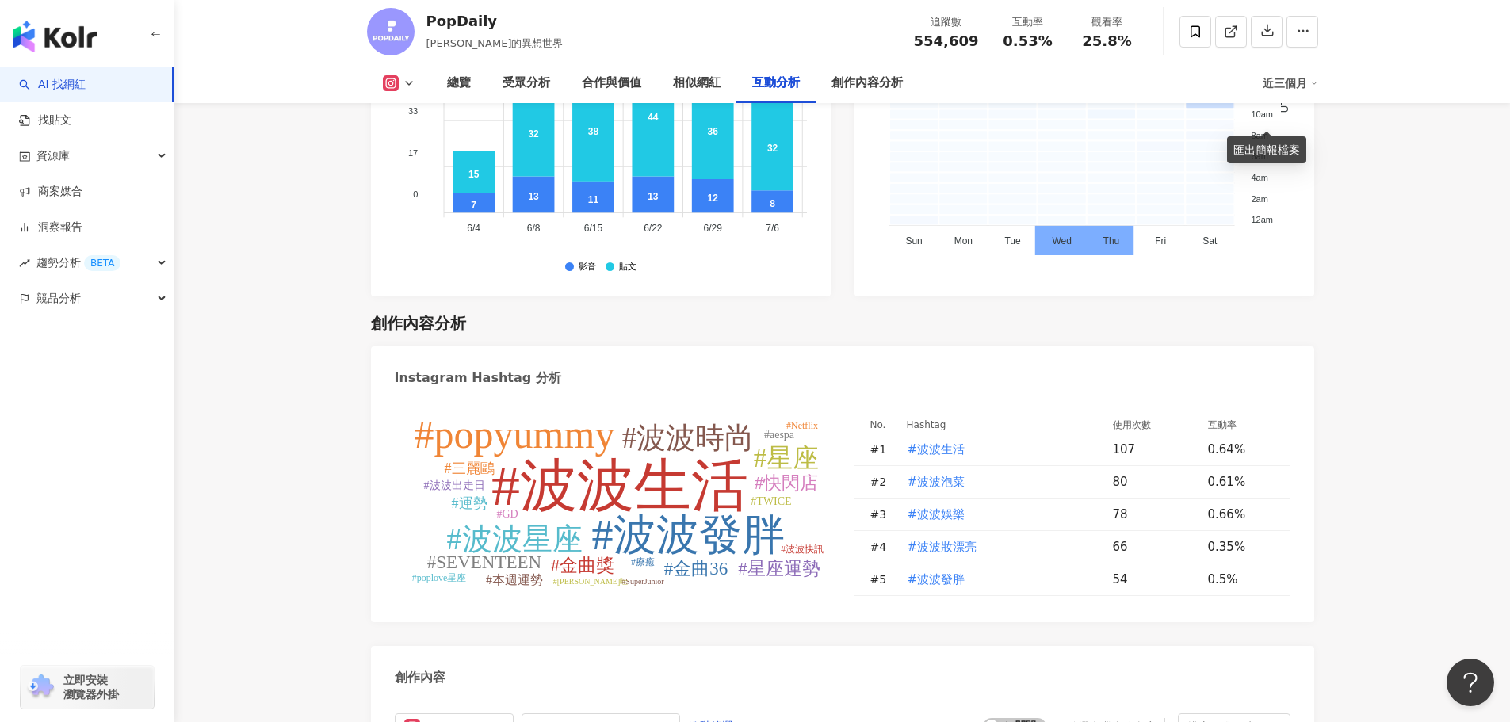
scroll to position [4993, 0]
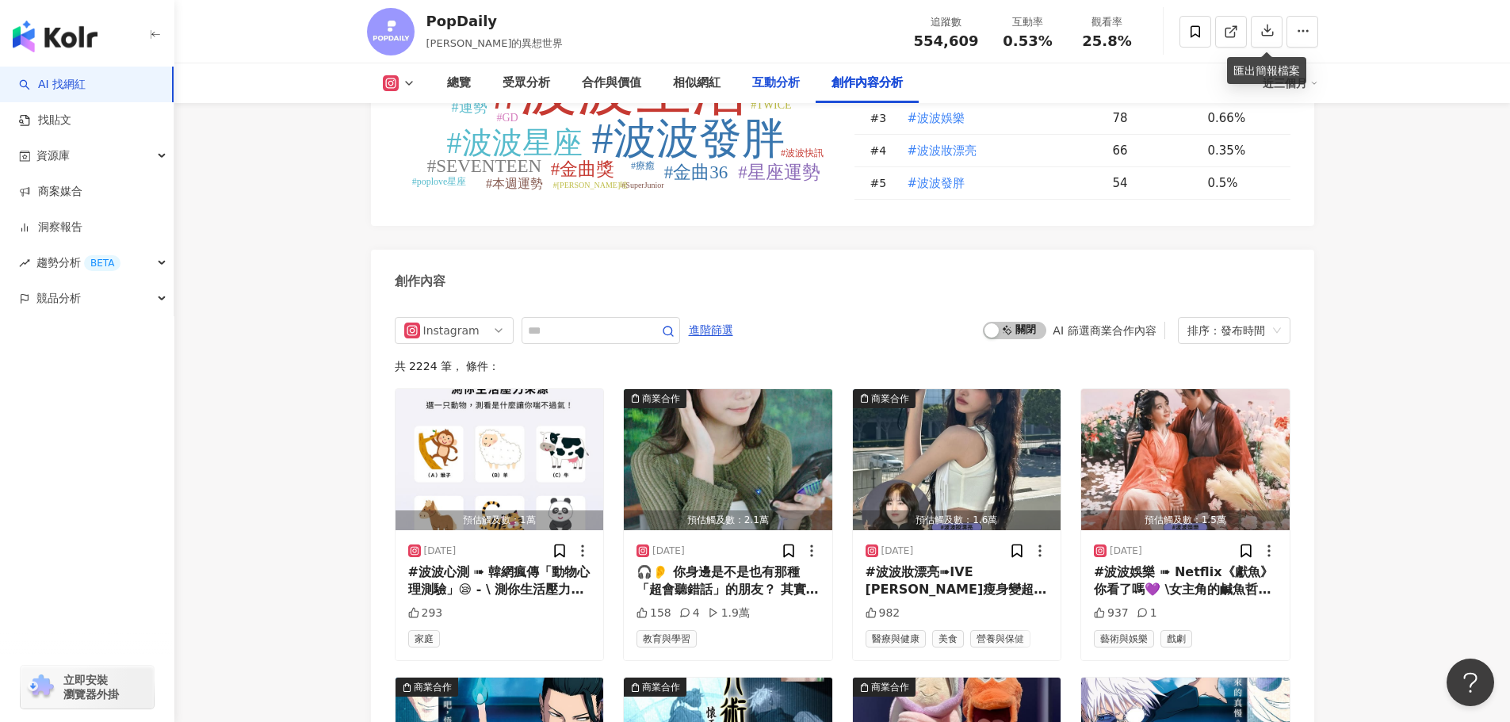
click at [774, 72] on div "互動分析" at bounding box center [775, 83] width 79 height 40
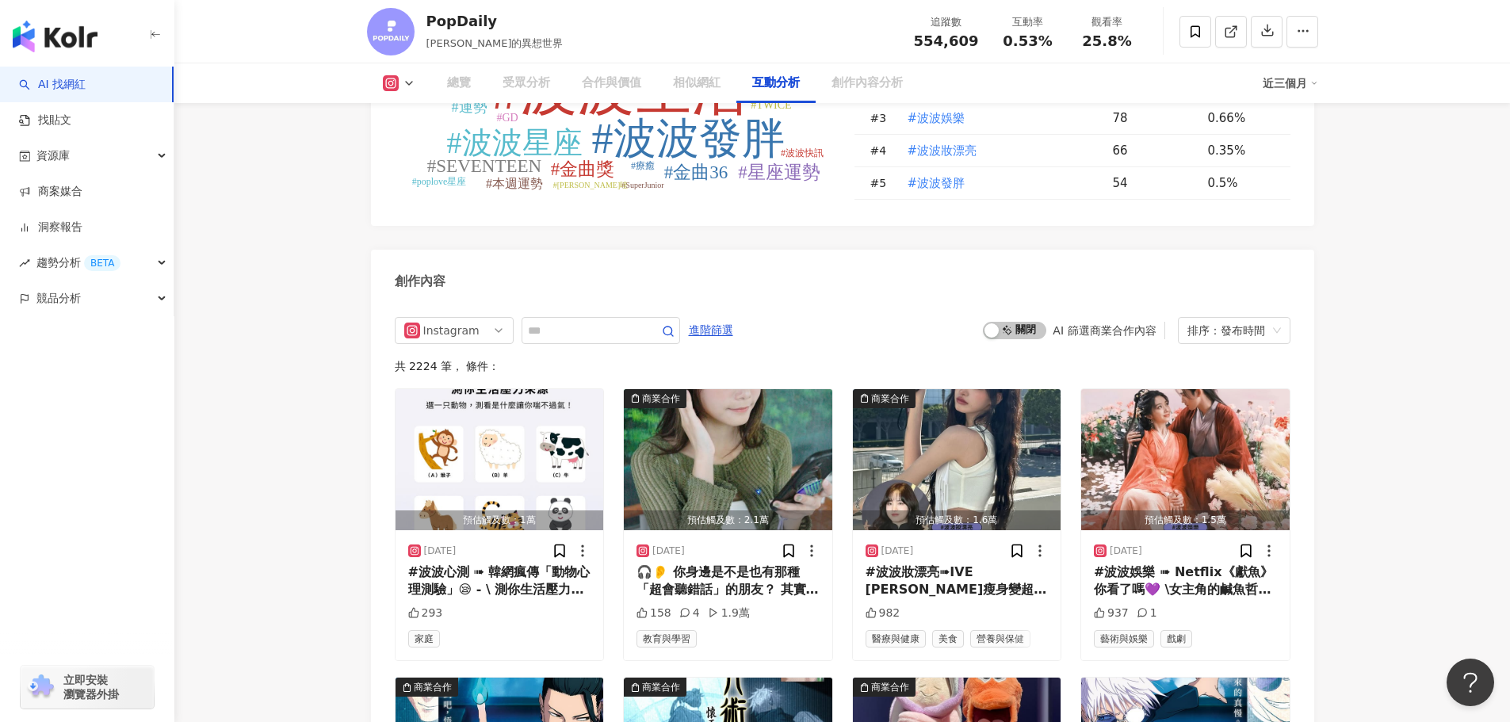
scroll to position [3350, 0]
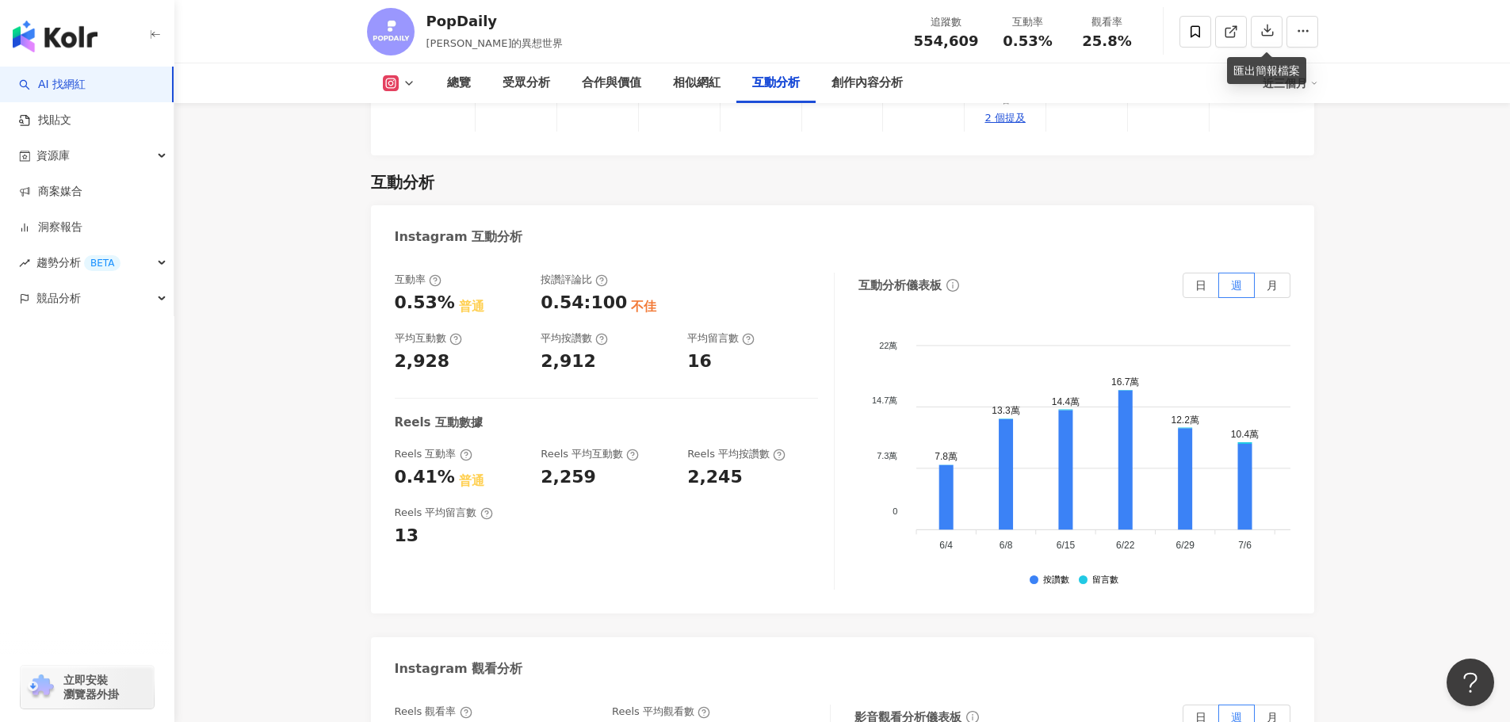
drag, startPoint x: 1270, startPoint y: 234, endPoint x: 688, endPoint y: 259, distance: 582.3
click at [1271, 279] on span "月" at bounding box center [1272, 285] width 11 height 13
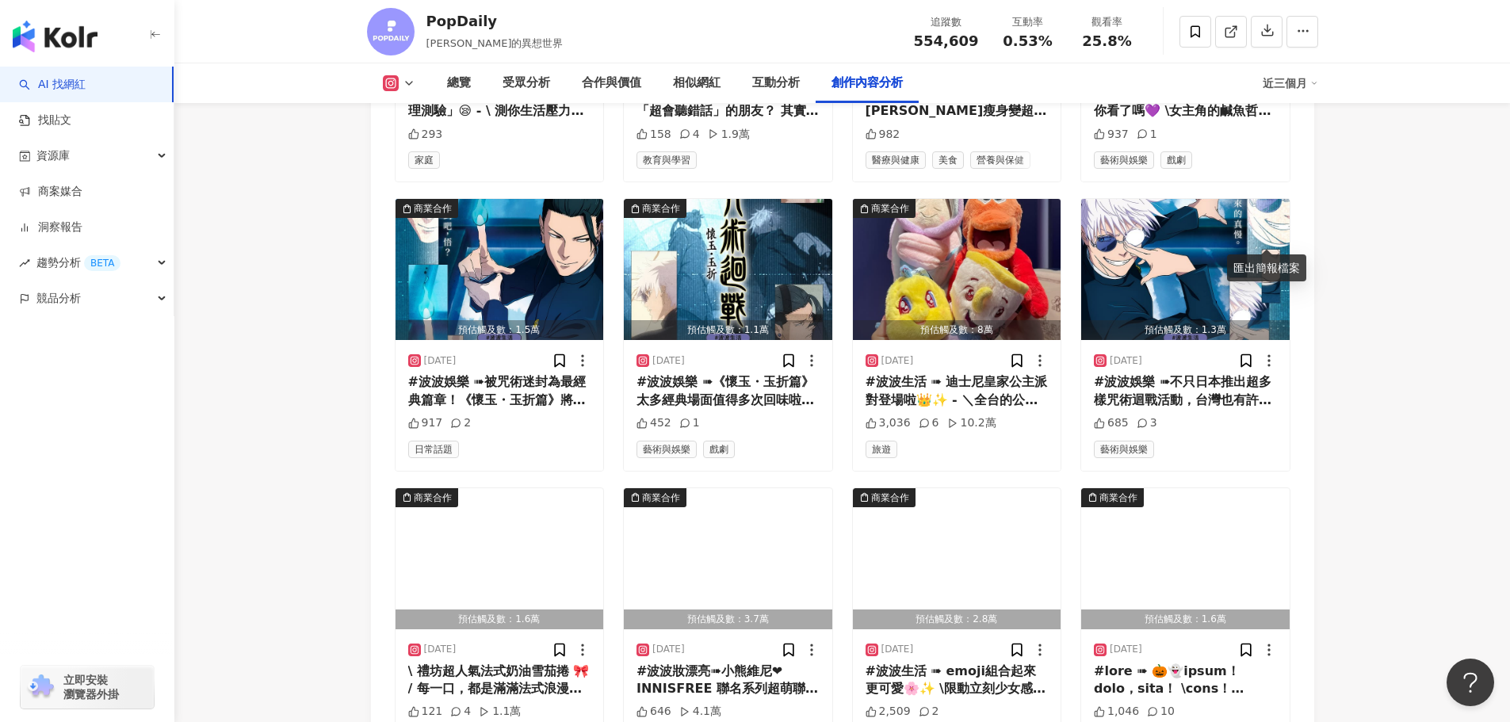
scroll to position [5720, 0]
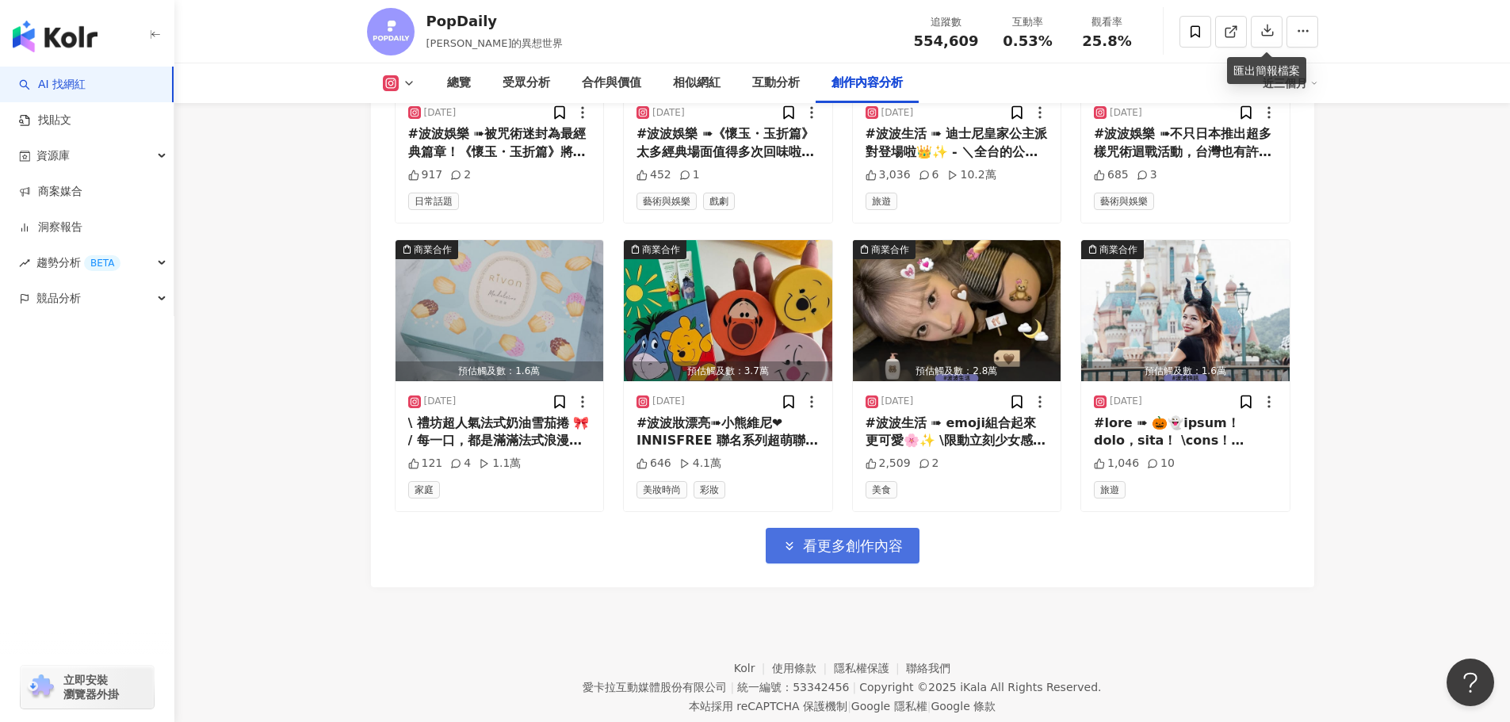
click at [848, 537] on span "看更多創作內容" at bounding box center [853, 545] width 100 height 17
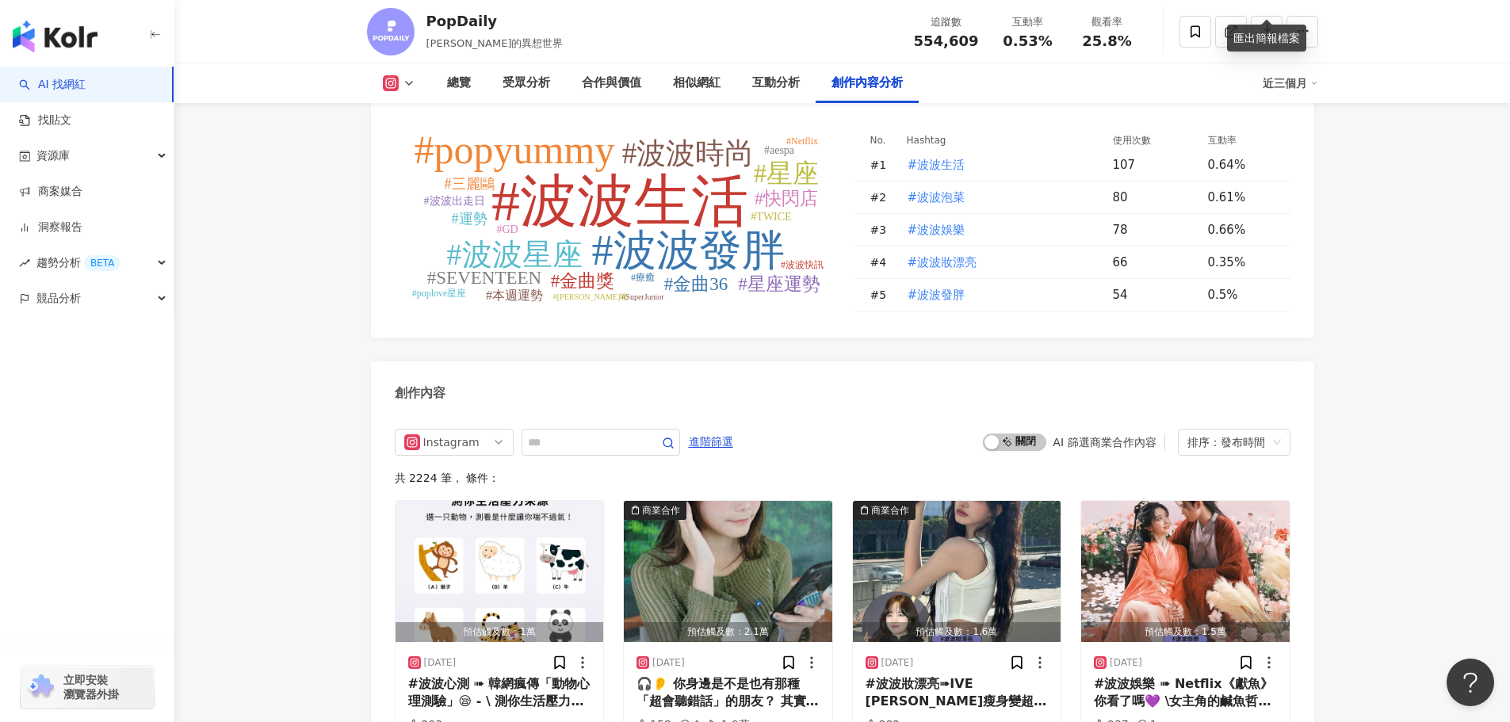
scroll to position [4848, 0]
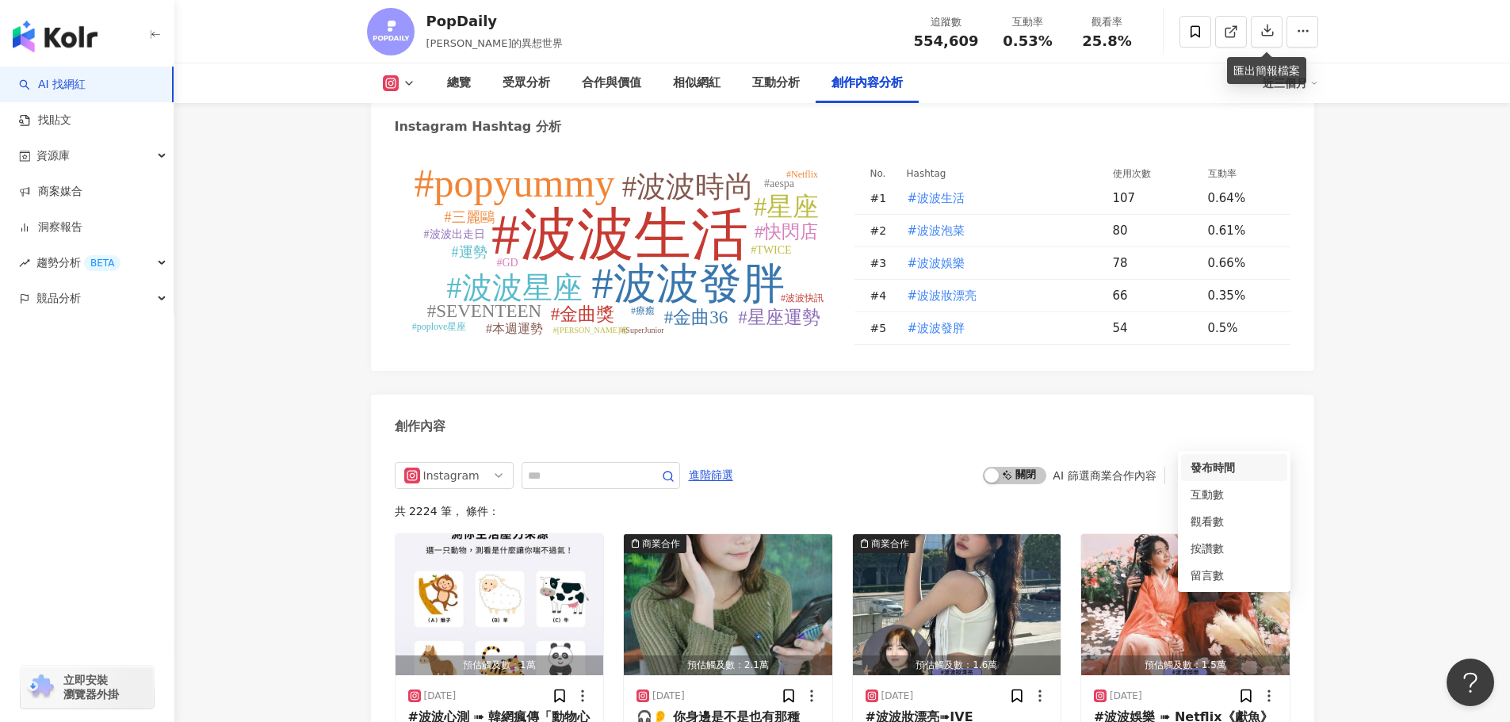
click at [1227, 463] on div "排序：發布時間" at bounding box center [1226, 475] width 79 height 25
click at [1236, 495] on div "互動數" at bounding box center [1233, 494] width 87 height 17
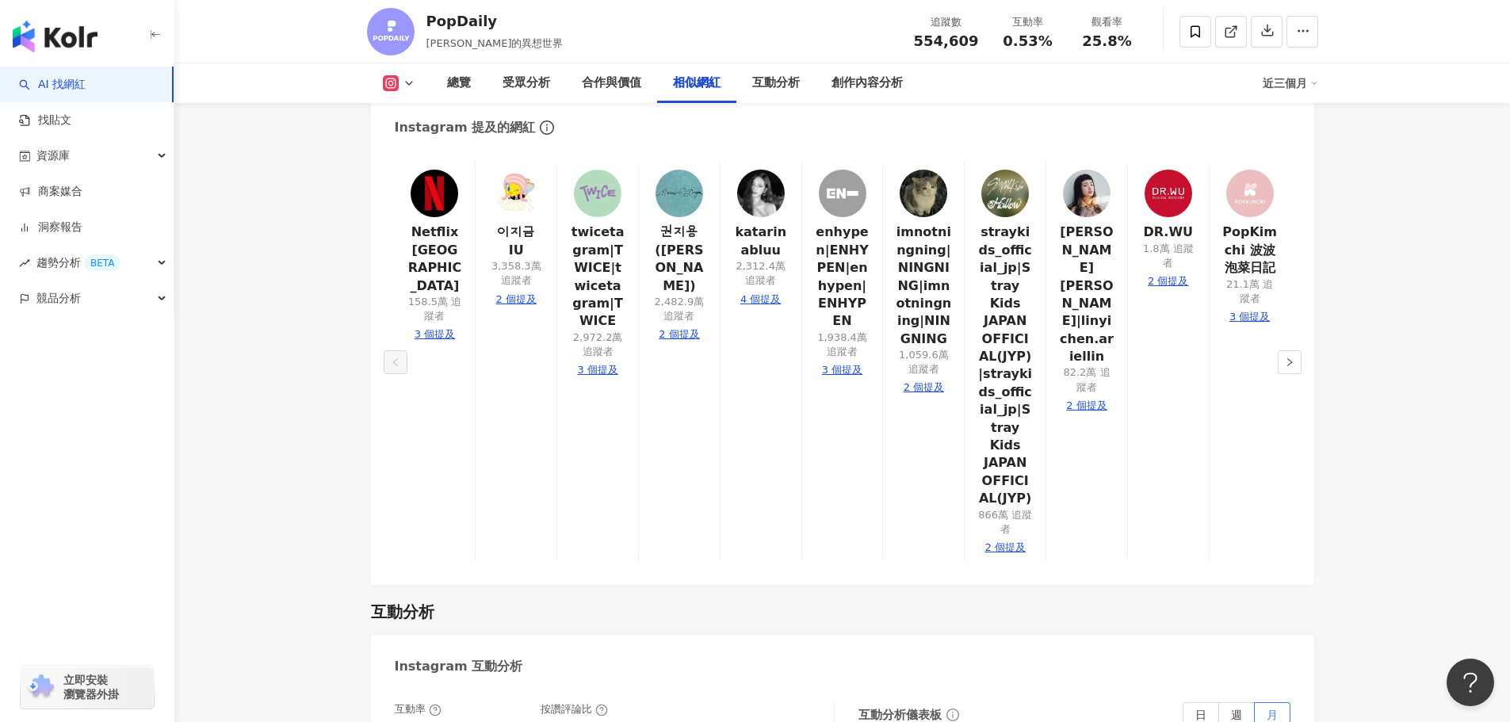
scroll to position [2721, 0]
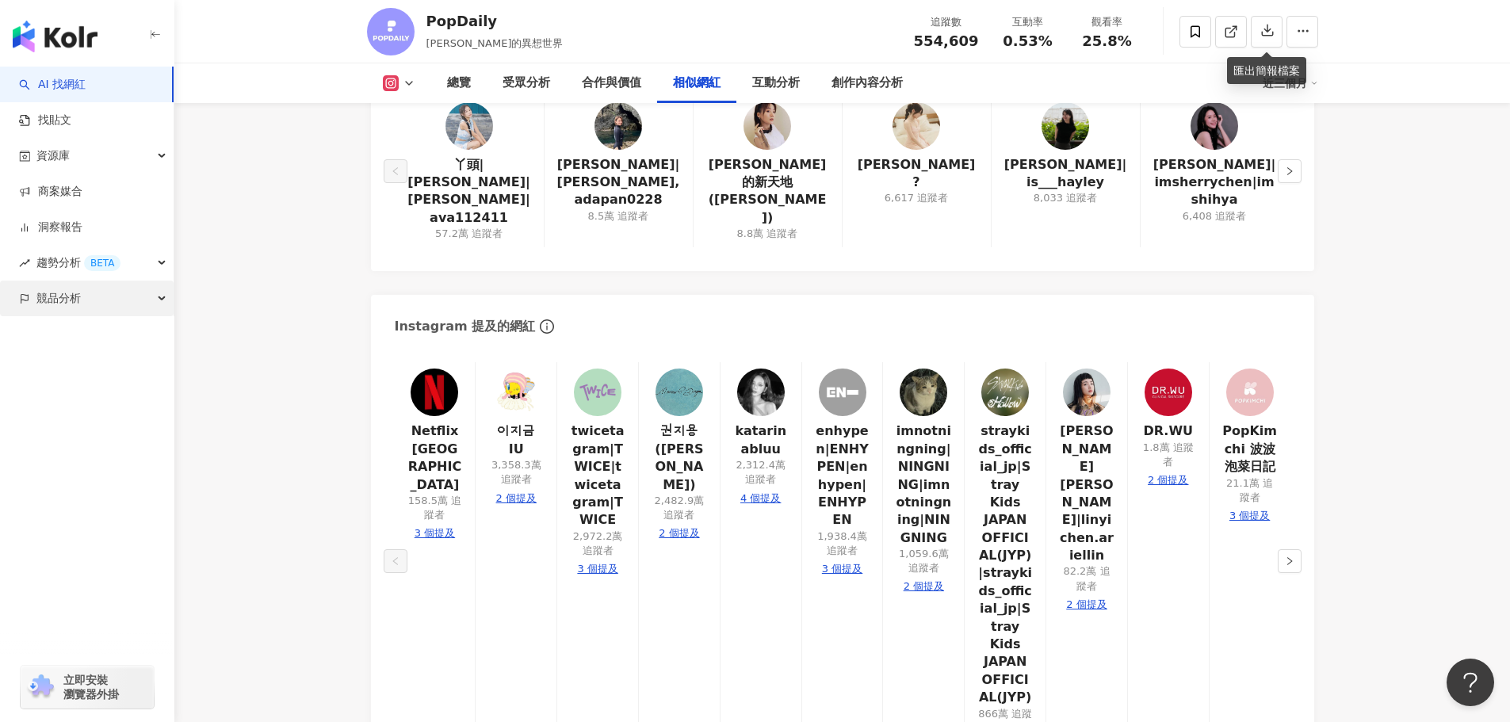
click at [149, 311] on div "競品分析" at bounding box center [87, 299] width 174 height 36
click at [88, 376] on link "關鍵字提及分析" at bounding box center [77, 370] width 78 height 16
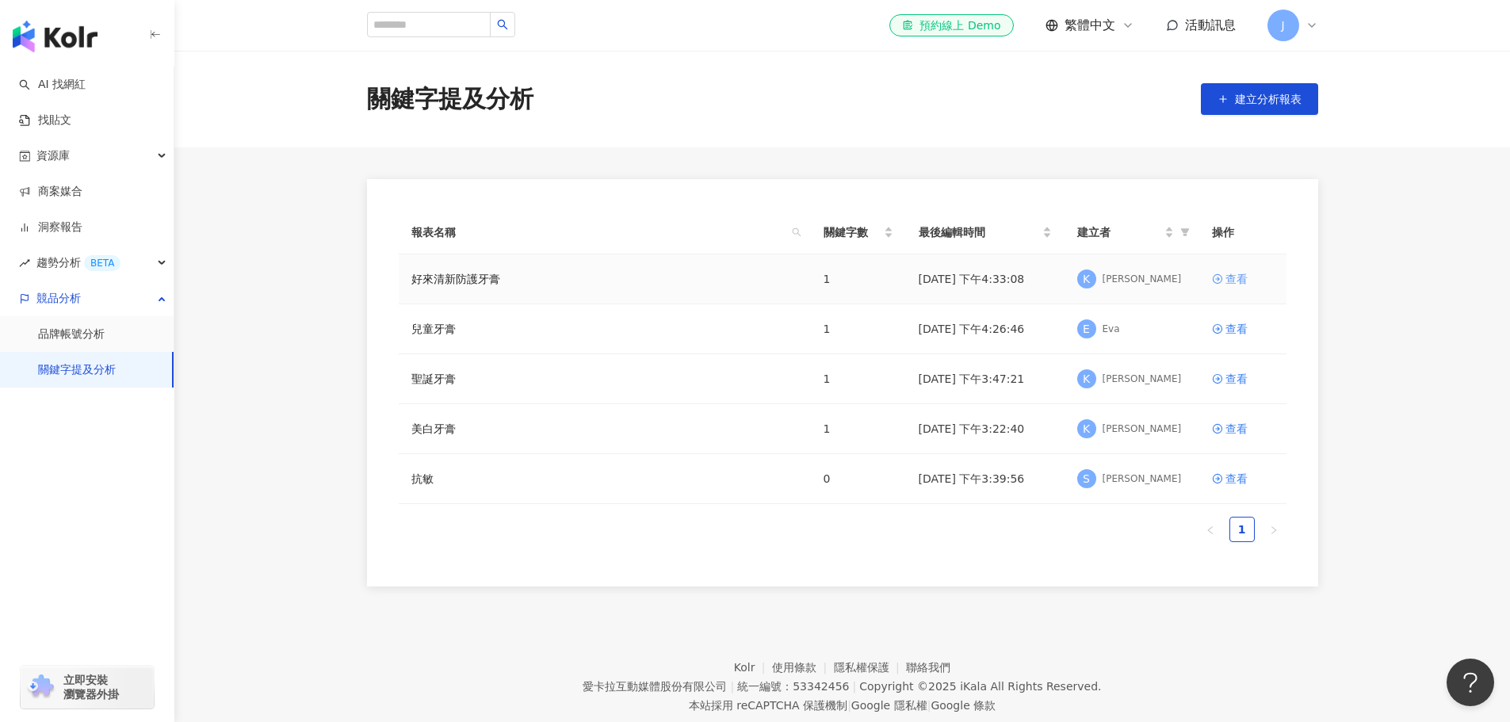
click at [1236, 281] on div "查看" at bounding box center [1236, 278] width 22 height 17
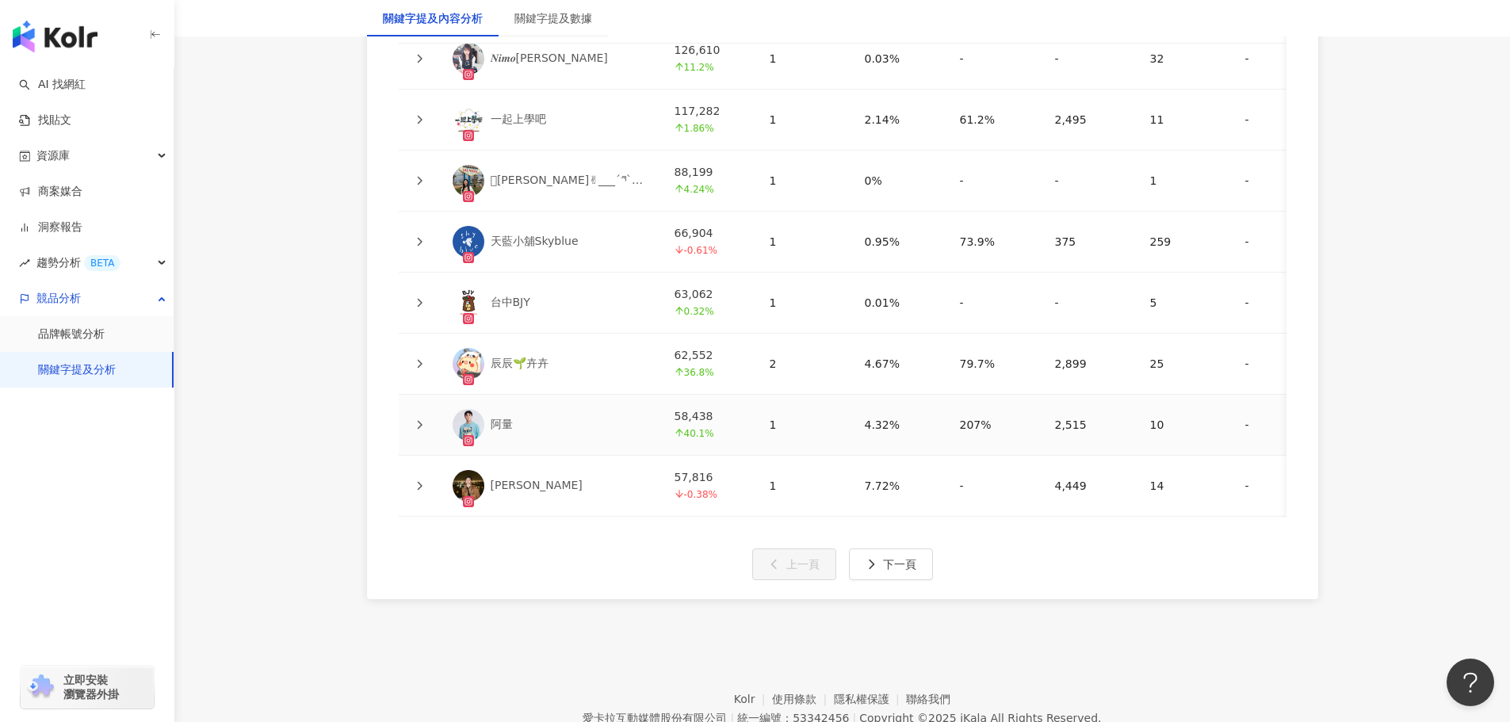
scroll to position [3903, 0]
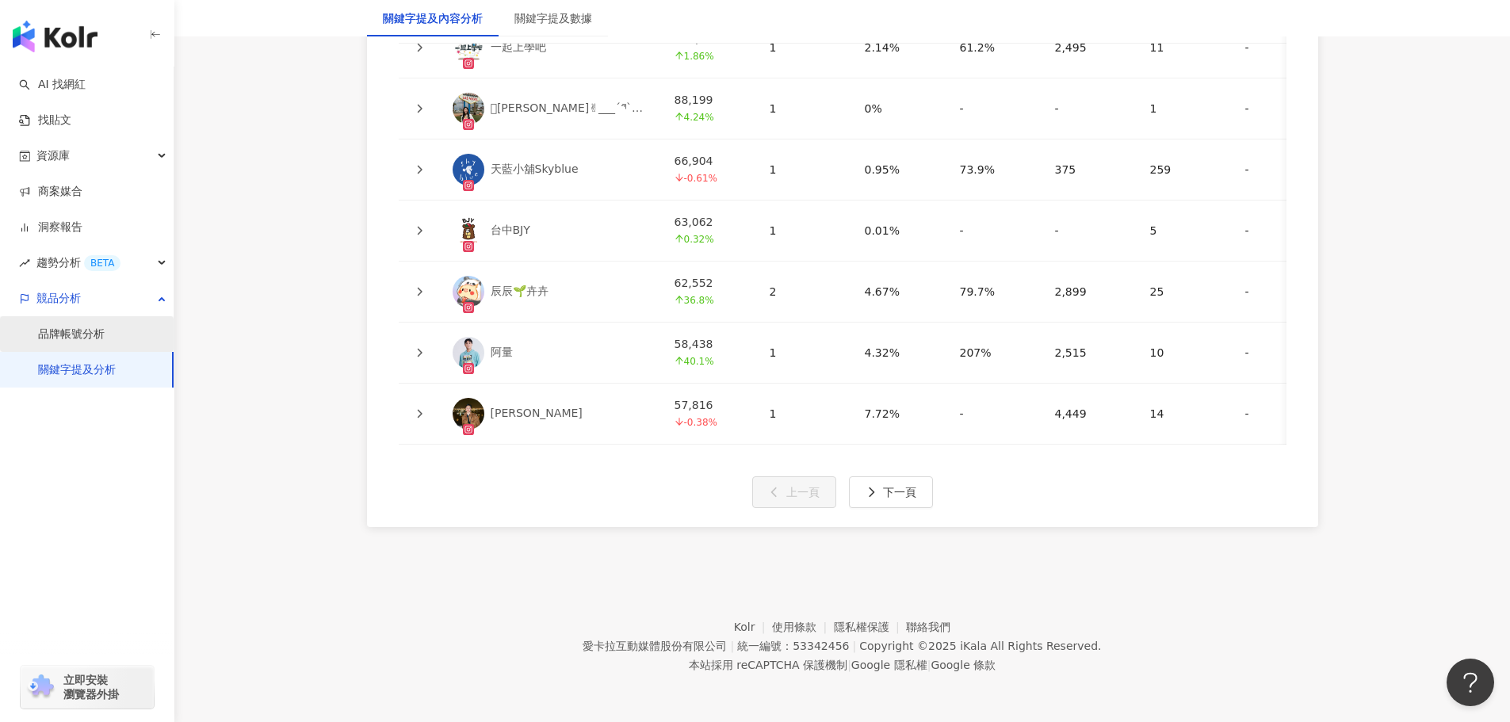
click at [102, 334] on link "品牌帳號分析" at bounding box center [71, 335] width 67 height 16
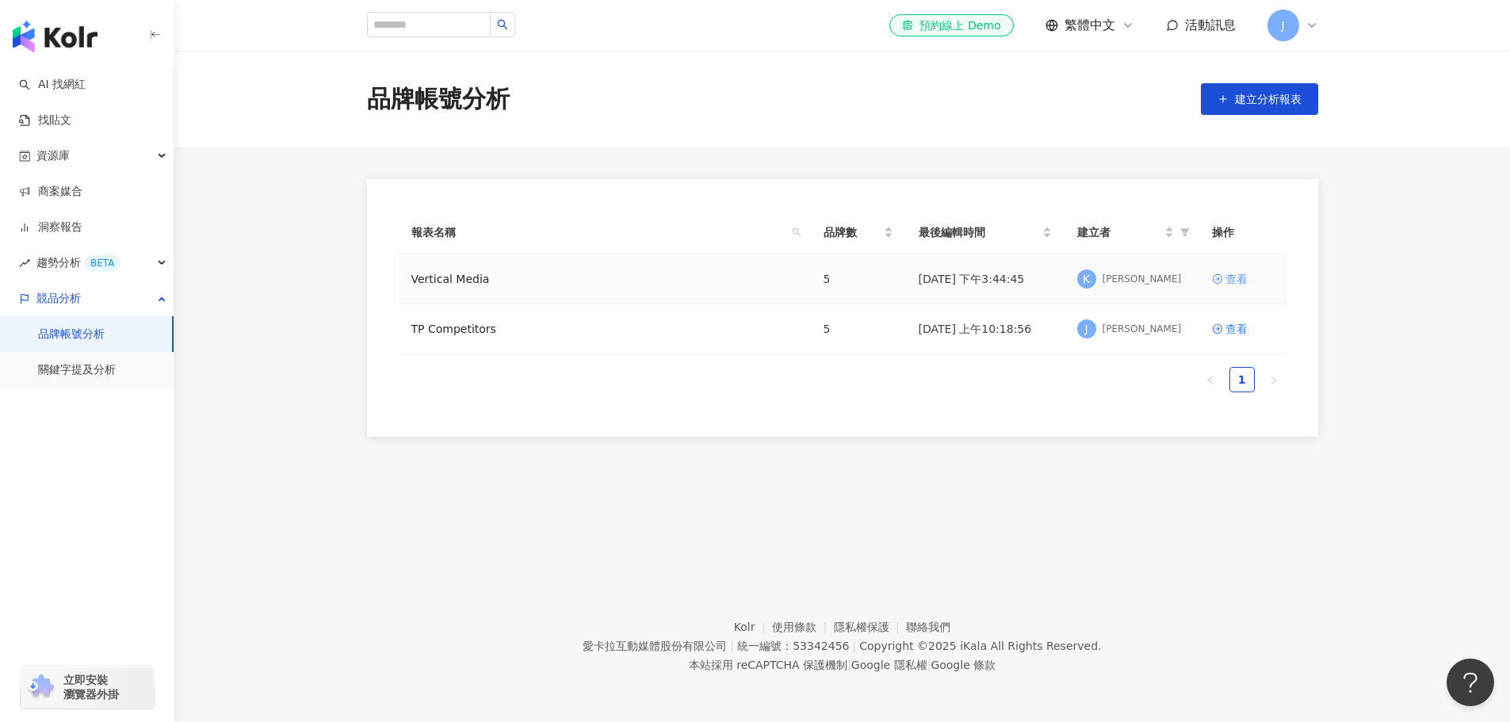
click at [1226, 281] on div "查看" at bounding box center [1236, 278] width 22 height 17
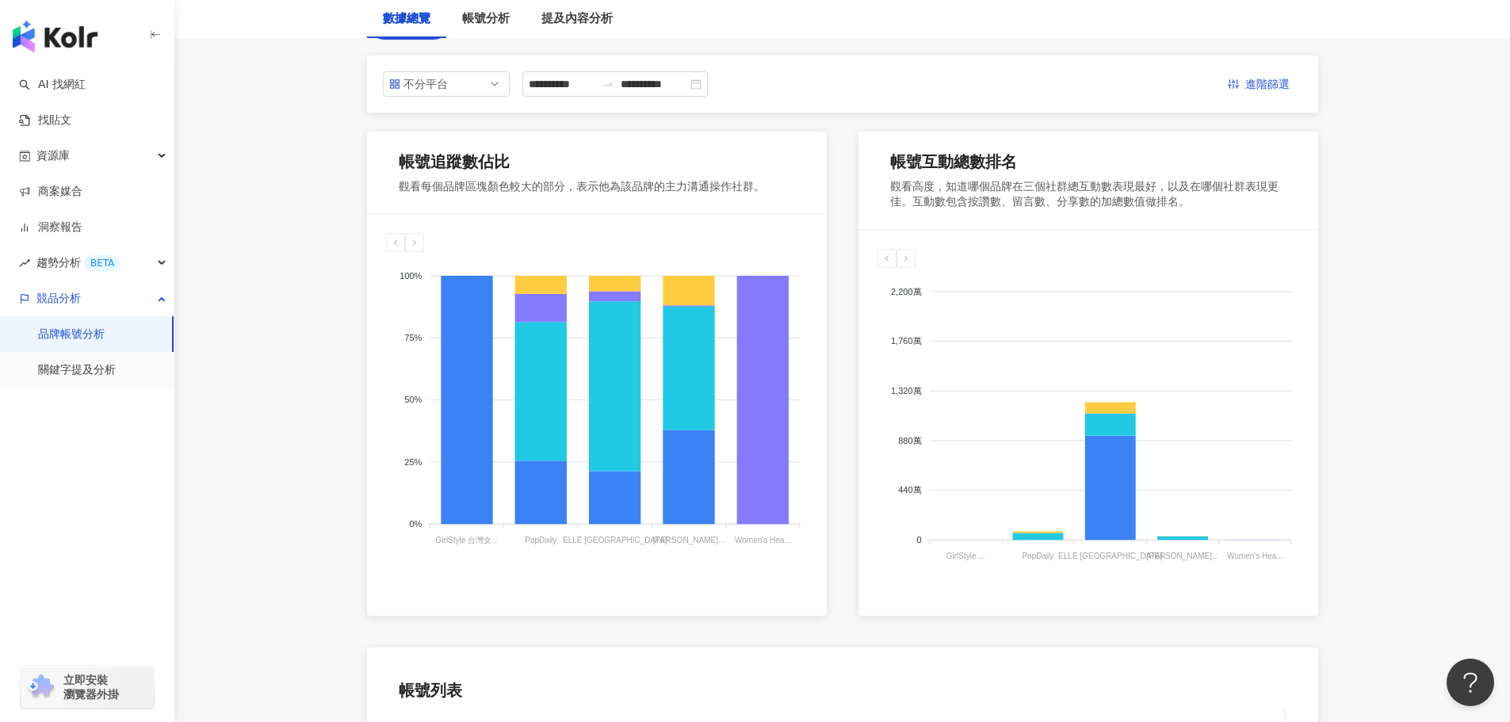
scroll to position [79, 0]
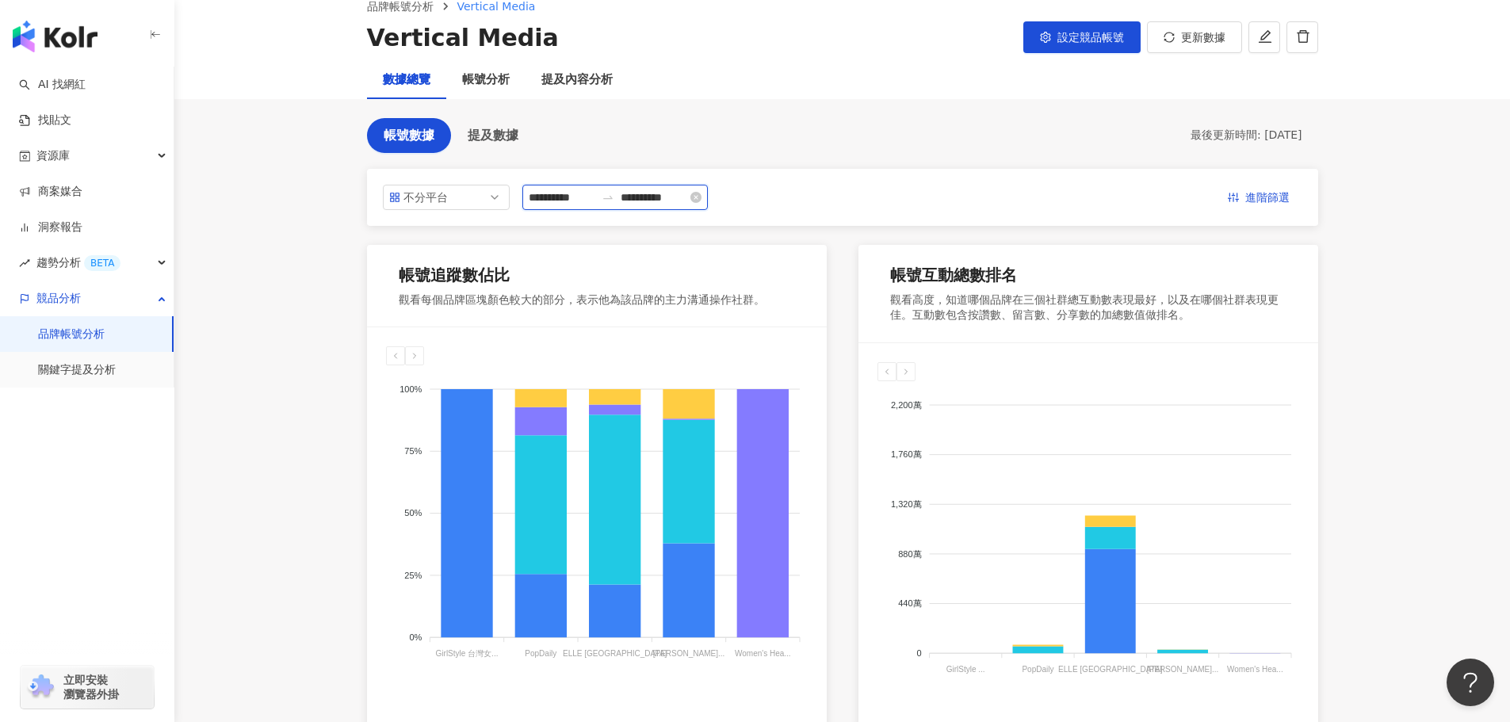
click at [553, 194] on input "**********" at bounding box center [562, 197] width 67 height 17
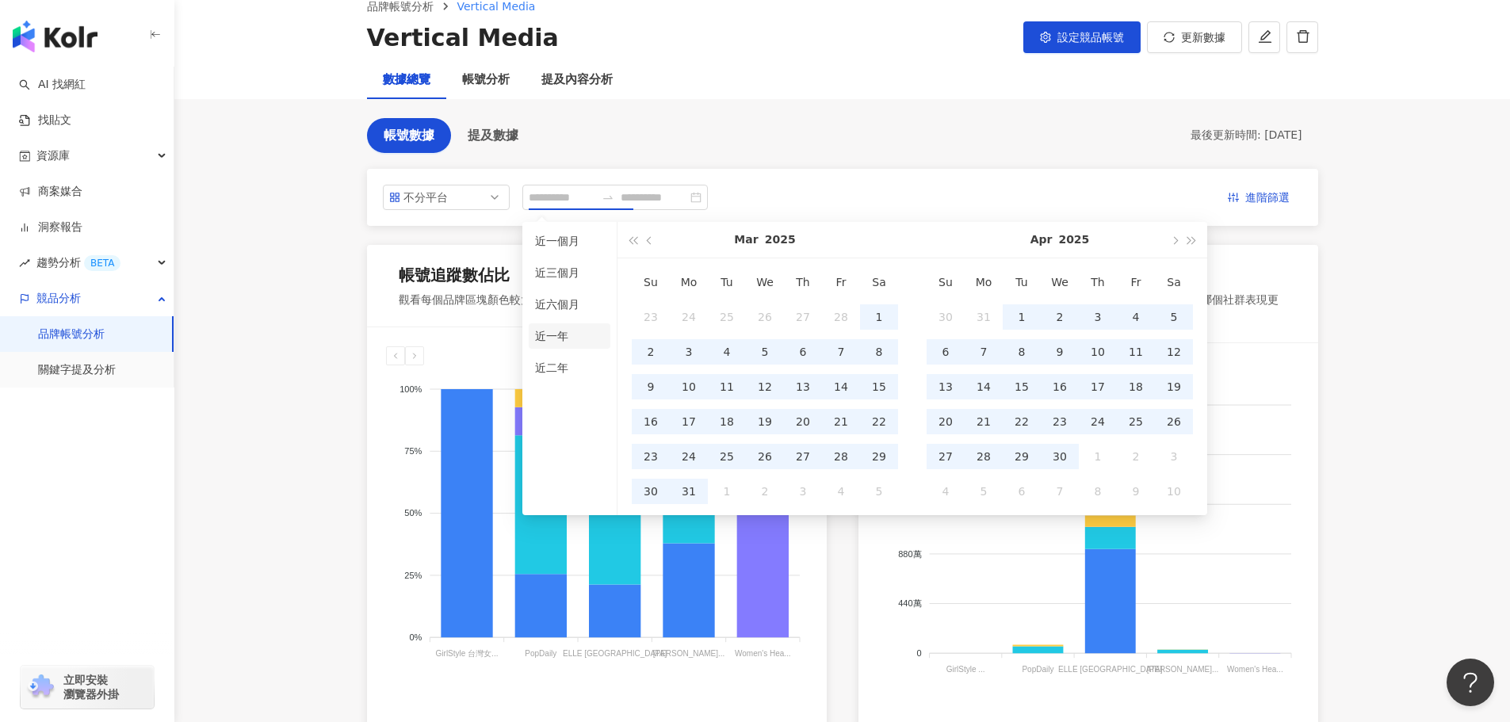
click at [563, 338] on li "近一年" at bounding box center [570, 335] width 82 height 25
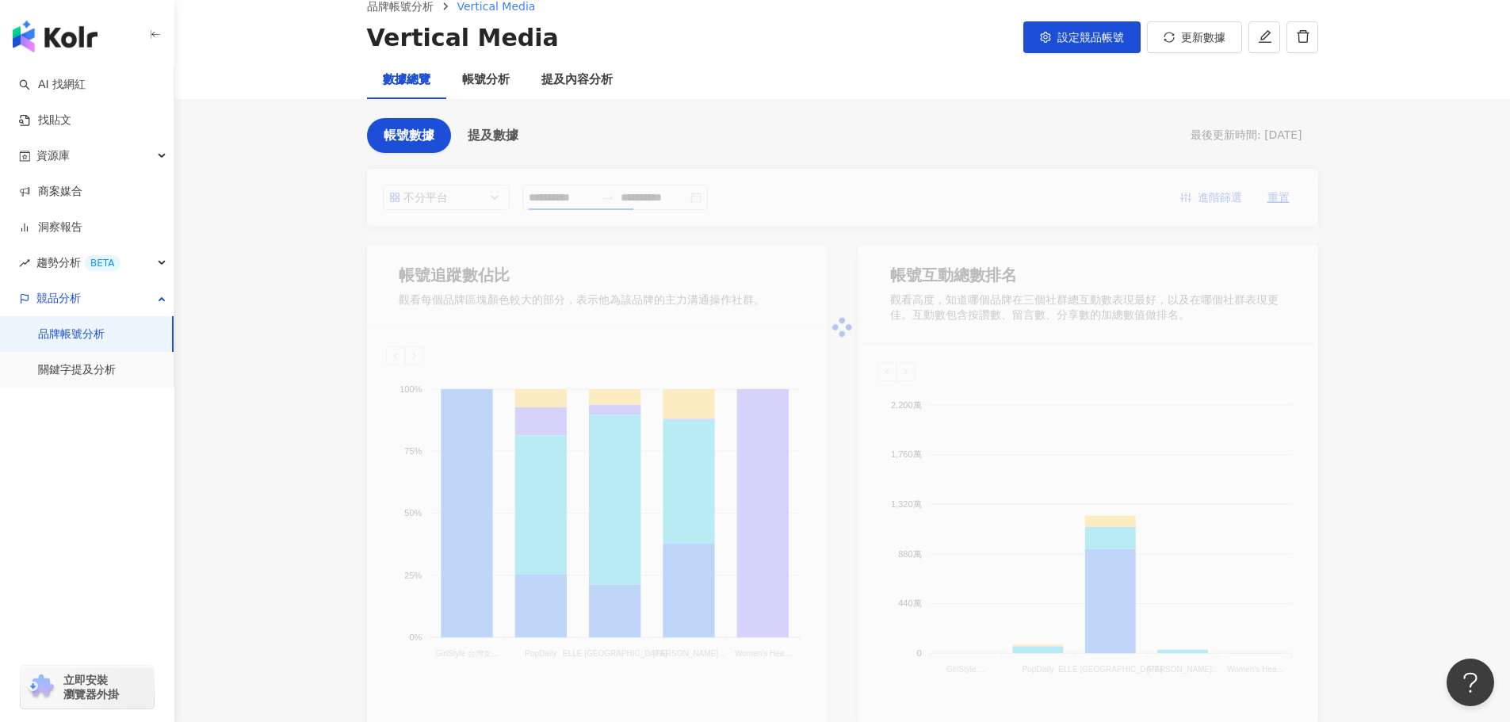
type input "**********"
click at [1336, 346] on div "**********" at bounding box center [842, 688] width 1015 height 1141
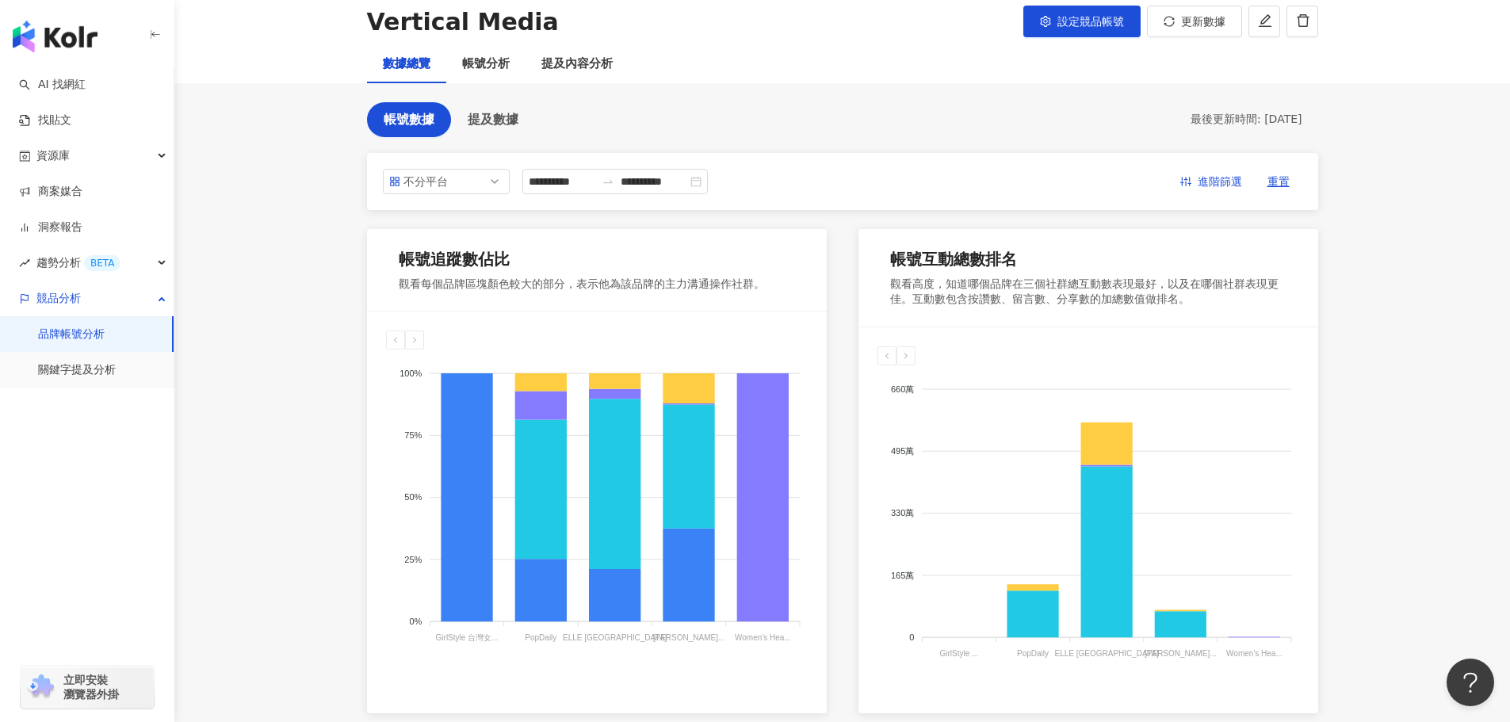
scroll to position [0, 0]
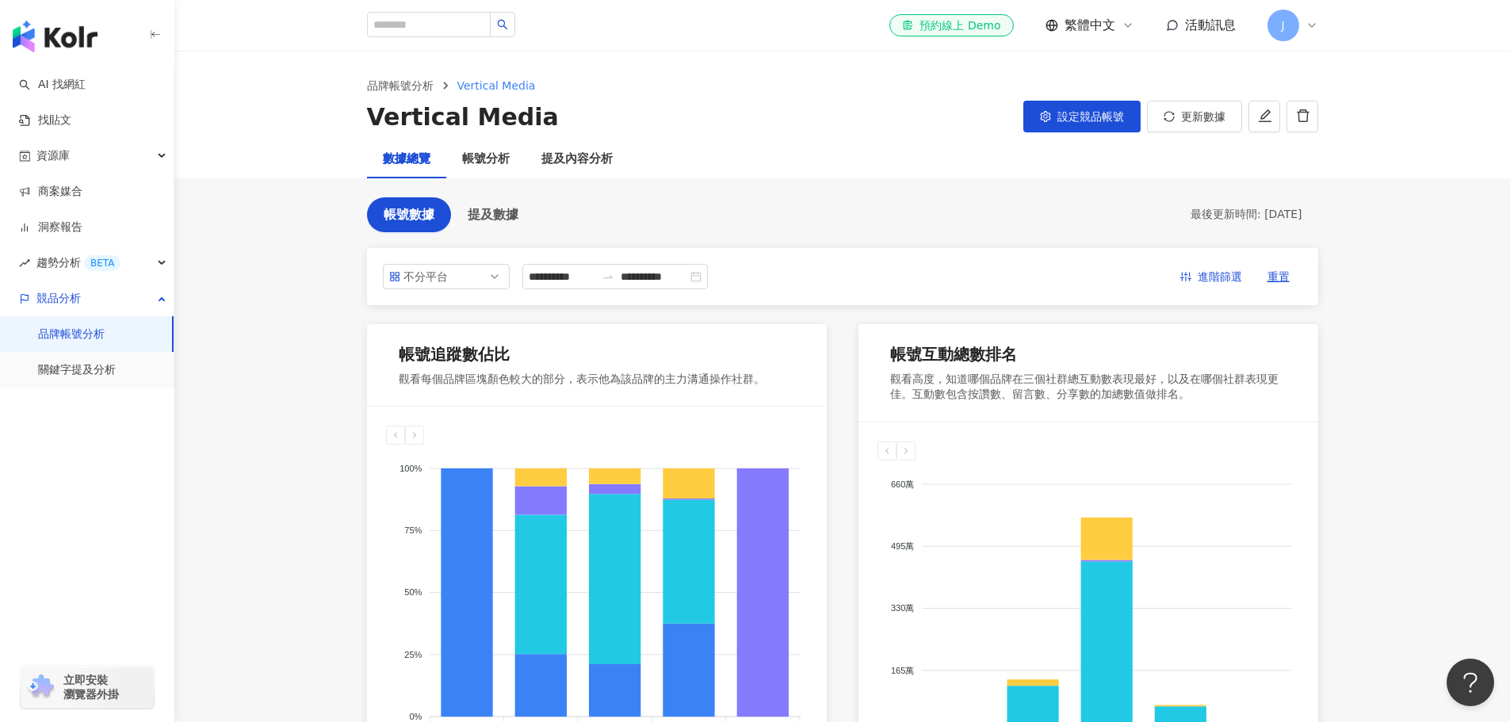
click at [277, 285] on main "**********" at bounding box center [842, 695] width 1336 height 1286
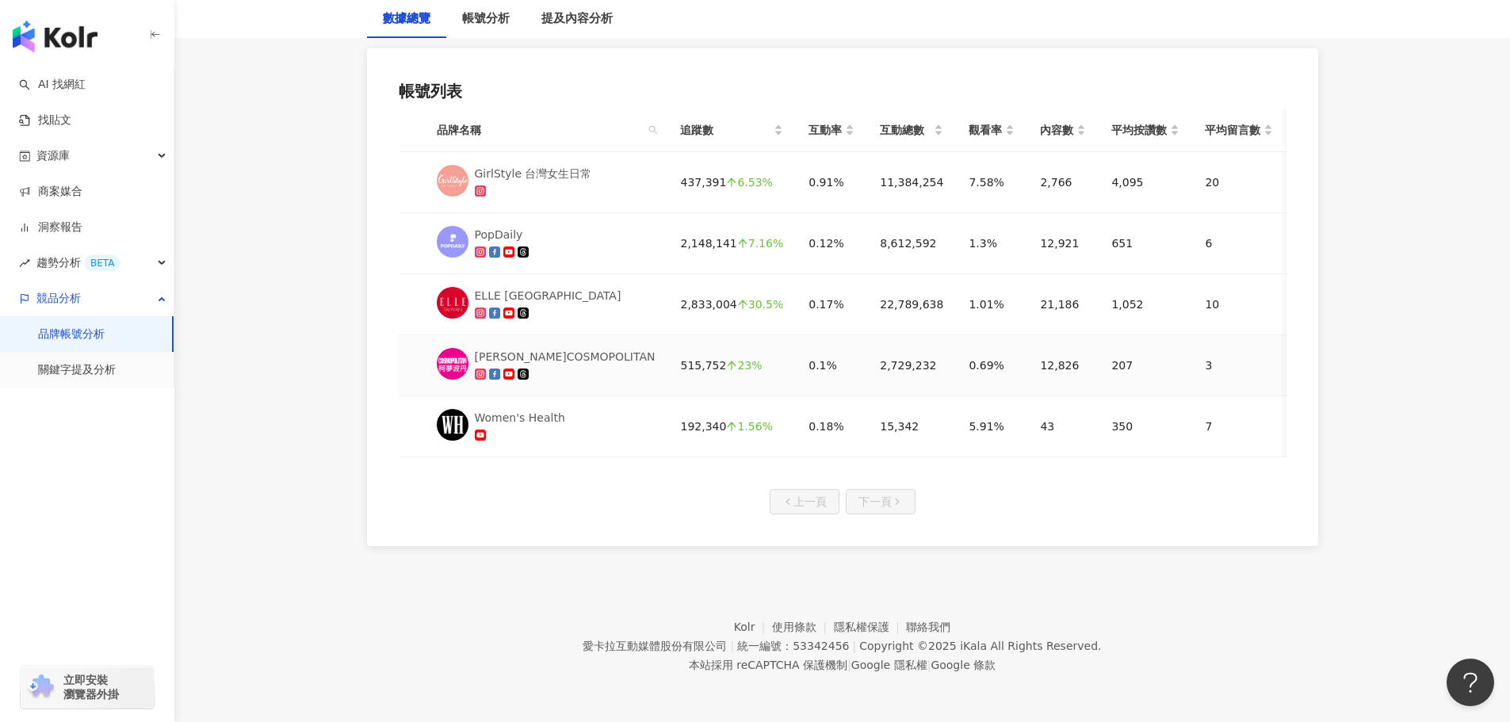
scroll to position [839, 0]
click at [490, 413] on div "Women's Health" at bounding box center [520, 417] width 90 height 17
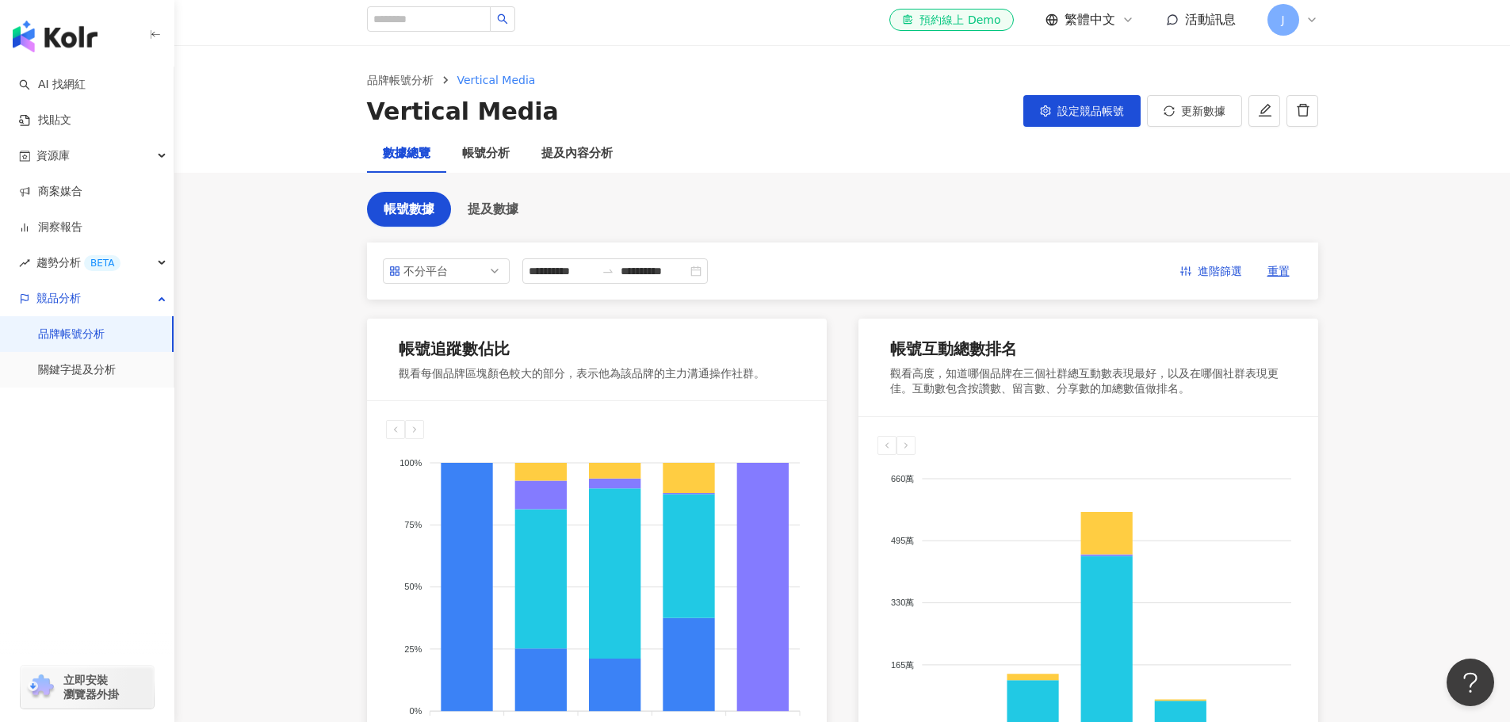
scroll to position [0, 0]
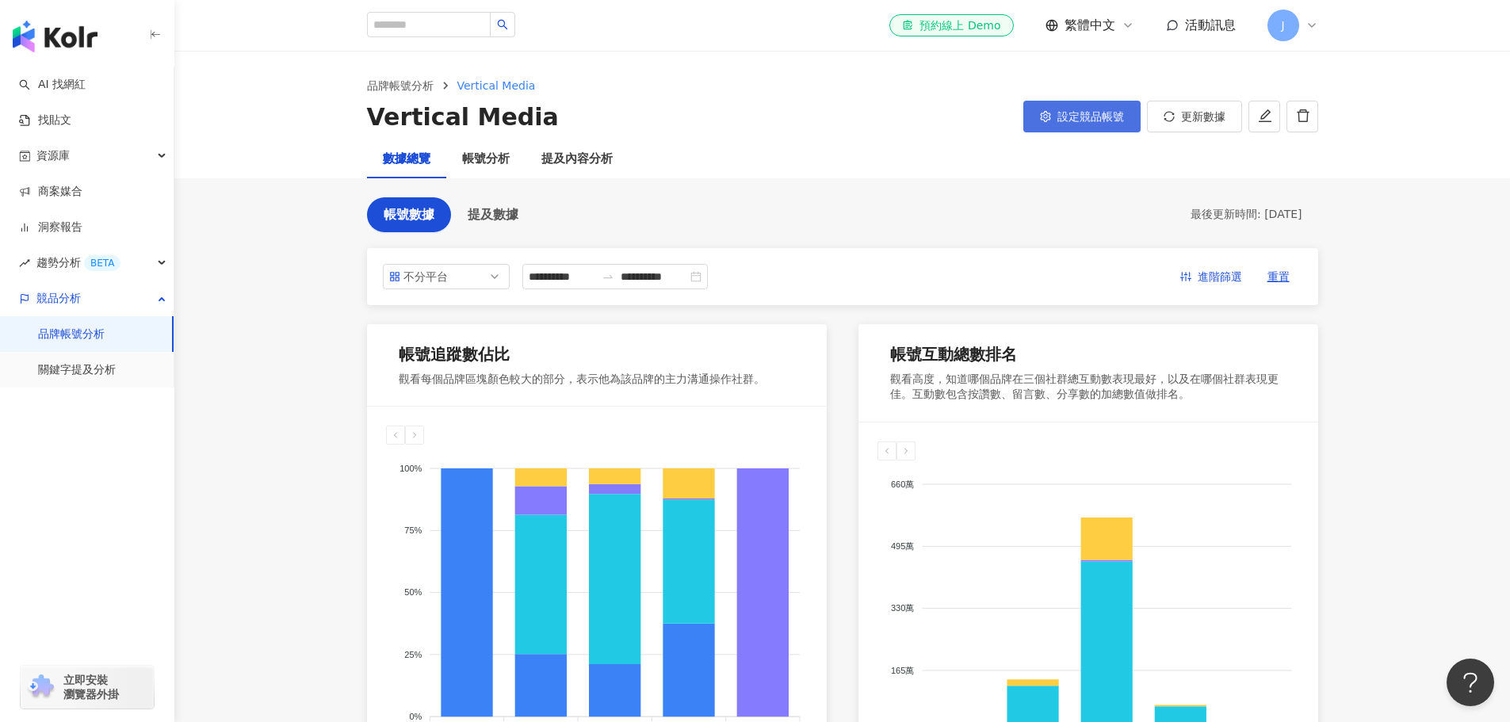
click at [1069, 107] on button "設定競品帳號" at bounding box center [1081, 117] width 117 height 32
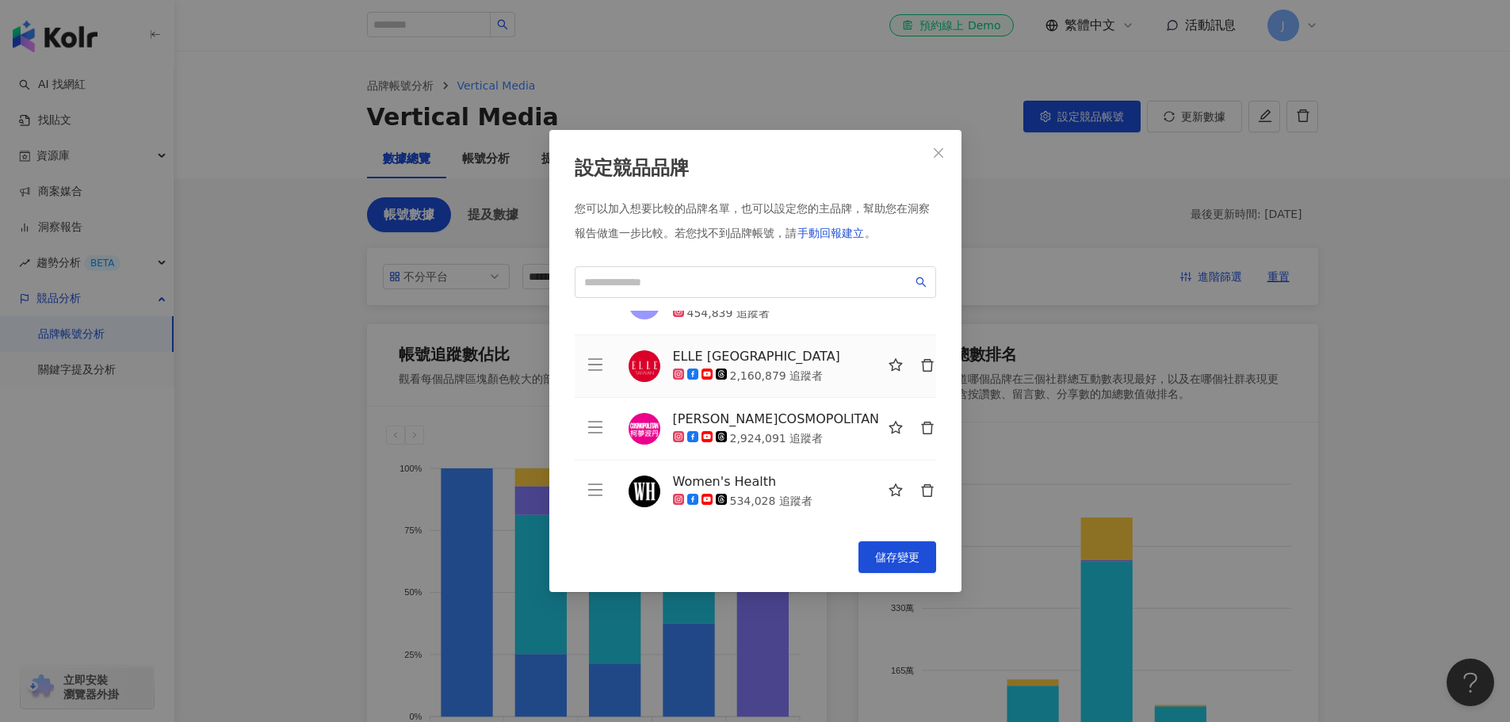
scroll to position [101, 0]
click at [916, 492] on button "button" at bounding box center [927, 491] width 32 height 32
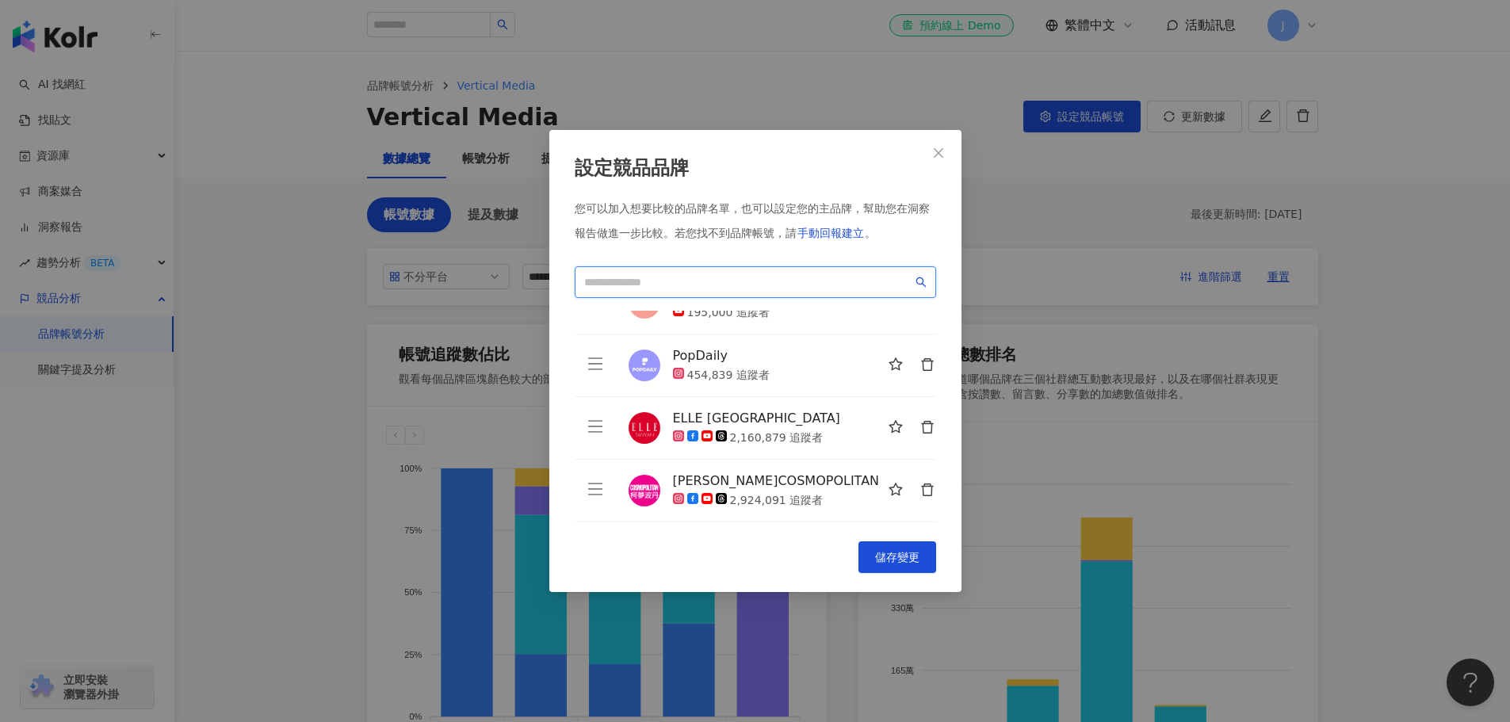
click at [746, 274] on input "search" at bounding box center [748, 281] width 328 height 17
type input "*"
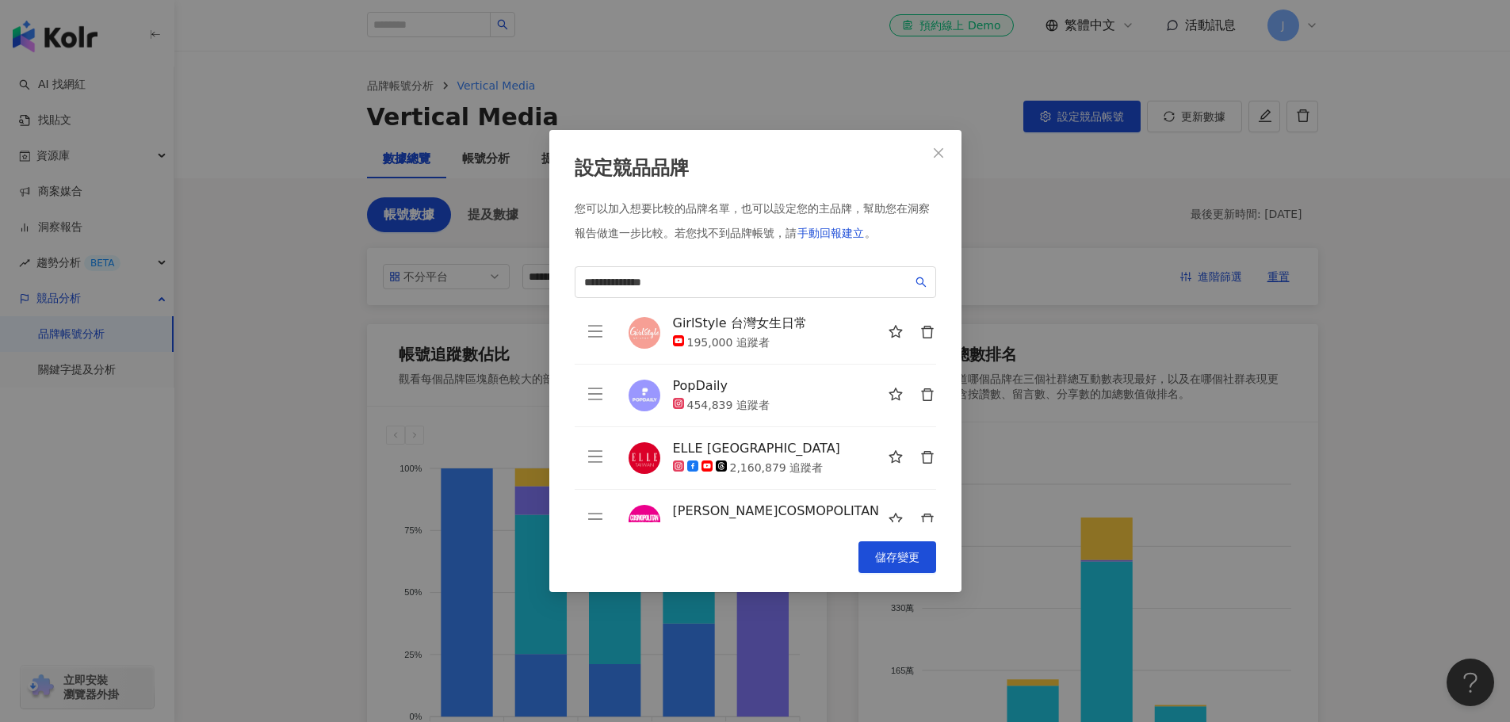
scroll to position [0, 0]
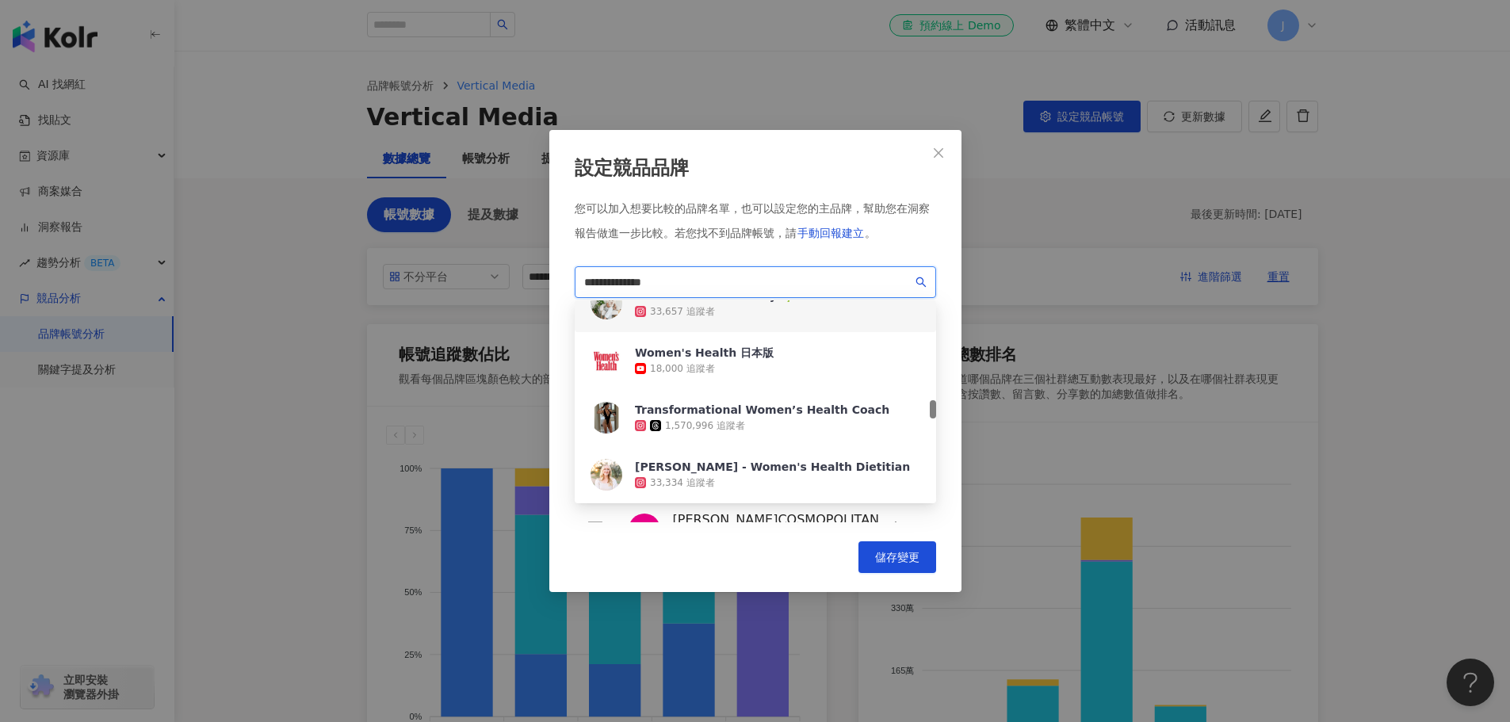
drag, startPoint x: 663, startPoint y: 292, endPoint x: 676, endPoint y: 281, distance: 17.5
click at [663, 291] on span "**********" at bounding box center [755, 282] width 361 height 32
drag, startPoint x: 678, startPoint y: 280, endPoint x: 492, endPoint y: 264, distance: 186.9
click at [492, 264] on div "**********" at bounding box center [755, 361] width 1510 height 722
paste input "**********"
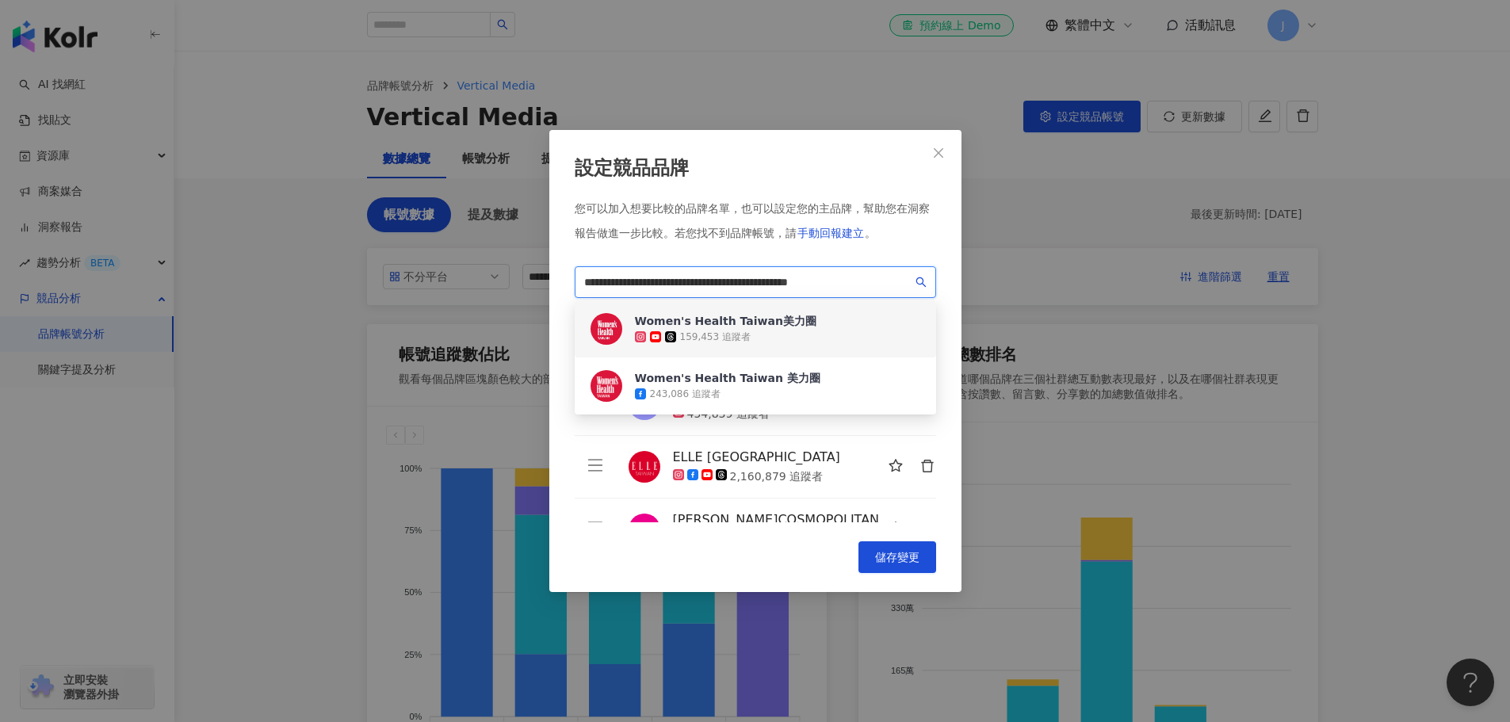
click at [702, 336] on div "159,453 追蹤者" at bounding box center [715, 337] width 71 height 13
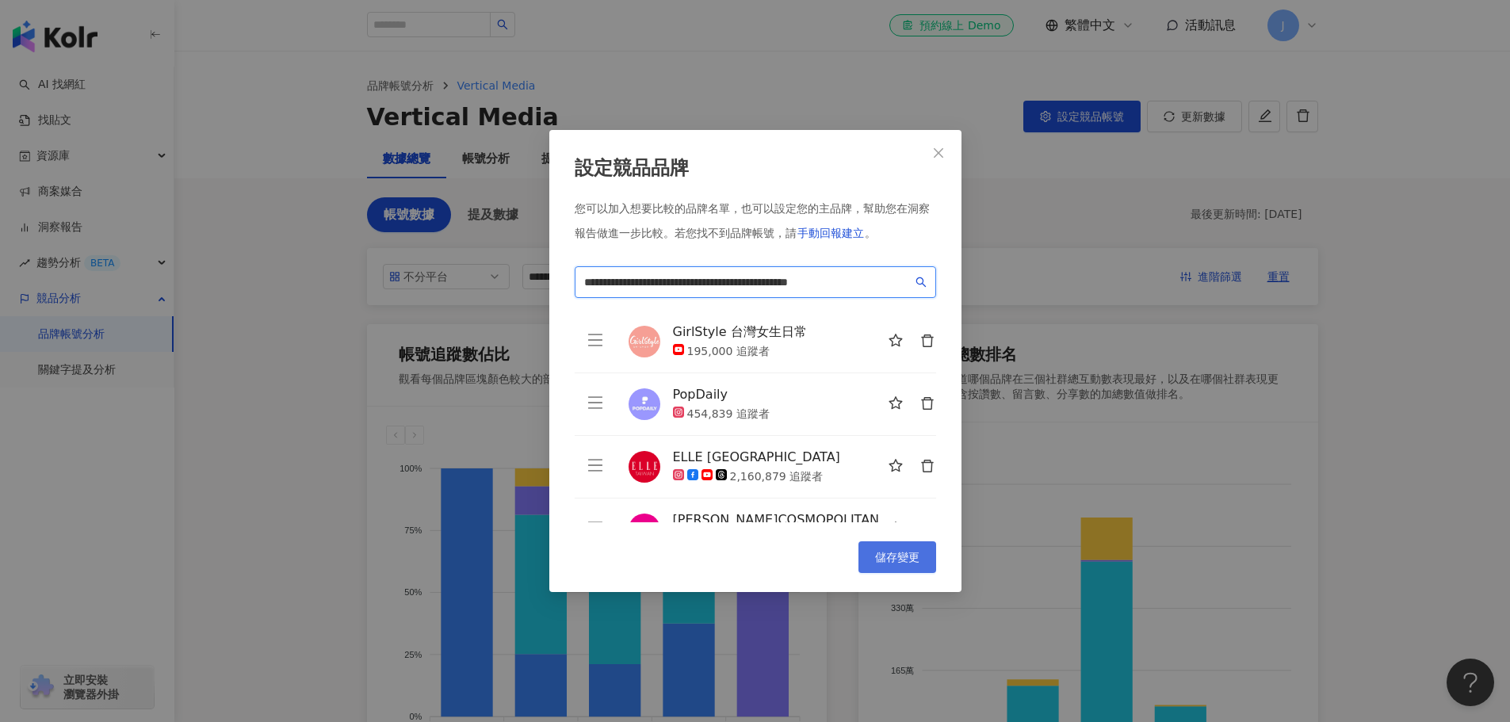
type input "**********"
click at [873, 541] on button "儲存變更" at bounding box center [897, 557] width 78 height 32
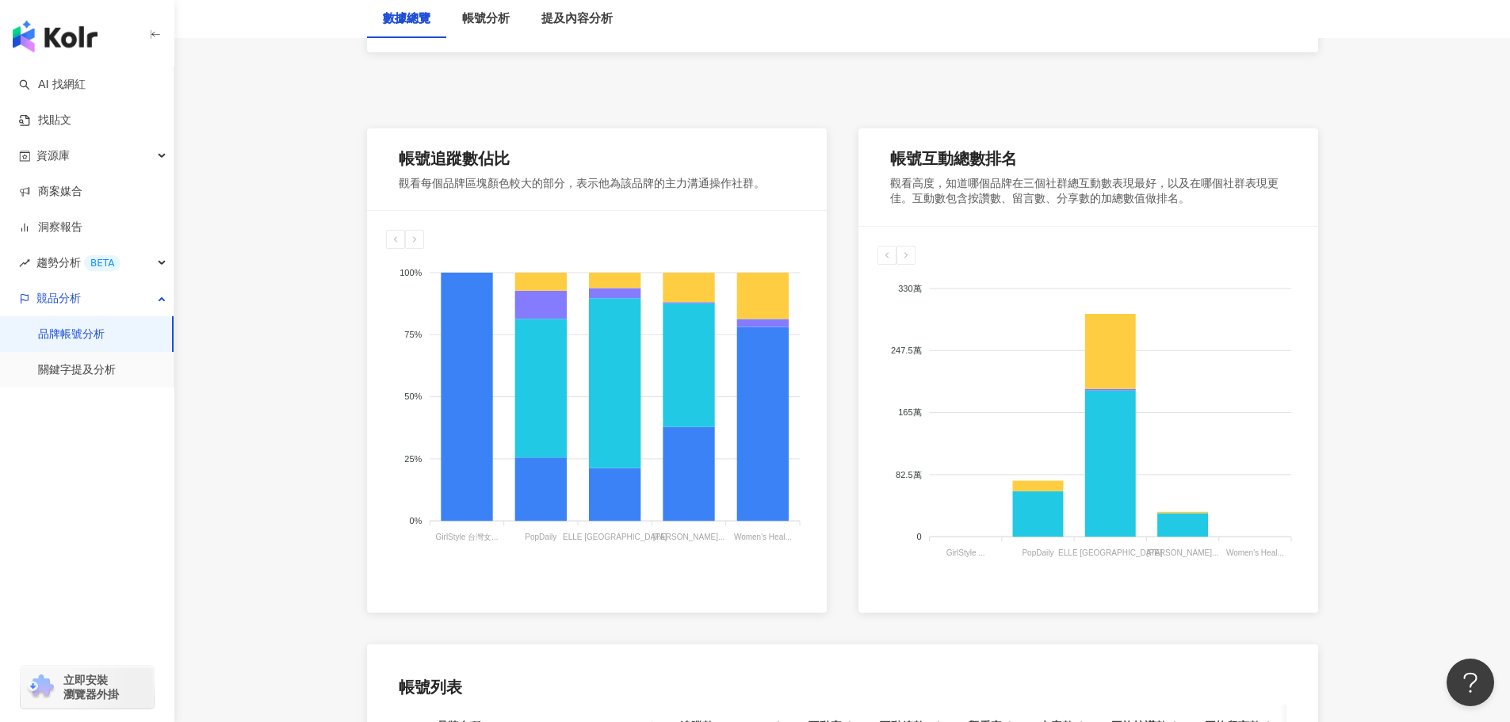
scroll to position [159, 0]
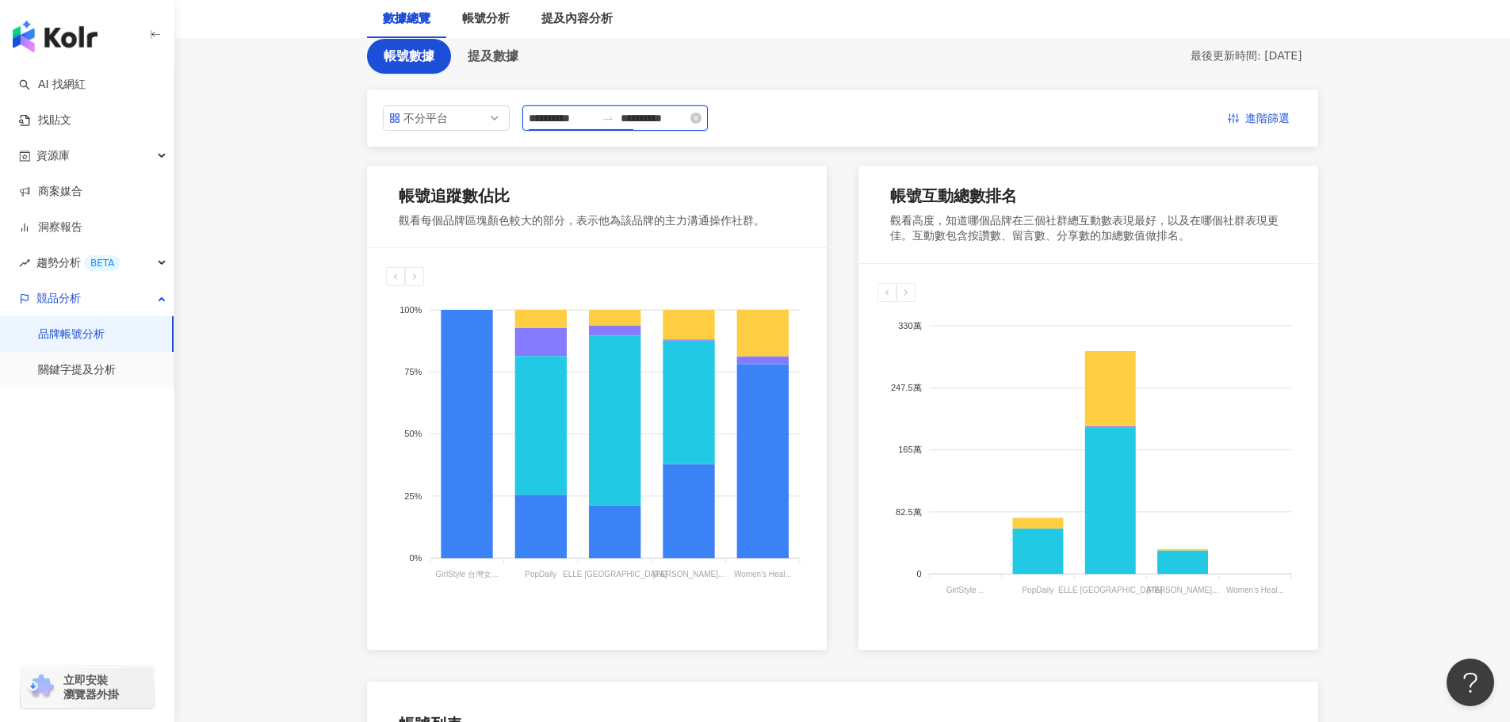
click at [595, 124] on input "**********" at bounding box center [562, 117] width 67 height 17
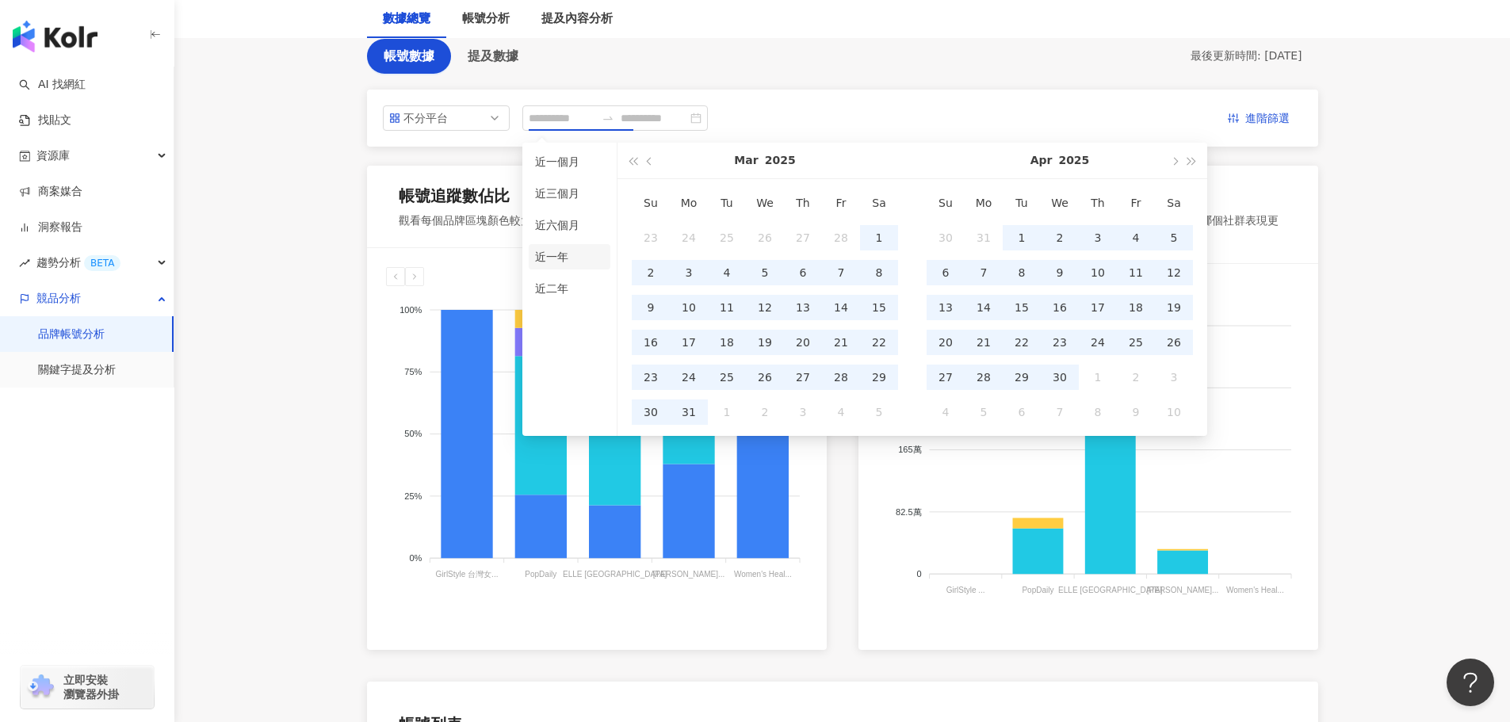
click at [587, 265] on li "近一年" at bounding box center [570, 256] width 82 height 25
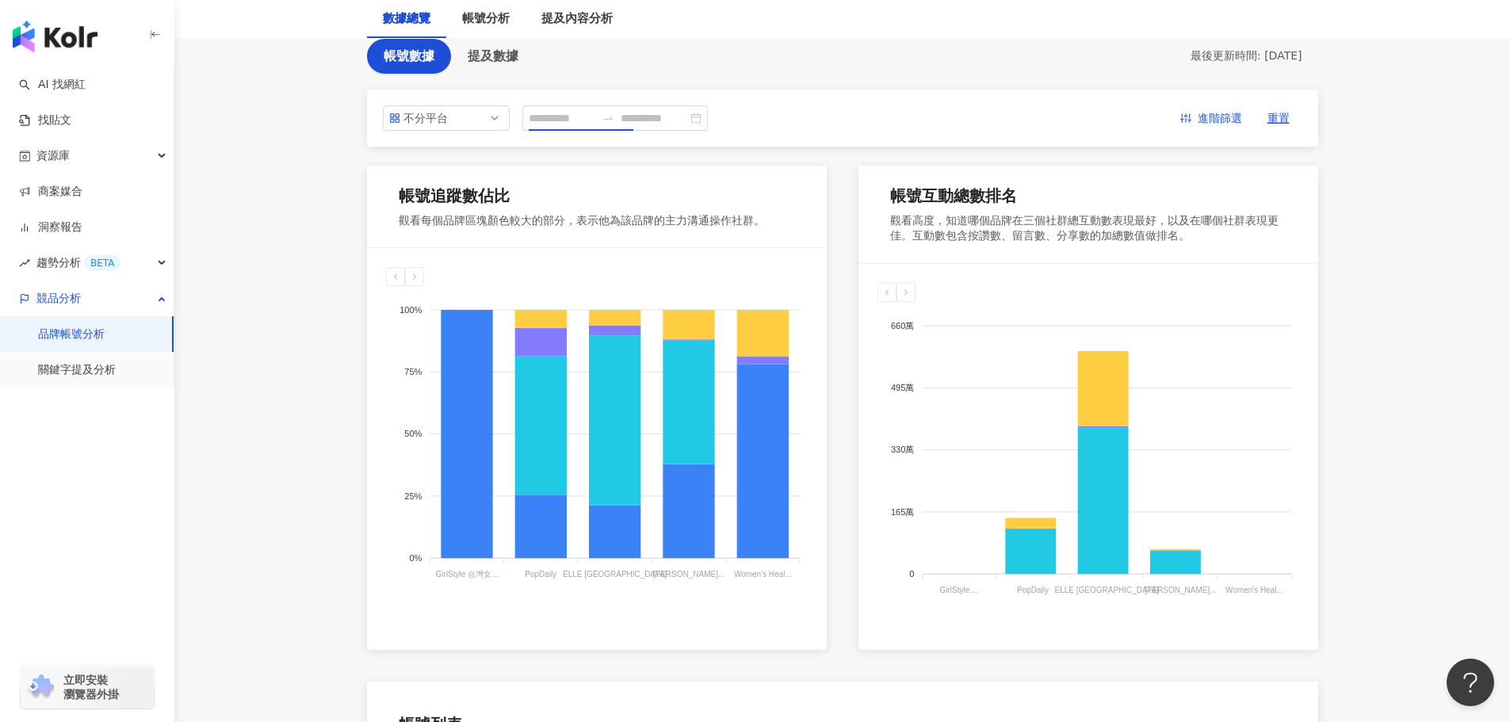
type input "**********"
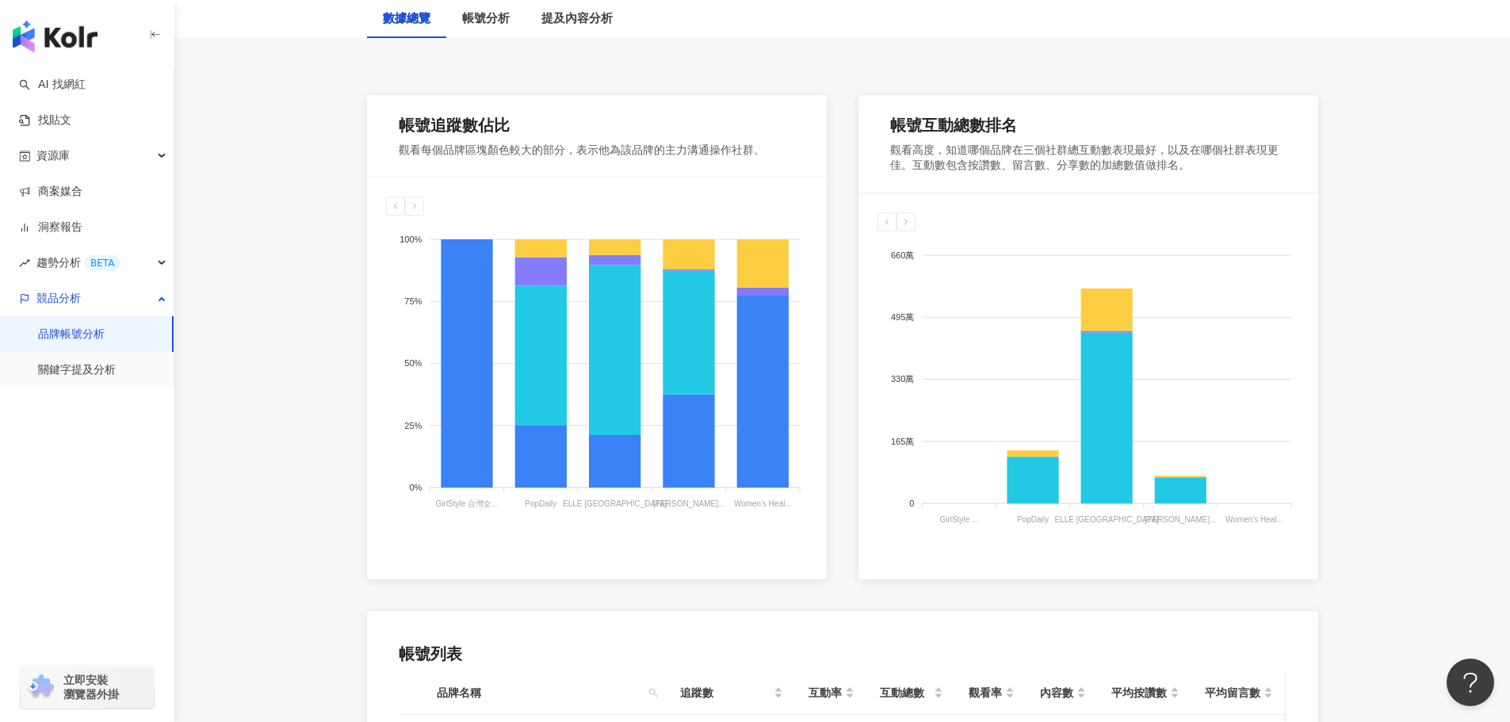
scroll to position [238, 0]
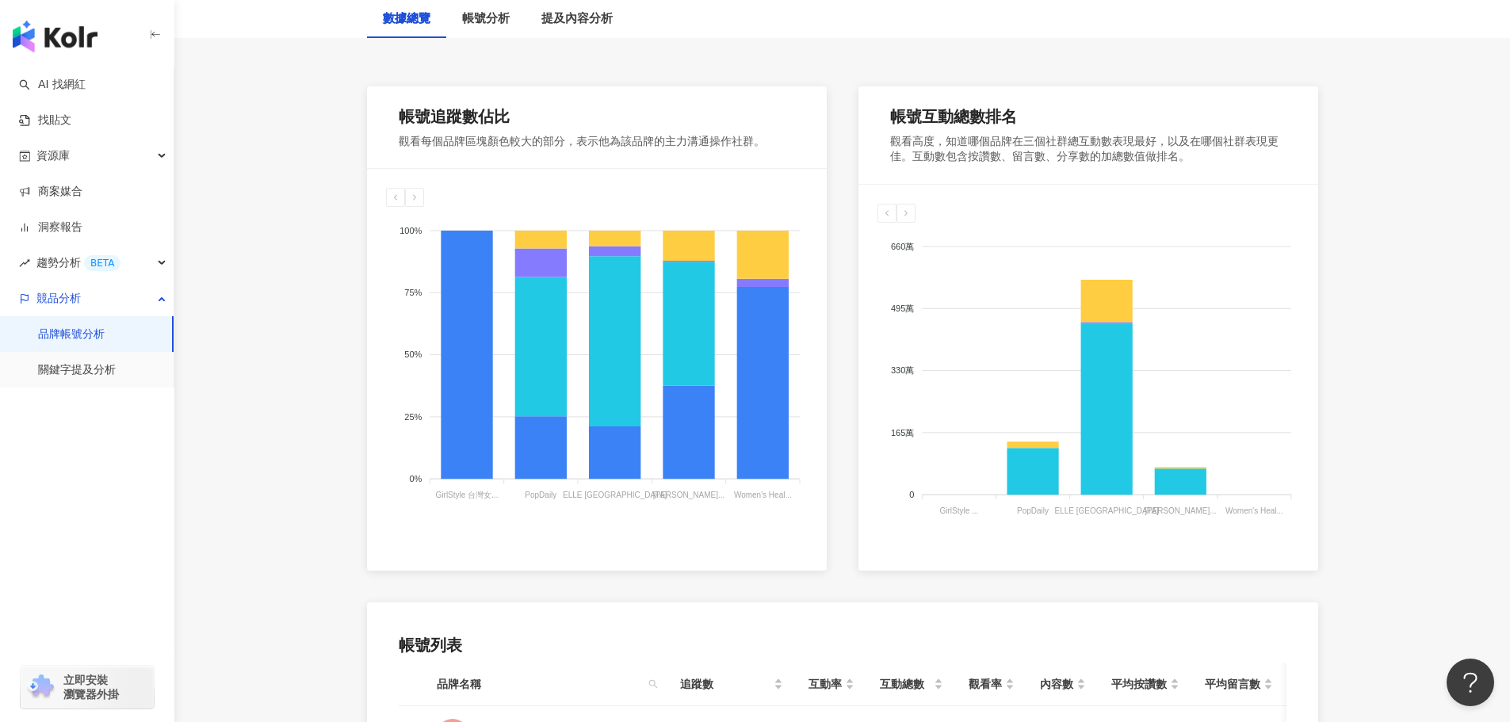
click at [266, 289] on main "**********" at bounding box center [842, 457] width 1336 height 1286
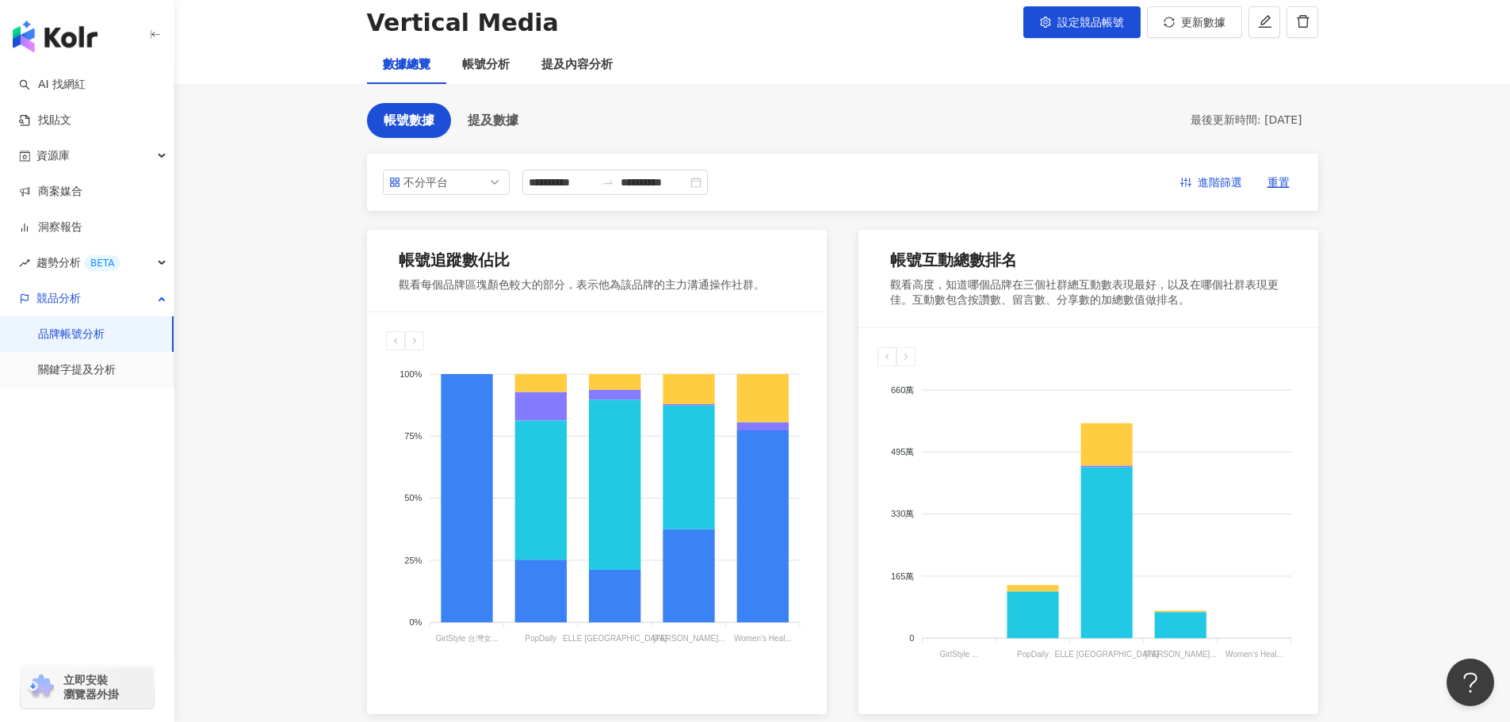
scroll to position [0, 0]
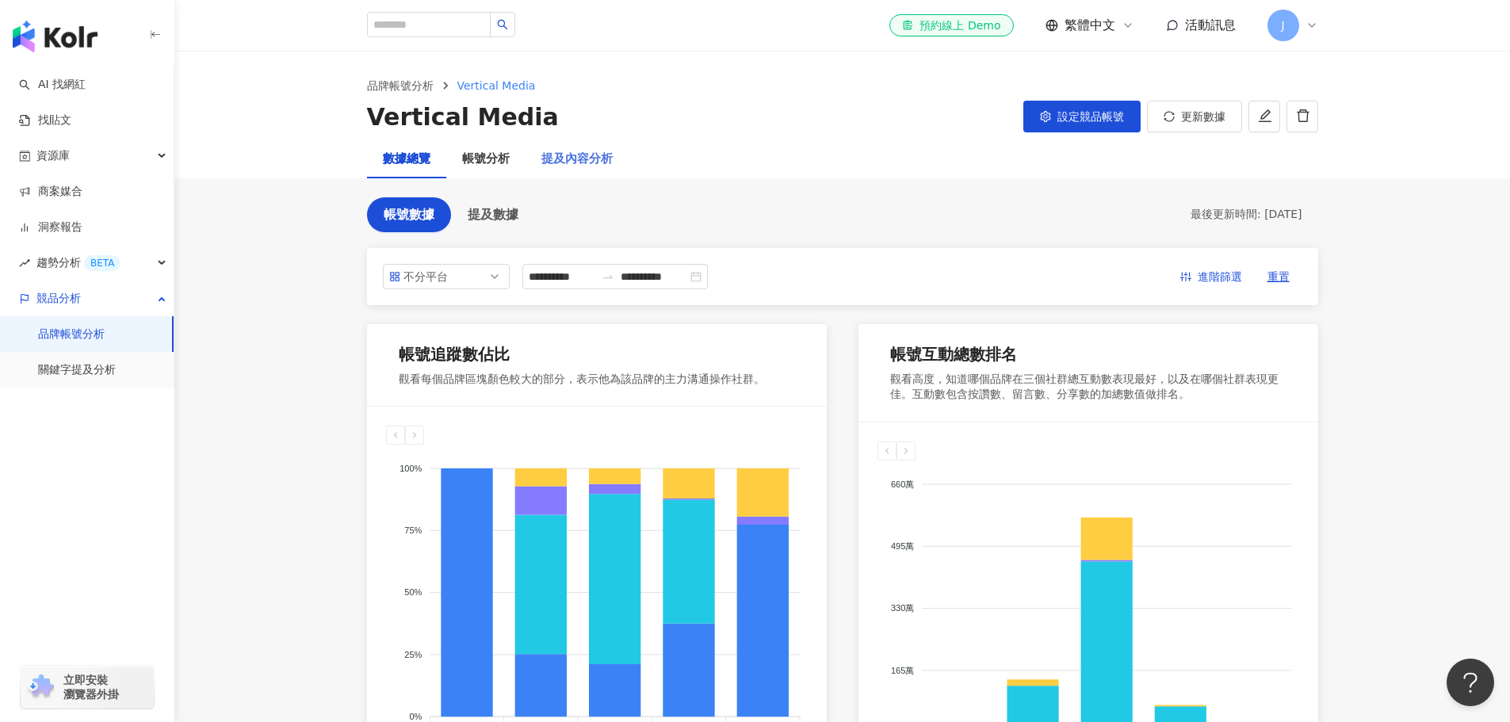
click at [574, 175] on div "提及內容分析" at bounding box center [576, 159] width 103 height 38
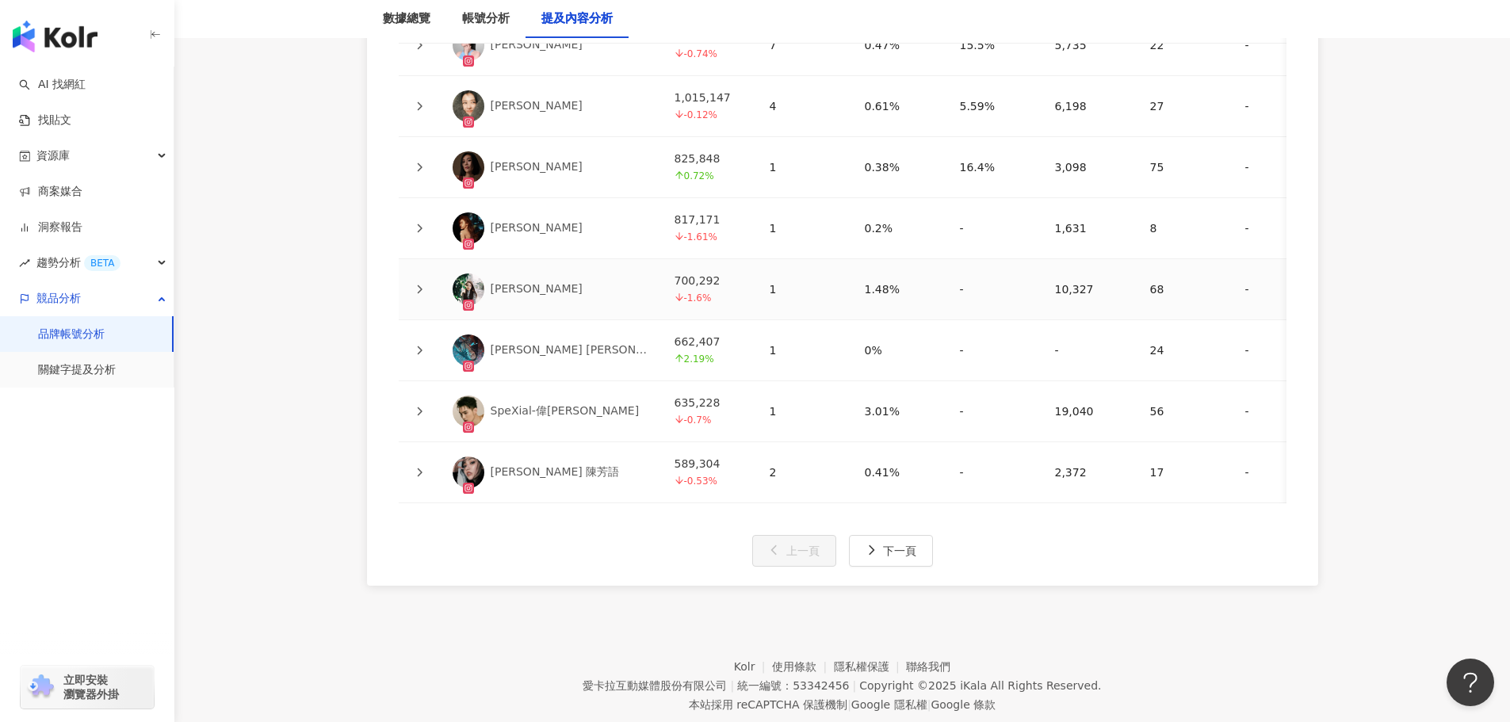
scroll to position [3904, 0]
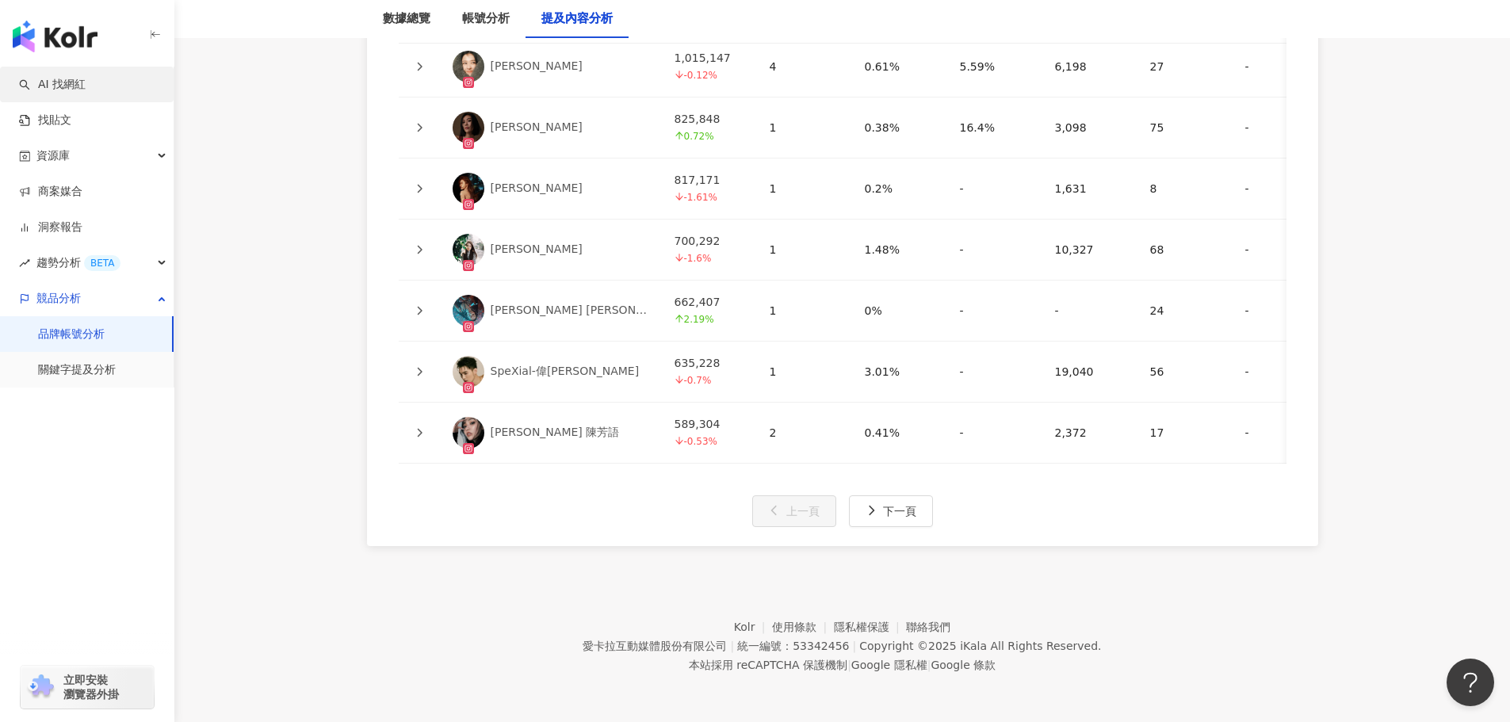
click at [86, 93] on link "AI 找網紅" at bounding box center [52, 85] width 67 height 16
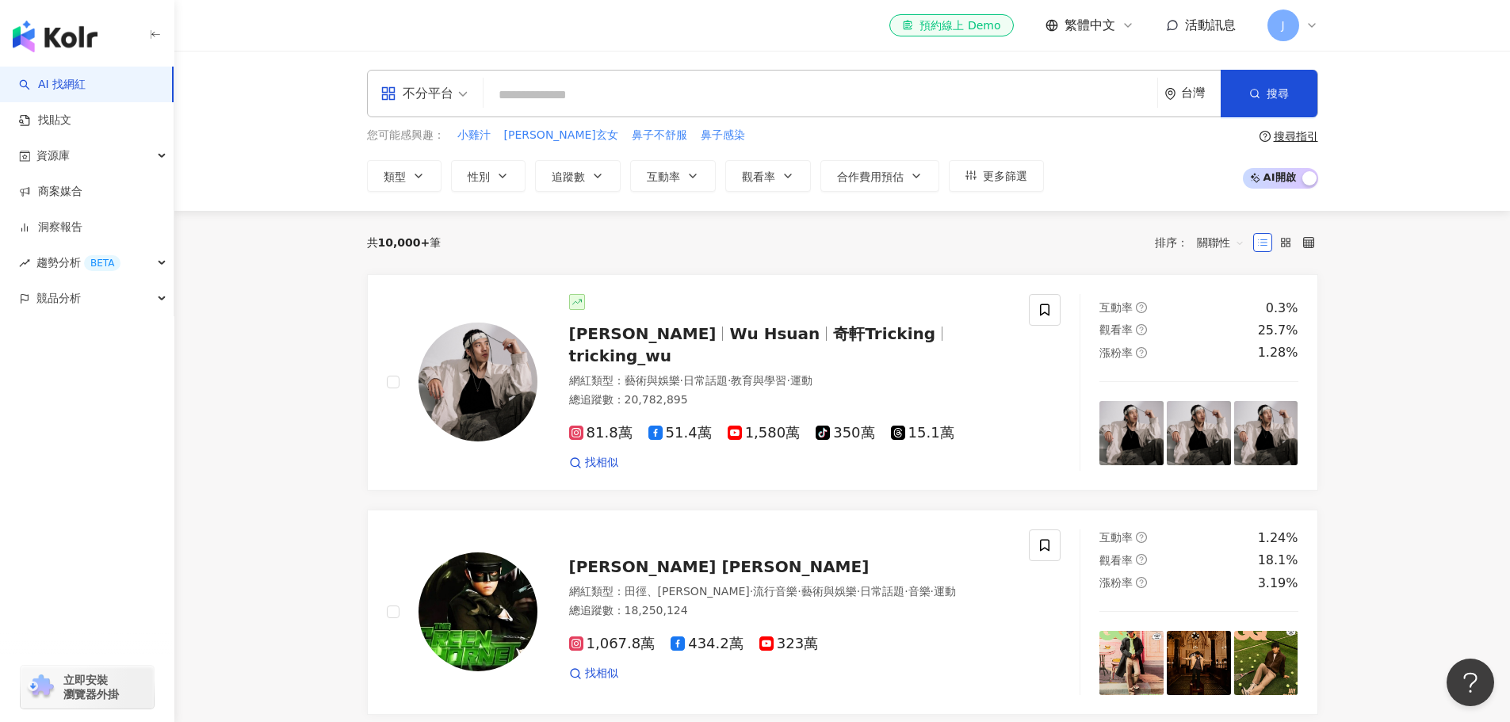
click at [568, 80] on input "search" at bounding box center [820, 95] width 661 height 30
click at [548, 128] on span "阿翰九天玄女" at bounding box center [561, 136] width 114 height 16
type input "******"
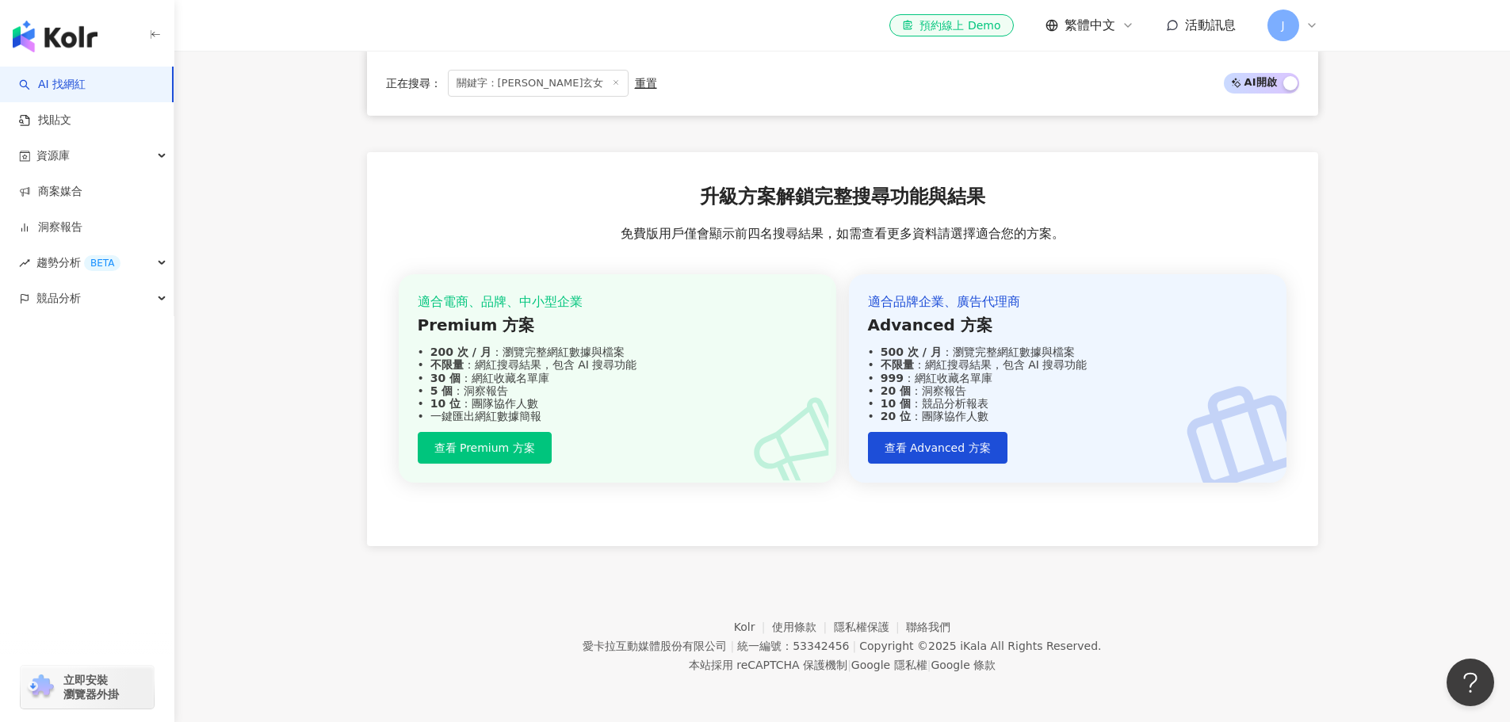
scroll to position [1224, 0]
click at [943, 448] on span "查看 Advanced 方案" at bounding box center [938, 447] width 106 height 13
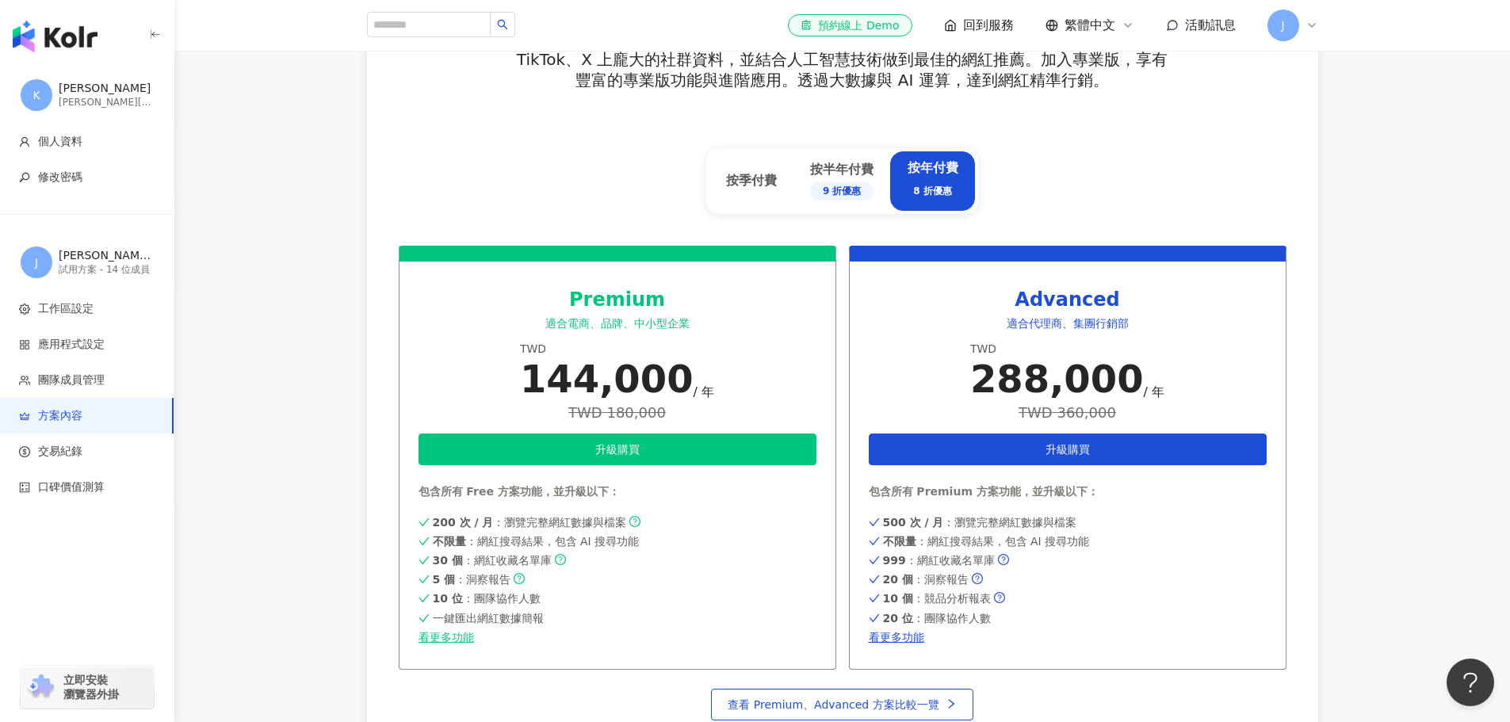
scroll to position [634, 0]
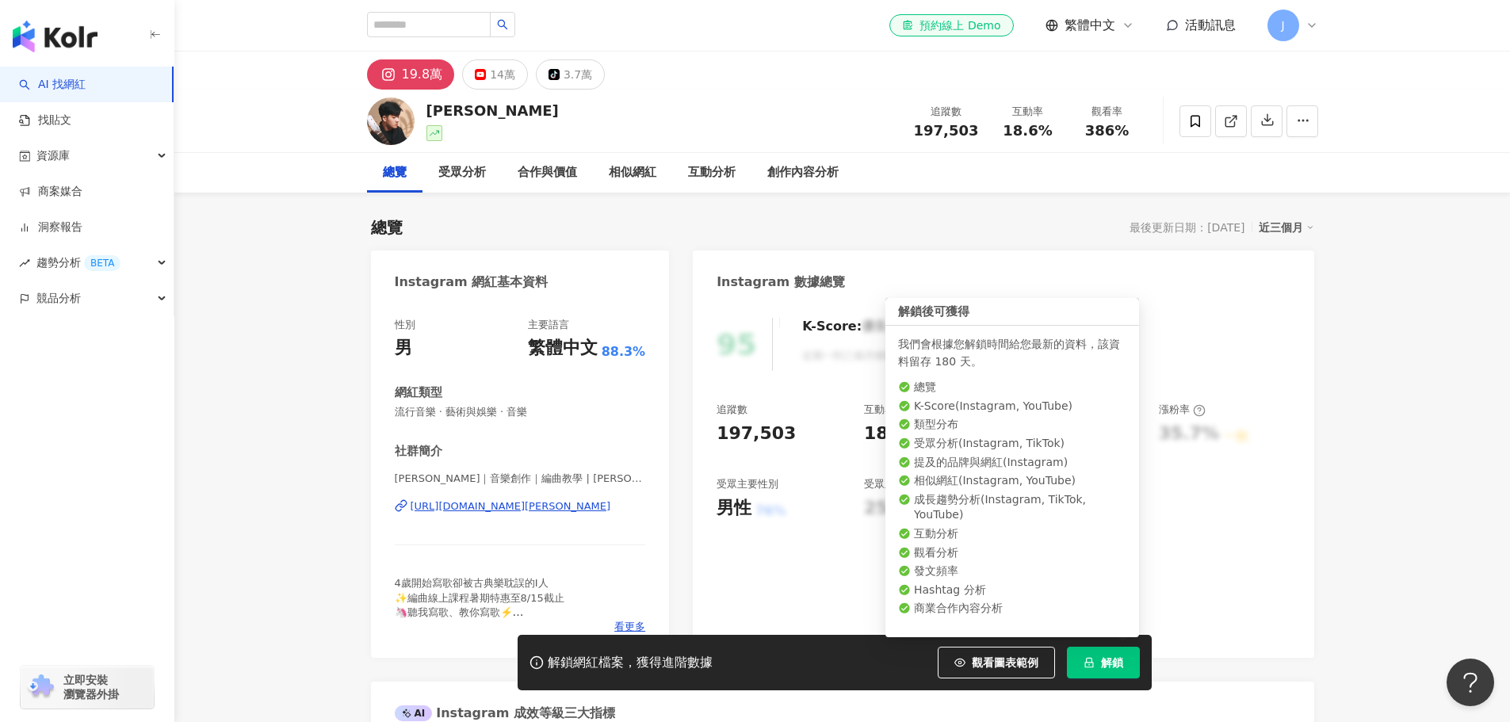
click at [1119, 669] on span "解鎖" at bounding box center [1112, 662] width 22 height 13
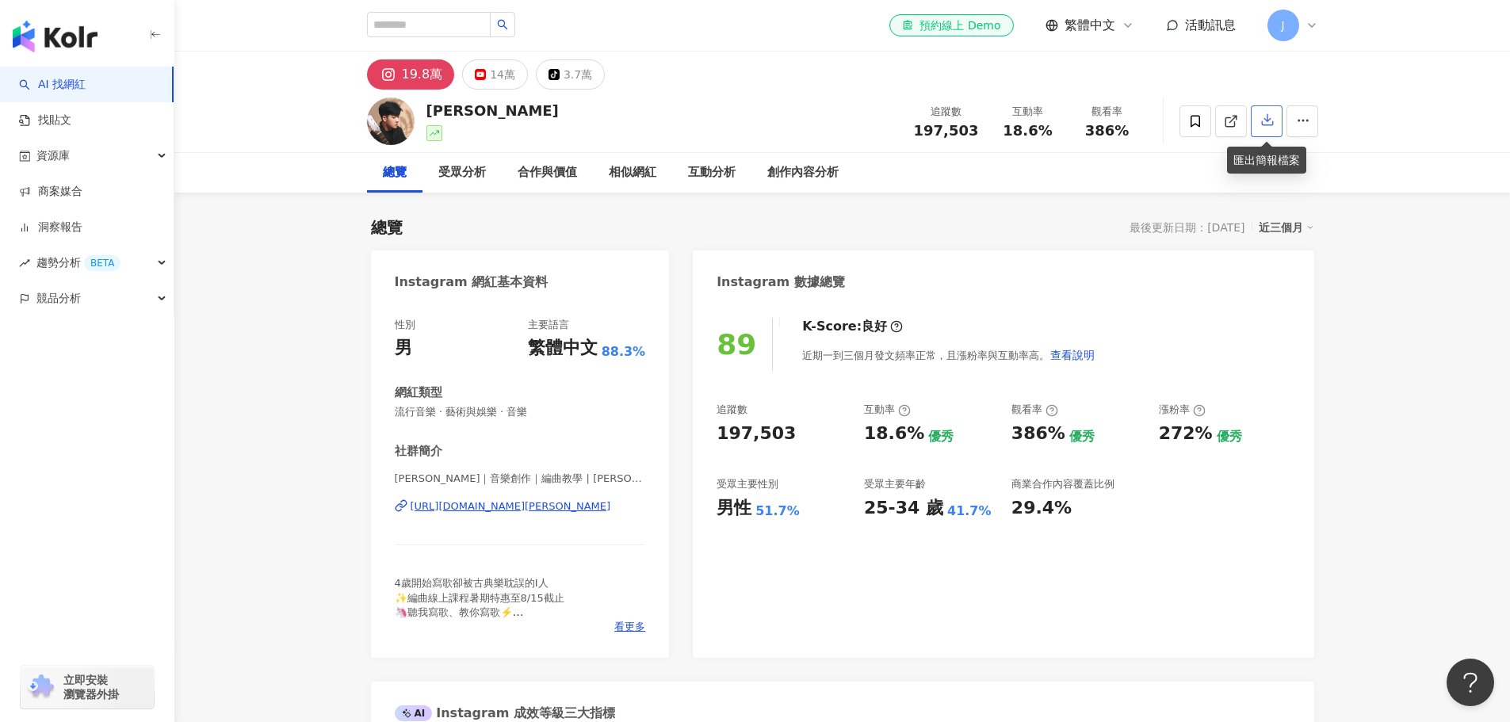
click at [1270, 132] on button "button" at bounding box center [1267, 121] width 32 height 32
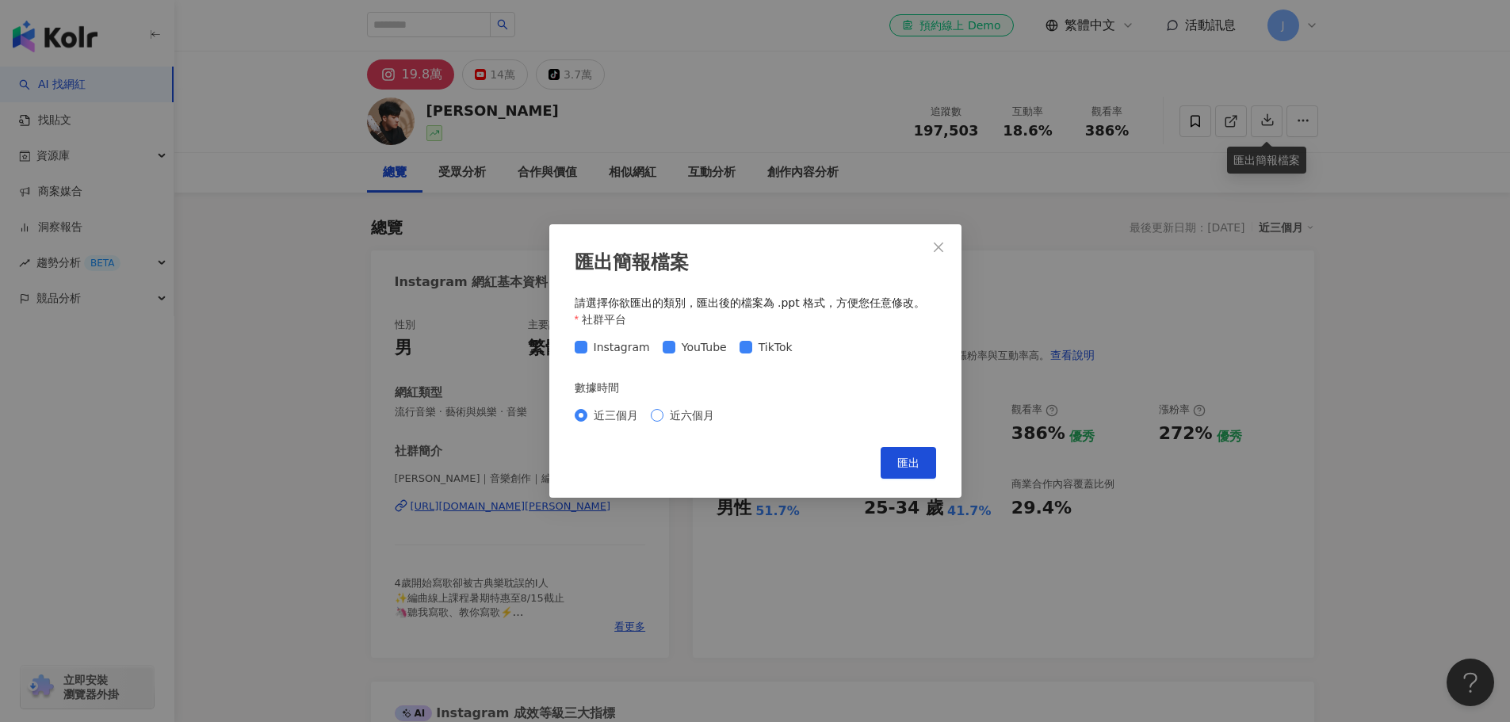
click at [663, 416] on span "近六個月" at bounding box center [691, 415] width 57 height 17
drag, startPoint x: 904, startPoint y: 464, endPoint x: 902, endPoint y: 456, distance: 8.9
click at [904, 461] on span "匯出" at bounding box center [908, 463] width 22 height 13
click at [941, 246] on icon "close" at bounding box center [938, 247] width 13 height 13
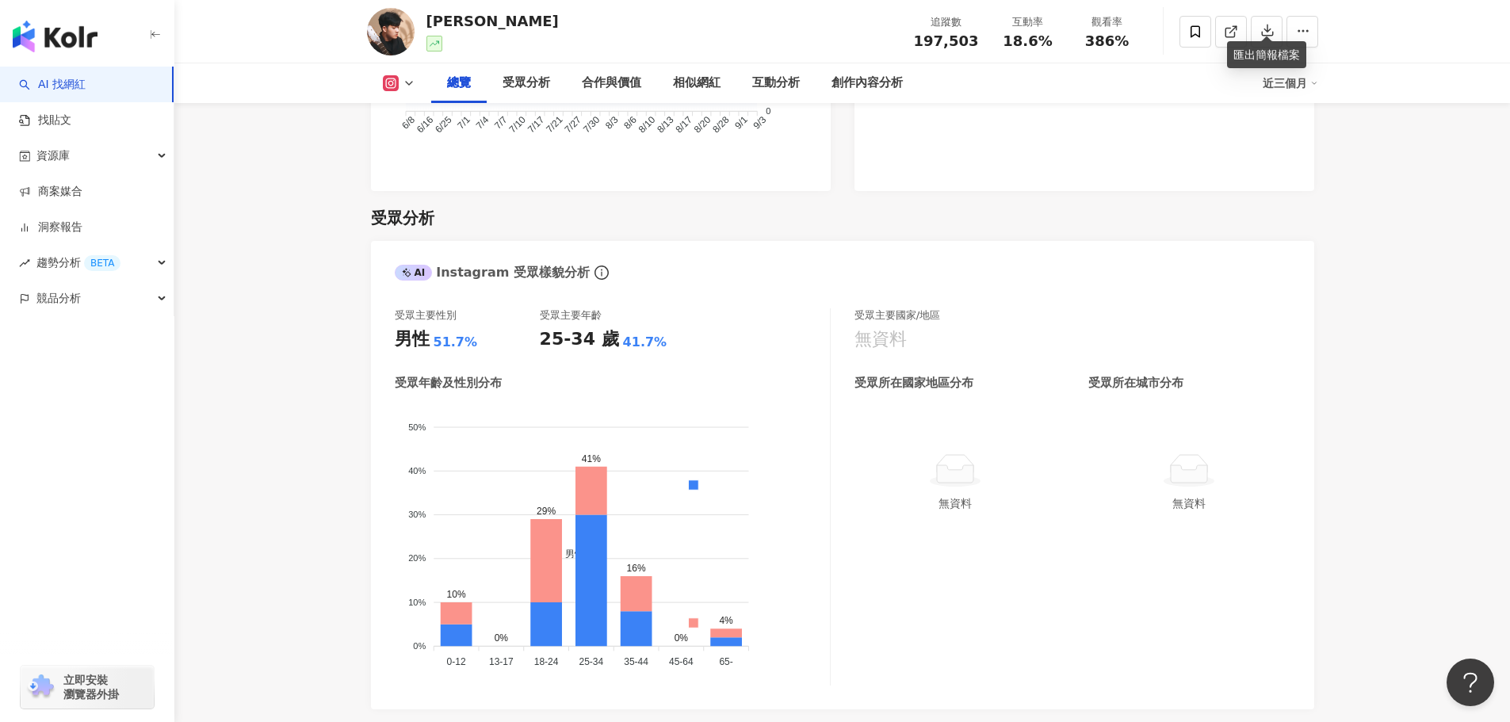
scroll to position [1268, 0]
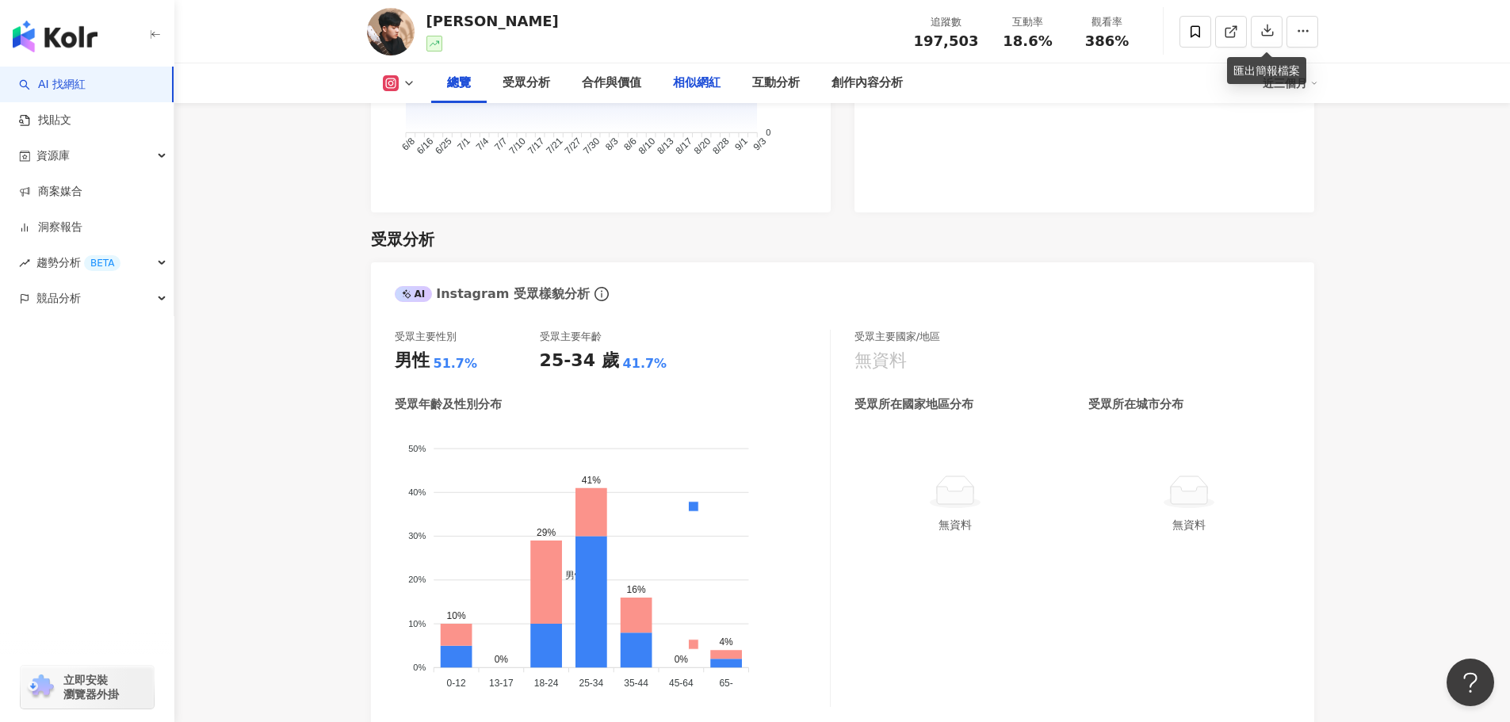
click at [694, 90] on div "相似網紅" at bounding box center [697, 83] width 48 height 19
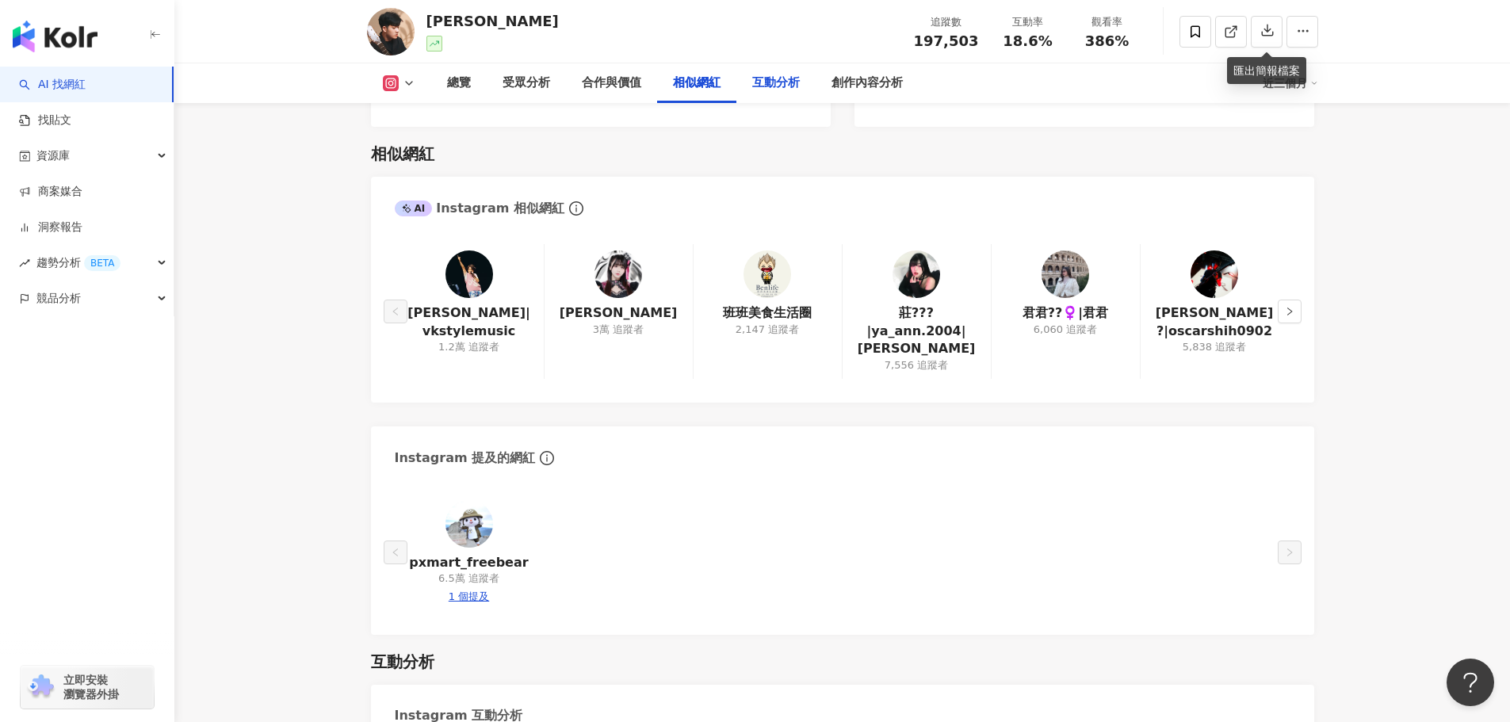
click at [764, 79] on div "互動分析" at bounding box center [776, 83] width 48 height 19
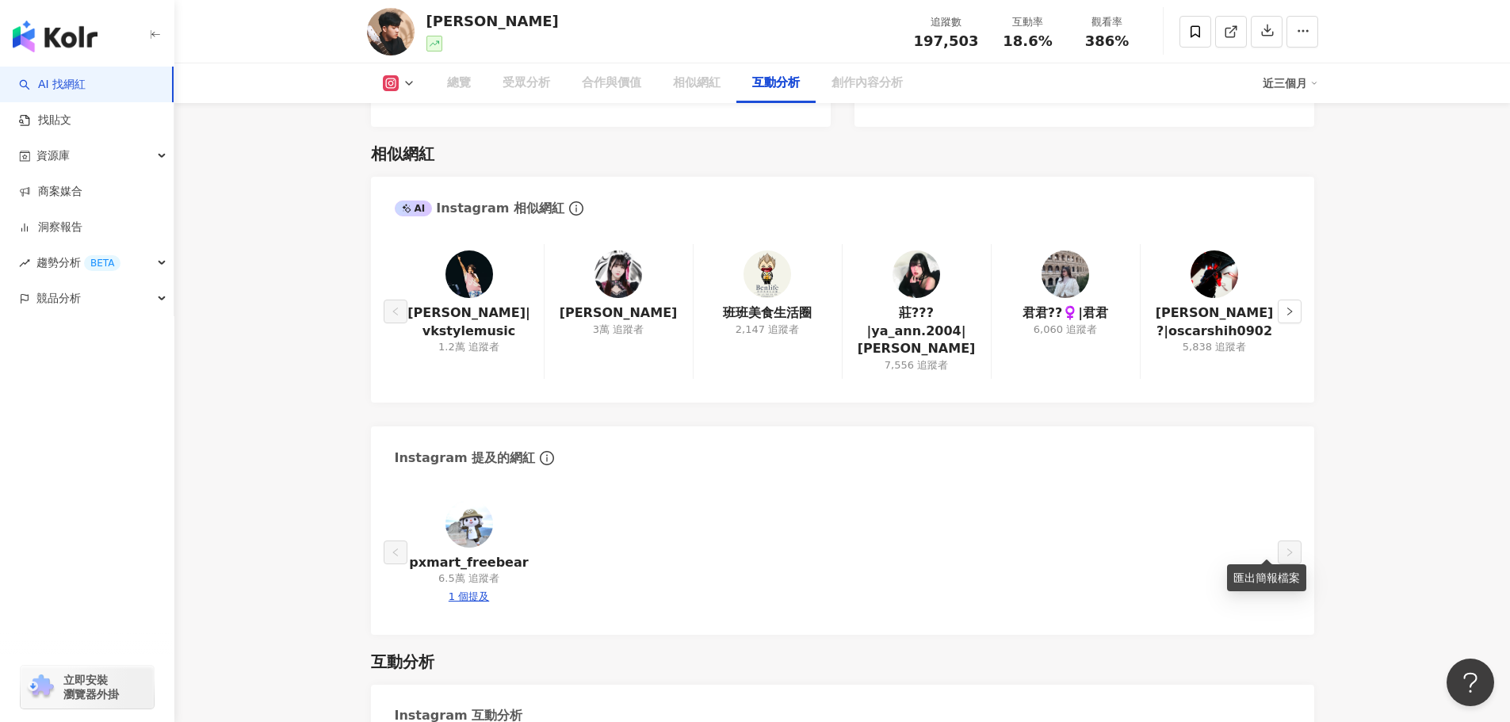
scroll to position [3104, 0]
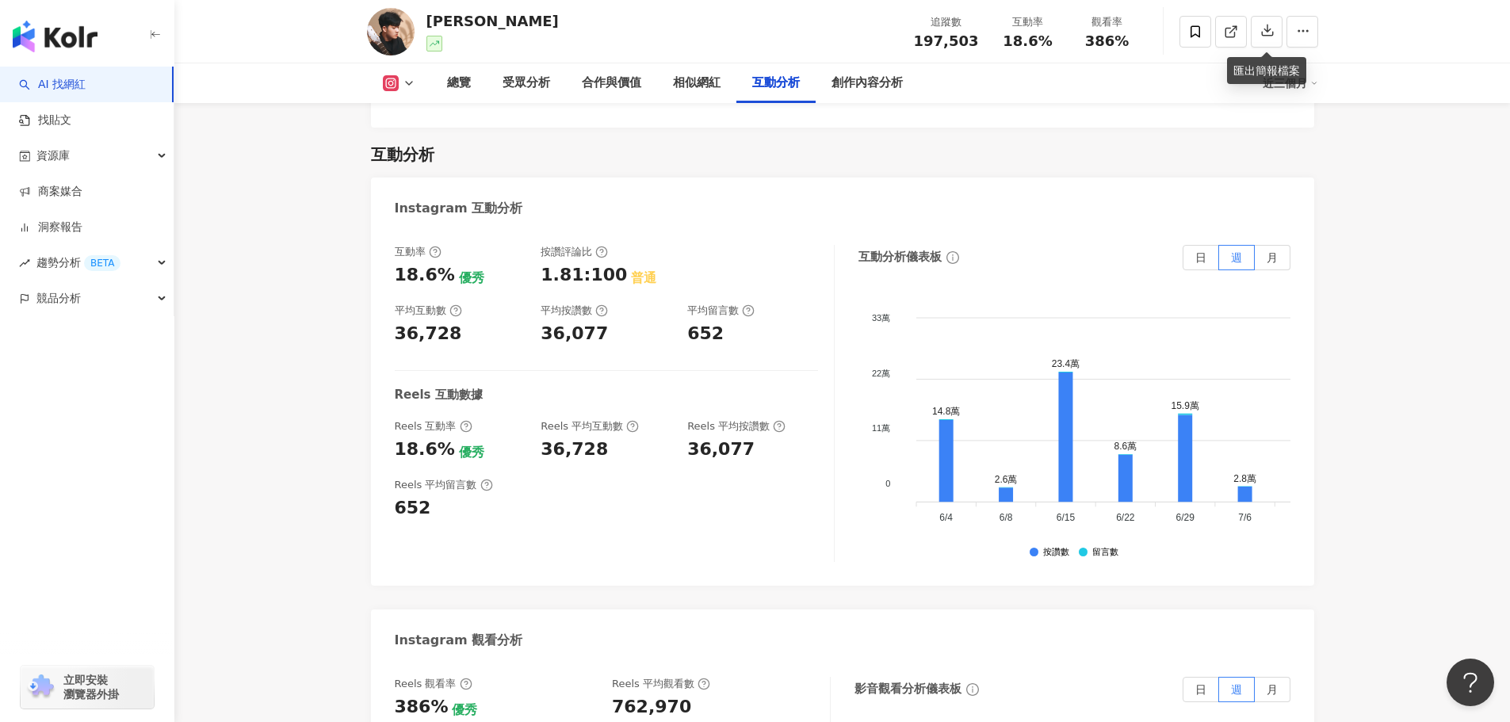
click at [1259, 245] on label "月" at bounding box center [1273, 257] width 36 height 25
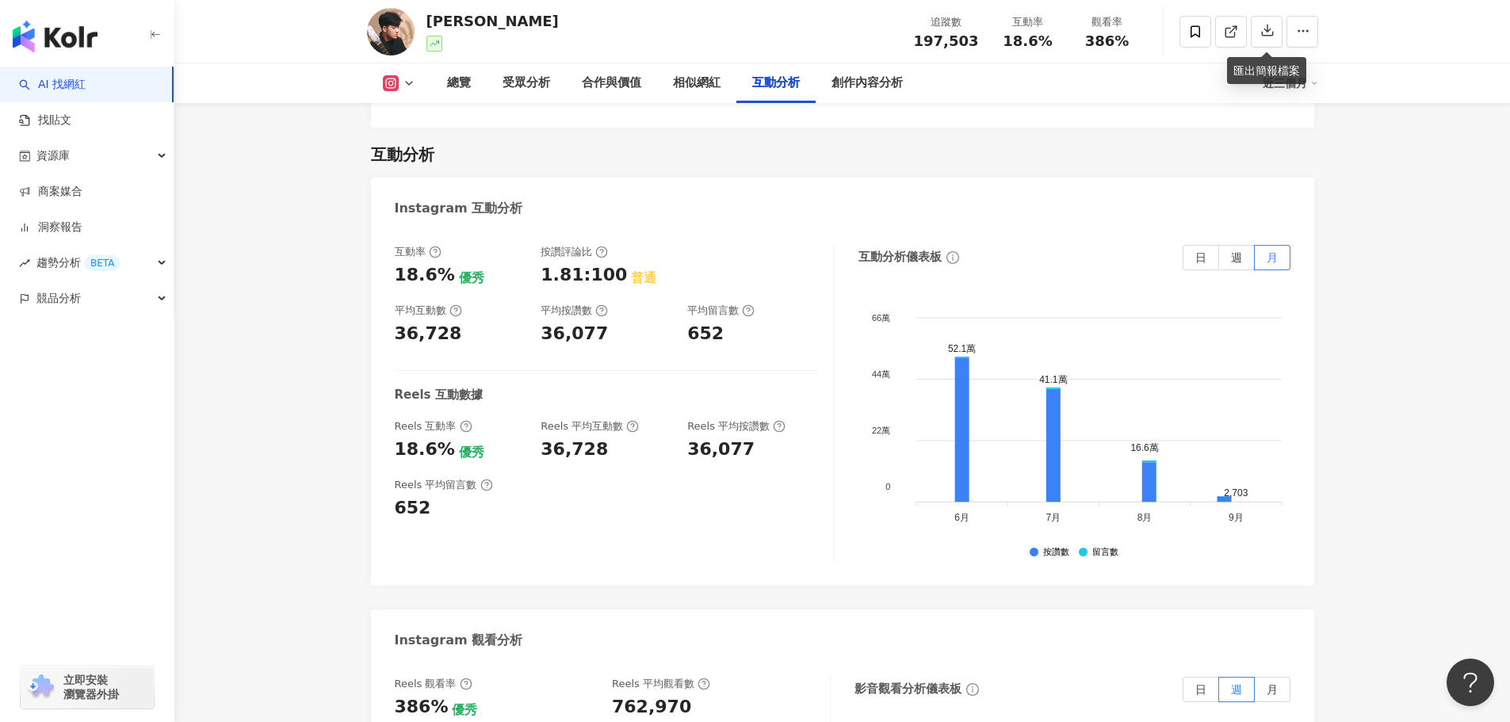
click at [1328, 269] on div "總覽 最後更新日期：2025/9/3 近三個月 Instagram 網紅基本資料 性別 男 主要語言 繁體中文 88.3% 網紅類型 流行音樂 · 藝術與娛樂…" at bounding box center [842, 9] width 1015 height 5841
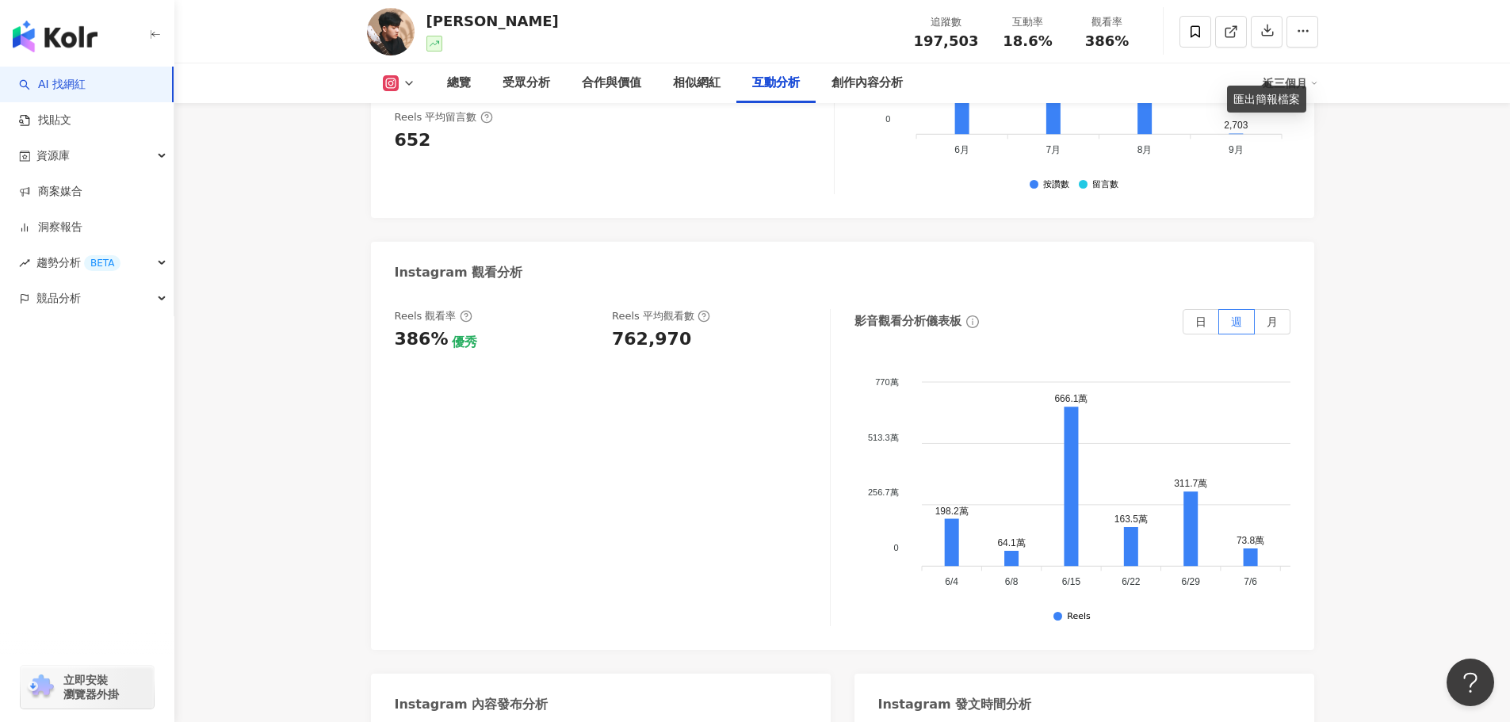
scroll to position [3500, 0]
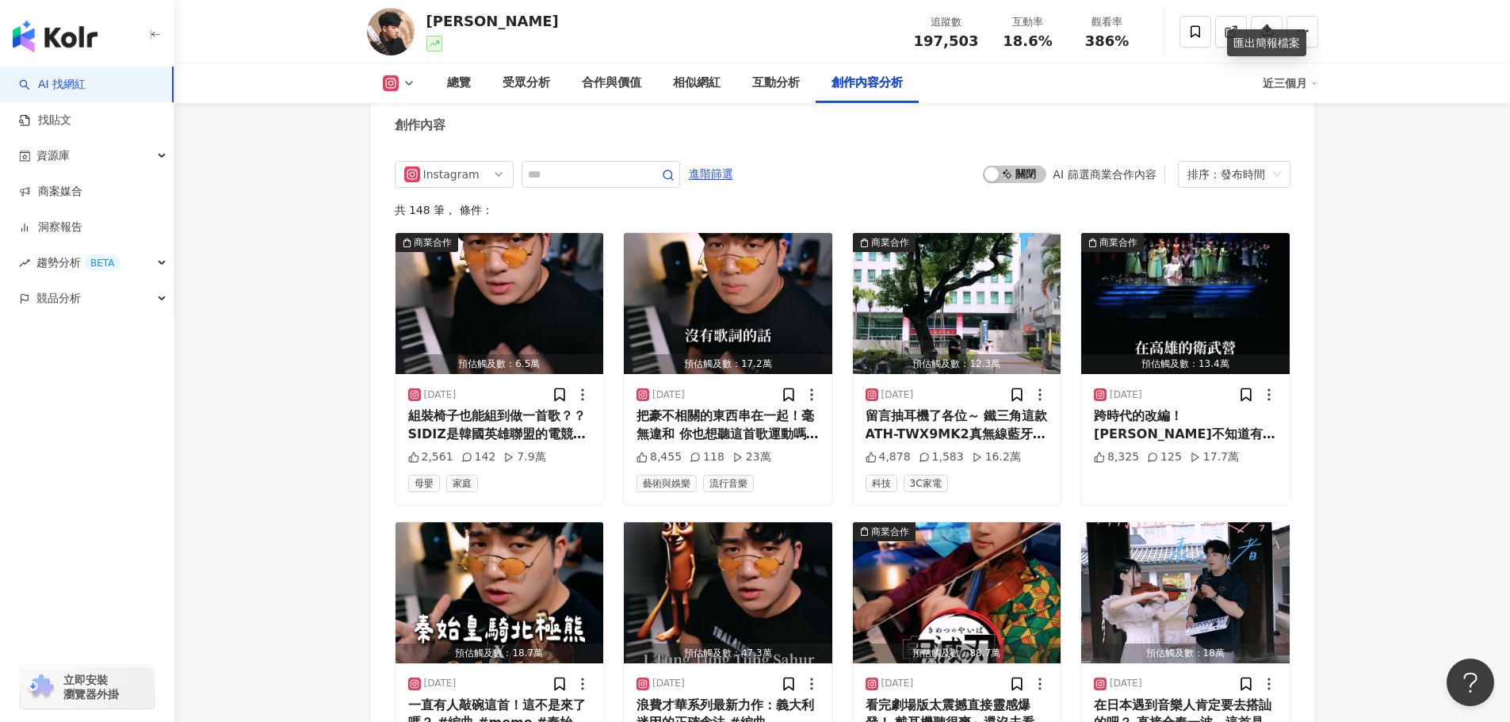
scroll to position [4848, 0]
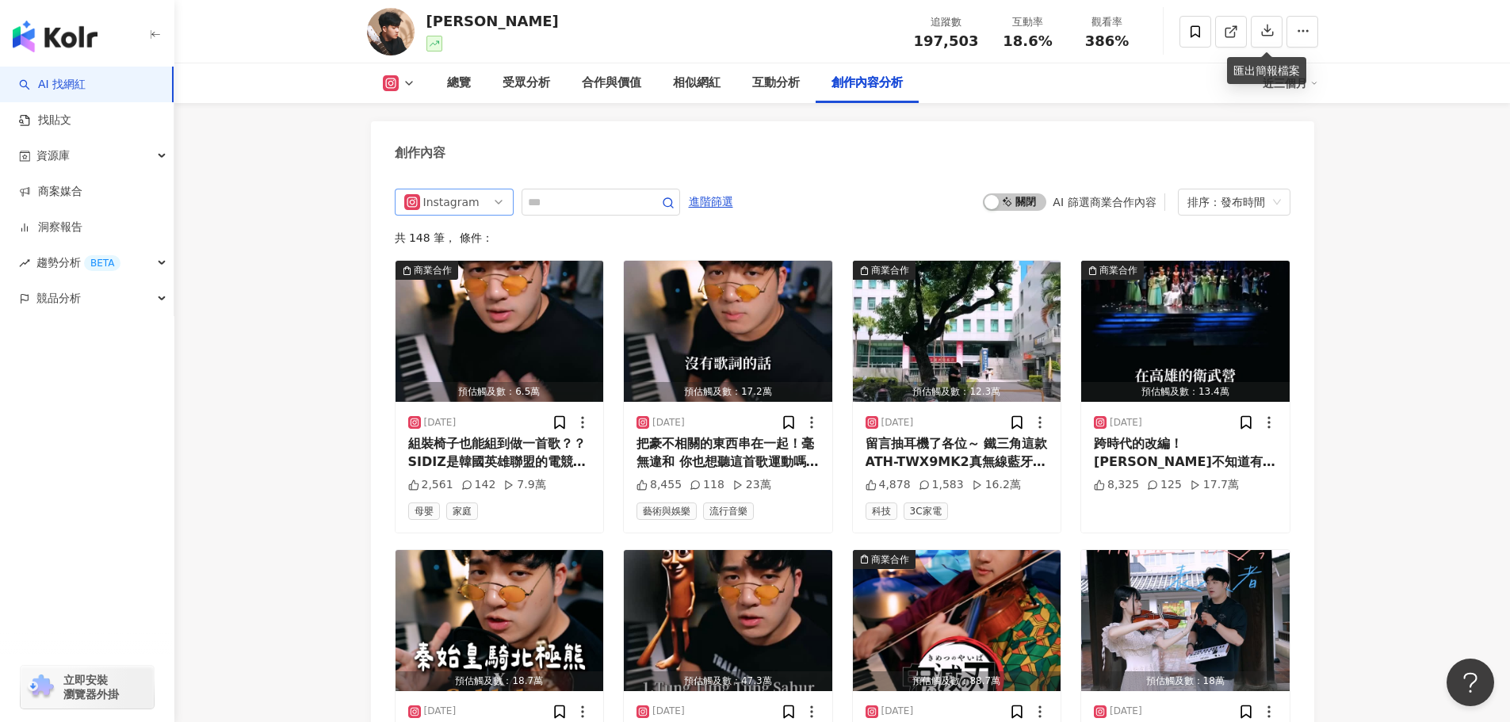
click at [458, 189] on div "Instagram" at bounding box center [449, 201] width 52 height 25
click at [438, 231] on div "不分平台" at bounding box center [452, 235] width 52 height 17
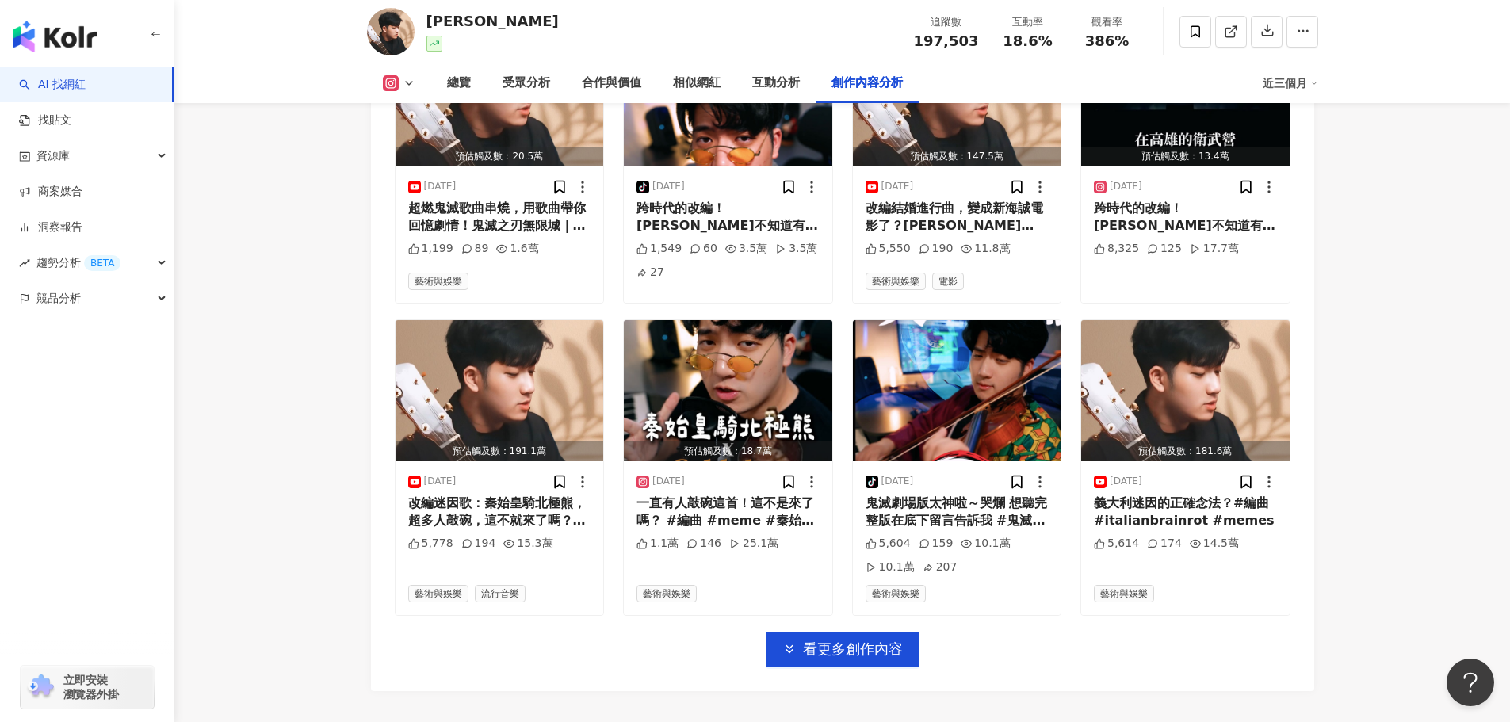
scroll to position [5505, 0]
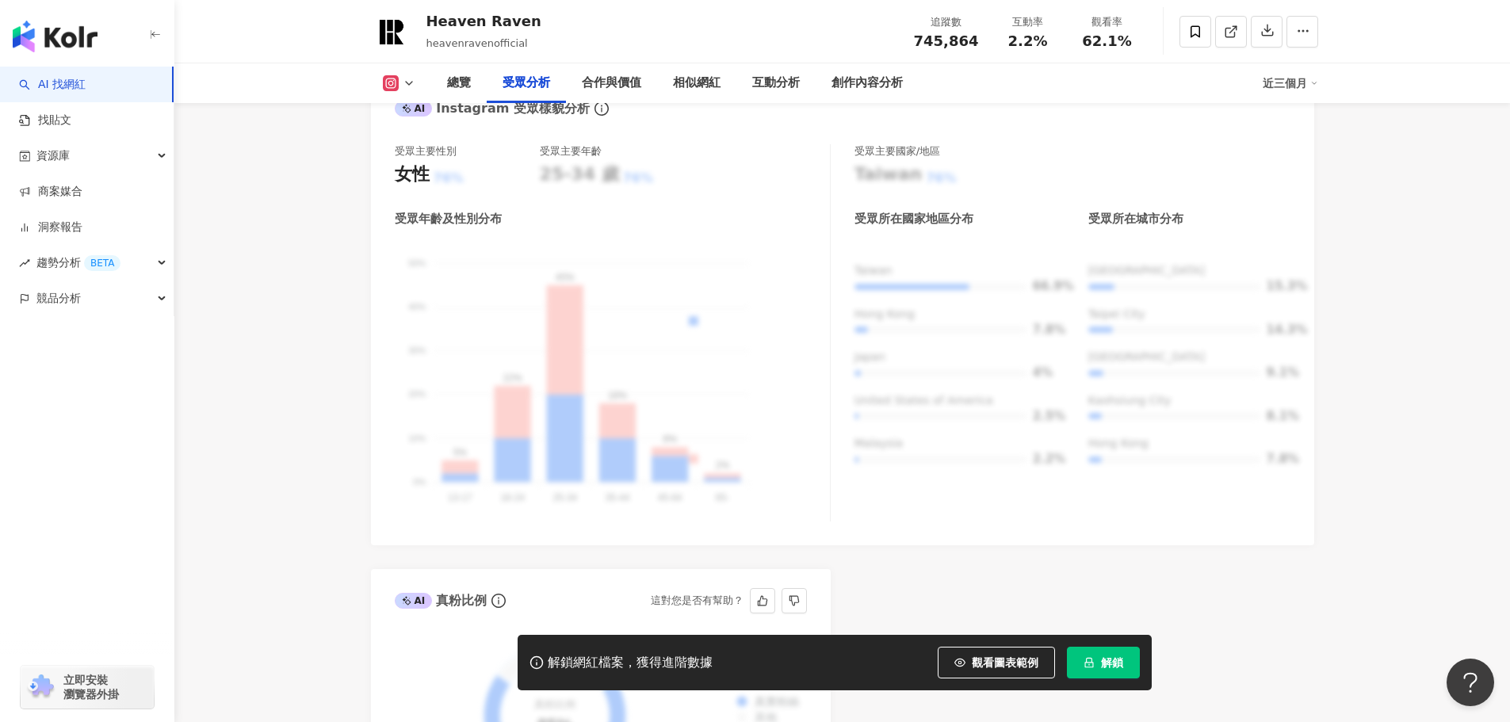
scroll to position [1744, 0]
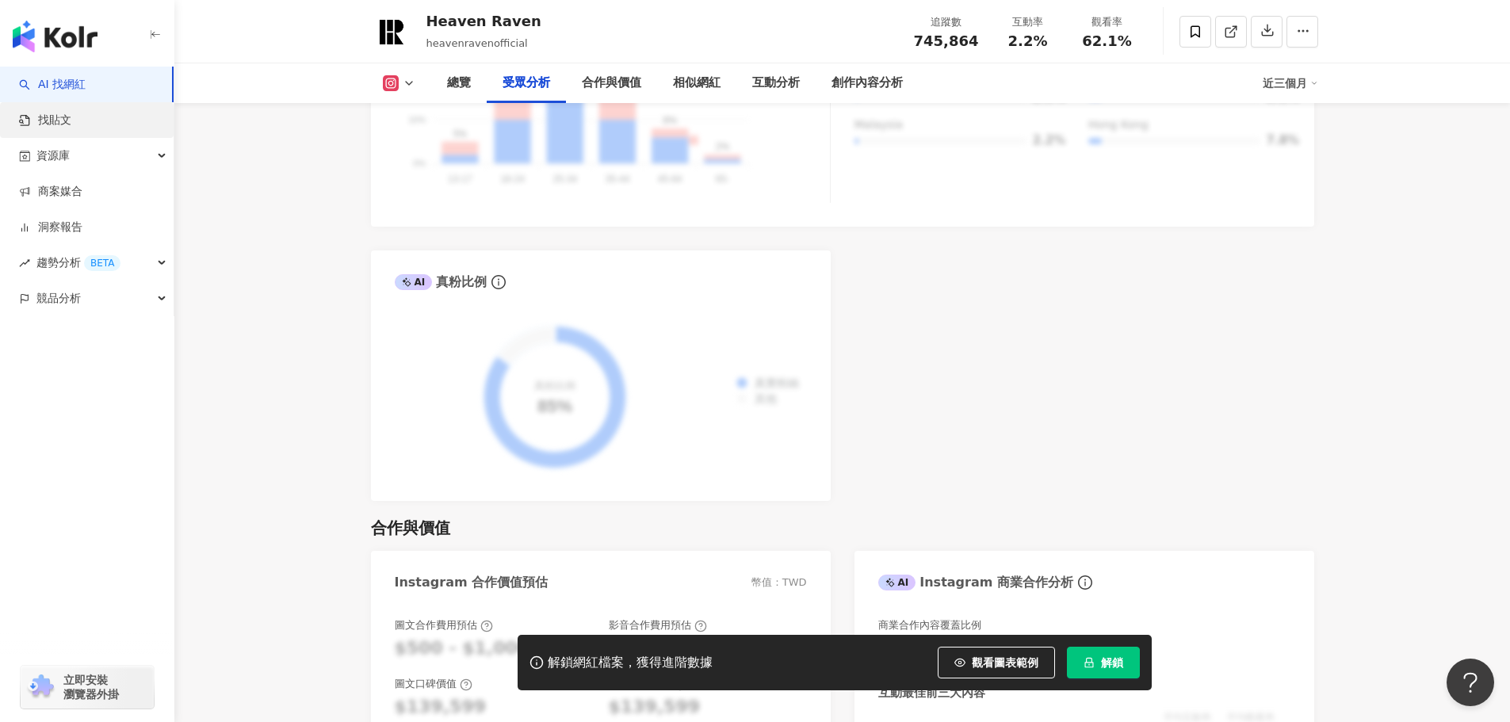
click at [71, 117] on link "找貼文" at bounding box center [45, 121] width 52 height 16
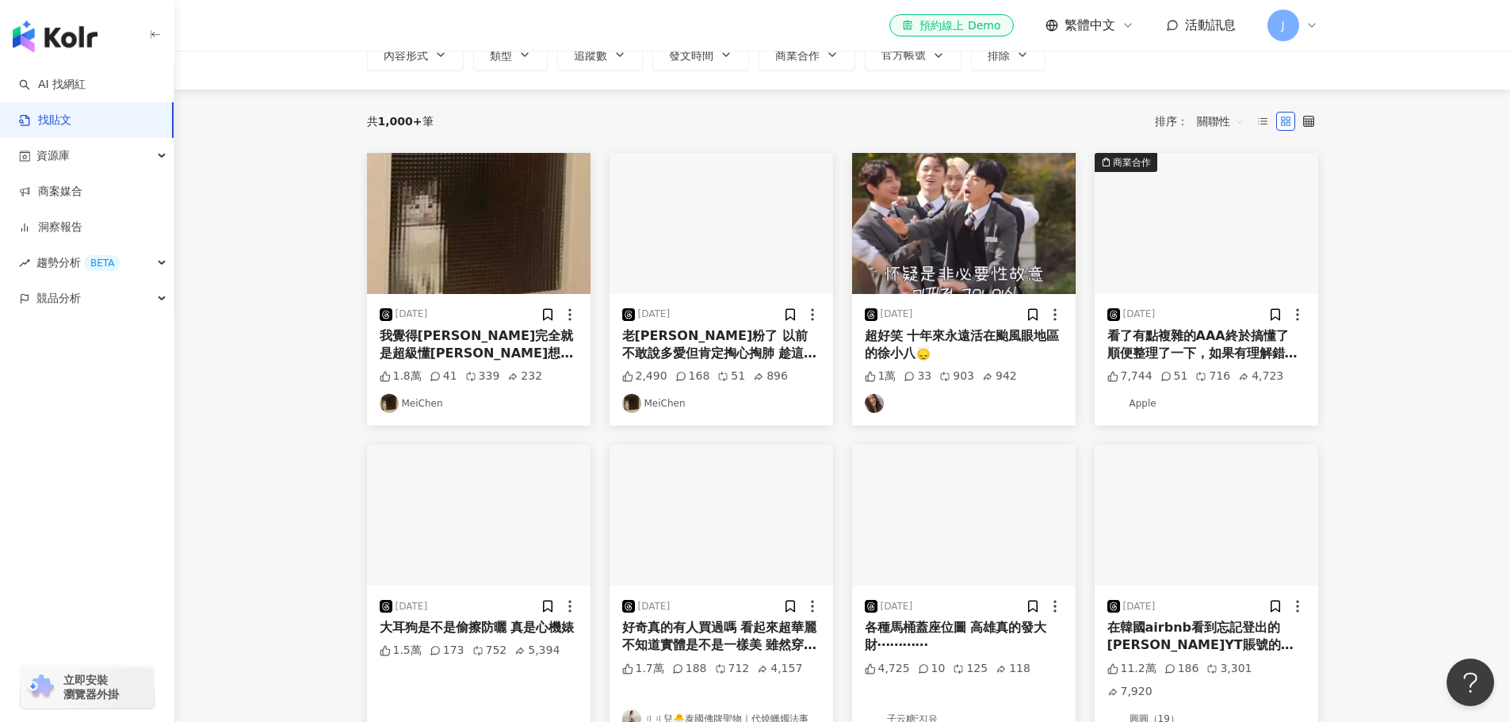
scroll to position [476, 0]
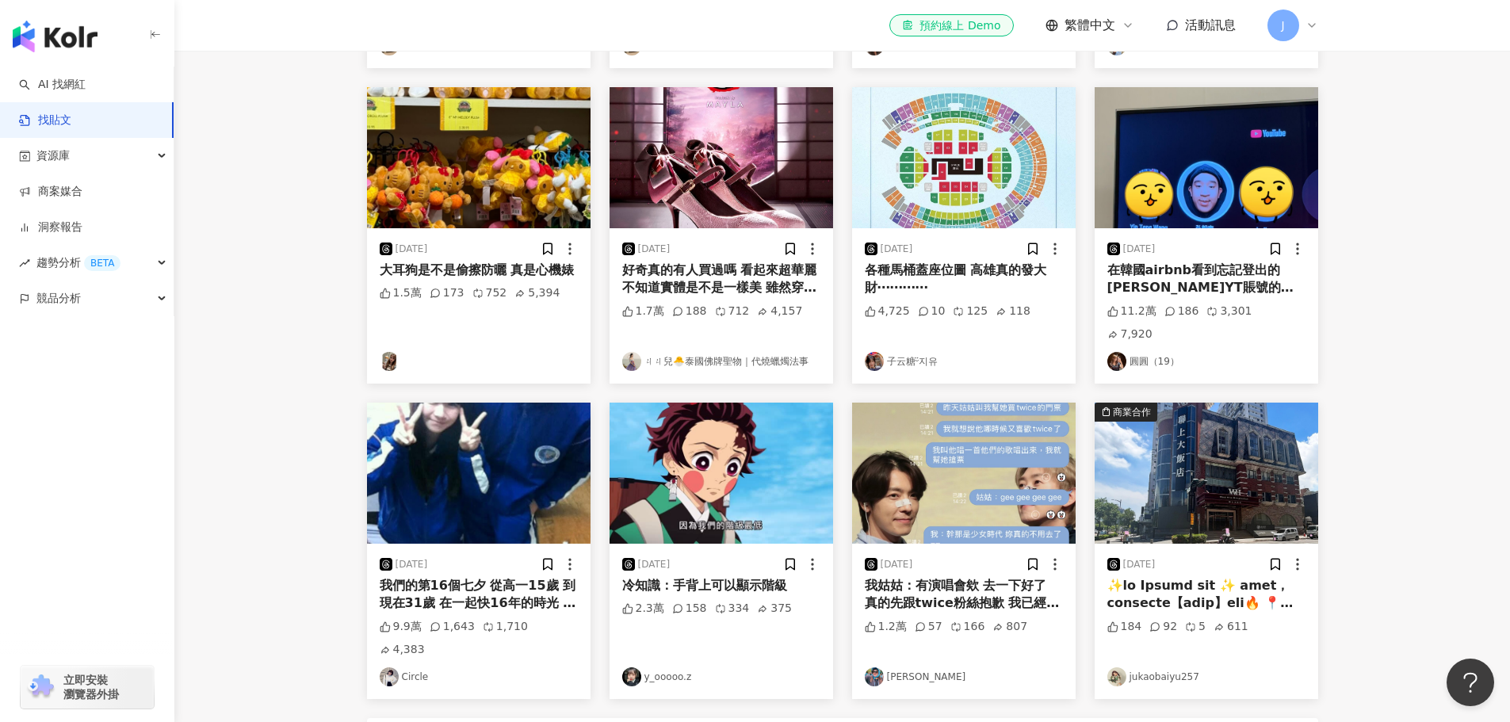
click at [1192, 275] on div "在韓國airbnb看到忘記登出的[PERSON_NAME]YT賬號的機率有多高？？？？ 甚至還以為是惡作劇還跑去看YT確認是不是本人哈哈哈" at bounding box center [1206, 280] width 198 height 36
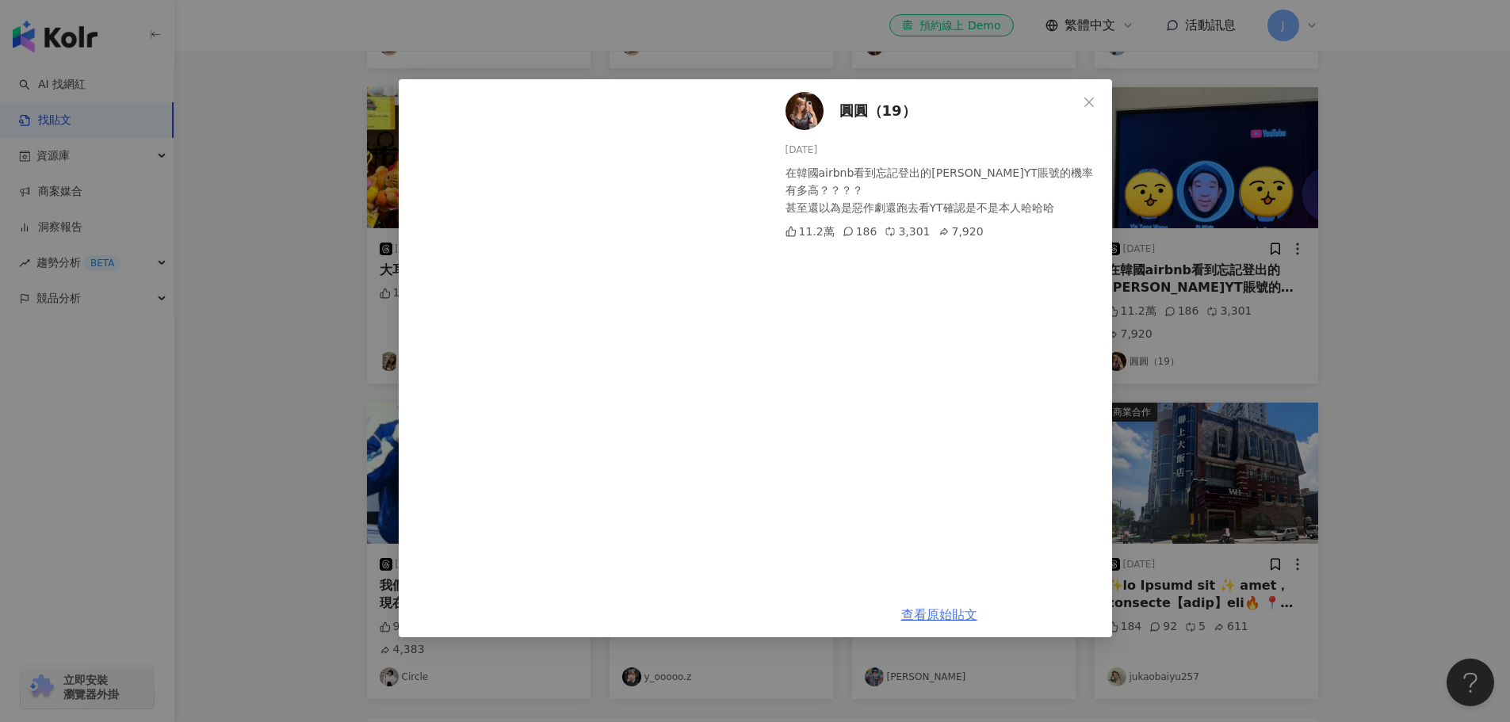
click at [930, 611] on link "查看原始貼文" at bounding box center [939, 614] width 76 height 15
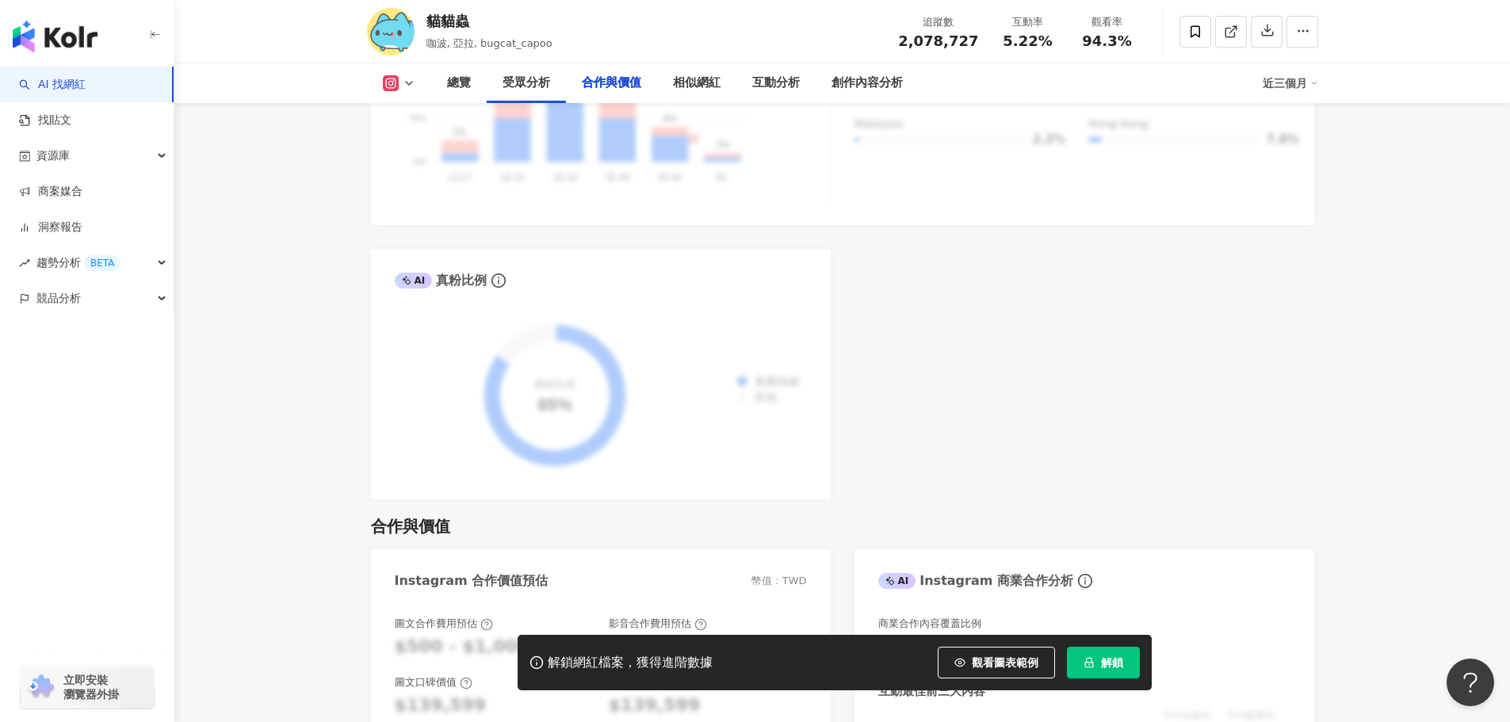
scroll to position [2140, 0]
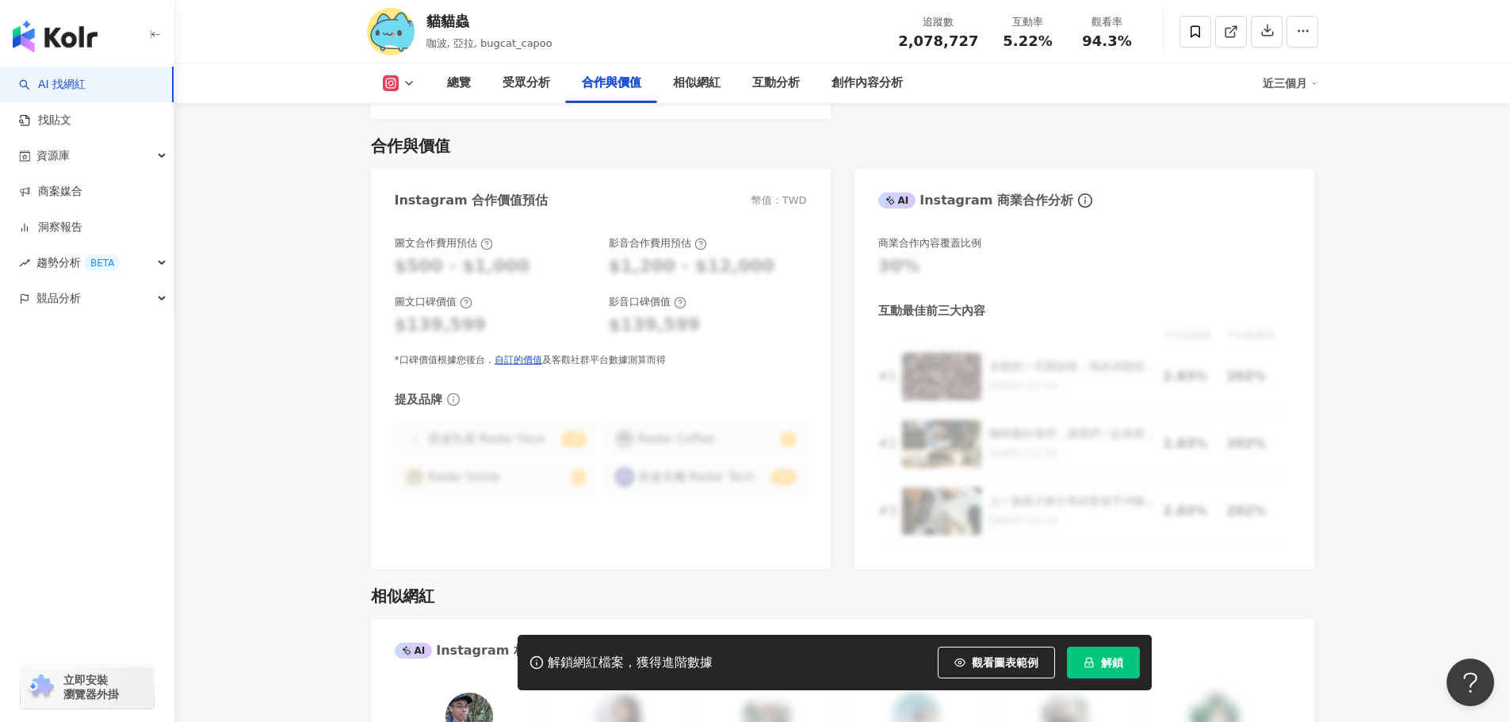
click at [267, 113] on main "207.9萬 189.8萬 252萬 56.3萬 貓貓蟲 咖波, 亞拉, bugcat_capoo 追蹤數 2,078,727 互動率 5.22% 觀看率 9…" at bounding box center [842, 589] width 1336 height 5356
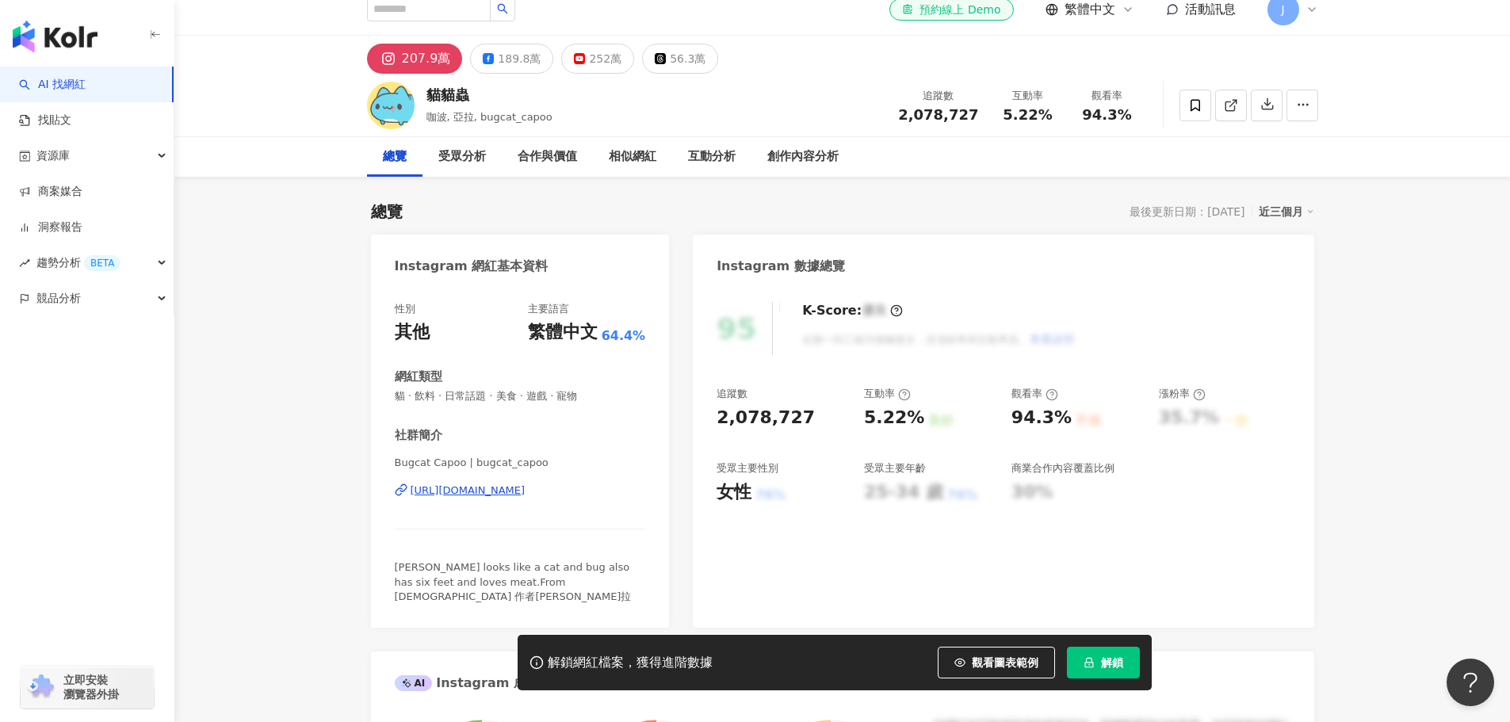
scroll to position [0, 0]
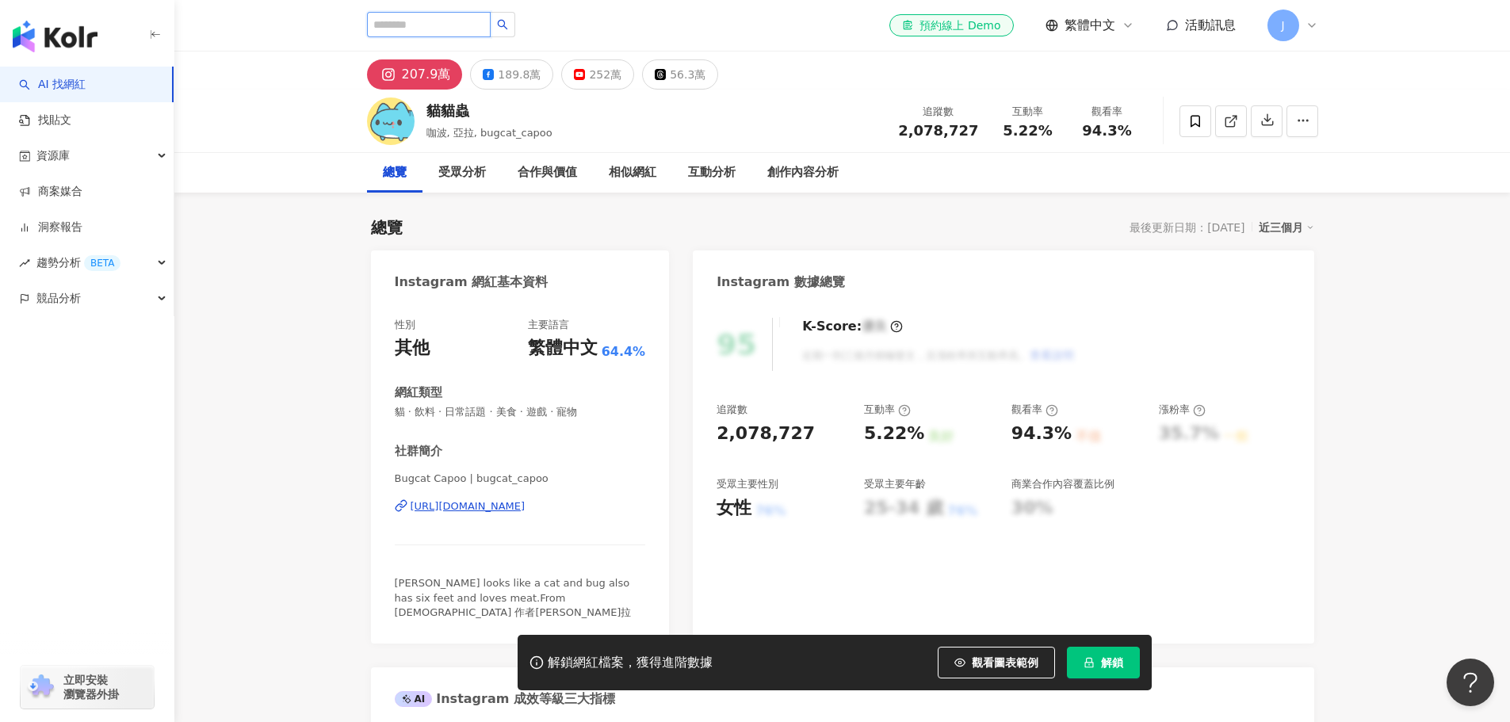
click at [416, 29] on input "search" at bounding box center [429, 24] width 124 height 25
paste input "**********"
type input "**********"
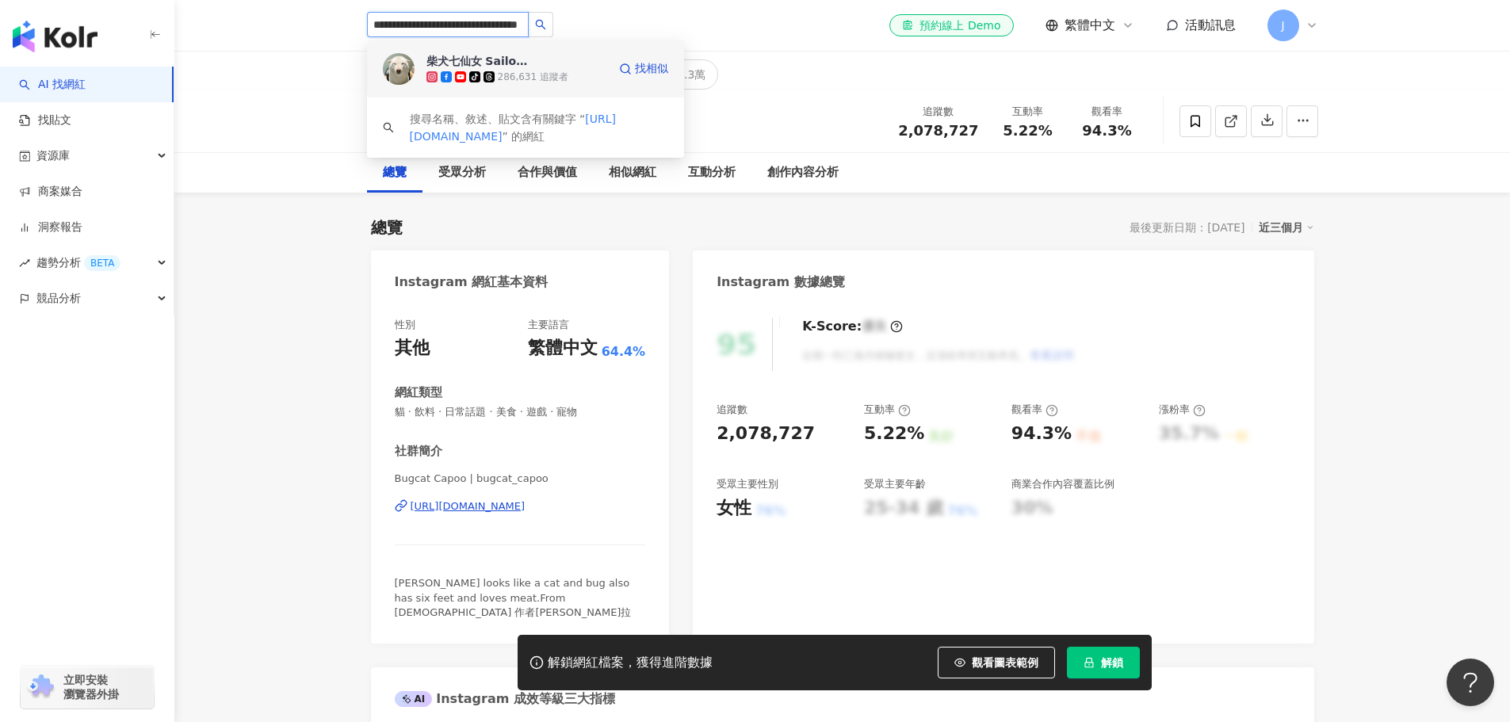
click at [536, 83] on div "286,631 追蹤者" at bounding box center [533, 77] width 71 height 13
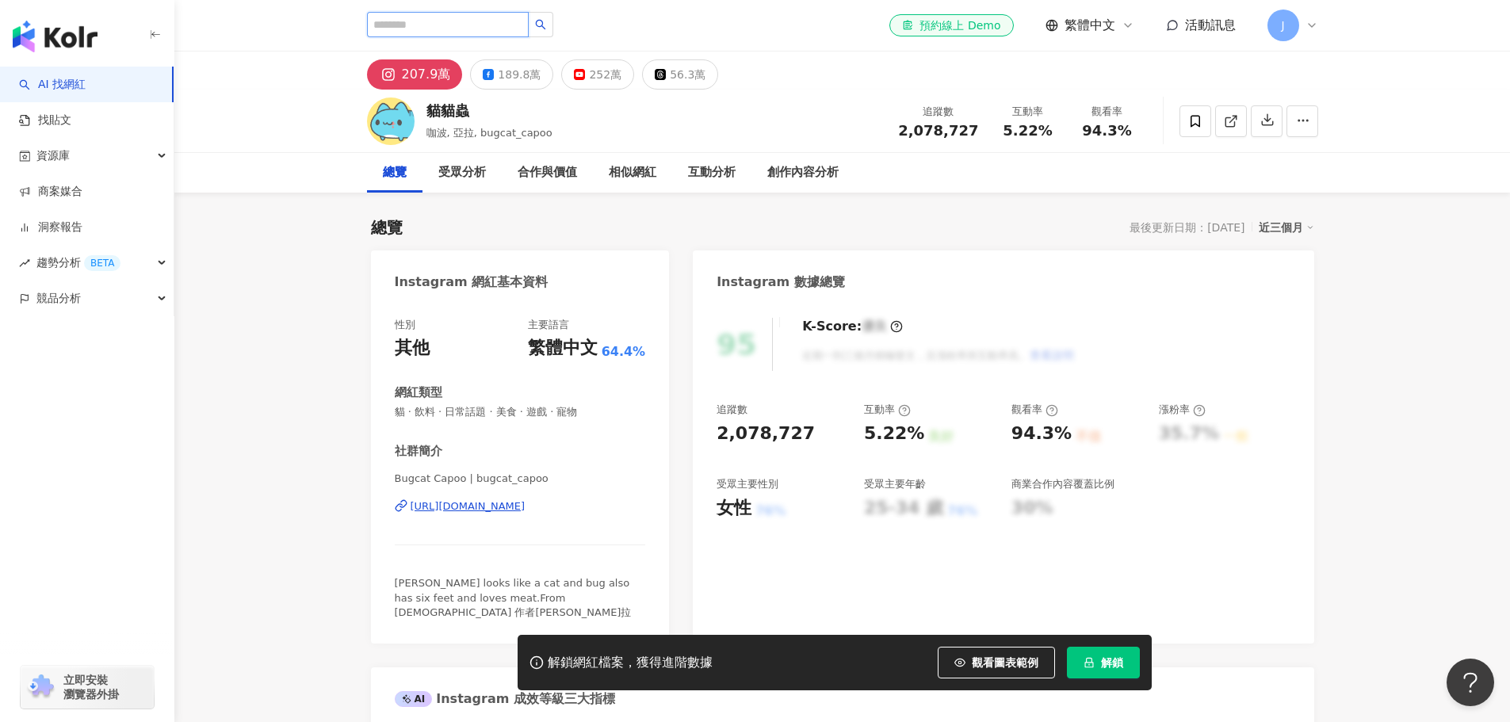
scroll to position [0, 0]
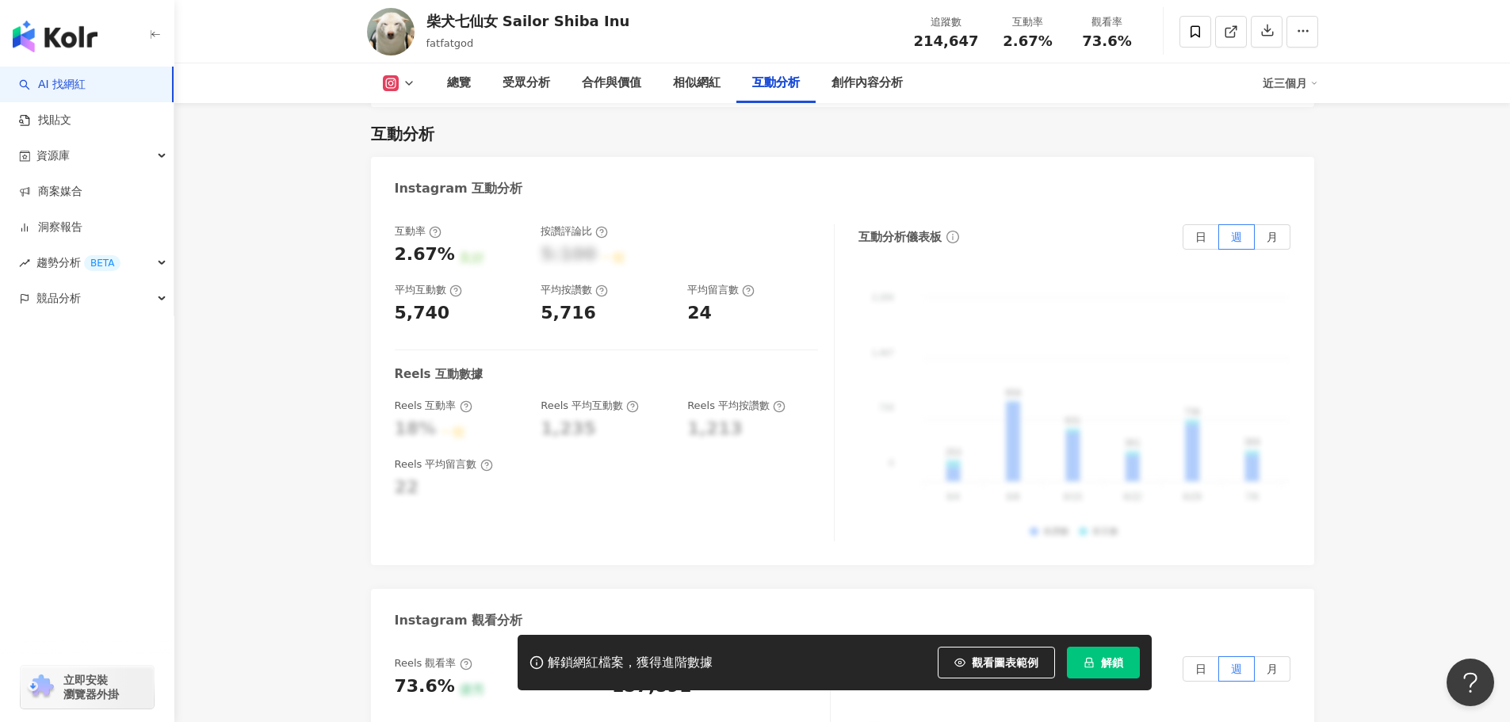
scroll to position [3091, 0]
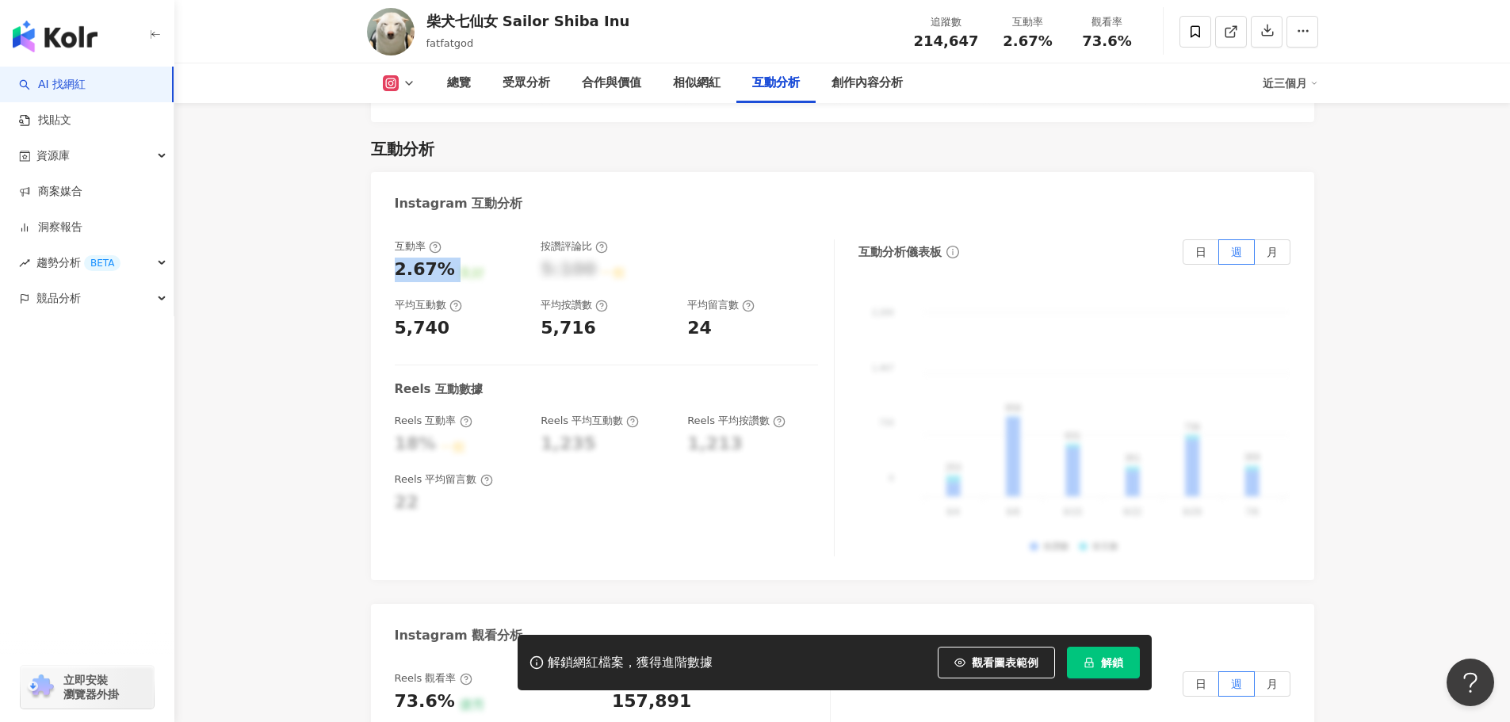
drag, startPoint x: 393, startPoint y: 246, endPoint x: 458, endPoint y: 243, distance: 65.1
click at [458, 258] on div "2.67% 良好" at bounding box center [460, 270] width 131 height 25
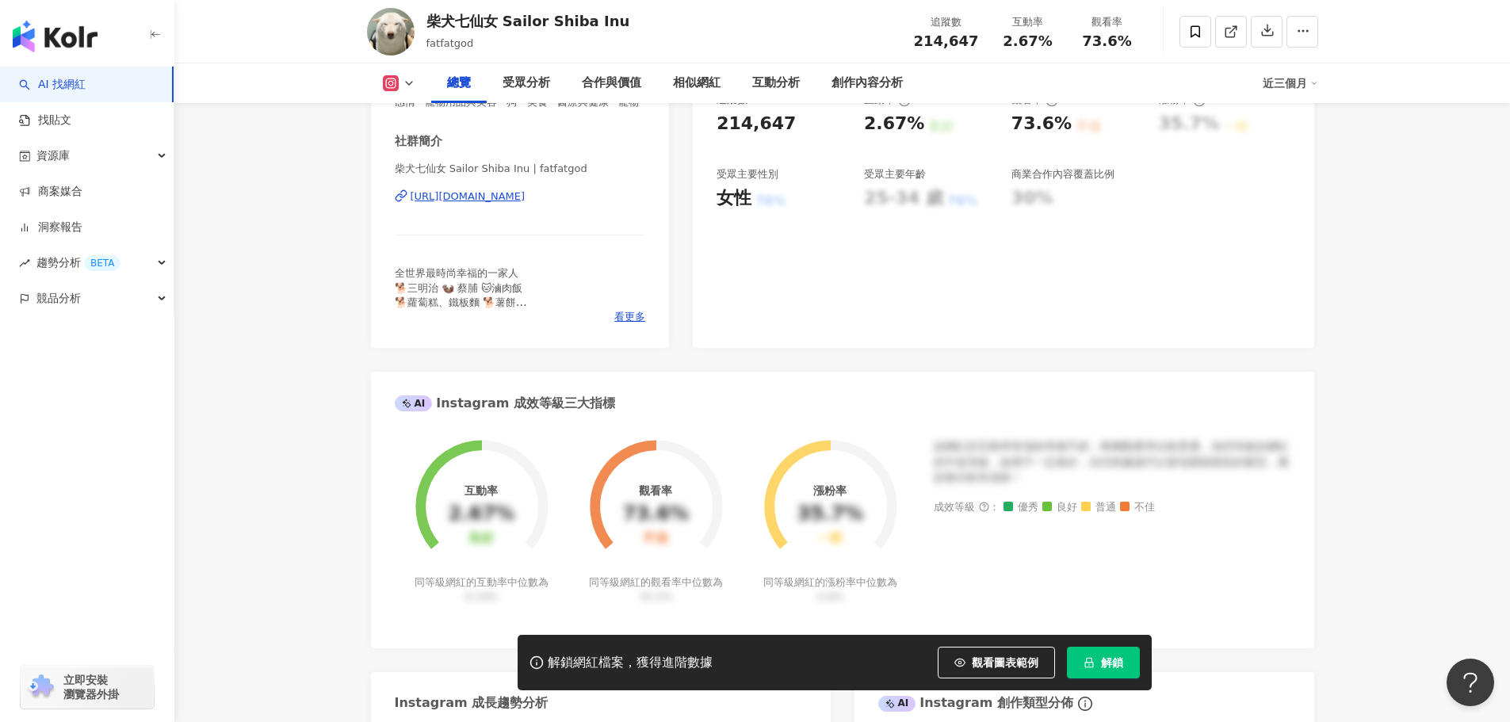
scroll to position [317, 0]
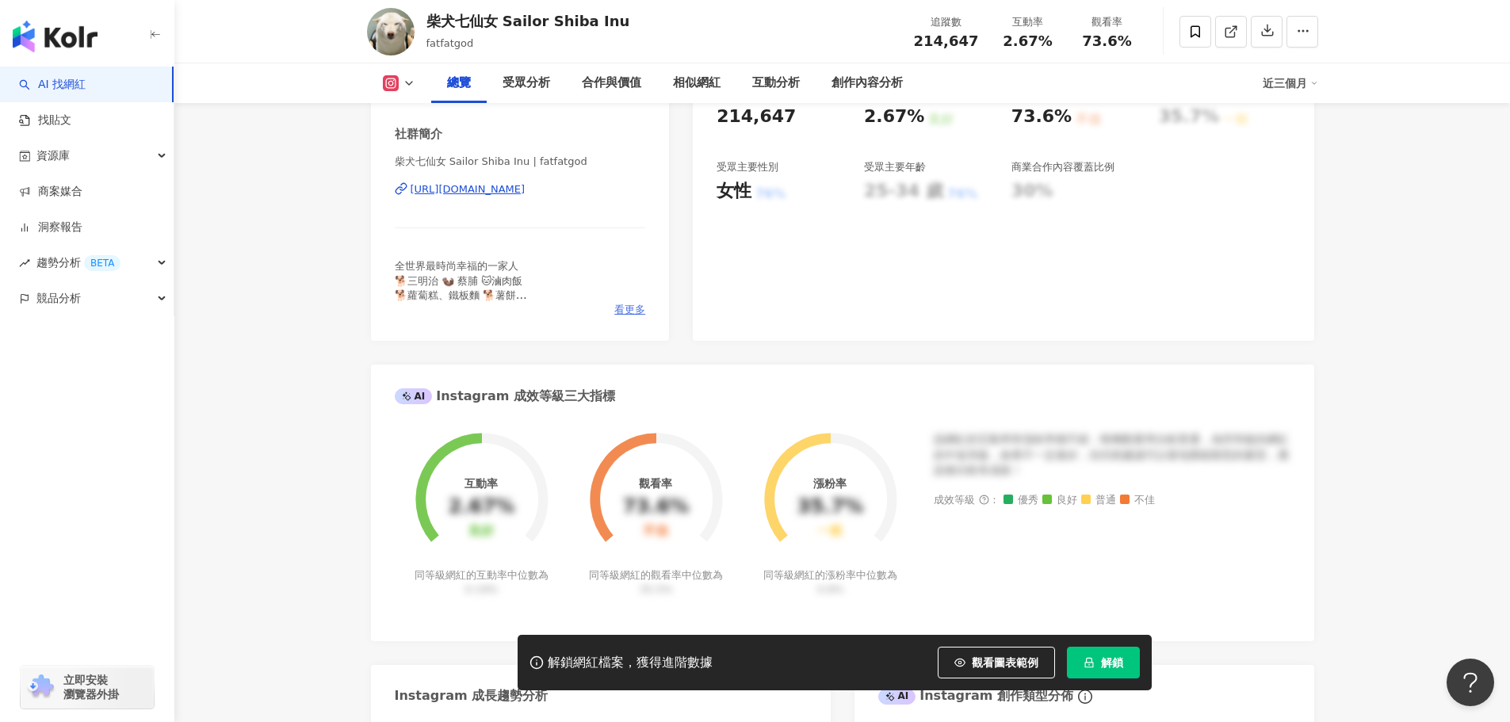
click at [617, 317] on span "看更多" at bounding box center [629, 310] width 31 height 14
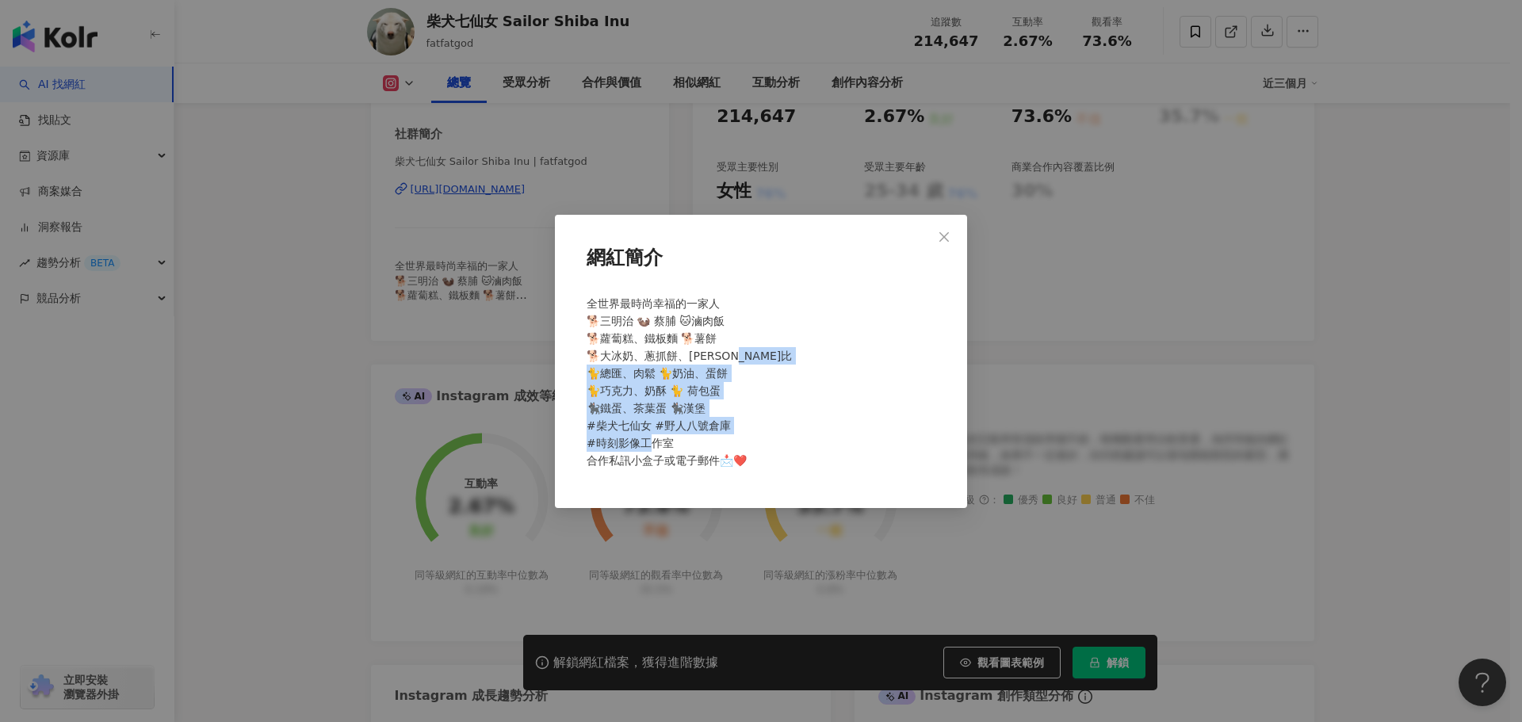
drag, startPoint x: 618, startPoint y: 389, endPoint x: 675, endPoint y: 468, distance: 97.2
click at [675, 468] on div "全世界最時尚幸福的一家人 🐕三明治 🦦 蔡脯 🐱滷肉飯 🐕蘿蔔糕、鐵板麵 🐕薯餅 🐕大冰奶、蔥抓餅、[PERSON_NAME]比 🐈總匯、肉鬆 🐈奶油、蛋餅 …" at bounding box center [760, 389] width 361 height 201
click at [943, 229] on button "Close" at bounding box center [944, 237] width 32 height 32
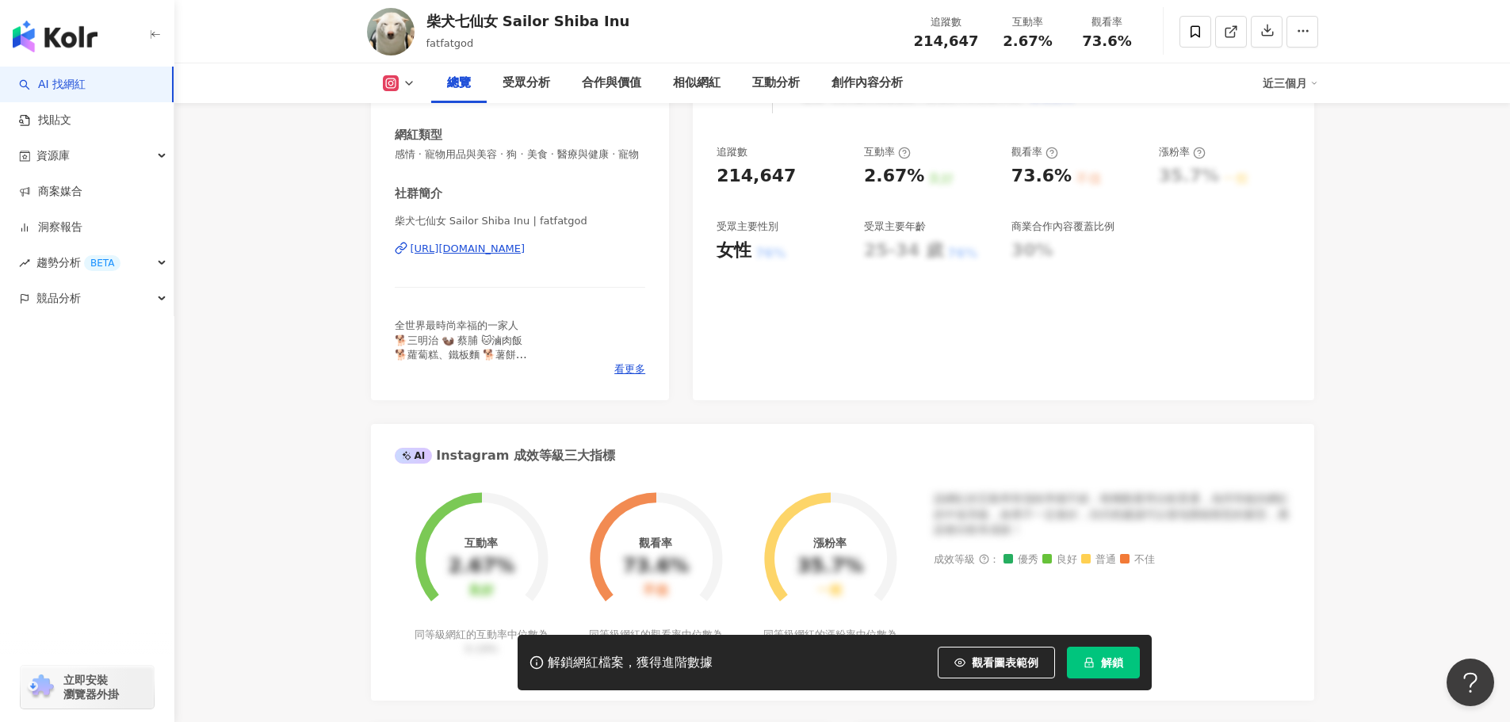
scroll to position [159, 0]
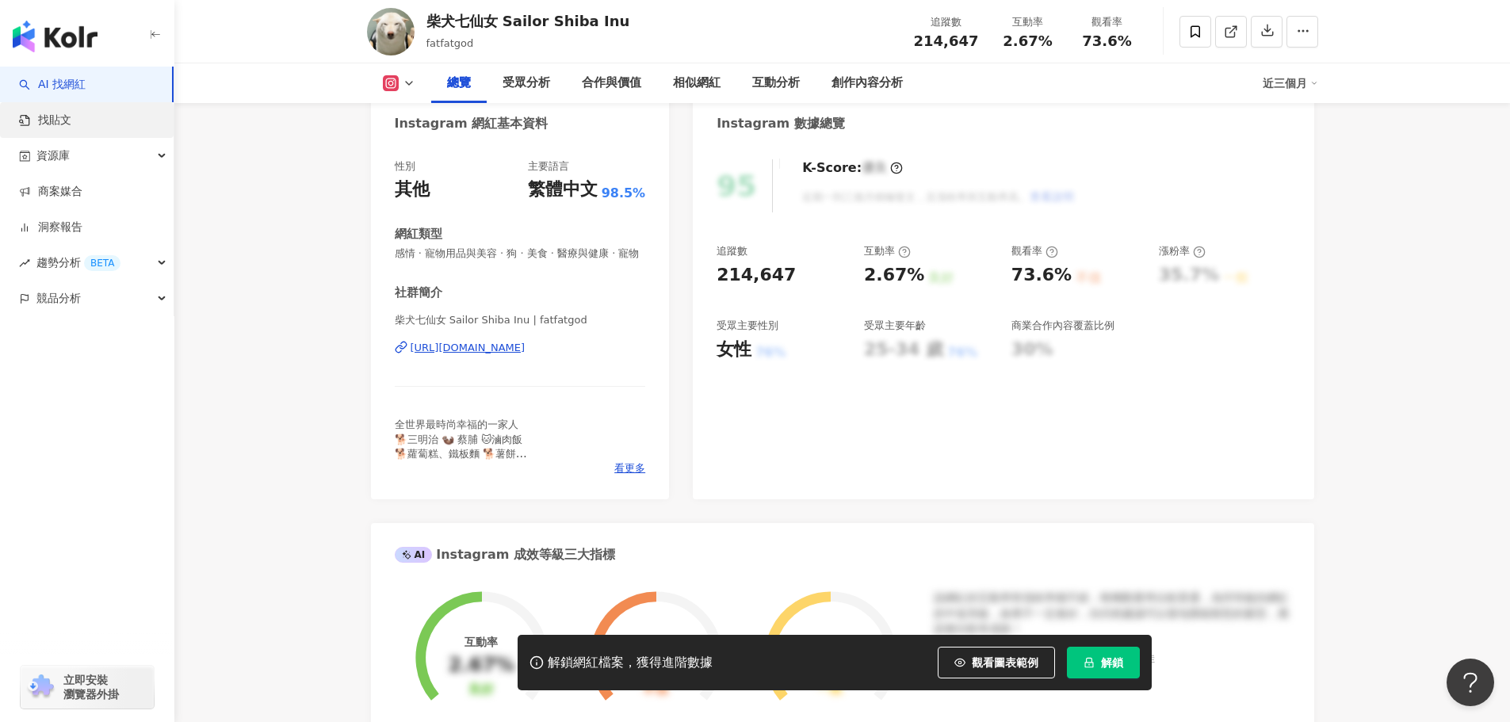
click at [70, 123] on link "找貼文" at bounding box center [45, 121] width 52 height 16
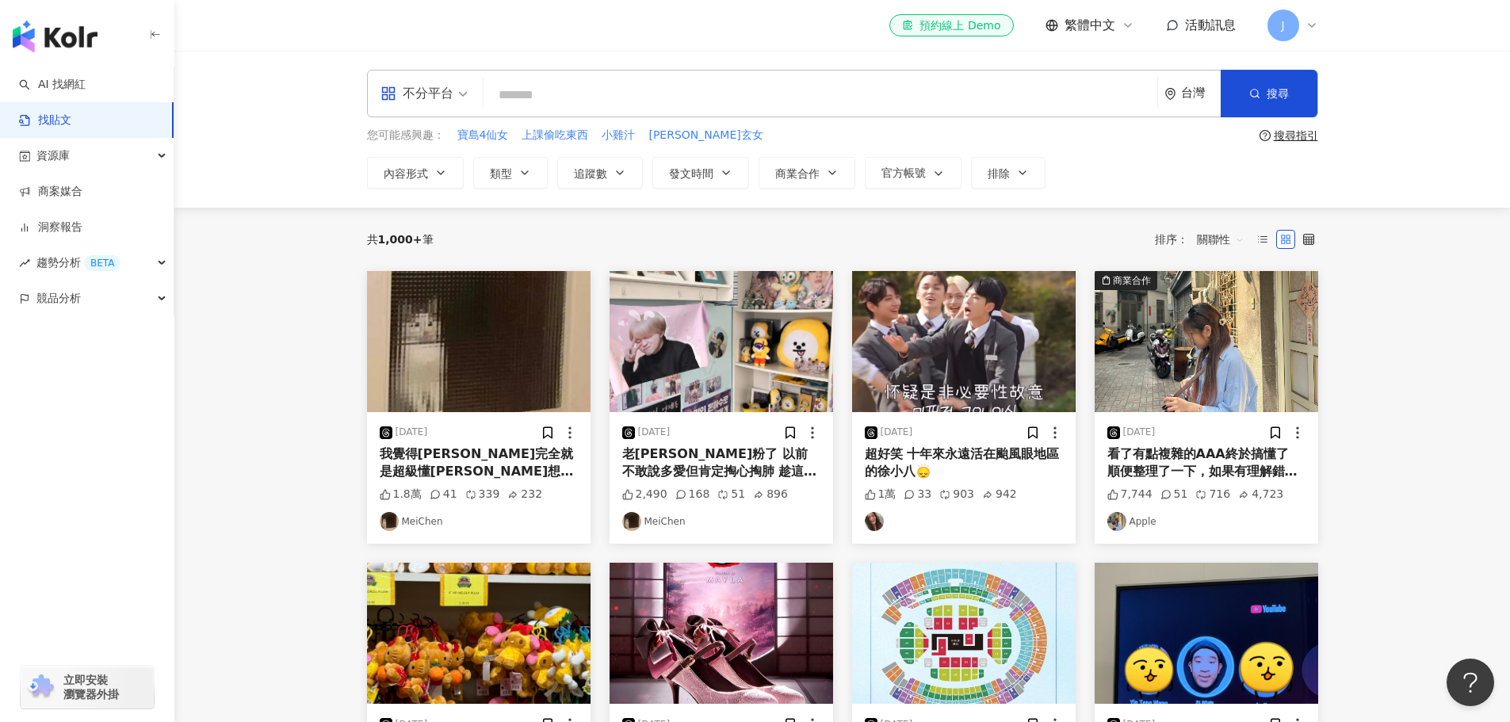
click at [566, 95] on input "search" at bounding box center [820, 95] width 661 height 34
type input "****"
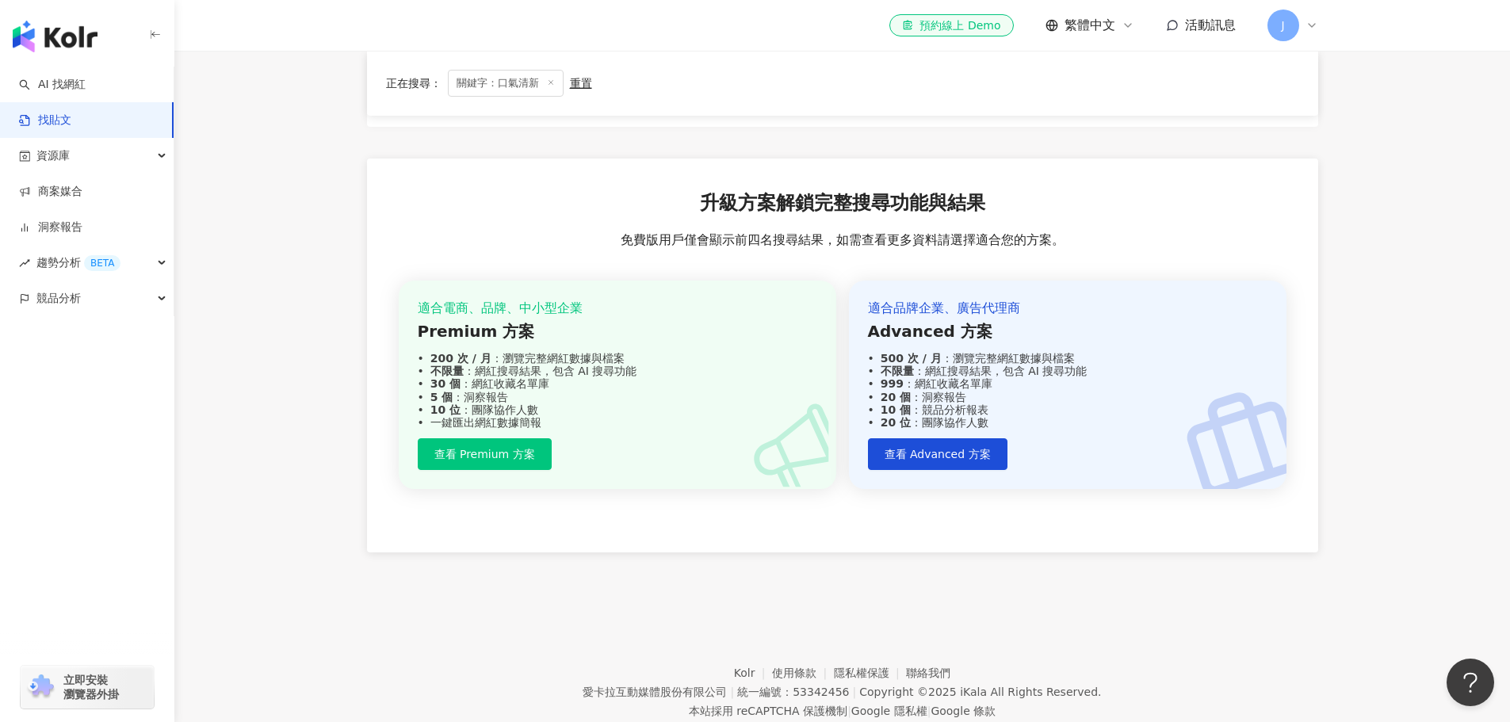
scroll to position [872, 0]
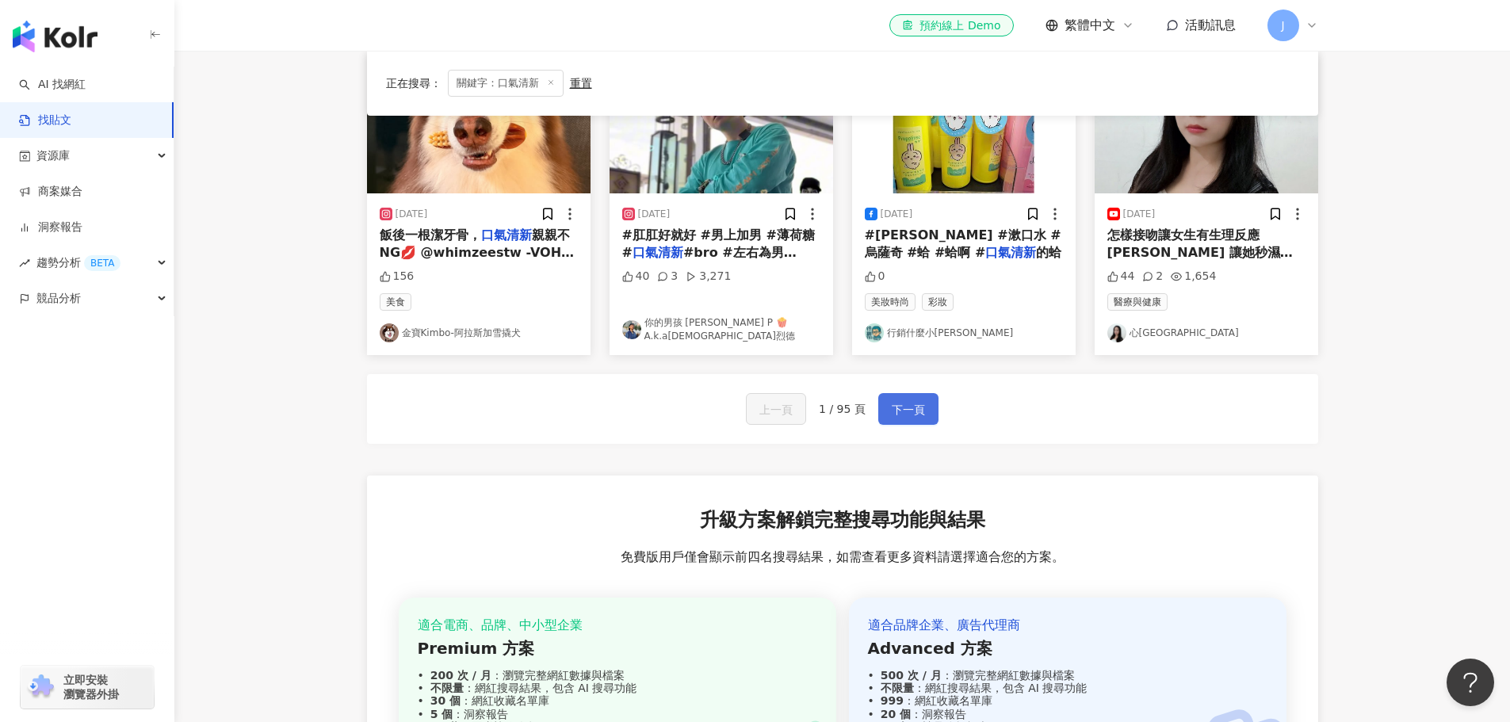
click at [923, 405] on button "下一頁" at bounding box center [908, 409] width 60 height 32
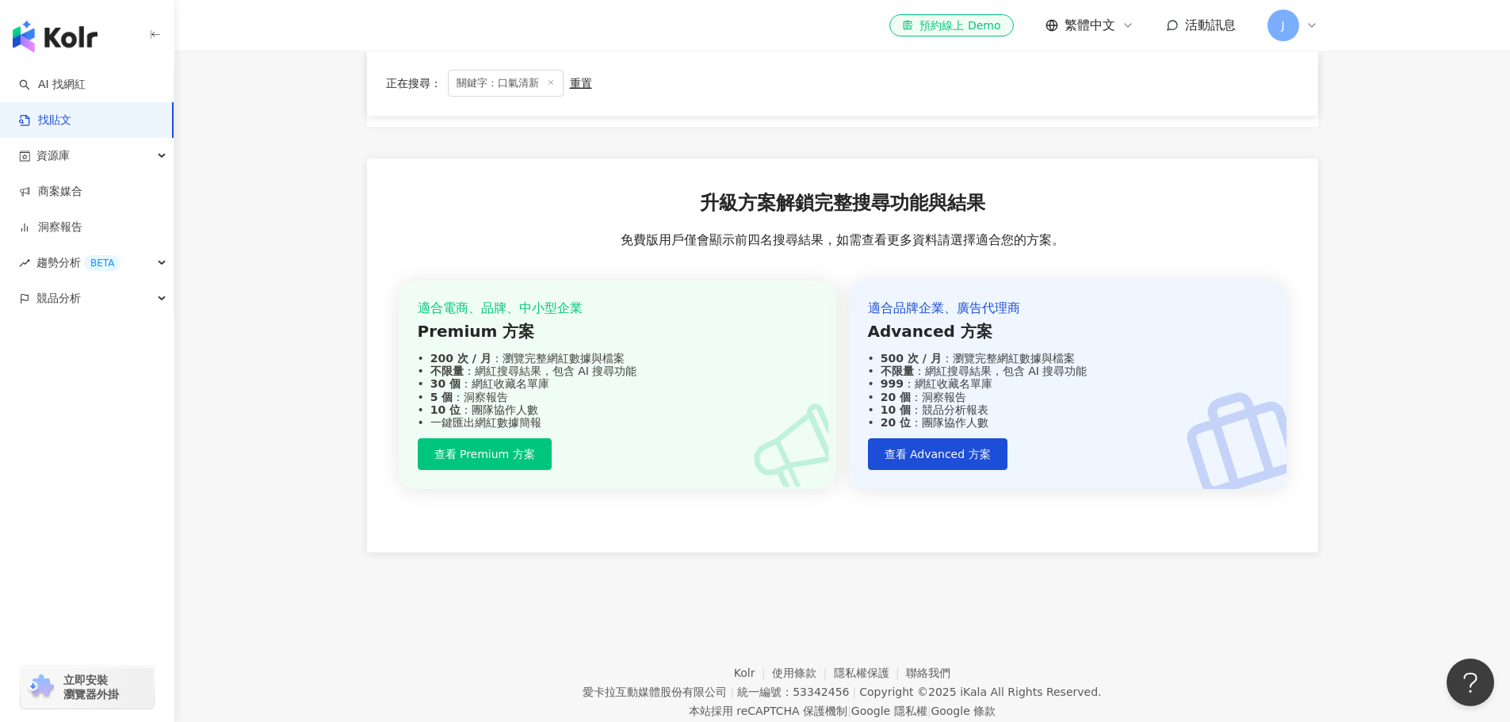
scroll to position [951, 0]
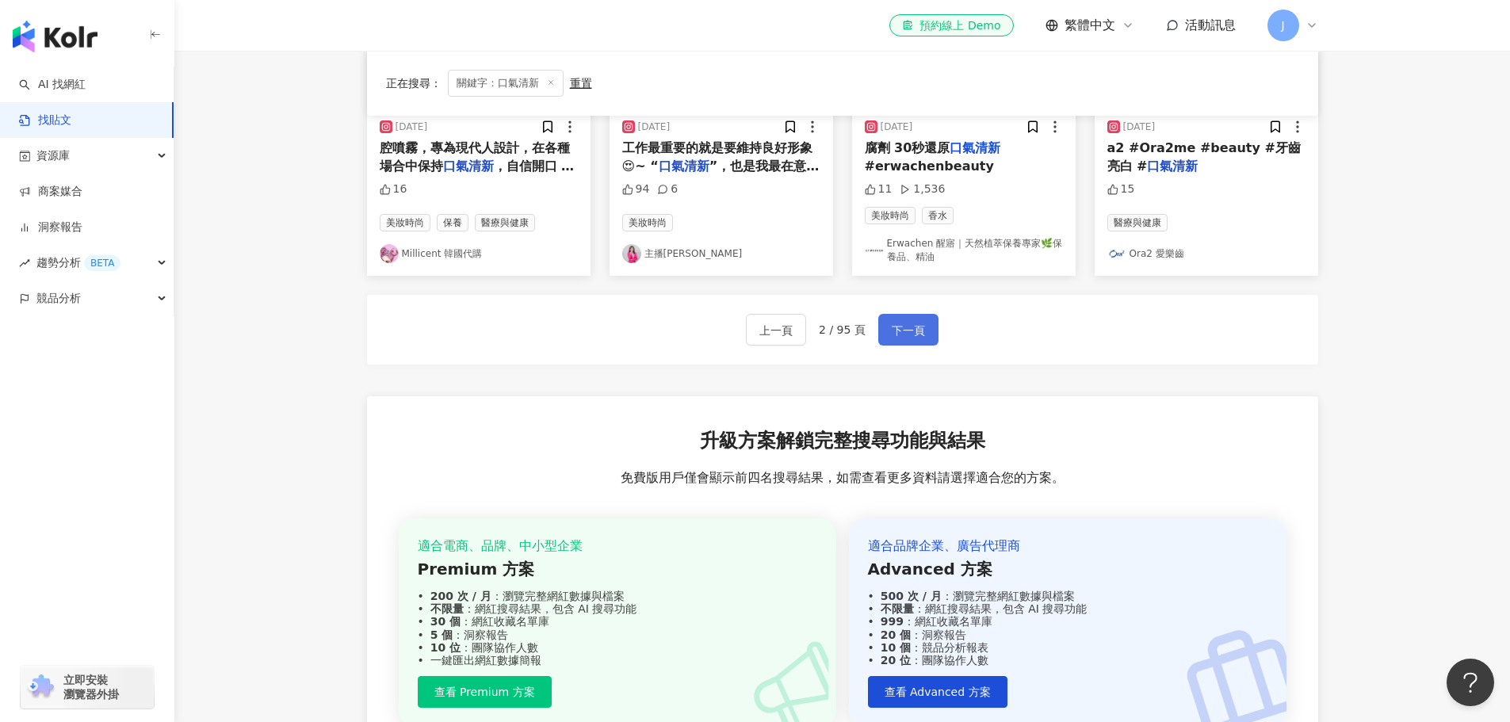
click at [909, 335] on span "下一頁" at bounding box center [908, 330] width 33 height 19
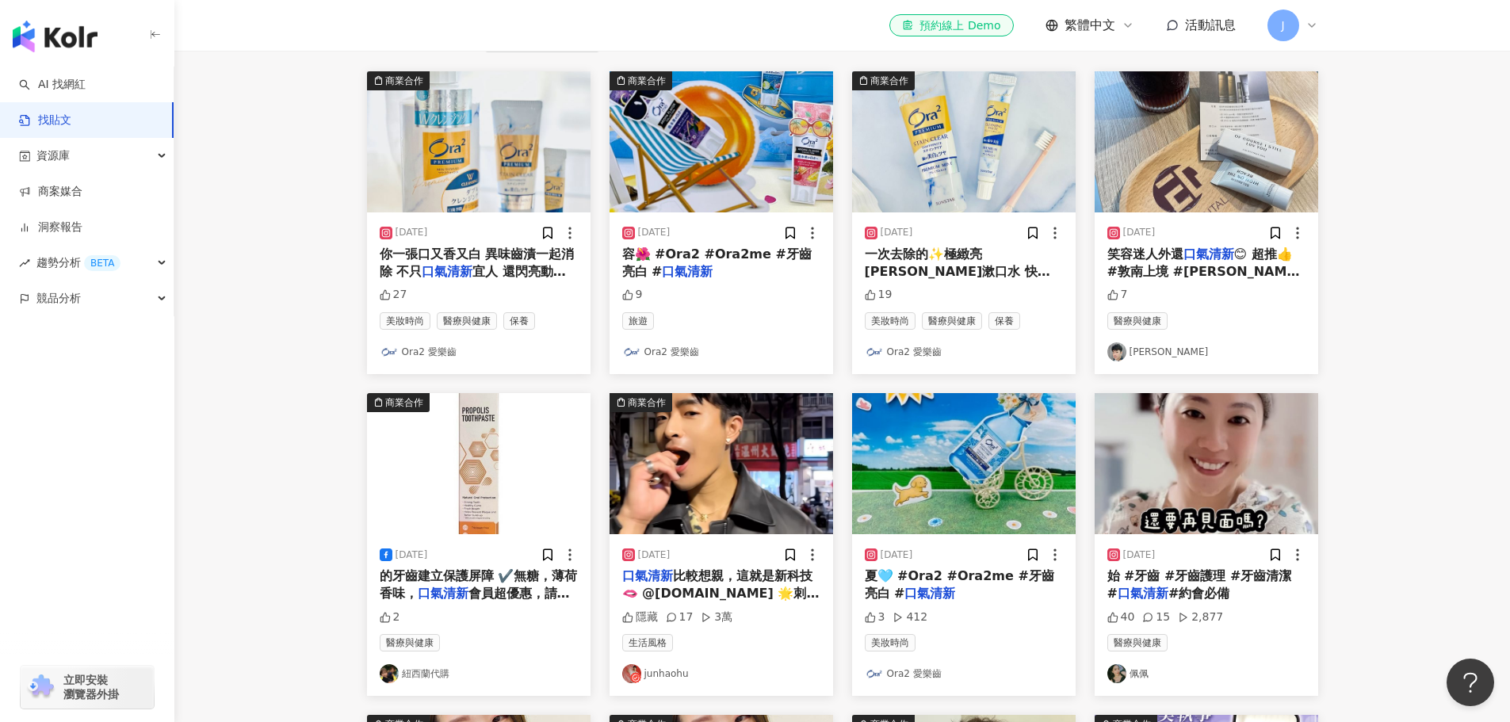
scroll to position [0, 0]
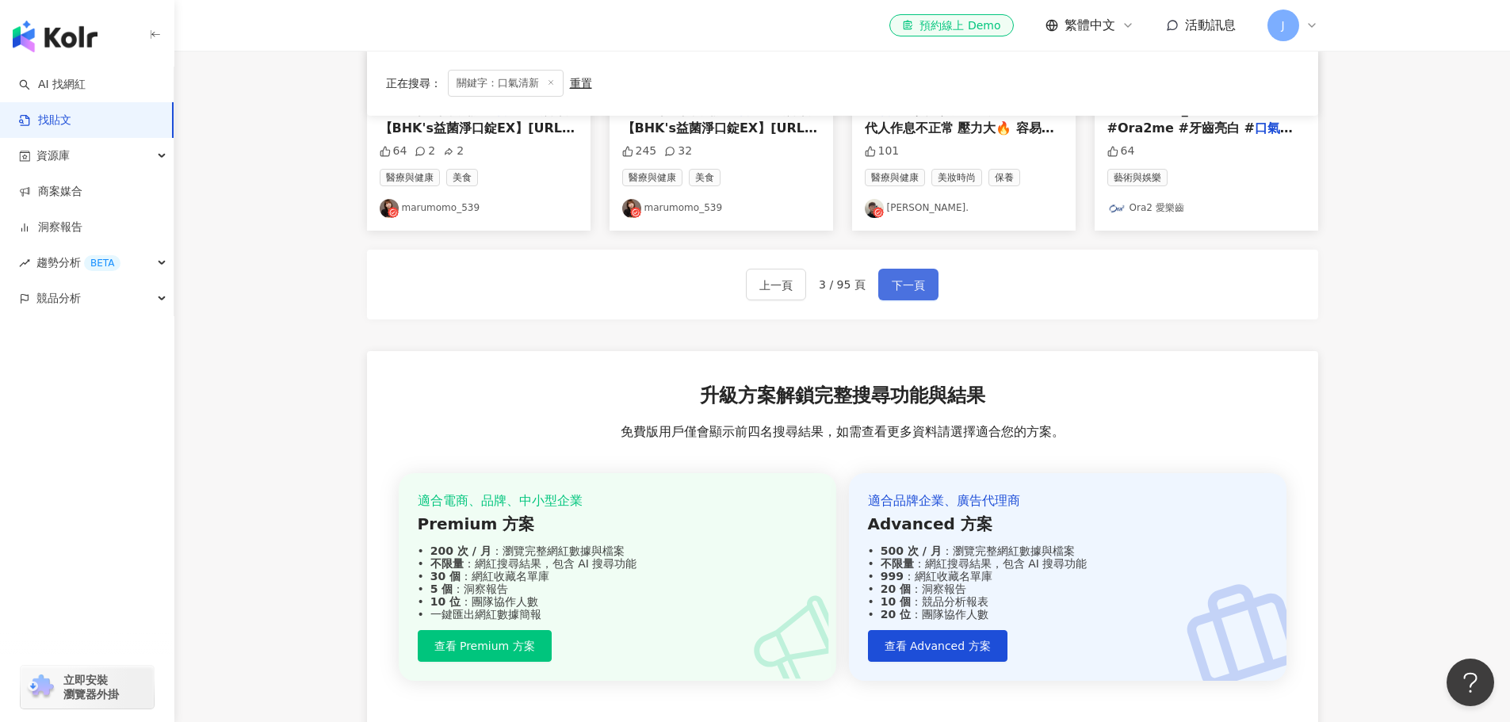
click at [901, 286] on span "下一頁" at bounding box center [908, 285] width 33 height 19
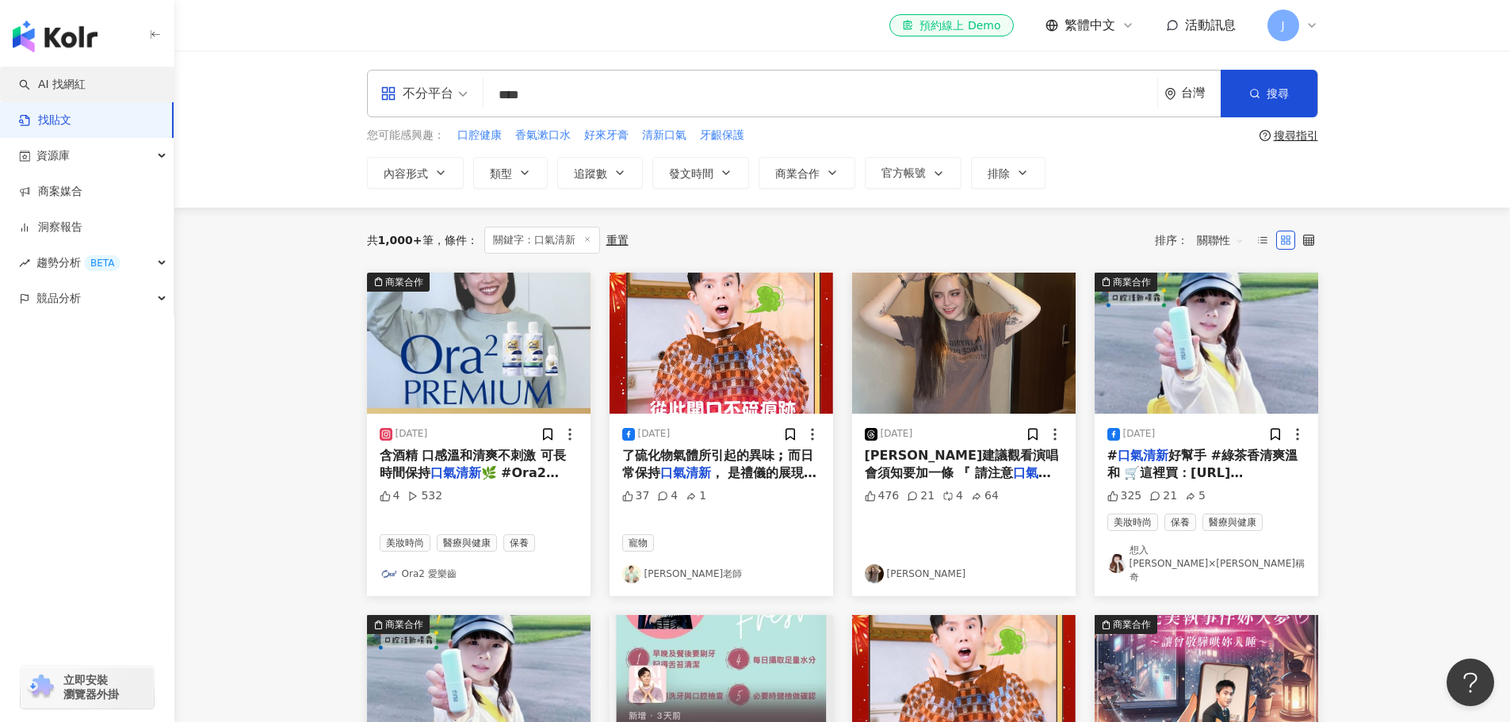
click at [86, 85] on link "AI 找網紅" at bounding box center [52, 85] width 67 height 16
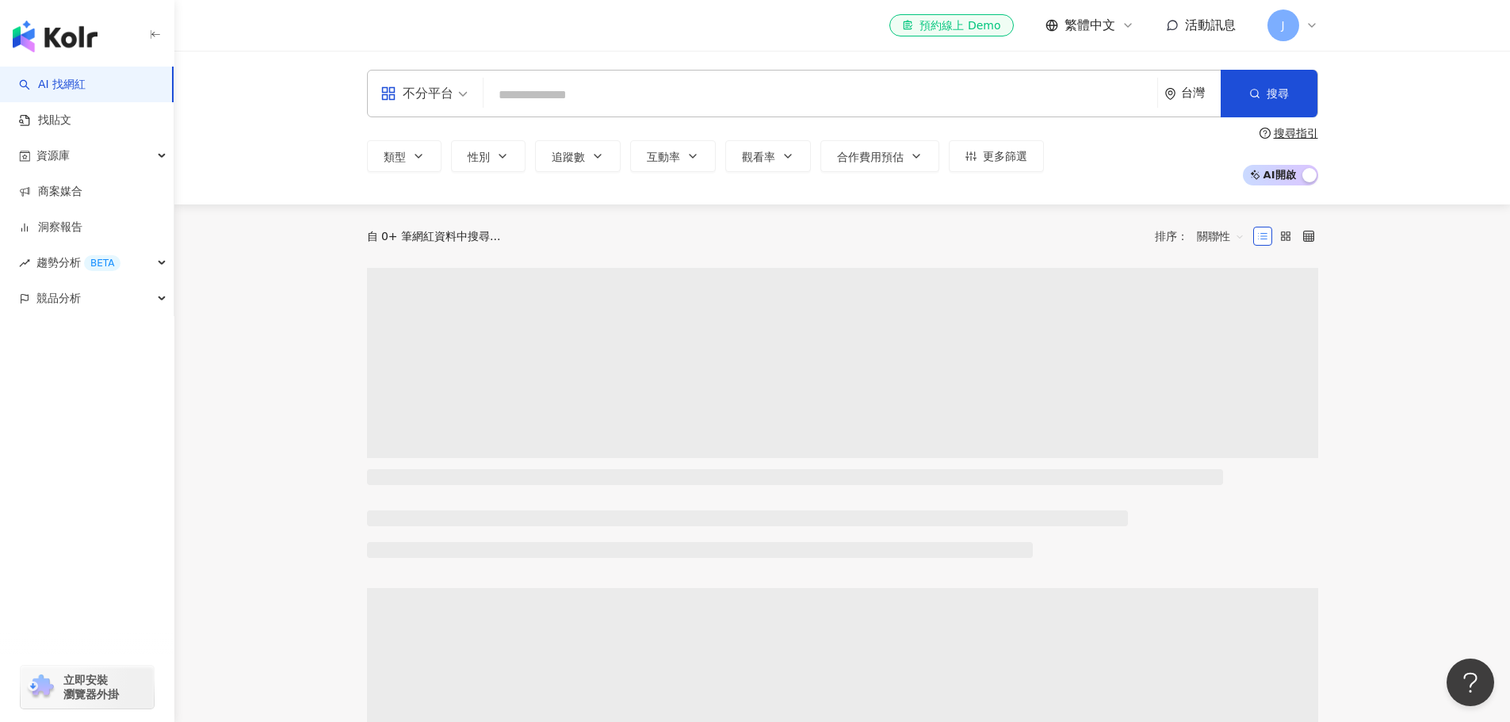
drag, startPoint x: 1306, startPoint y: 21, endPoint x: 1053, endPoint y: 123, distance: 272.4
click at [1305, 23] on icon at bounding box center [1311, 25] width 13 height 13
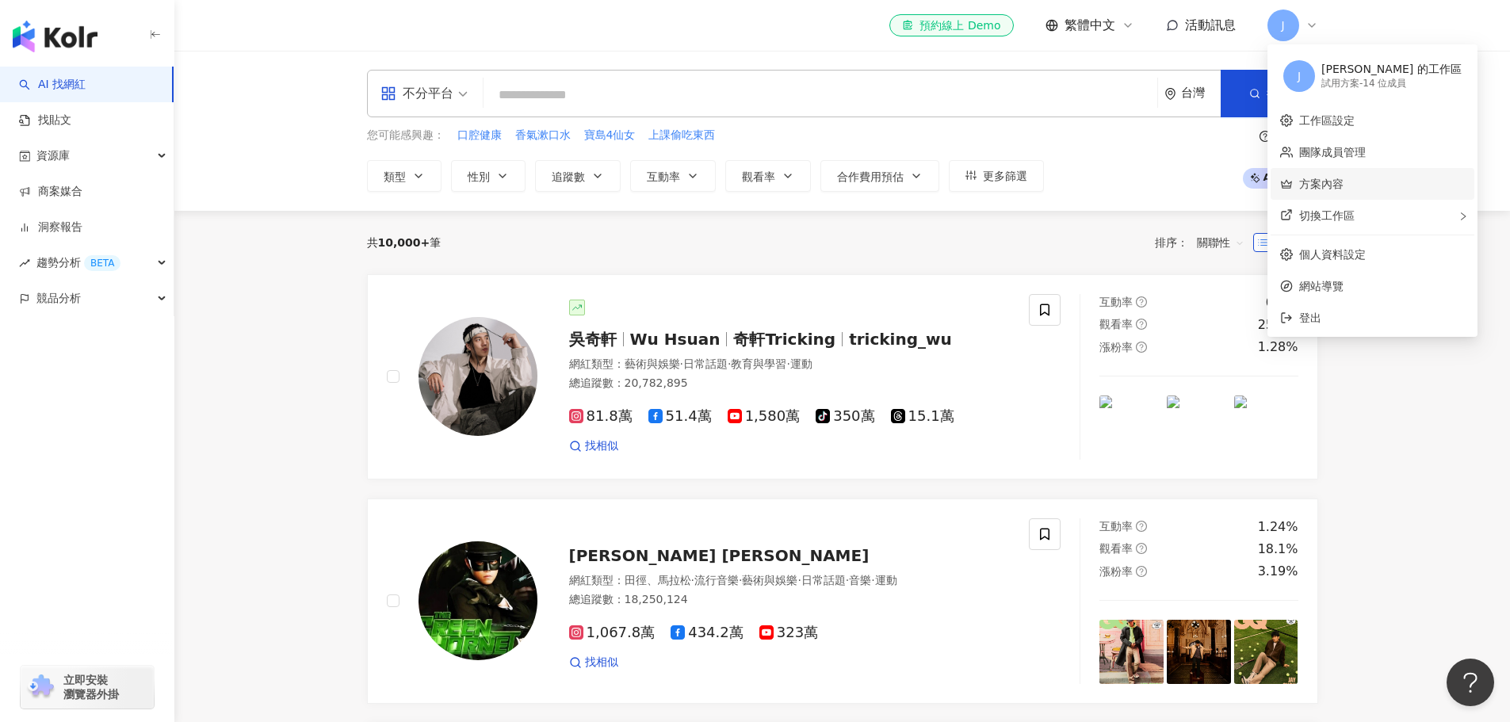
click at [1320, 178] on link "方案內容" at bounding box center [1321, 184] width 44 height 13
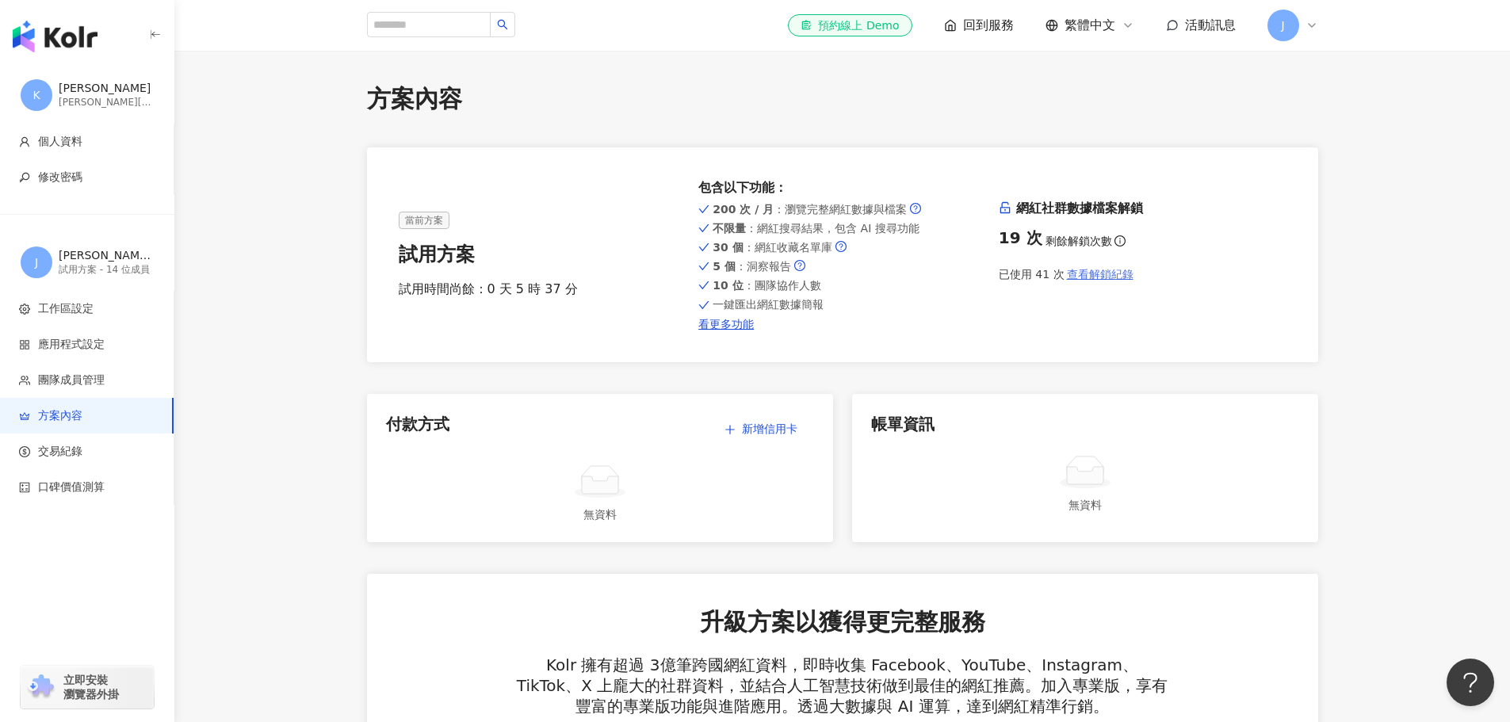
click at [1087, 278] on span "查看解鎖紀錄" at bounding box center [1100, 274] width 67 height 13
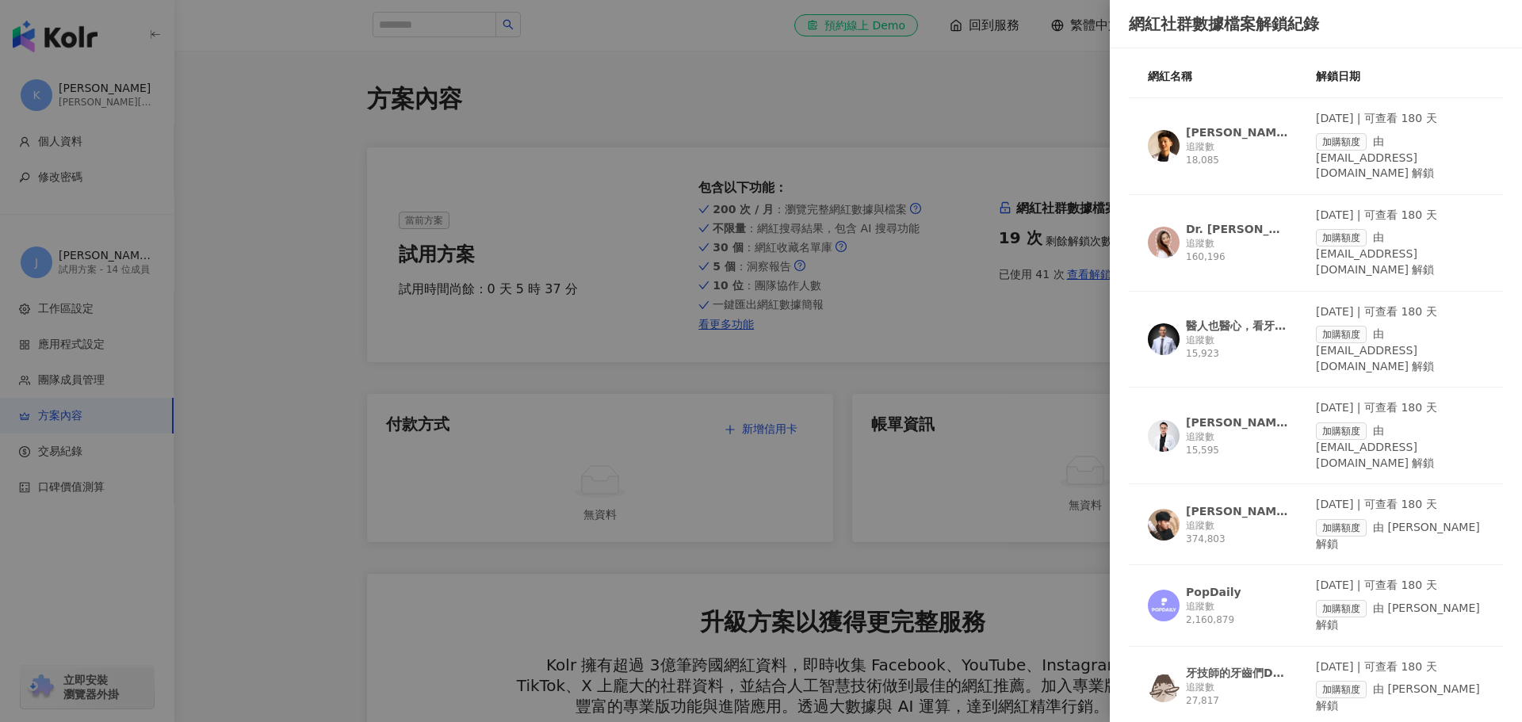
click at [1197, 221] on div "Dr. [PERSON_NAME]" at bounding box center [1237, 229] width 103 height 16
click at [418, 173] on div at bounding box center [761, 361] width 1522 height 722
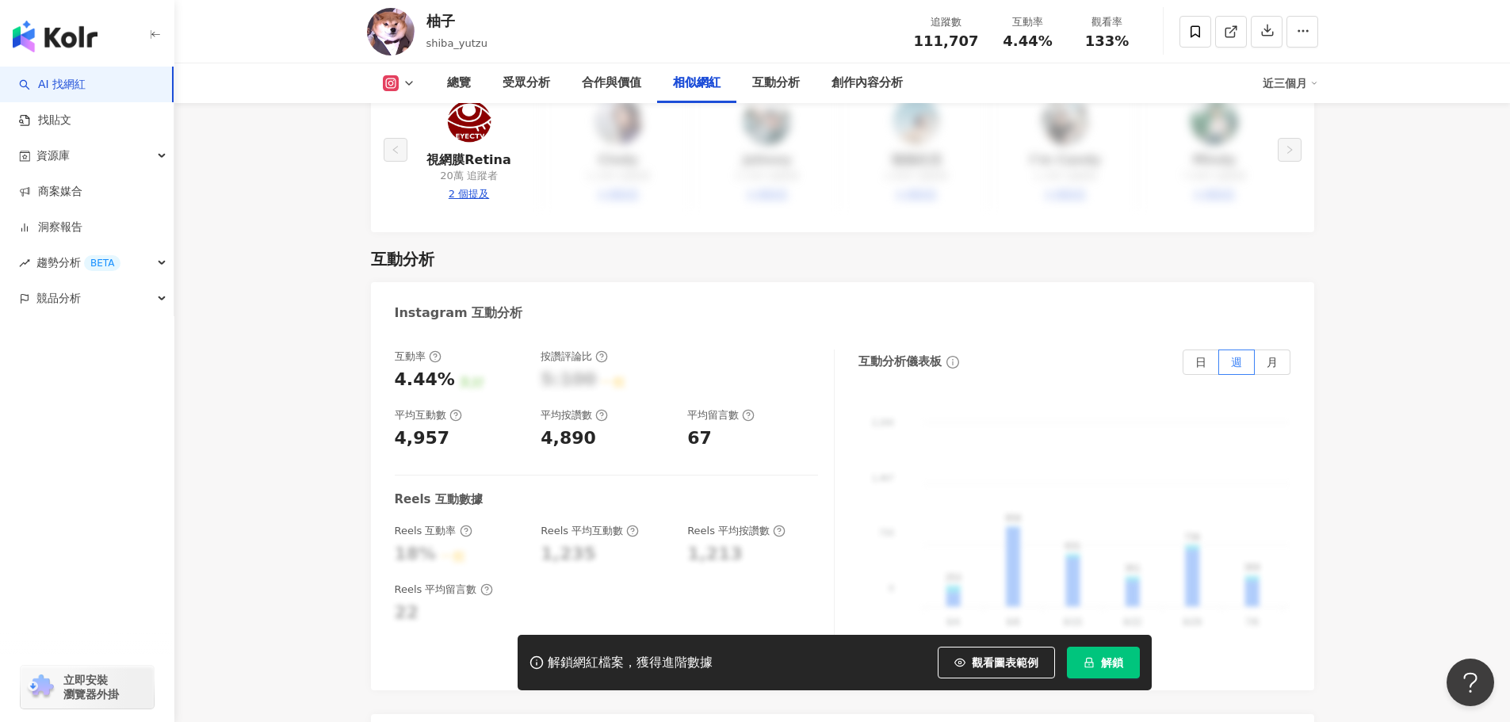
scroll to position [3012, 0]
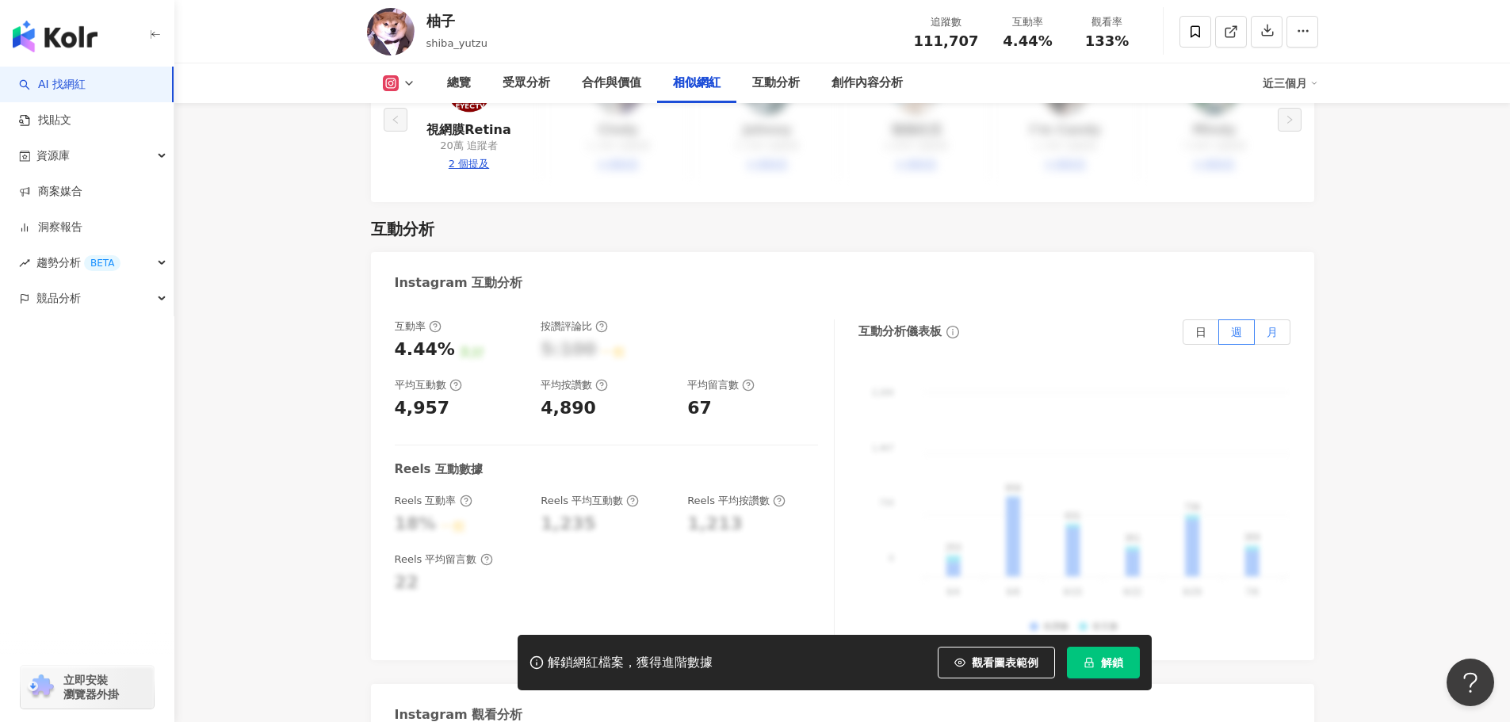
click at [1275, 326] on span "月" at bounding box center [1272, 332] width 11 height 13
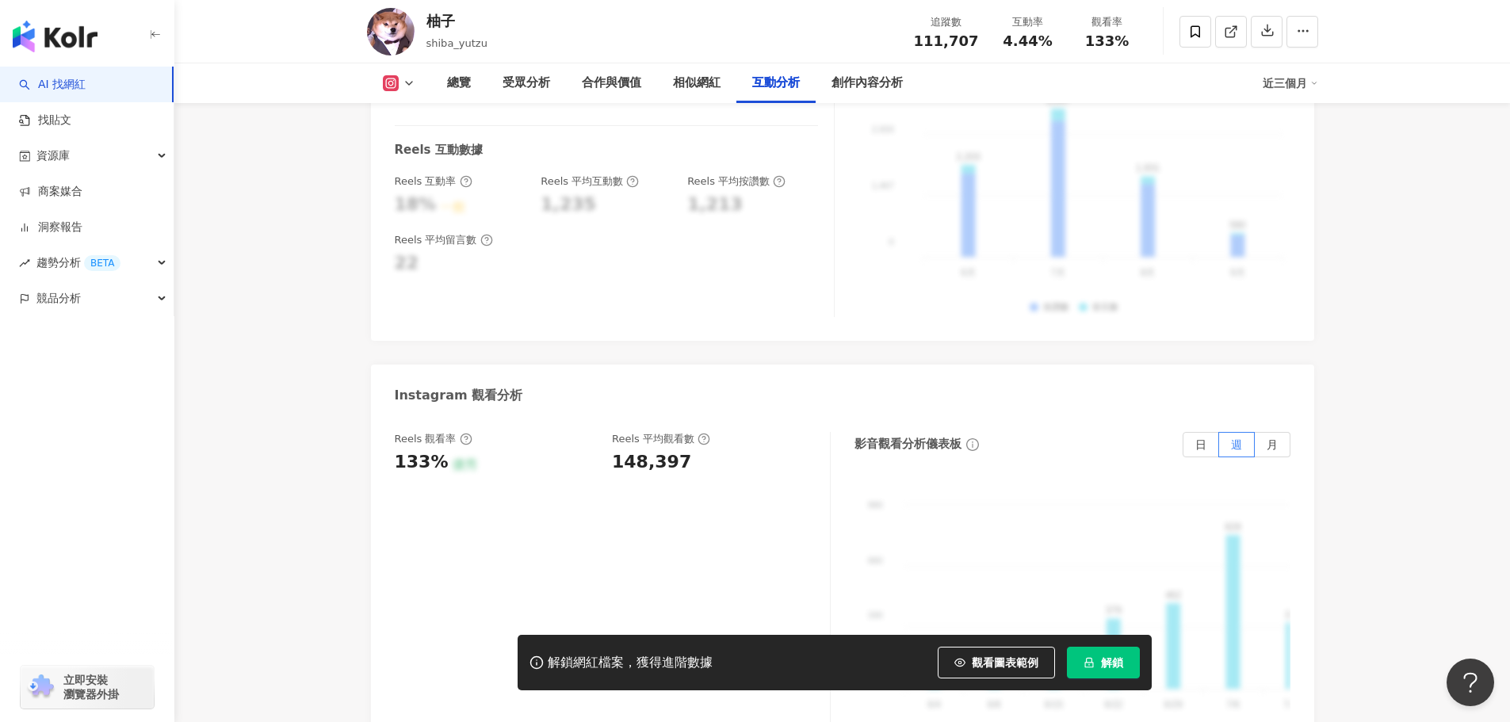
scroll to position [3408, 0]
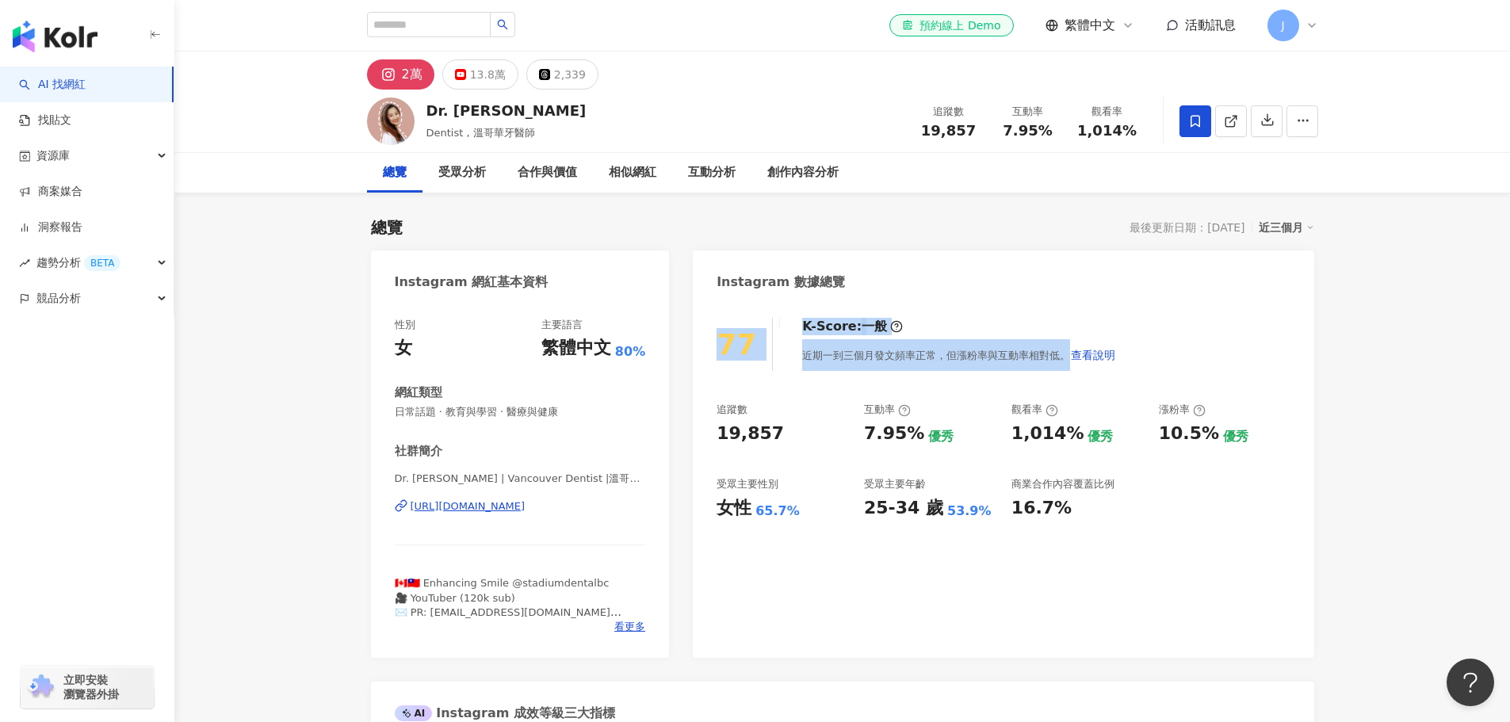
drag, startPoint x: 795, startPoint y: 353, endPoint x: 1013, endPoint y: 346, distance: 218.1
click at [1013, 346] on div "77 K-Score : 一般 近期一到三個月發文頻率正常，但漲粉率與互動率相對低。 查看說明" at bounding box center [1003, 344] width 573 height 53
click at [964, 355] on div "近期一到三個月發文頻率正常，但漲粉率與互動率相對低。 查看說明" at bounding box center [959, 355] width 314 height 32
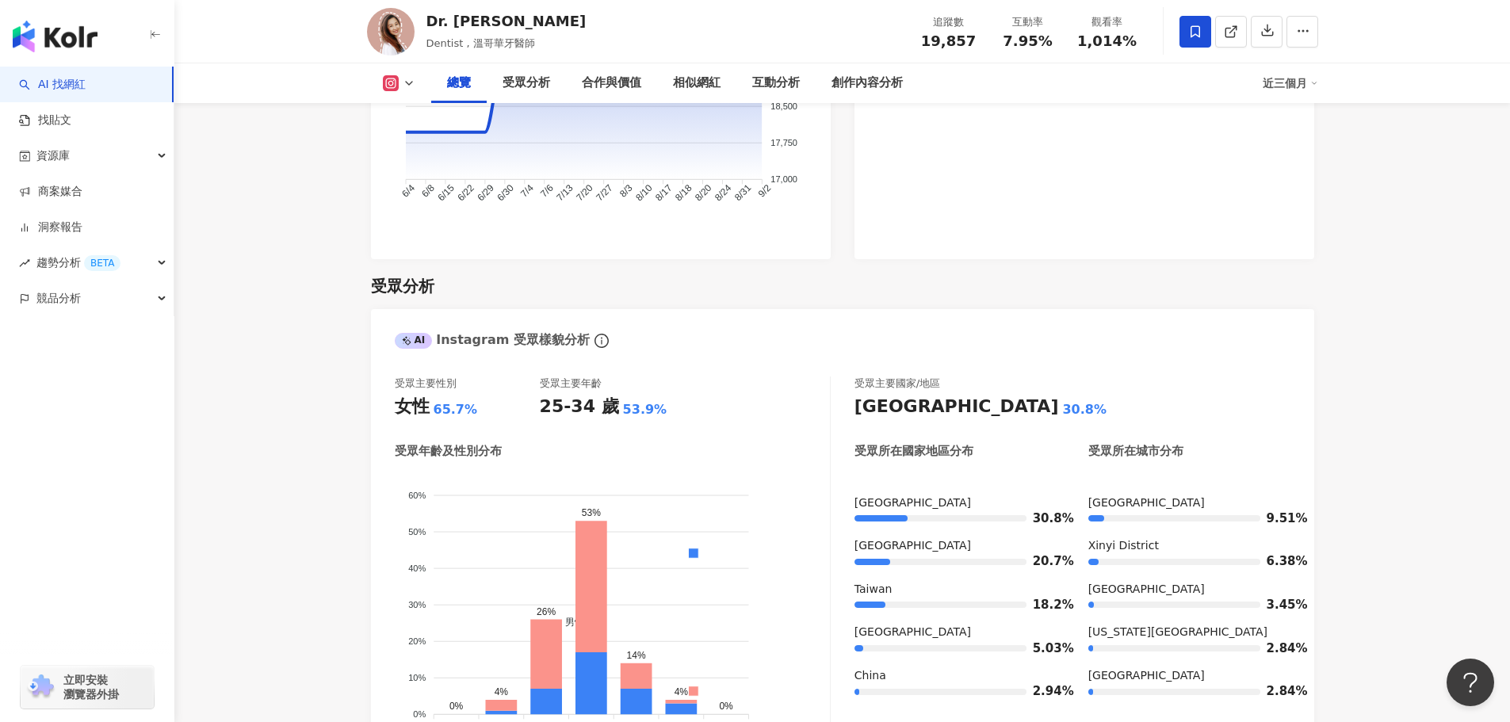
scroll to position [1347, 0]
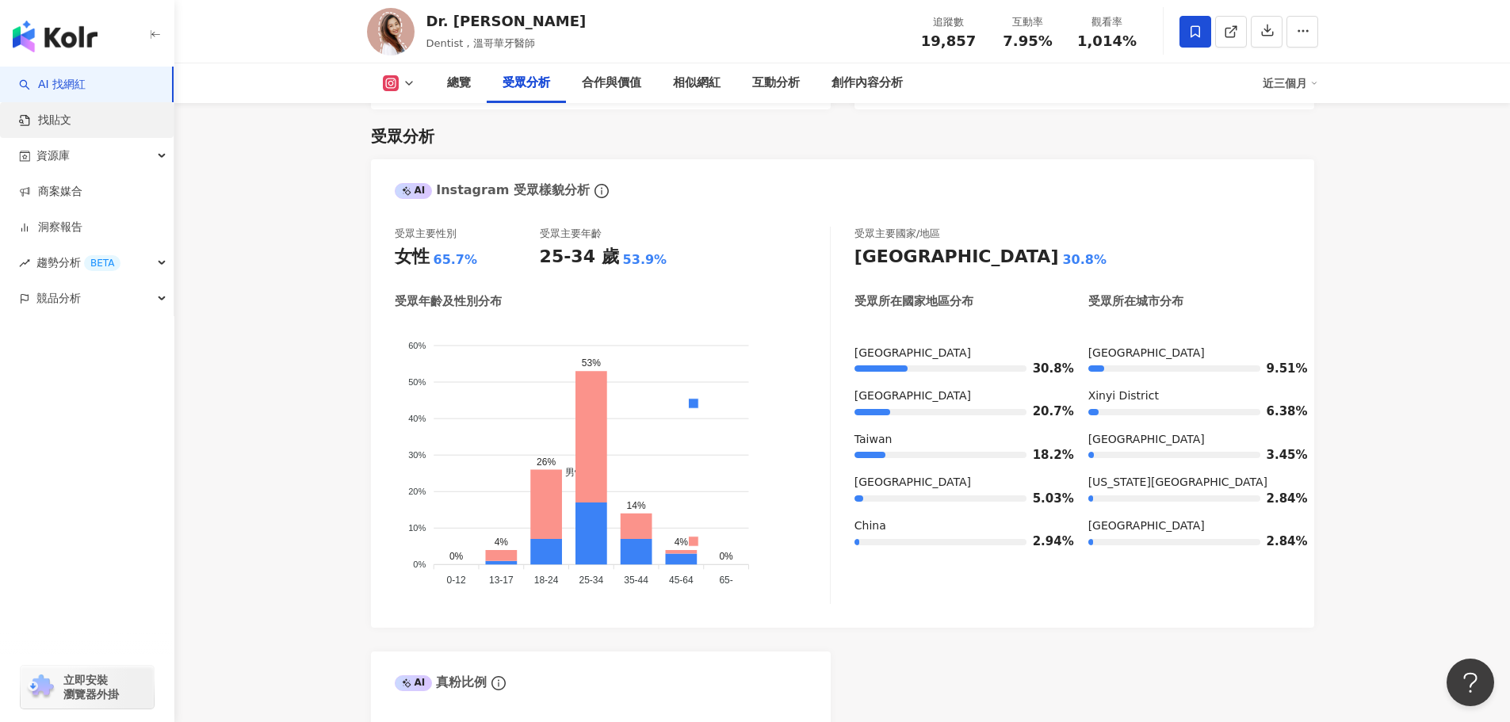
click at [71, 115] on link "找貼文" at bounding box center [45, 121] width 52 height 16
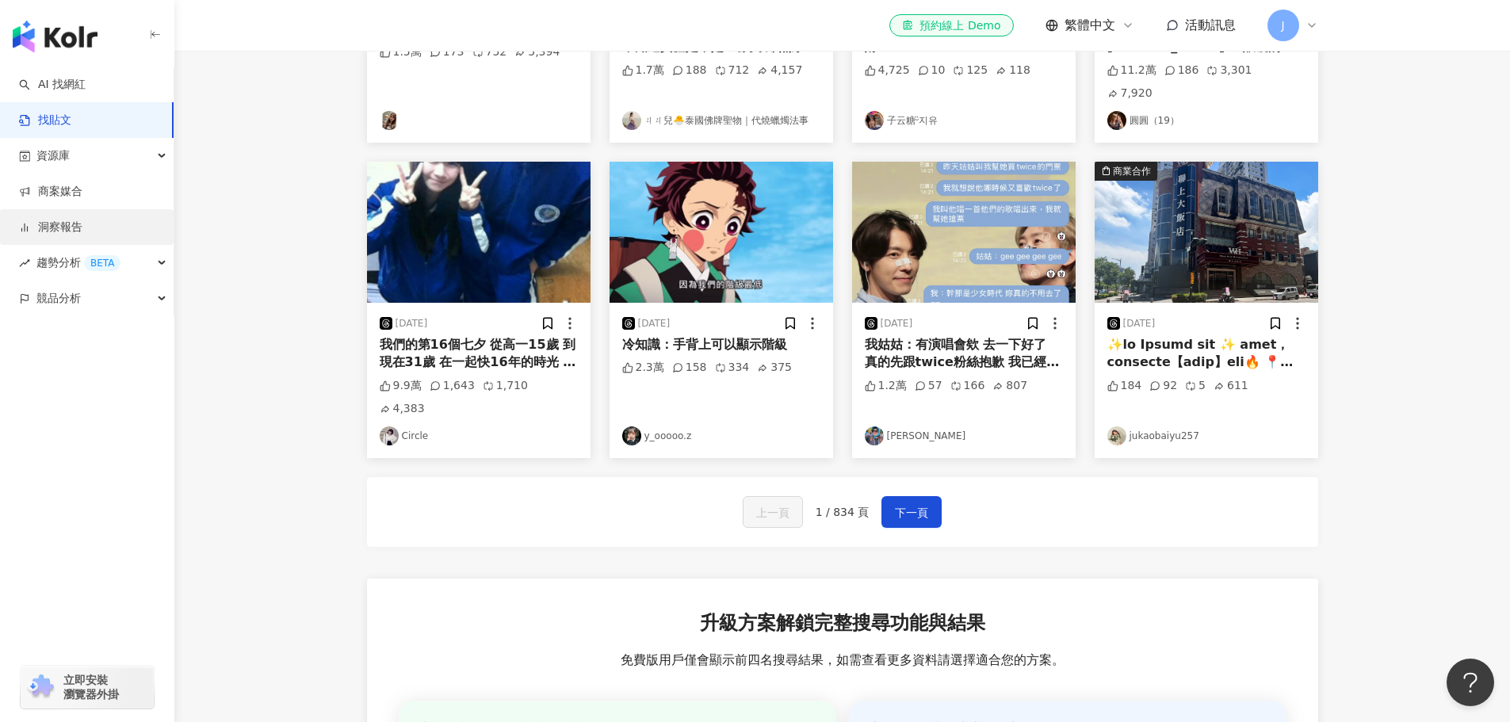
scroll to position [713, 0]
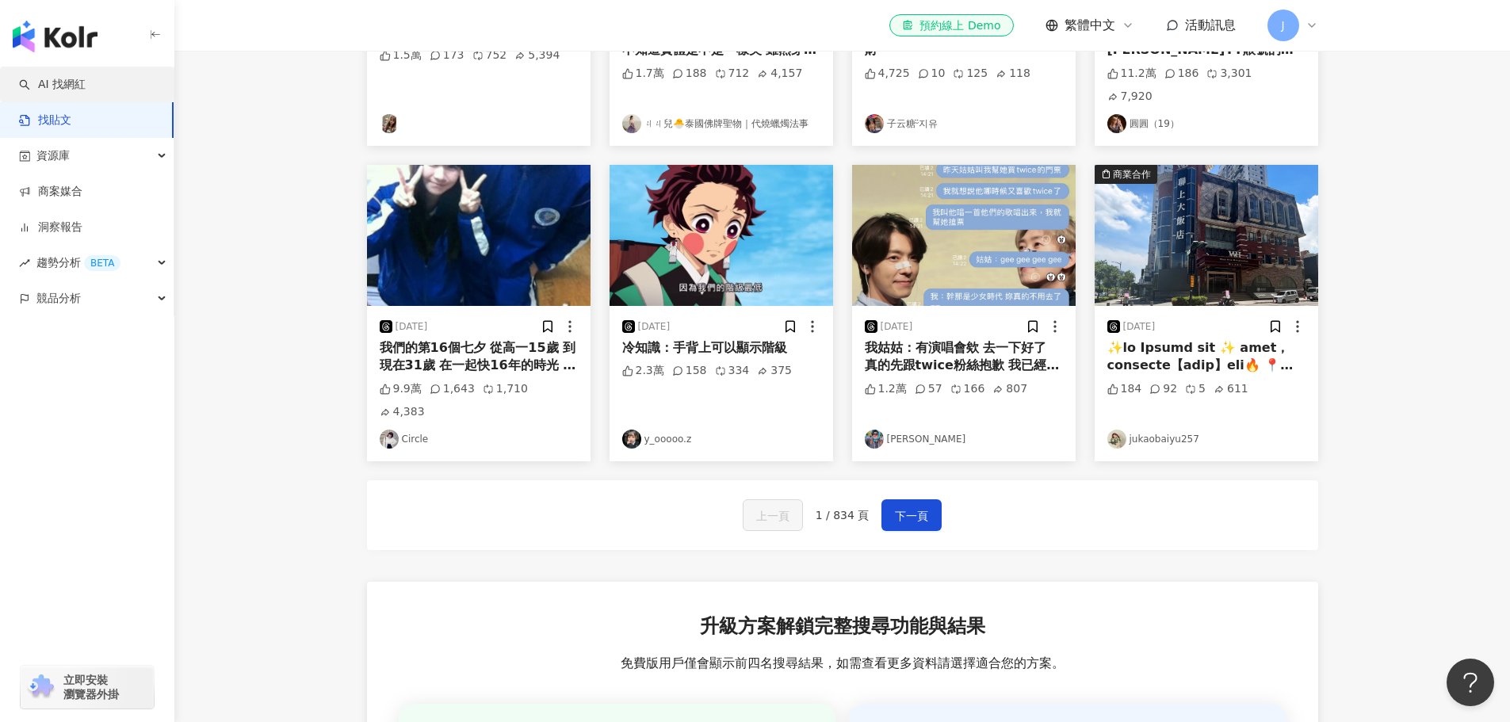
click at [72, 93] on link "AI 找網紅" at bounding box center [52, 85] width 67 height 16
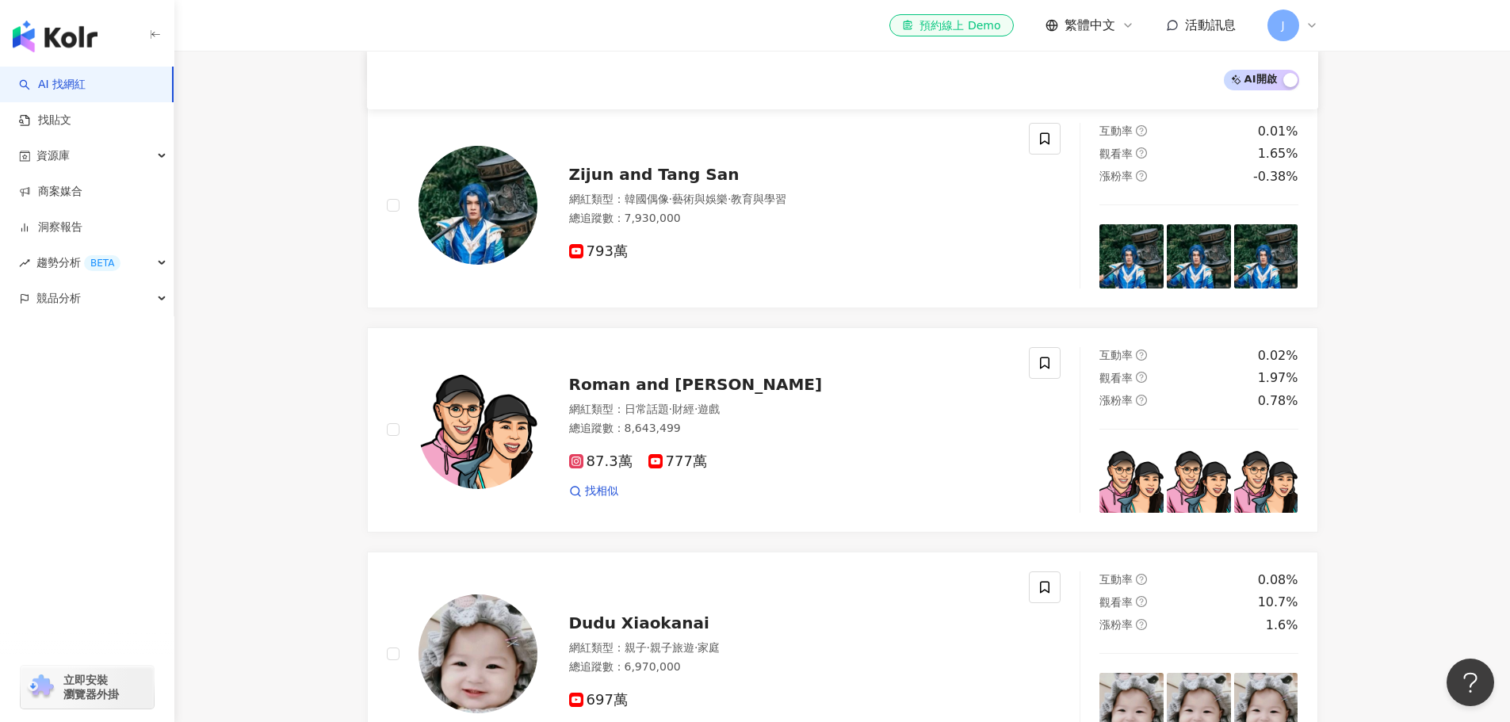
scroll to position [1268, 0]
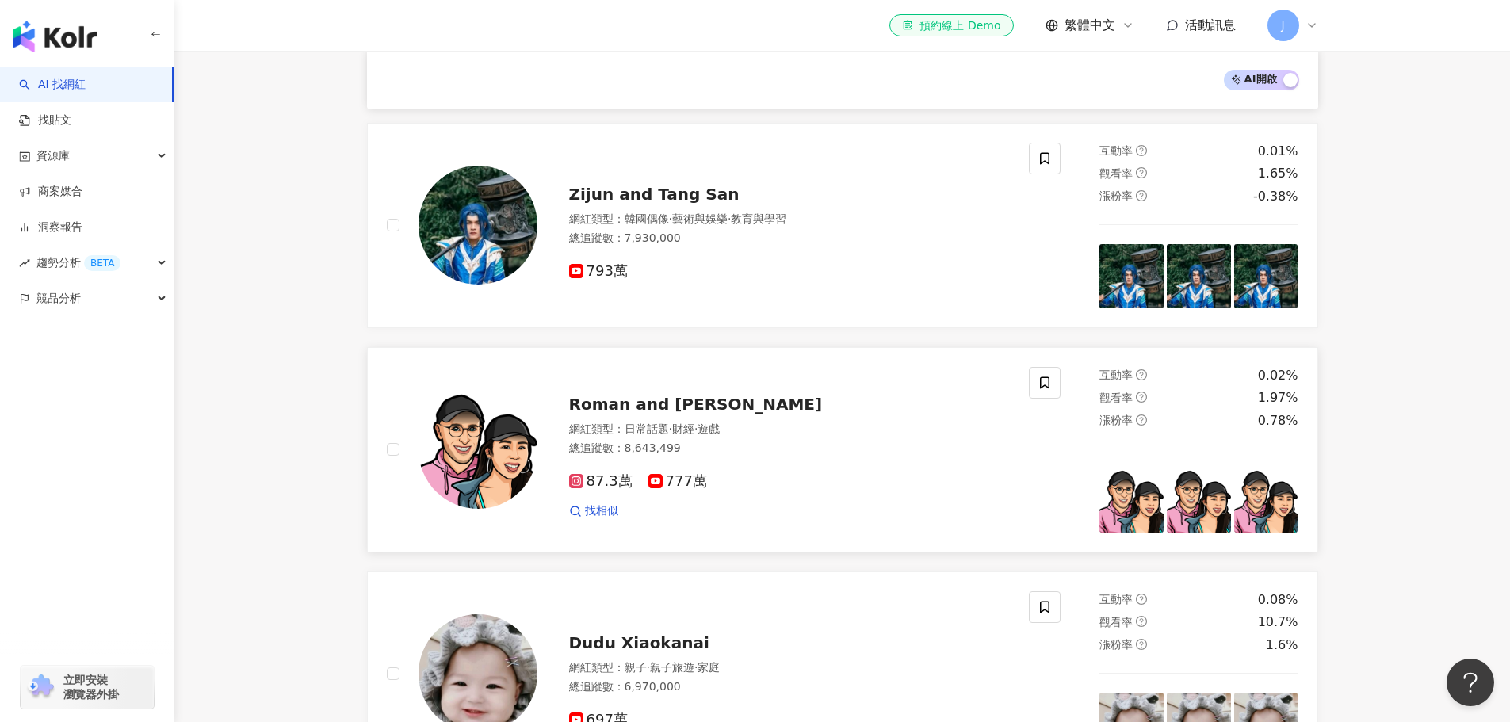
click at [652, 411] on span "Roman and Sharon" at bounding box center [696, 404] width 254 height 19
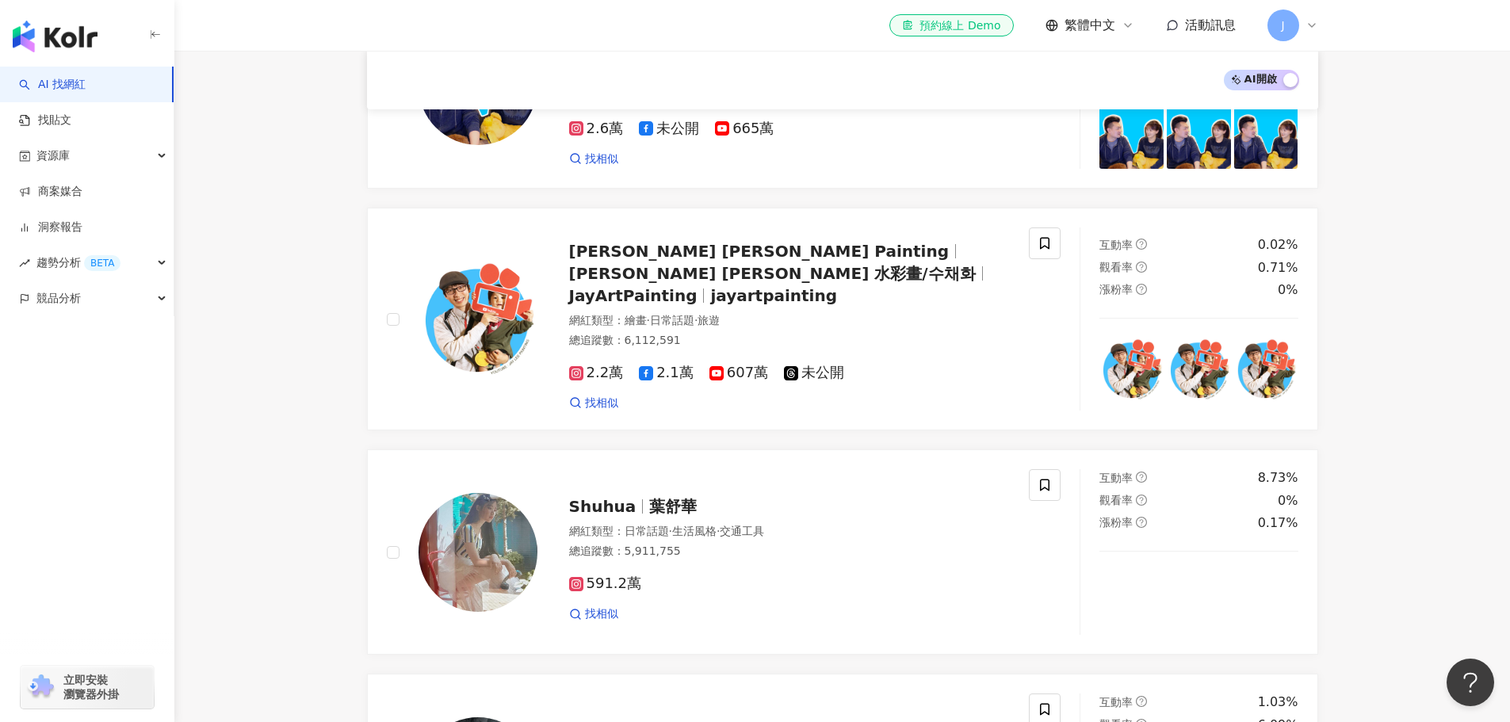
scroll to position [2457, 0]
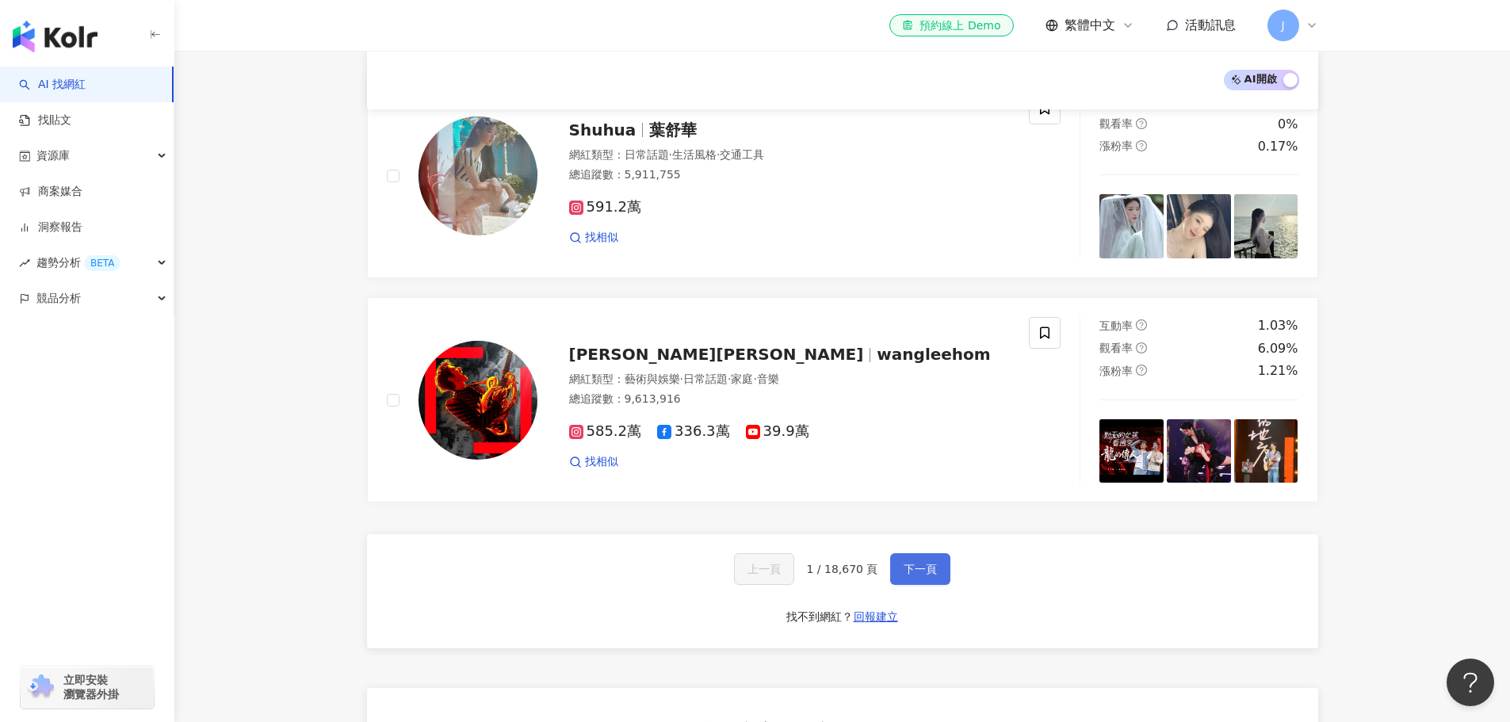
click at [916, 567] on button "下一頁" at bounding box center [920, 569] width 60 height 32
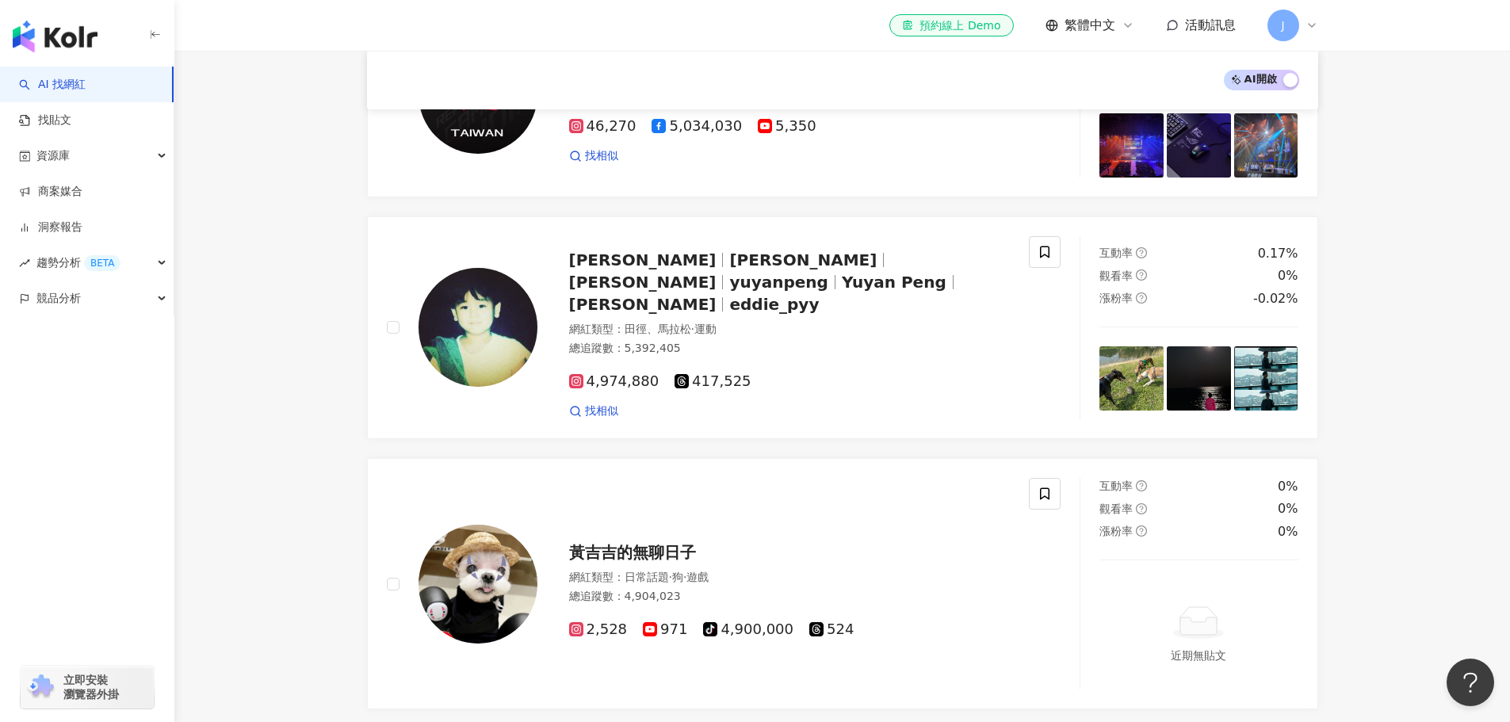
scroll to position [2503, 0]
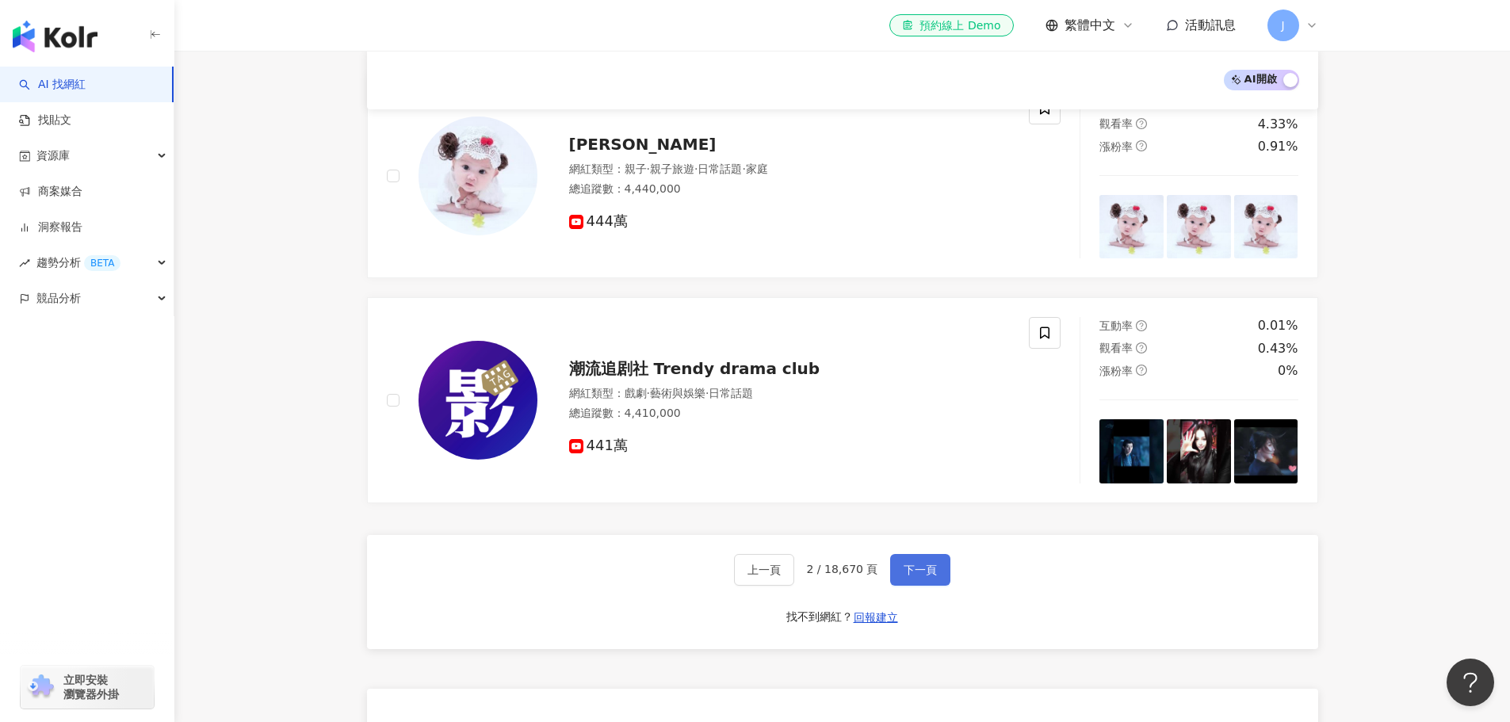
click at [927, 564] on span "下一頁" at bounding box center [920, 570] width 33 height 13
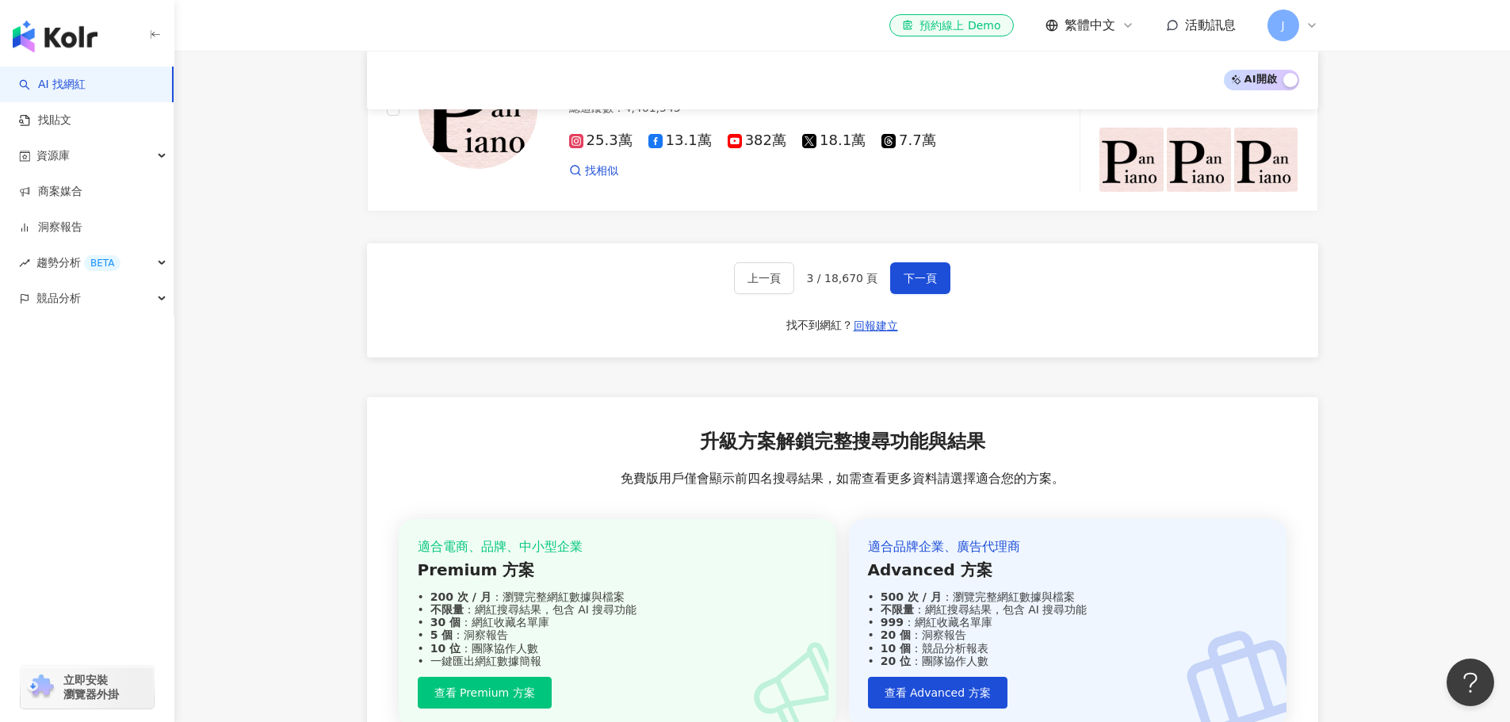
scroll to position [2500, 0]
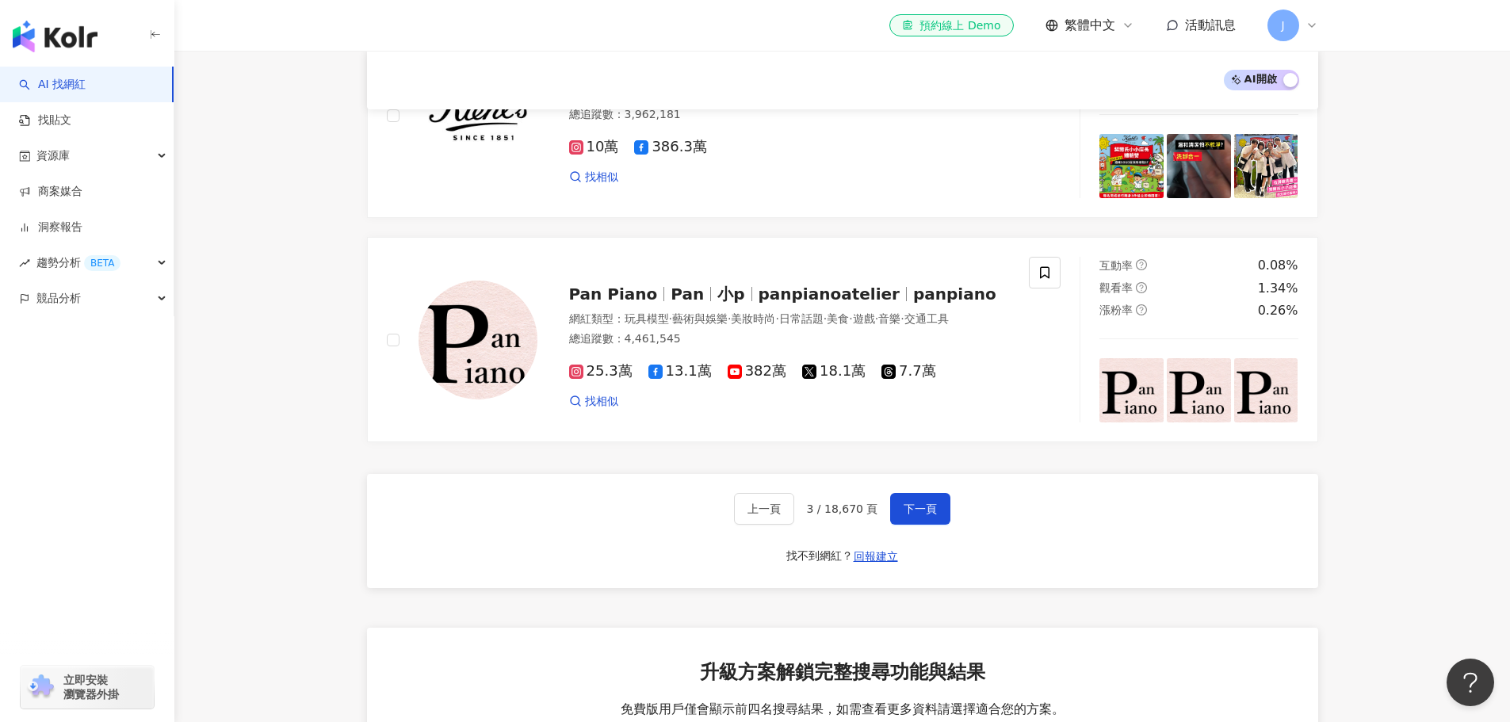
click at [931, 490] on div "上一頁 3 / 18,670 頁 下一頁 找不到網紅？ 回報建立" at bounding box center [842, 531] width 951 height 114
click at [923, 518] on button "下一頁" at bounding box center [920, 509] width 60 height 32
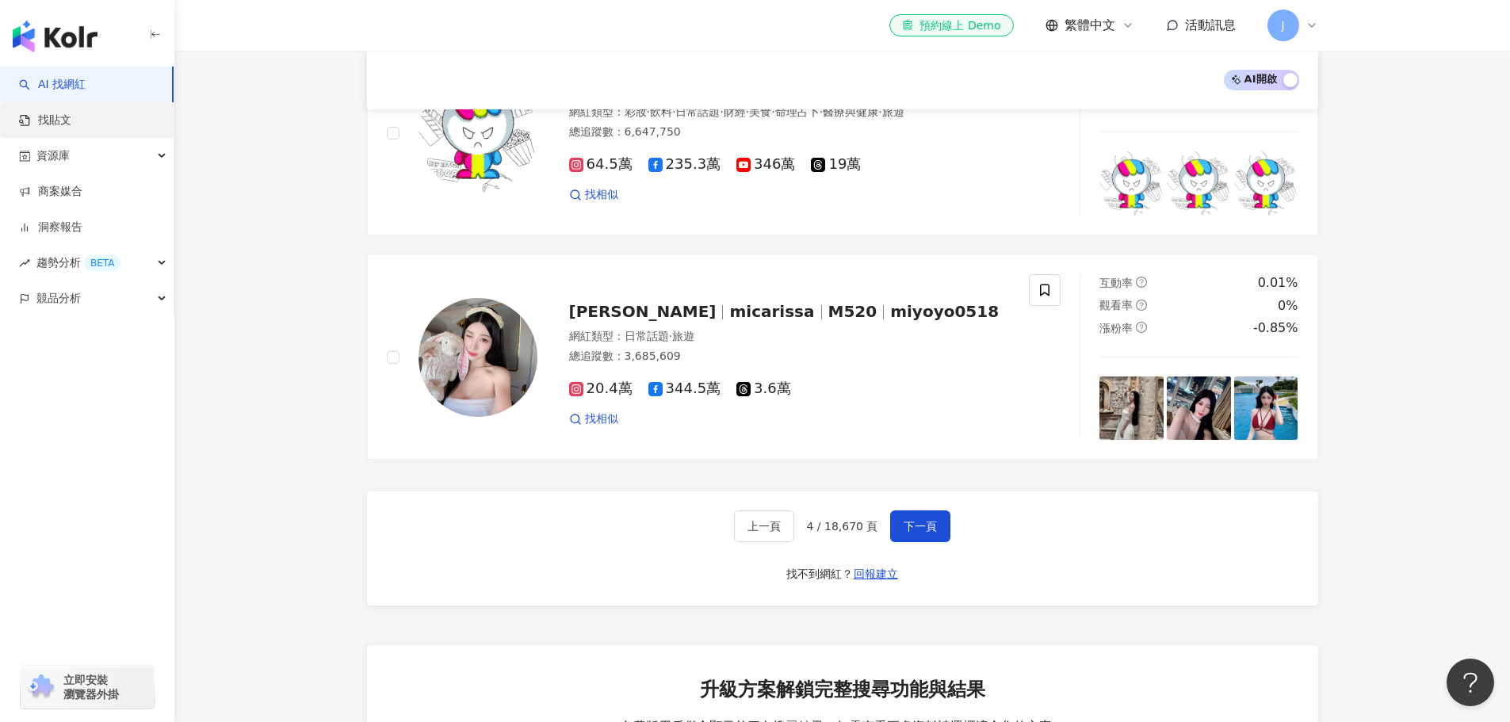
click at [67, 126] on link "找貼文" at bounding box center [45, 121] width 52 height 16
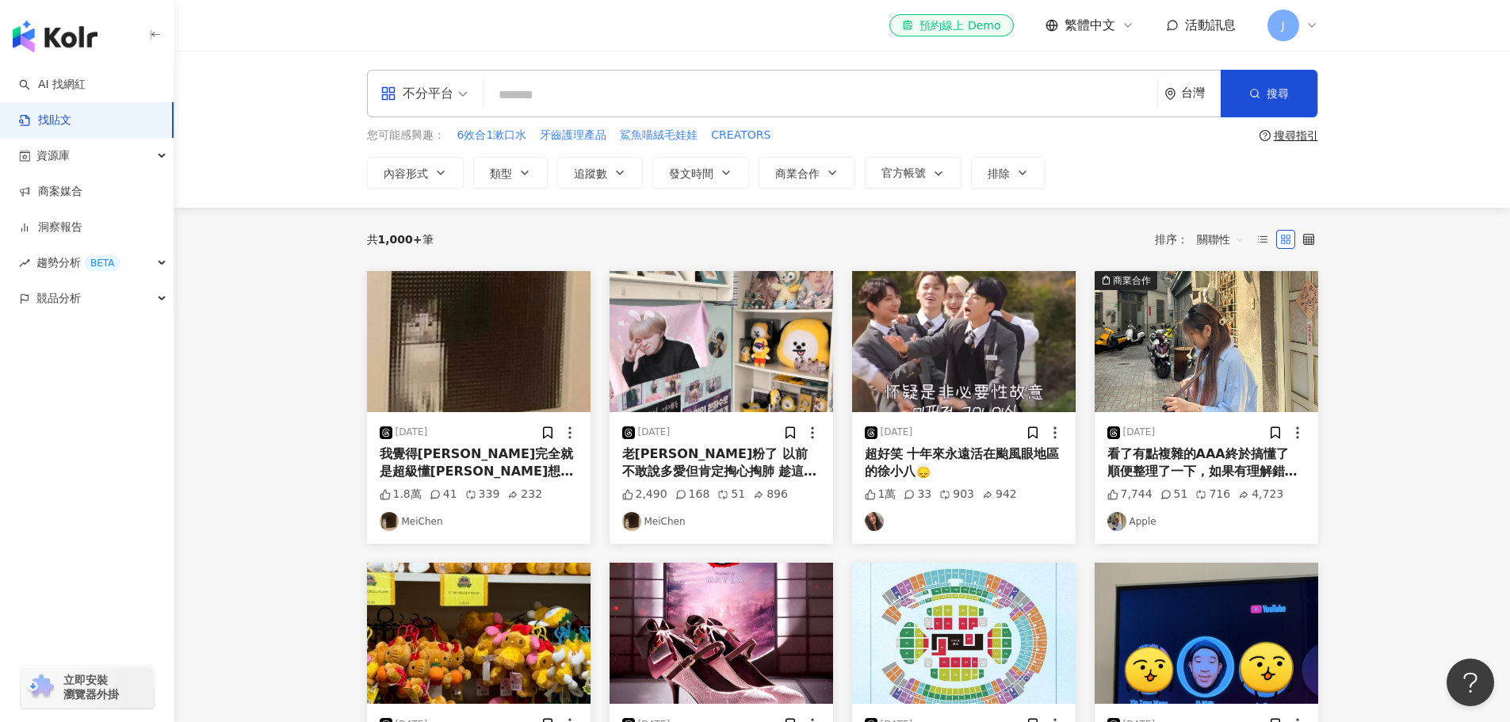
click at [522, 105] on input "search" at bounding box center [820, 95] width 661 height 34
type input "**"
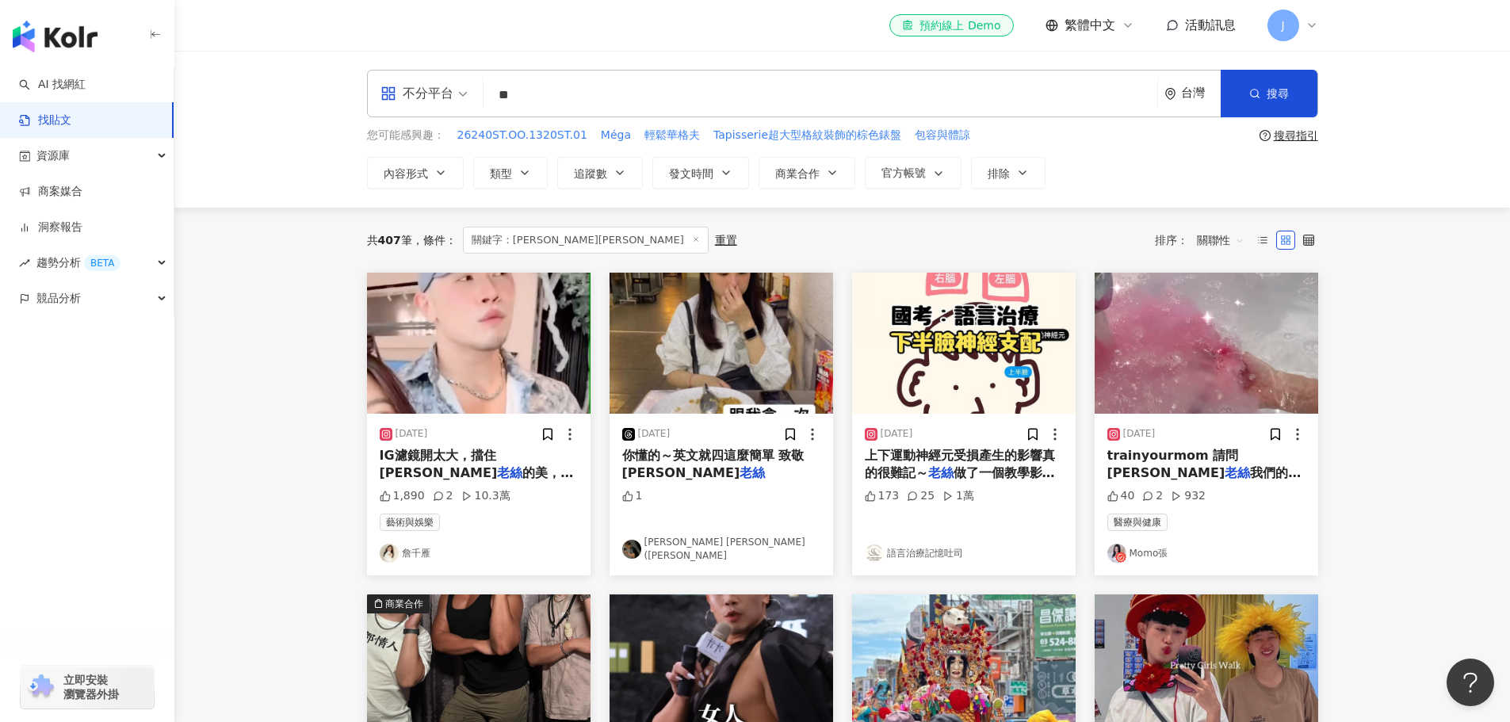
click at [451, 323] on img "button" at bounding box center [479, 343] width 224 height 141
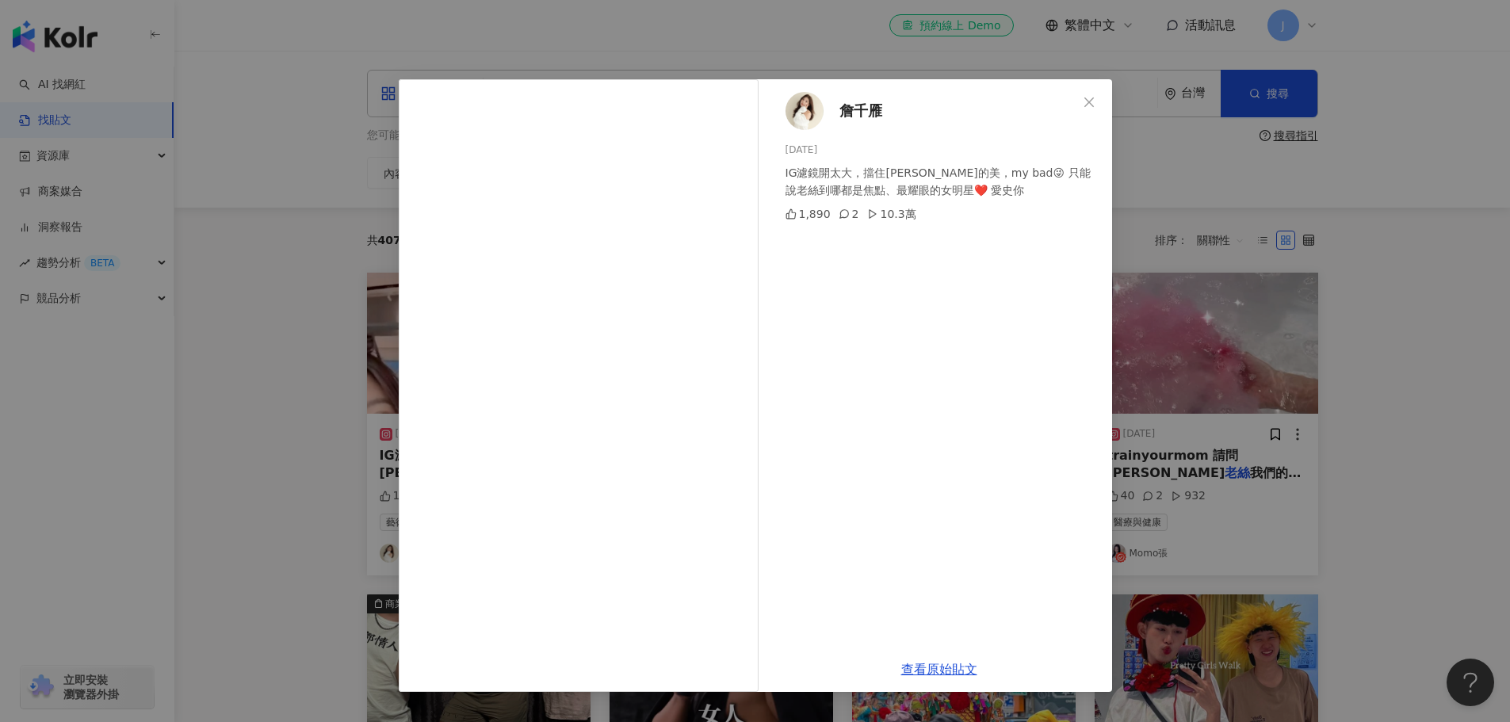
click at [1192, 220] on div "詹千雁 2024/8/29 IG濾鏡開太大，擋住Vicky老絲的美，my bad😜 只能說老絲到哪都是焦點、最耀眼的女明星❤️ 愛史你 1,890 2 10.…" at bounding box center [755, 361] width 1510 height 722
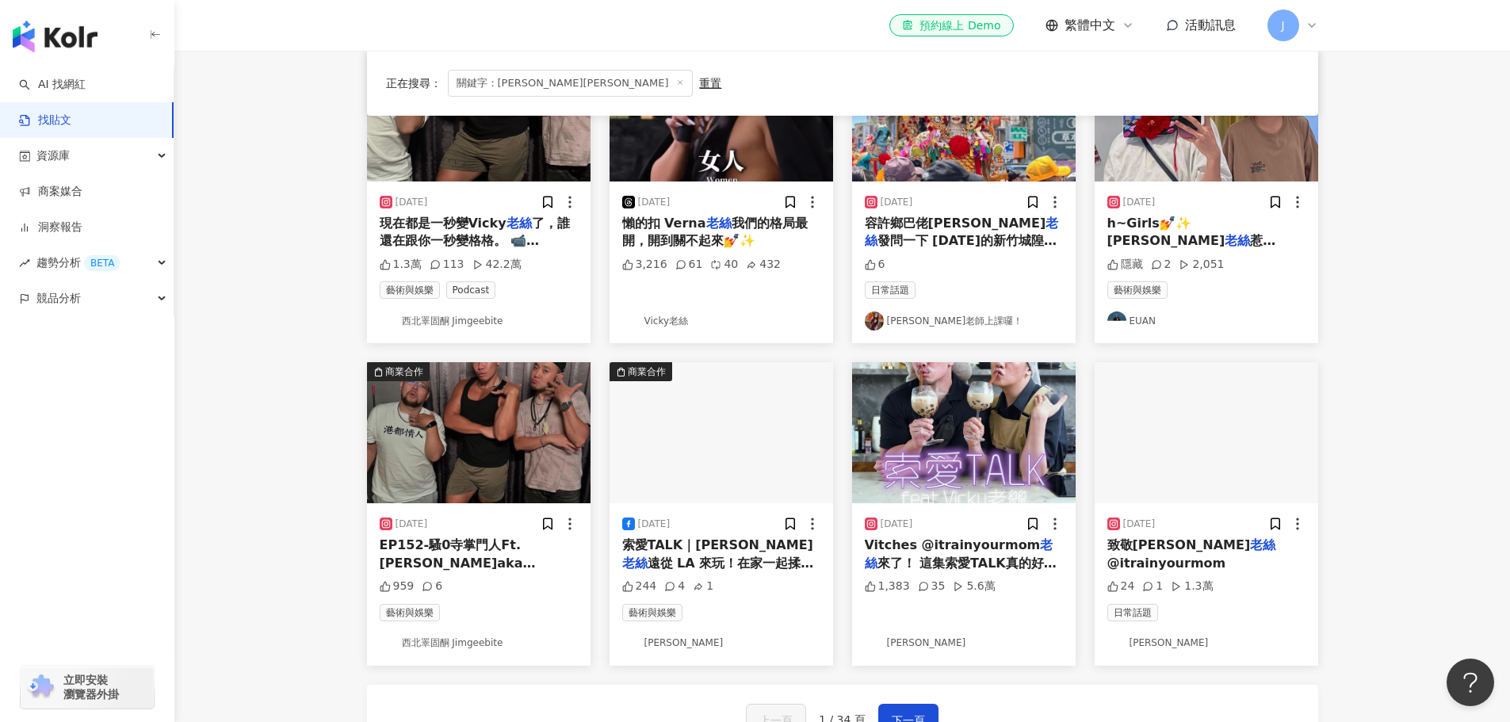
scroll to position [555, 0]
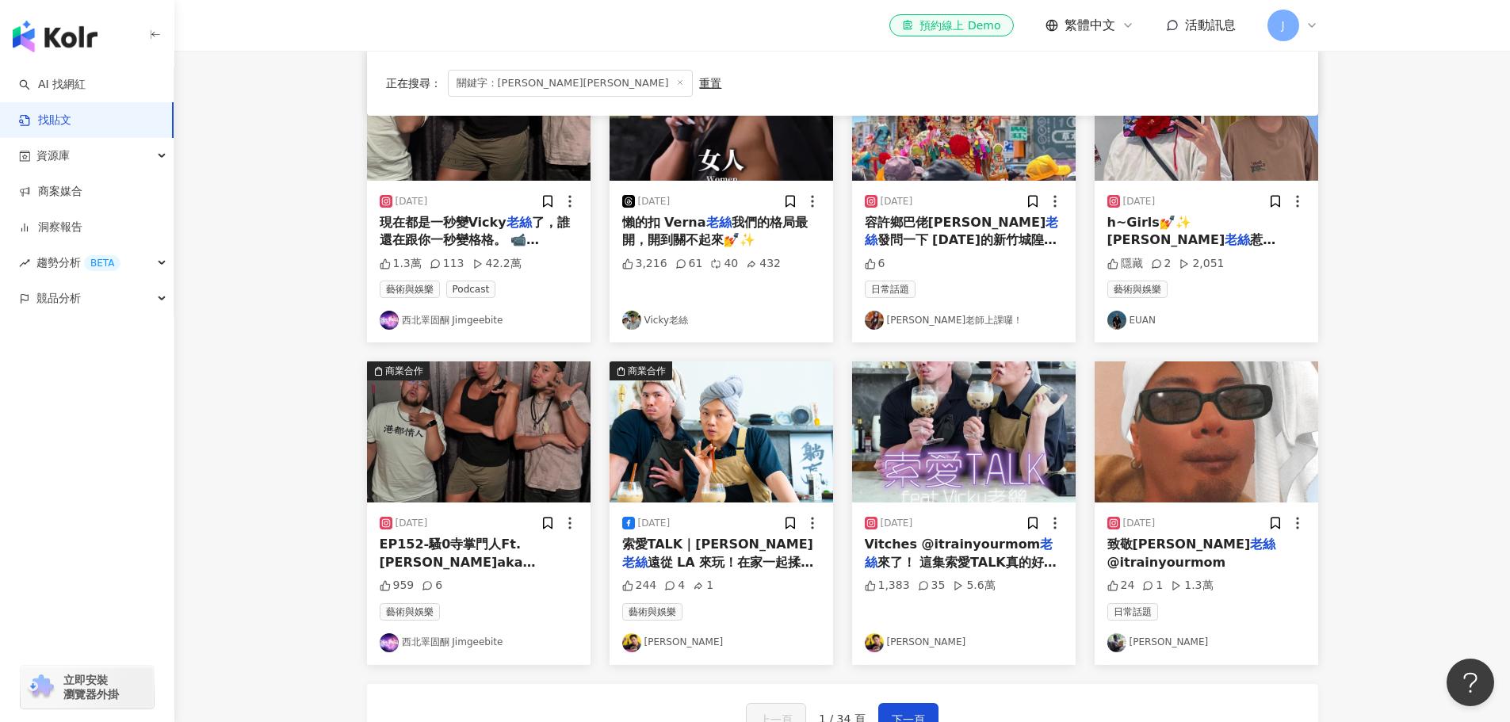
click at [779, 236] on div "懶的扣 Verna 老絲 我們的格局最開，開到關不起來💅✨" at bounding box center [721, 232] width 198 height 36
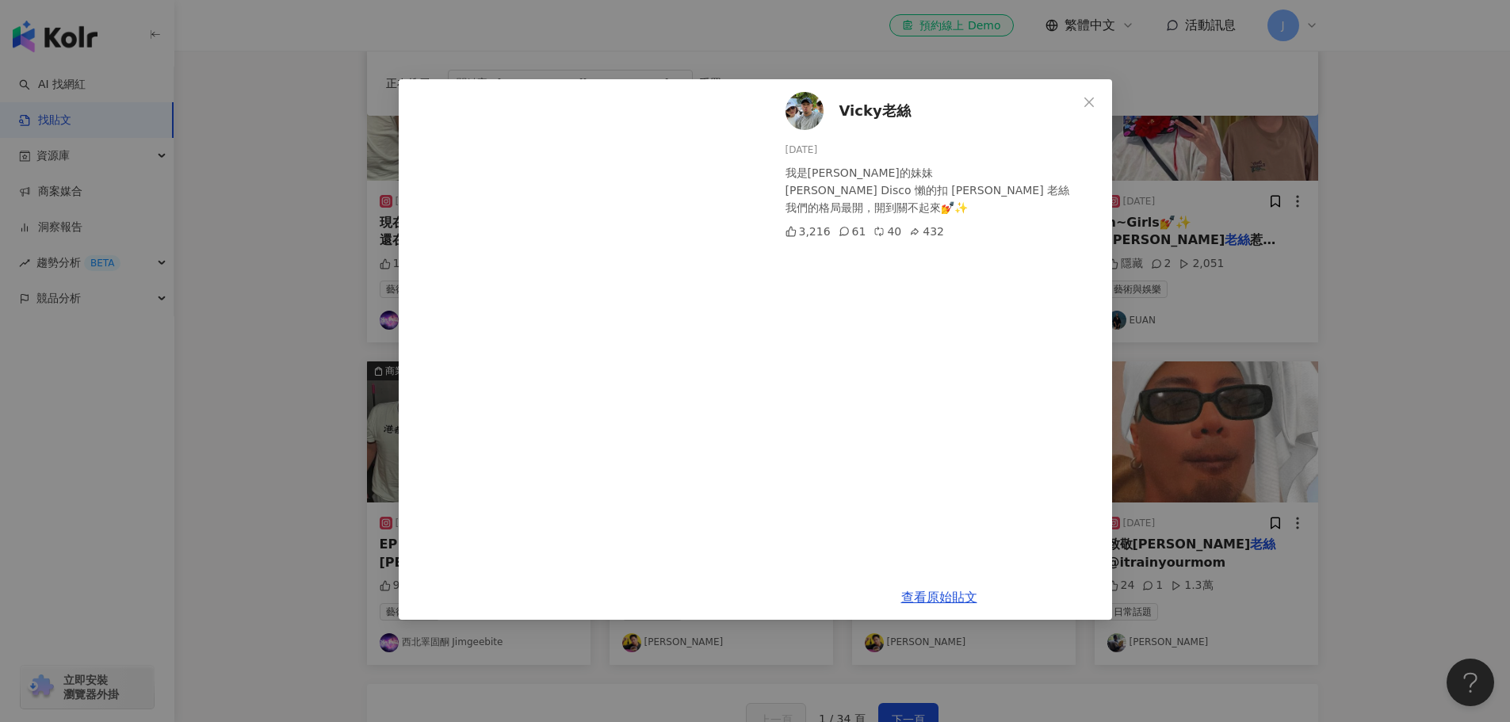
click at [881, 110] on span "Vicky老絲" at bounding box center [874, 111] width 71 height 22
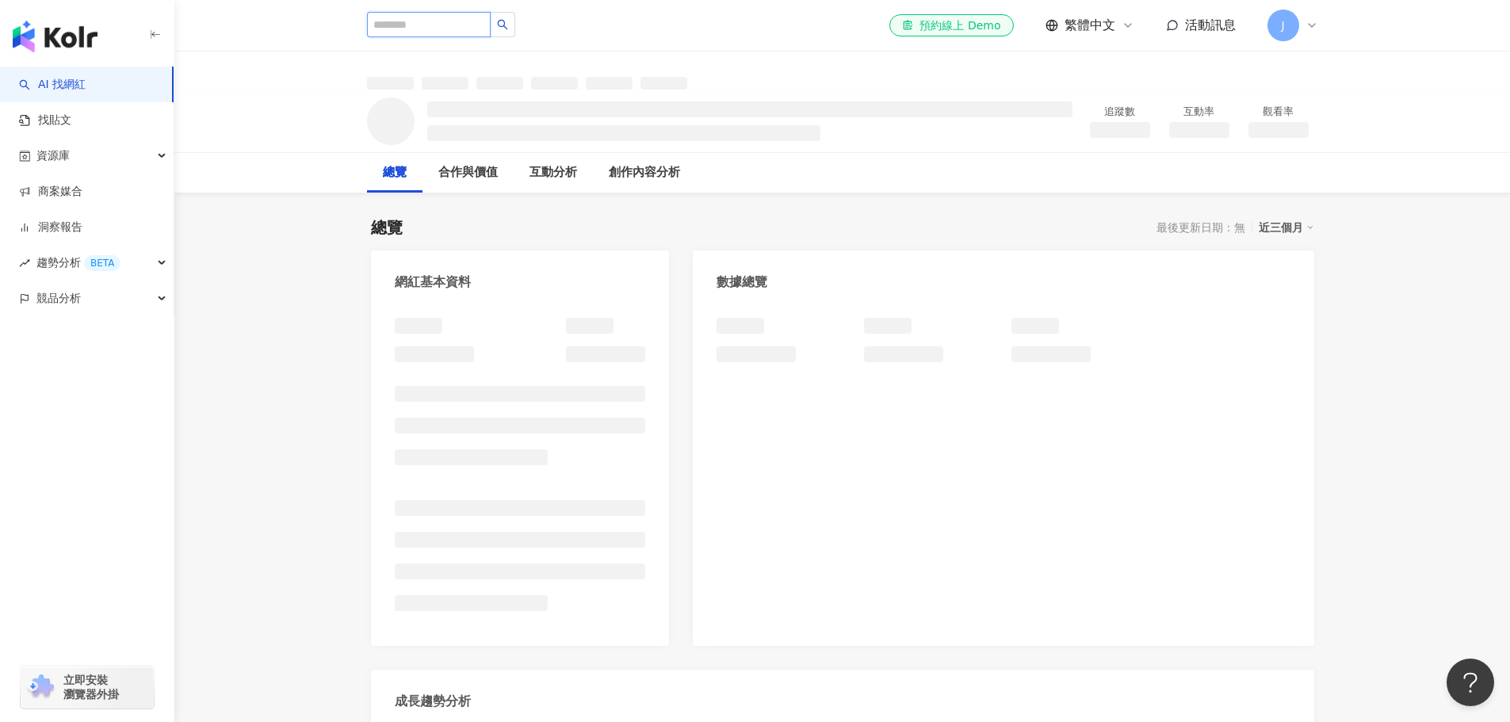
click at [480, 26] on input "search" at bounding box center [429, 24] width 124 height 25
type input "******"
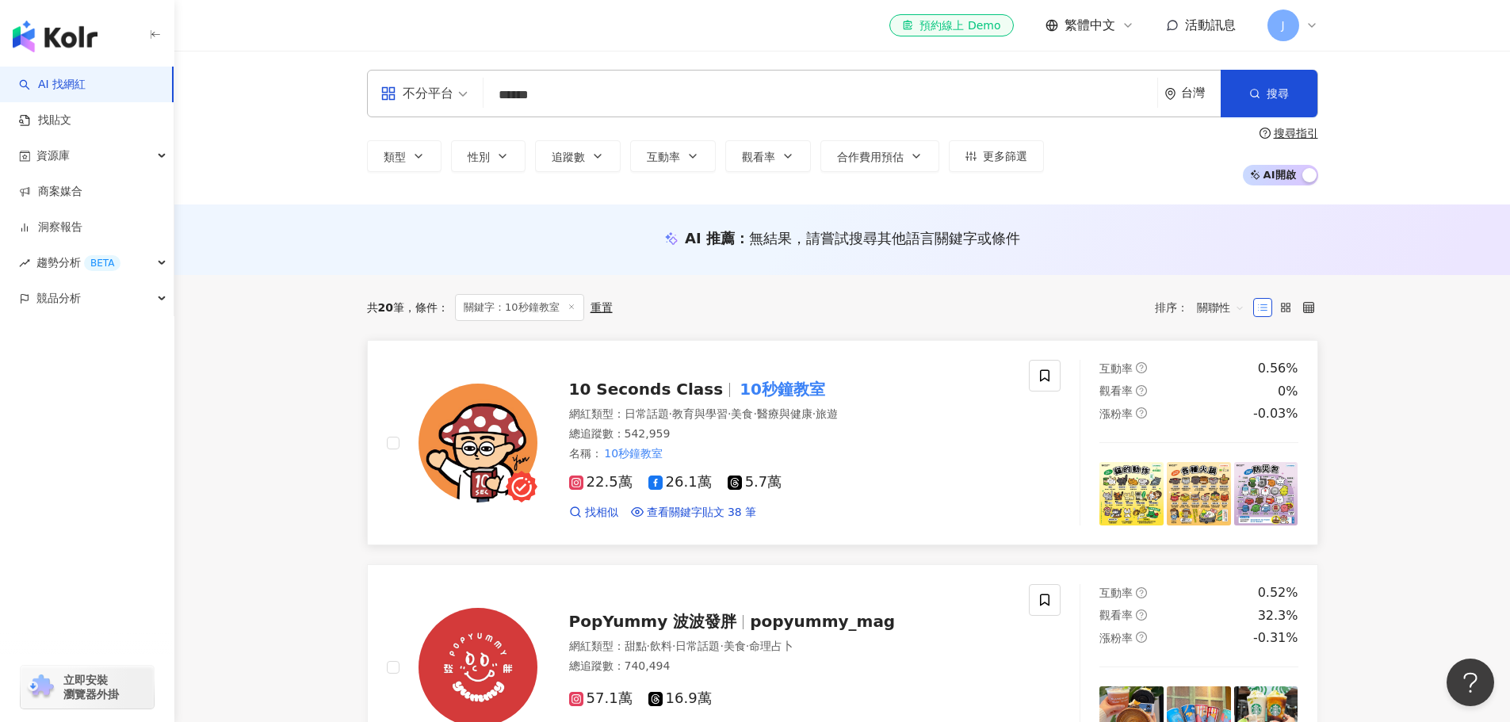
click at [736, 386] on mark "10秒鐘教室" at bounding box center [782, 388] width 92 height 25
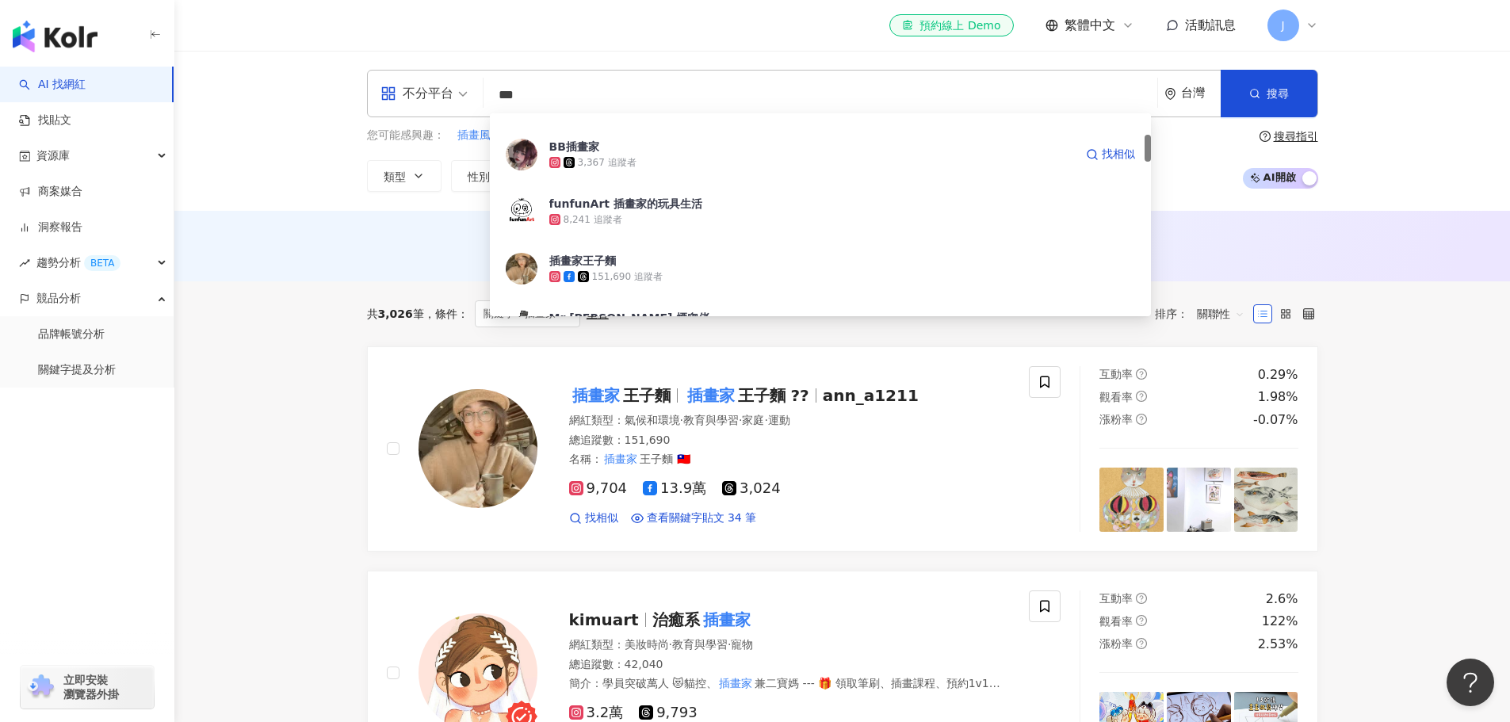
scroll to position [396, 0]
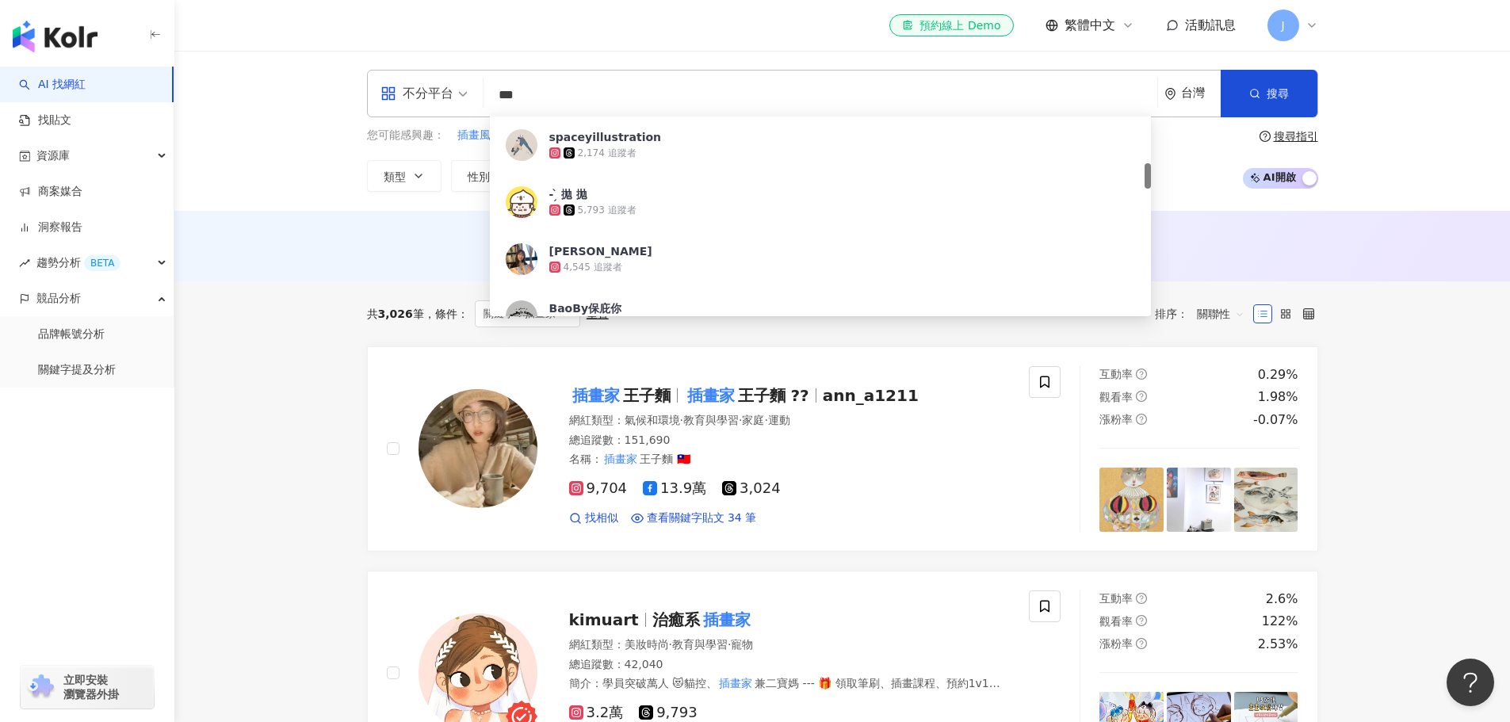
click at [596, 88] on input "***" at bounding box center [820, 95] width 661 height 30
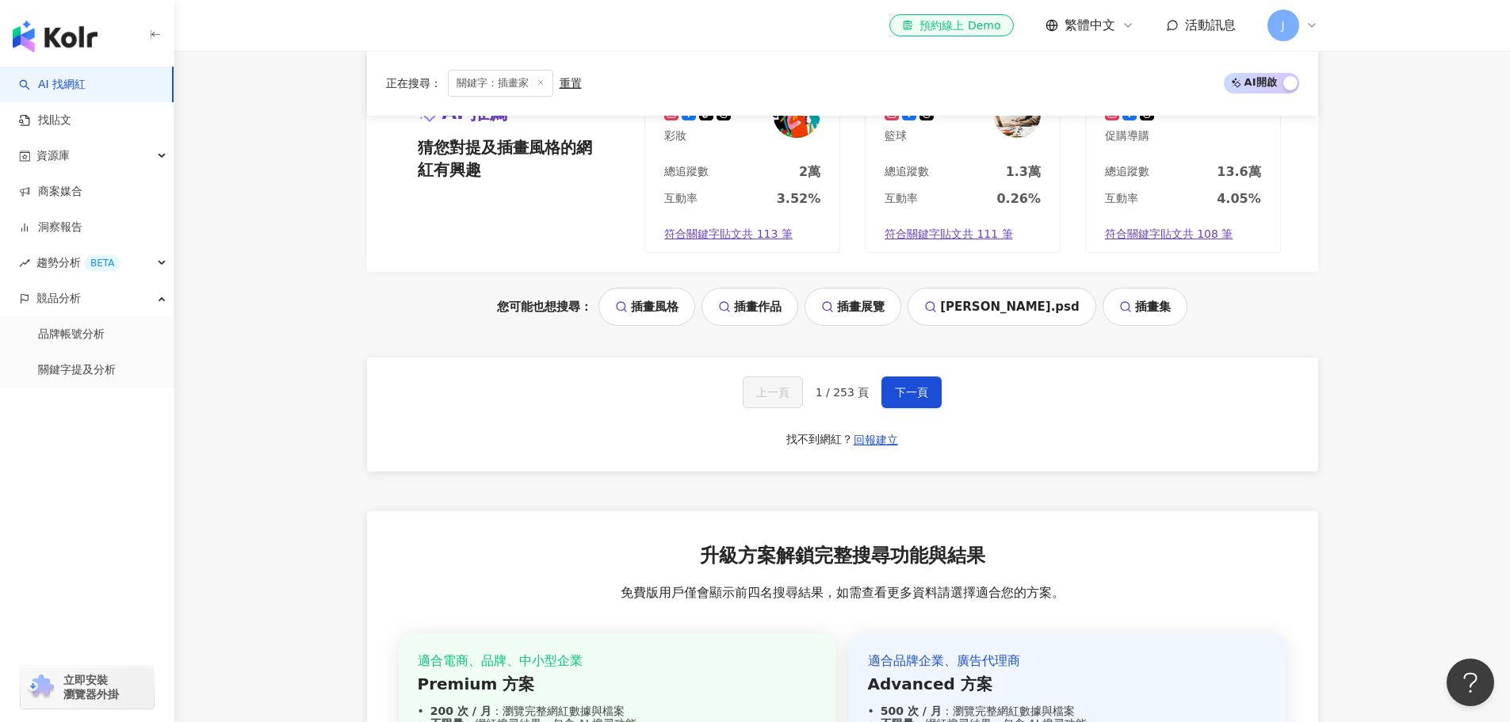
scroll to position [3170, 0]
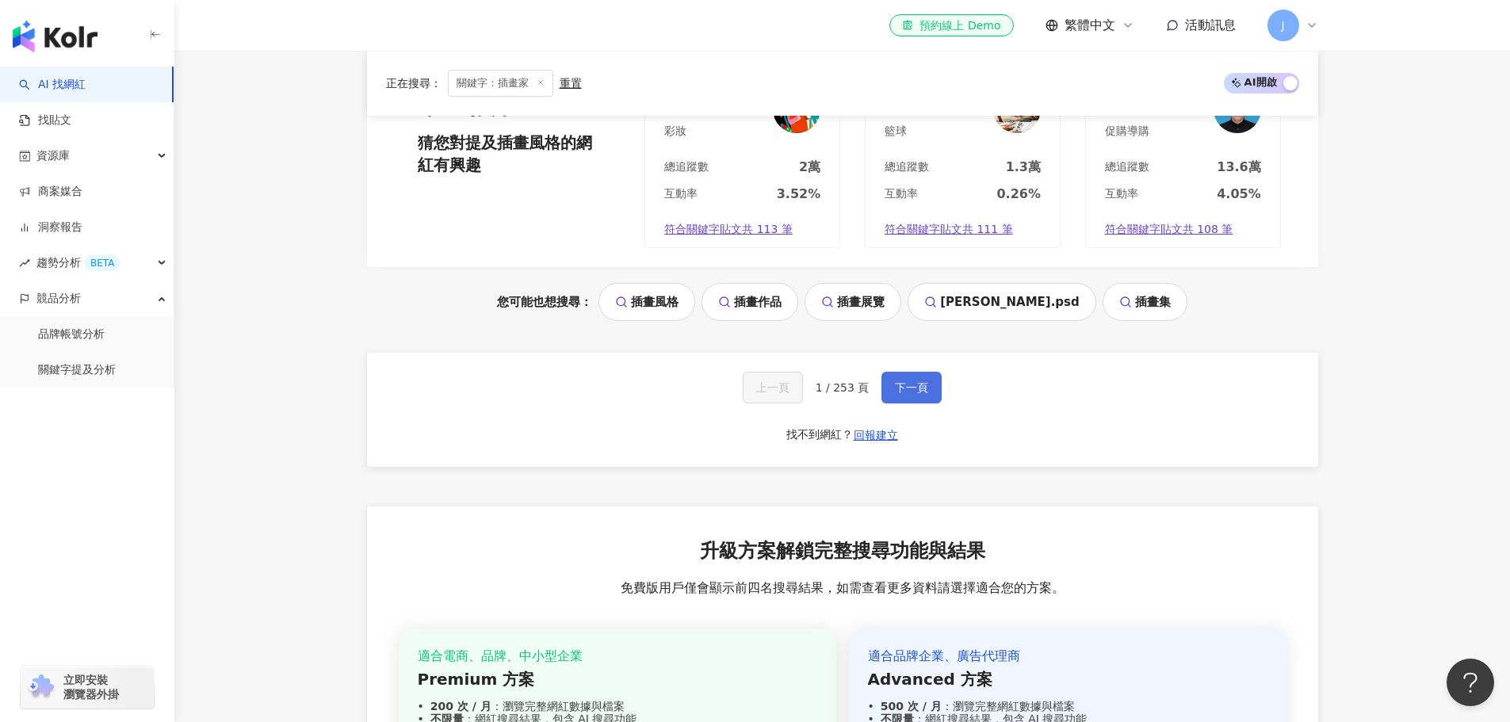
click at [901, 381] on span "下一頁" at bounding box center [911, 387] width 33 height 13
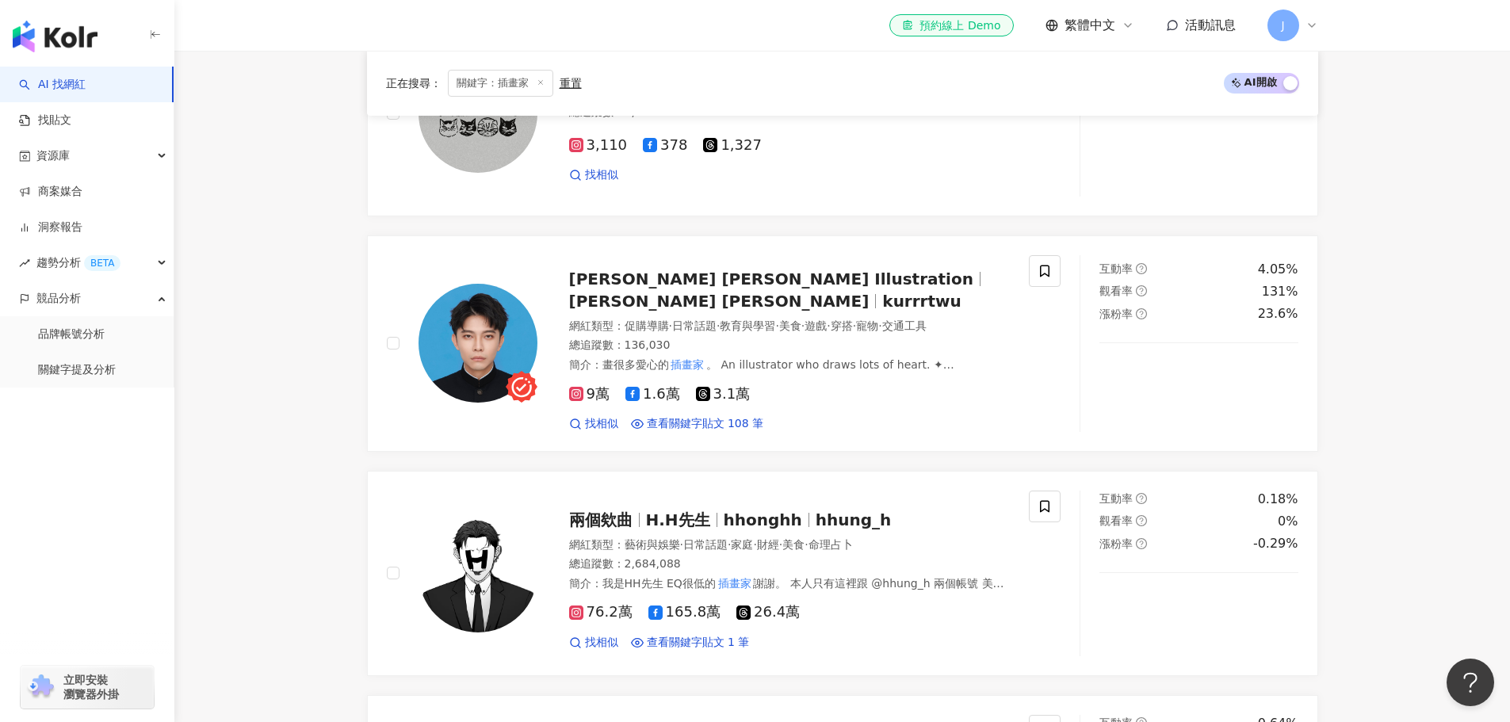
scroll to position [965, 0]
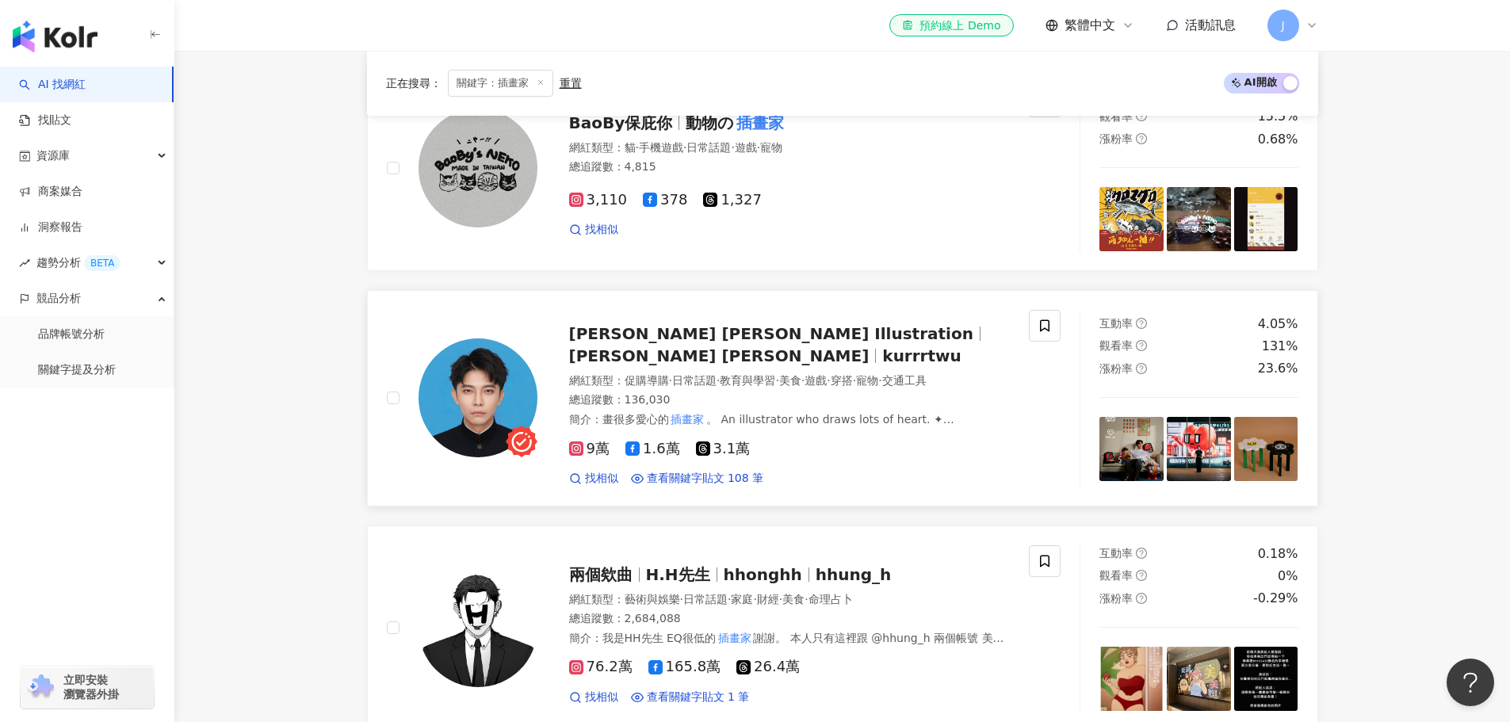
drag, startPoint x: 779, startPoint y: 319, endPoint x: 797, endPoint y: 327, distance: 20.2
click at [797, 346] on span "[PERSON_NAME] [PERSON_NAME]" at bounding box center [726, 355] width 314 height 19
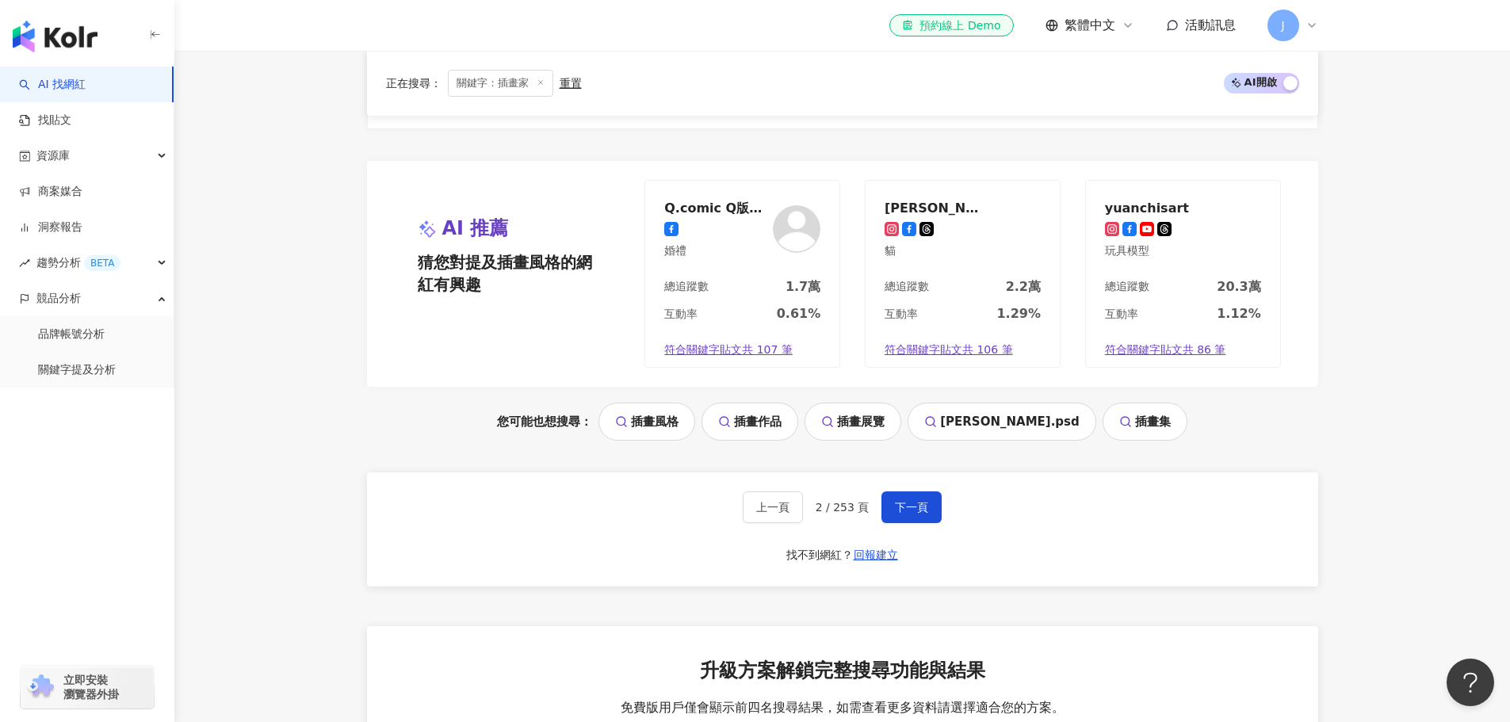
scroll to position [2946, 0]
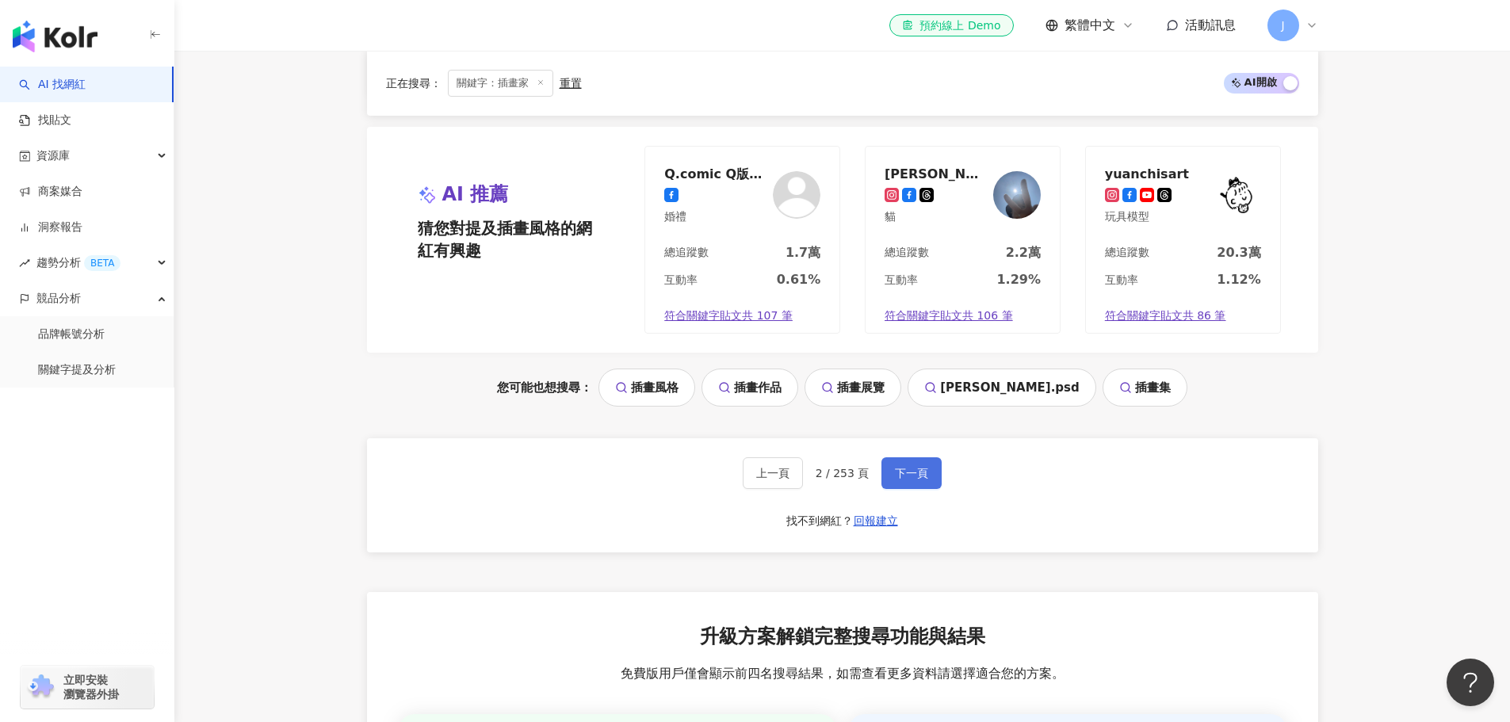
click at [925, 467] on span "下一頁" at bounding box center [911, 473] width 33 height 13
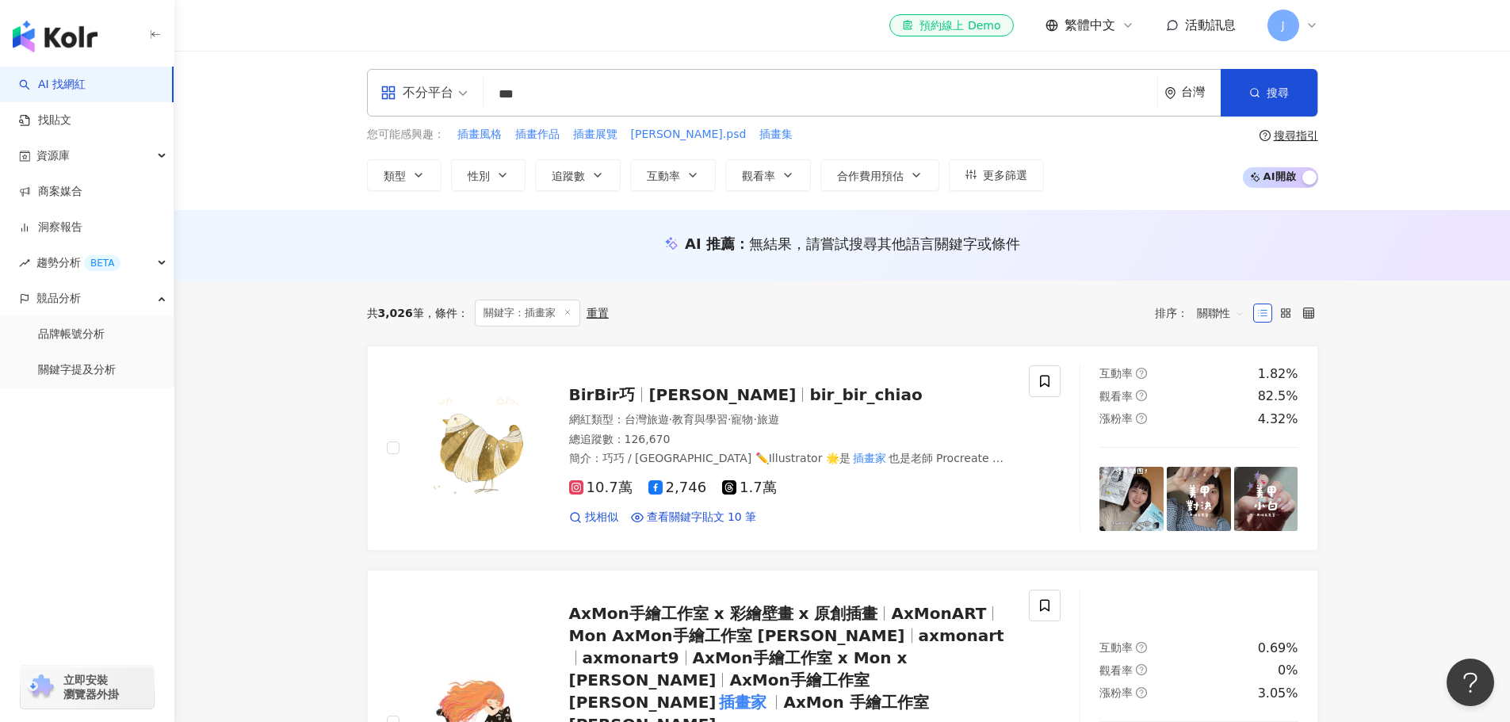
scroll to position [0, 0]
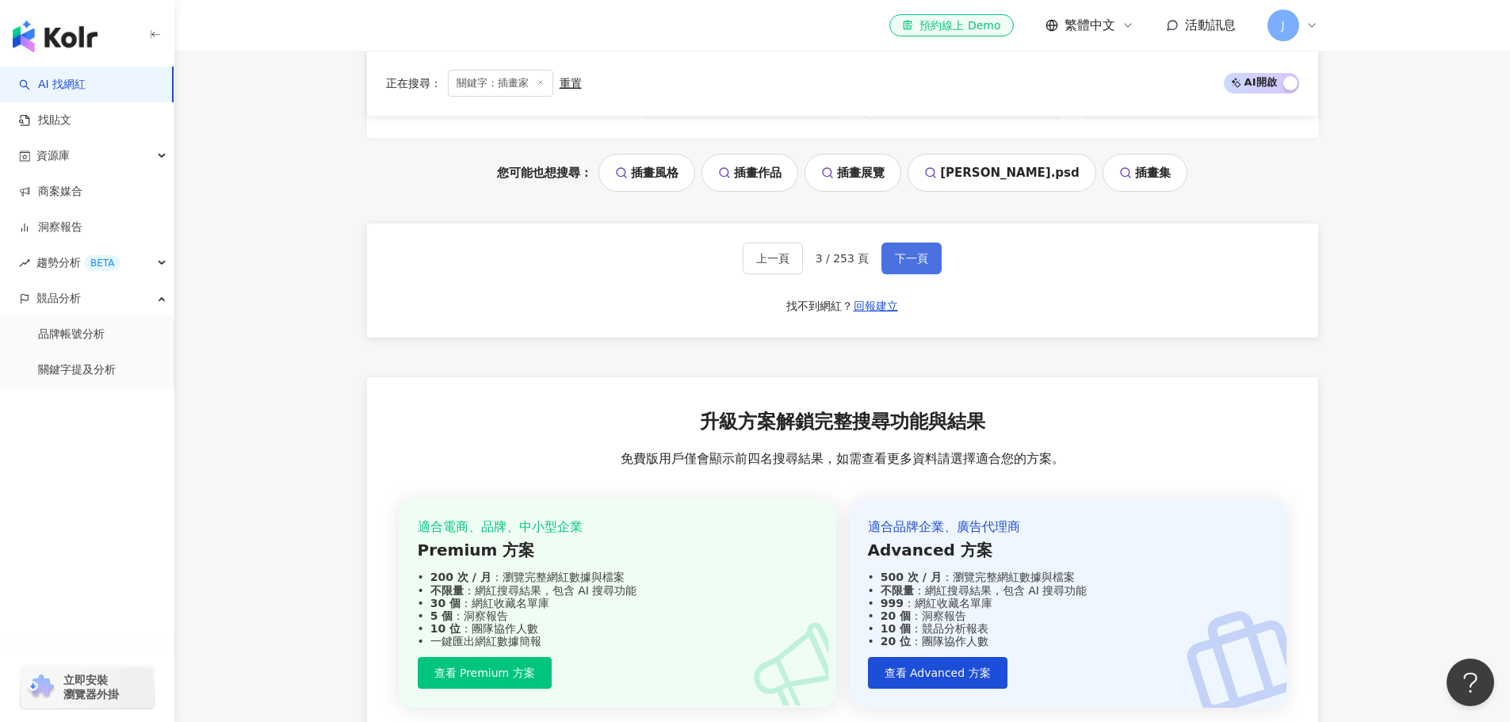
click at [923, 252] on span "下一頁" at bounding box center [911, 258] width 33 height 13
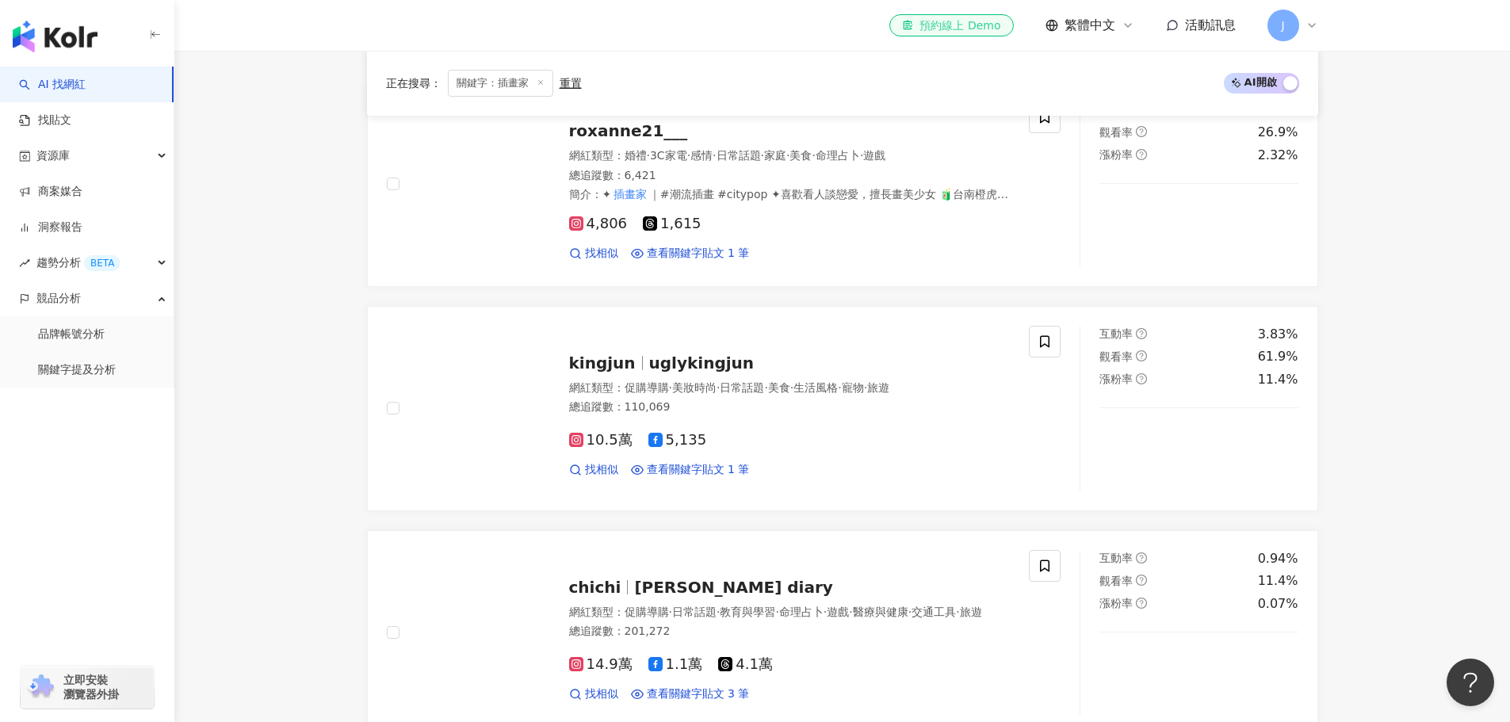
scroll to position [3199, 0]
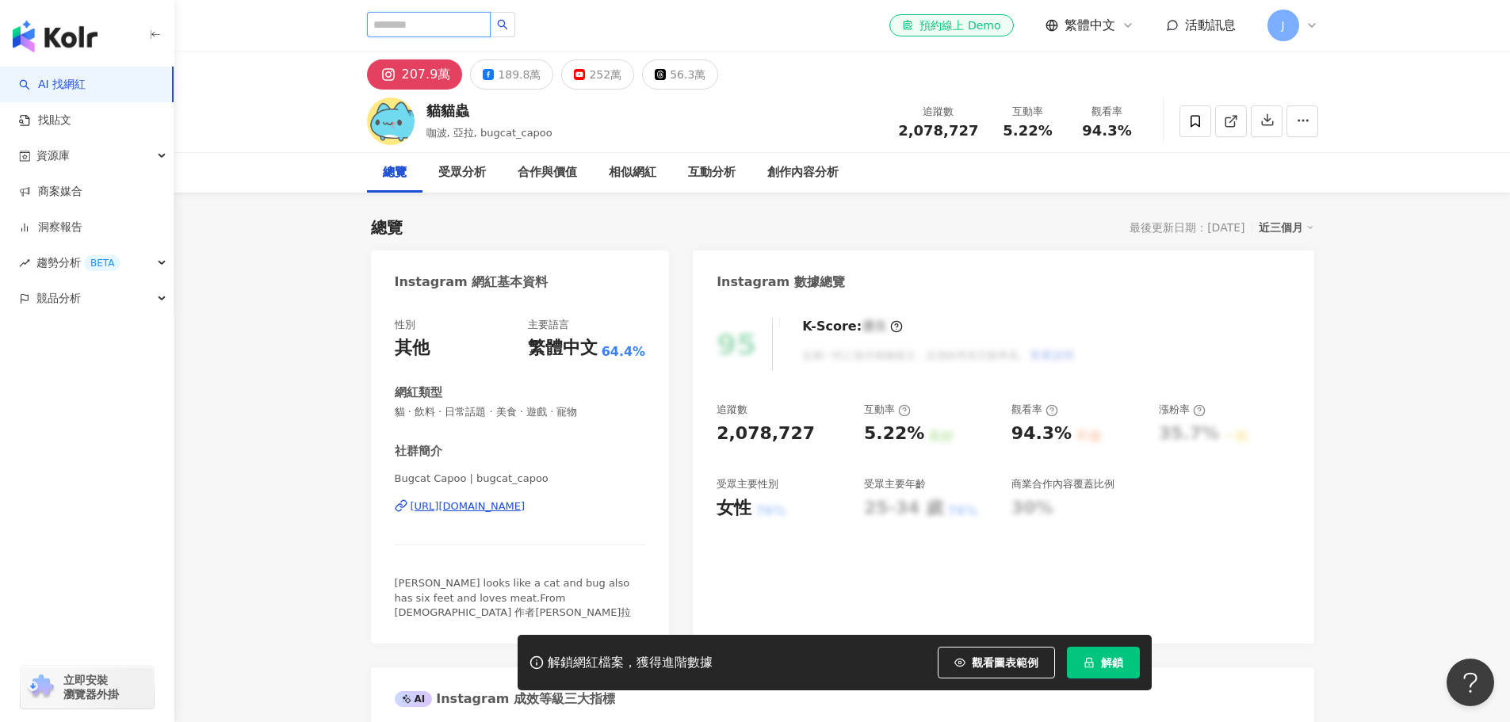
click at [436, 23] on input "search" at bounding box center [429, 24] width 124 height 25
click at [457, 25] on input "search" at bounding box center [429, 24] width 124 height 25
click at [470, 13] on input "search" at bounding box center [429, 24] width 124 height 25
paste input "****"
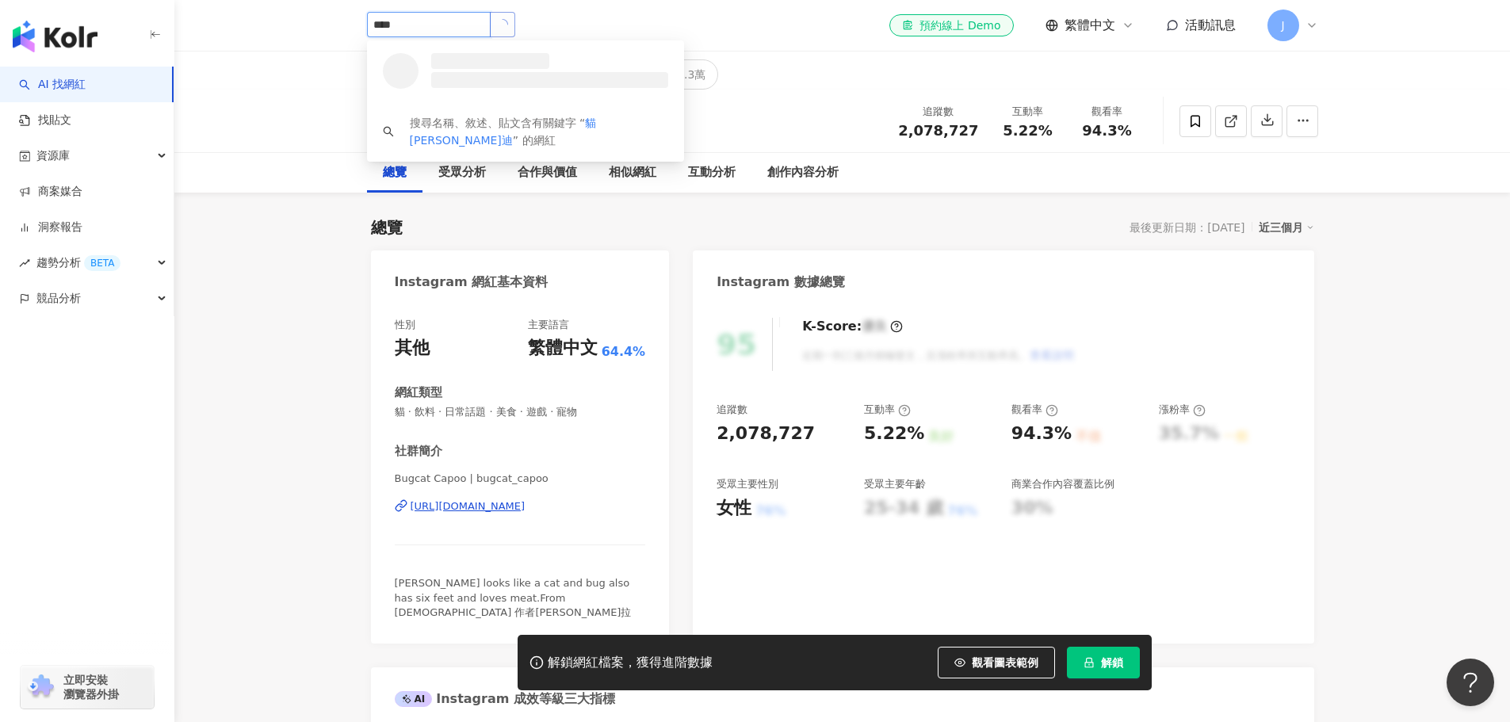
click at [510, 22] on icon "loading" at bounding box center [503, 25] width 16 height 16
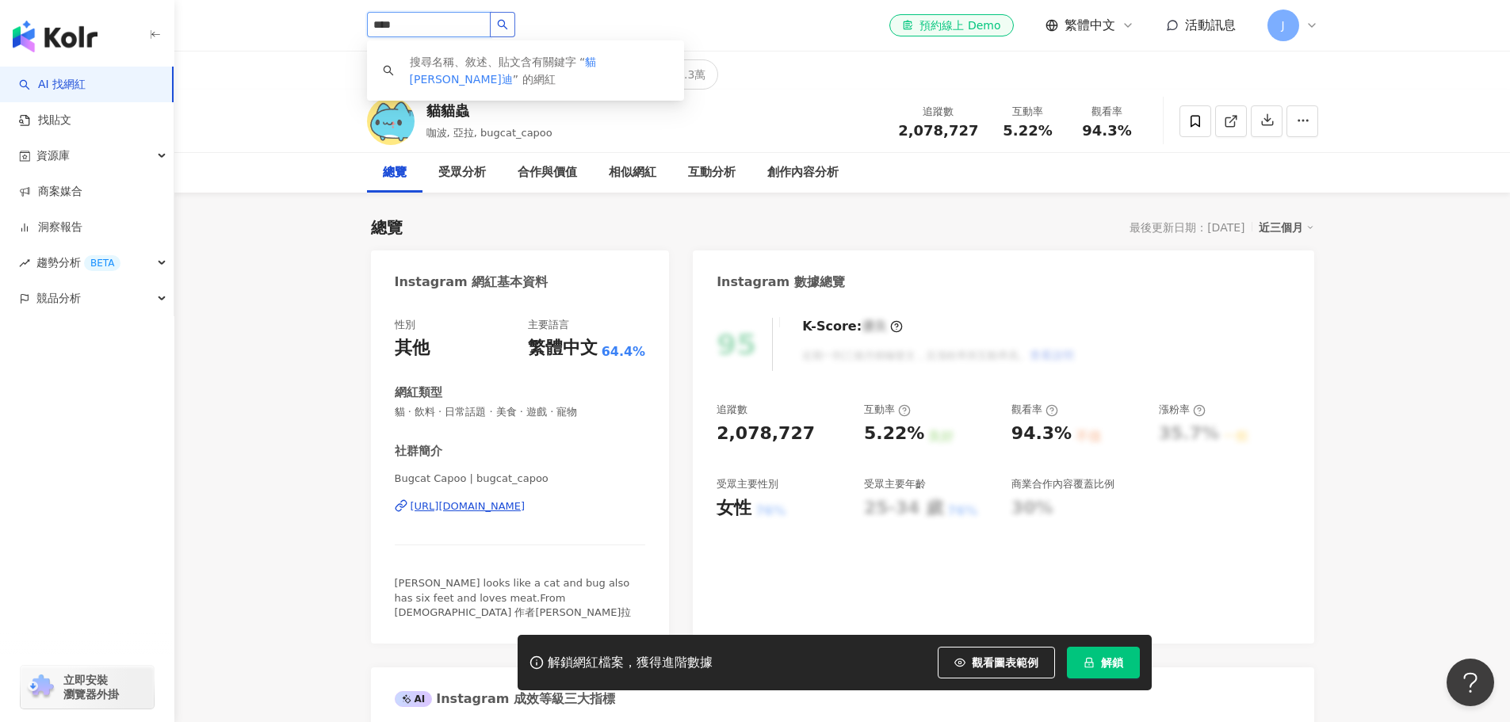
type input "****"
click at [508, 22] on icon "search" at bounding box center [502, 24] width 11 height 11
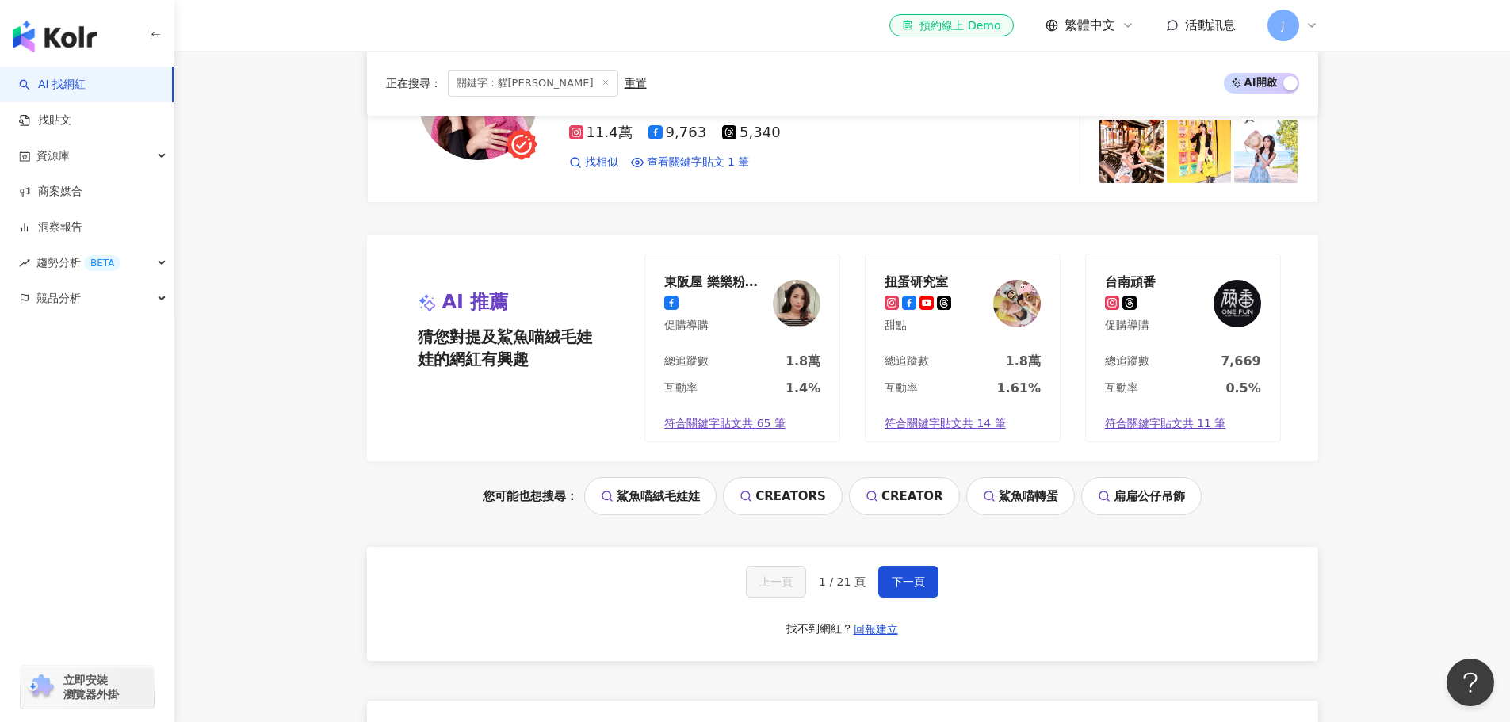
scroll to position [3180, 0]
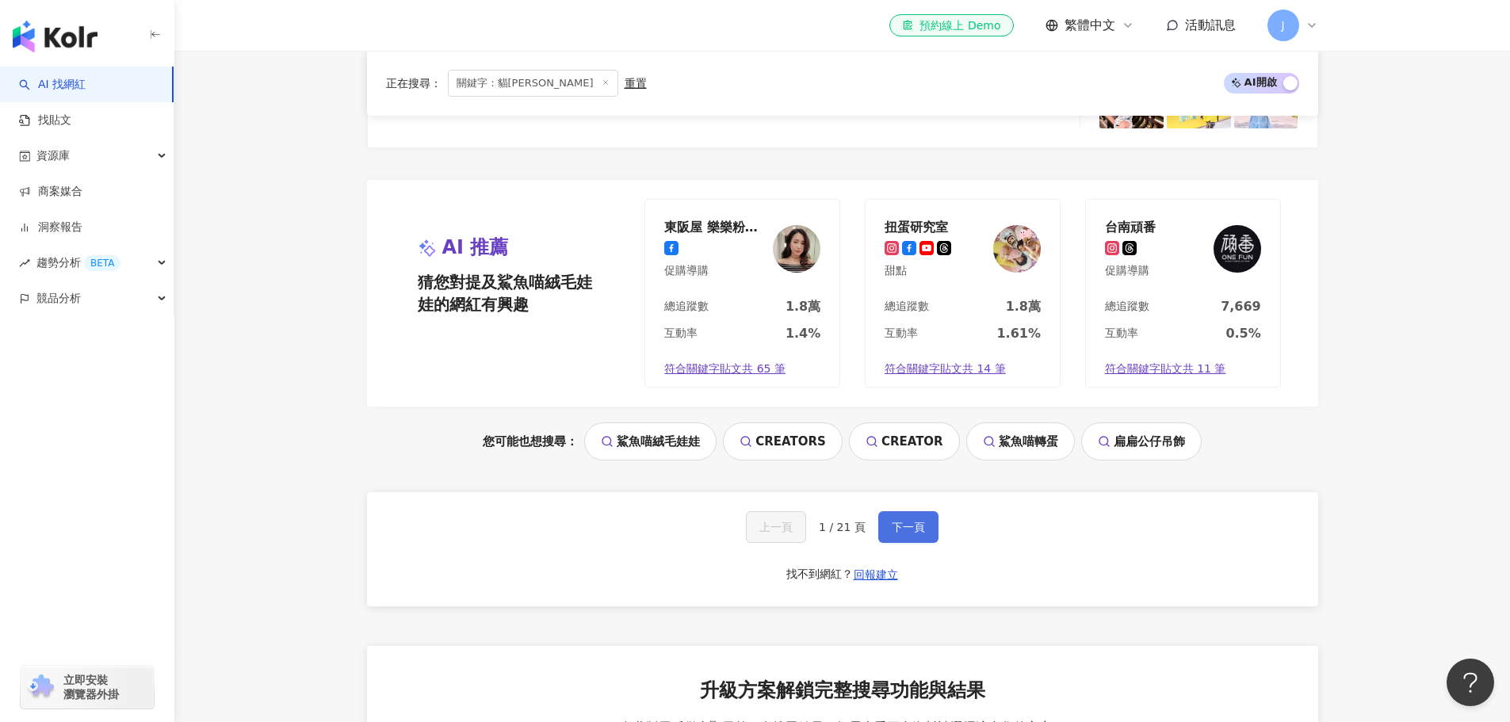
click at [914, 536] on button "下一頁" at bounding box center [908, 527] width 60 height 32
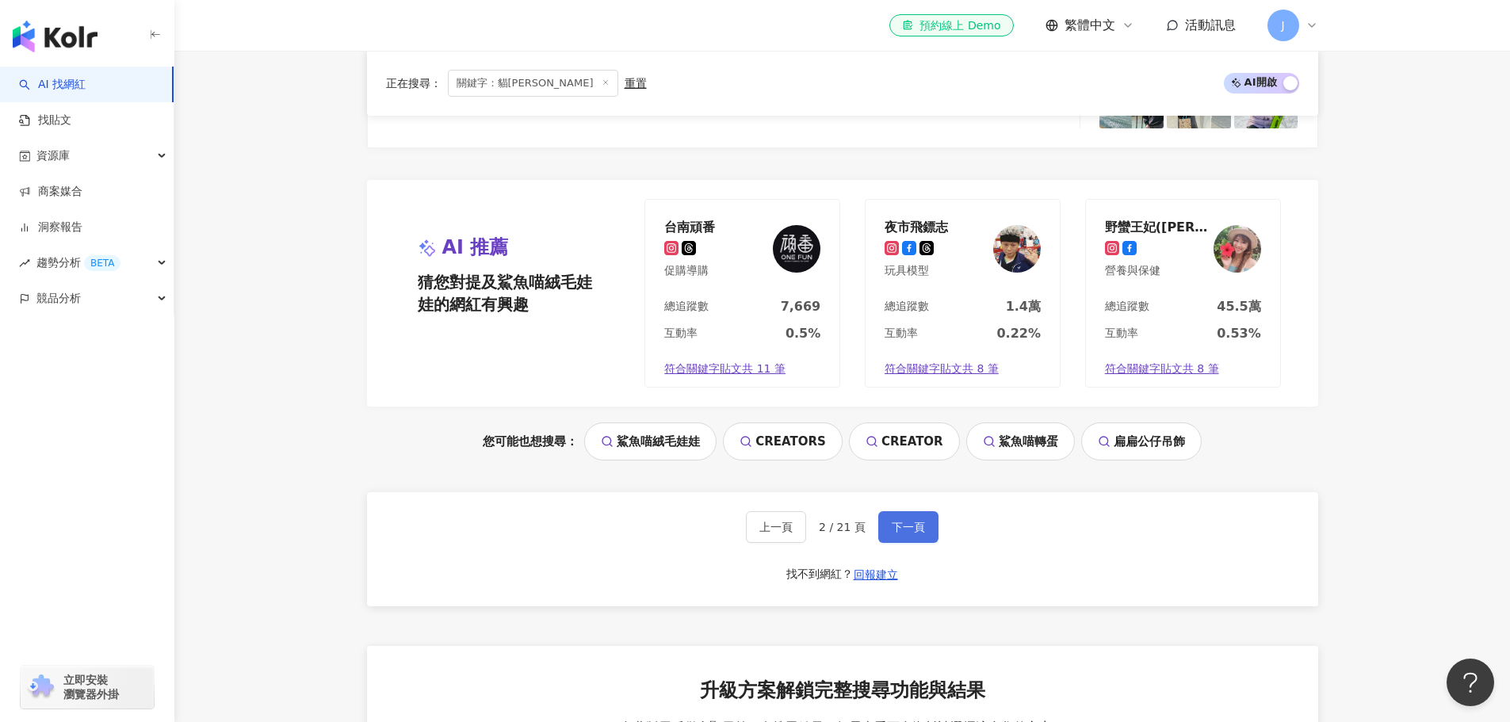
click at [910, 533] on span "下一頁" at bounding box center [908, 527] width 33 height 13
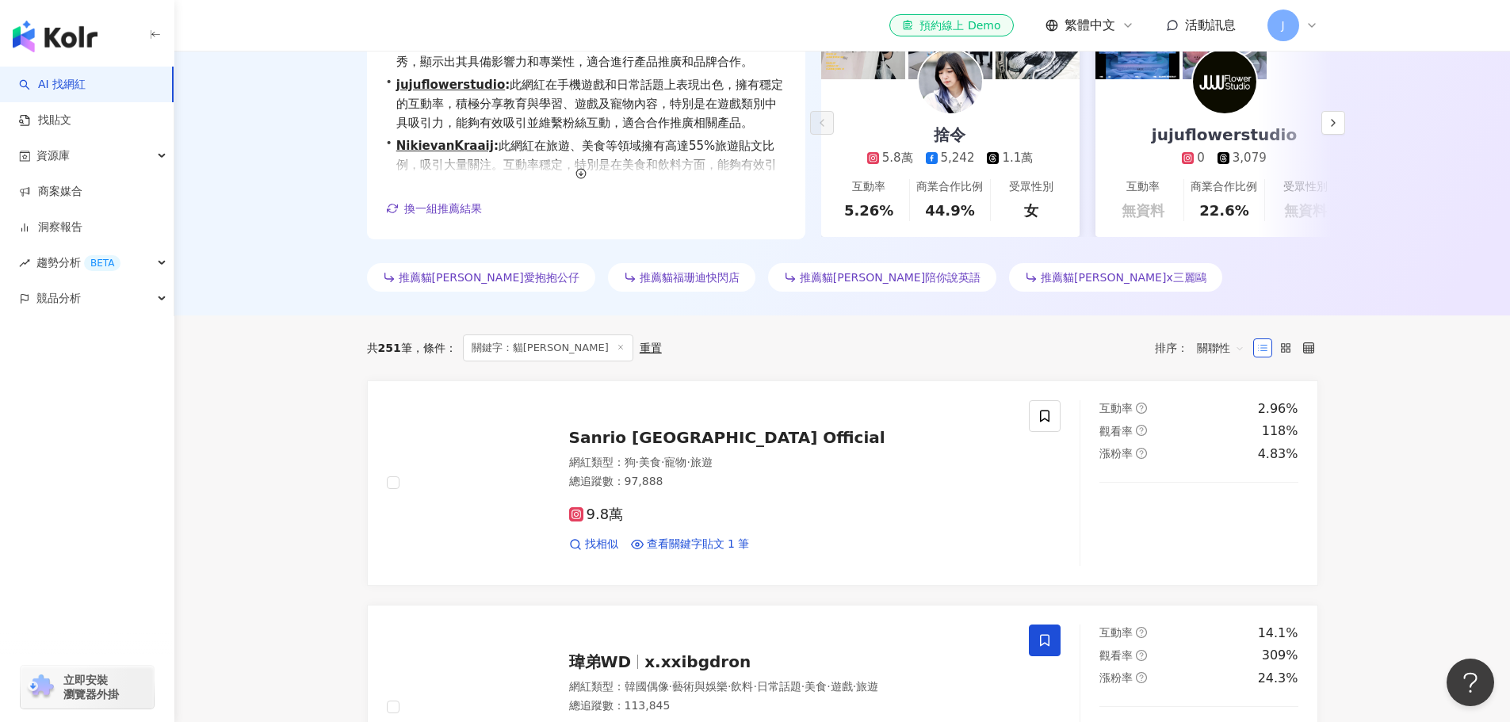
scroll to position [10, 0]
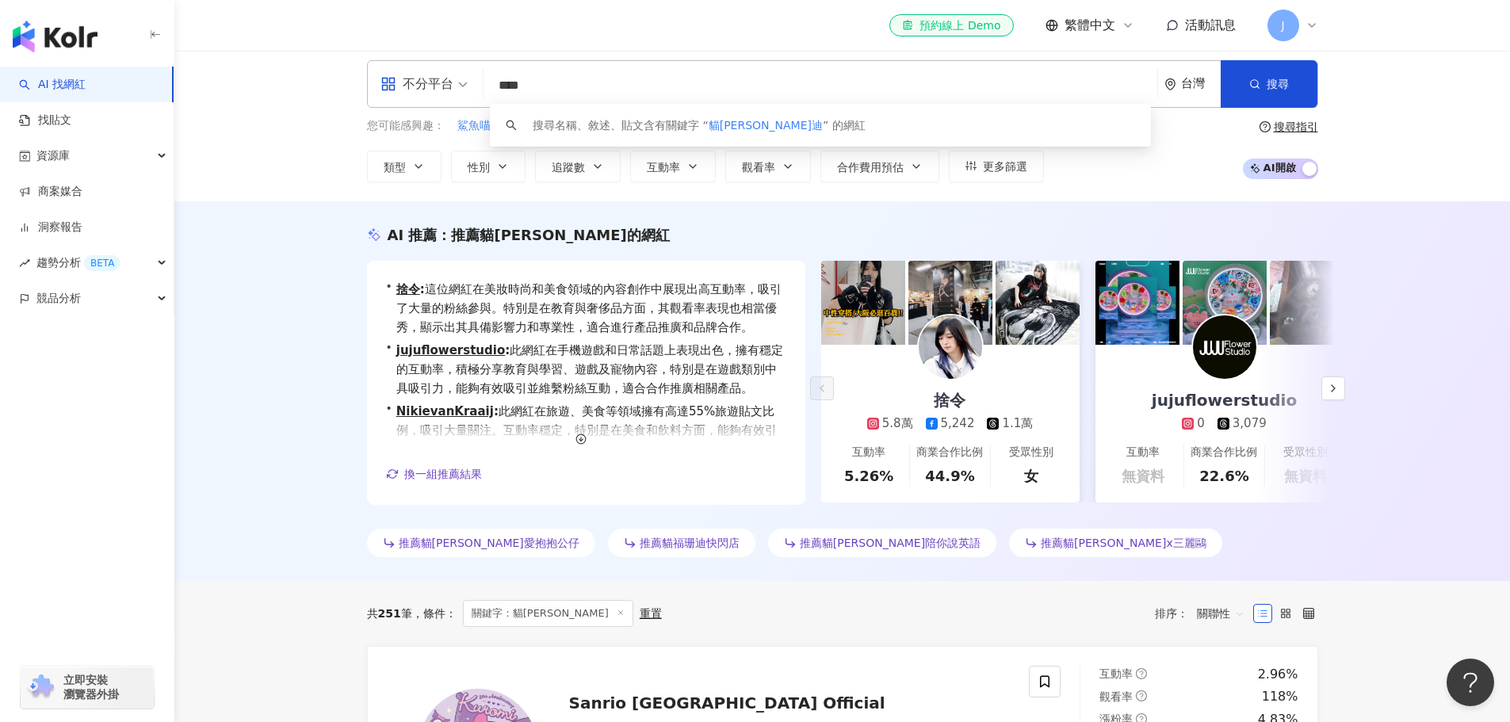
drag, startPoint x: 506, startPoint y: 75, endPoint x: 441, endPoint y: 75, distance: 64.2
click at [441, 75] on div "不分平台 **** 台灣 搜尋 keyword 搜尋名稱、敘述、貼文含有關鍵字 “ 貓福珊迪 ” 的網紅" at bounding box center [842, 84] width 951 height 48
type input "**"
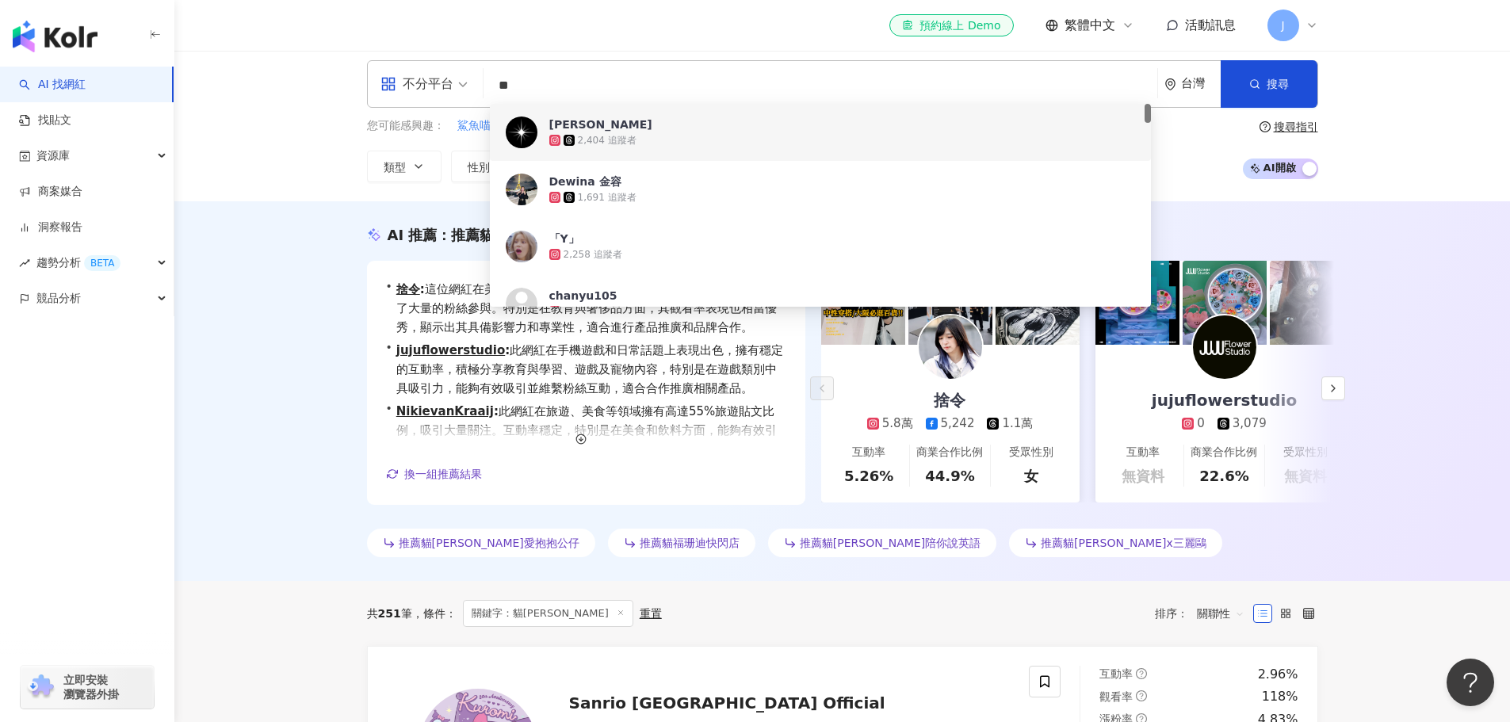
drag, startPoint x: 556, startPoint y: 91, endPoint x: 421, endPoint y: 76, distance: 136.4
click at [431, 78] on div "不分平台 ** 台灣 搜尋 1695ff30-e49e-460a-ac9f-282e5262c72d 94836c97-d5eb-4d38-bbe8-48dc…" at bounding box center [842, 84] width 951 height 48
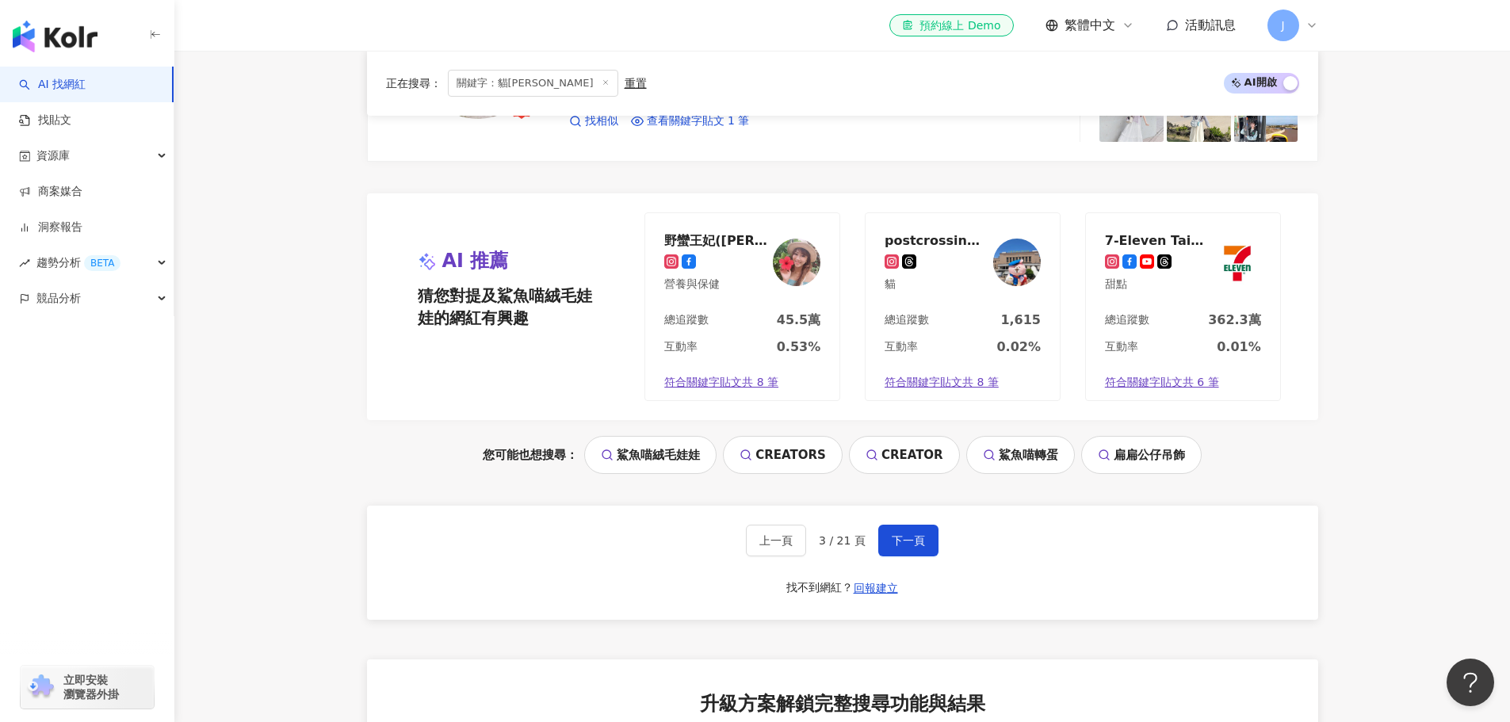
scroll to position [3180, 0]
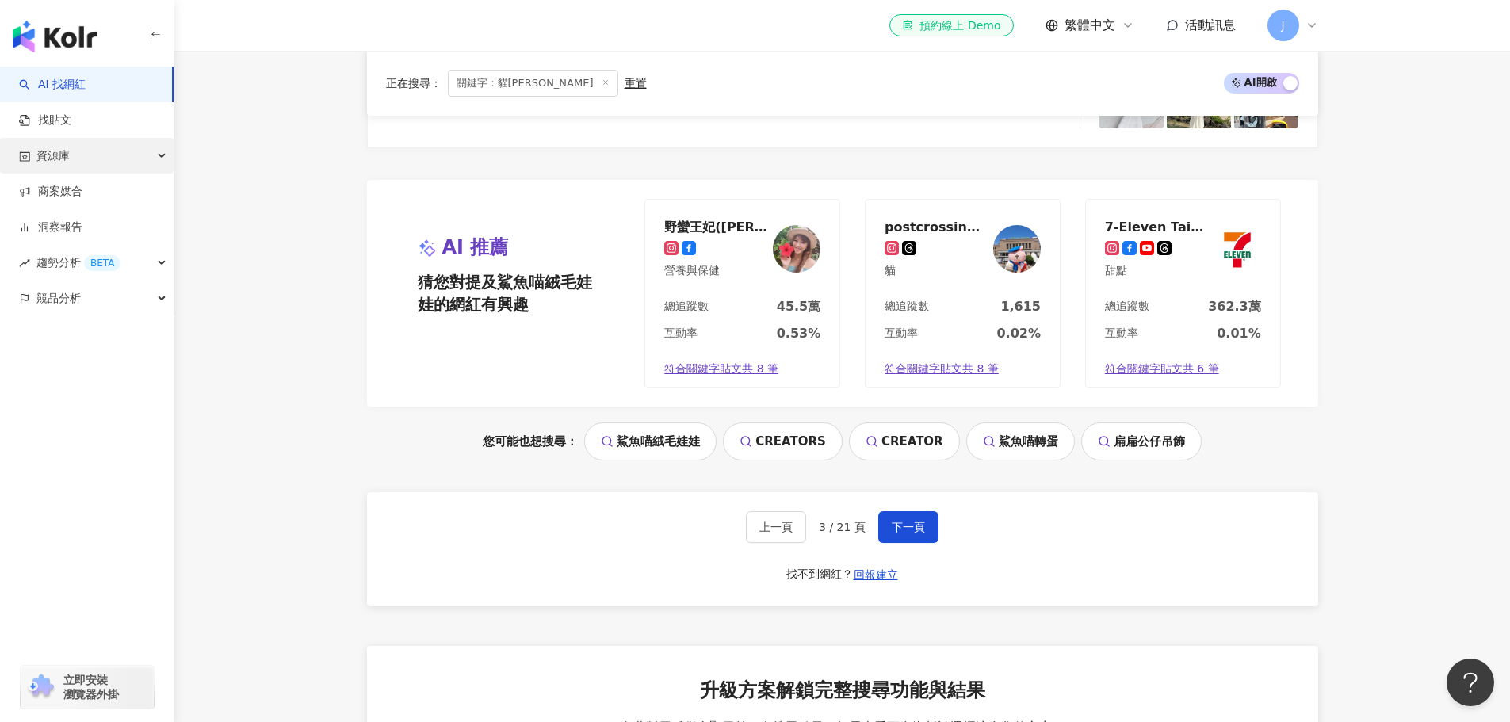
click at [69, 159] on span "資源庫" at bounding box center [52, 156] width 33 height 36
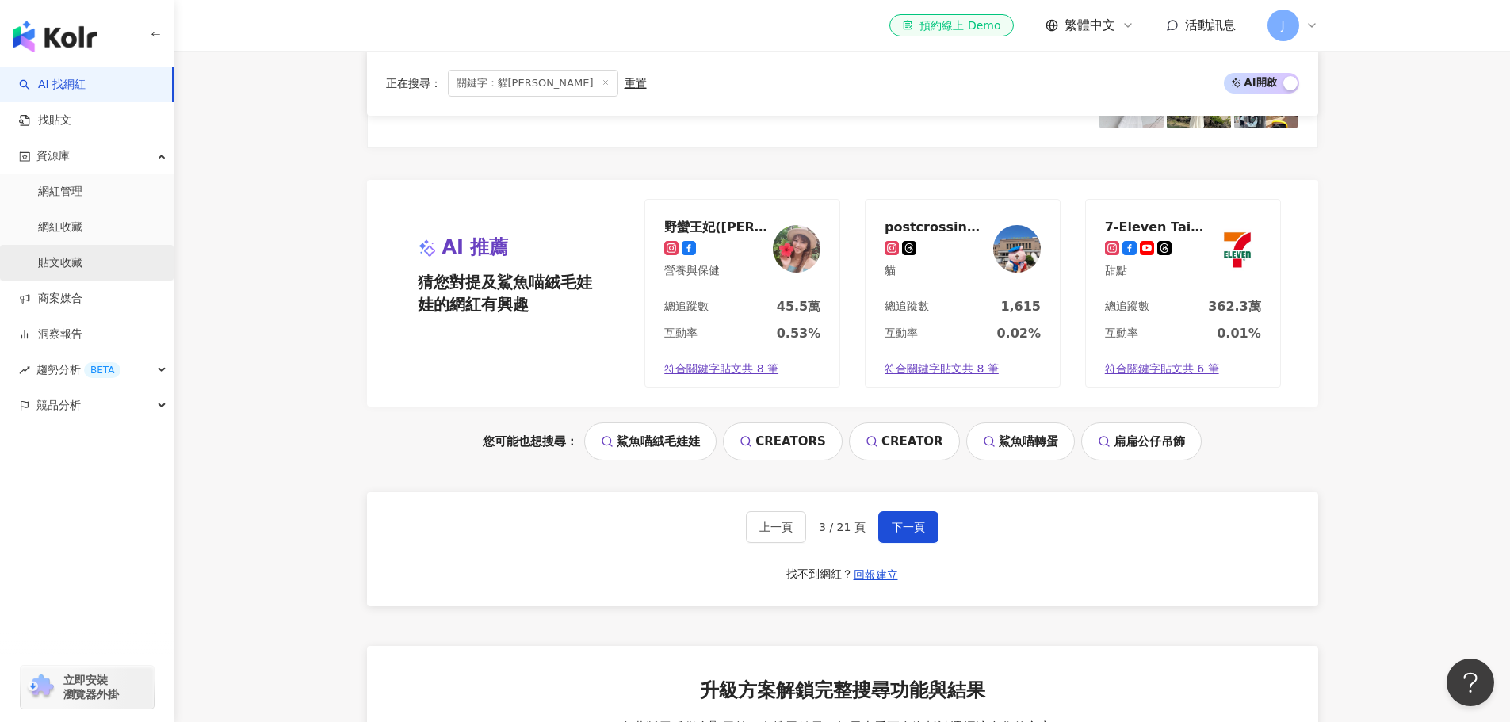
click at [82, 255] on link "貼文收藏" at bounding box center [60, 263] width 44 height 16
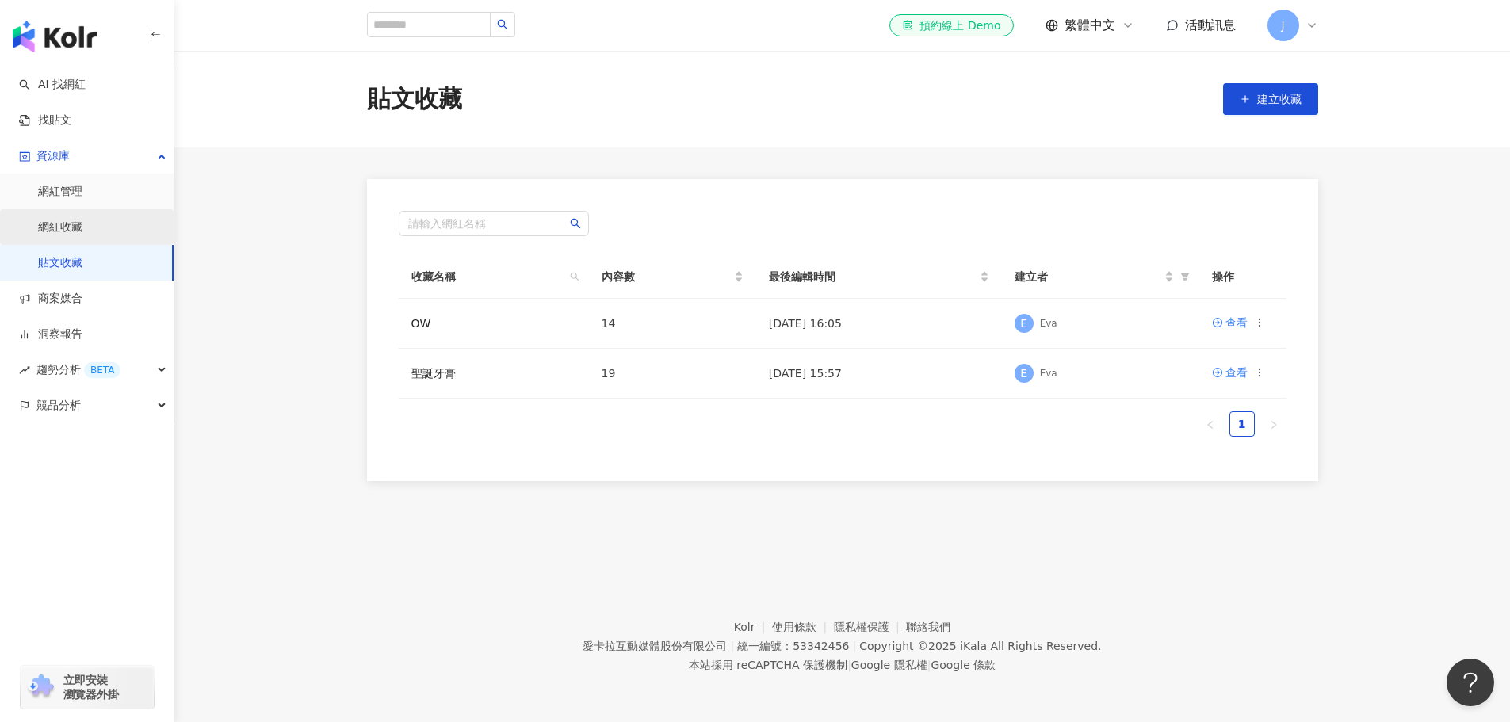
click at [82, 234] on link "網紅收藏" at bounding box center [60, 228] width 44 height 16
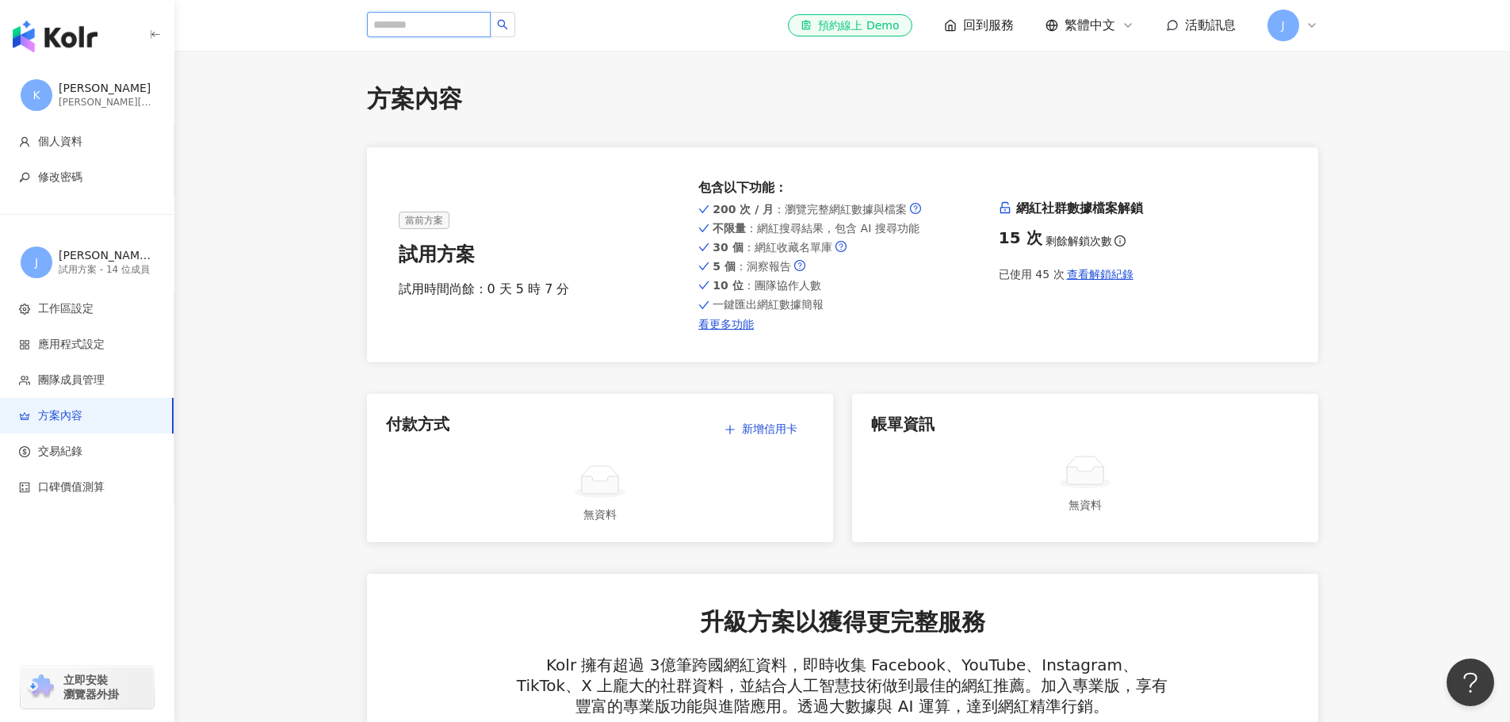
click at [445, 15] on input "search" at bounding box center [429, 24] width 124 height 25
type input "*"
type input "******"
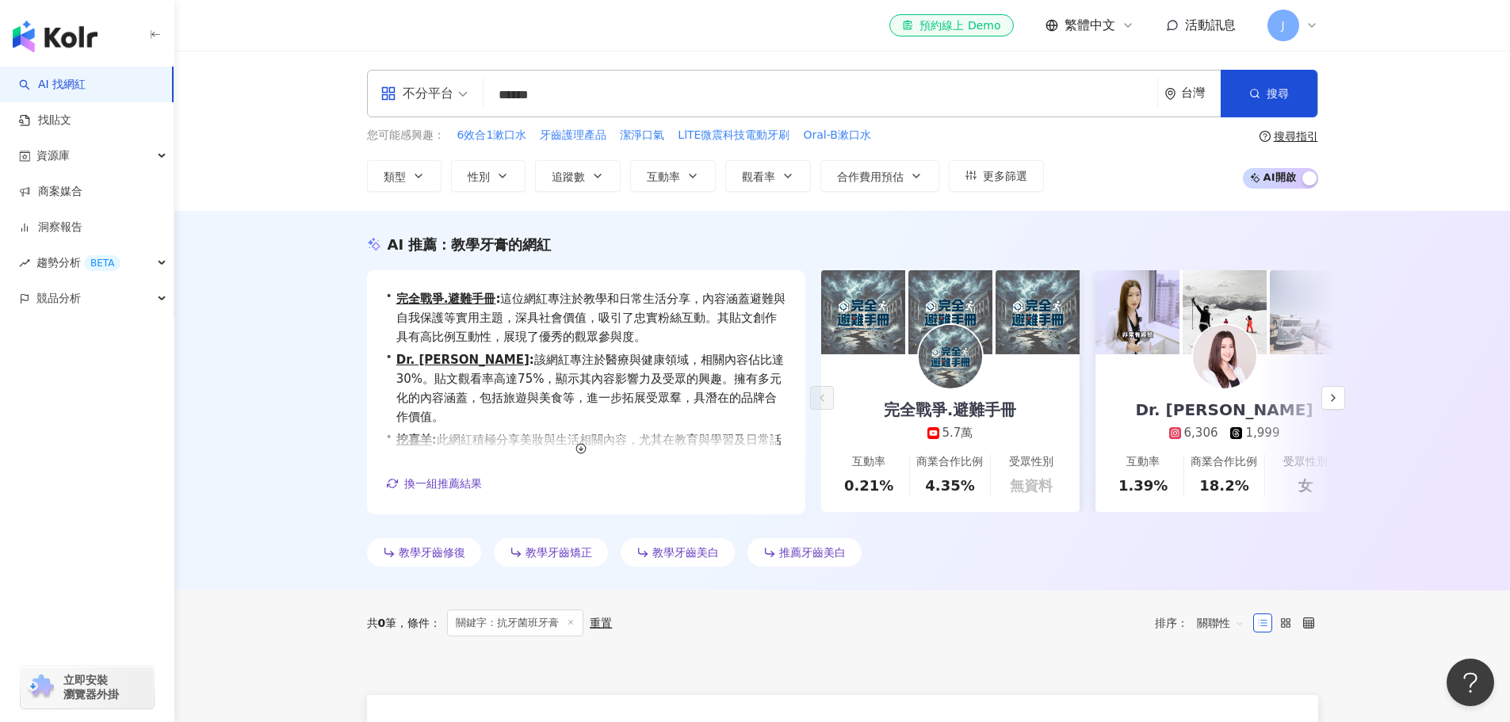
click at [858, 610] on div "共 0 筆 條件 ： 關鍵字：抗牙菌班牙膏 重置 排序： 關聯性" at bounding box center [842, 623] width 951 height 27
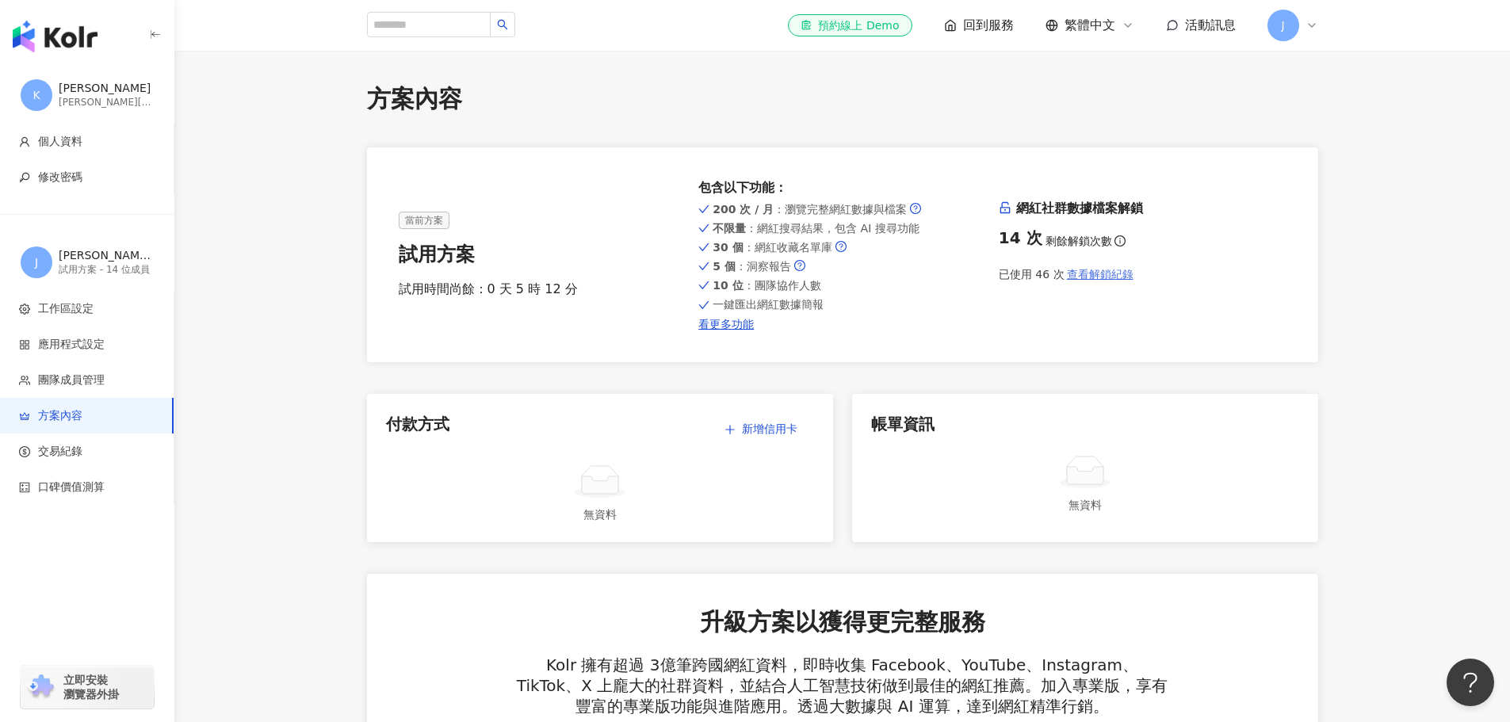
click at [1089, 278] on span "查看解鎖紀錄" at bounding box center [1100, 274] width 67 height 13
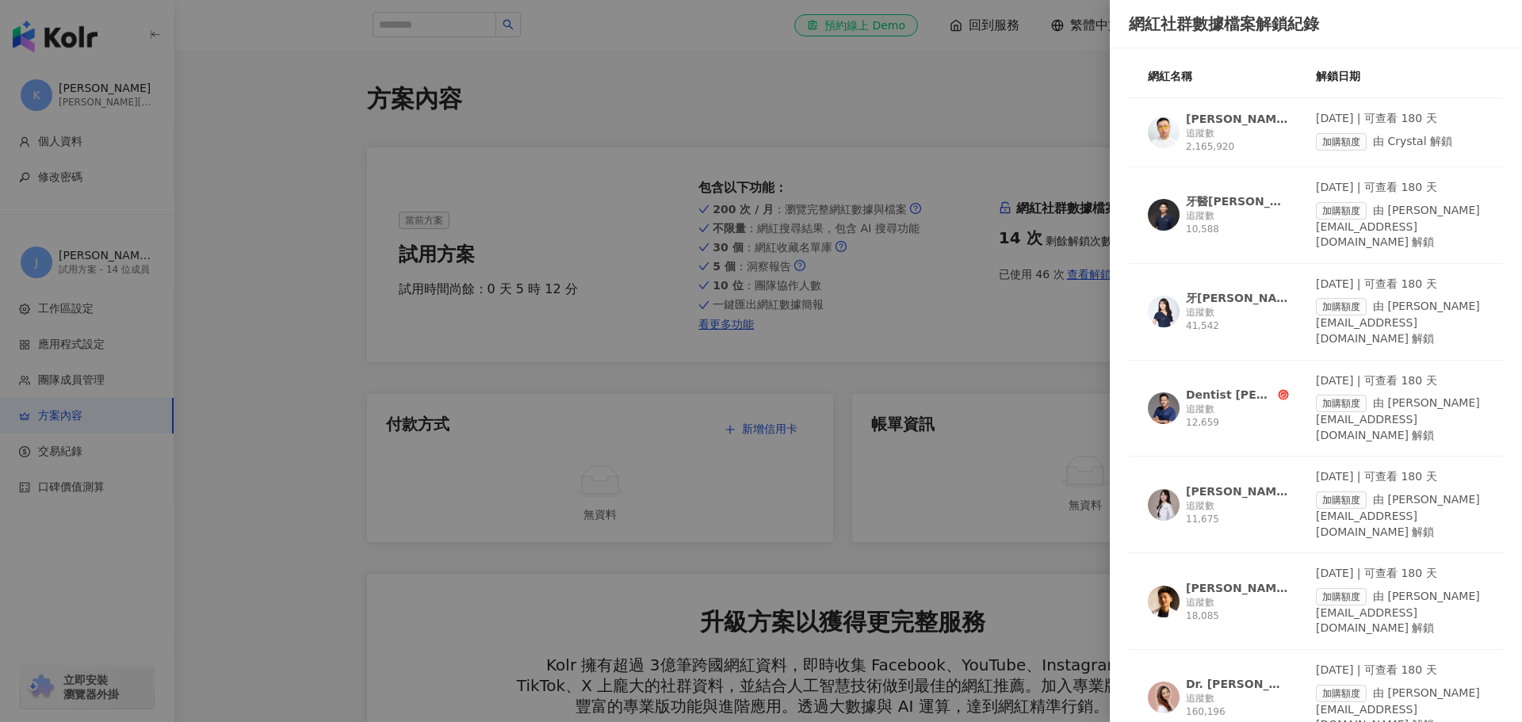
click at [932, 195] on div at bounding box center [761, 361] width 1522 height 722
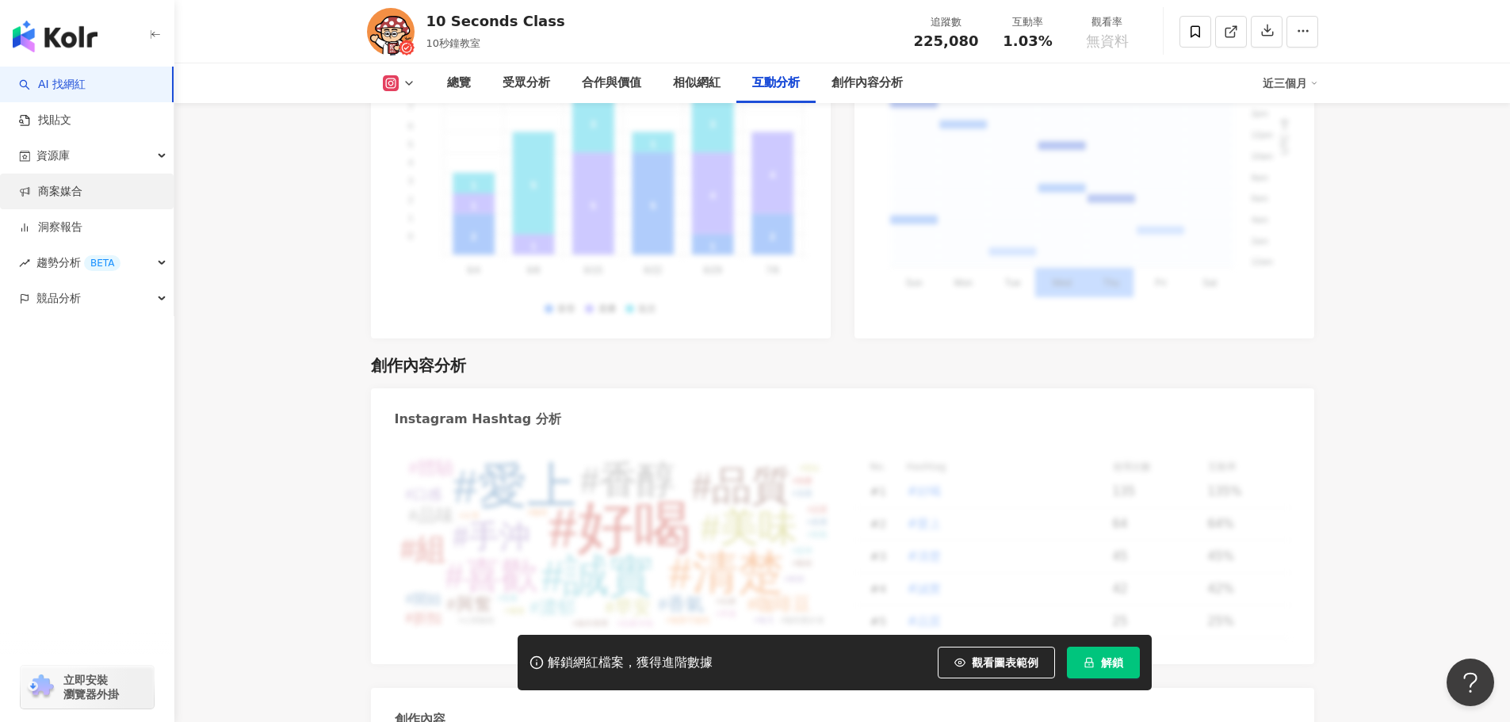
scroll to position [4280, 0]
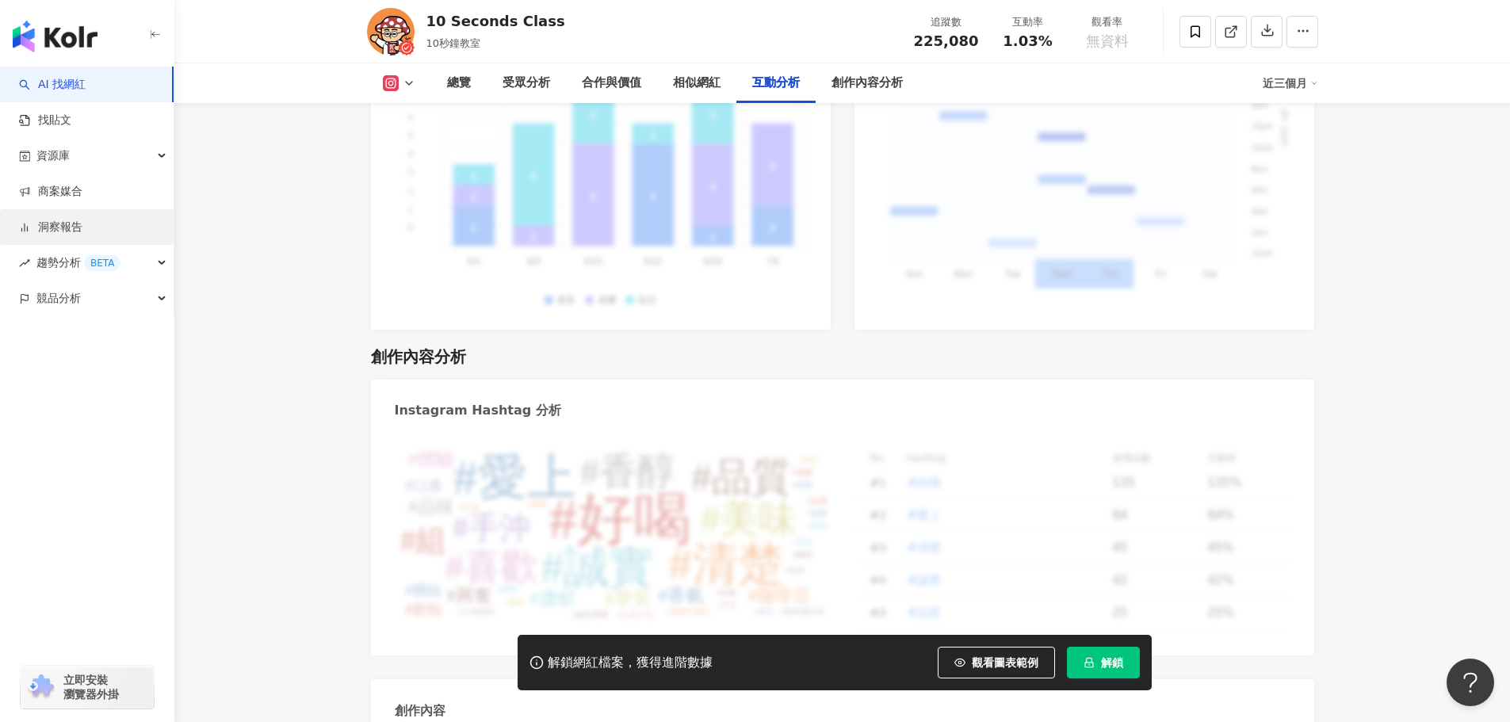
click at [82, 220] on link "洞察報告" at bounding box center [50, 228] width 63 height 16
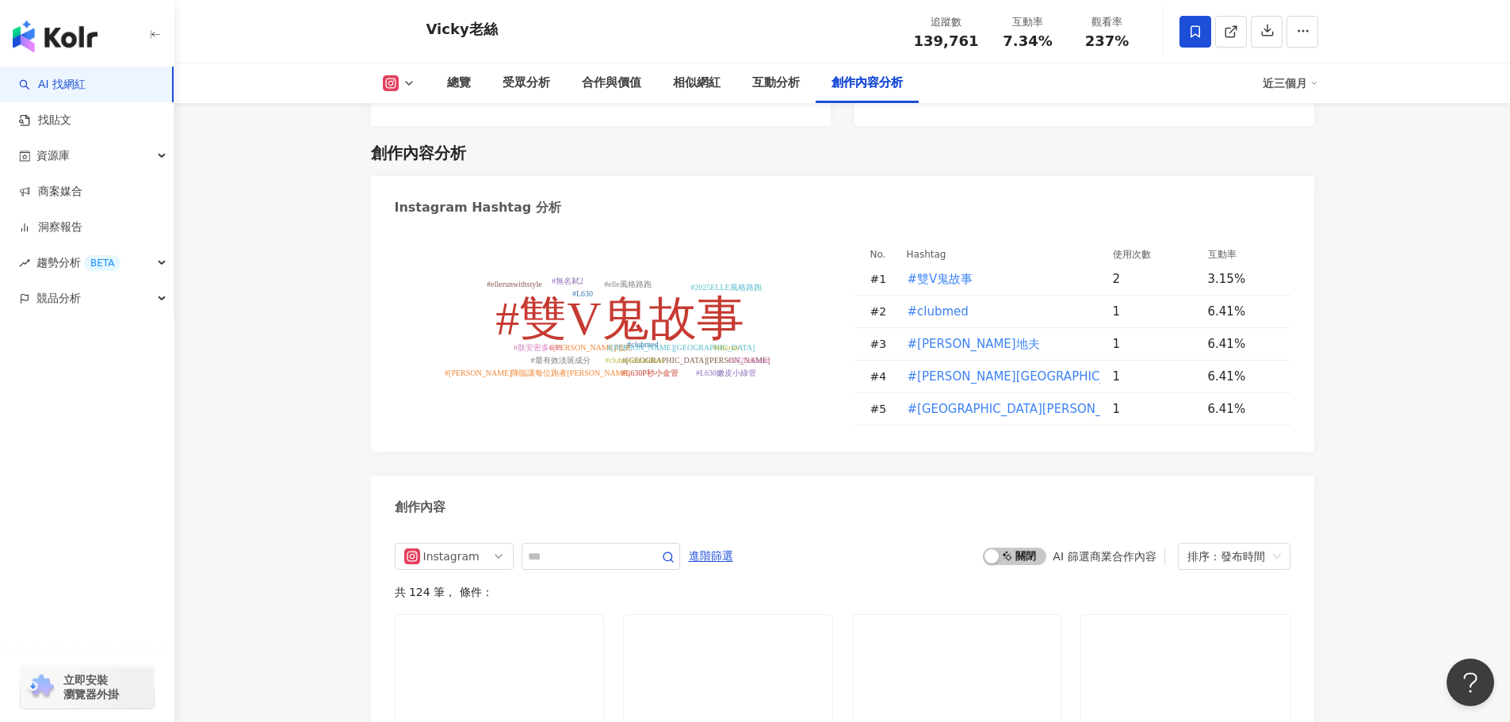
scroll to position [4494, 0]
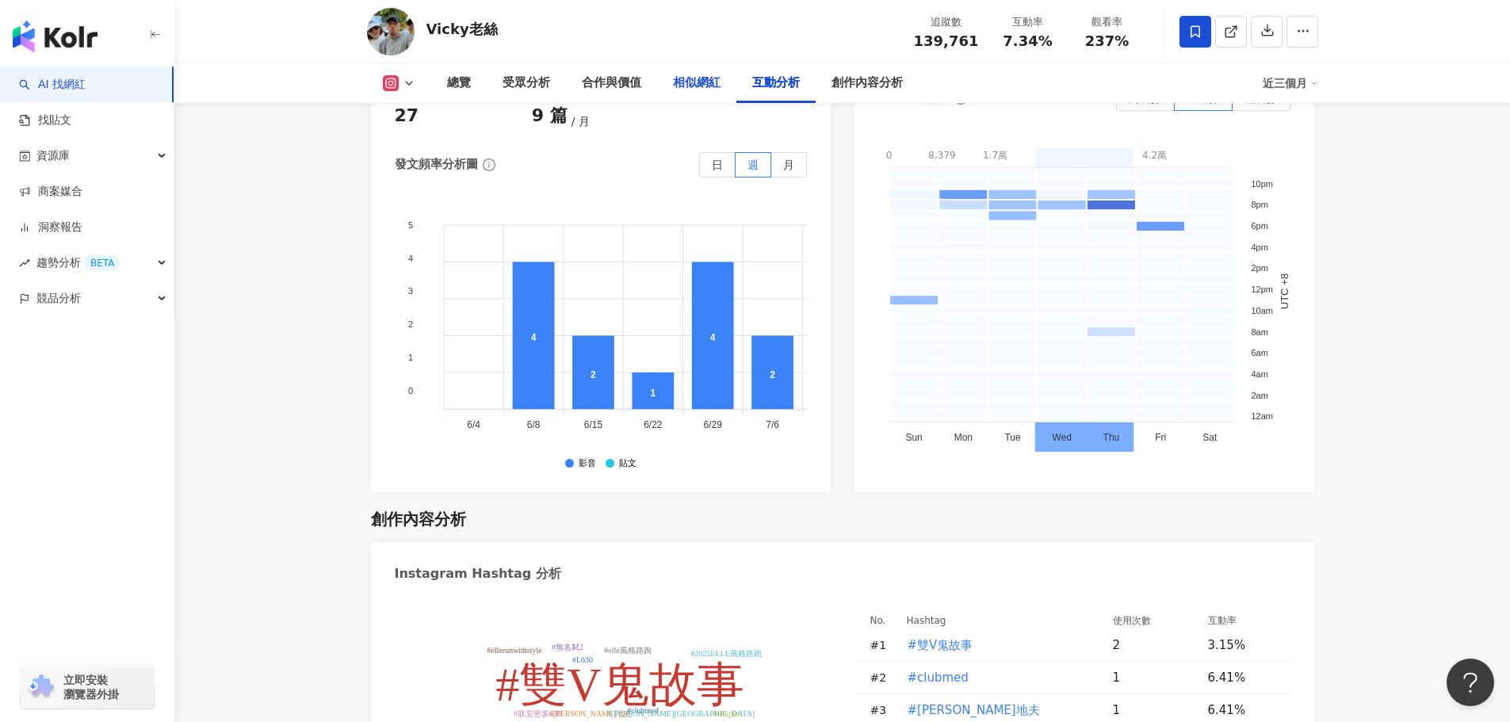
click at [664, 86] on div "相似網紅" at bounding box center [696, 83] width 79 height 40
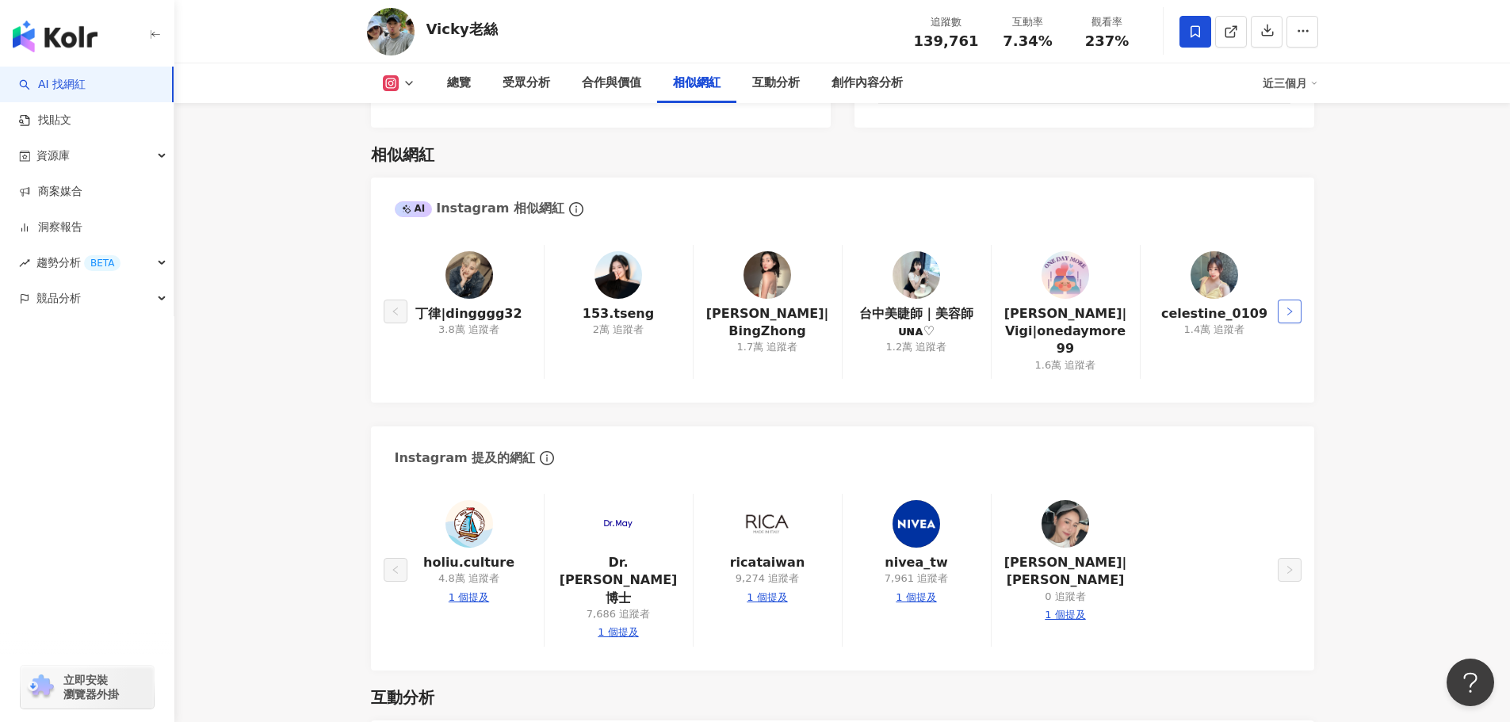
click at [1290, 300] on button "button" at bounding box center [1290, 312] width 24 height 24
